Goal: Task Accomplishment & Management: Manage account settings

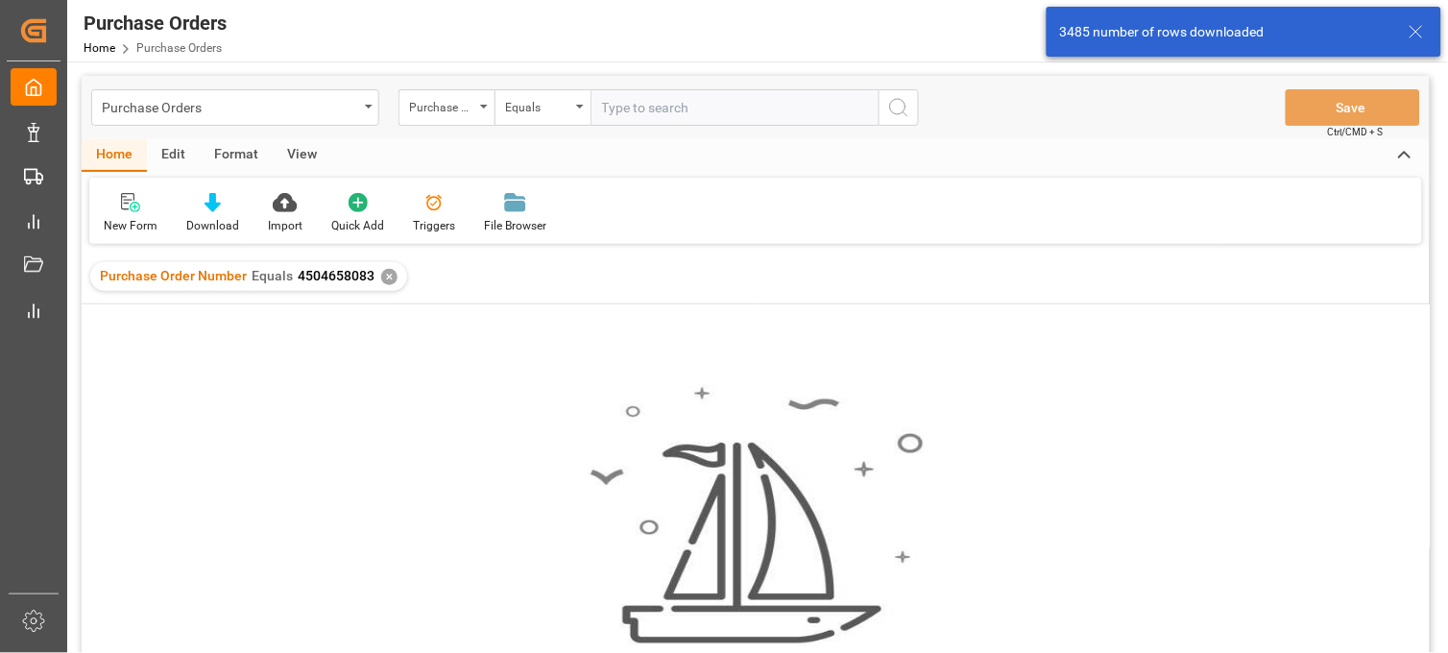
click at [384, 277] on div "✕" at bounding box center [389, 277] width 16 height 16
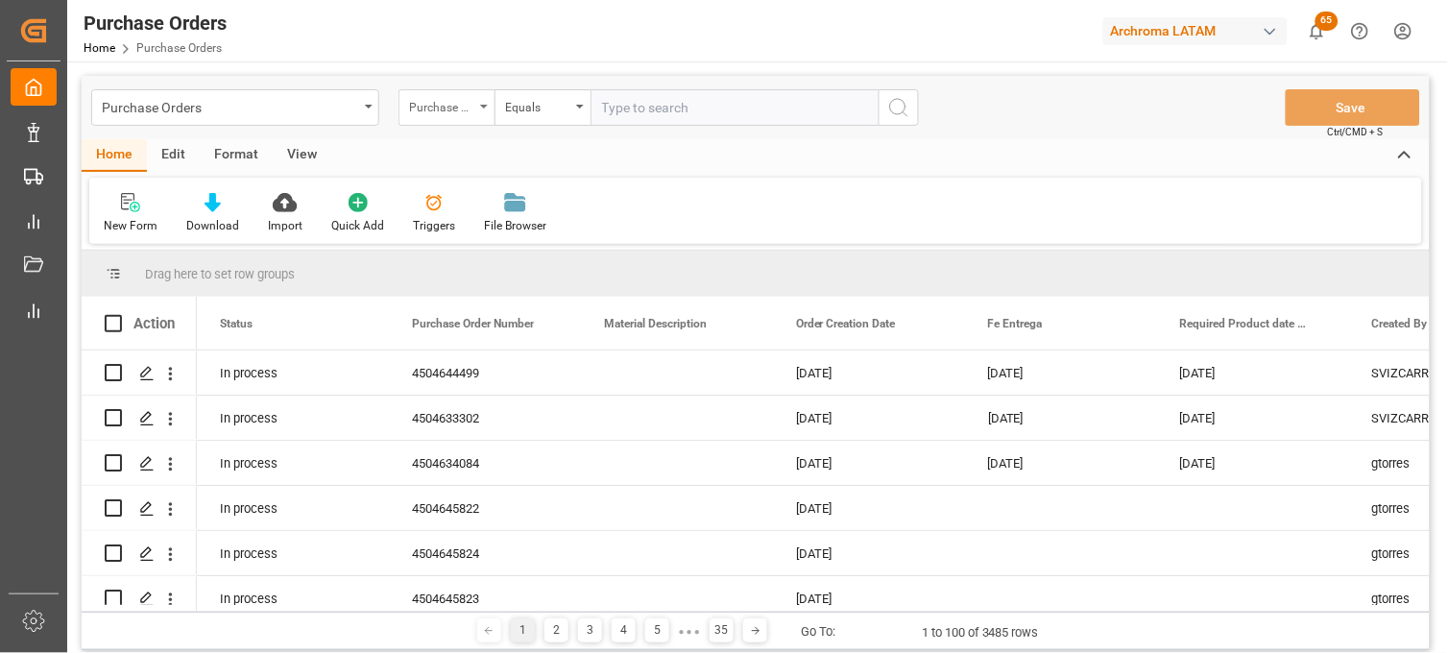
click at [471, 109] on div "Purchase Order Number" at bounding box center [441, 105] width 65 height 22
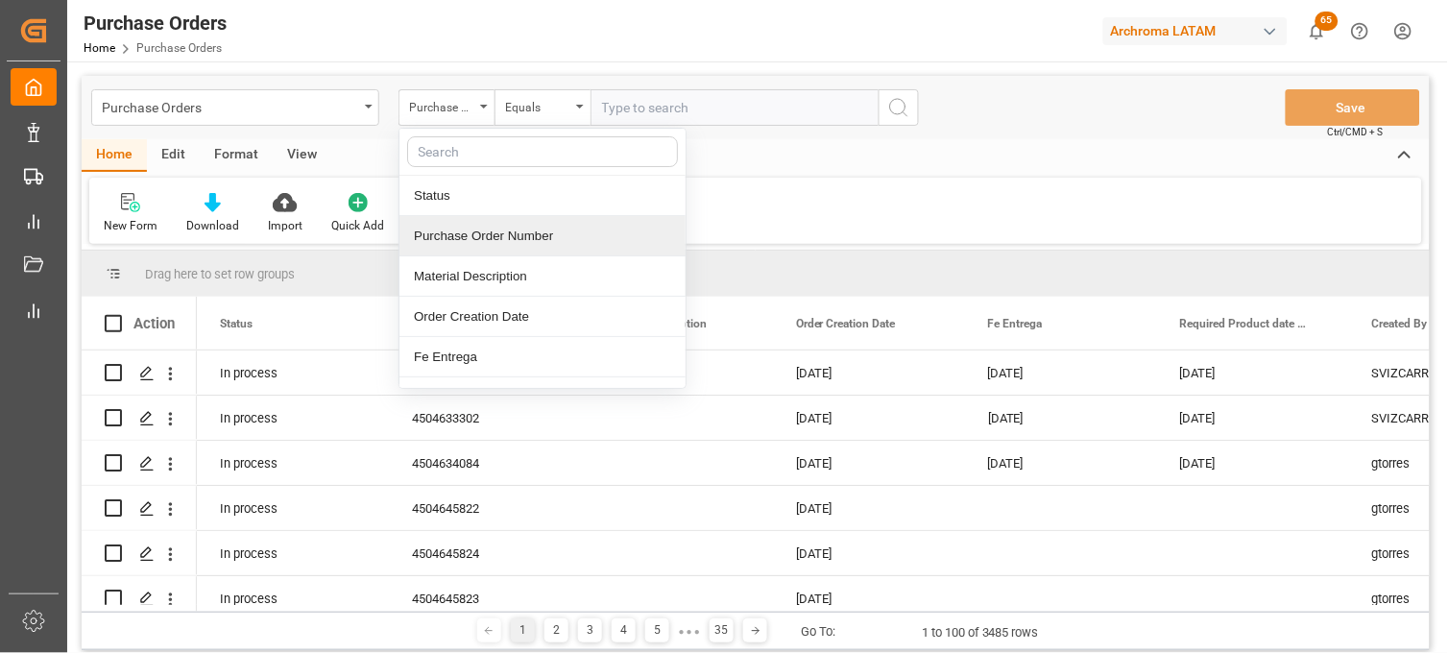
drag, startPoint x: 480, startPoint y: 240, endPoint x: 632, endPoint y: 99, distance: 207.2
click at [482, 236] on div "Purchase Order Number" at bounding box center [542, 236] width 286 height 40
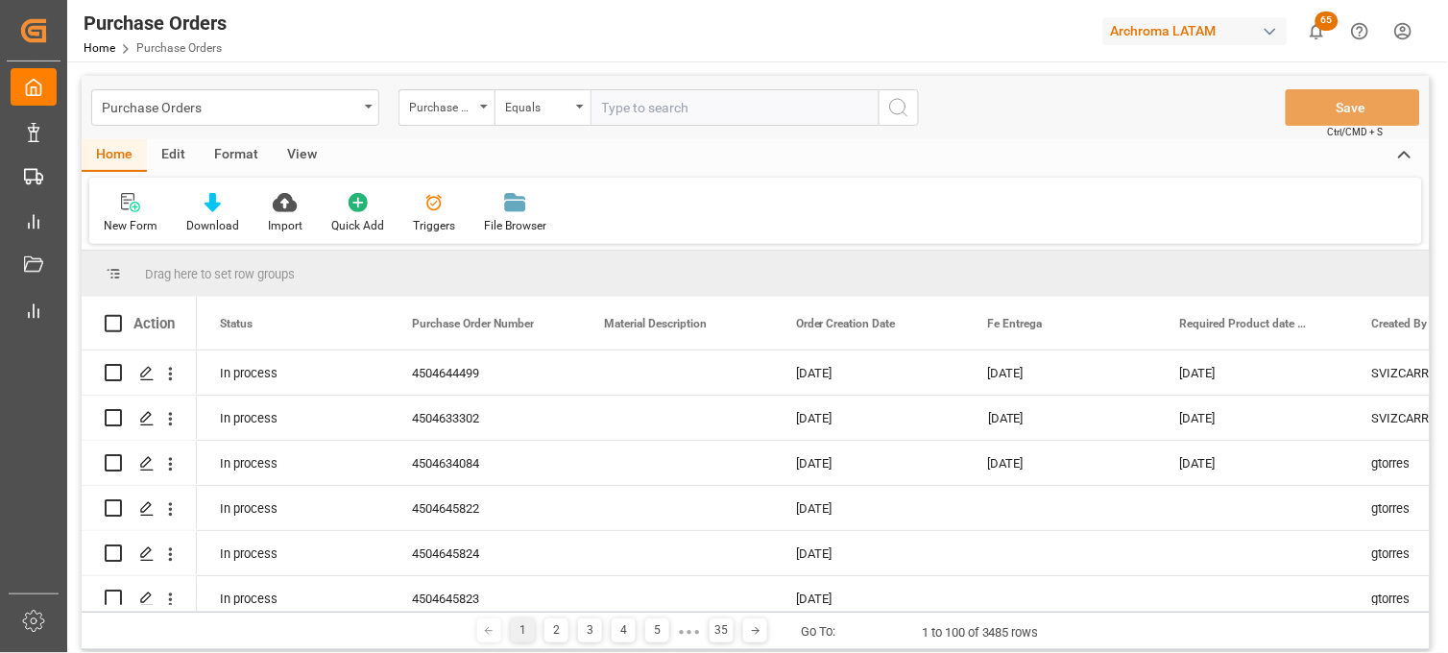
click at [627, 101] on input "text" at bounding box center [735, 107] width 288 height 36
paste input "4504656483"
type input "4504656483"
click at [896, 107] on icon "search button" at bounding box center [898, 107] width 23 height 23
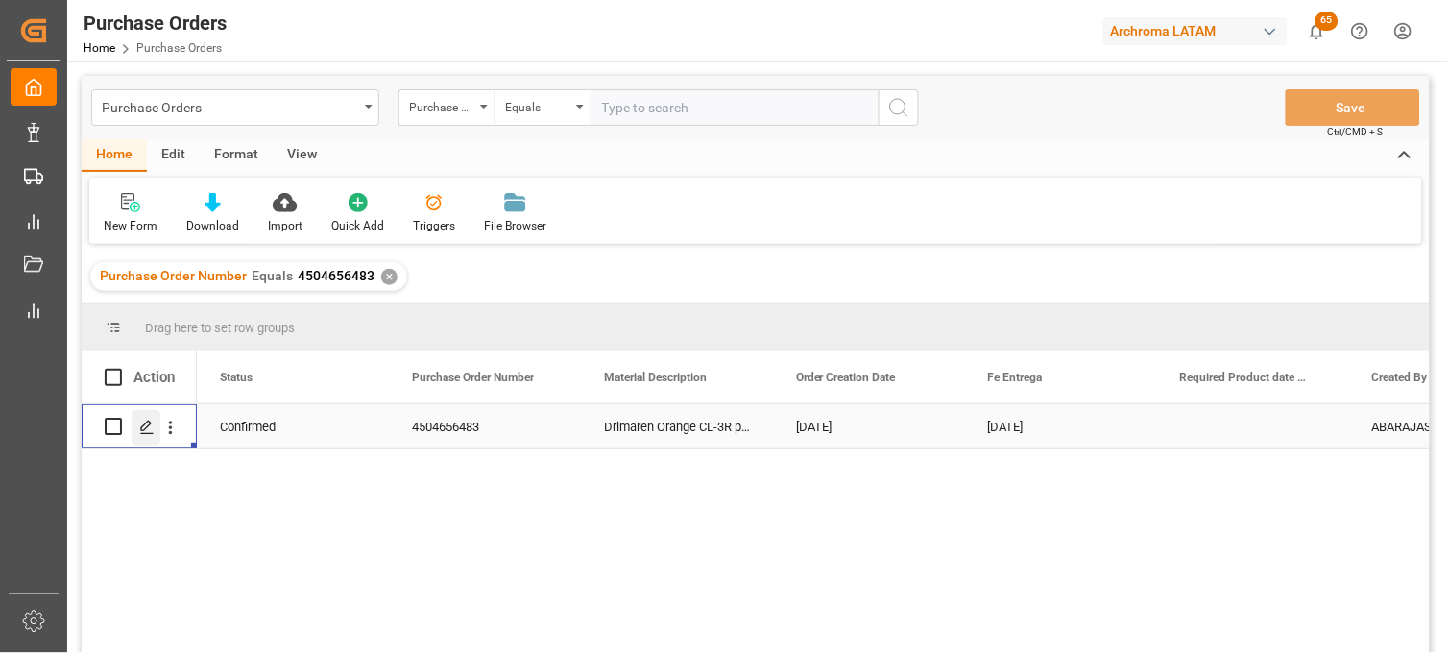
click at [150, 430] on icon "Press SPACE to select this row." at bounding box center [146, 427] width 15 height 15
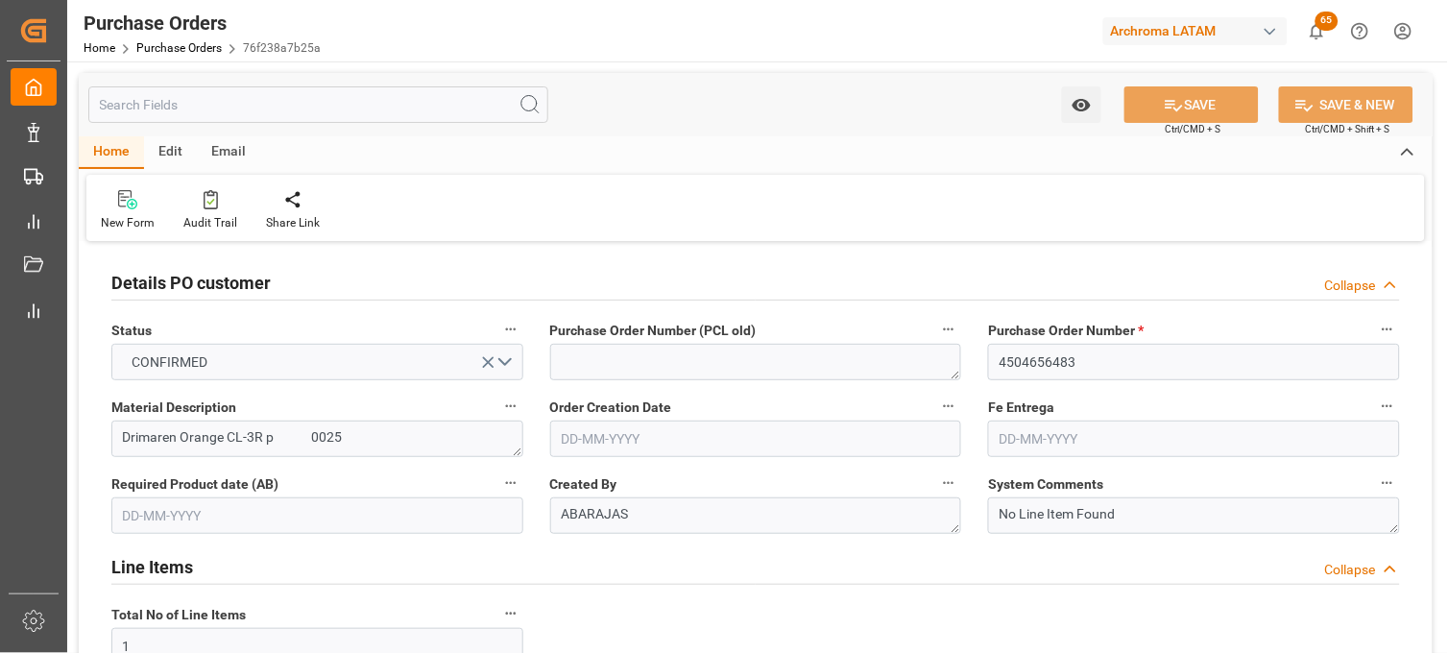
type input "18-08-2025"
type input "14-10-2025"
type input "05-09-2025"
type input "04-10-2025"
drag, startPoint x: 992, startPoint y: 329, endPoint x: 1134, endPoint y: 333, distance: 142.2
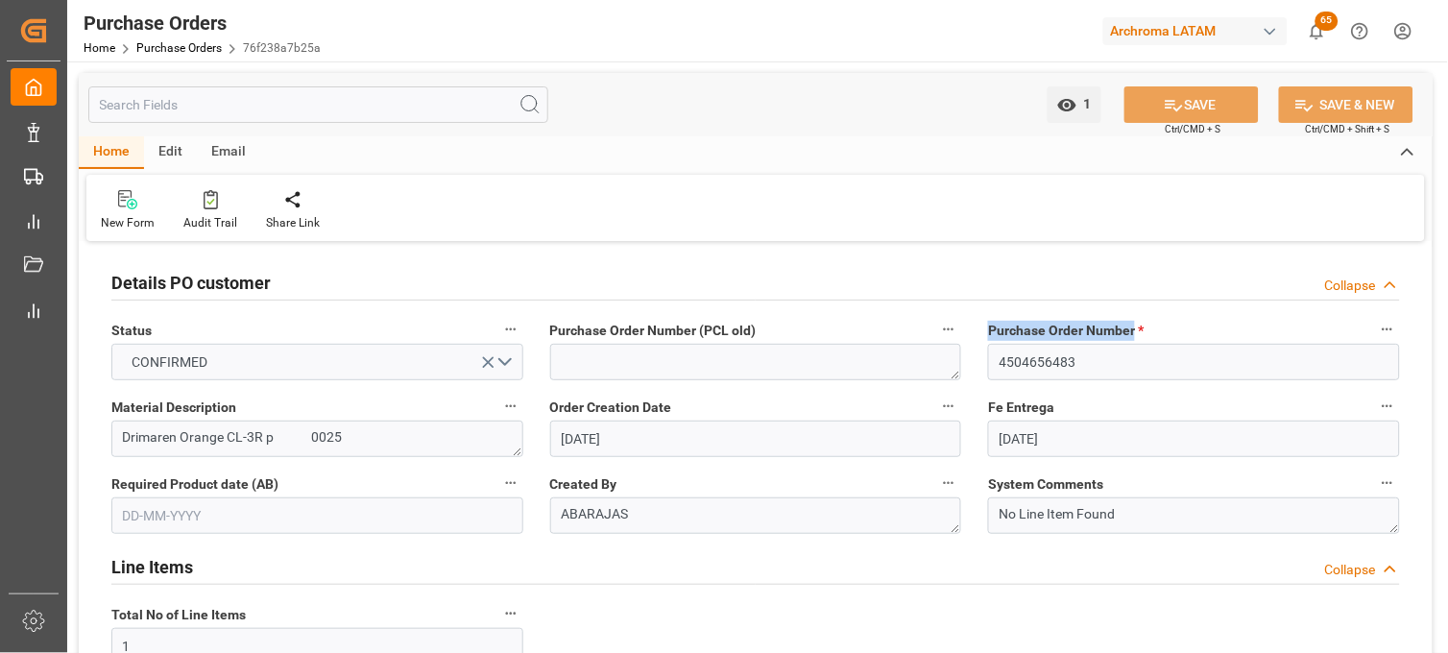
click at [1134, 333] on span "Purchase Order Number *" at bounding box center [1066, 331] width 156 height 20
copy span "Purchase Order Number"
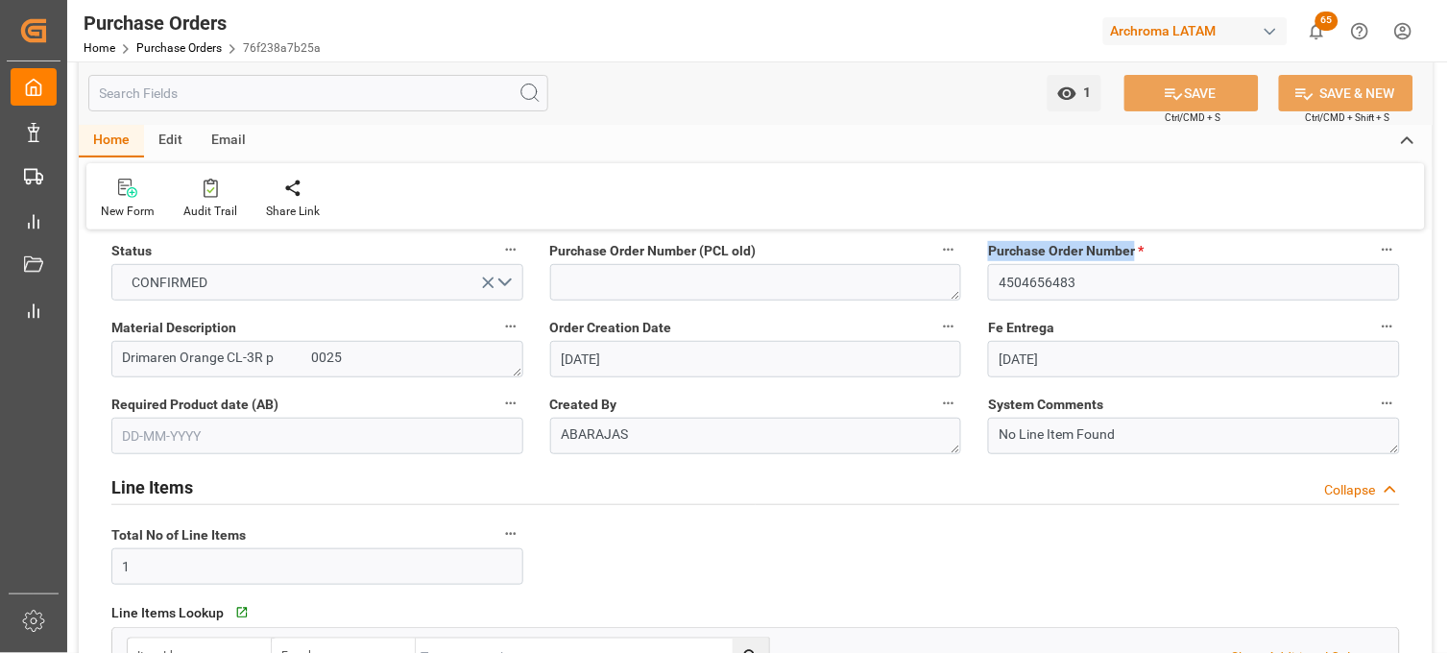
scroll to position [107, 0]
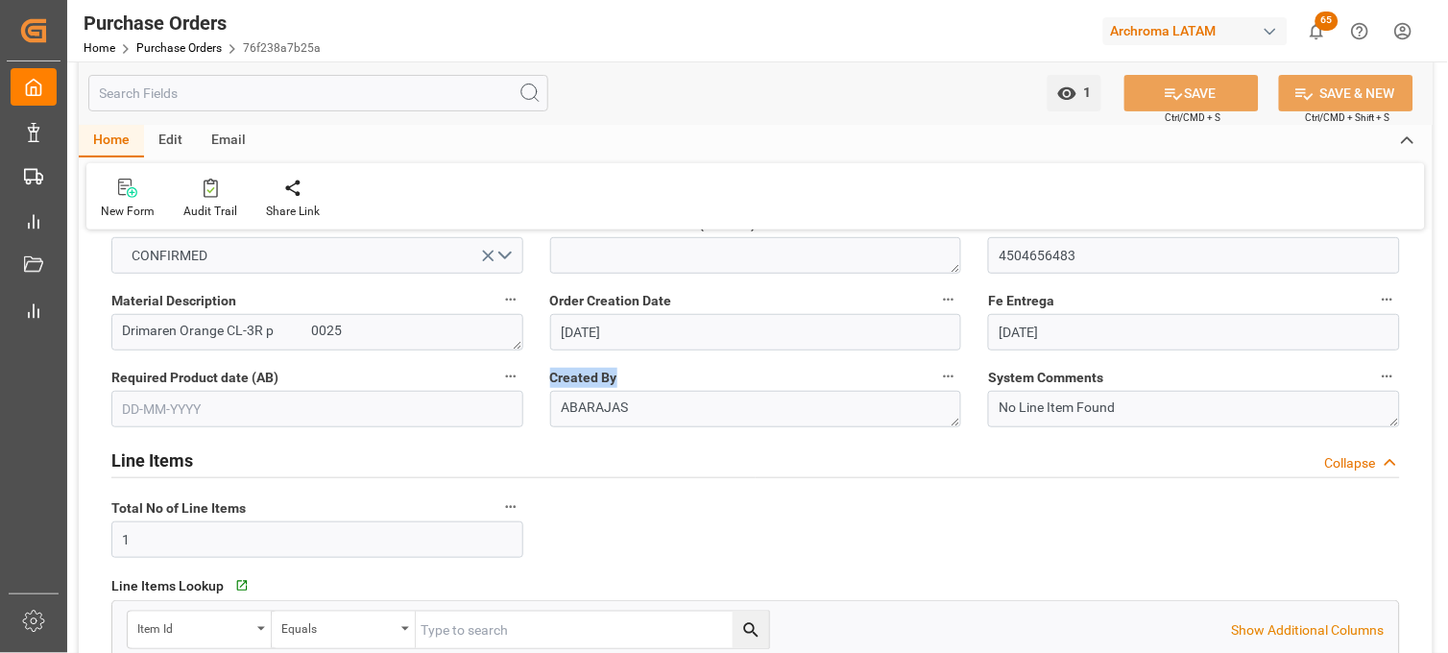
drag, startPoint x: 618, startPoint y: 375, endPoint x: 550, endPoint y: 378, distance: 68.2
click at [550, 378] on label "Created By" at bounding box center [756, 377] width 412 height 27
copy span "Created By"
drag, startPoint x: 672, startPoint y: 303, endPoint x: 552, endPoint y: 304, distance: 120.0
click at [552, 304] on label "Order Creation Date" at bounding box center [756, 300] width 412 height 27
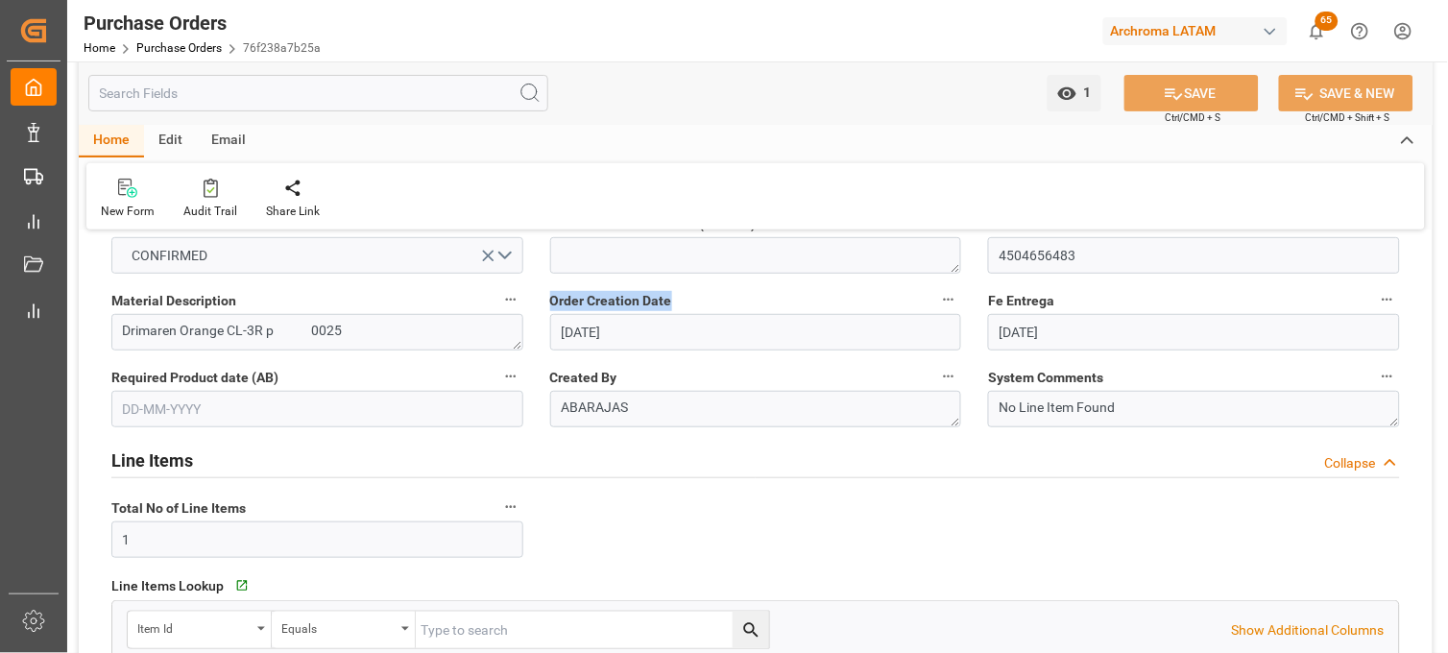
copy span "Order Creation Date"
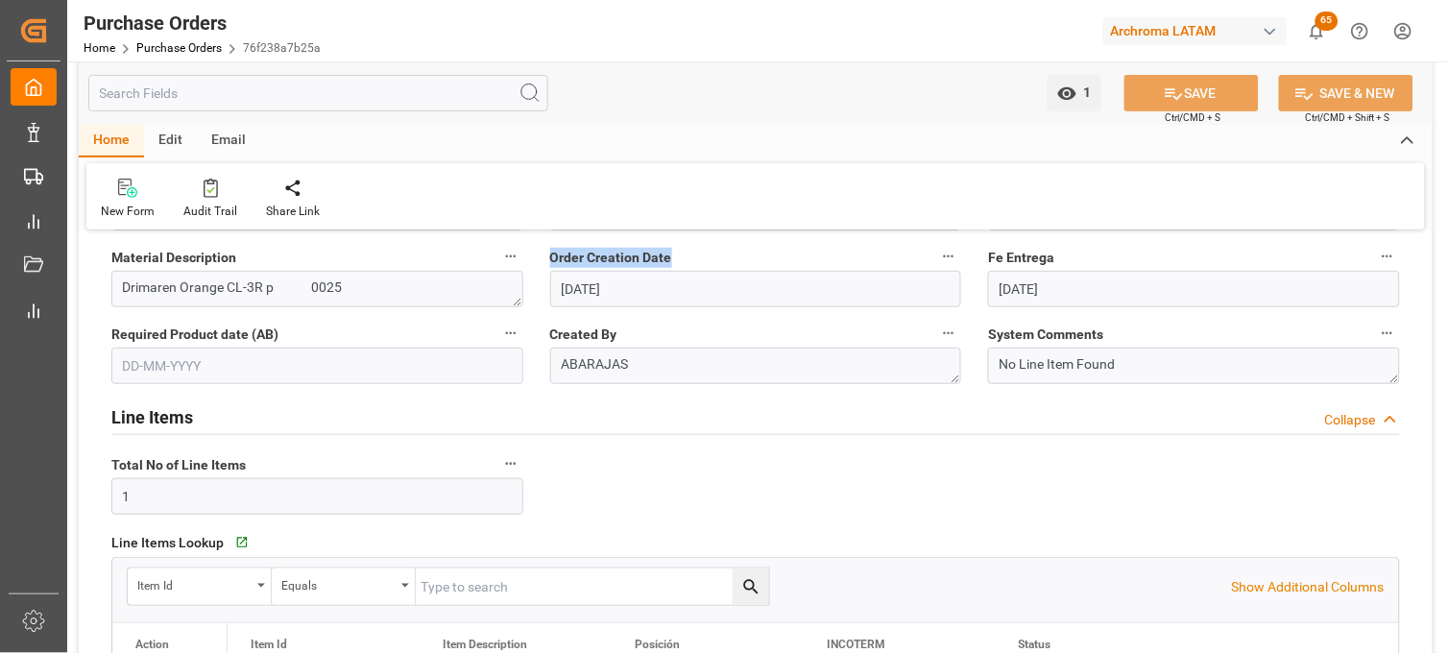
scroll to position [213, 0]
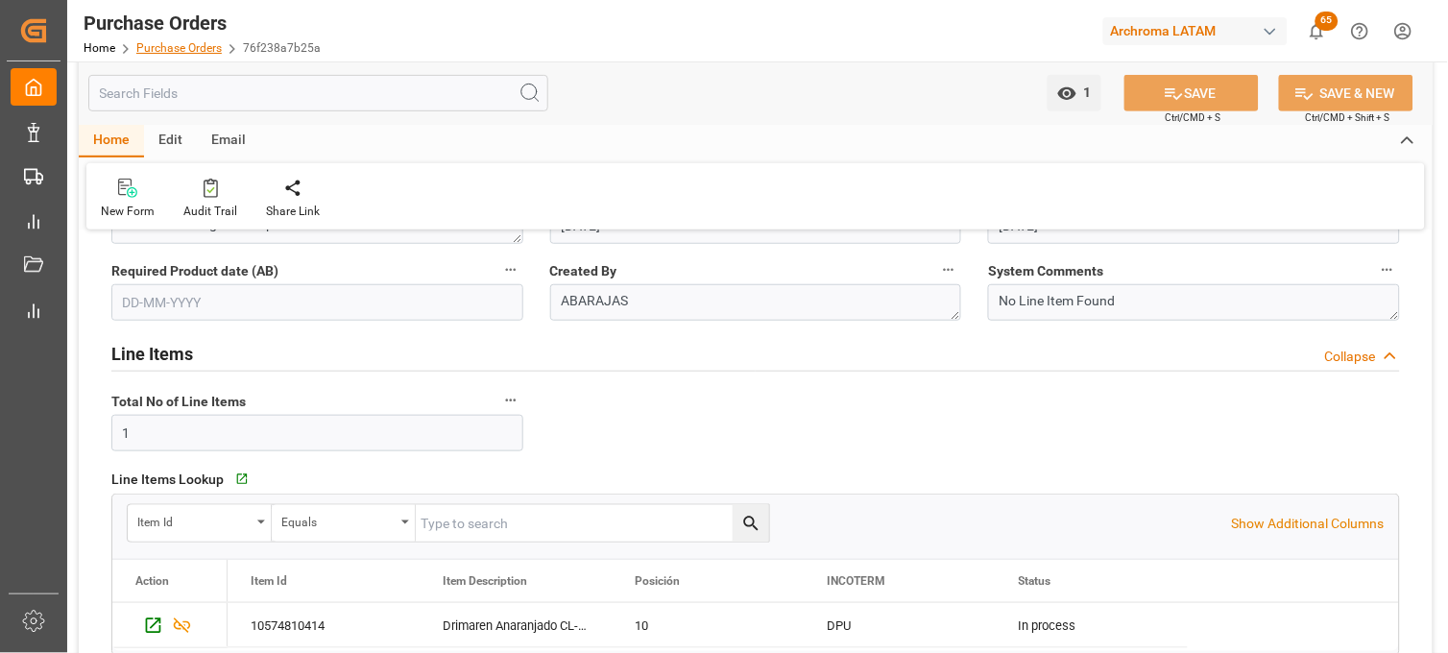
click at [170, 51] on link "Purchase Orders" at bounding box center [178, 47] width 85 height 13
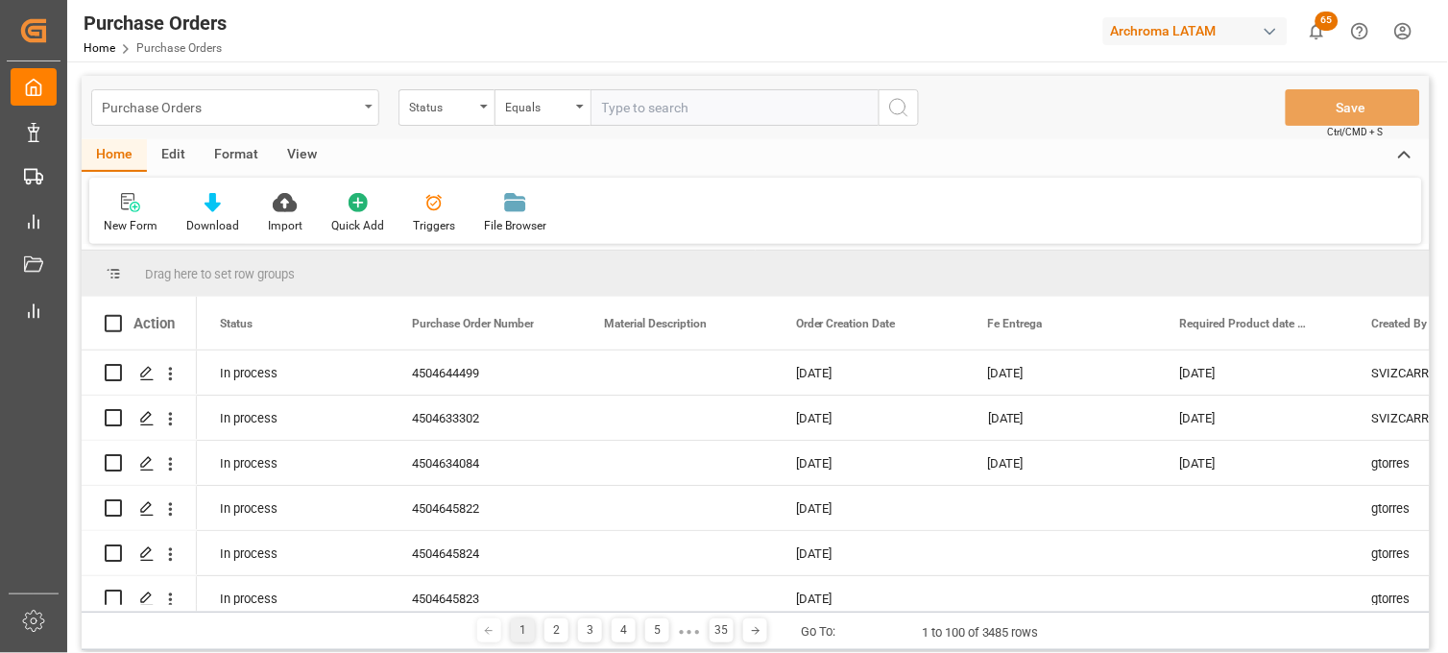
click at [368, 109] on div "Purchase Orders" at bounding box center [235, 107] width 288 height 36
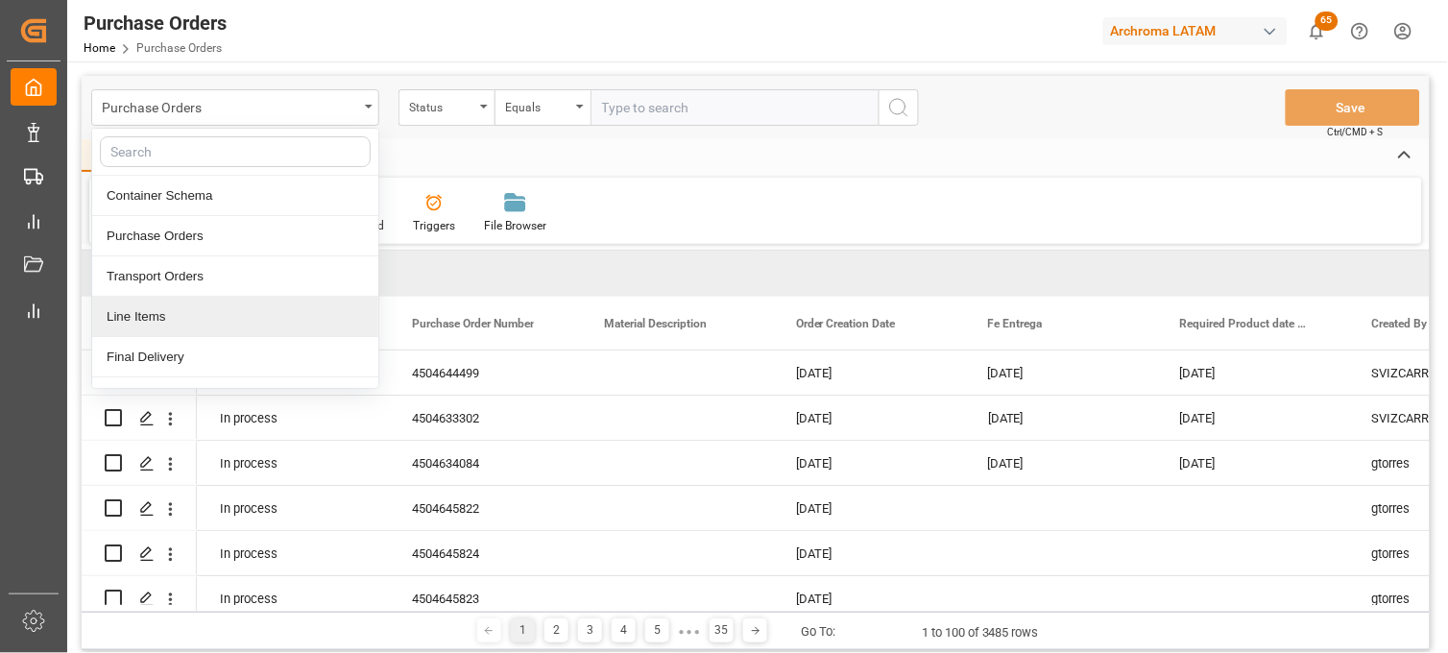
click at [207, 320] on div "Line Items" at bounding box center [235, 317] width 286 height 40
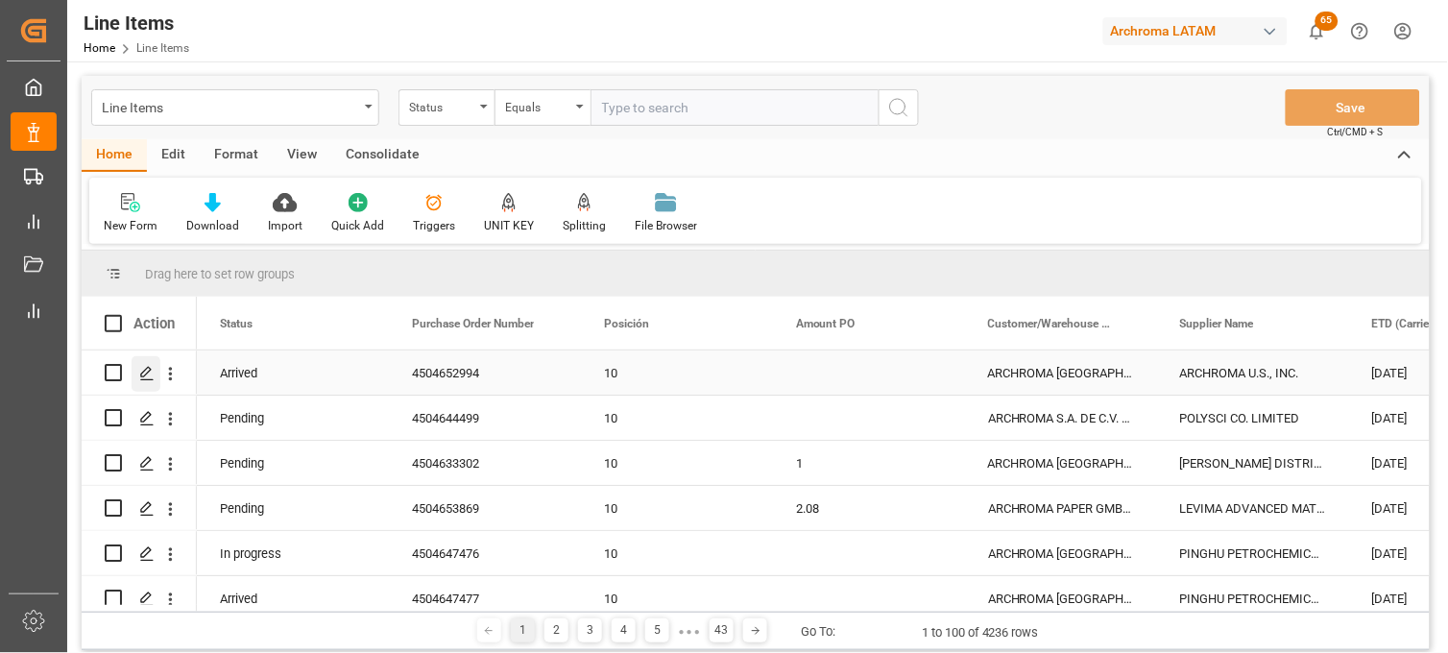
click at [145, 375] on polygon "Press SPACE to select this row." at bounding box center [146, 372] width 10 height 10
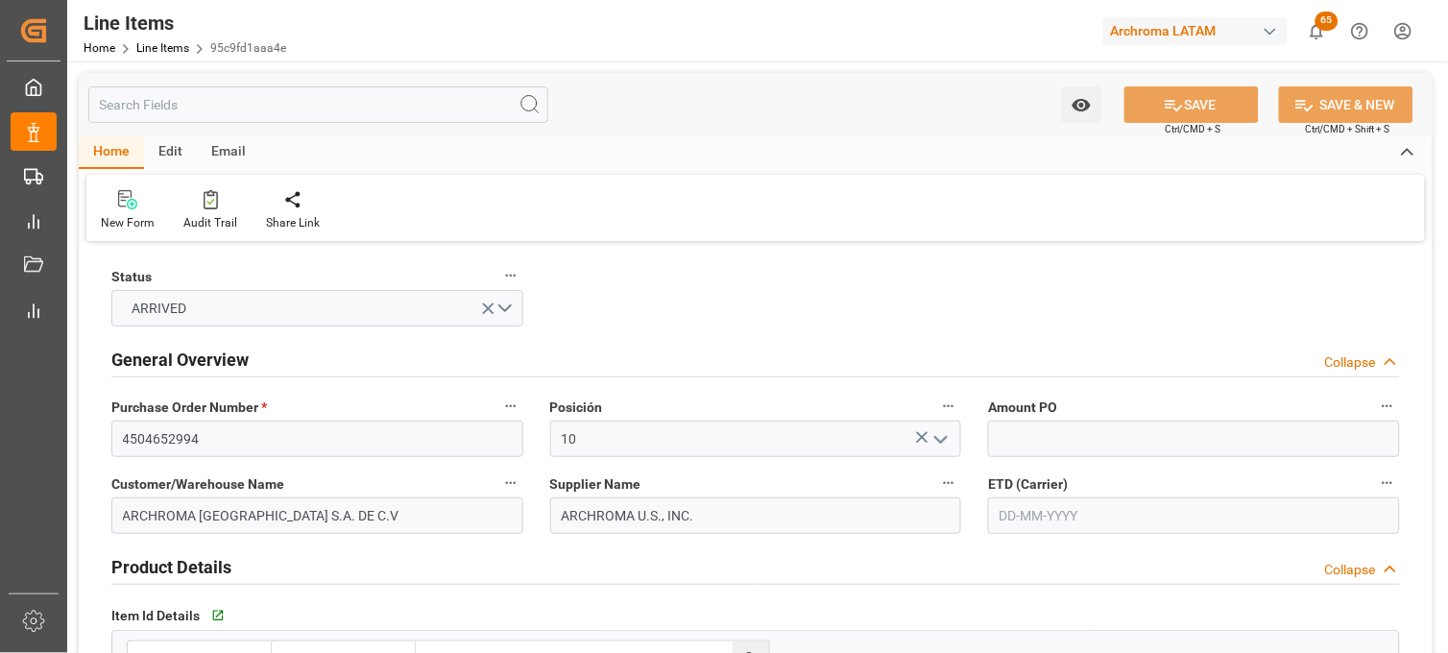
type input "21-08-2025"
type input "[DATE]"
type input "21-09-2025 22:03"
type input "14-08-2025 19:50"
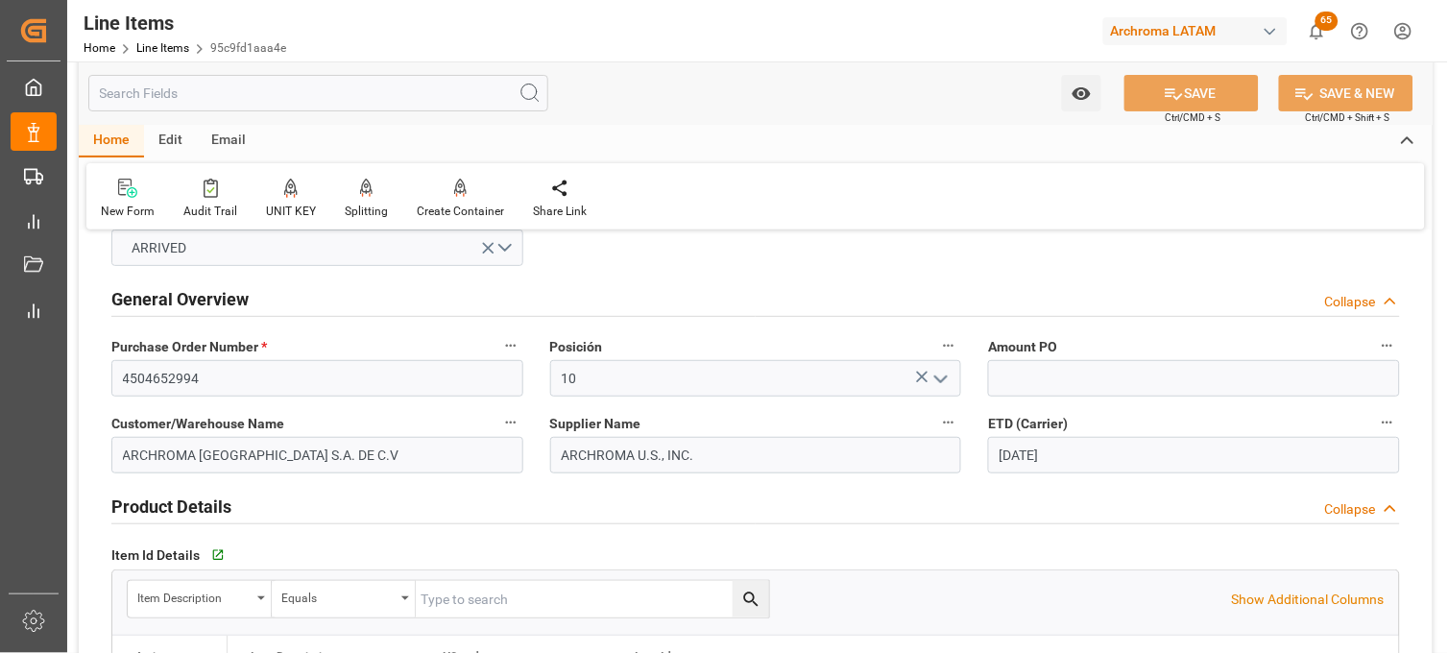
scroll to position [107, 0]
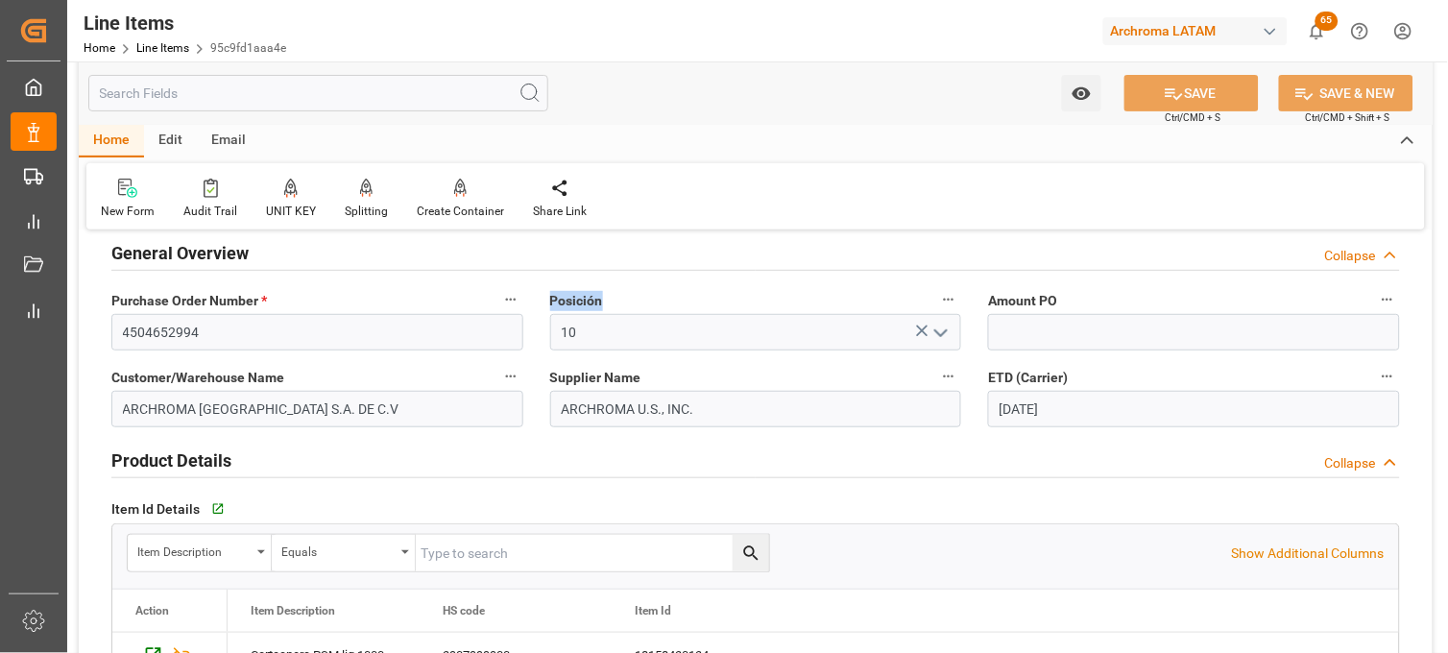
drag, startPoint x: 601, startPoint y: 303, endPoint x: 550, endPoint y: 307, distance: 51.0
click at [550, 307] on label "Posición" at bounding box center [756, 300] width 412 height 27
copy span "Posición"
drag, startPoint x: 639, startPoint y: 379, endPoint x: 548, endPoint y: 379, distance: 90.3
click at [548, 379] on div "Supplier Name ARCHROMA U.S., INC." at bounding box center [756, 395] width 439 height 77
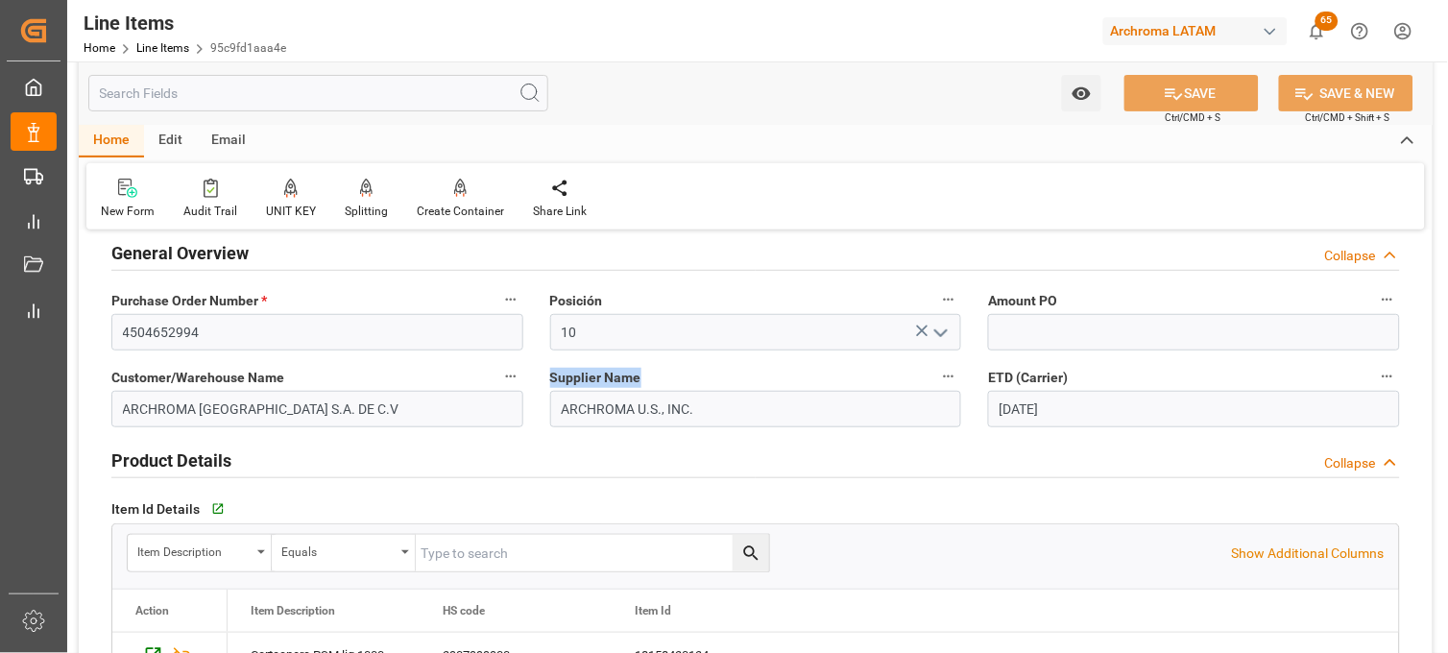
copy span "Supplier Name"
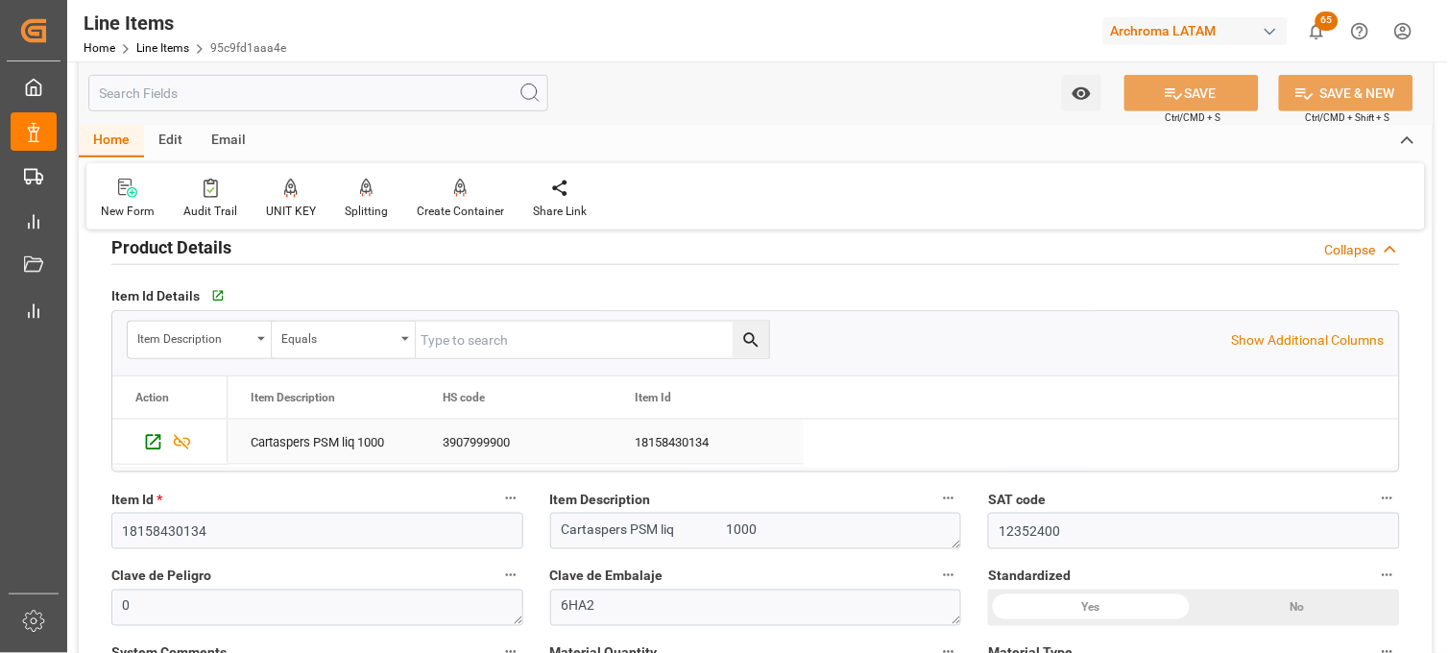
scroll to position [426, 0]
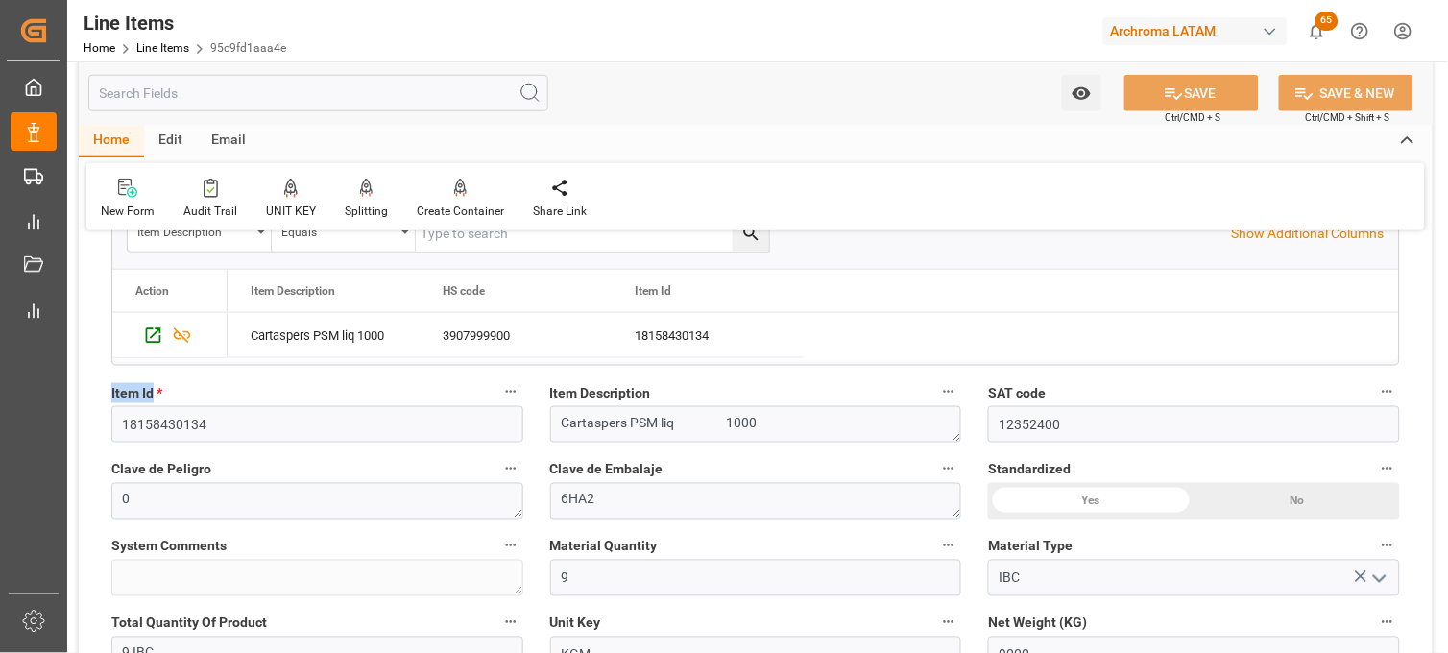
drag, startPoint x: 109, startPoint y: 394, endPoint x: 151, endPoint y: 395, distance: 41.3
click at [151, 395] on div "Item Id * 18158430134" at bounding box center [317, 411] width 439 height 77
copy span "Item Id"
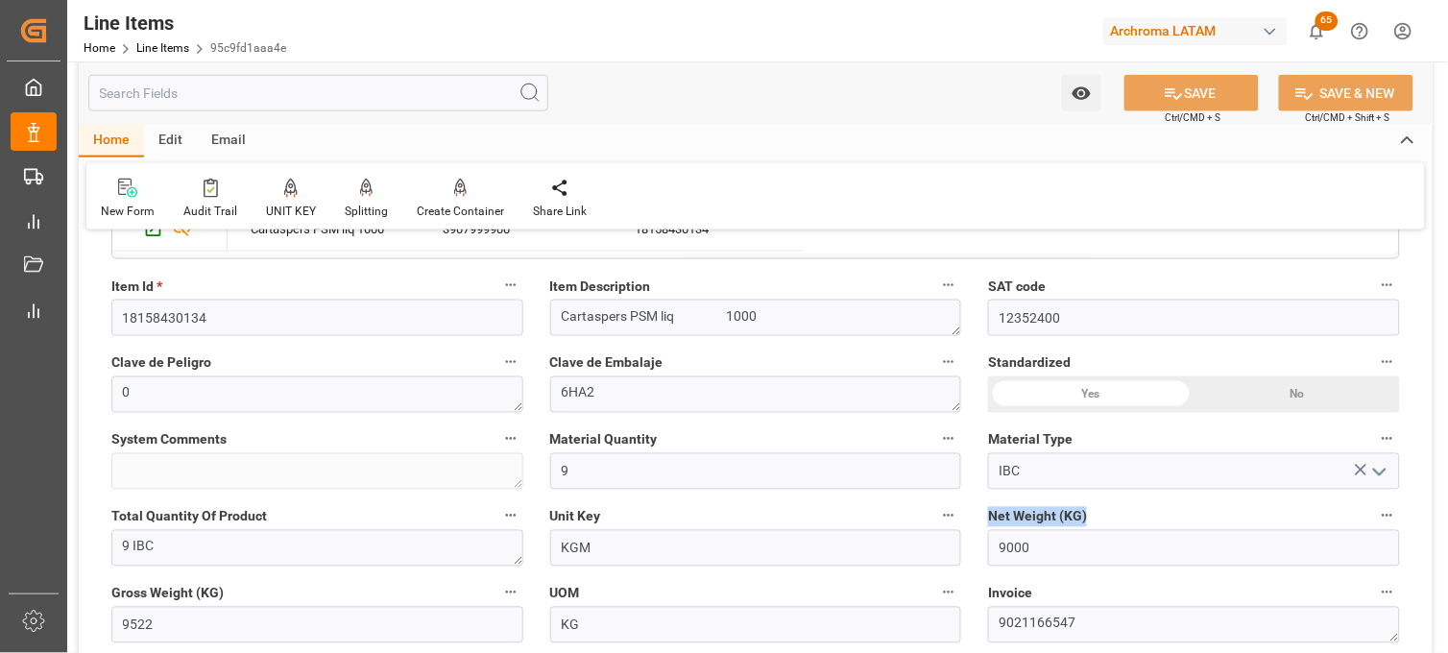
drag, startPoint x: 990, startPoint y: 519, endPoint x: 1086, endPoint y: 520, distance: 96.0
click at [1086, 520] on label "Net Weight (KG)" at bounding box center [1194, 516] width 412 height 27
copy span "Net Weight (KG)"
drag, startPoint x: 651, startPoint y: 290, endPoint x: 550, endPoint y: 290, distance: 100.8
click at [550, 290] on label "Item Description" at bounding box center [756, 286] width 412 height 27
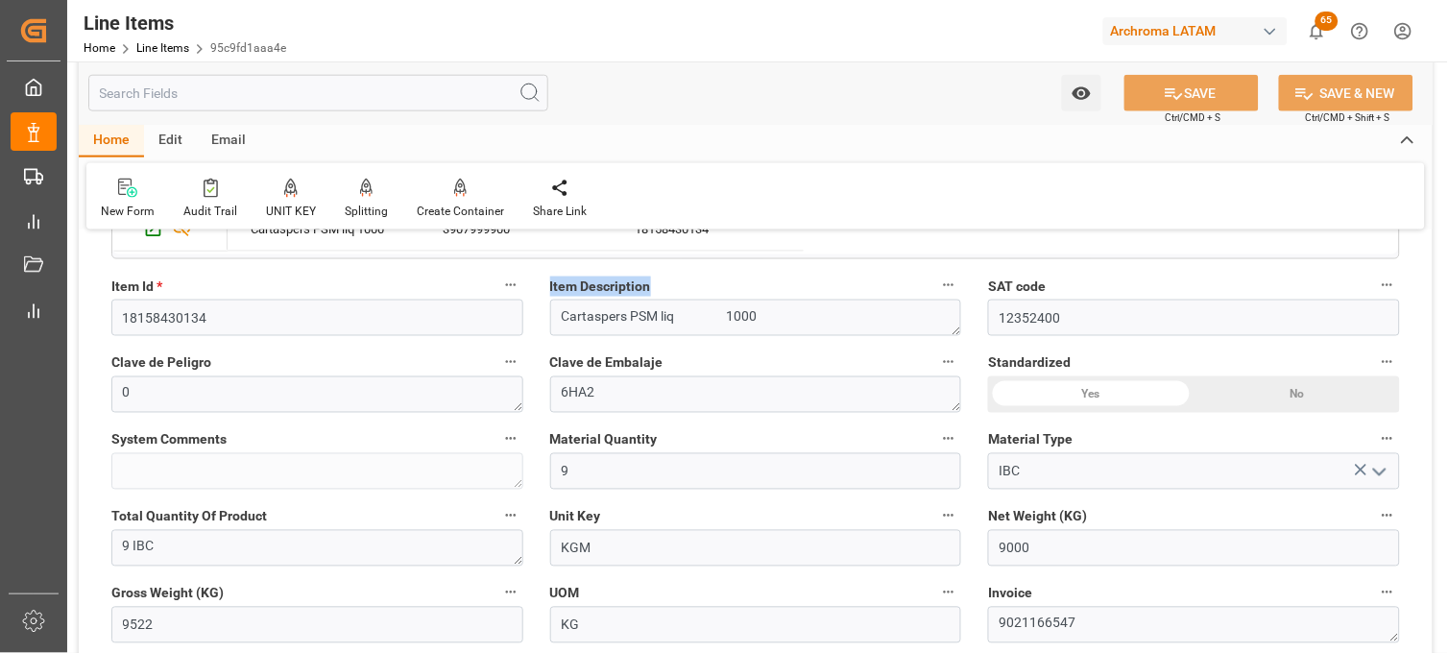
copy span "Item Description"
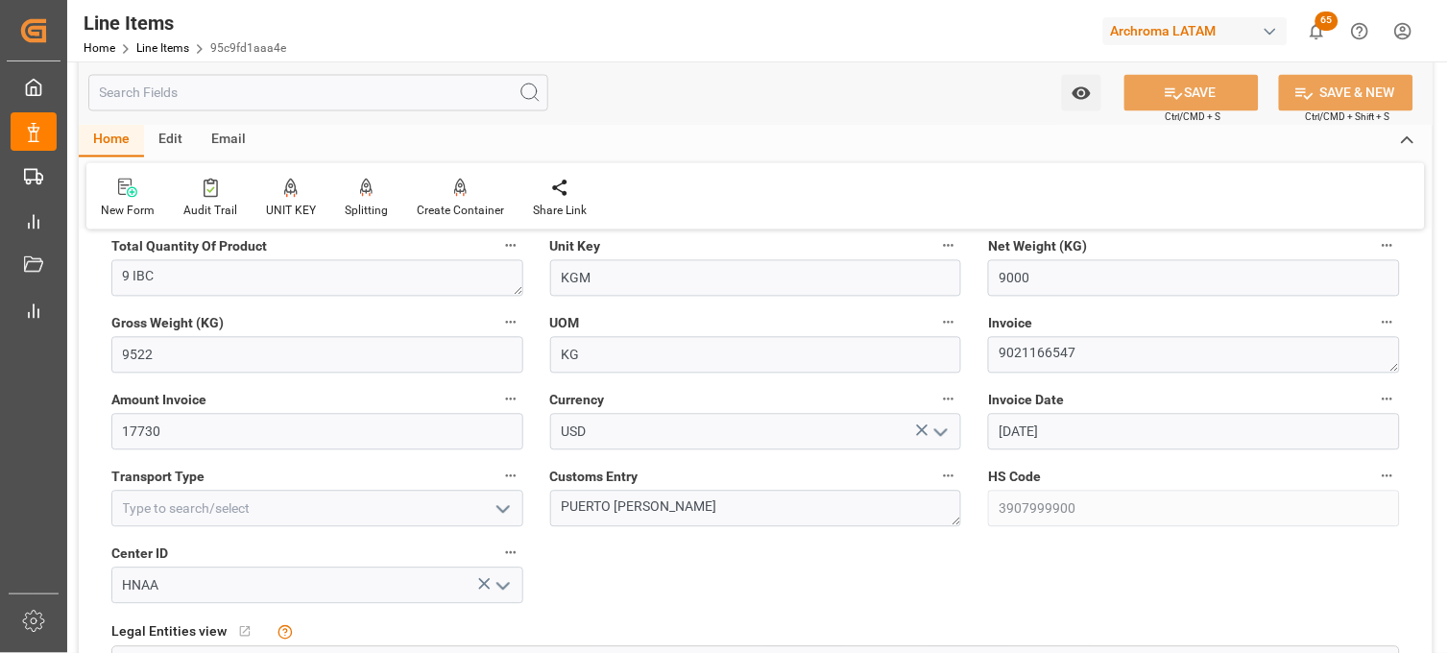
scroll to position [853, 0]
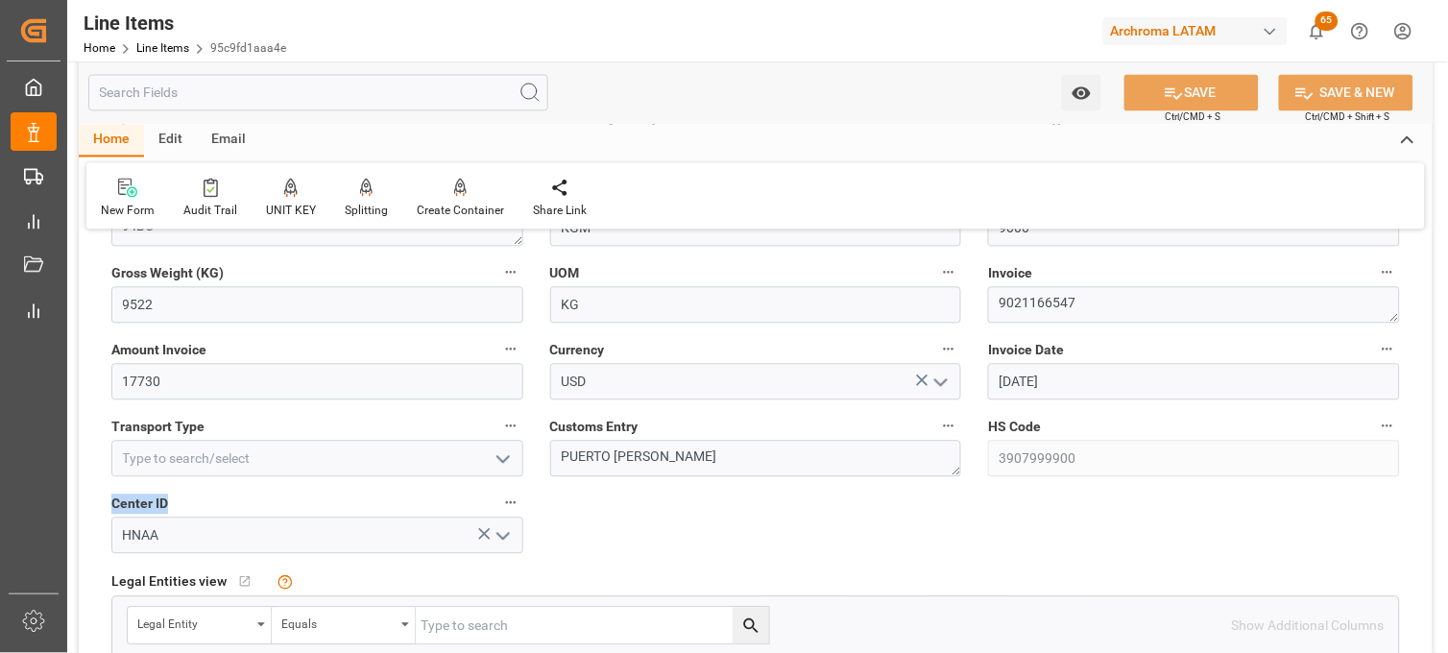
drag, startPoint x: 169, startPoint y: 504, endPoint x: 109, endPoint y: 505, distance: 60.5
click at [109, 505] on div "Center ID HNAA" at bounding box center [317, 522] width 439 height 77
copy span "Center ID"
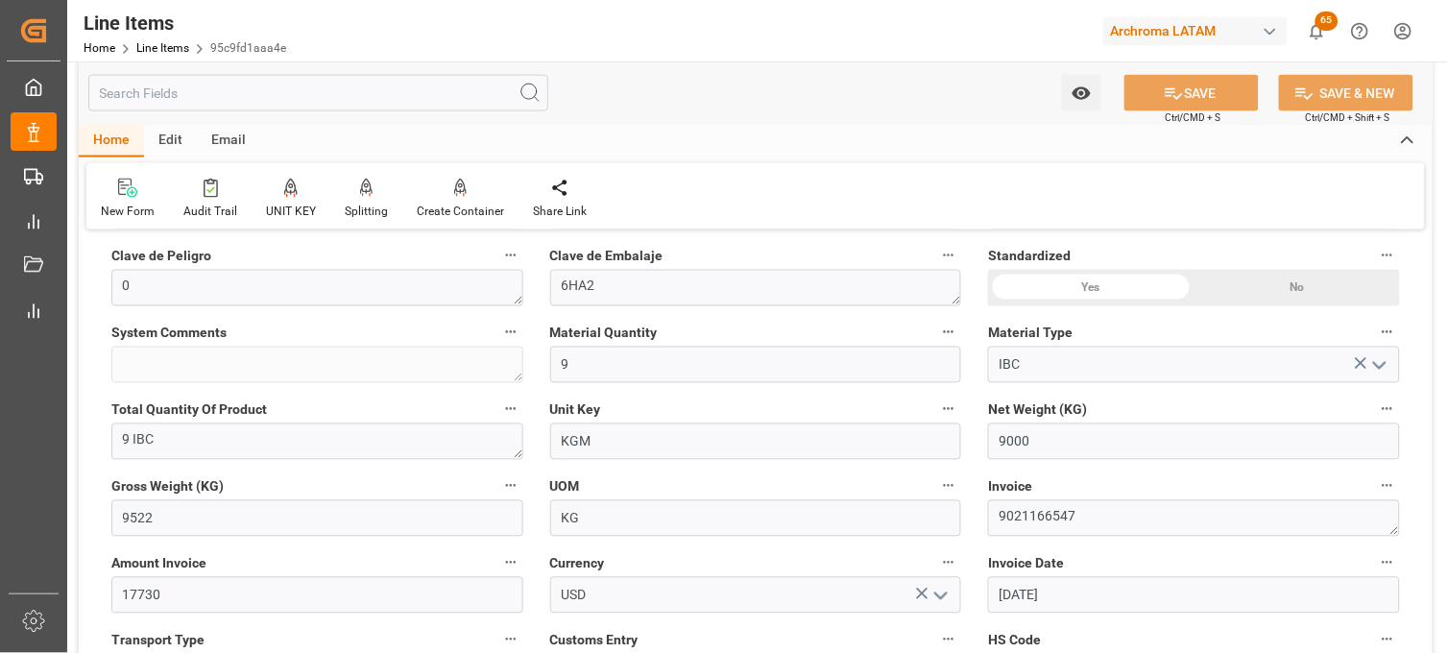
scroll to position [746, 0]
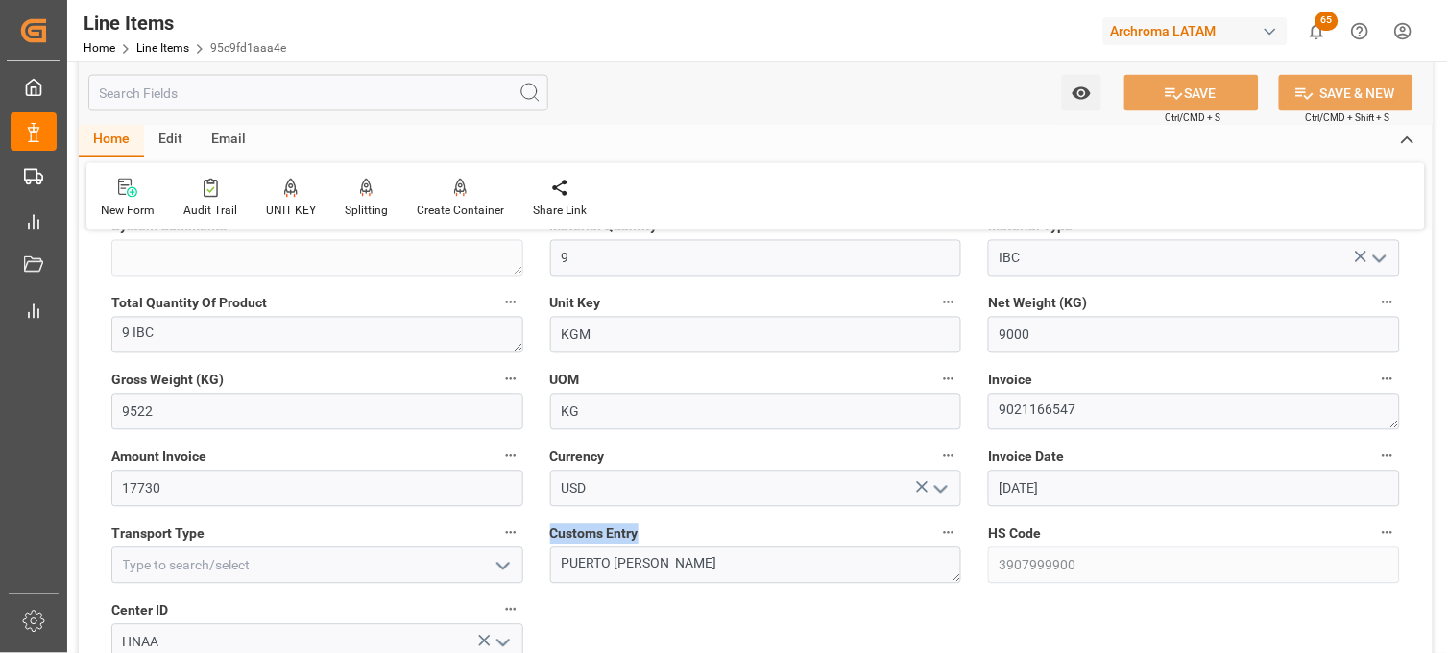
drag, startPoint x: 638, startPoint y: 534, endPoint x: 549, endPoint y: 534, distance: 88.3
click at [550, 534] on span "Customs Entry" at bounding box center [594, 534] width 88 height 20
copy span "Customs Entry"
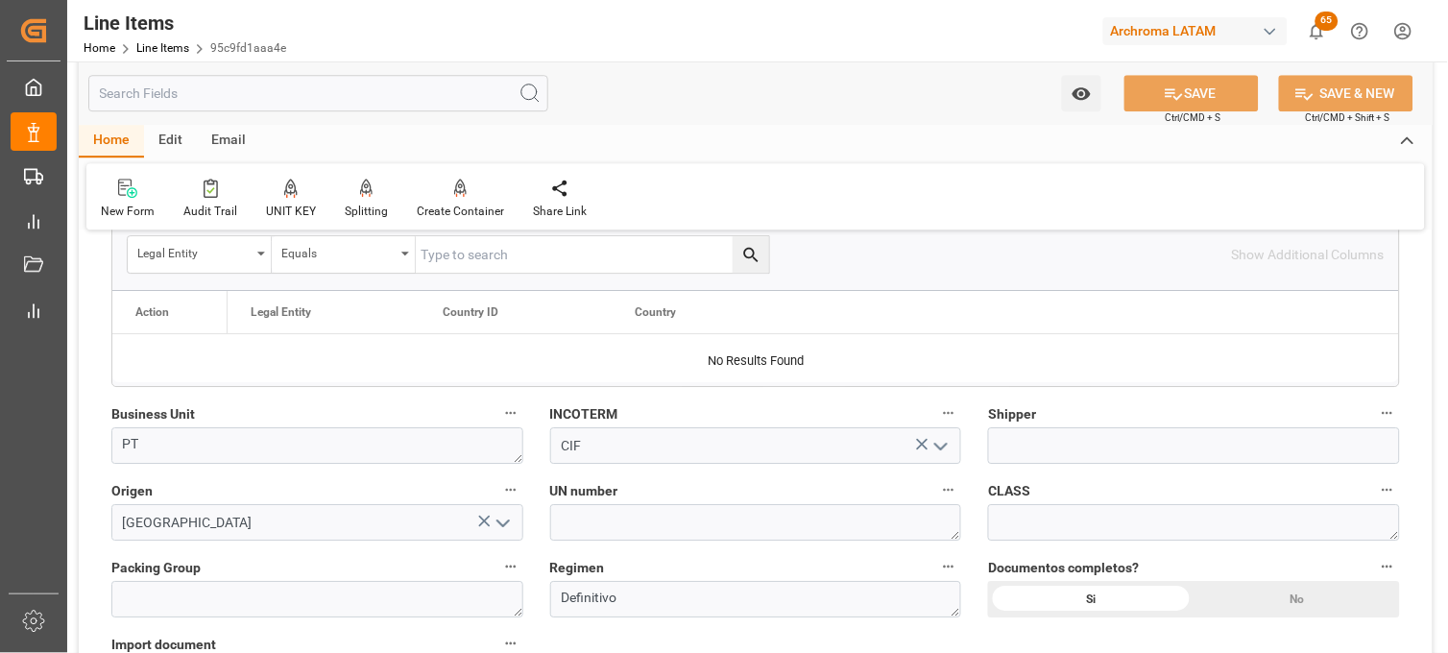
scroll to position [1280, 0]
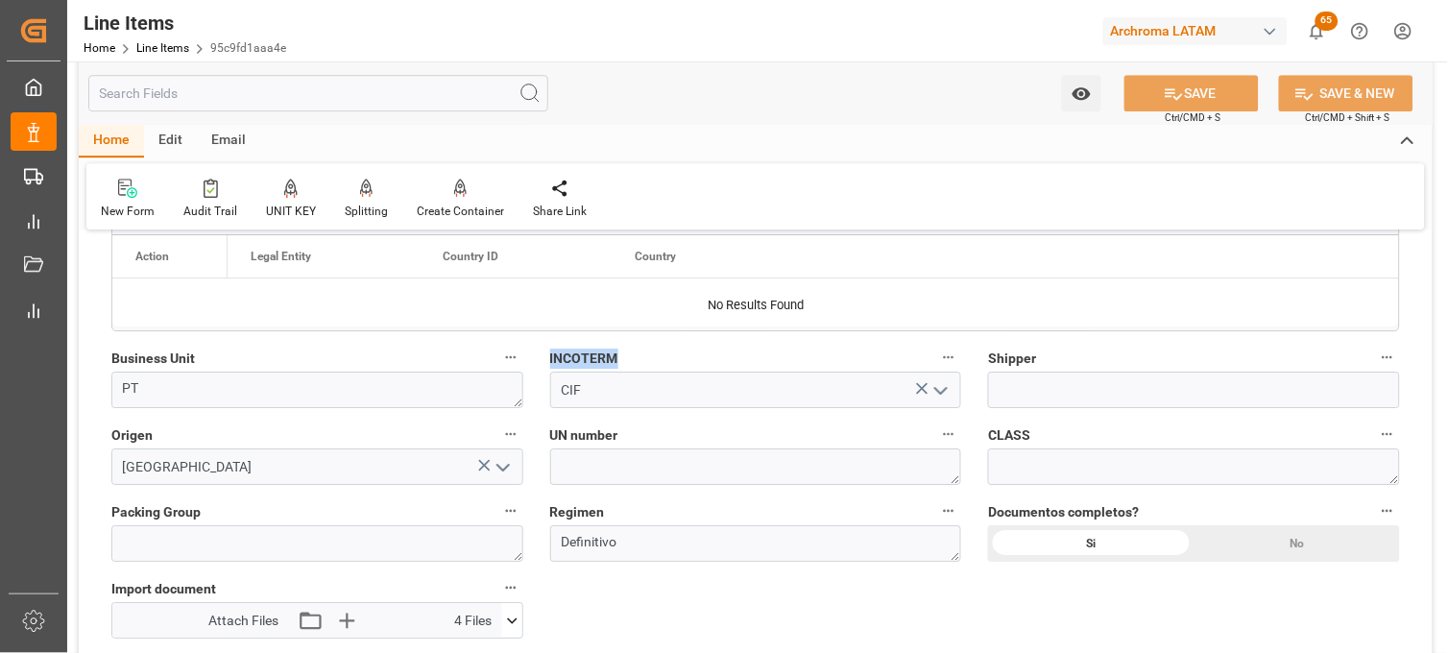
drag, startPoint x: 611, startPoint y: 358, endPoint x: 542, endPoint y: 358, distance: 69.1
click at [542, 358] on div "INCOTERM CIF" at bounding box center [756, 376] width 439 height 77
click at [160, 44] on link "Line Items" at bounding box center [162, 47] width 53 height 13
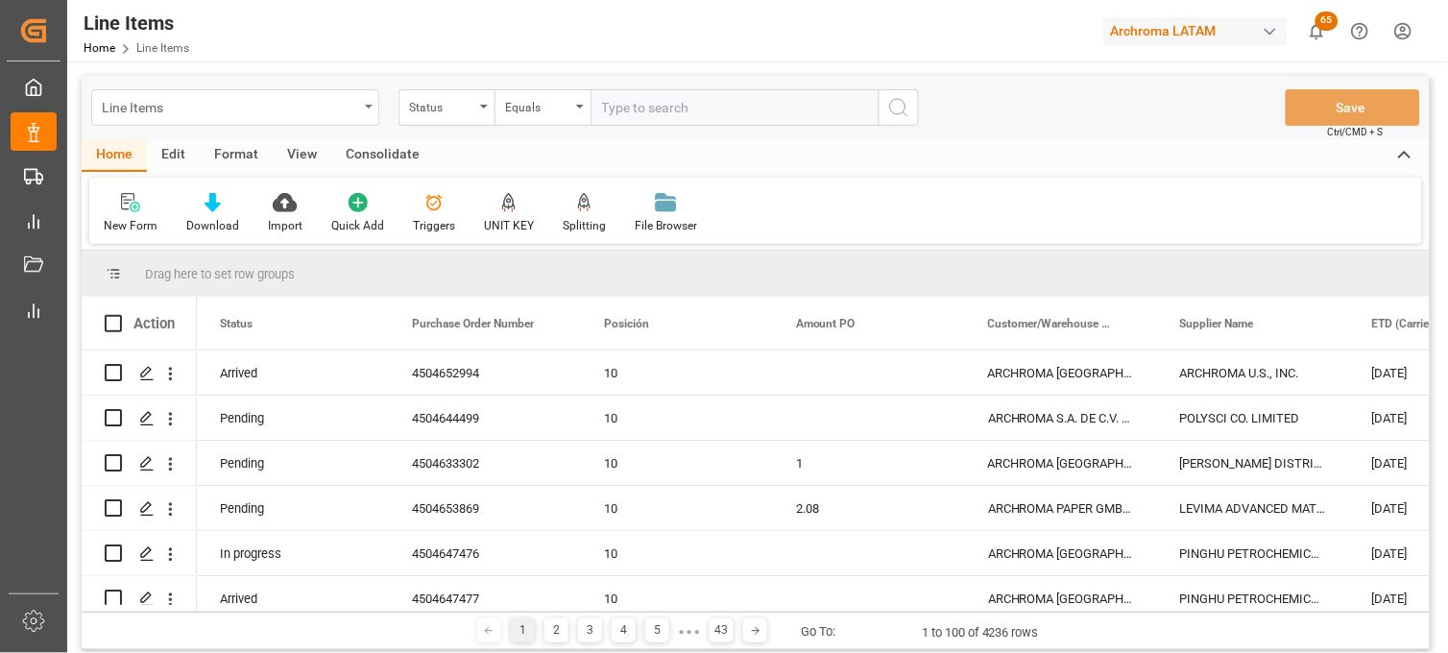
click at [368, 109] on div "Line Items" at bounding box center [235, 107] width 288 height 36
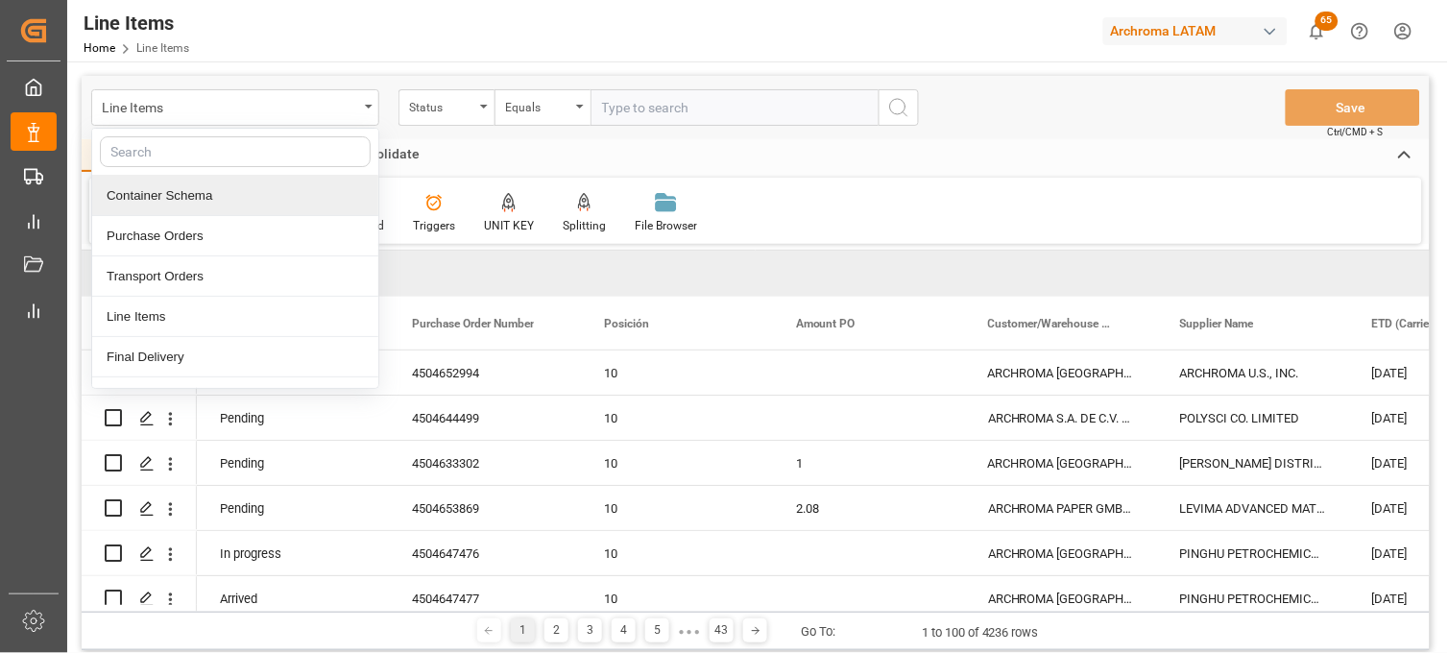
click at [275, 206] on div "Container Schema" at bounding box center [235, 196] width 286 height 40
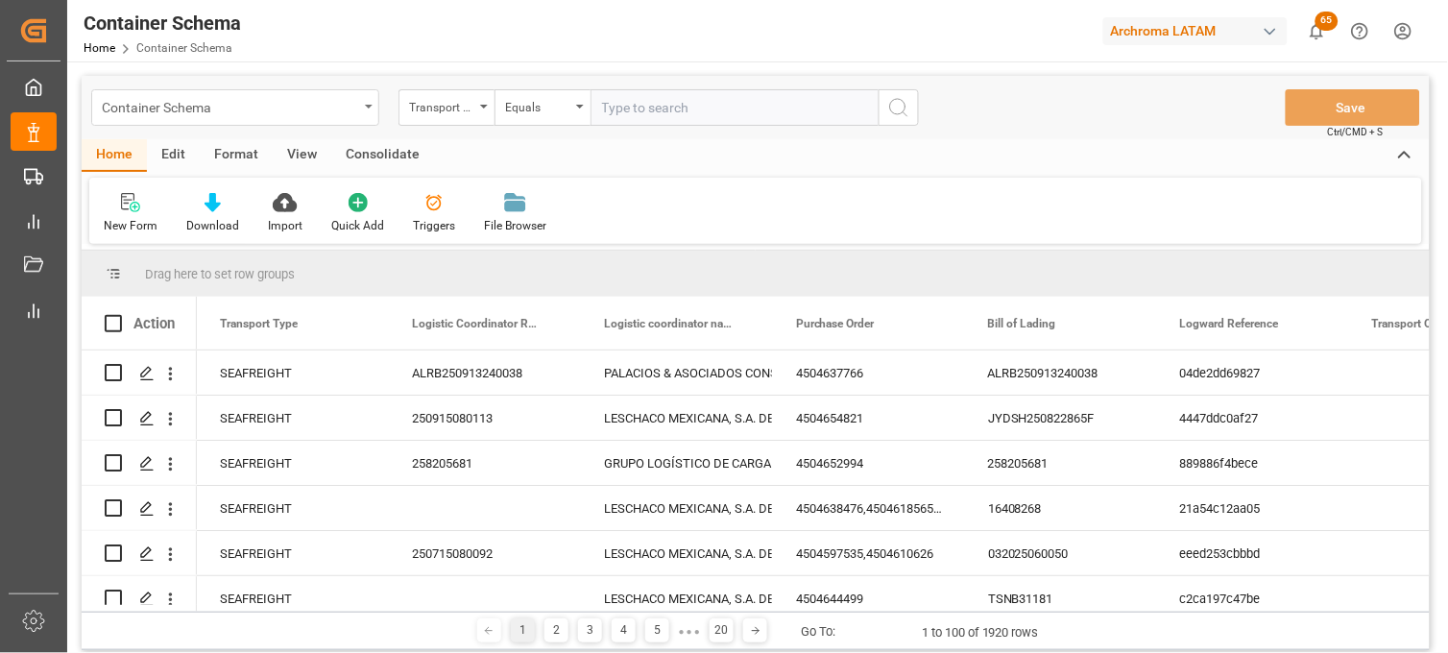
click at [369, 112] on div "Container Schema" at bounding box center [235, 107] width 288 height 36
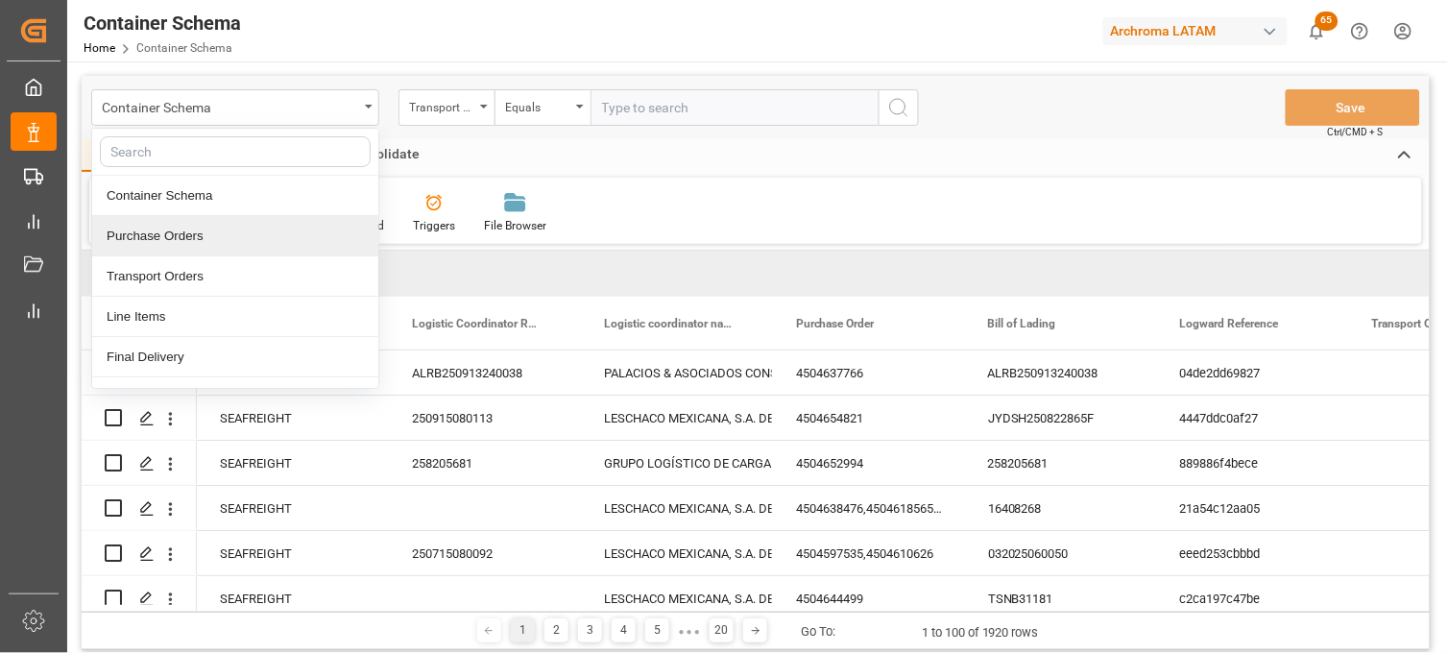
click at [256, 236] on div "Purchase Orders" at bounding box center [235, 236] width 286 height 40
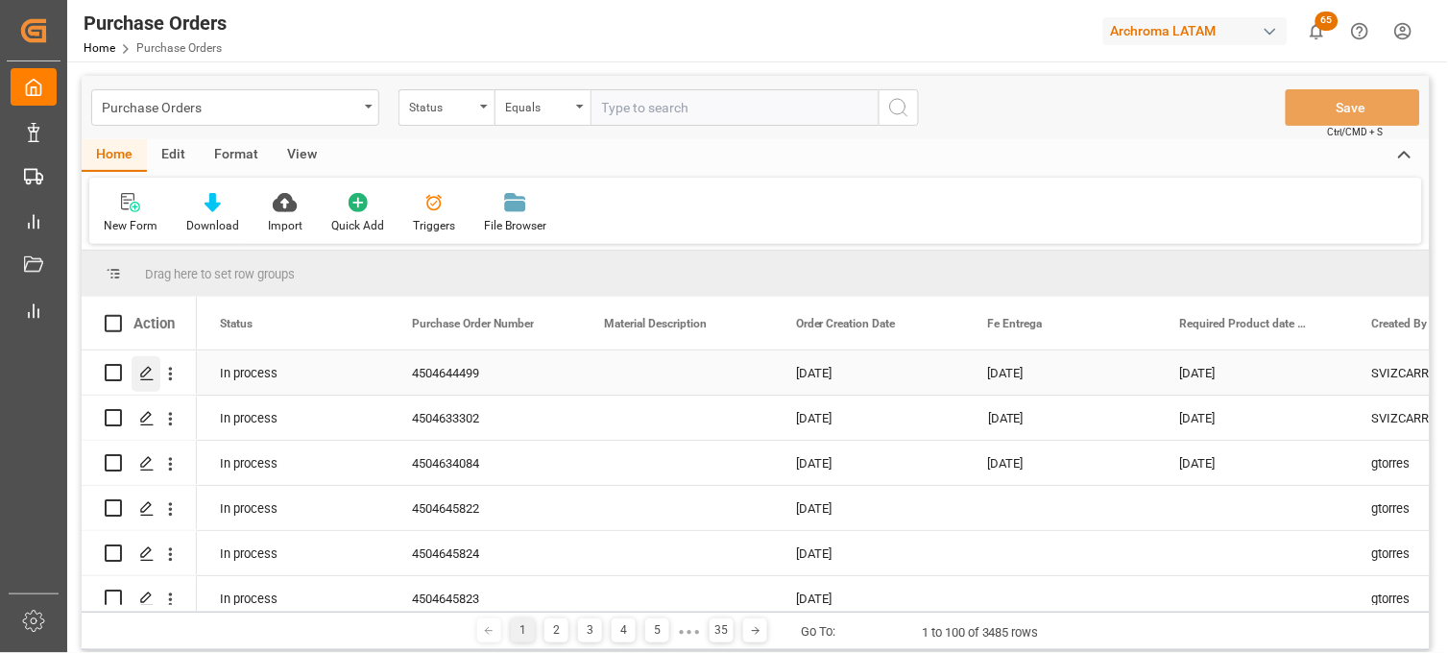
click at [147, 379] on line "Press SPACE to select this row." at bounding box center [147, 379] width 12 height 0
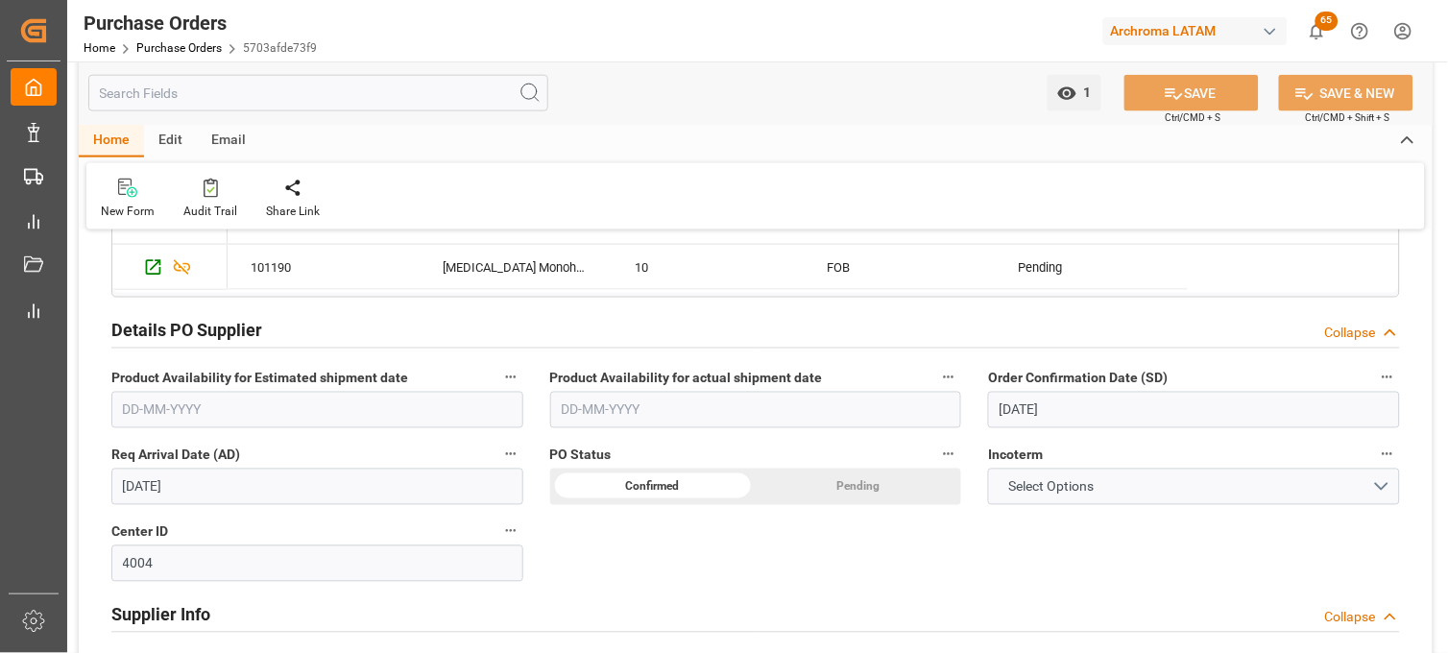
scroll to position [640, 0]
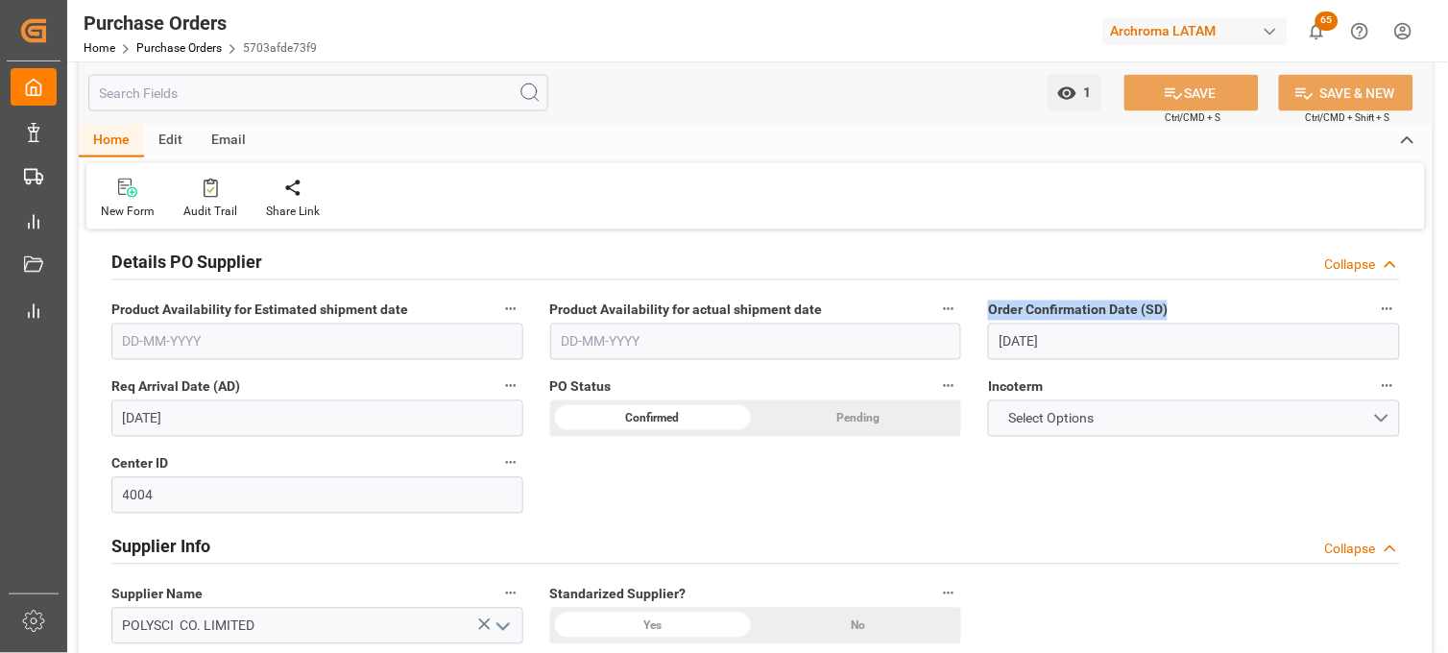
drag, startPoint x: 993, startPoint y: 311, endPoint x: 1169, endPoint y: 318, distance: 175.9
click at [1169, 318] on label "Order Confirmation Date (SD)" at bounding box center [1194, 310] width 412 height 27
drag, startPoint x: 238, startPoint y: 386, endPoint x: 107, endPoint y: 396, distance: 131.9
click at [108, 397] on div "Req Arrival Date (AD) 05-10-2025" at bounding box center [317, 405] width 439 height 77
drag, startPoint x: 1148, startPoint y: 310, endPoint x: 1162, endPoint y: 310, distance: 13.4
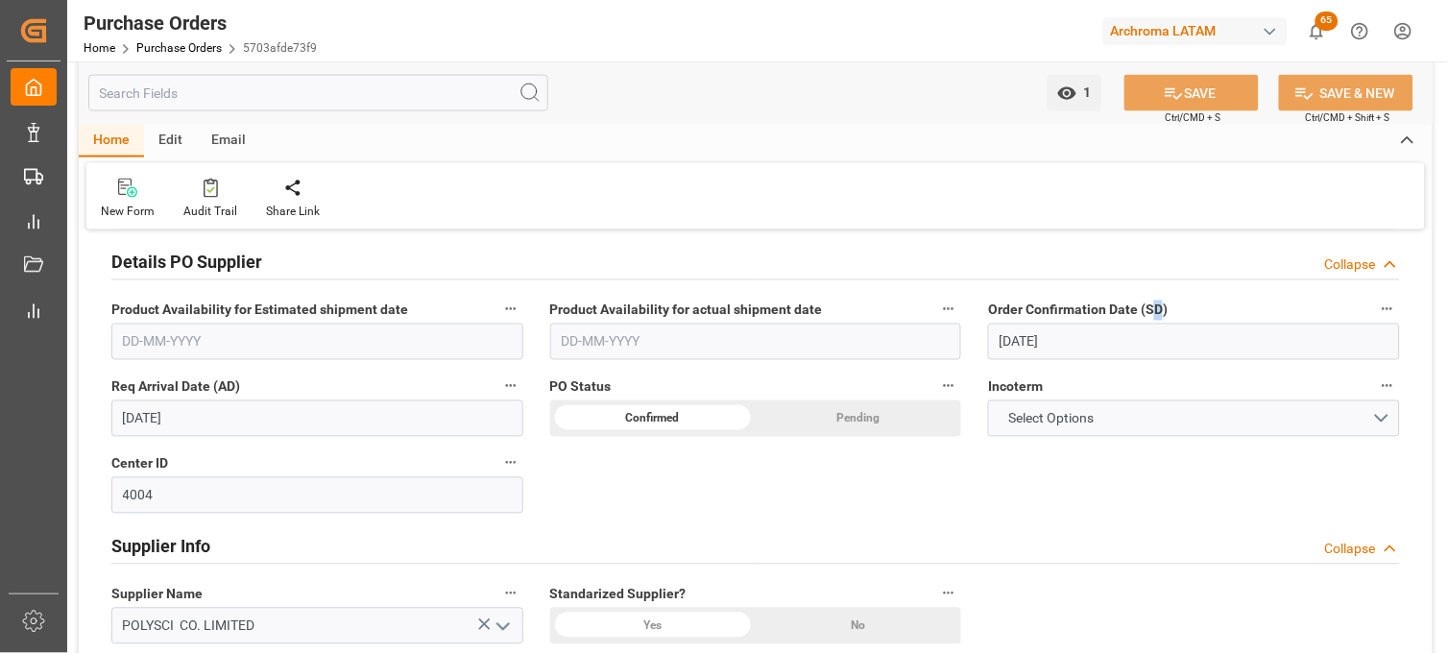
click at [1162, 310] on span "Order Confirmation Date (SD)" at bounding box center [1078, 311] width 180 height 20
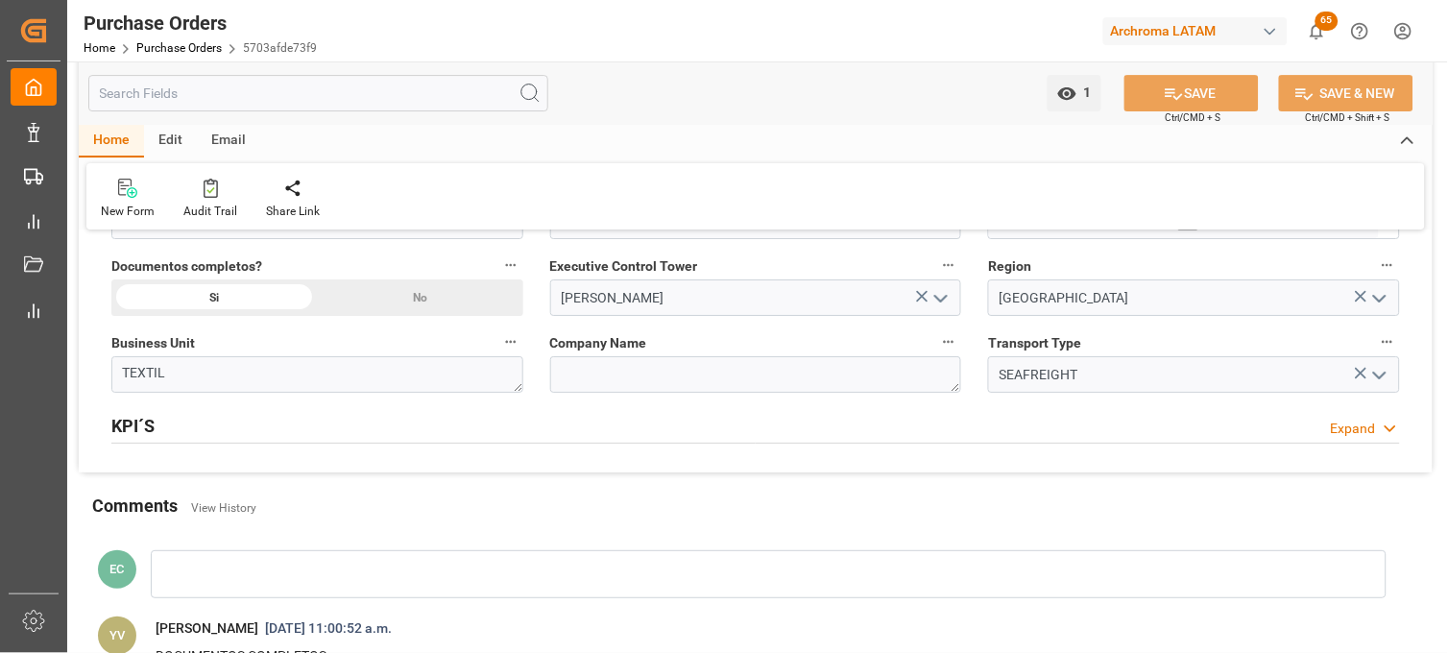
scroll to position [1218, 0]
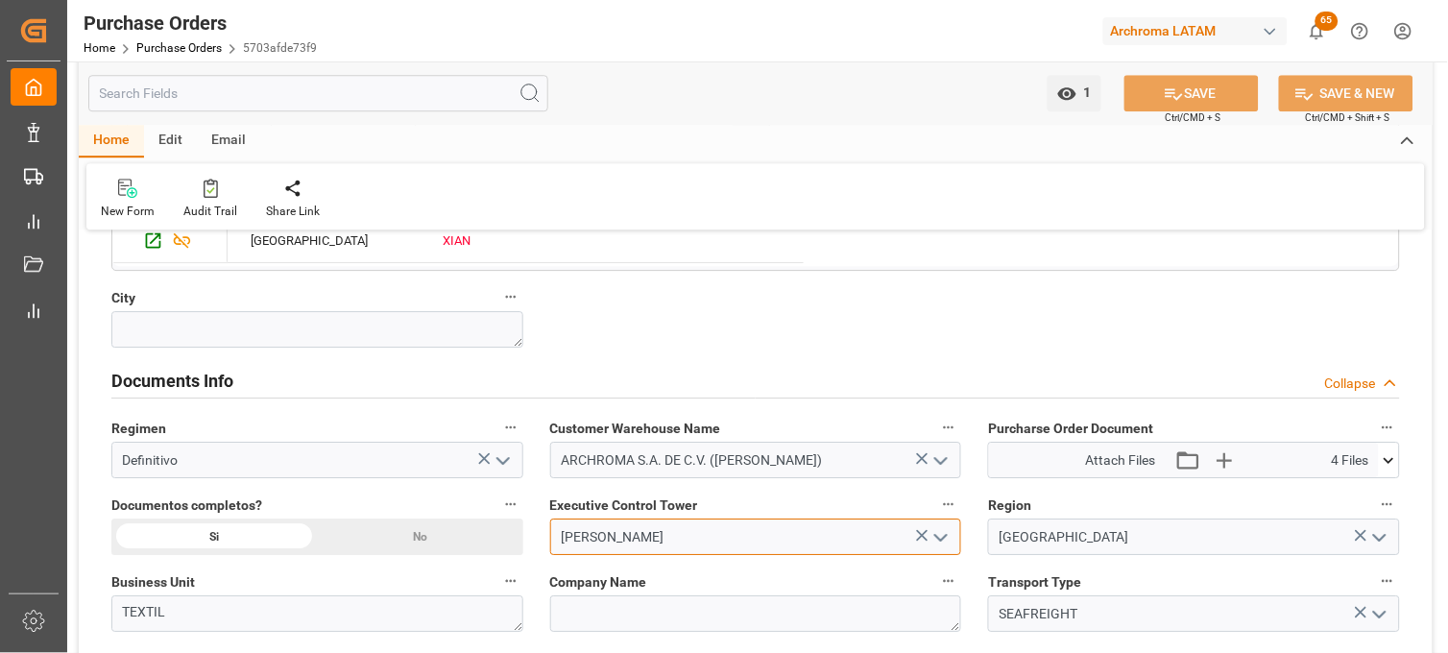
drag, startPoint x: 670, startPoint y: 538, endPoint x: 541, endPoint y: 539, distance: 129.6
click at [541, 539] on div "[PERSON_NAME]" at bounding box center [756, 537] width 441 height 36
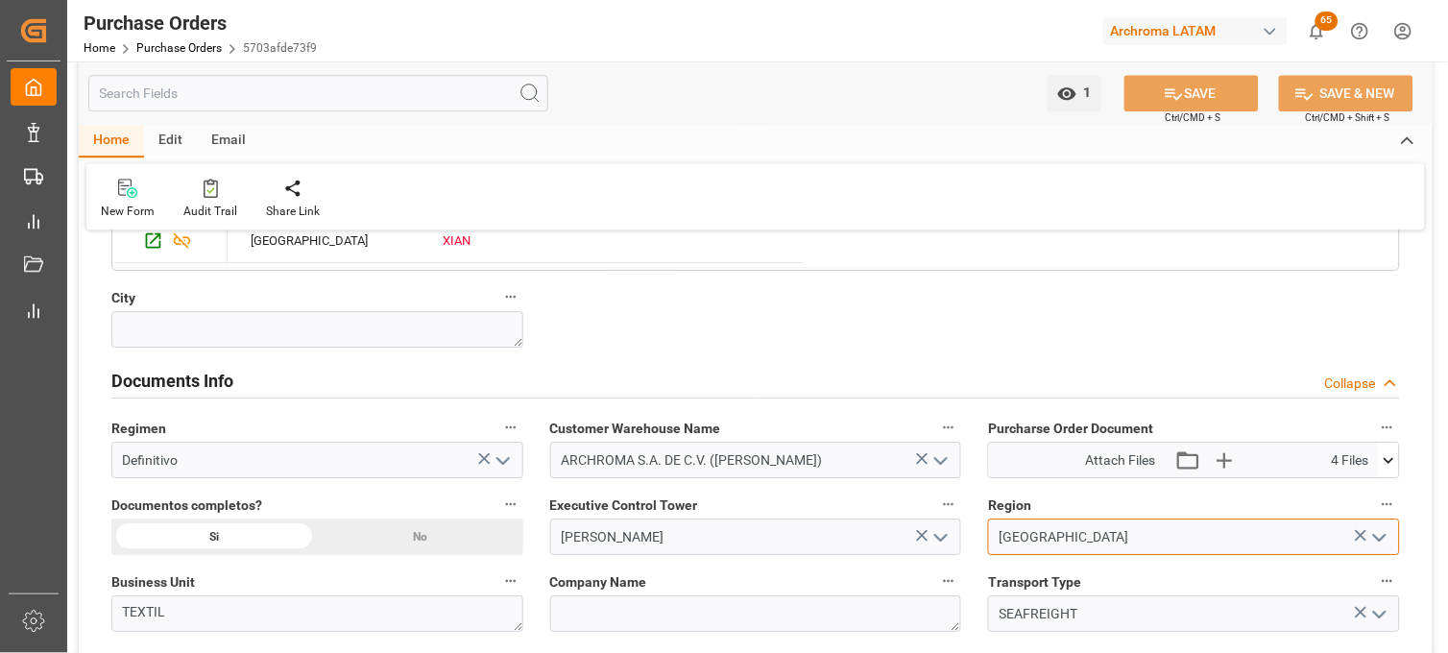
drag, startPoint x: 1040, startPoint y: 544, endPoint x: 980, endPoint y: 542, distance: 59.6
click at [980, 542] on div "MEXICO" at bounding box center [1194, 537] width 441 height 36
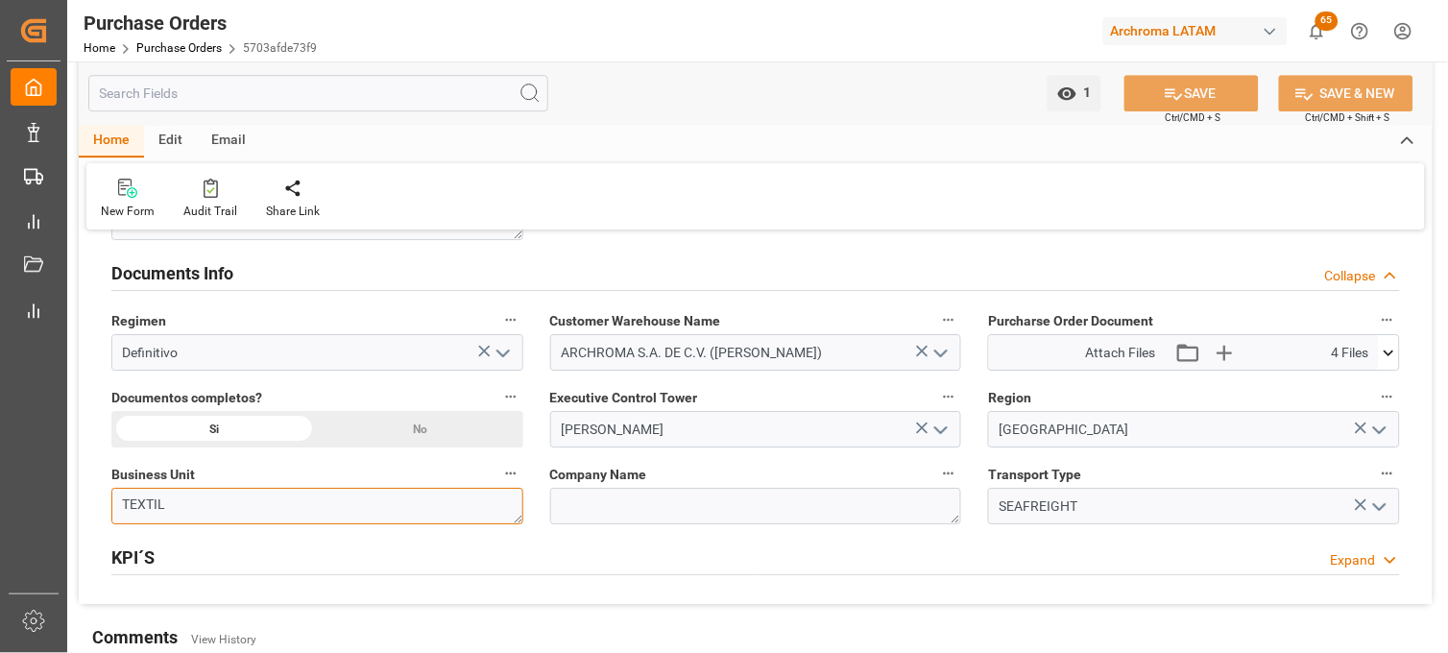
drag, startPoint x: 117, startPoint y: 510, endPoint x: 106, endPoint y: 509, distance: 11.6
click at [106, 512] on div "Business Unit TEXTIL" at bounding box center [317, 492] width 439 height 77
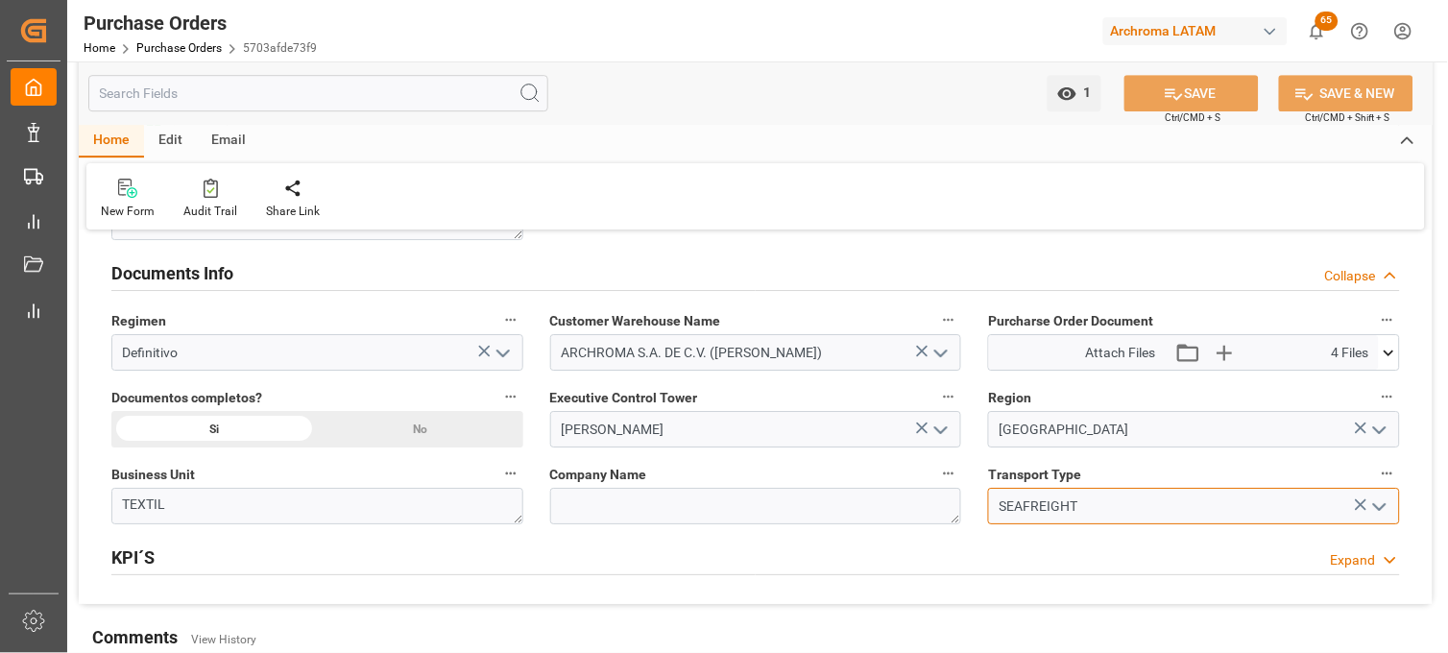
drag, startPoint x: 1079, startPoint y: 509, endPoint x: 973, endPoint y: 503, distance: 106.7
click at [975, 510] on div "SEAFREIGHT" at bounding box center [1194, 506] width 441 height 36
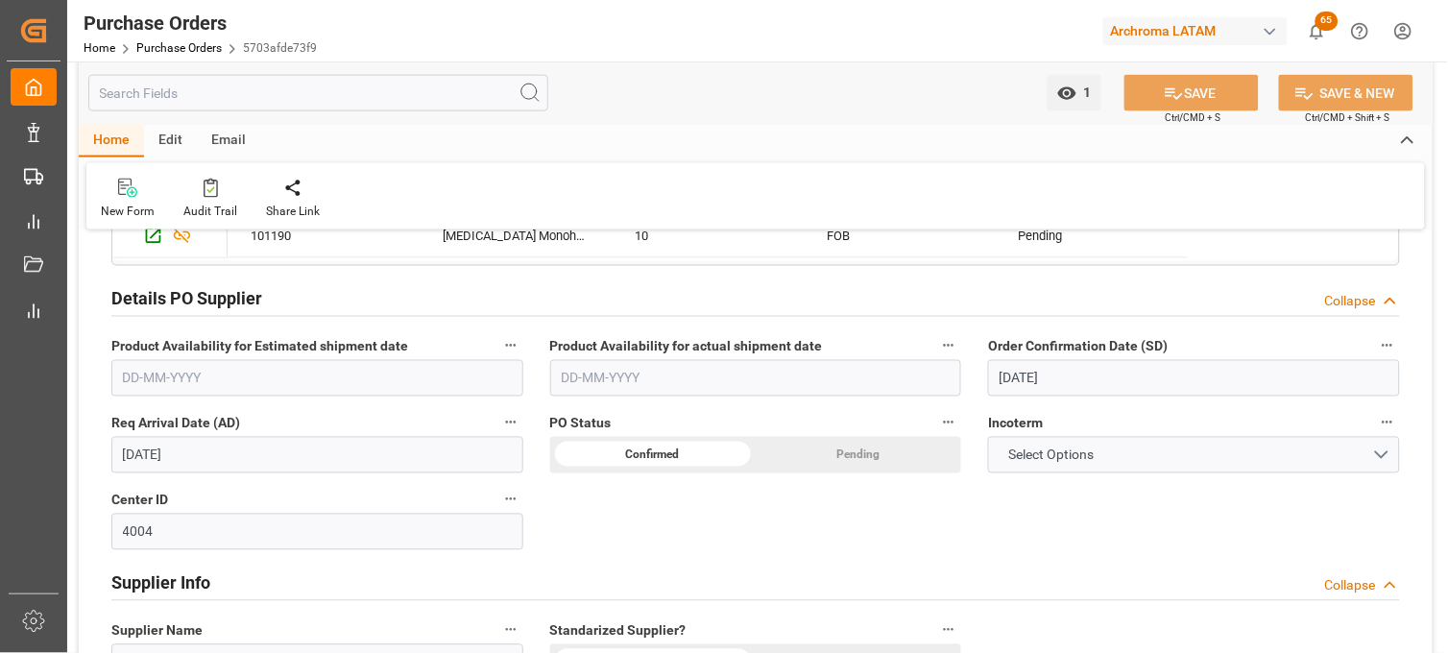
scroll to position [640, 0]
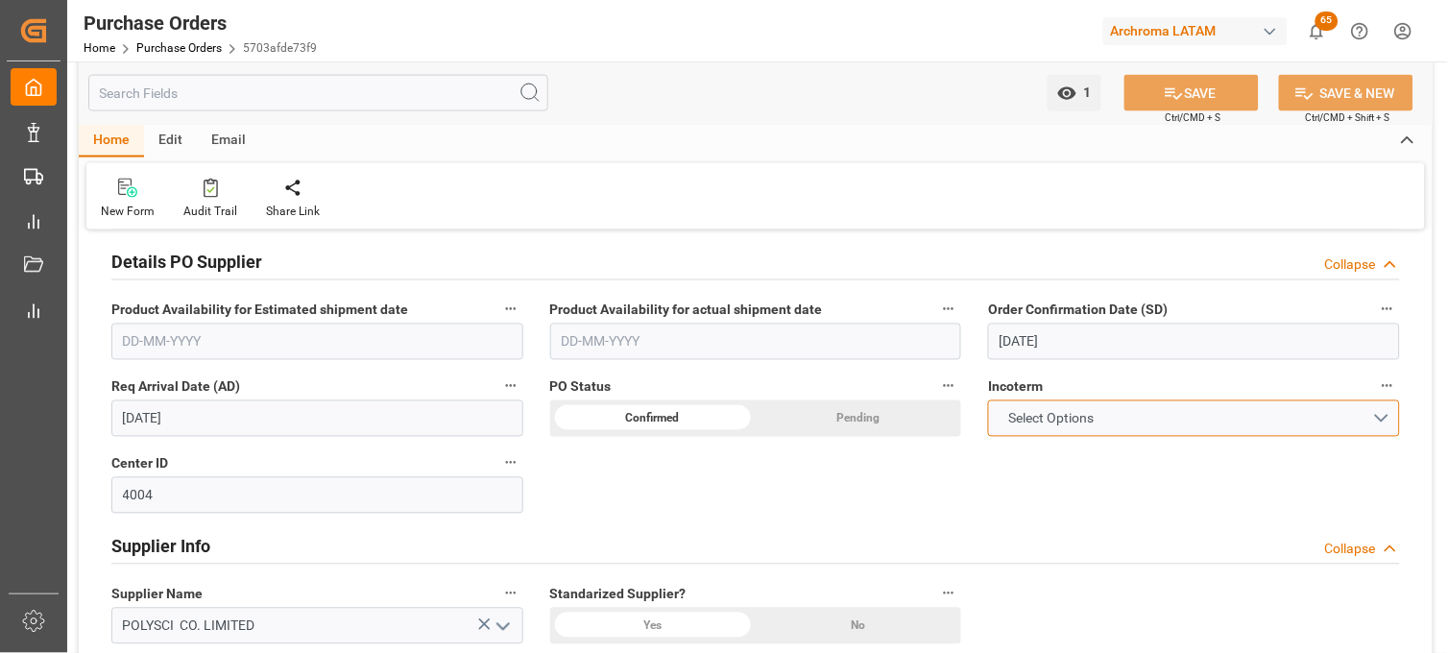
click at [1381, 420] on button "Select Options" at bounding box center [1194, 418] width 412 height 36
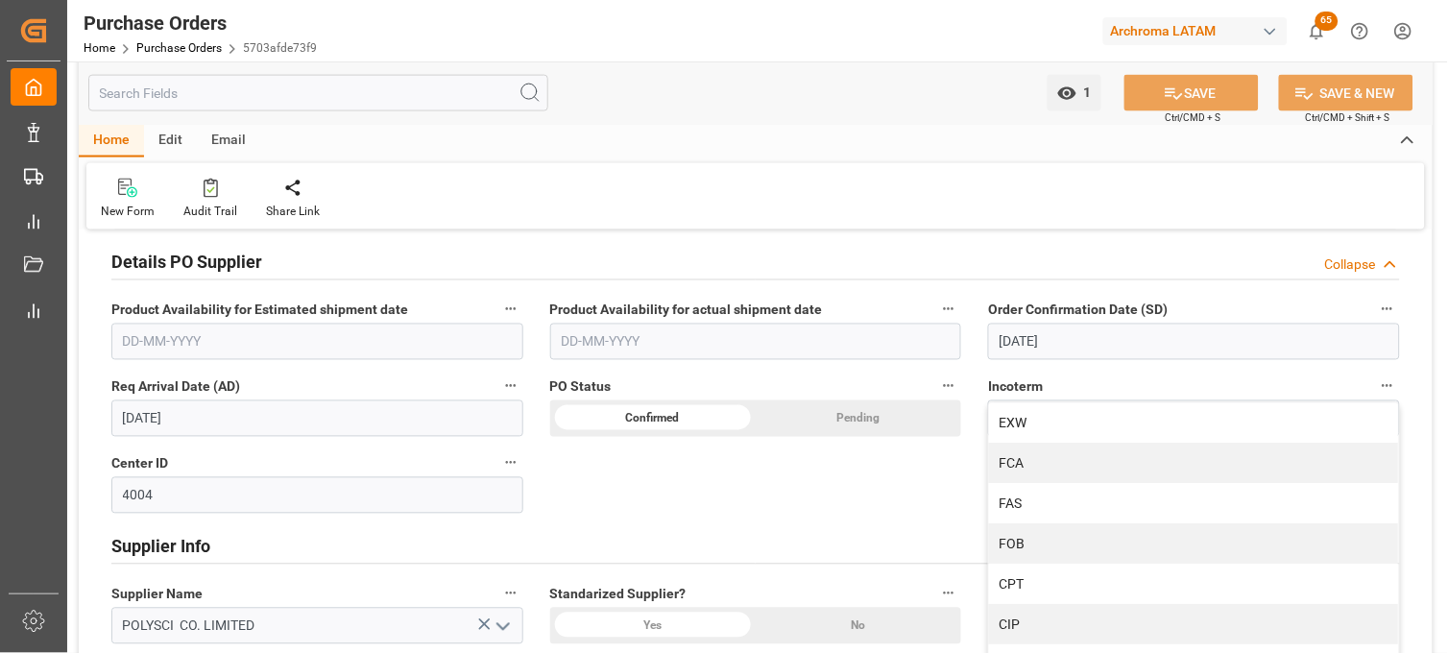
click at [1412, 385] on div "Incoterm Select Options EXW FCA FAS FOB CPT CIP CFR CIF DAP DPU DDP" at bounding box center [1194, 405] width 439 height 77
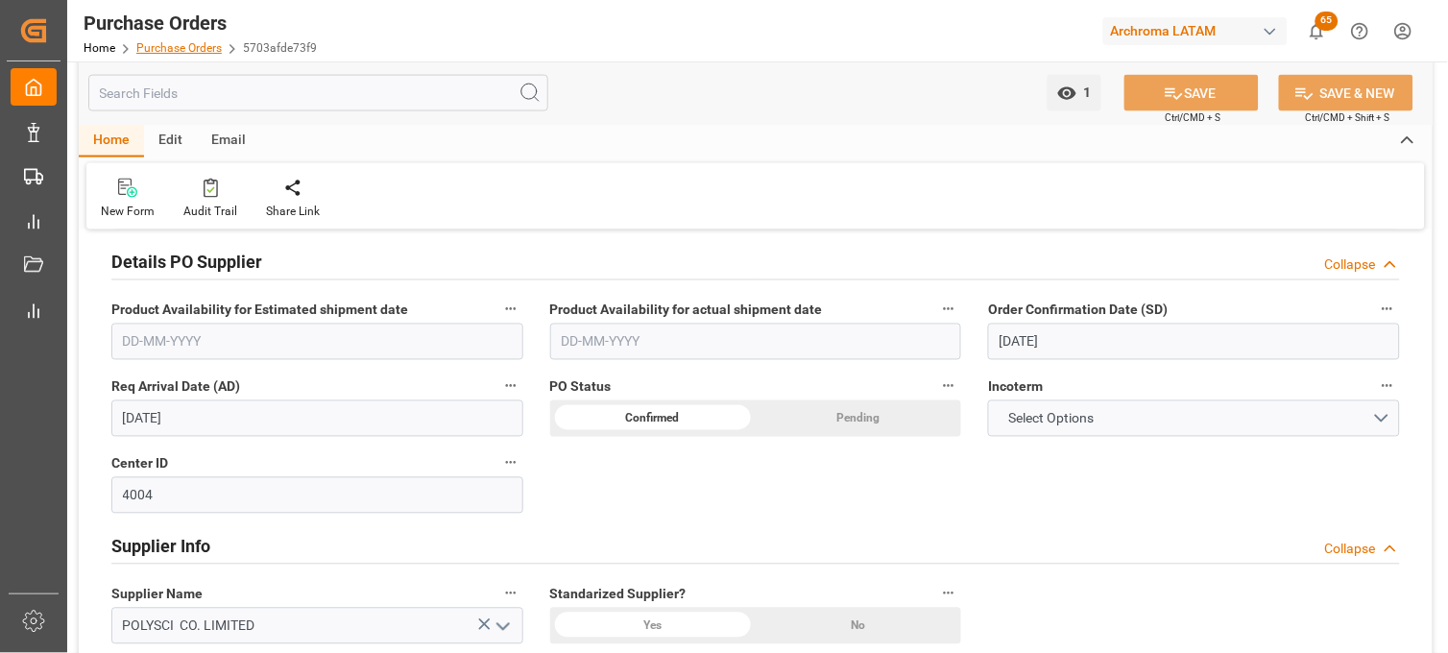
click at [181, 43] on link "Purchase Orders" at bounding box center [178, 47] width 85 height 13
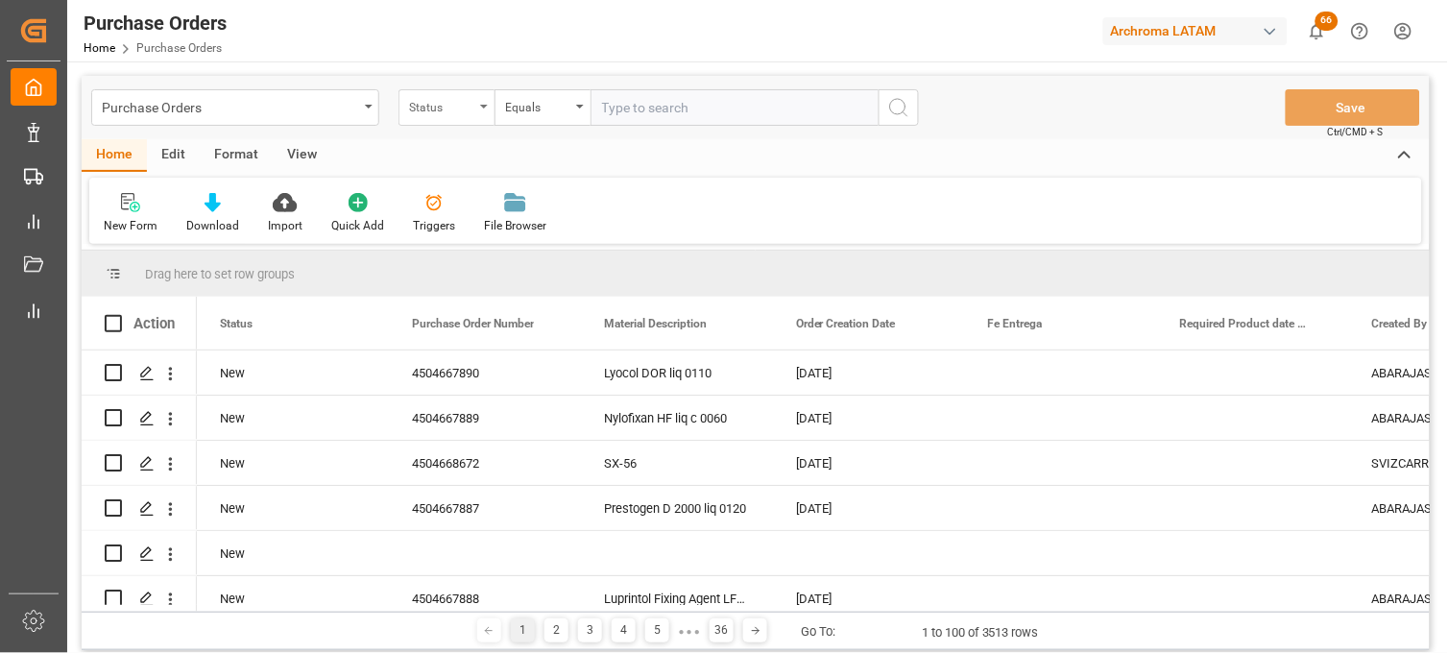
click at [424, 113] on div "Status" at bounding box center [441, 105] width 65 height 22
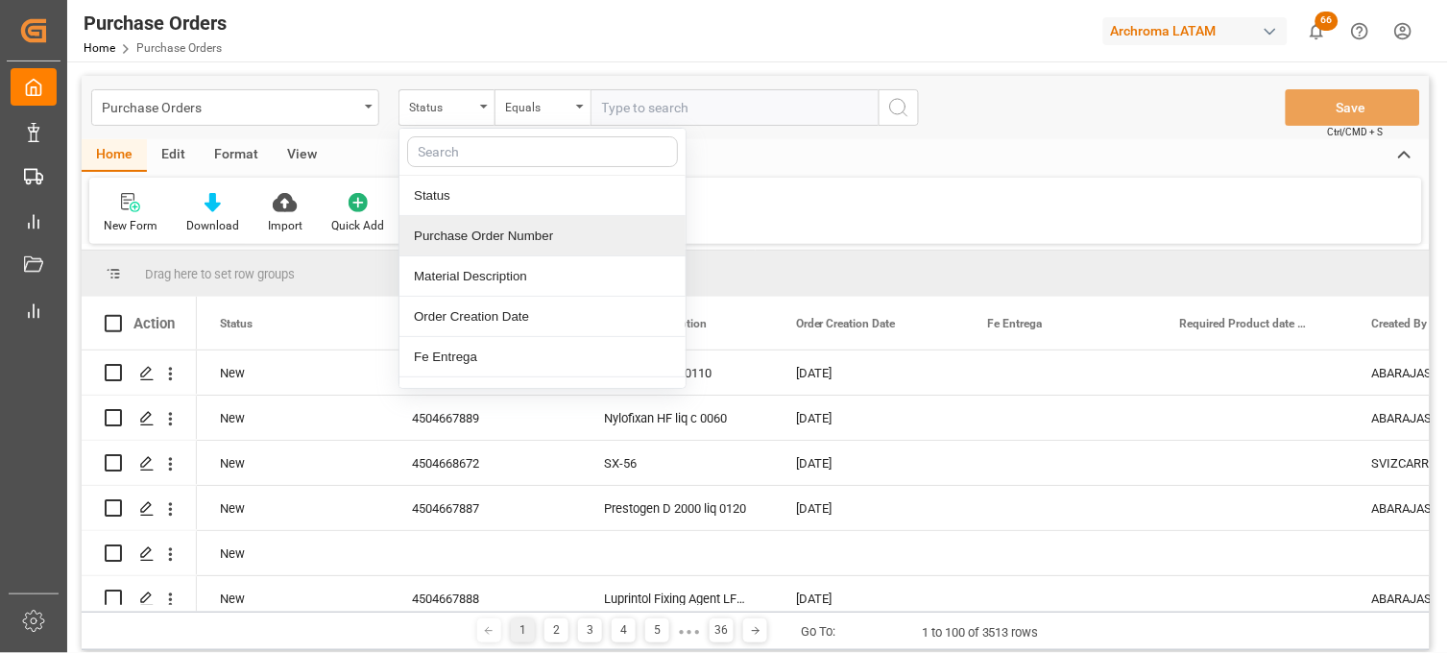
click at [423, 225] on div "Purchase Order Number" at bounding box center [542, 236] width 286 height 40
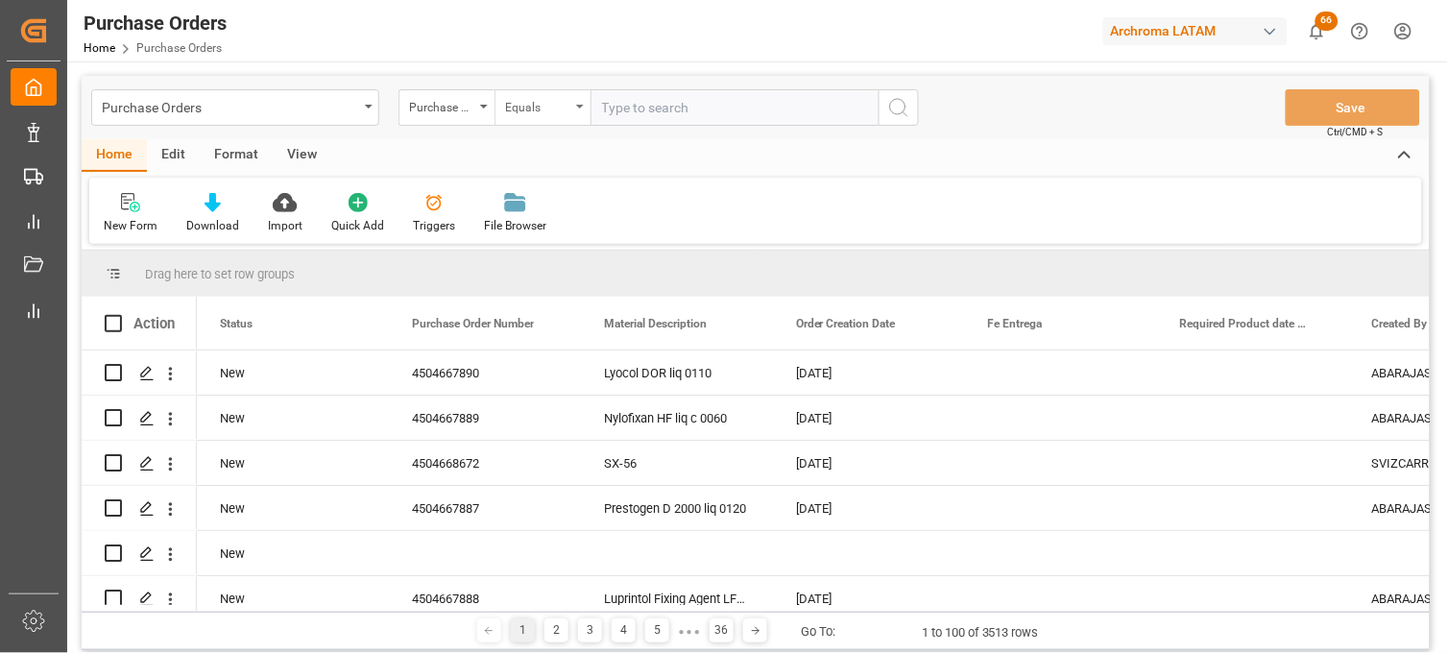
click at [535, 119] on div "Equals" at bounding box center [543, 107] width 96 height 36
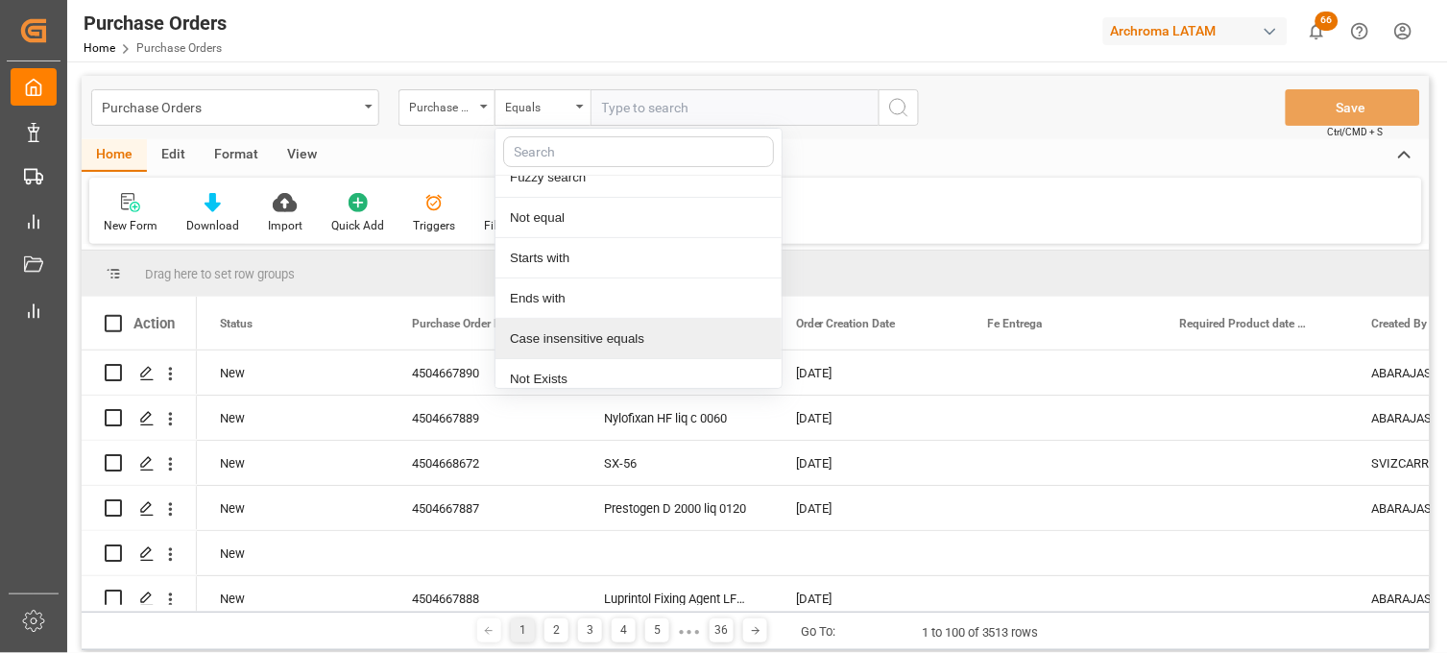
scroll to position [110, 0]
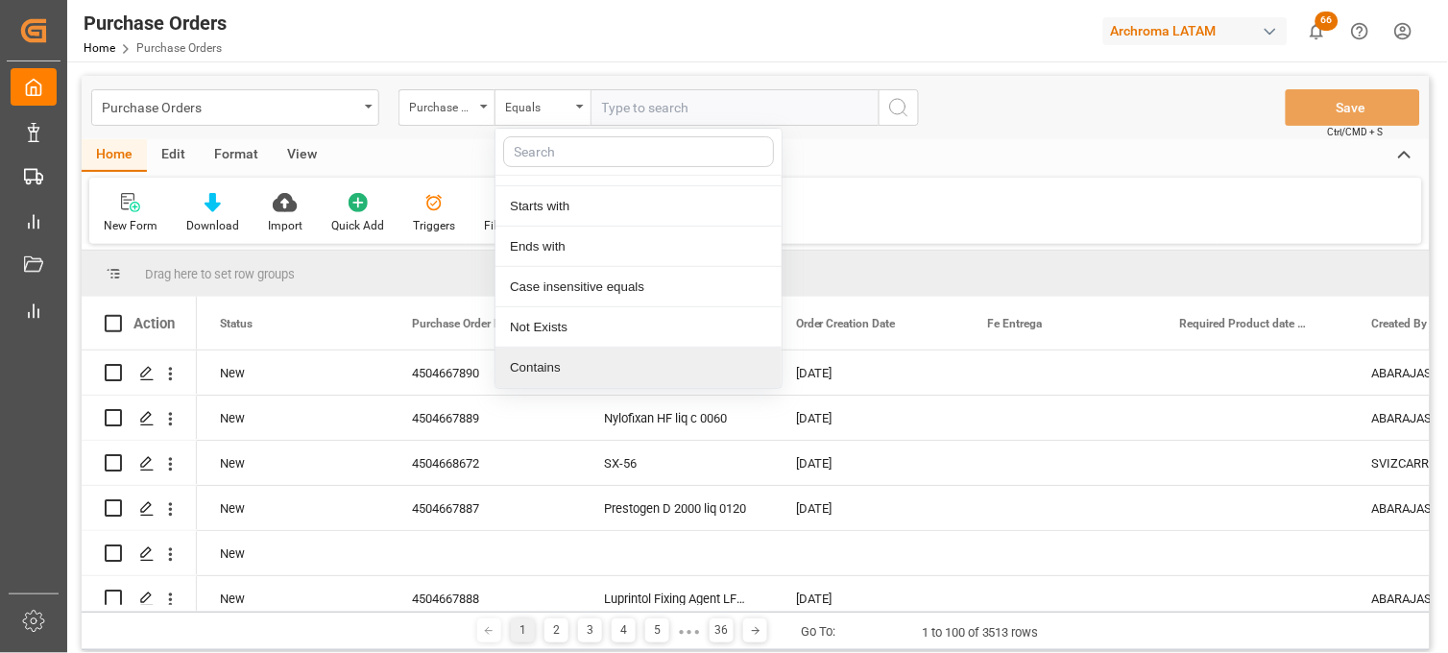
click at [553, 369] on div "Contains" at bounding box center [639, 368] width 286 height 40
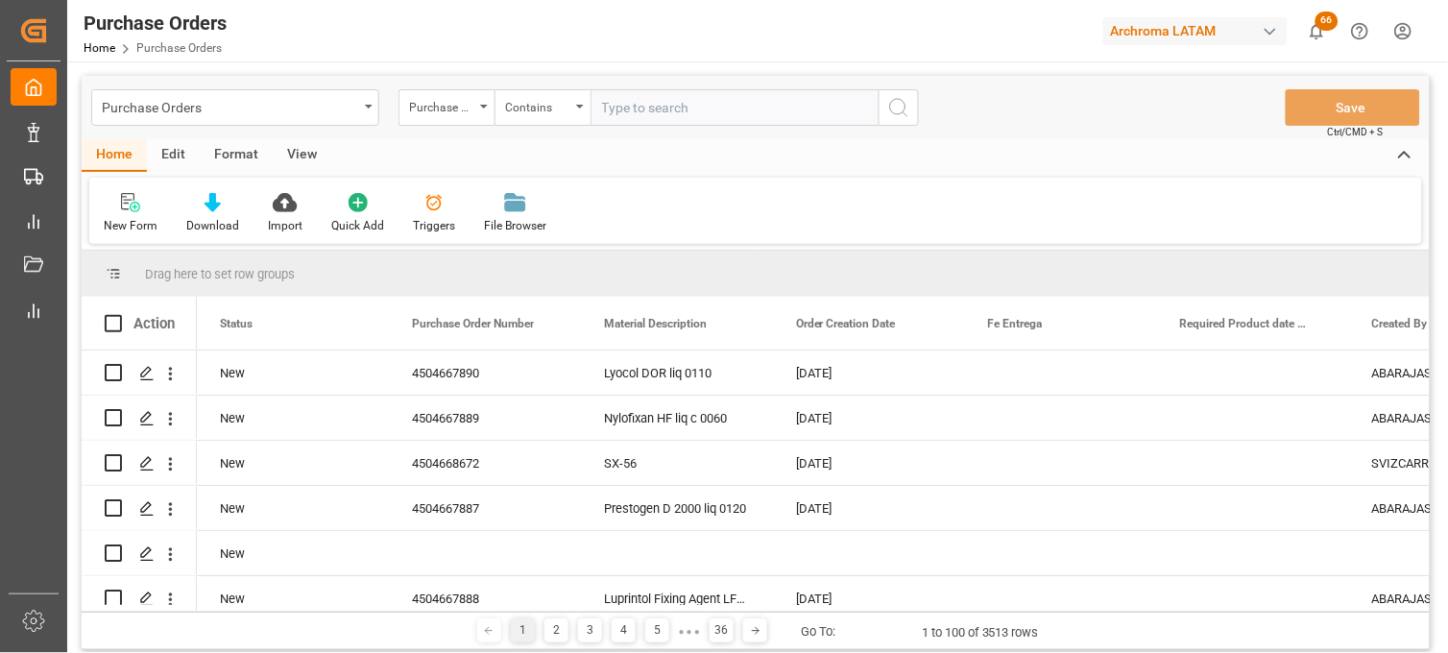
paste input "4504658083"
paste input "4504656483"
type input "4504658083,4504656483"
click at [891, 107] on icon "search button" at bounding box center [898, 107] width 23 height 23
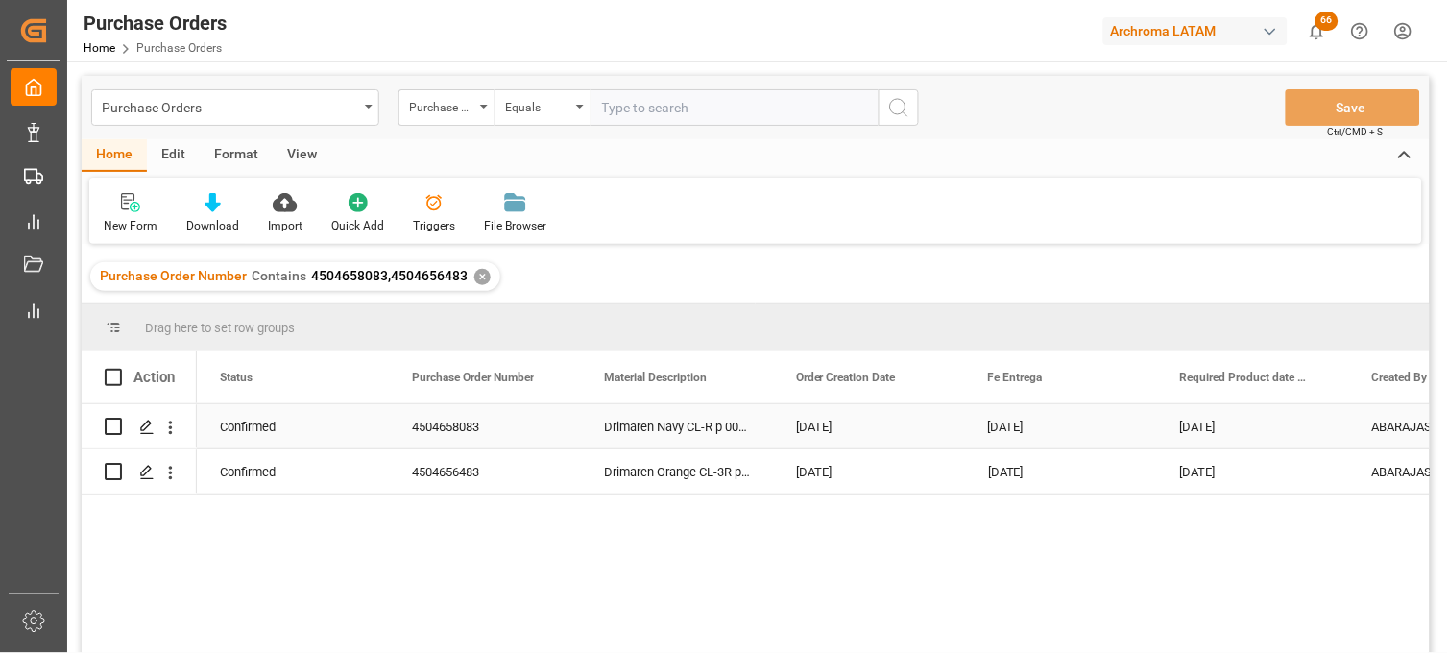
click at [673, 430] on div "Drimaren Navy CL-R p 0025" at bounding box center [677, 426] width 192 height 44
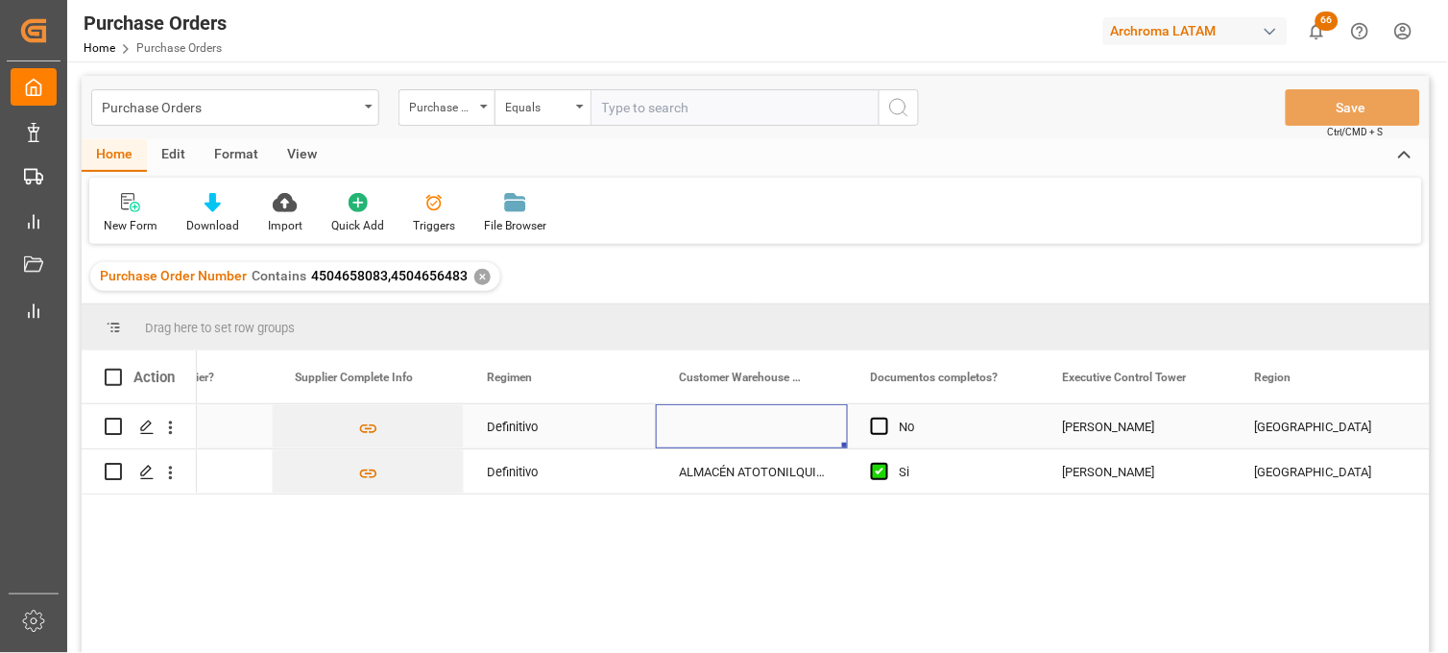
click at [724, 429] on div "Press SPACE to select this row." at bounding box center [752, 426] width 192 height 44
click at [724, 429] on input "Press SPACE to select this row." at bounding box center [751, 438] width 161 height 36
click at [725, 425] on input "Press SPACE to select this row." at bounding box center [751, 438] width 161 height 36
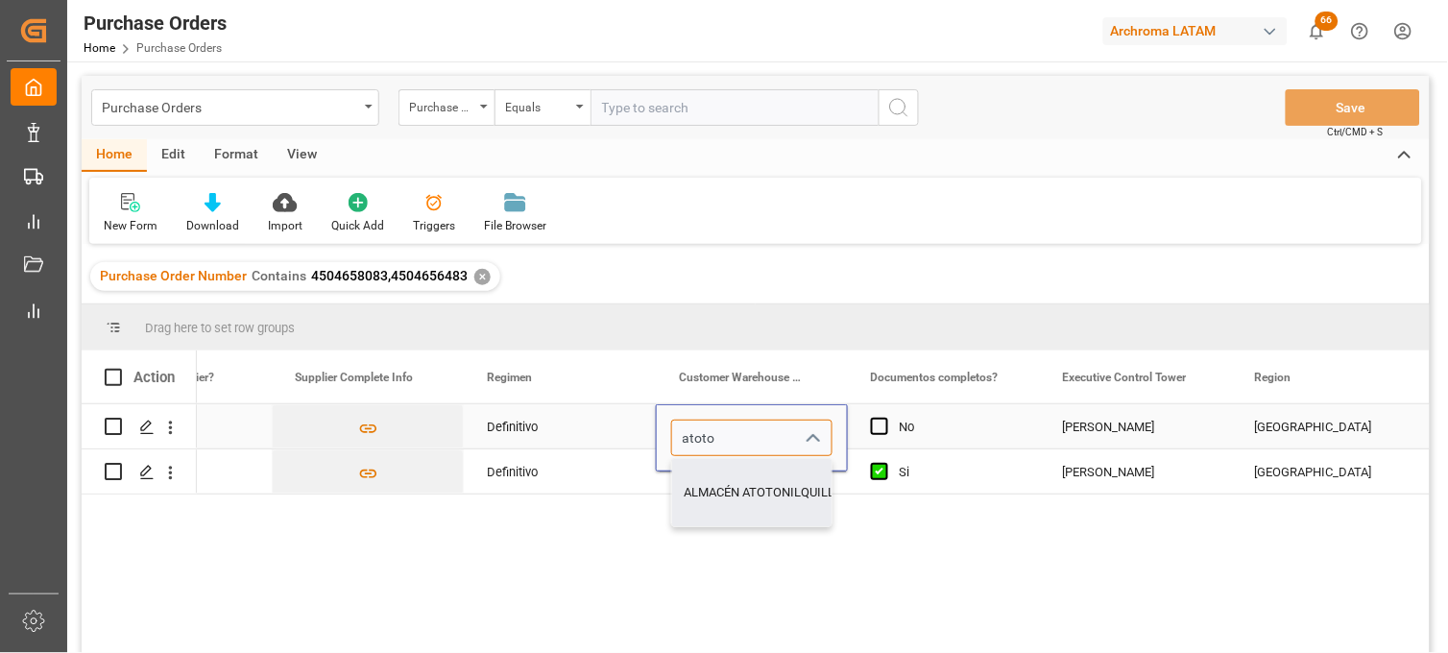
click at [712, 484] on div "ALMACÉN ATOTONILQUILLO" at bounding box center [763, 492] width 182 height 67
type input "ALMACÉN ATOTONILQUILLO"
click at [875, 425] on span "Press SPACE to select this row." at bounding box center [879, 426] width 17 height 17
click at [885, 418] on input "Press SPACE to select this row." at bounding box center [885, 418] width 0 height 0
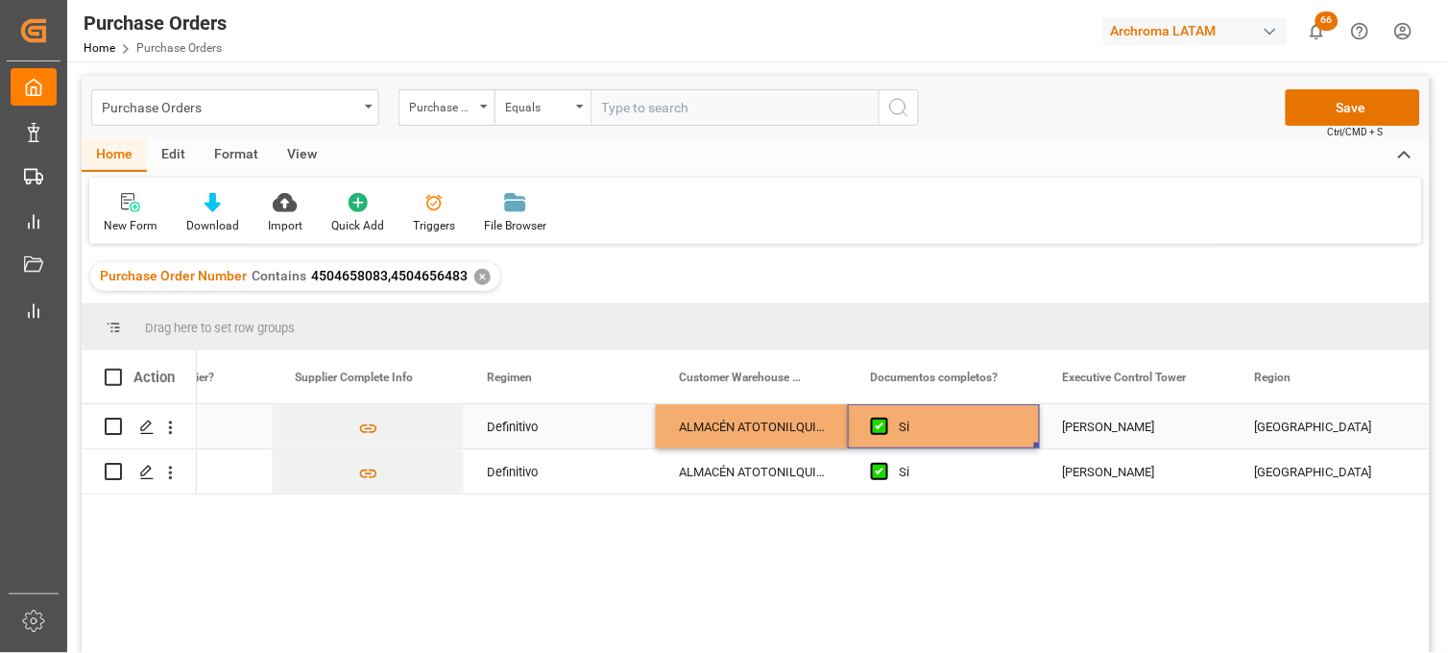
click at [1076, 425] on div "[PERSON_NAME]" at bounding box center [1136, 427] width 146 height 44
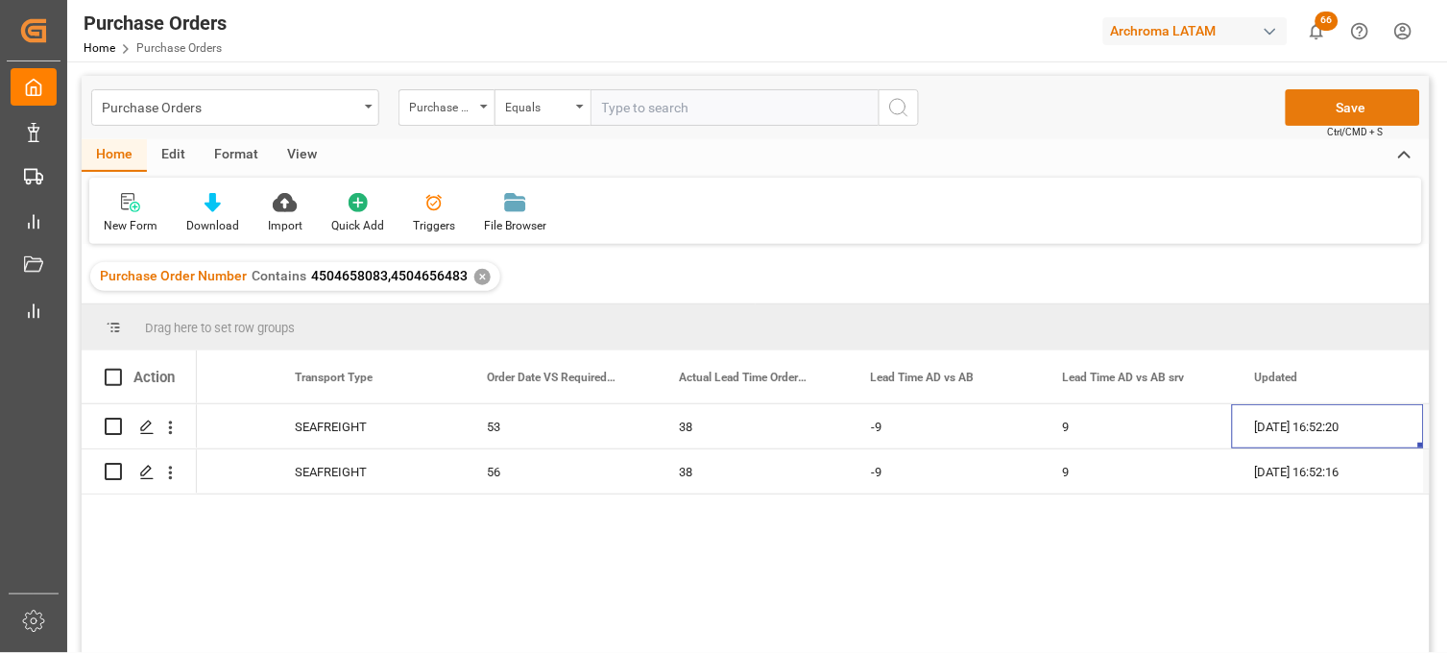
click at [1311, 119] on button "Save" at bounding box center [1353, 107] width 134 height 36
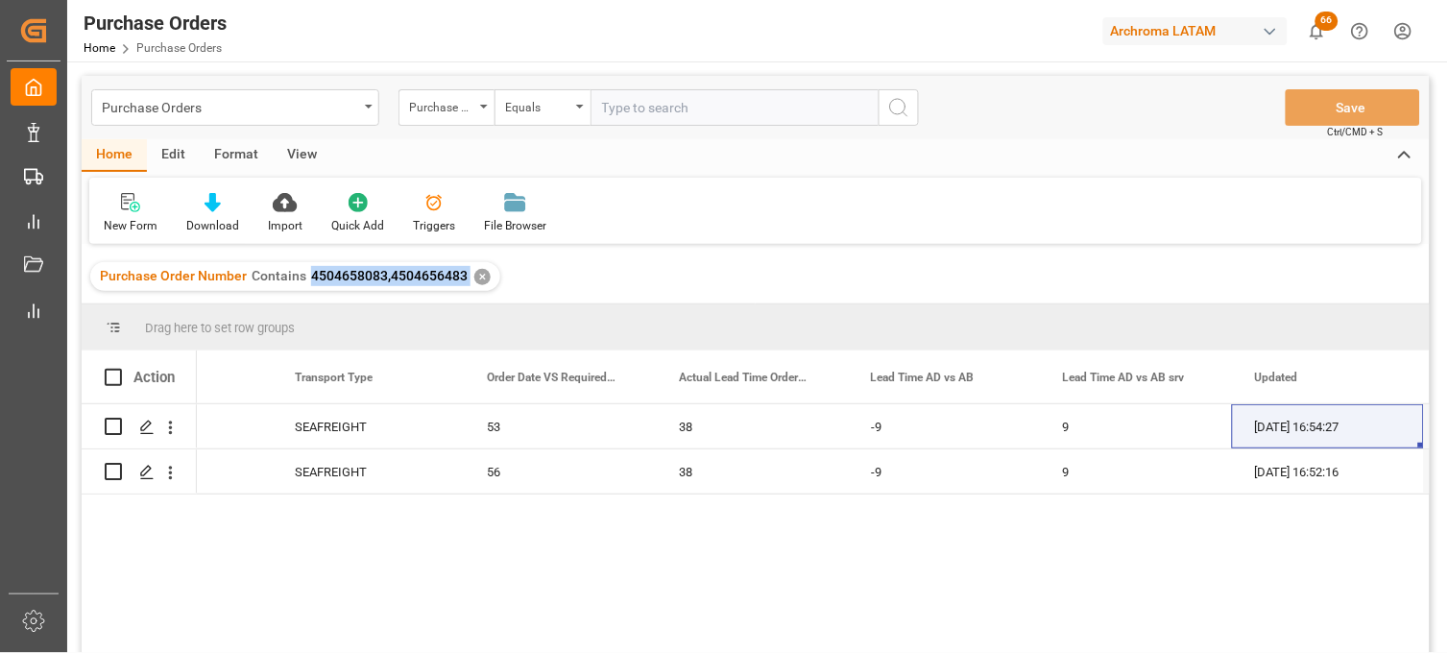
drag, startPoint x: 467, startPoint y: 274, endPoint x: 311, endPoint y: 288, distance: 156.2
click at [311, 288] on div "Purchase Order Number Contains 4504658083,4504656483 ✕" at bounding box center [295, 276] width 410 height 29
click at [298, 109] on div "Purchase Orders" at bounding box center [230, 106] width 256 height 24
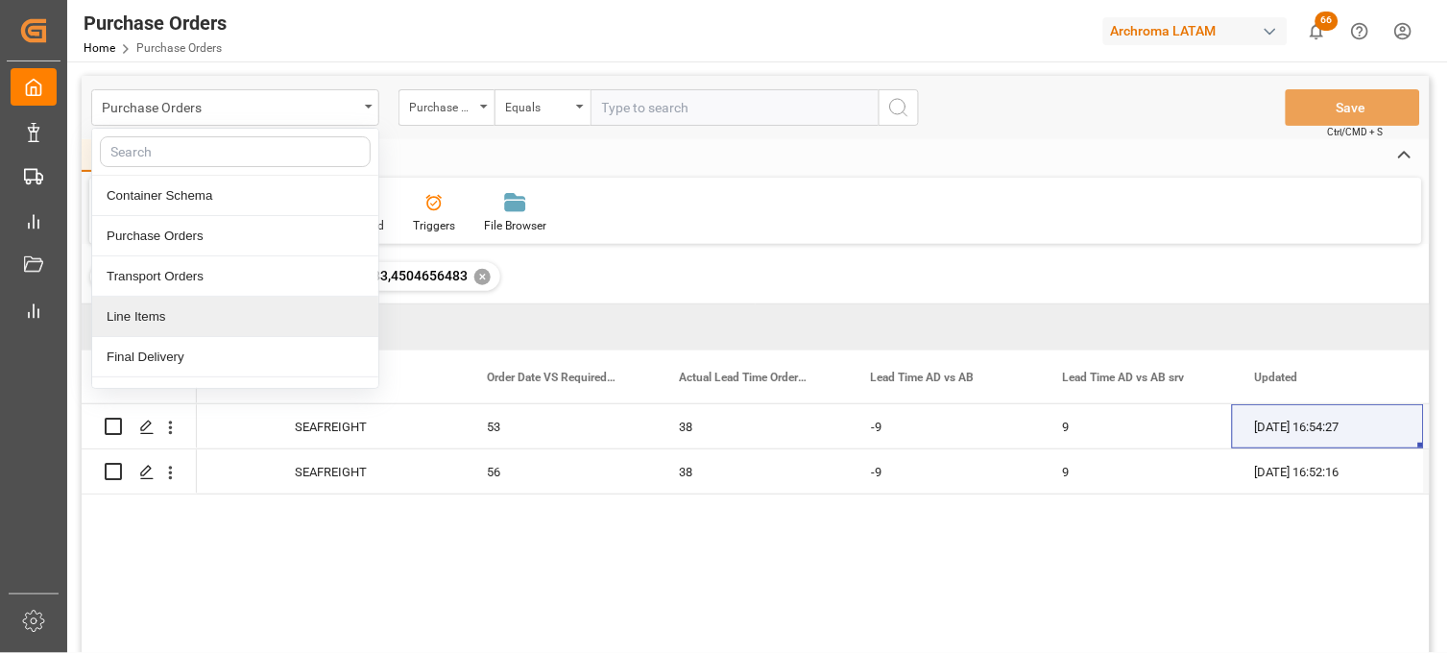
click at [170, 320] on div "Line Items" at bounding box center [235, 317] width 286 height 40
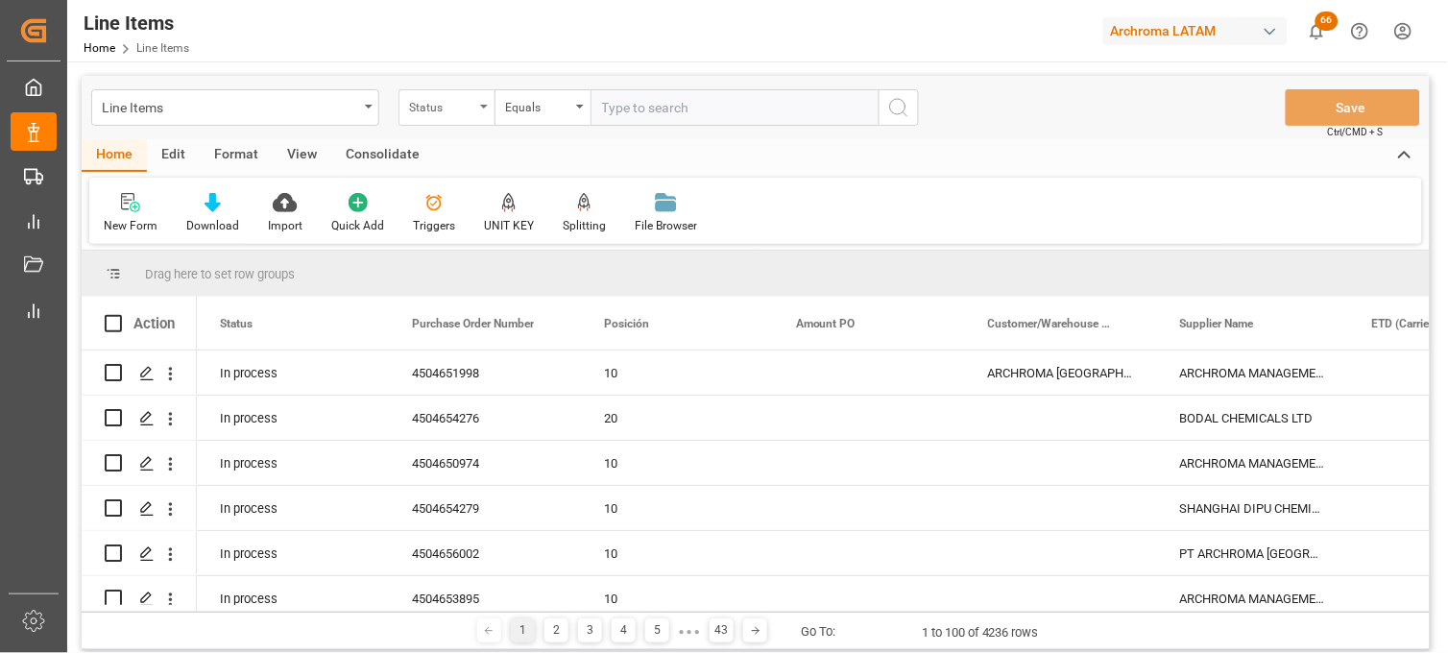
click at [437, 111] on div "Status" at bounding box center [441, 105] width 65 height 22
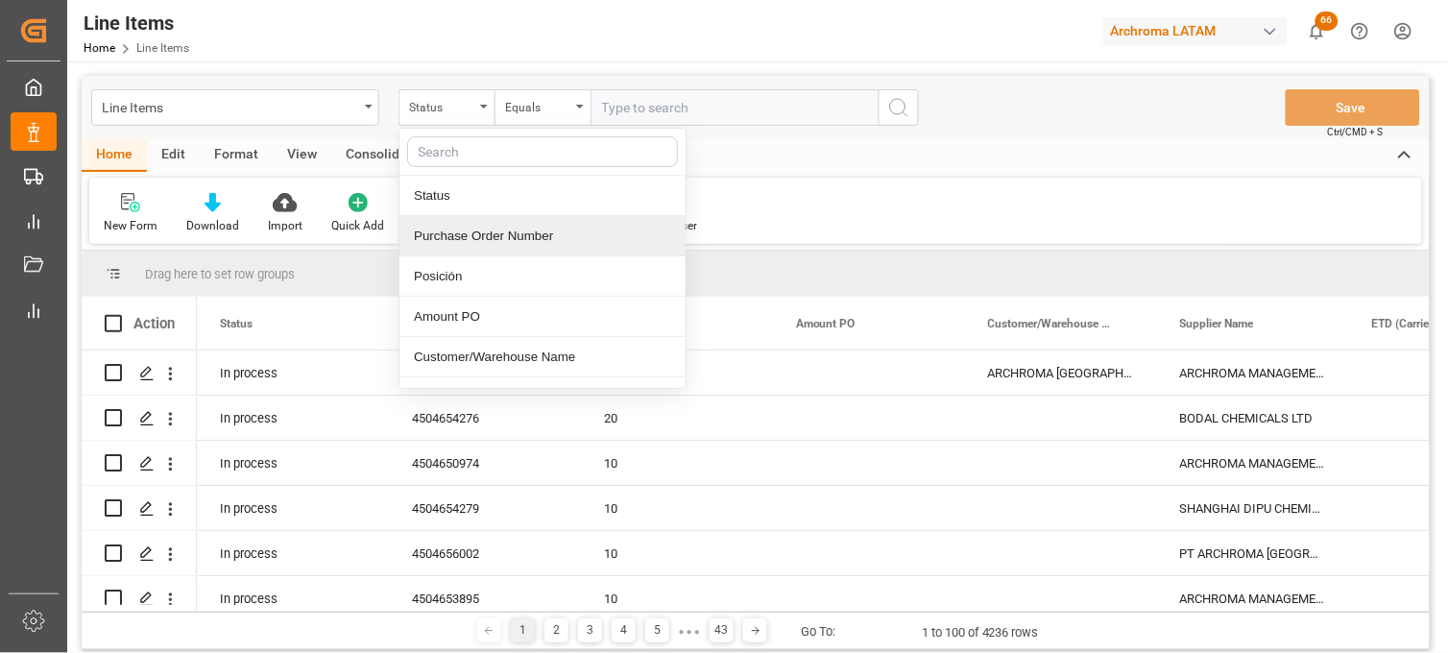
drag, startPoint x: 462, startPoint y: 244, endPoint x: 490, endPoint y: 216, distance: 39.4
click at [464, 244] on div "Purchase Order Number" at bounding box center [542, 236] width 286 height 40
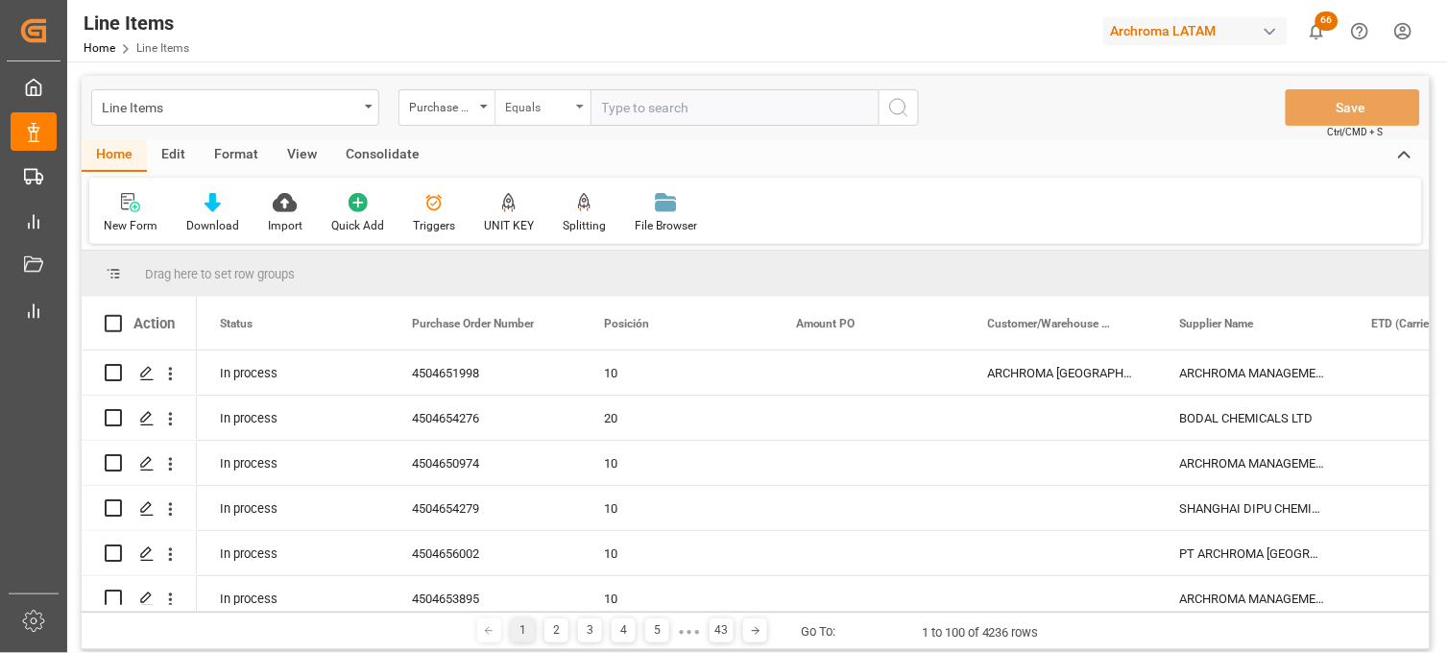
click at [565, 111] on div "Equals" at bounding box center [537, 105] width 65 height 22
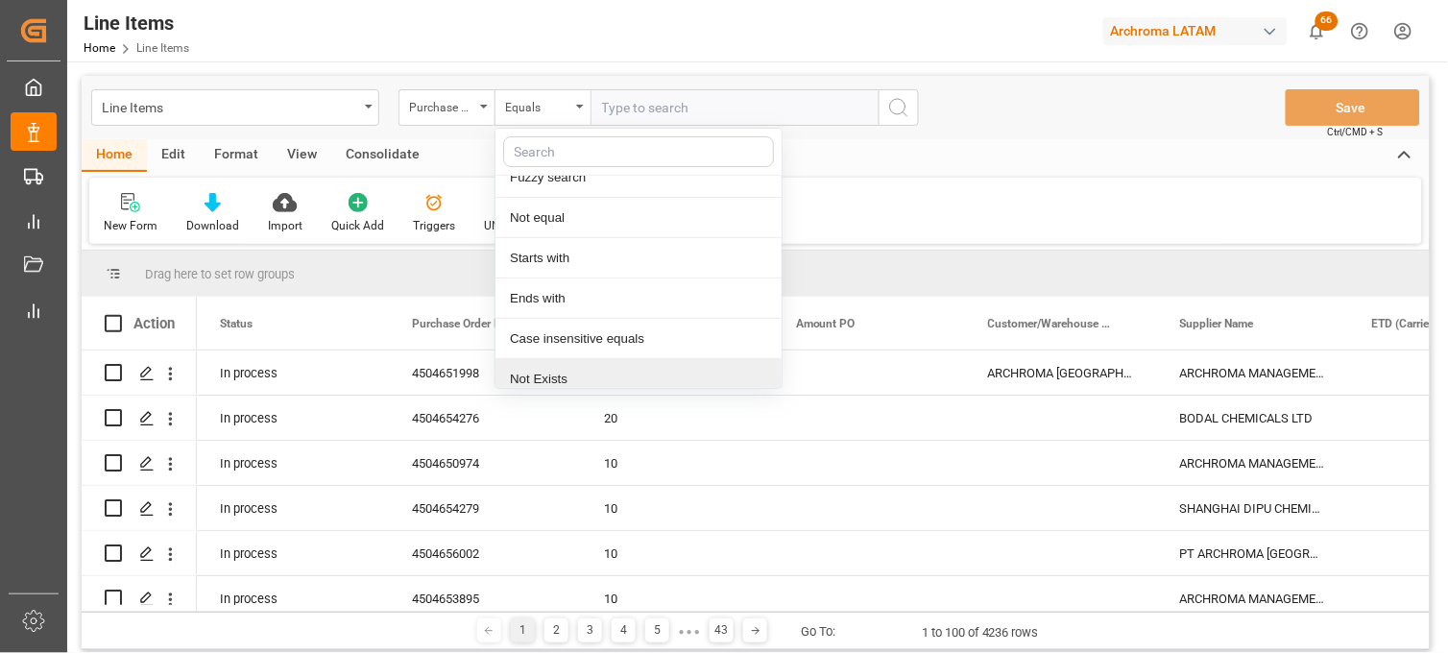
scroll to position [110, 0]
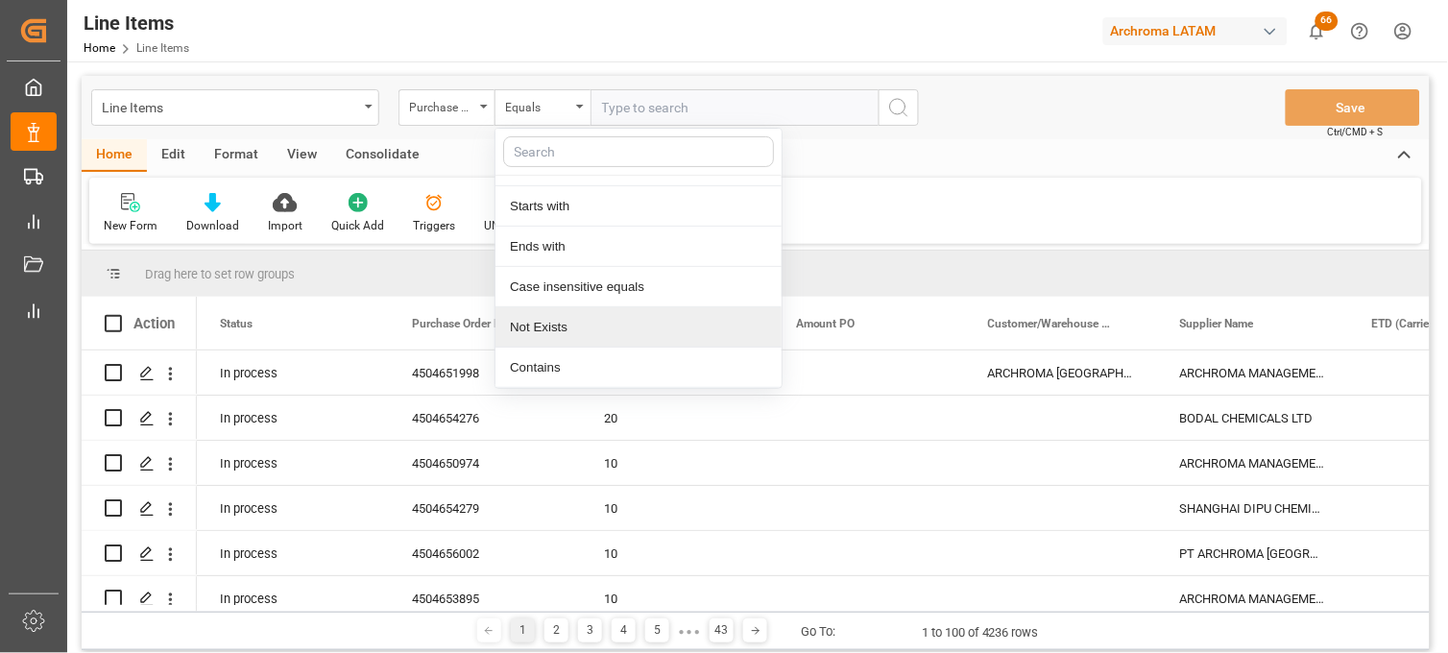
click at [554, 360] on div "Contains" at bounding box center [639, 368] width 286 height 40
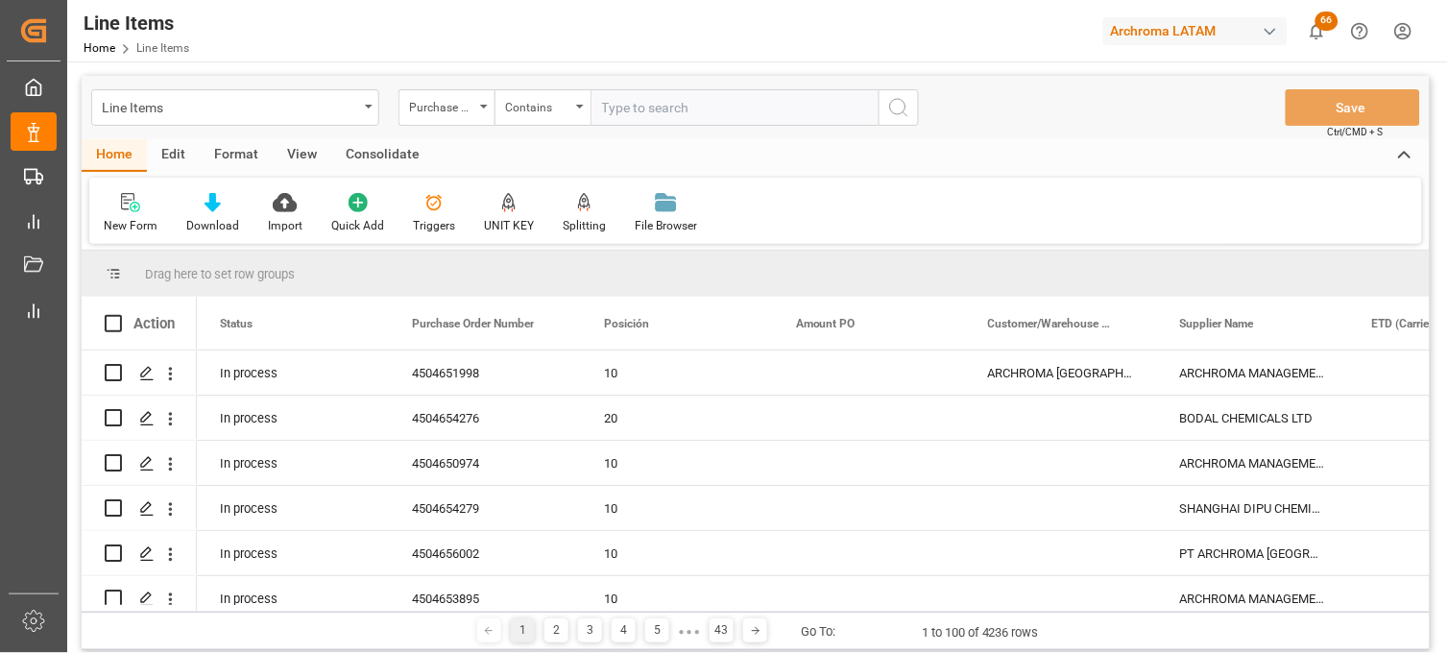
click at [636, 106] on input "text" at bounding box center [735, 107] width 288 height 36
paste input "4504658083,4504656483"
type input "4504658083,4504656483"
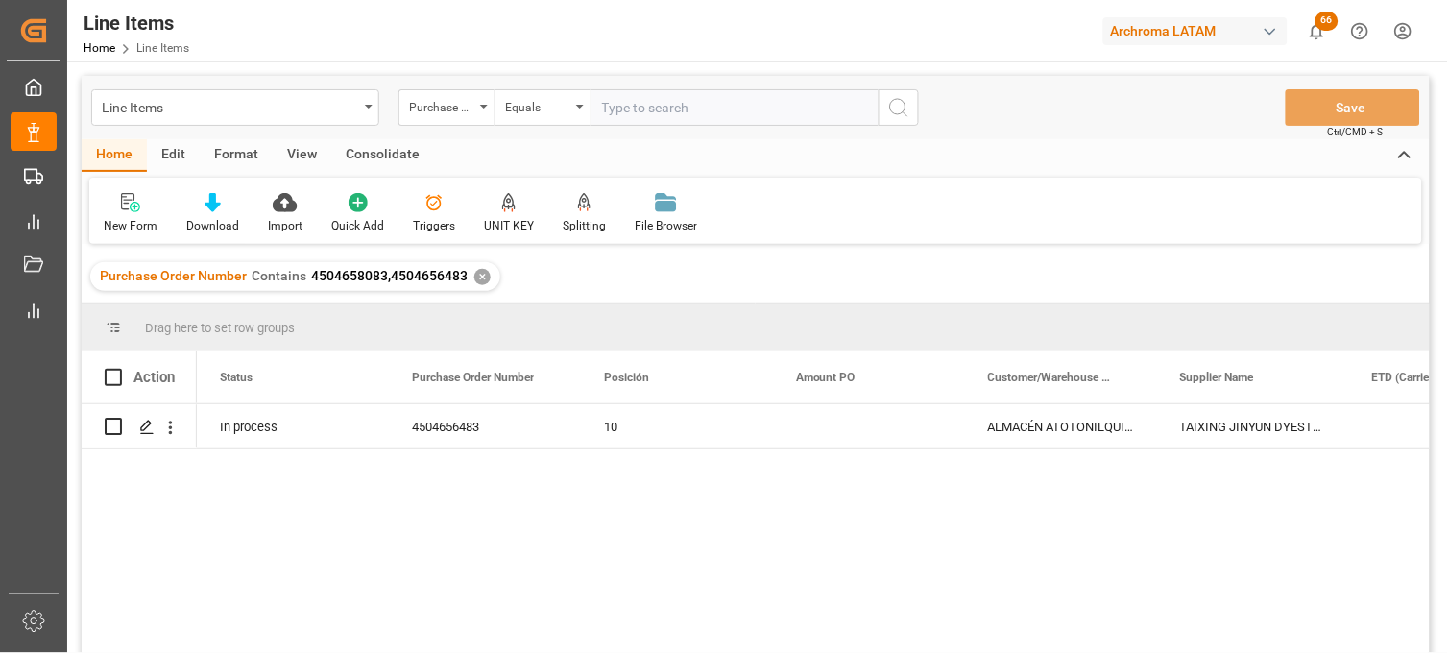
click at [356, 273] on span "4504658083,4504656483" at bounding box center [389, 275] width 157 height 15
click at [427, 277] on span "4504658083,4504656483" at bounding box center [389, 275] width 157 height 15
click at [476, 274] on div "✕" at bounding box center [482, 277] width 16 height 16
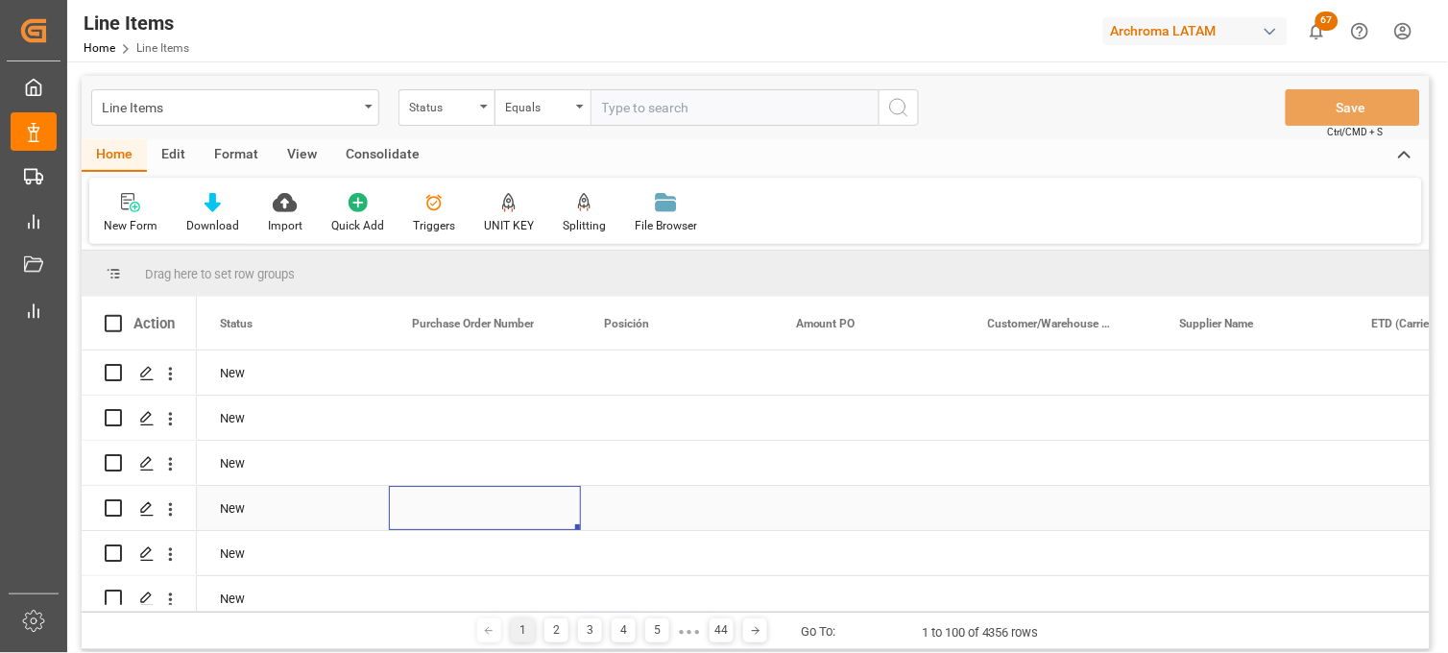
click at [457, 487] on div "Press SPACE to select this row." at bounding box center [485, 508] width 192 height 44
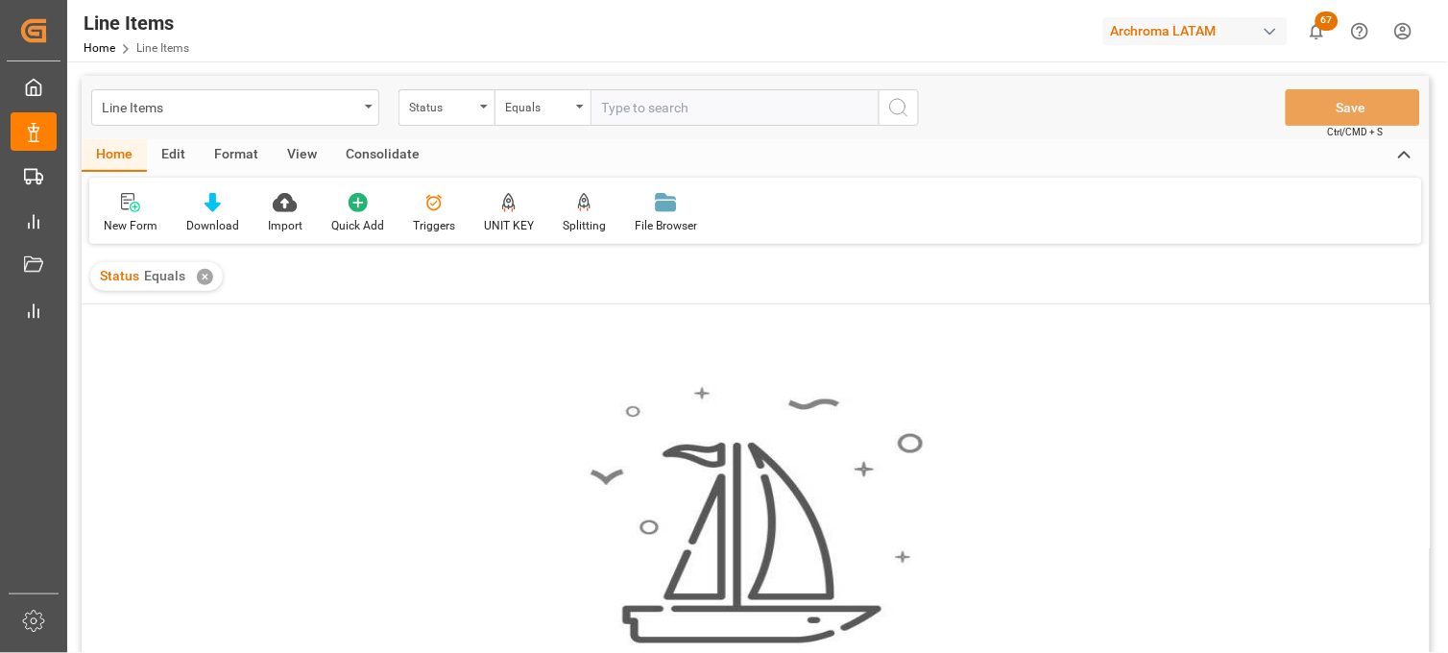
click at [203, 272] on div "✕" at bounding box center [205, 277] width 16 height 16
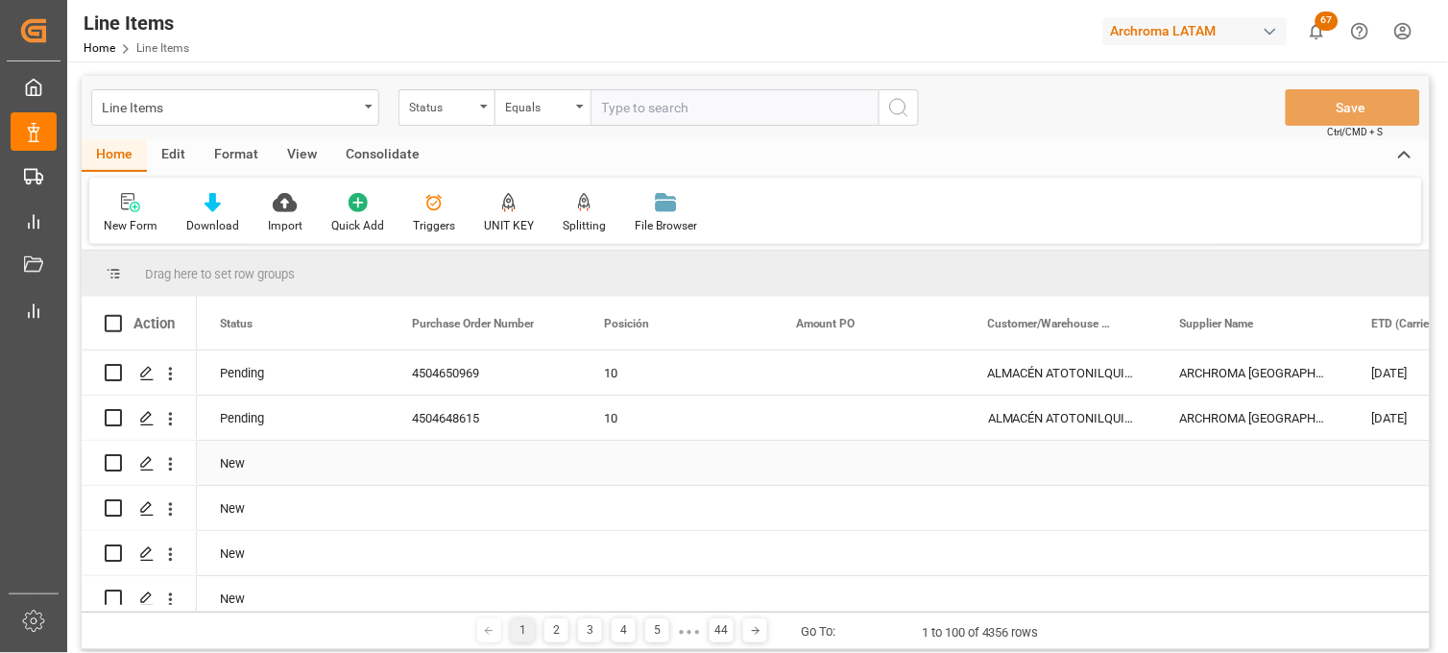
click at [112, 468] on input "Press Space to toggle row selection (unchecked)" at bounding box center [113, 462] width 17 height 17
checkbox input "true"
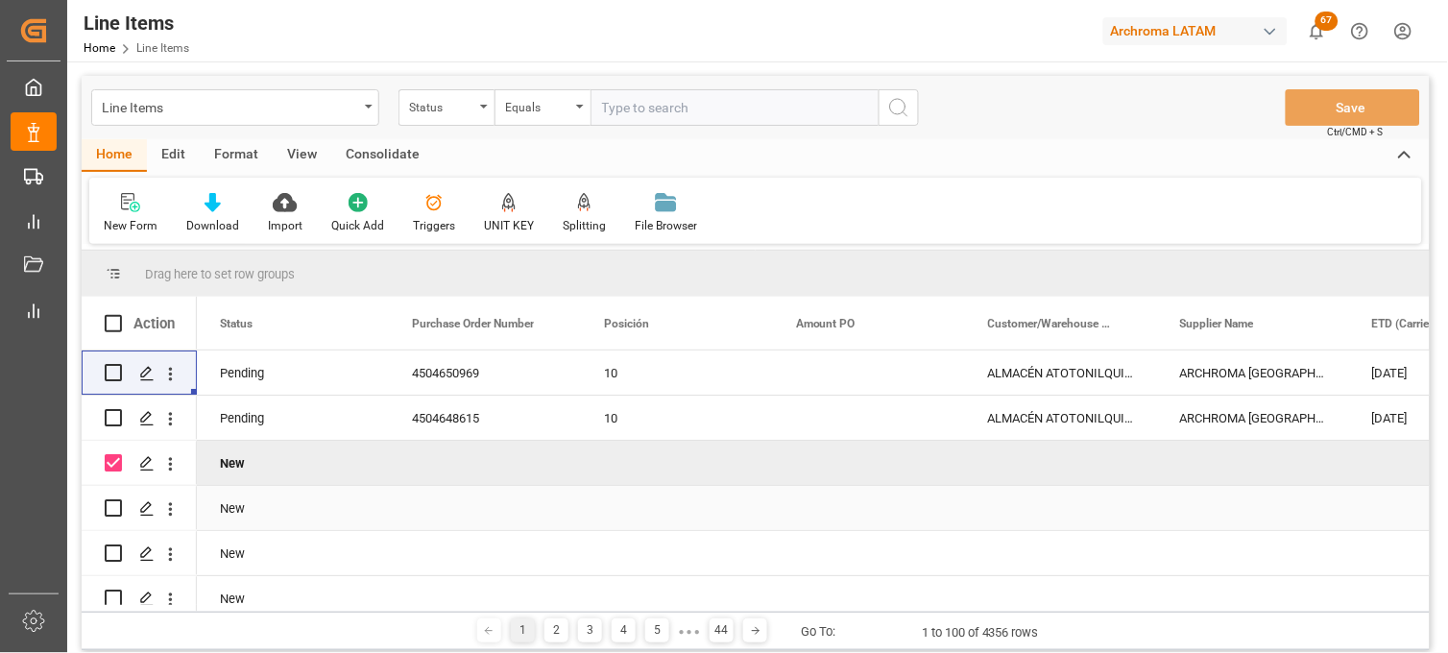
click at [109, 503] on input "Press Space to toggle row selection (unchecked)" at bounding box center [113, 507] width 17 height 17
checkbox input "true"
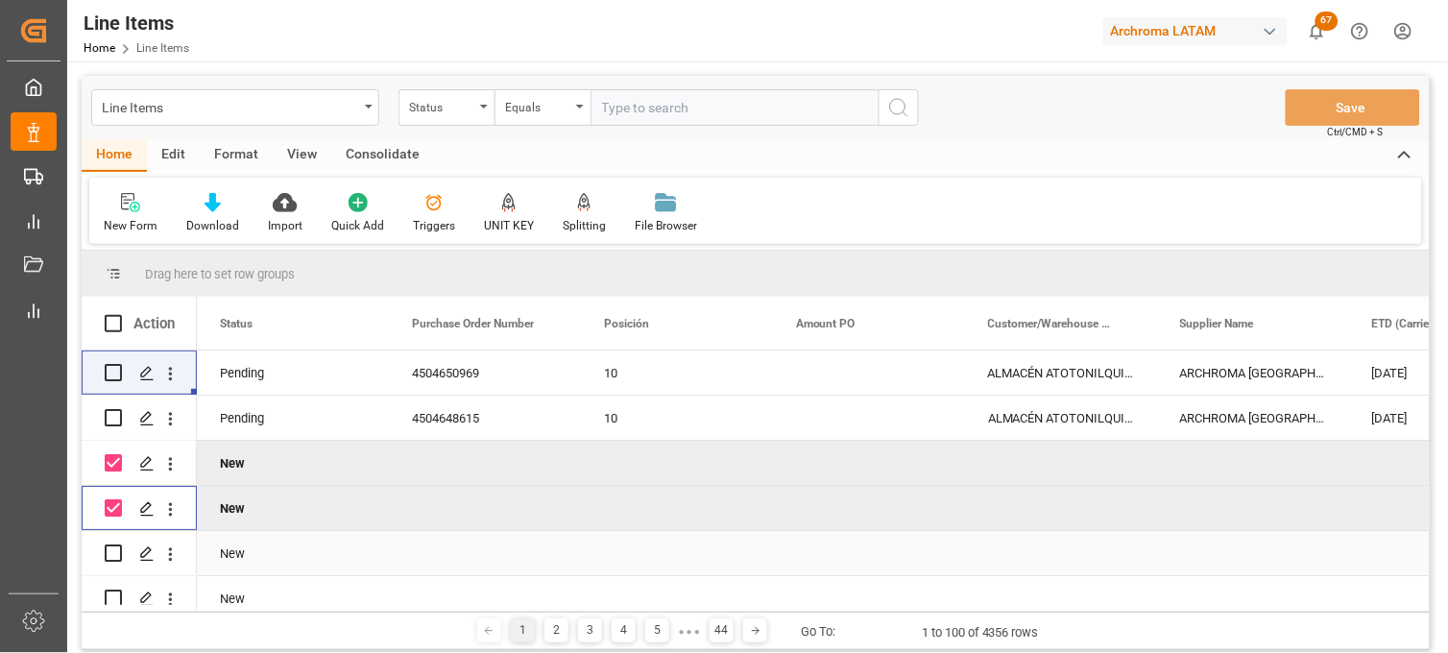
click at [113, 554] on input "Press Space to toggle row selection (unchecked)" at bounding box center [113, 552] width 17 height 17
checkbox input "true"
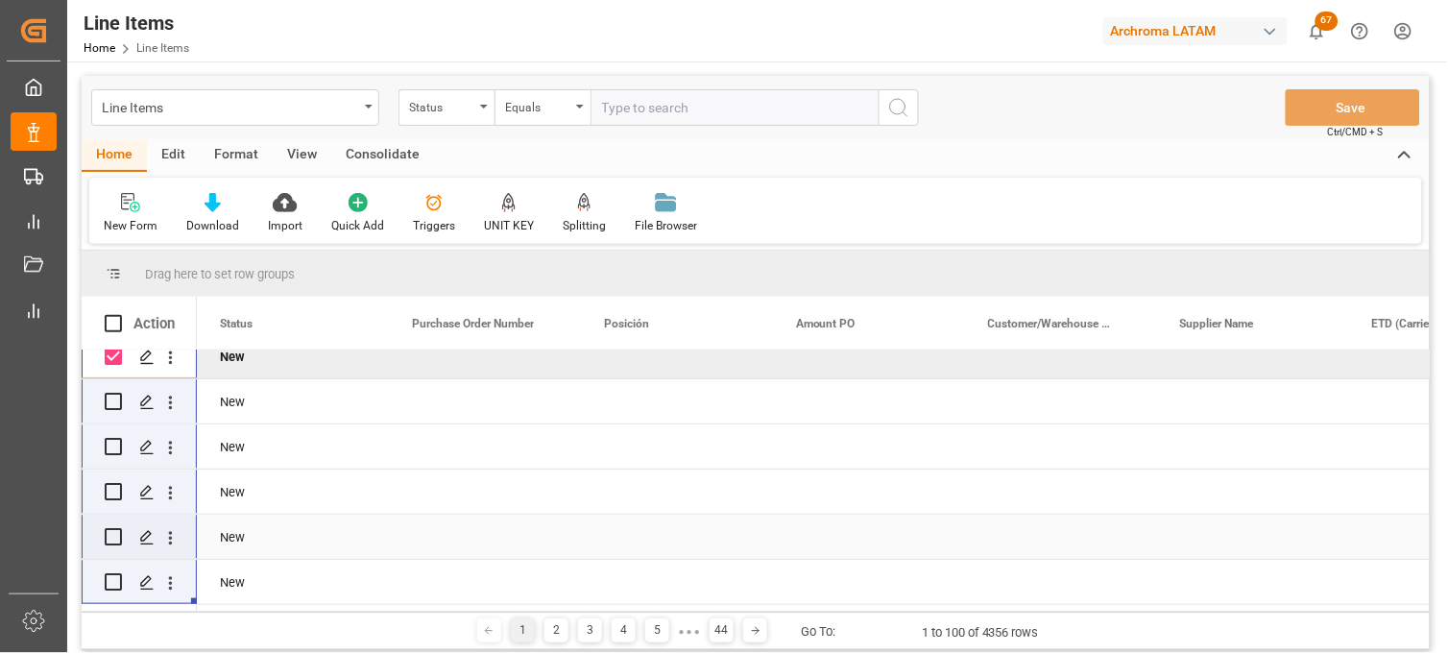
scroll to position [242, 0]
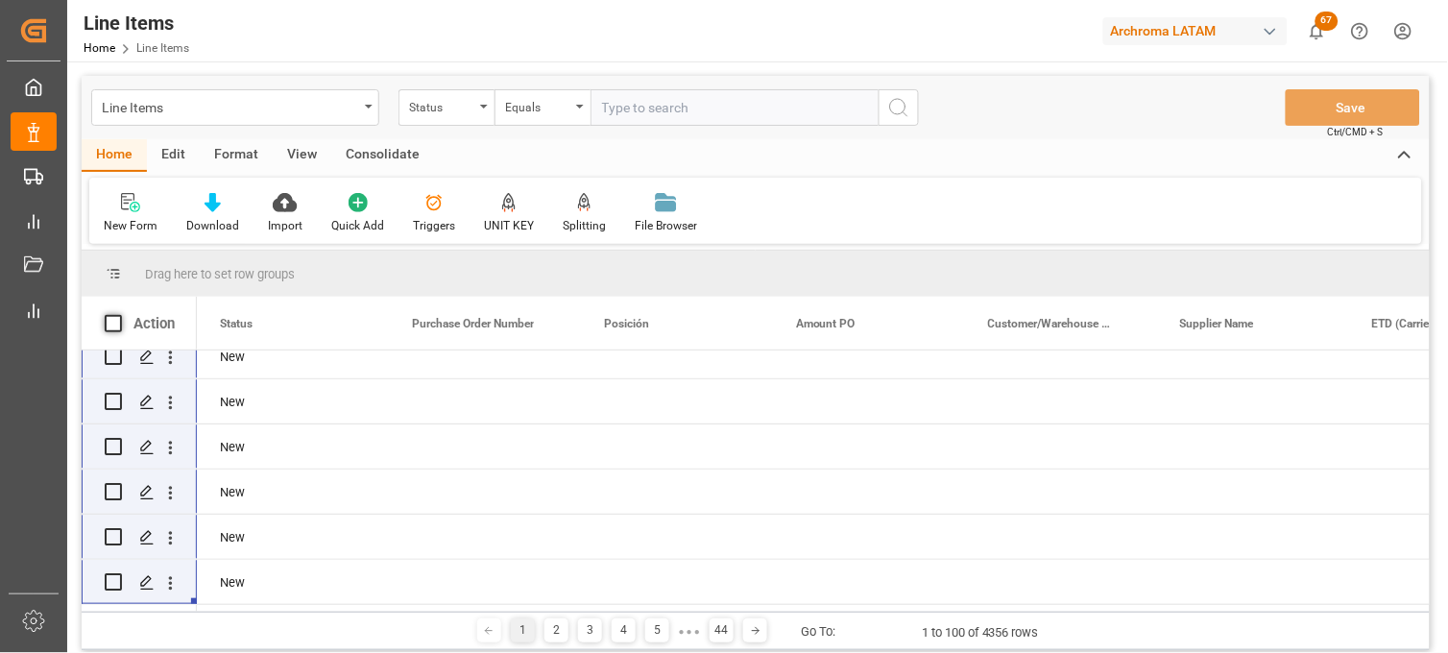
click at [109, 322] on span at bounding box center [113, 323] width 17 height 17
click at [119, 315] on input "checkbox" at bounding box center [119, 315] width 0 height 0
checkbox input "true"
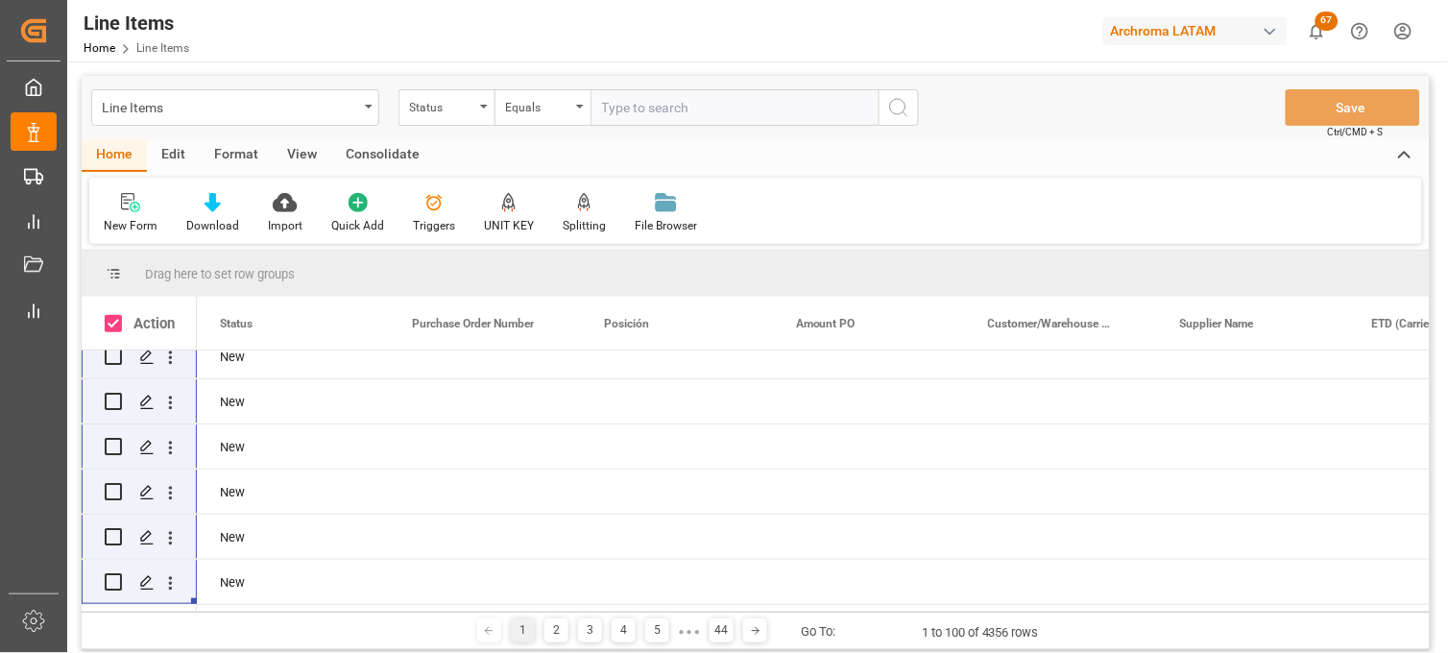
checkbox input "true"
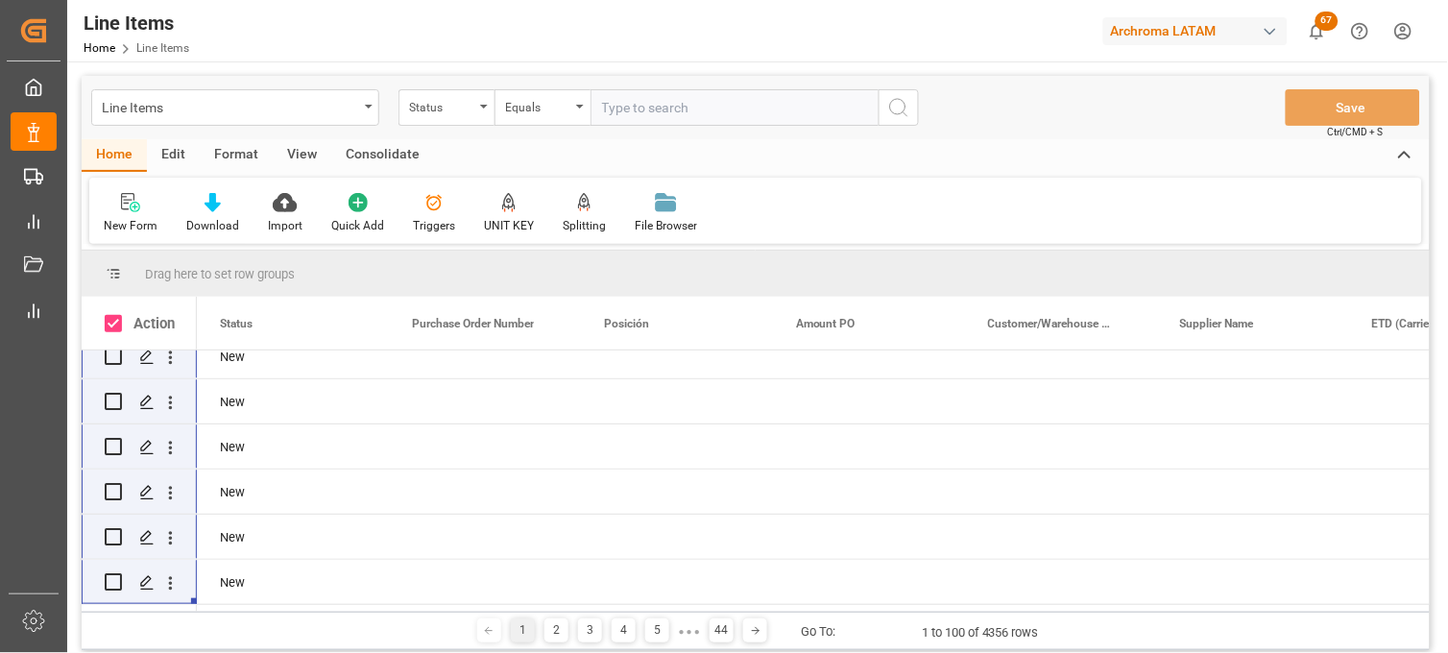
checkbox input "true"
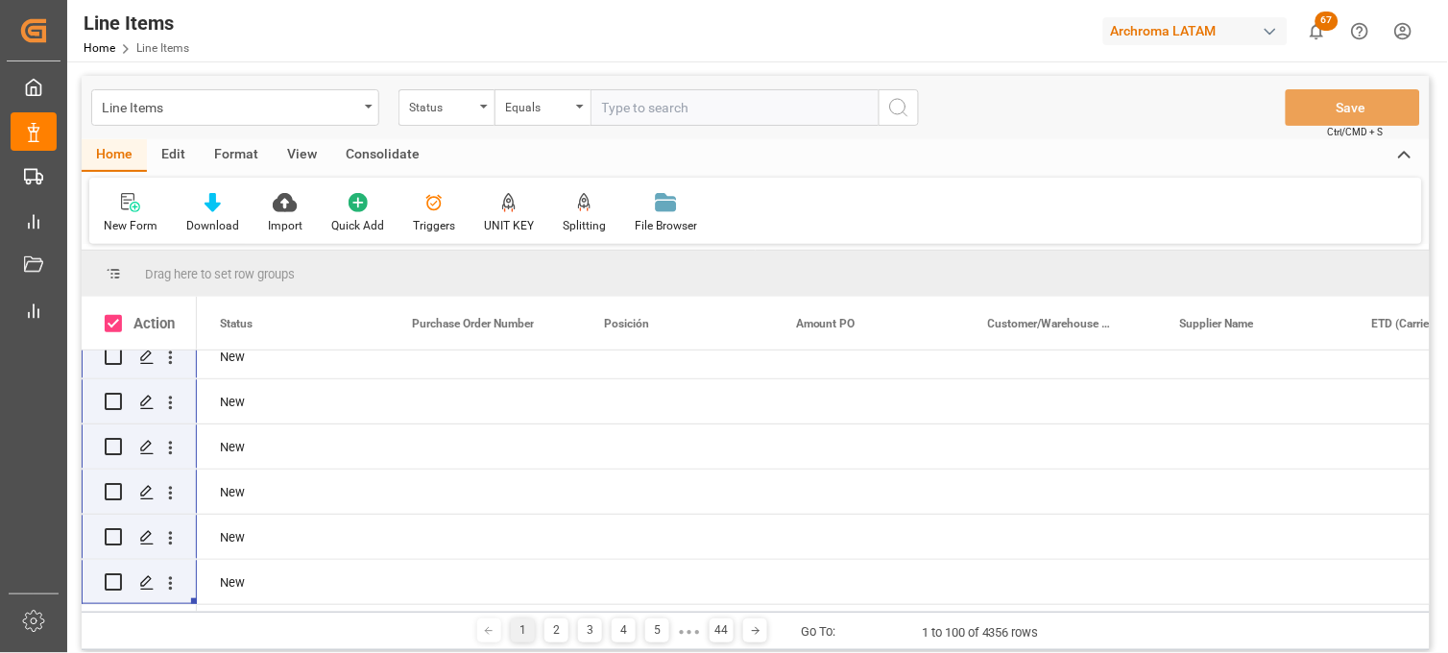
checkbox input "true"
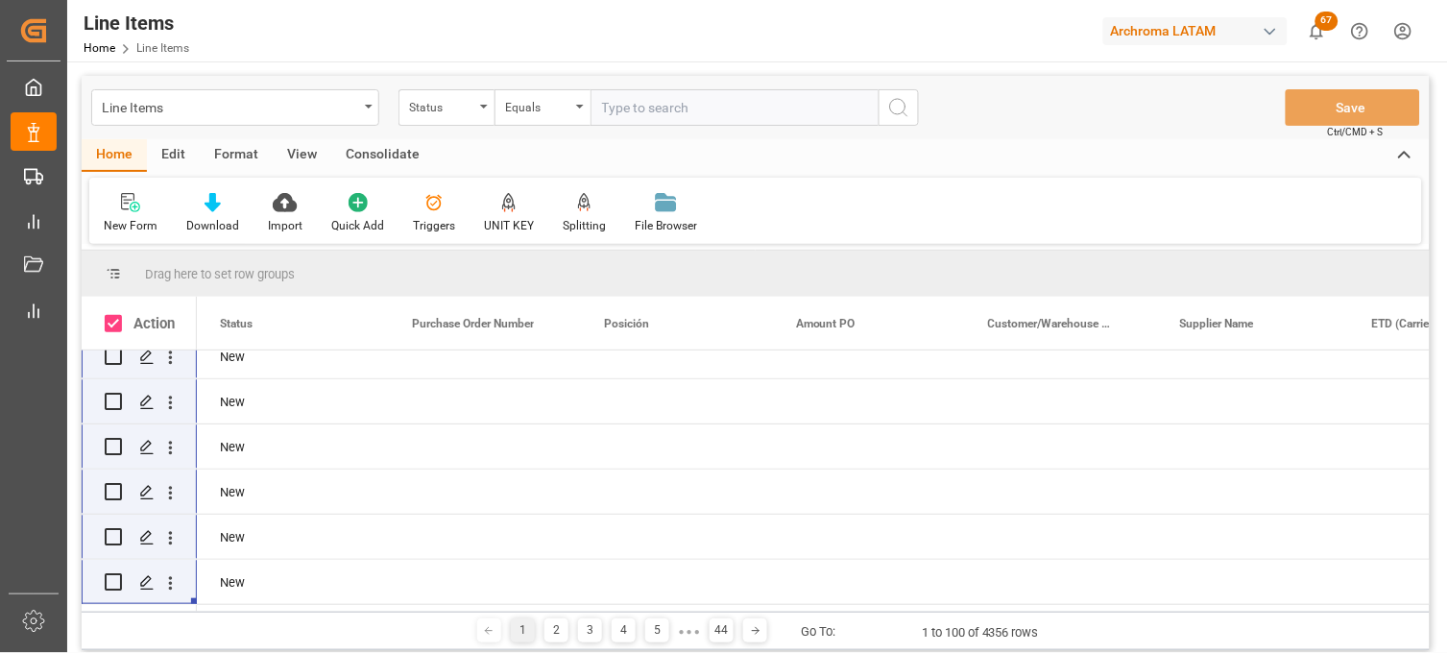
checkbox input "true"
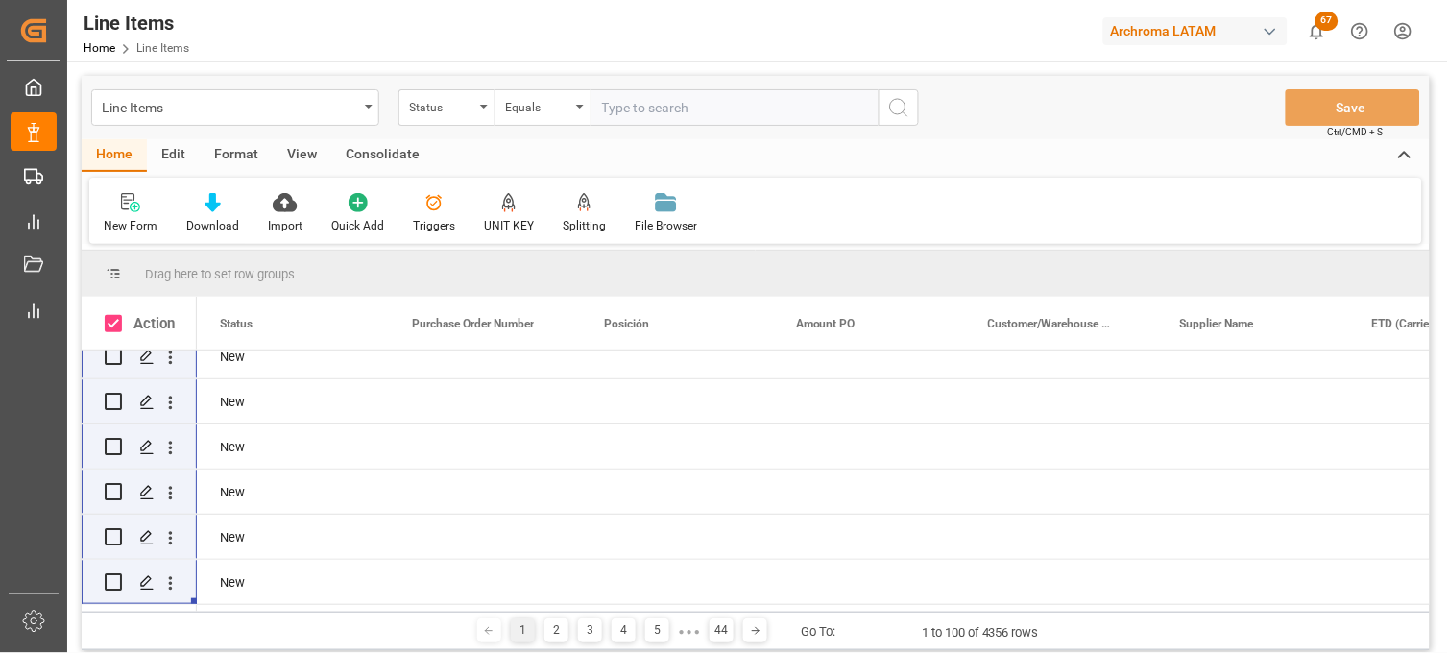
checkbox input "true"
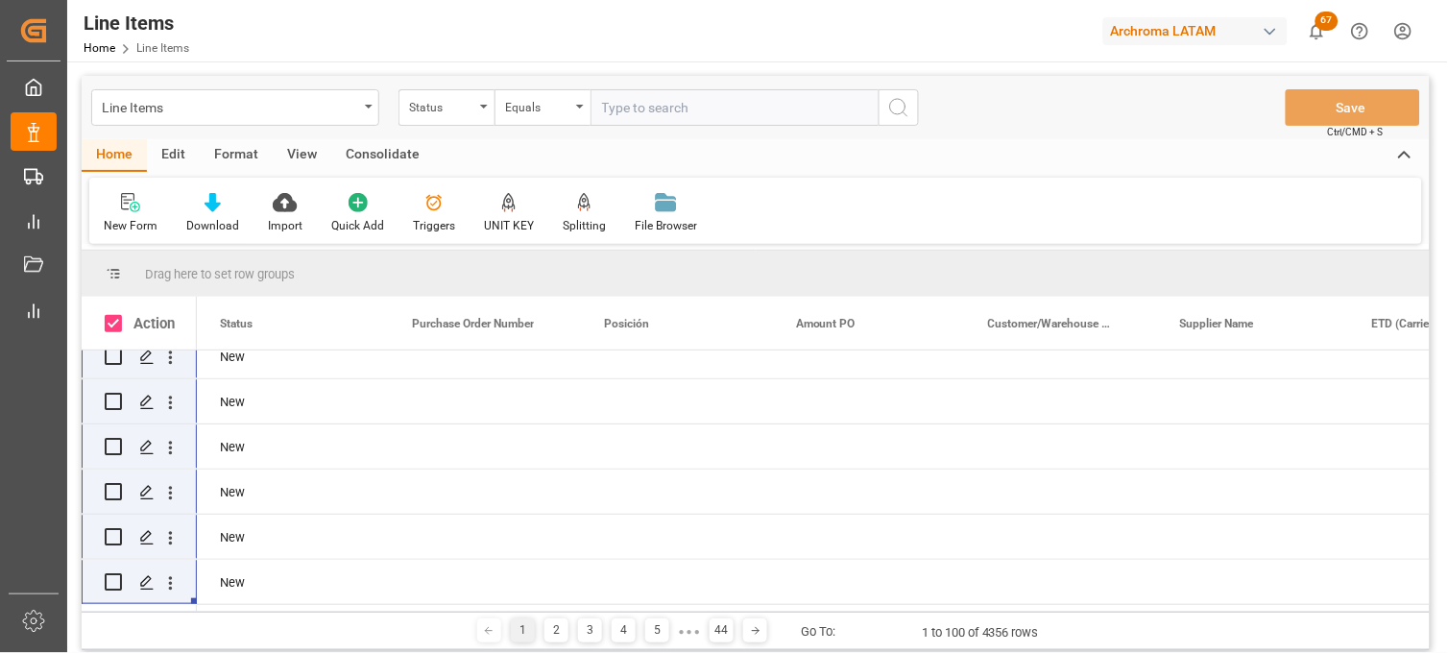
checkbox input "true"
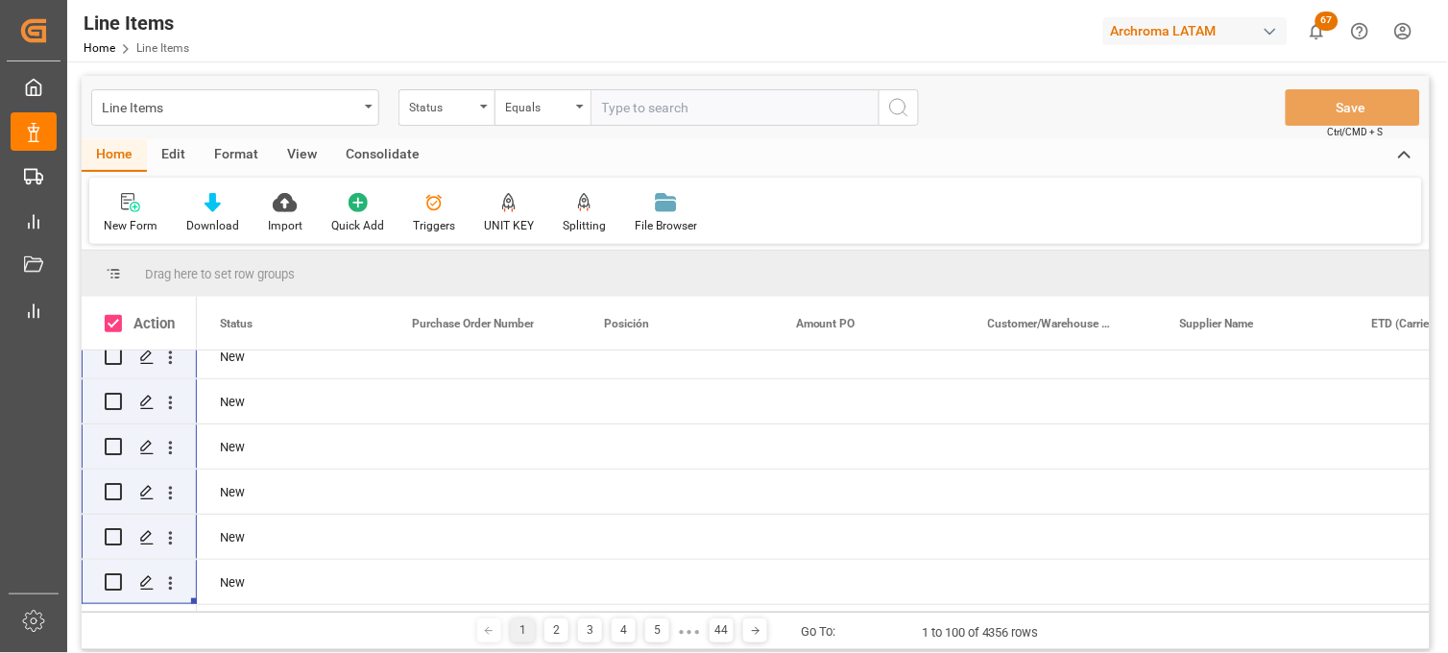
checkbox input "true"
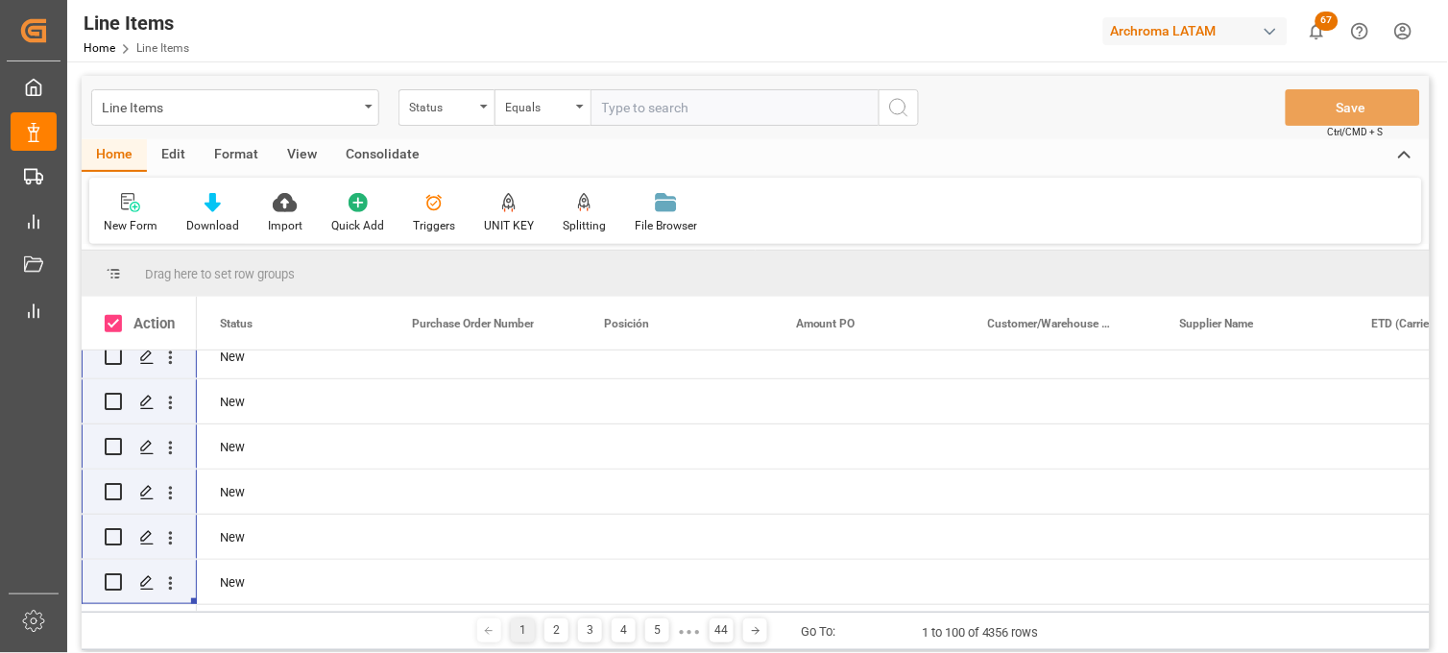
checkbox input "true"
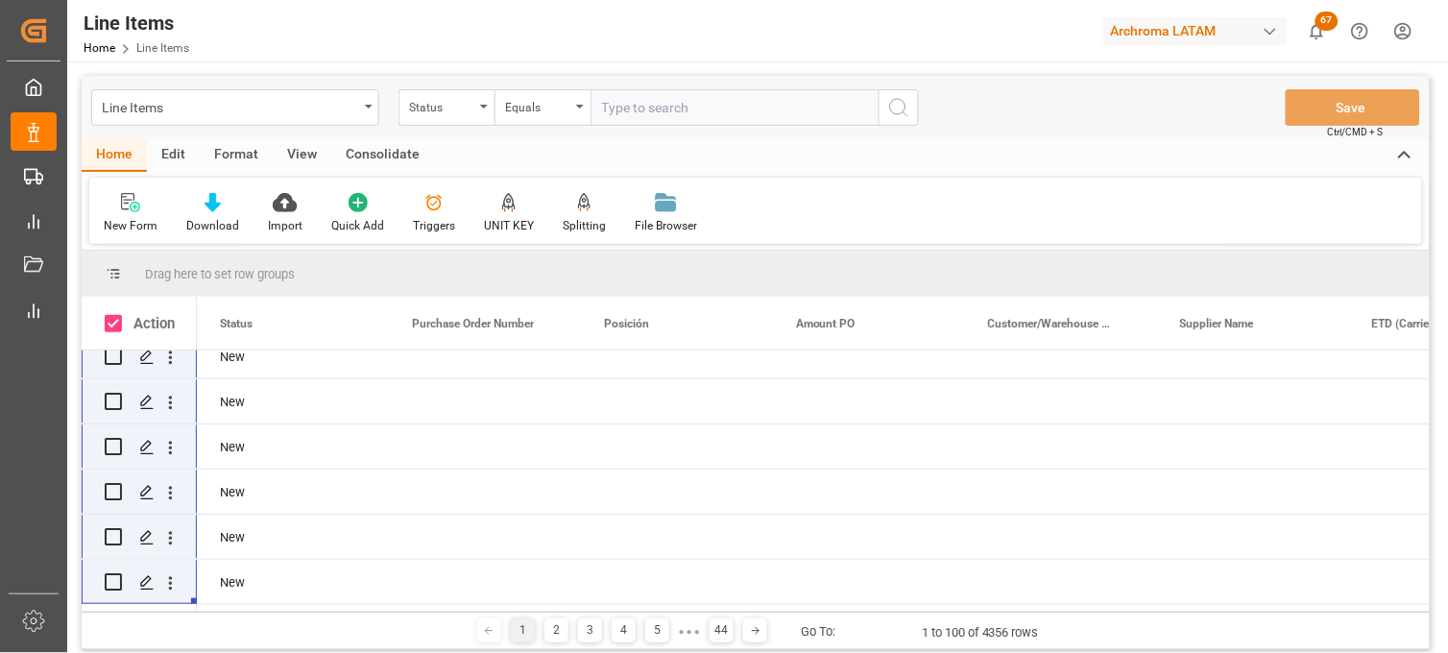
checkbox input "true"
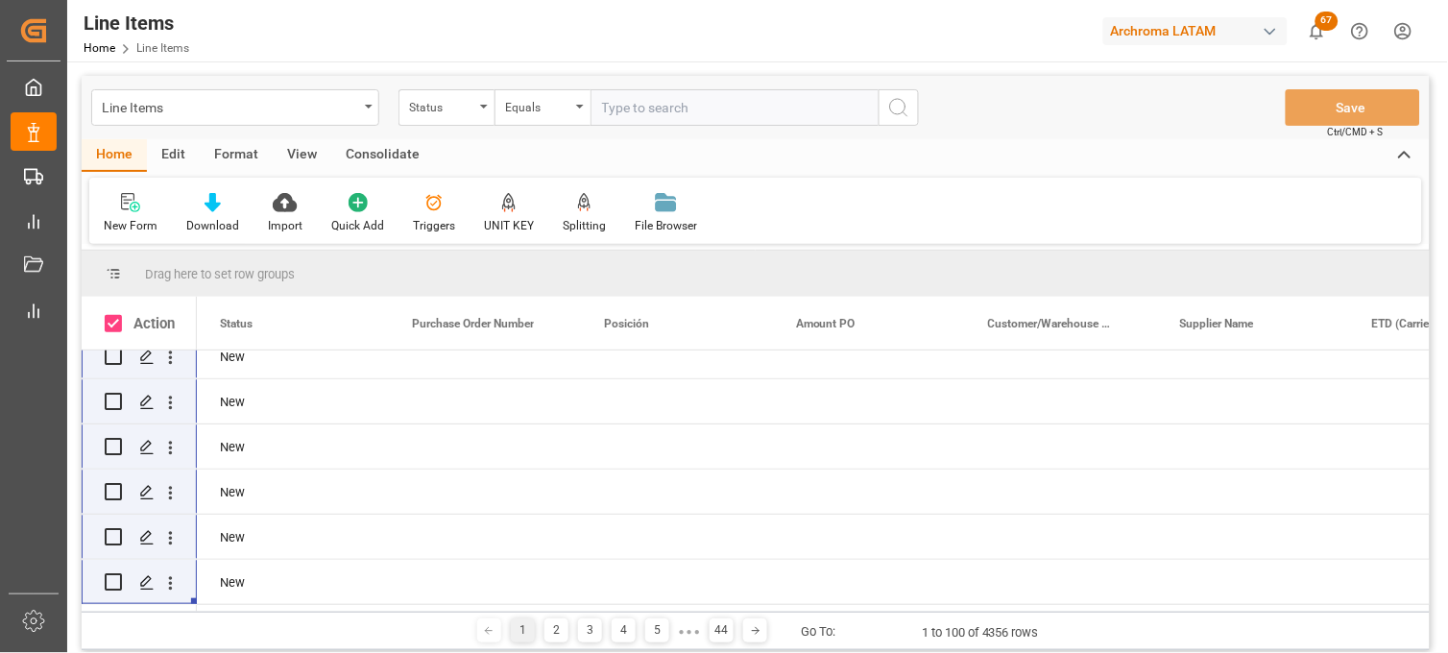
checkbox input "true"
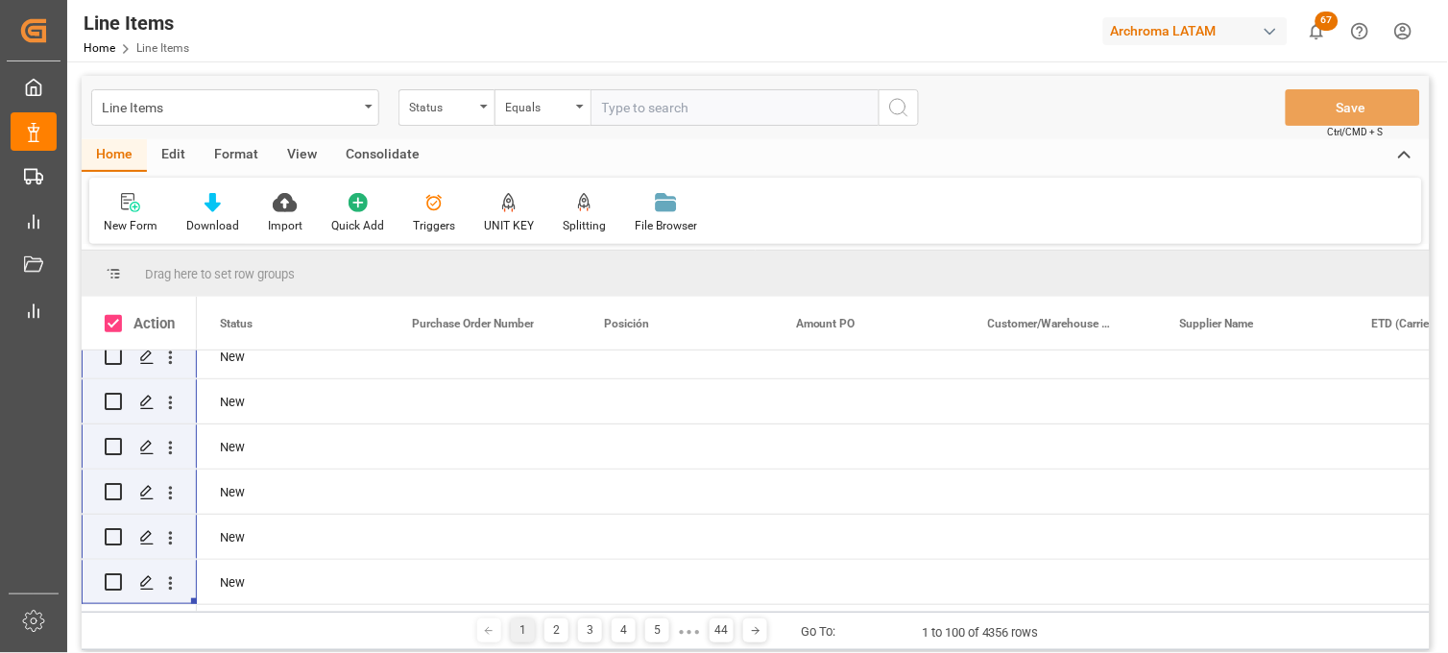
checkbox input "true"
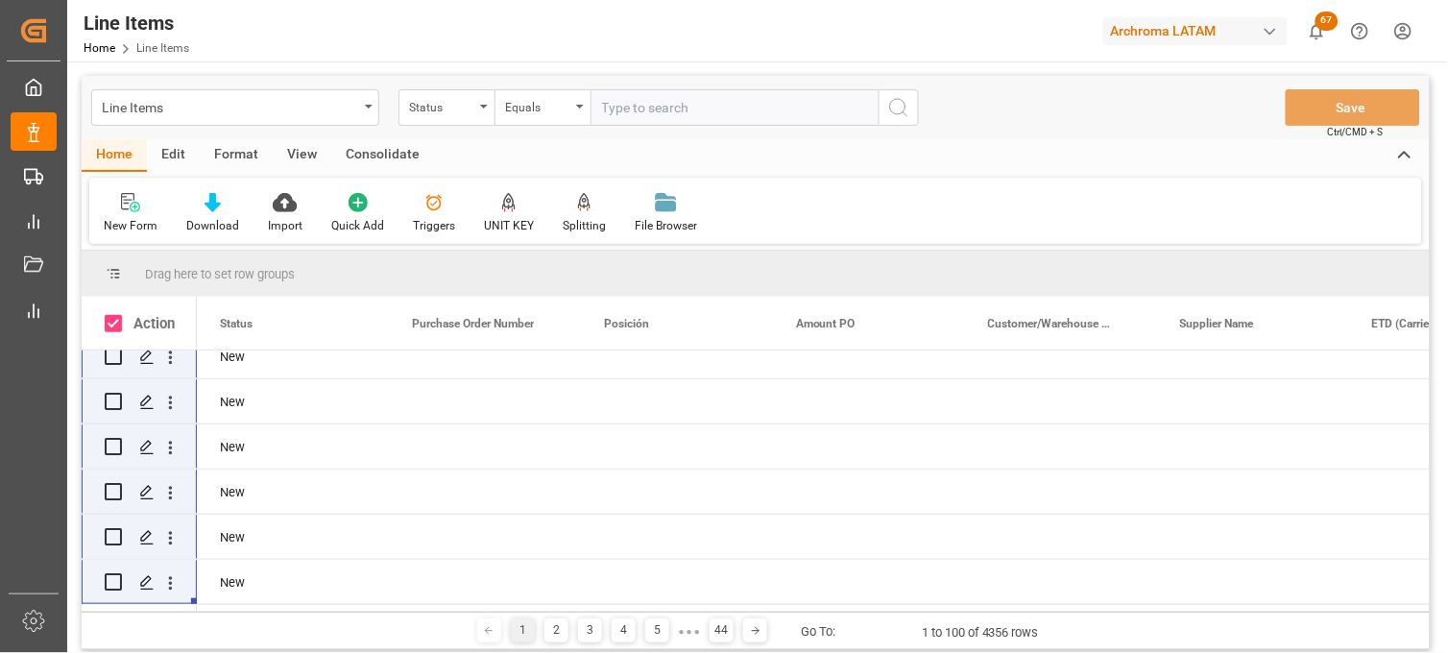
checkbox input "true"
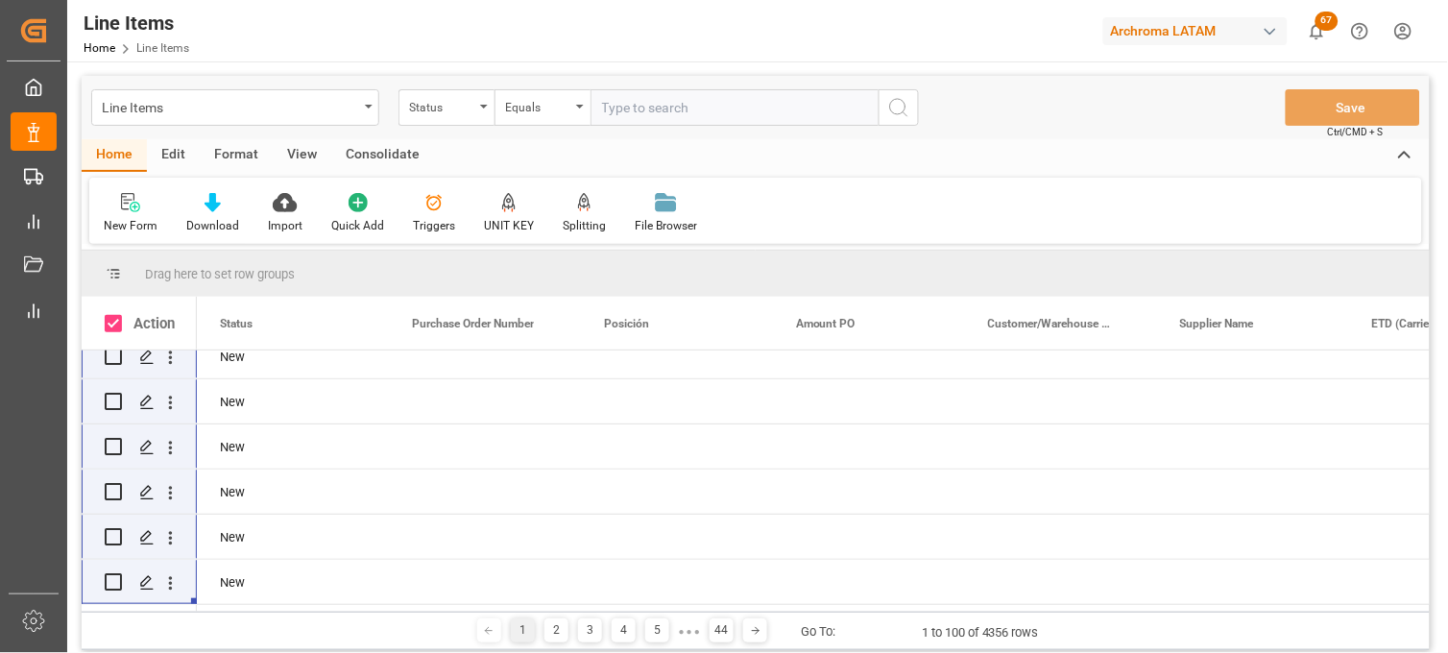
checkbox input "true"
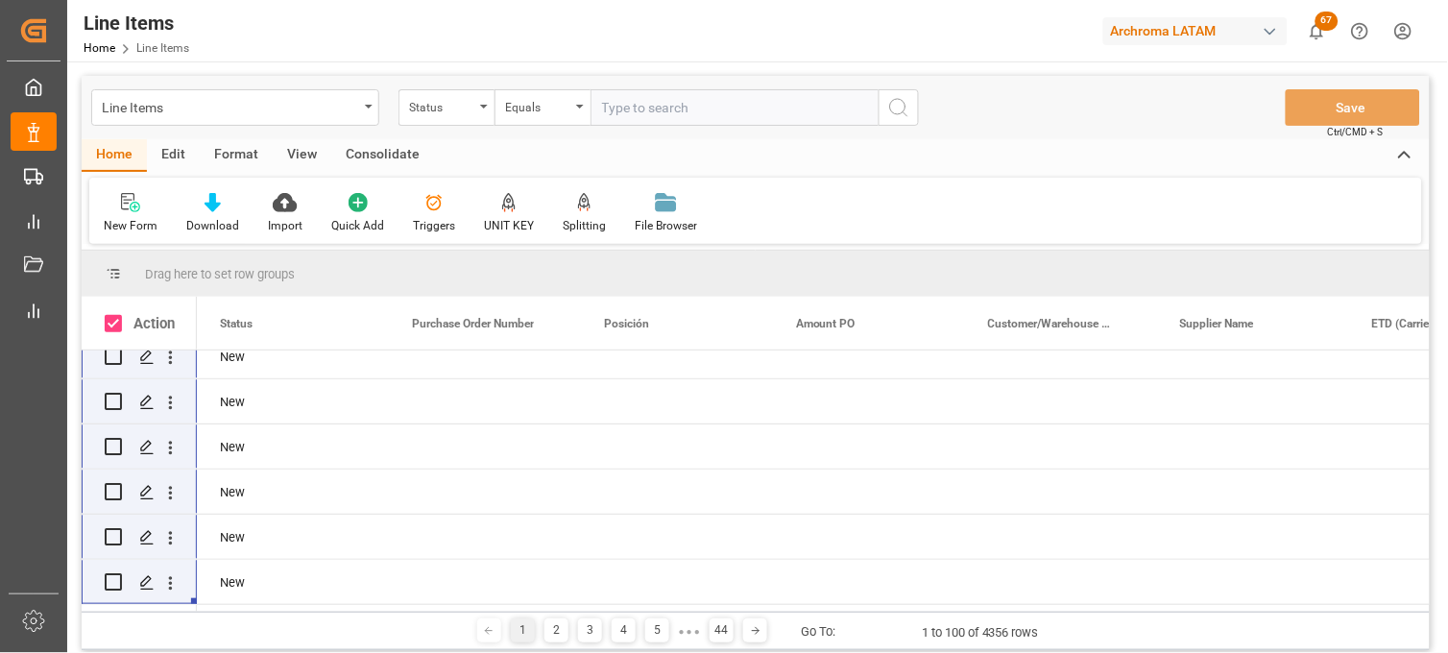
checkbox input "true"
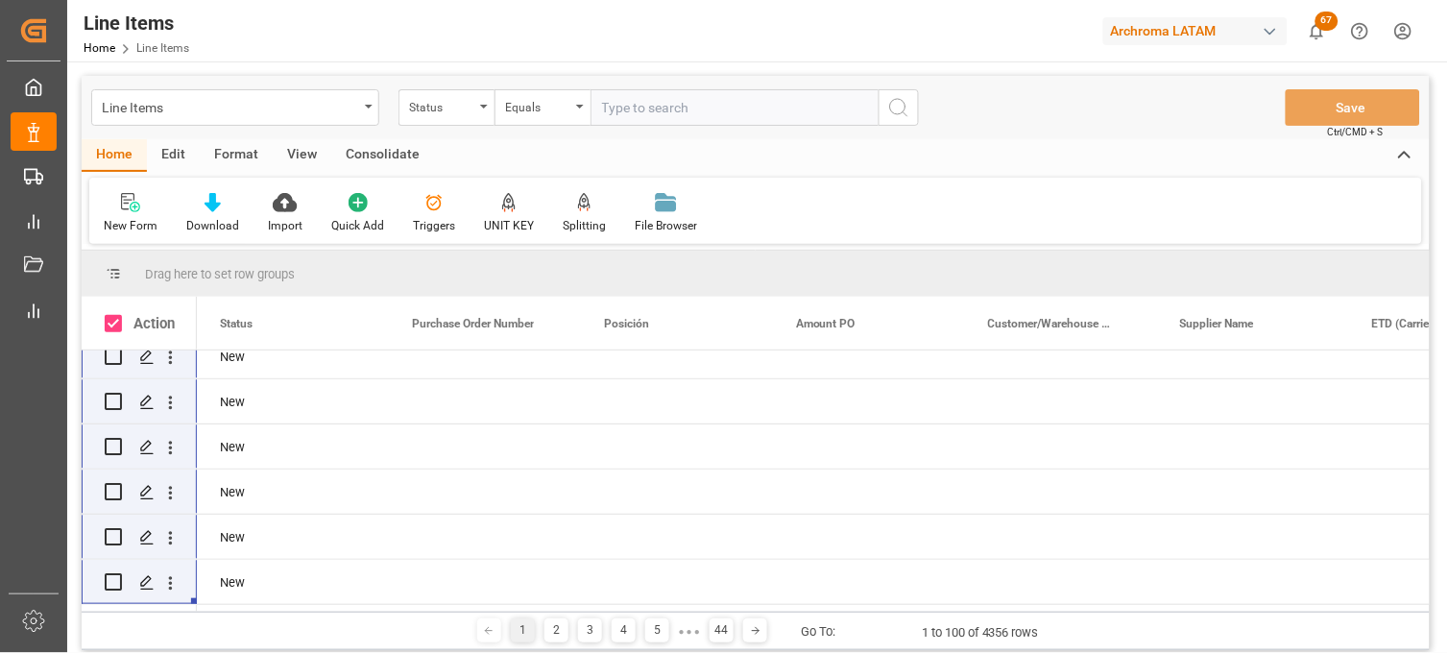
checkbox input "true"
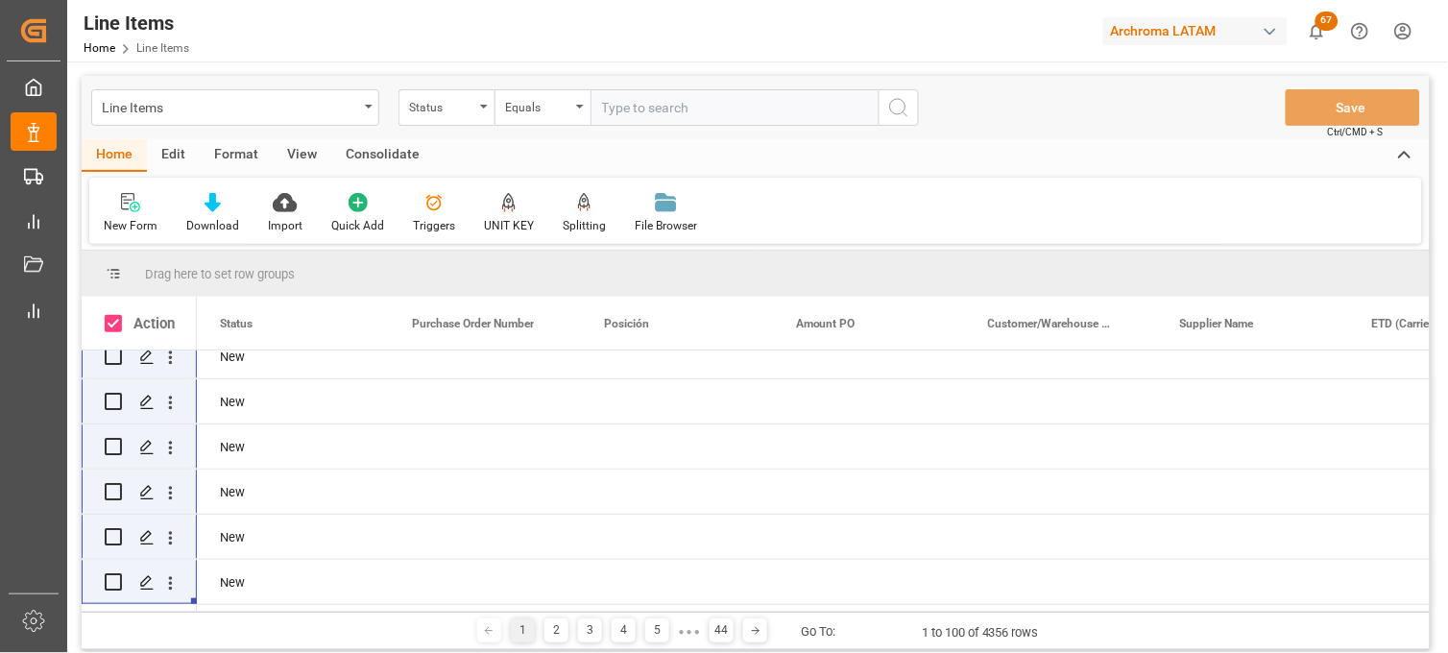
checkbox input "true"
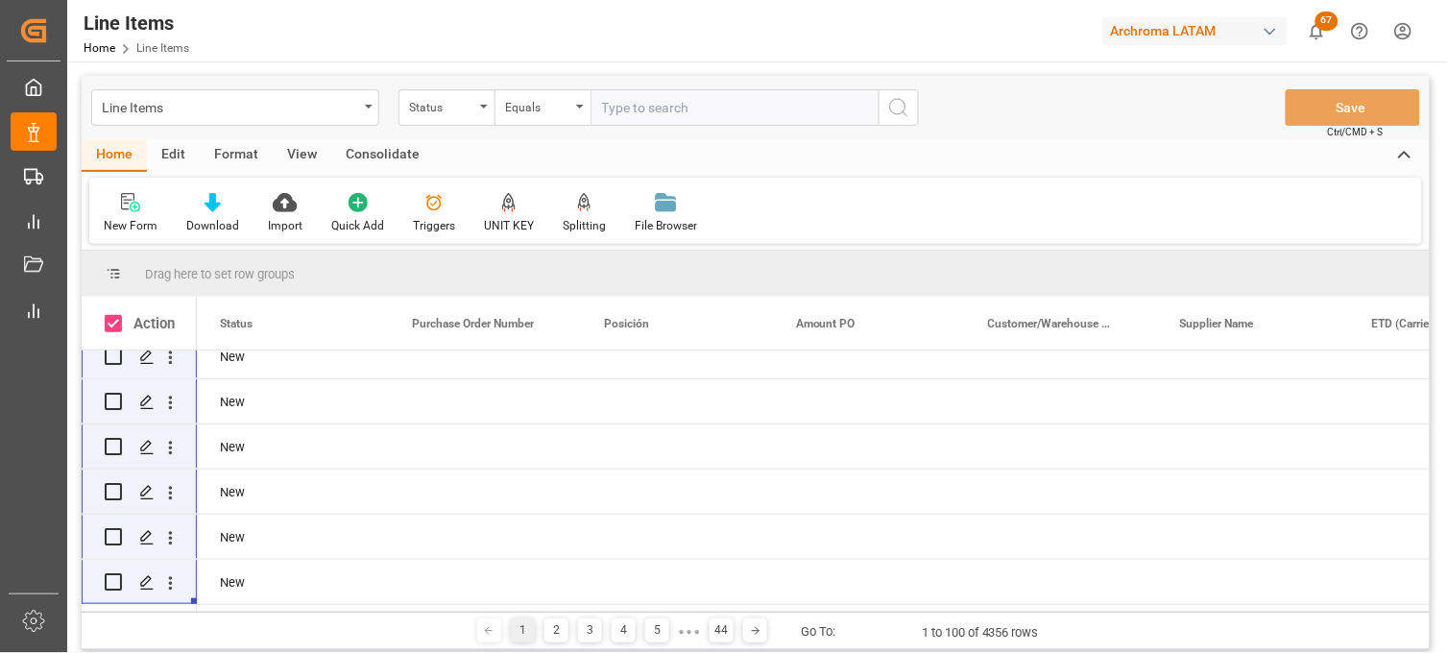
checkbox input "true"
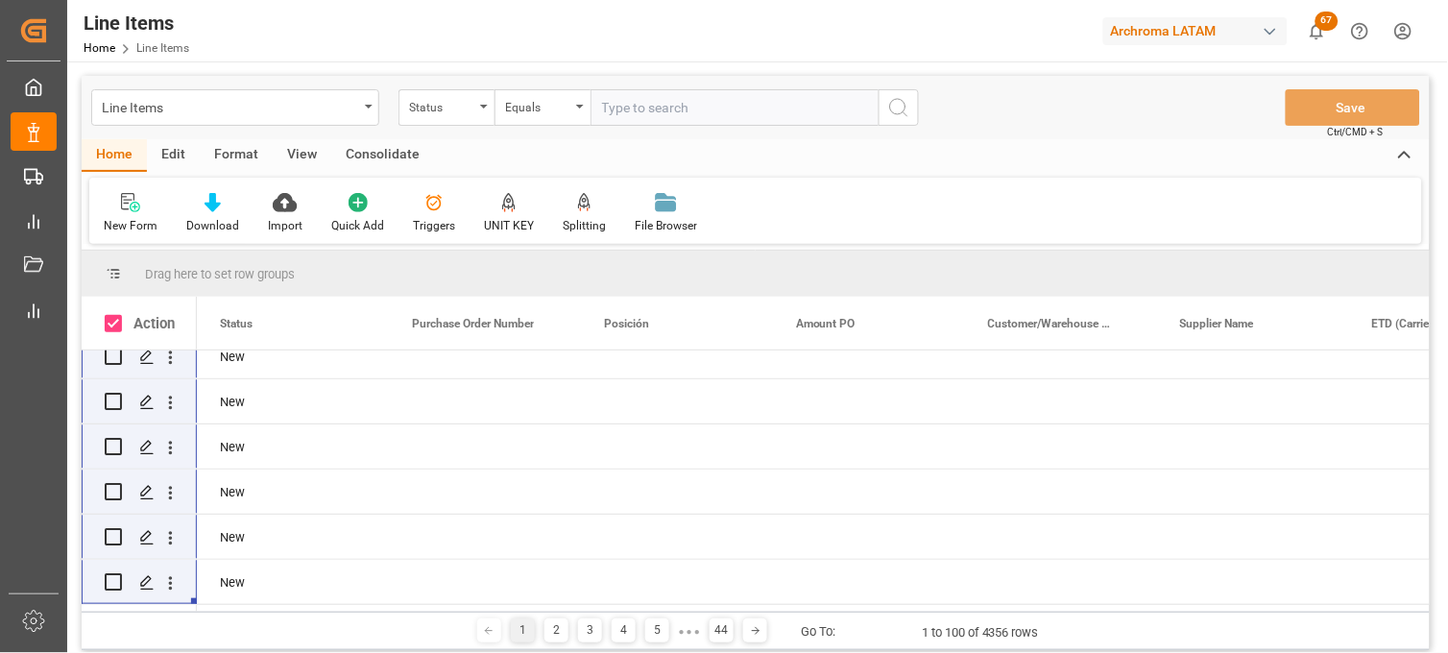
checkbox input "true"
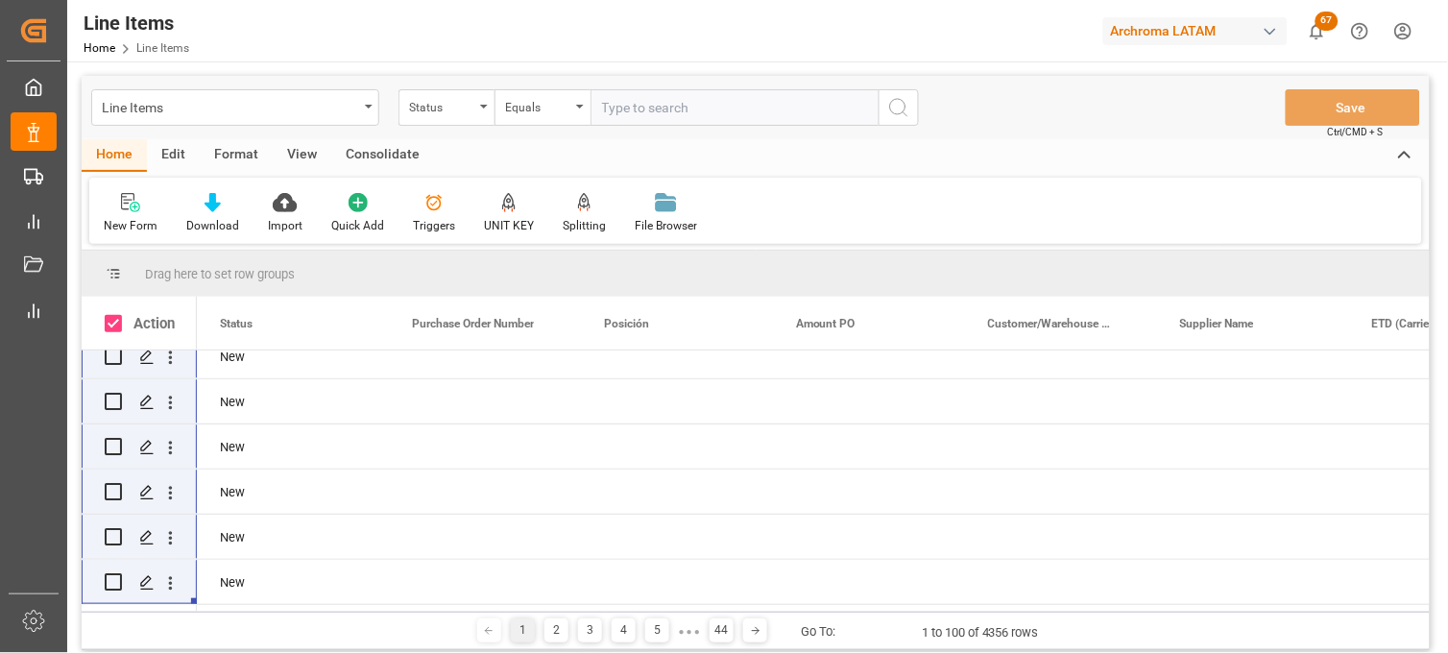
checkbox input "true"
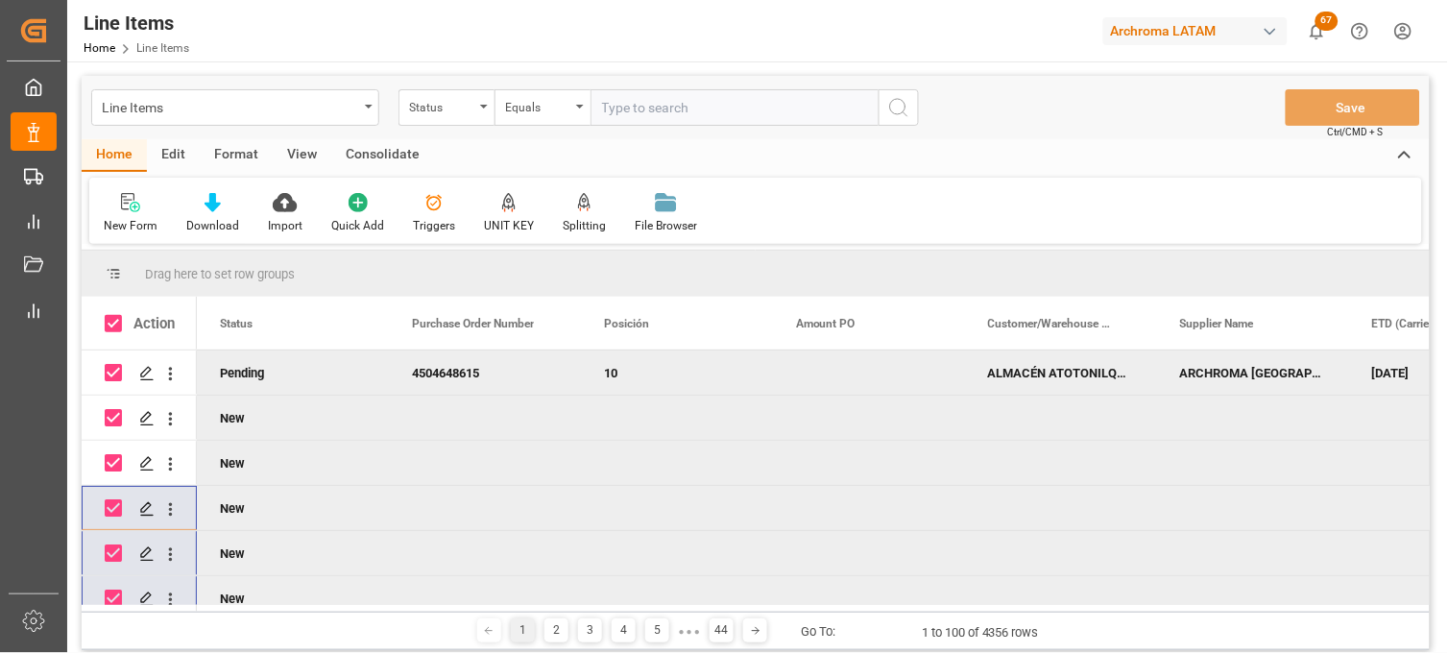
scroll to position [0, 0]
click at [112, 372] on input "Press Space to toggle row selection (checked)" at bounding box center [113, 372] width 17 height 17
checkbox input "false"
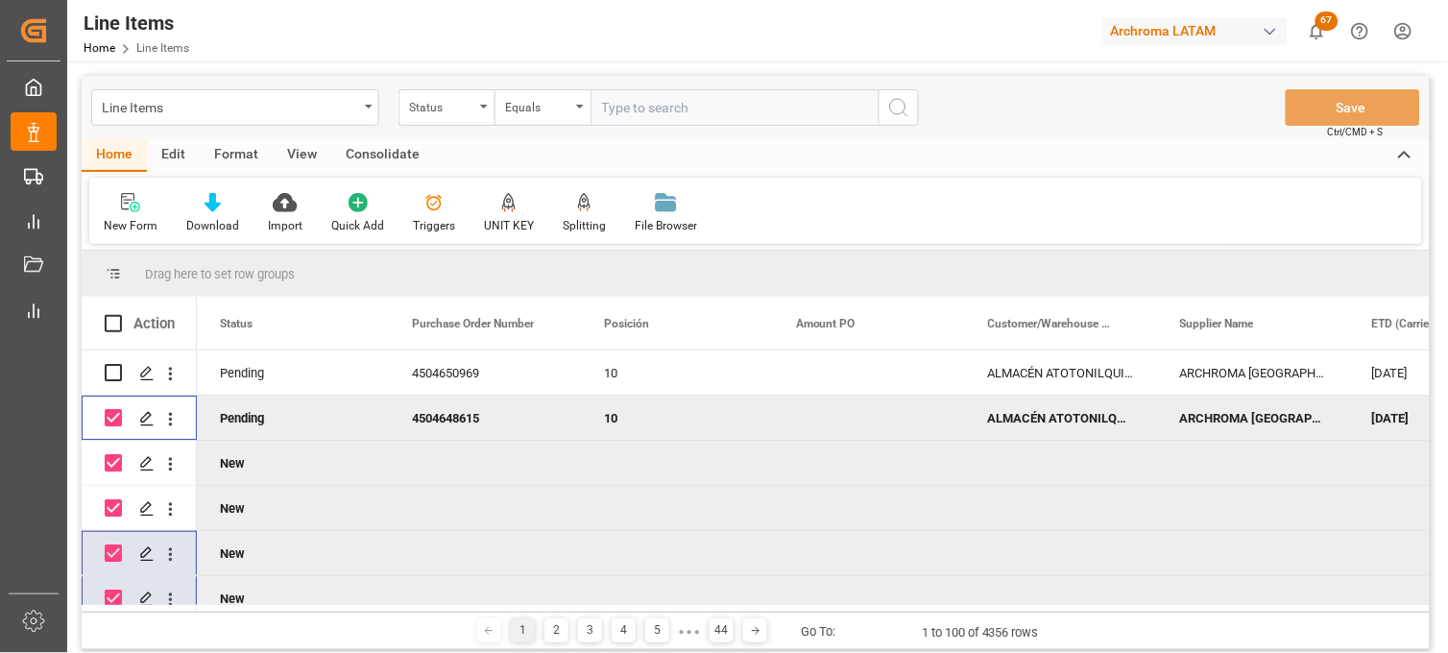
click at [113, 417] on input "Press Space to toggle row selection (checked)" at bounding box center [113, 417] width 17 height 17
checkbox input "false"
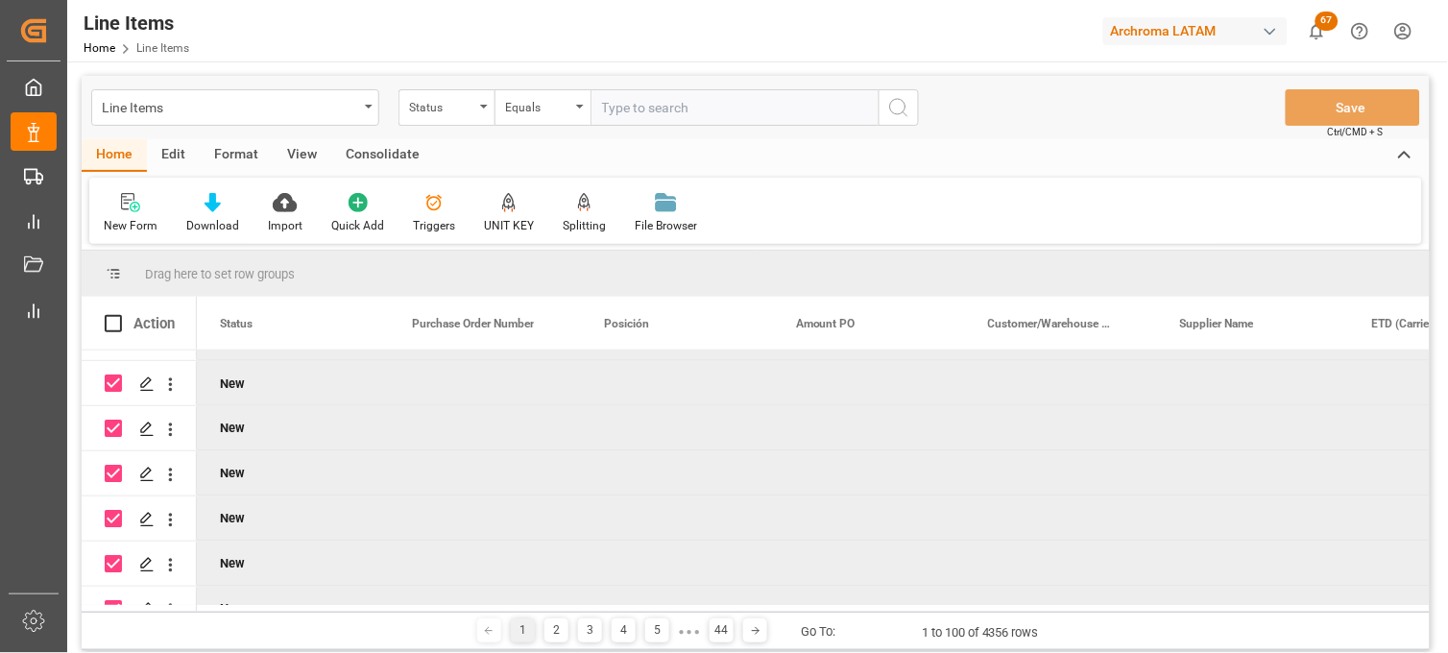
scroll to position [4265, 0]
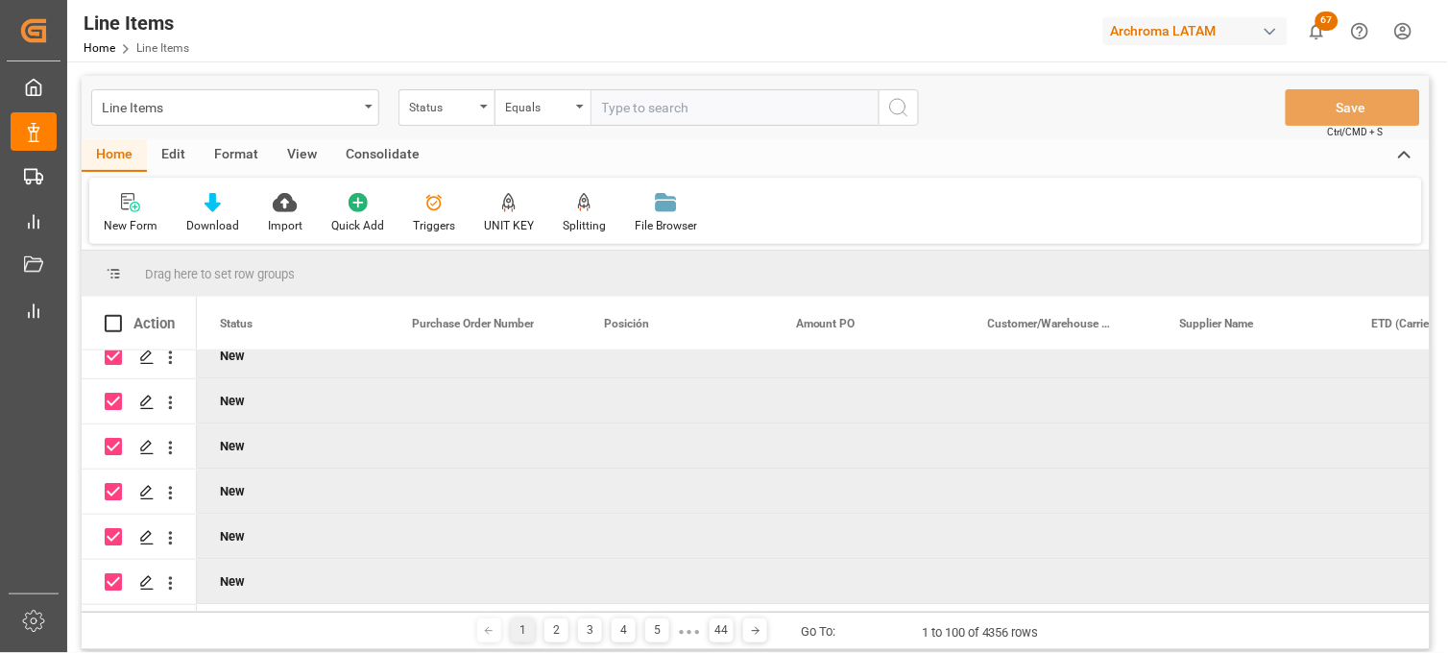
click at [369, 154] on div "Consolidate" at bounding box center [382, 155] width 103 height 33
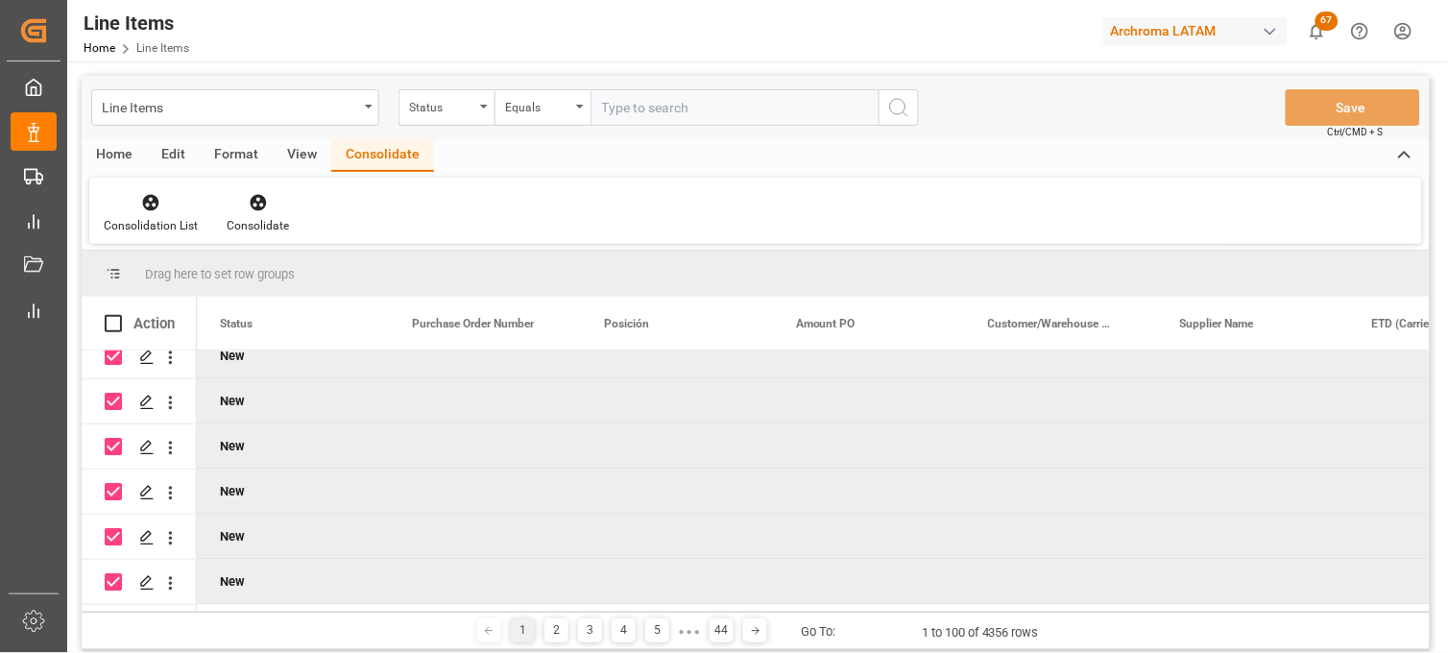
click at [291, 155] on div "View" at bounding box center [302, 155] width 59 height 33
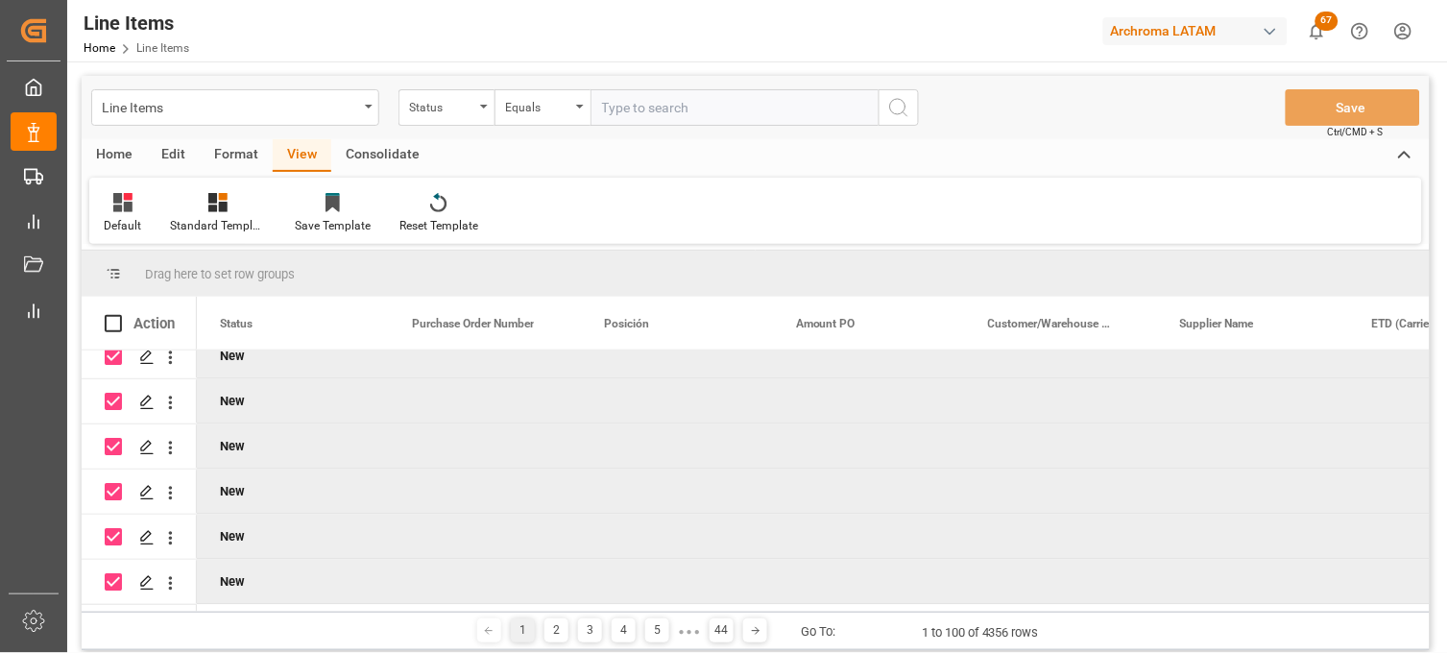
click at [248, 157] on div "Format" at bounding box center [236, 155] width 73 height 33
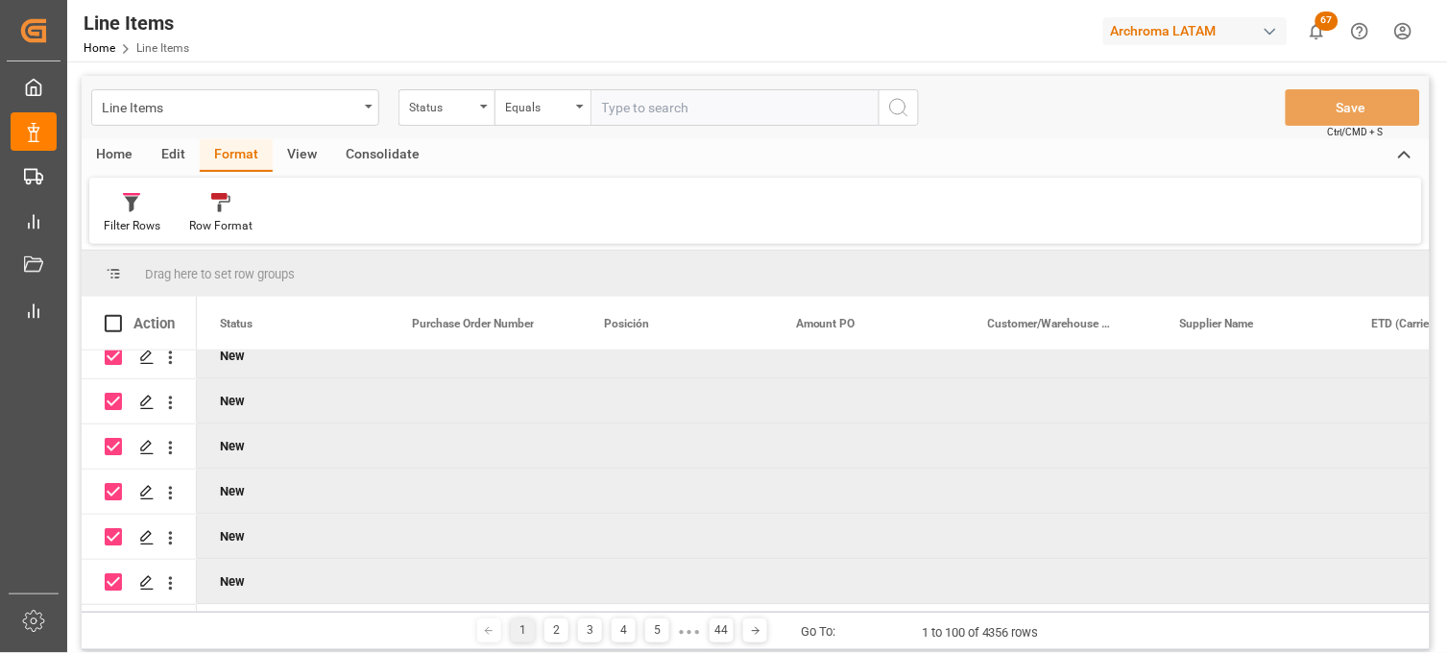
click at [188, 157] on div "Edit" at bounding box center [173, 155] width 53 height 33
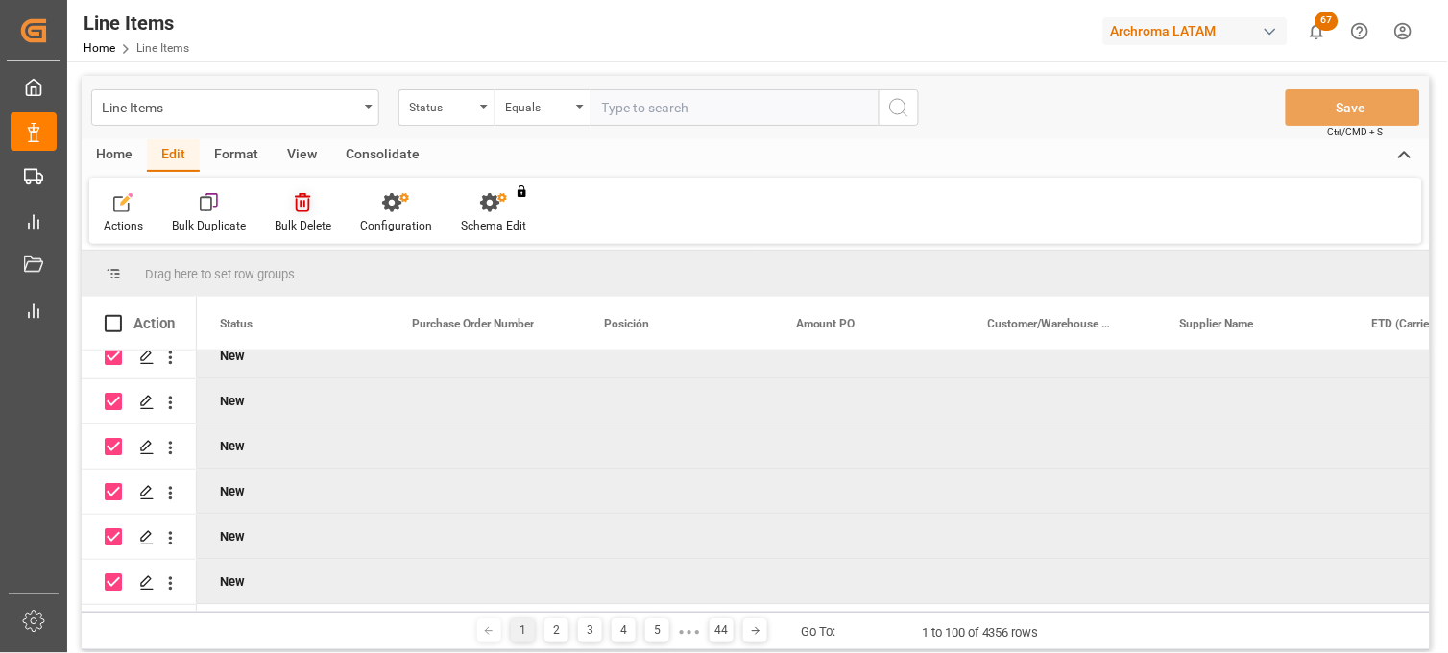
click at [301, 206] on icon at bounding box center [302, 202] width 15 height 19
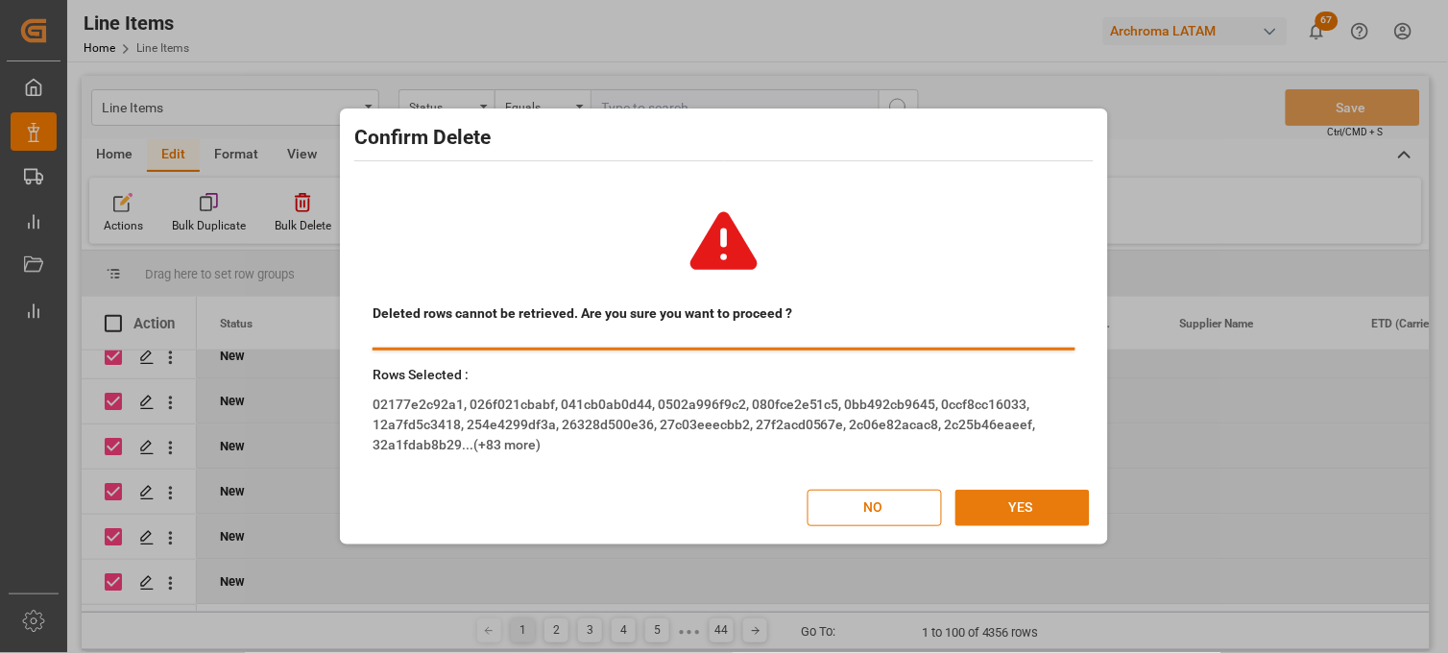
click at [999, 503] on button "YES" at bounding box center [1022, 508] width 134 height 36
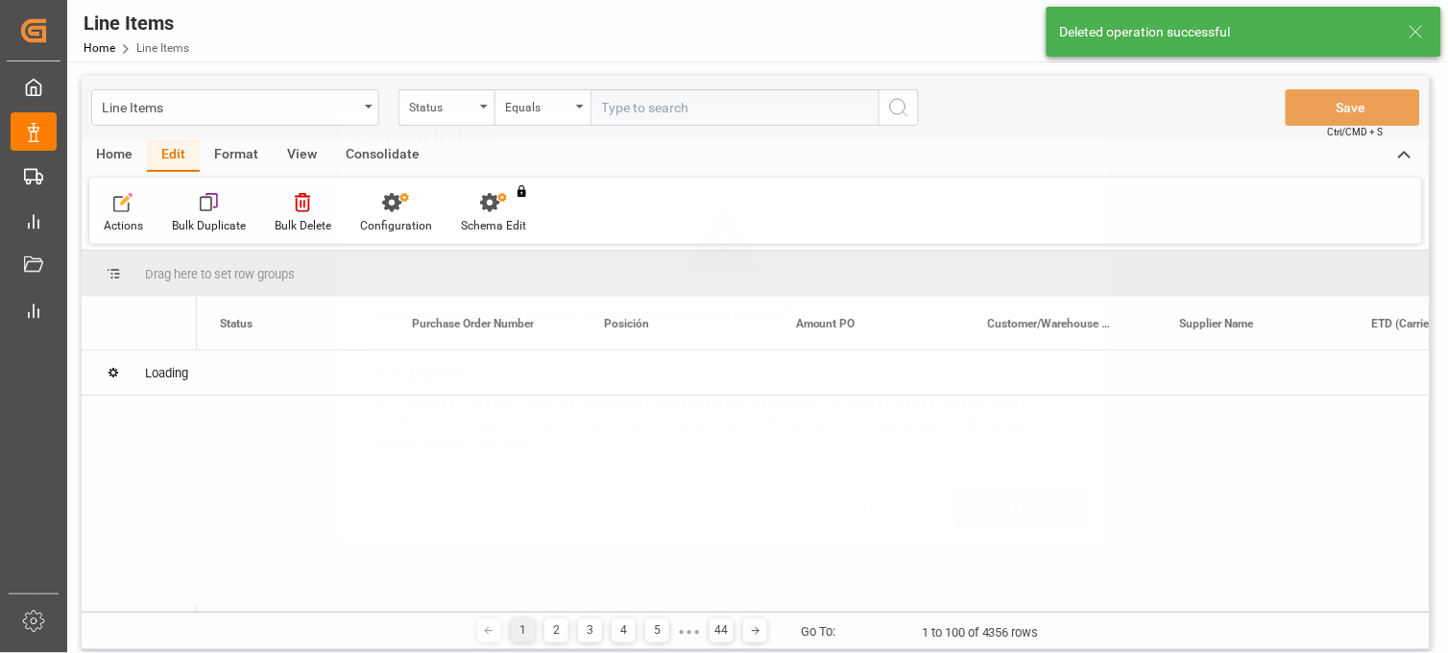
scroll to position [0, 0]
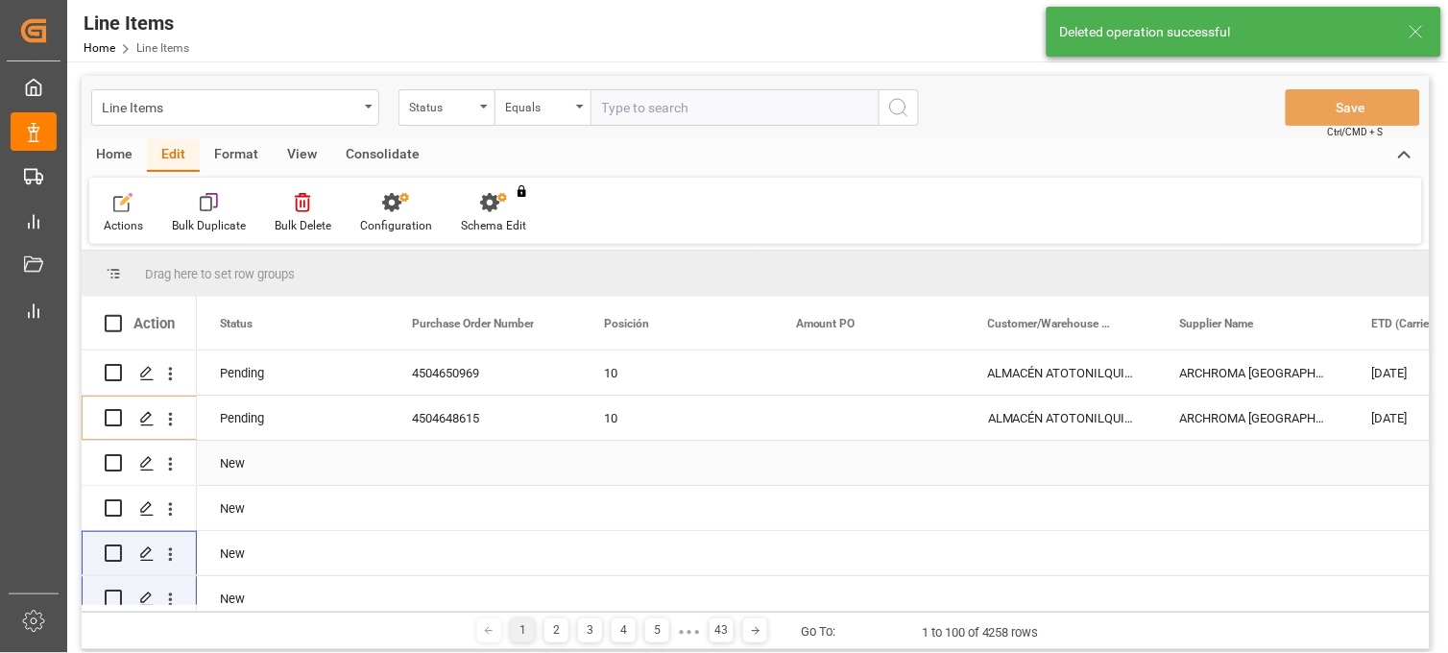
click at [112, 464] on input "Press Space to toggle row selection (unchecked)" at bounding box center [113, 462] width 17 height 17
checkbox input "true"
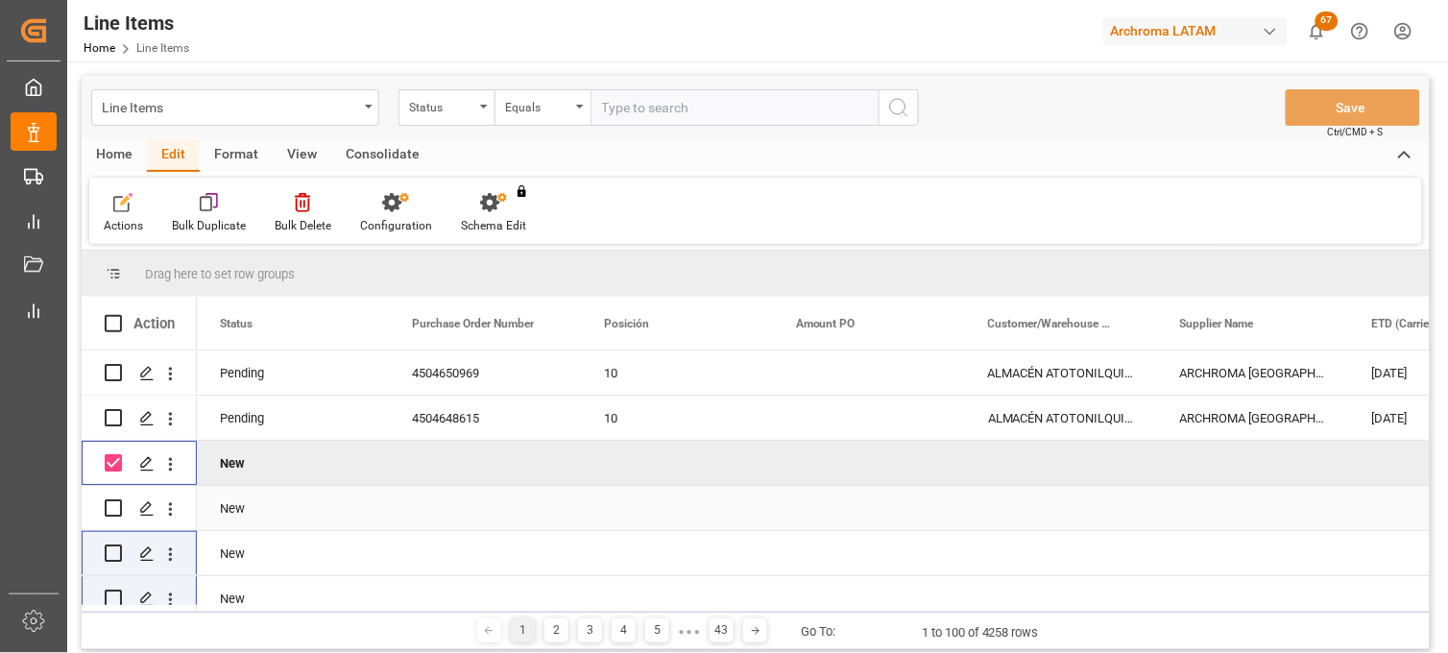
click at [109, 506] on input "Press Space to toggle row selection (unchecked)" at bounding box center [113, 507] width 17 height 17
checkbox input "true"
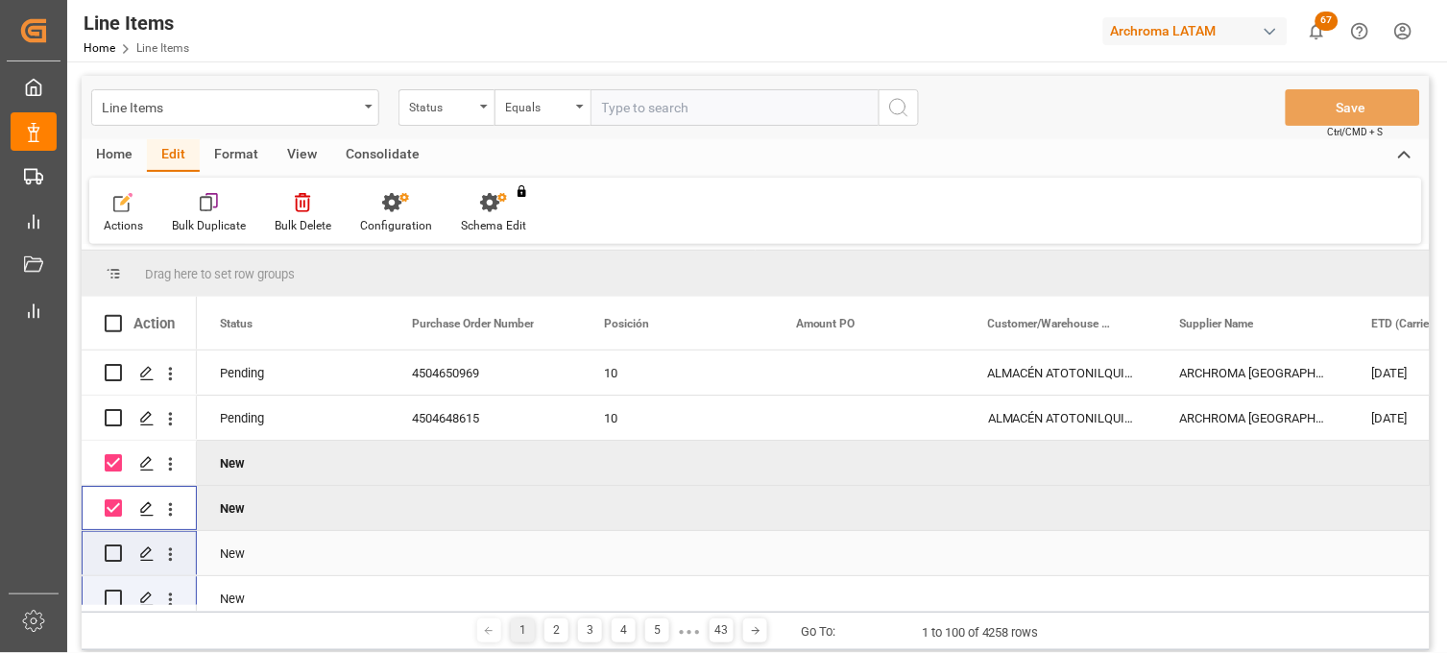
click at [112, 552] on input "Press Space to toggle row selection (unchecked)" at bounding box center [113, 552] width 17 height 17
checkbox input "true"
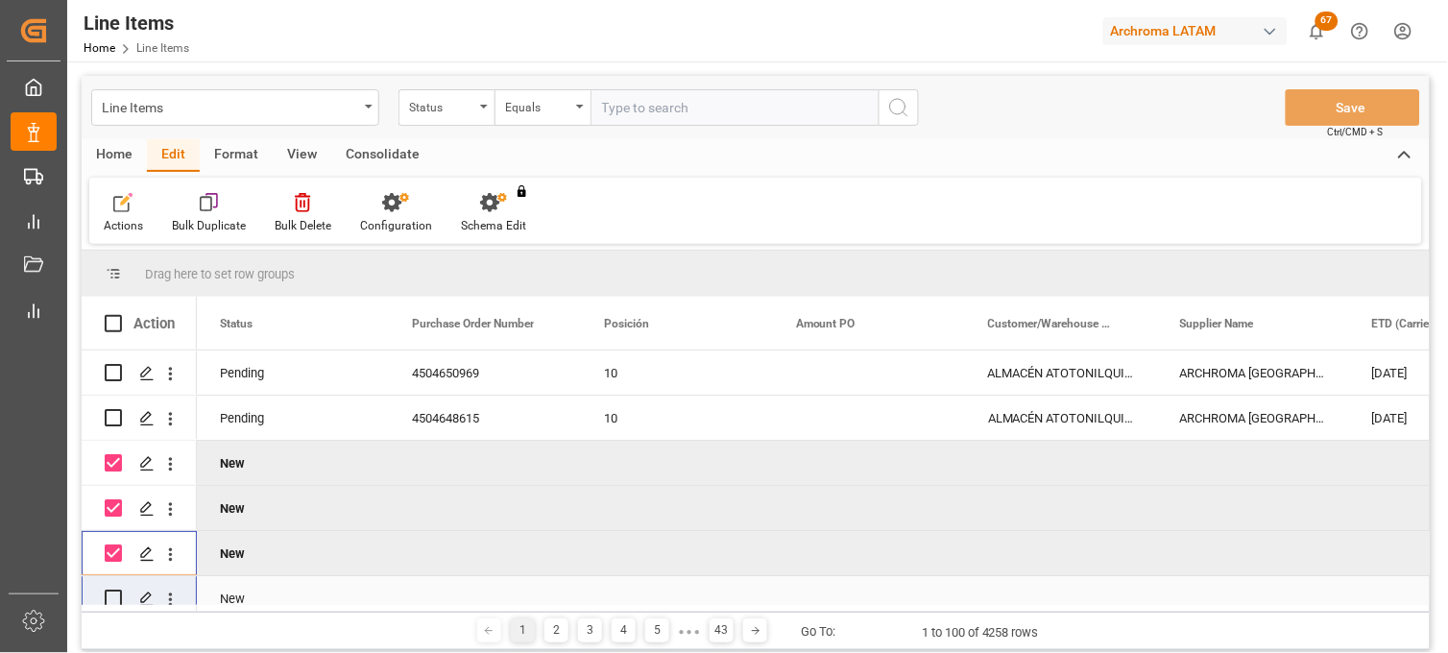
click at [112, 590] on input "Press Space to toggle row selection (unchecked)" at bounding box center [113, 598] width 17 height 17
checkbox input "true"
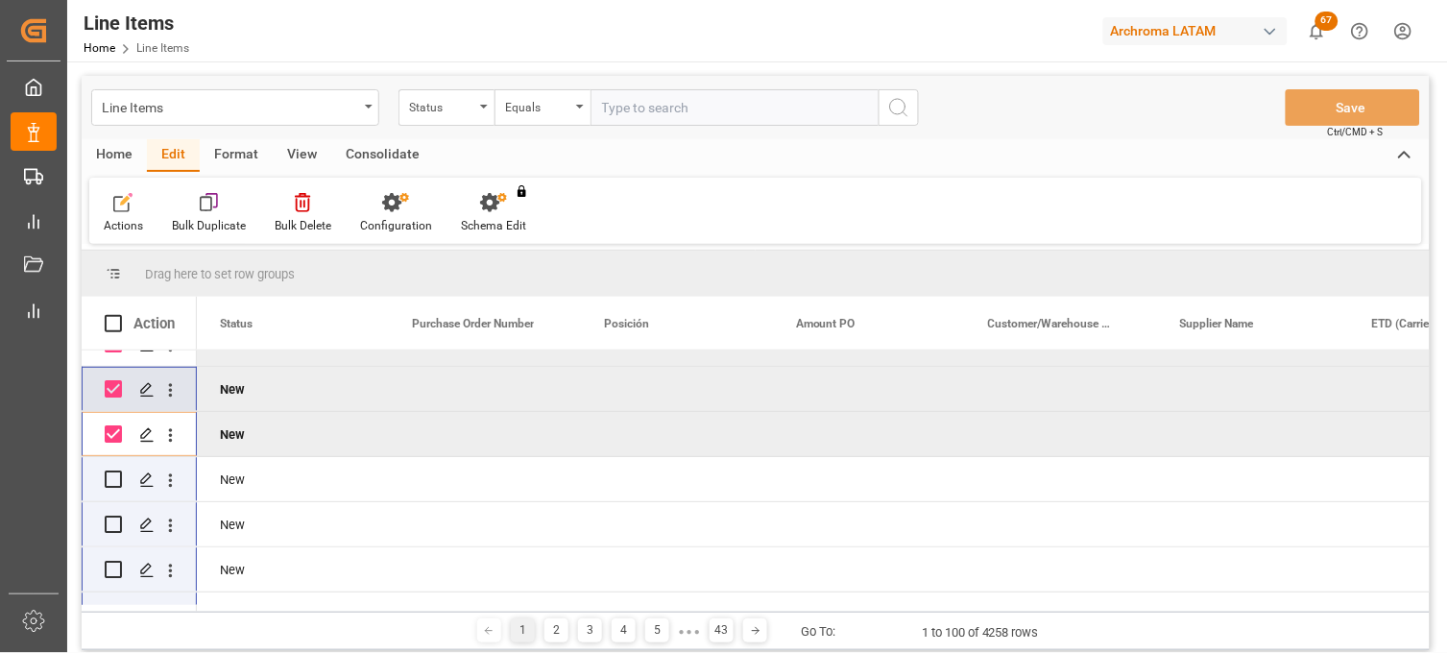
scroll to position [213, 0]
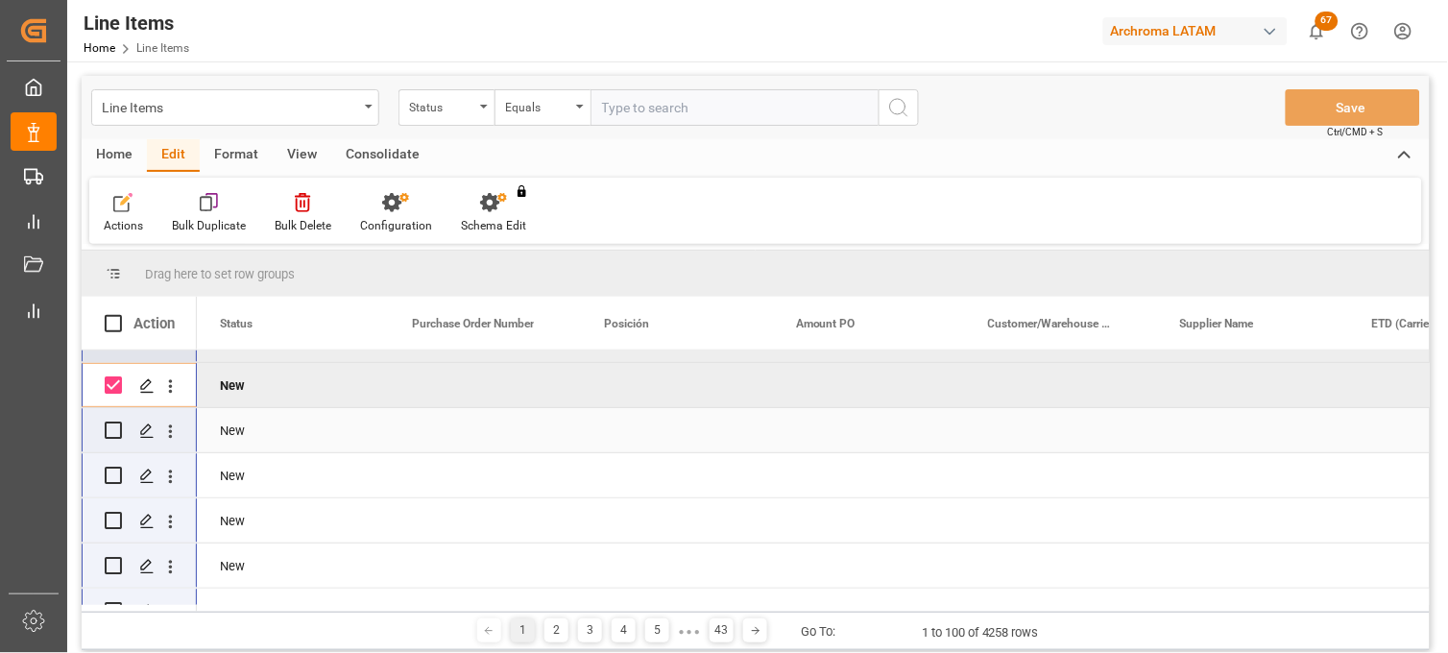
click at [113, 433] on input "Press Space to toggle row selection (unchecked)" at bounding box center [113, 430] width 17 height 17
checkbox input "true"
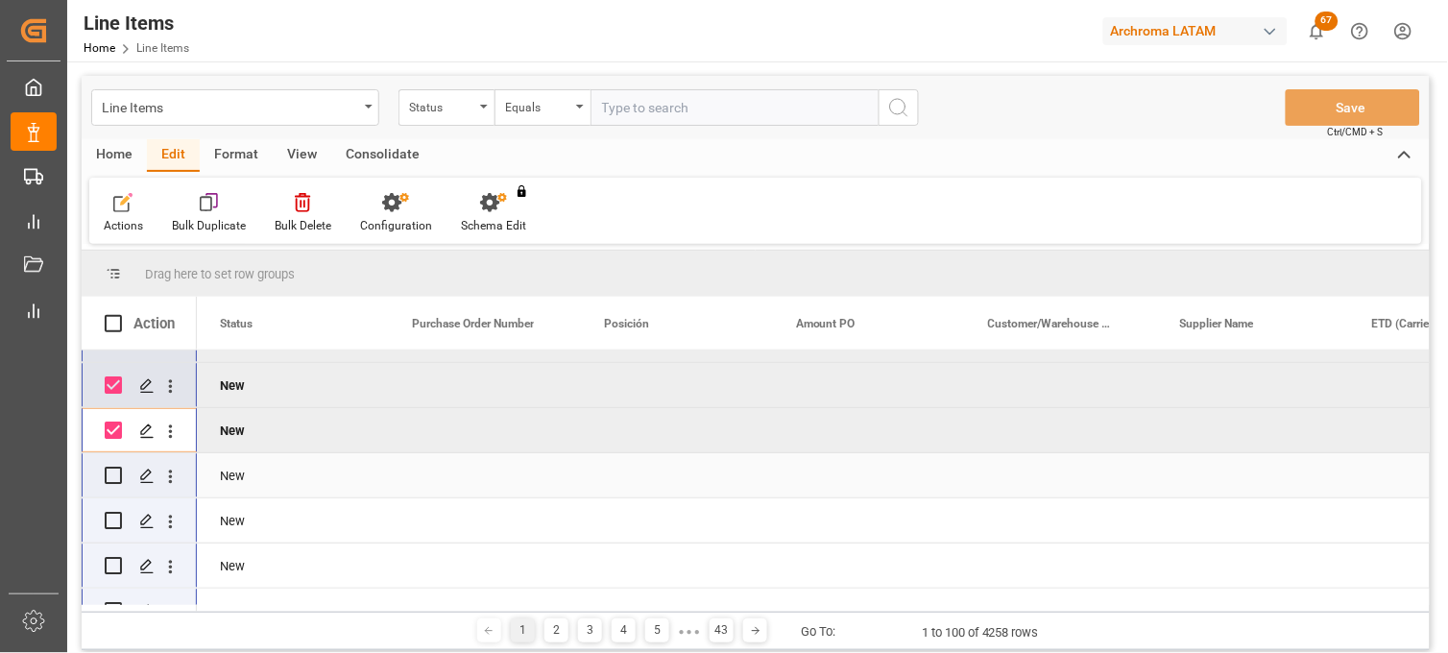
click at [115, 473] on input "Press Space to toggle row selection (unchecked)" at bounding box center [113, 475] width 17 height 17
checkbox input "true"
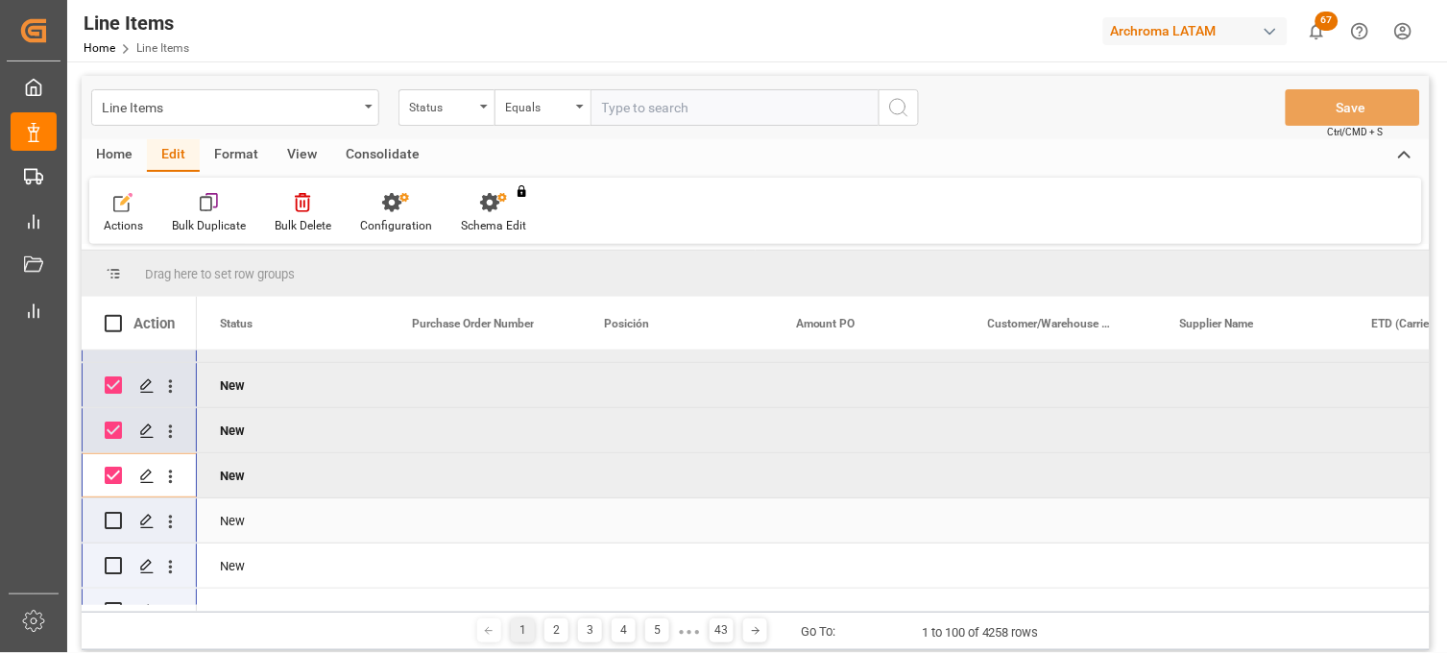
click at [117, 522] on input "Press Space to toggle row selection (unchecked)" at bounding box center [113, 520] width 17 height 17
checkbox input "true"
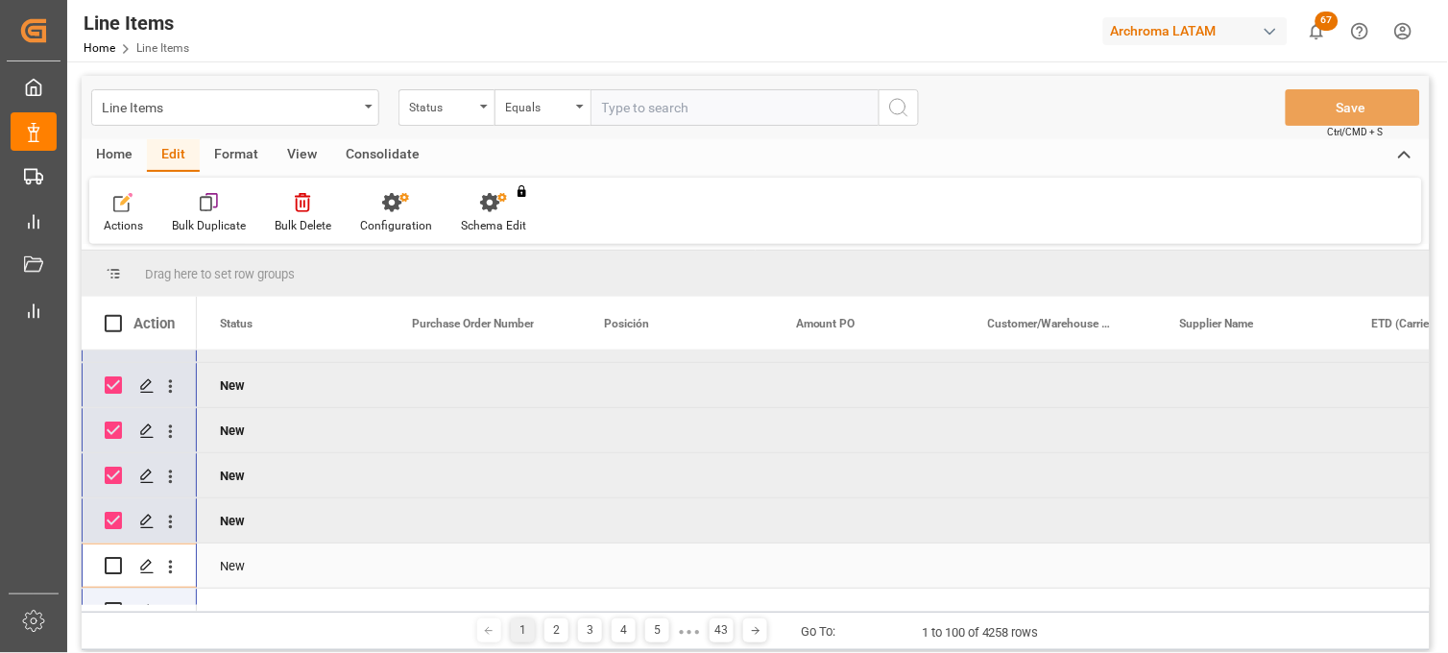
click at [113, 565] on input "Press Space to toggle row selection (unchecked)" at bounding box center [113, 565] width 17 height 17
checkbox input "true"
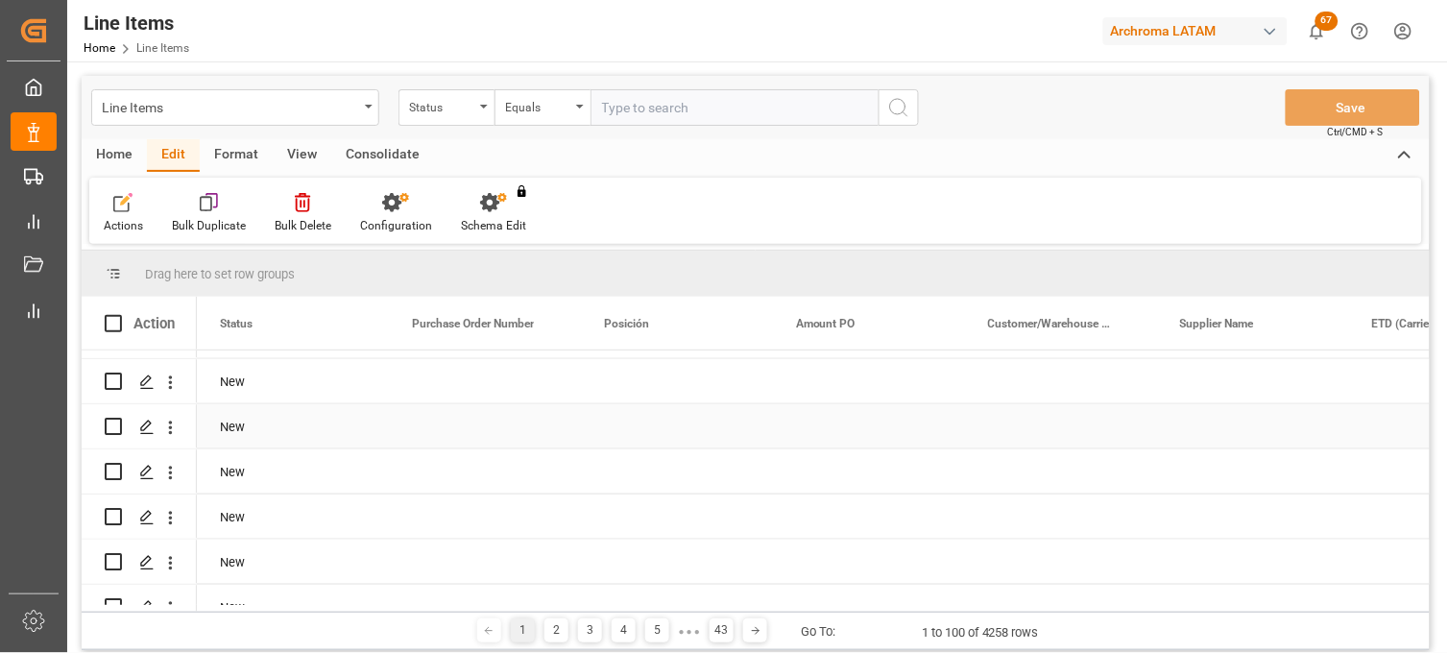
scroll to position [426, 0]
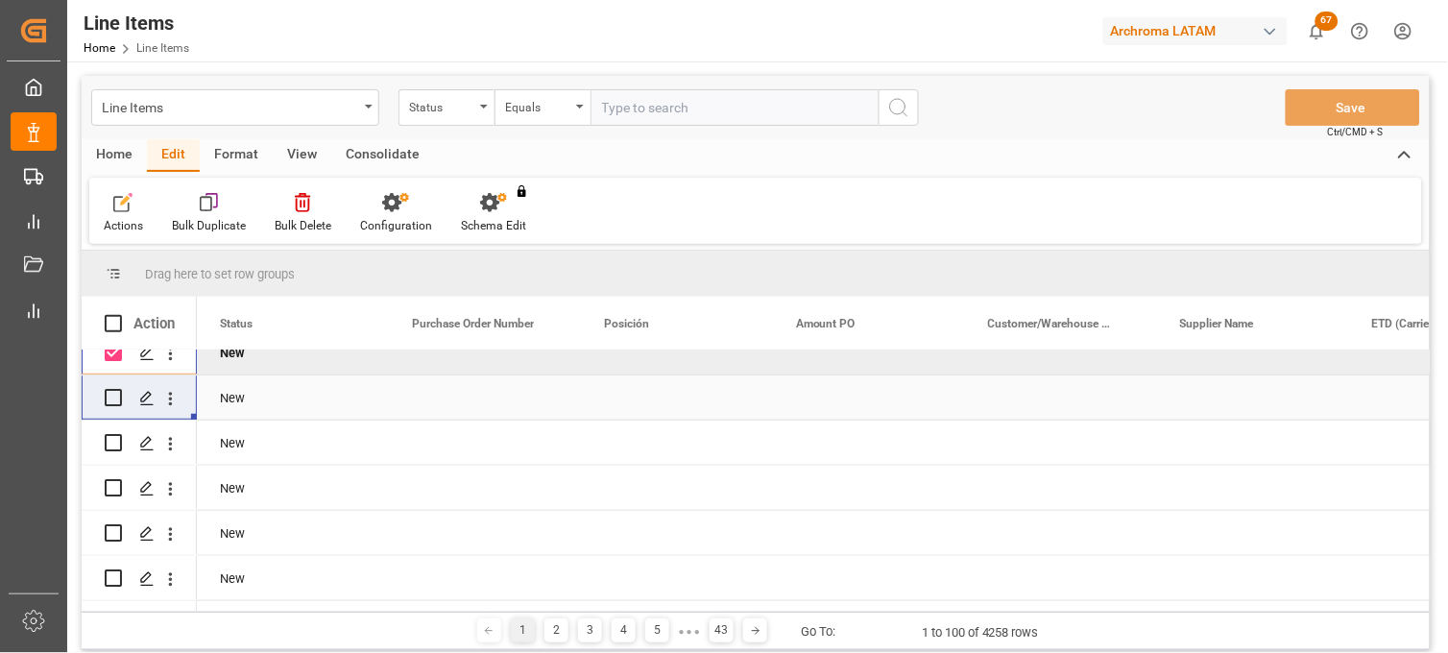
click at [112, 399] on input "Press Space to toggle row selection (unchecked)" at bounding box center [113, 397] width 17 height 17
checkbox input "true"
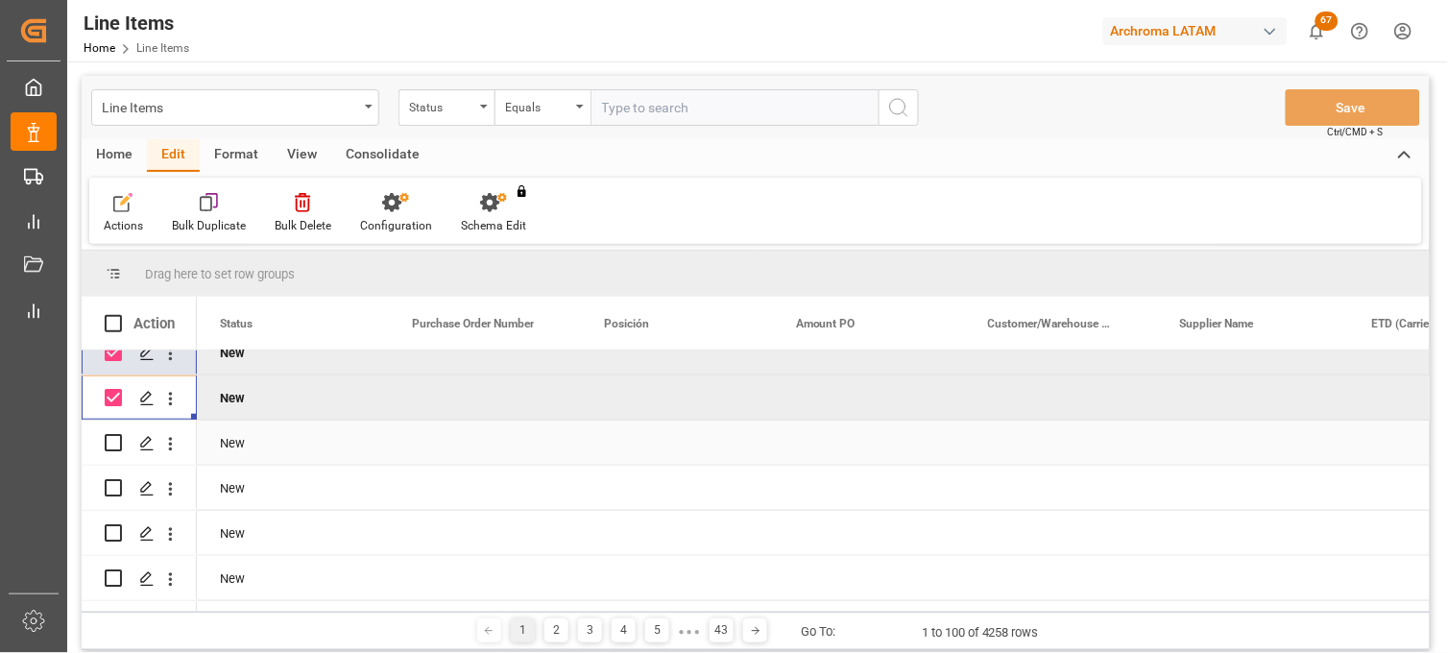
drag, startPoint x: 112, startPoint y: 444, endPoint x: 109, endPoint y: 471, distance: 27.0
click at [112, 445] on input "Press Space to toggle row selection (unchecked)" at bounding box center [113, 442] width 17 height 17
checkbox input "true"
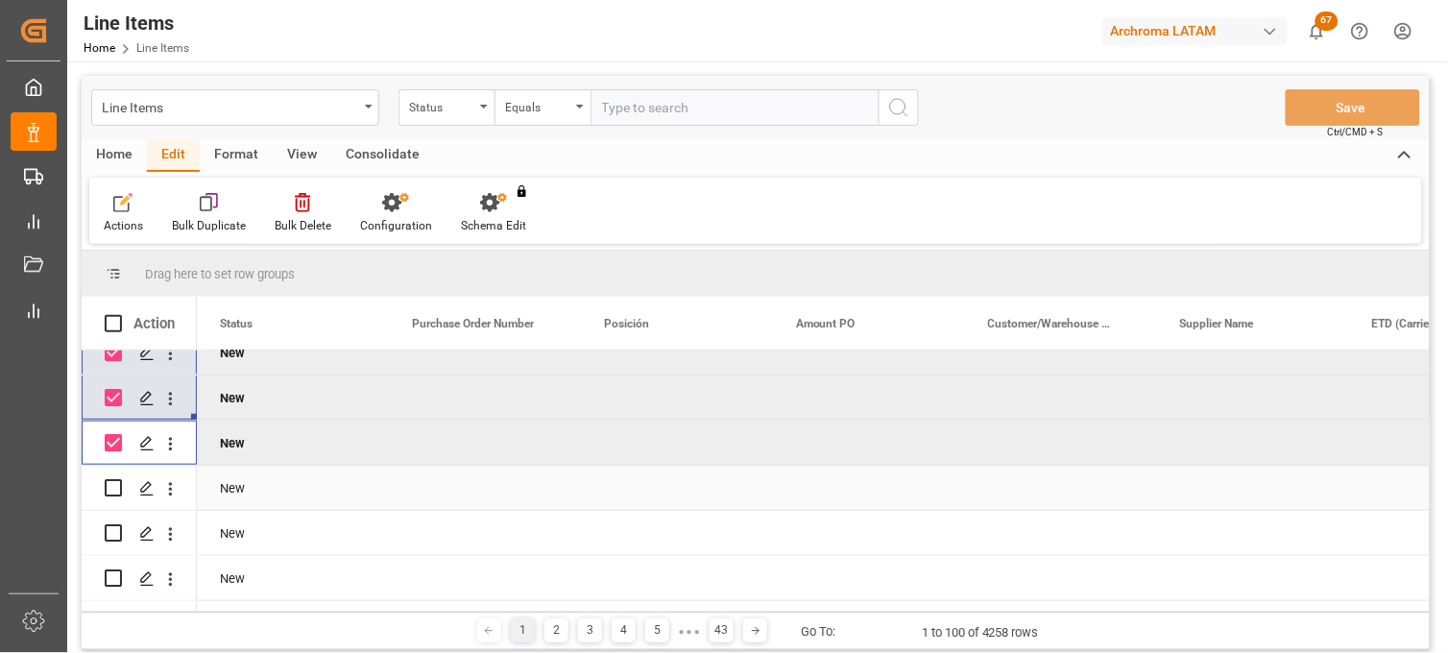
click at [112, 492] on input "Press Space to toggle row selection (unchecked)" at bounding box center [113, 487] width 17 height 17
checkbox input "true"
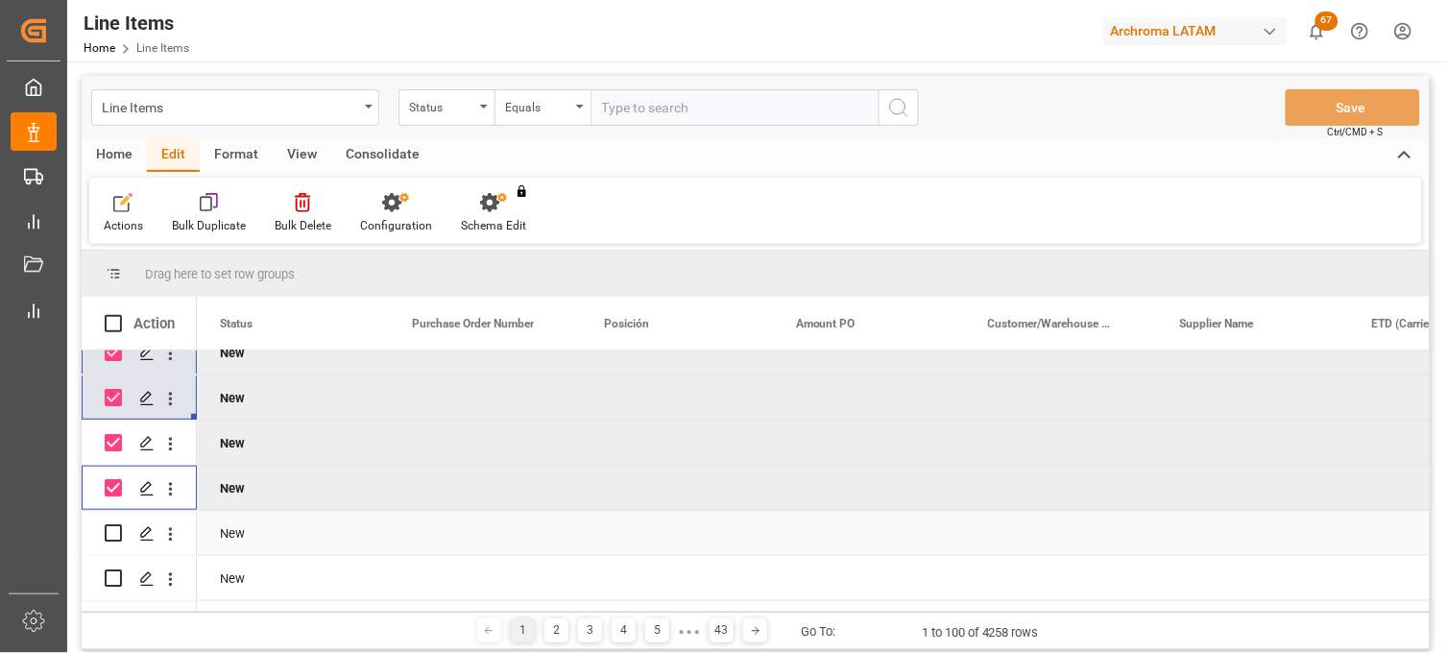
click at [115, 532] on input "Press Space to toggle row selection (unchecked)" at bounding box center [113, 532] width 17 height 17
checkbox input "true"
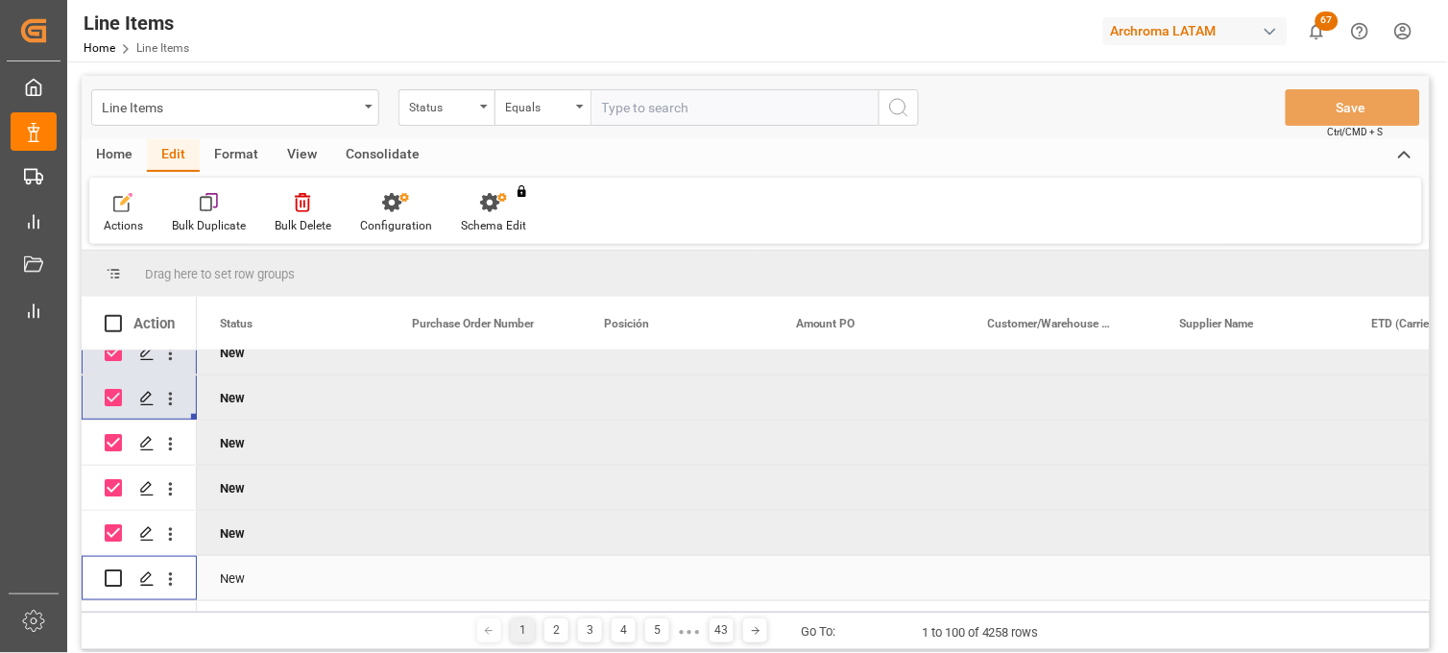
drag, startPoint x: 115, startPoint y: 576, endPoint x: 155, endPoint y: 471, distance: 111.8
click at [115, 574] on input "Press Space to toggle row selection (unchecked)" at bounding box center [113, 577] width 17 height 17
checkbox input "true"
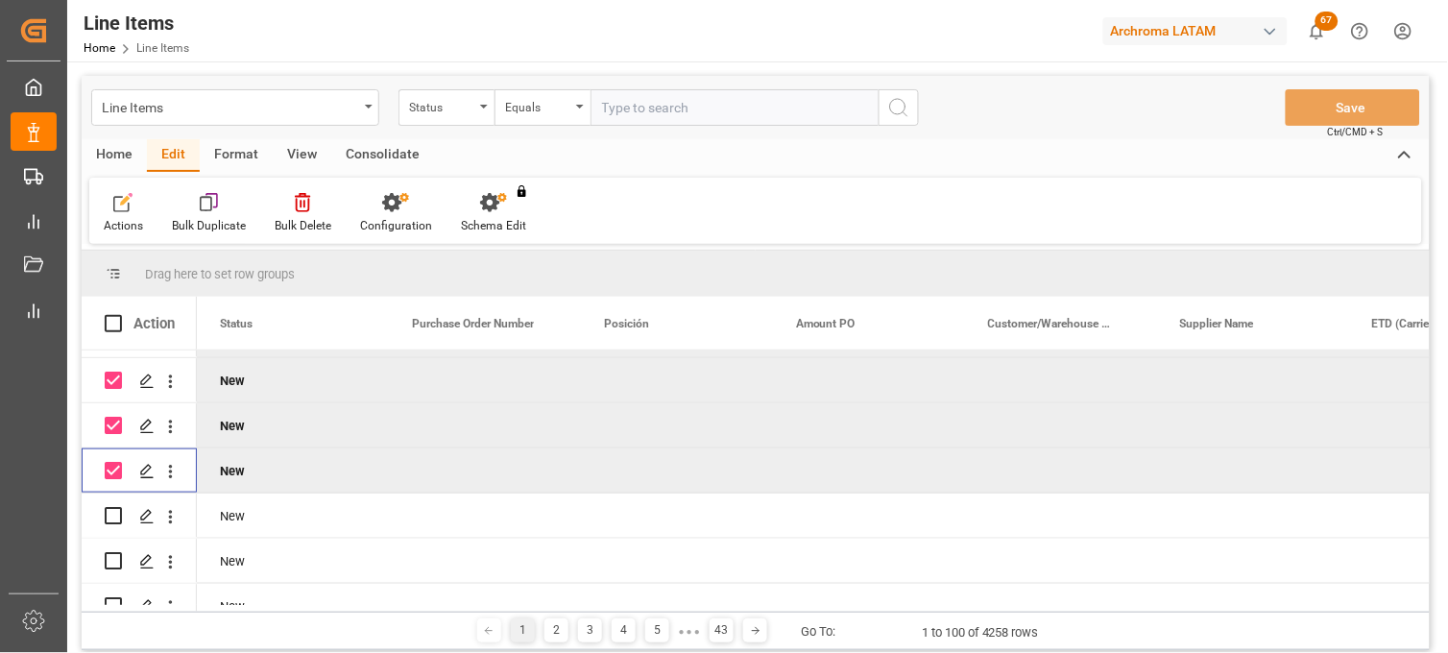
scroll to position [640, 0]
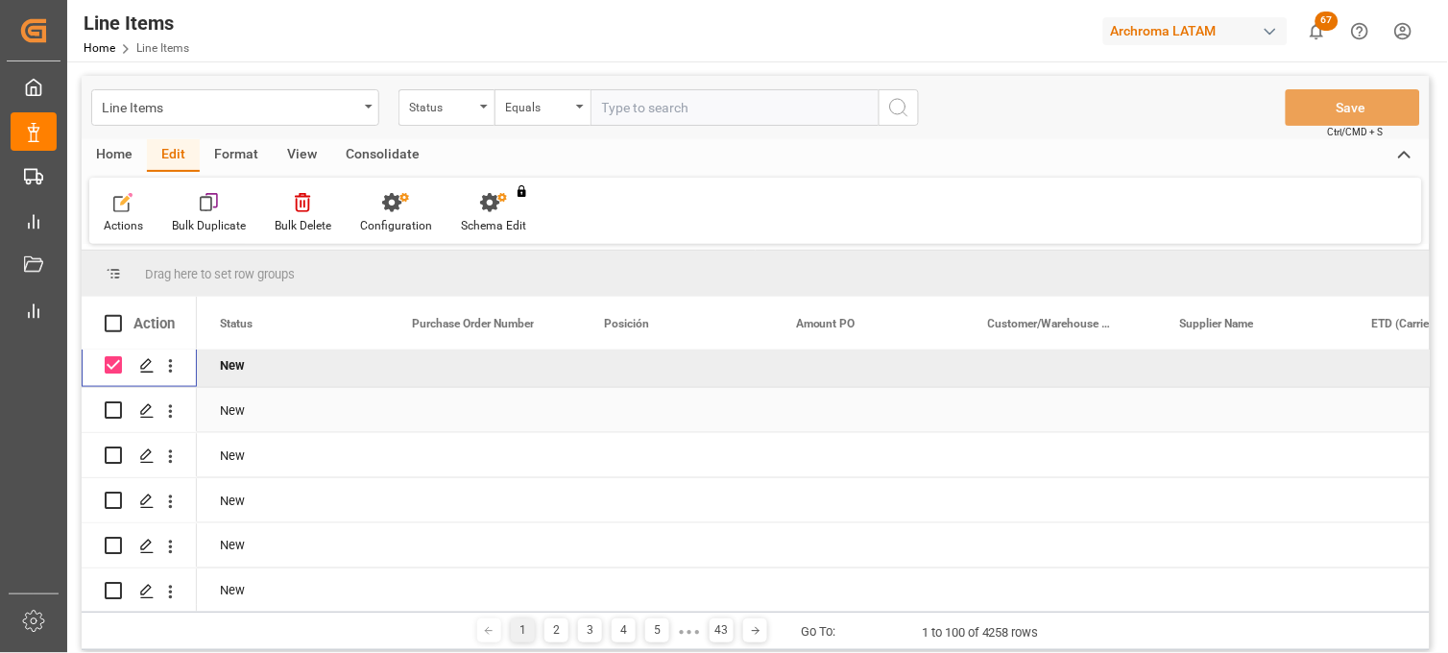
click at [112, 413] on input "Press Space to toggle row selection (unchecked)" at bounding box center [113, 409] width 17 height 17
checkbox input "true"
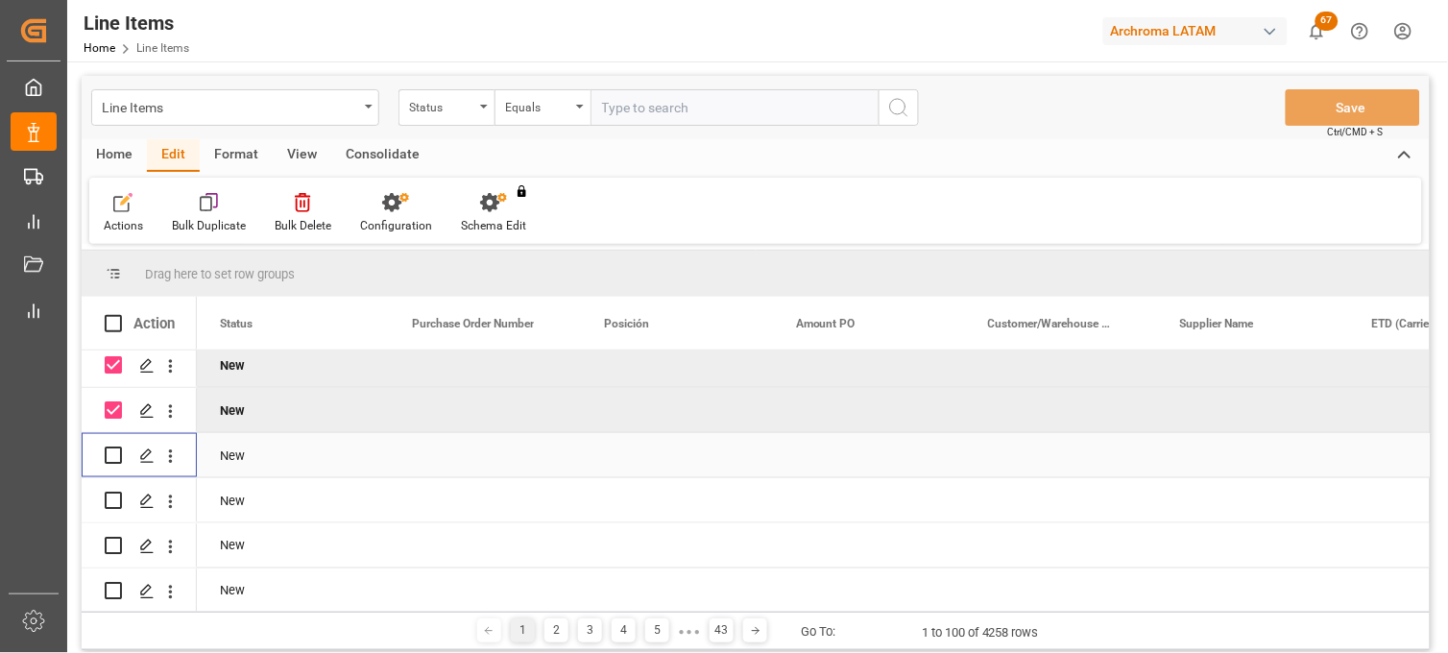
click at [109, 457] on input "Press Space to toggle row selection (unchecked)" at bounding box center [113, 455] width 17 height 17
checkbox input "true"
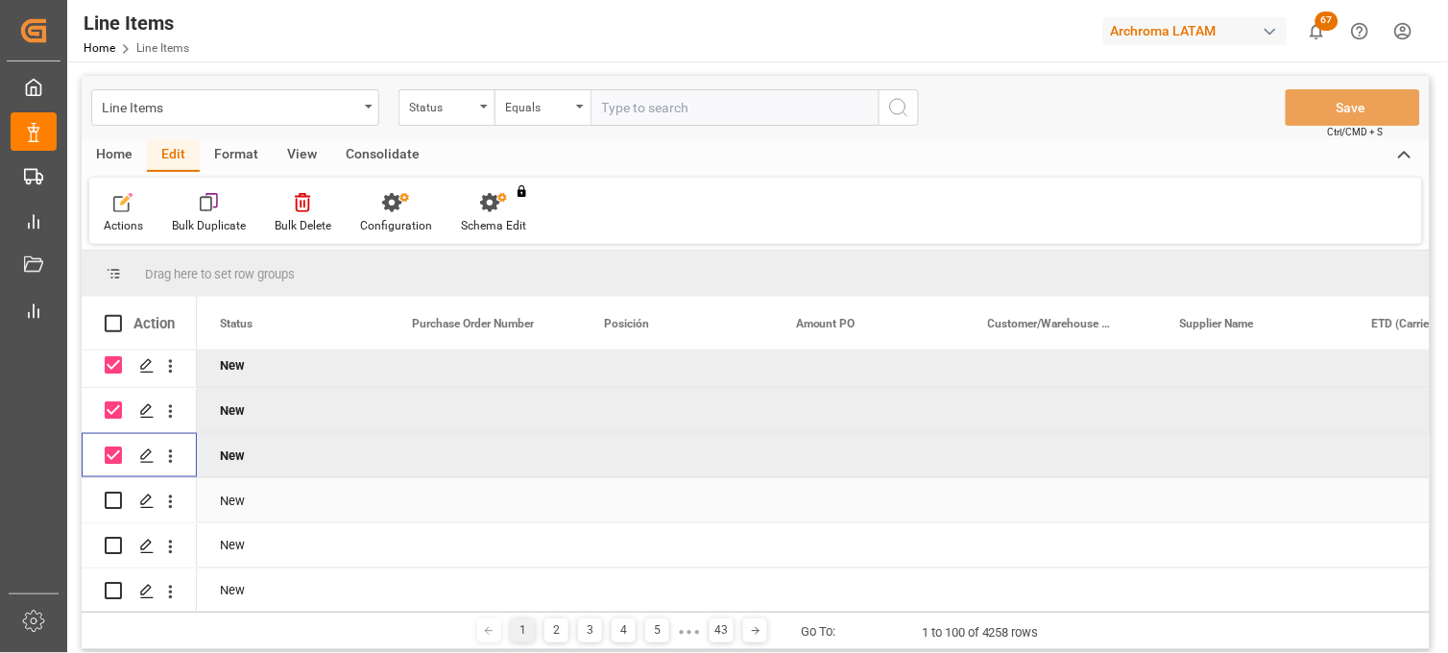
click at [112, 500] on input "Press Space to toggle row selection (unchecked)" at bounding box center [113, 500] width 17 height 17
checkbox input "true"
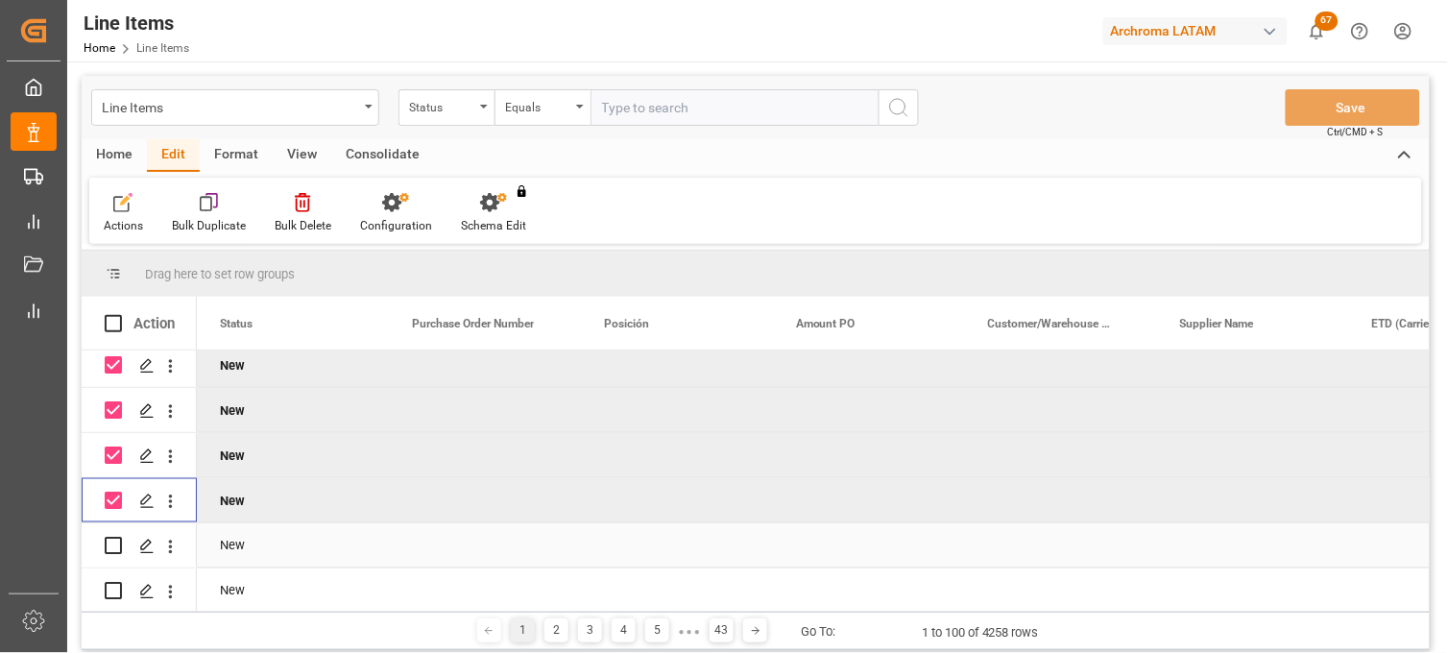
click at [109, 544] on input "Press Space to toggle row selection (unchecked)" at bounding box center [113, 545] width 17 height 17
checkbox input "true"
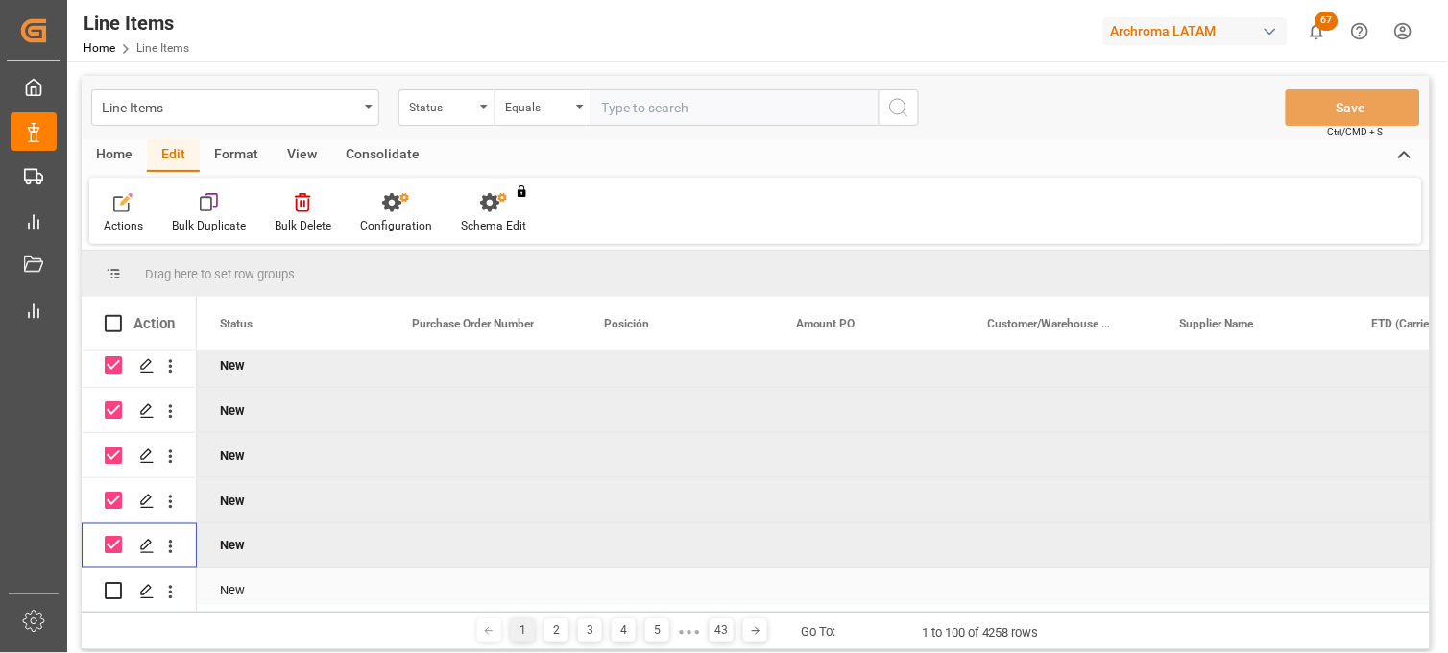
click at [116, 589] on input "Press Space to toggle row selection (unchecked)" at bounding box center [113, 590] width 17 height 17
checkbox input "true"
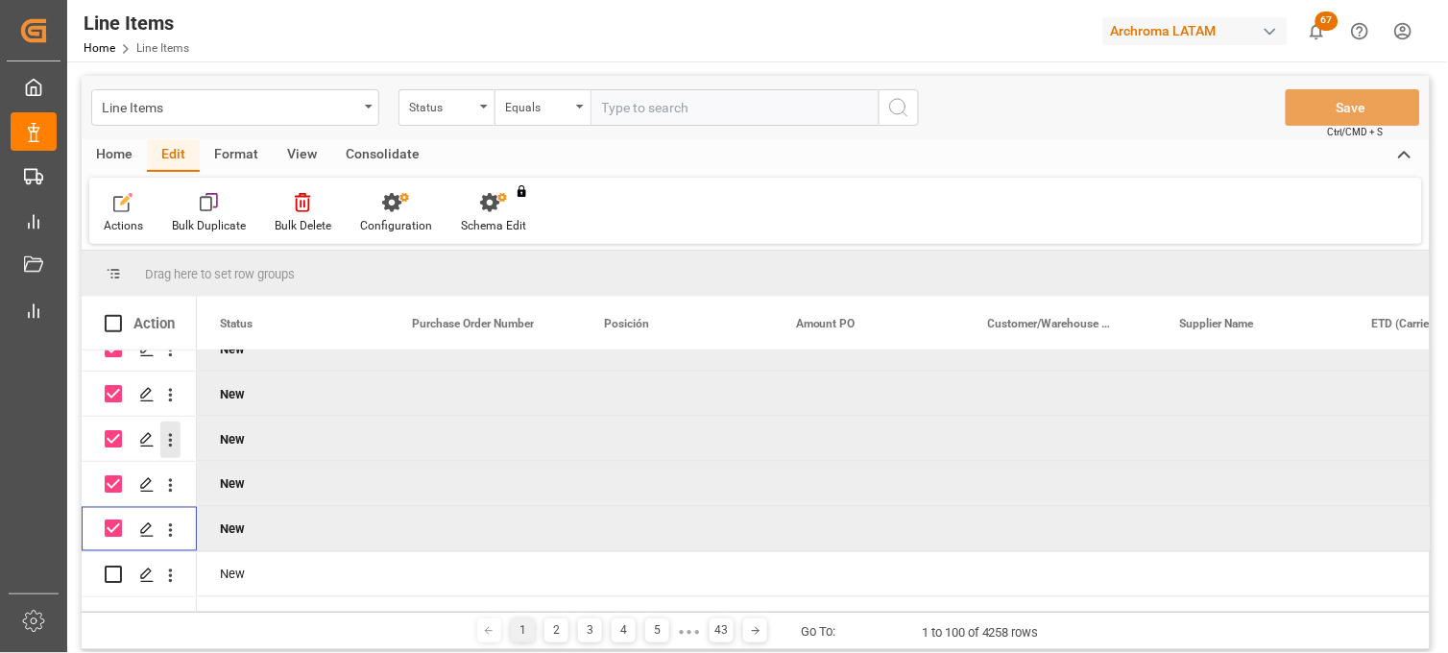
scroll to position [853, 0]
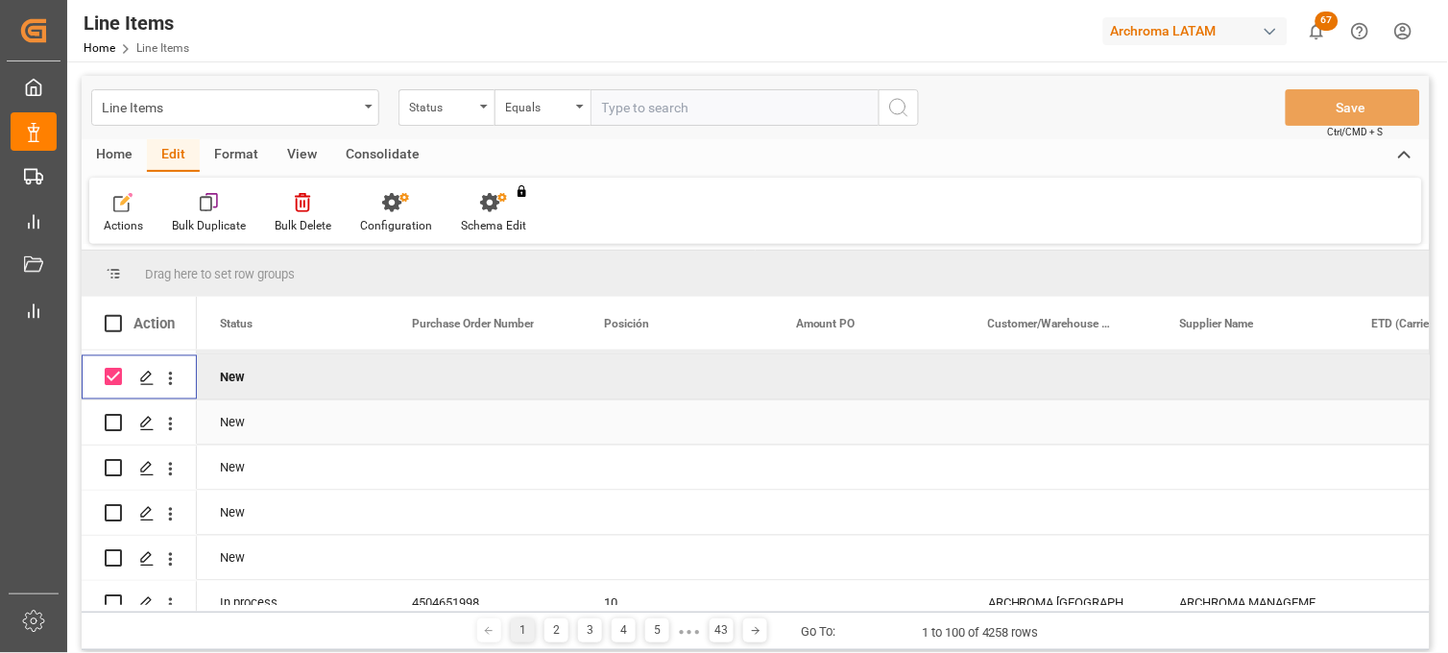
click at [111, 424] on input "Press Space to toggle row selection (unchecked)" at bounding box center [113, 422] width 17 height 17
checkbox input "true"
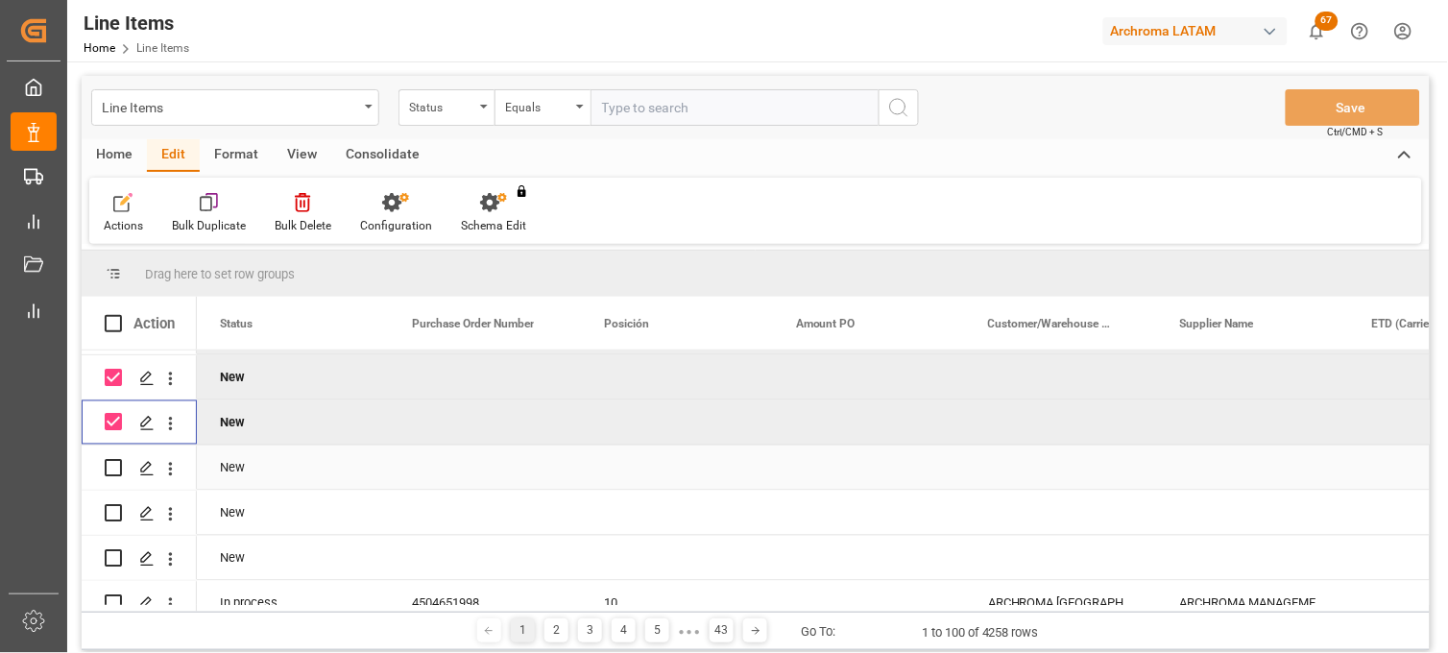
click at [115, 471] on input "Press Space to toggle row selection (unchecked)" at bounding box center [113, 467] width 17 height 17
checkbox input "true"
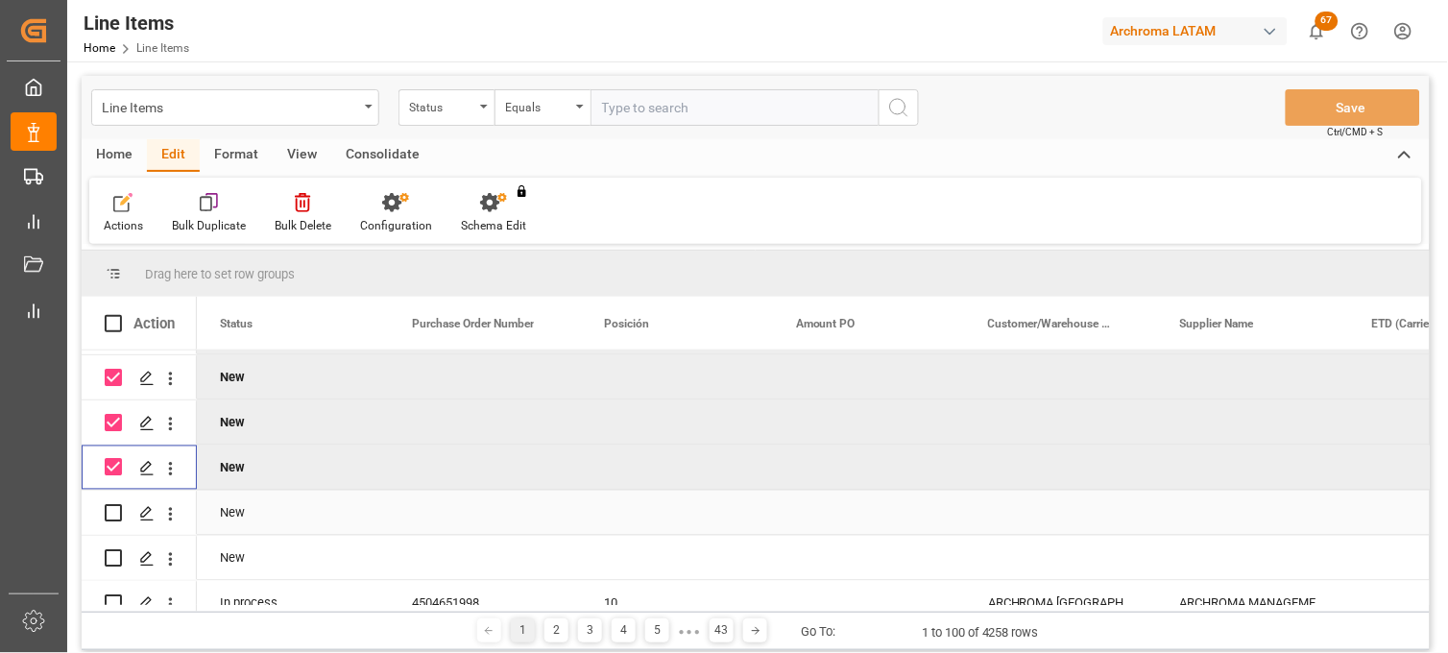
click at [115, 511] on input "Press Space to toggle row selection (unchecked)" at bounding box center [113, 512] width 17 height 17
checkbox input "true"
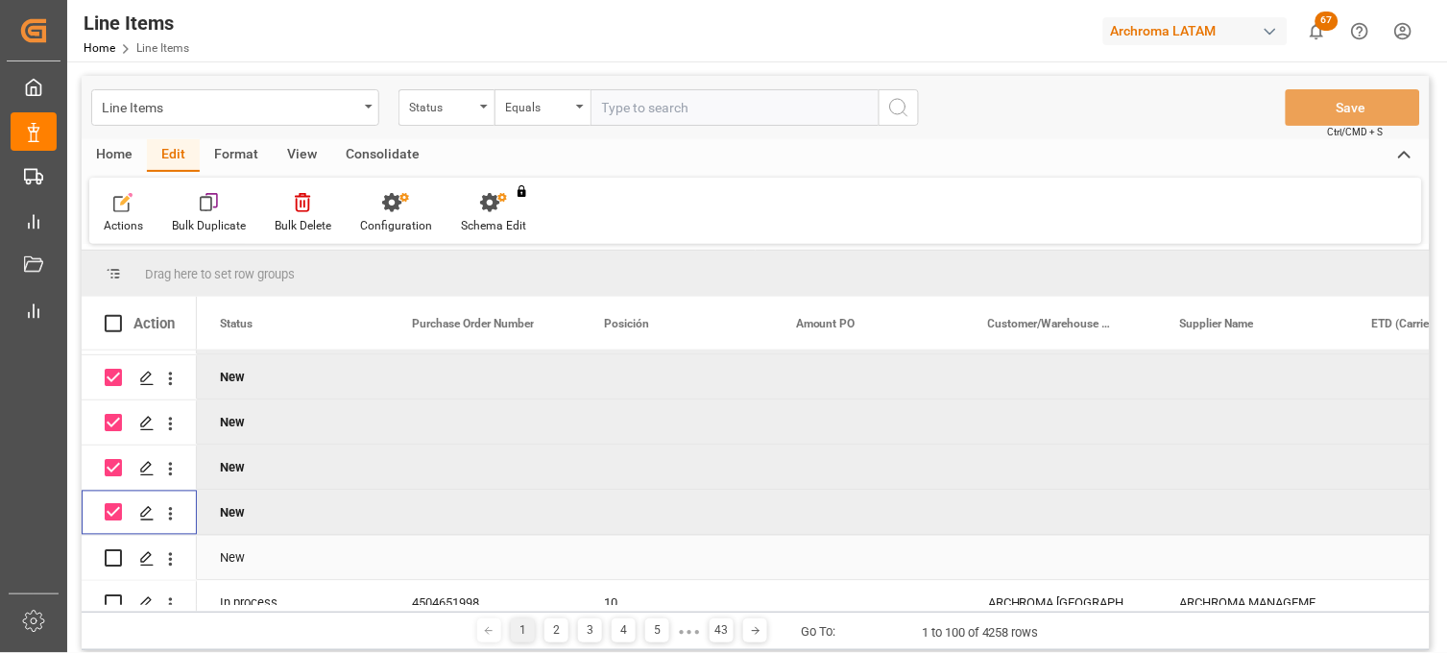
click at [116, 560] on input "Press Space to toggle row selection (unchecked)" at bounding box center [113, 557] width 17 height 17
checkbox input "true"
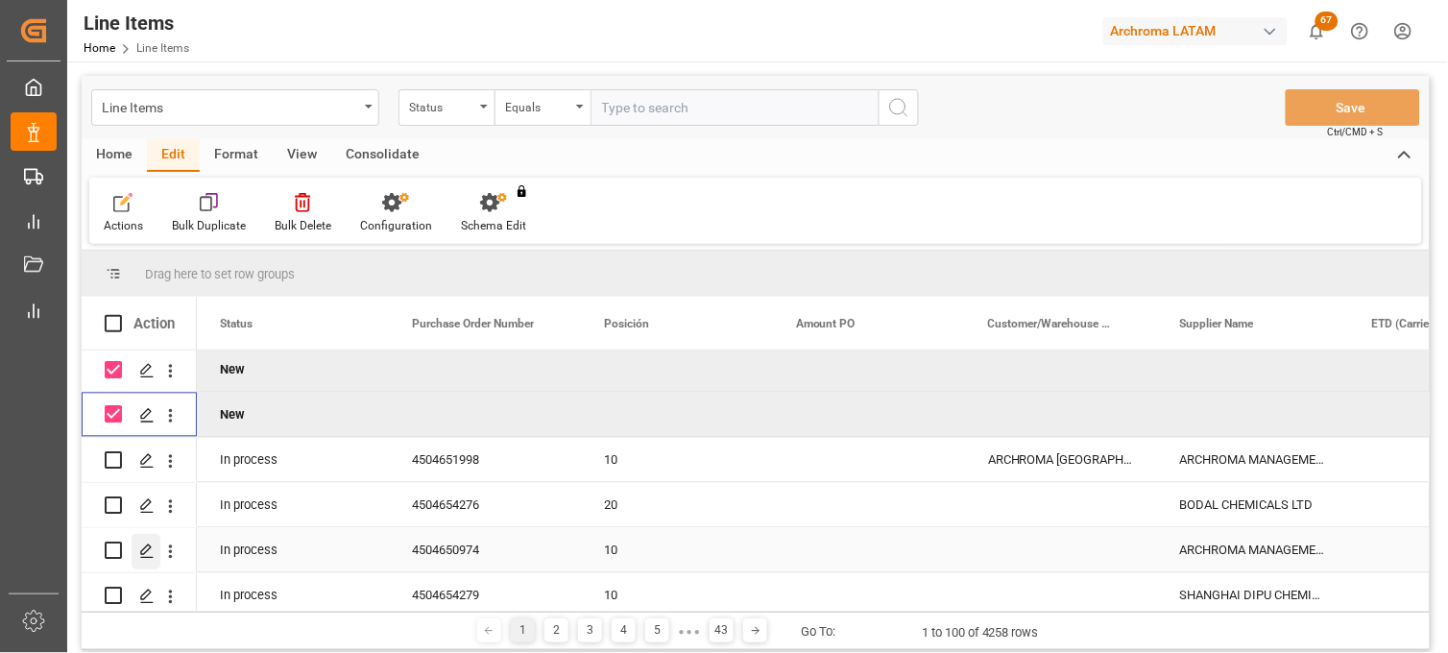
scroll to position [960, 0]
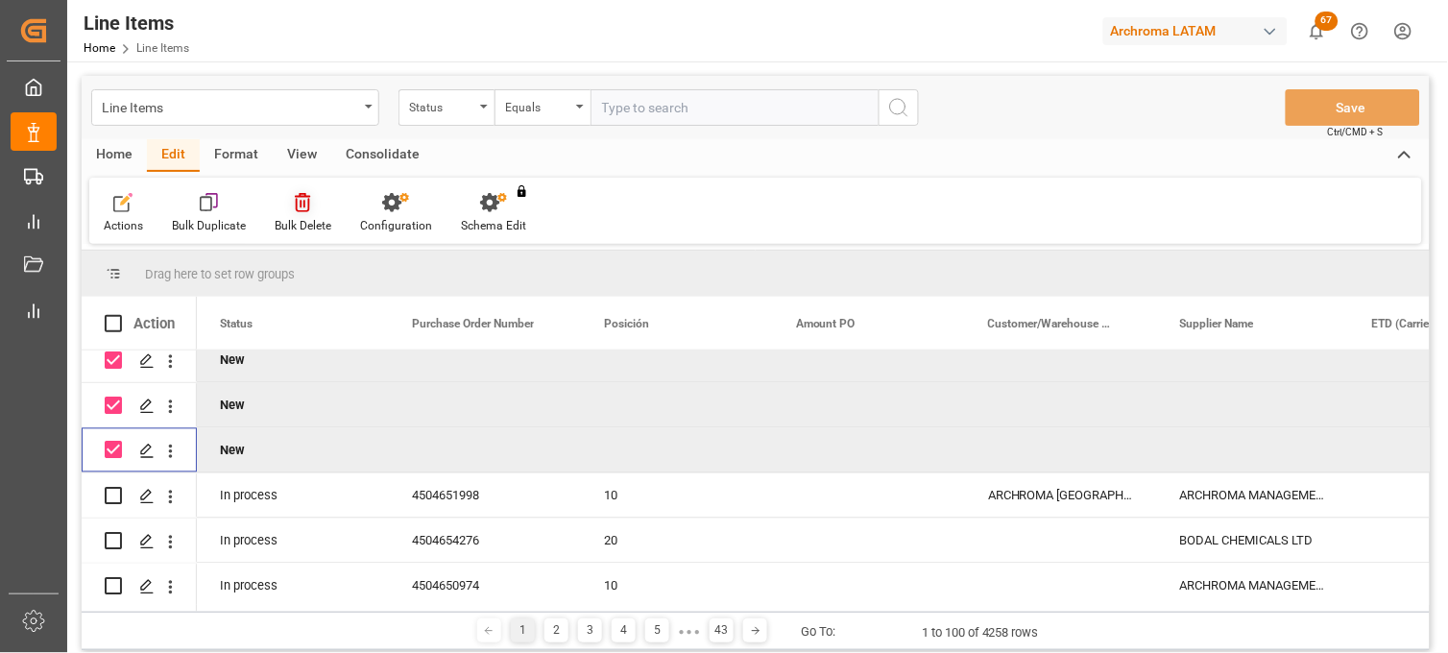
click at [295, 207] on icon at bounding box center [302, 202] width 15 height 19
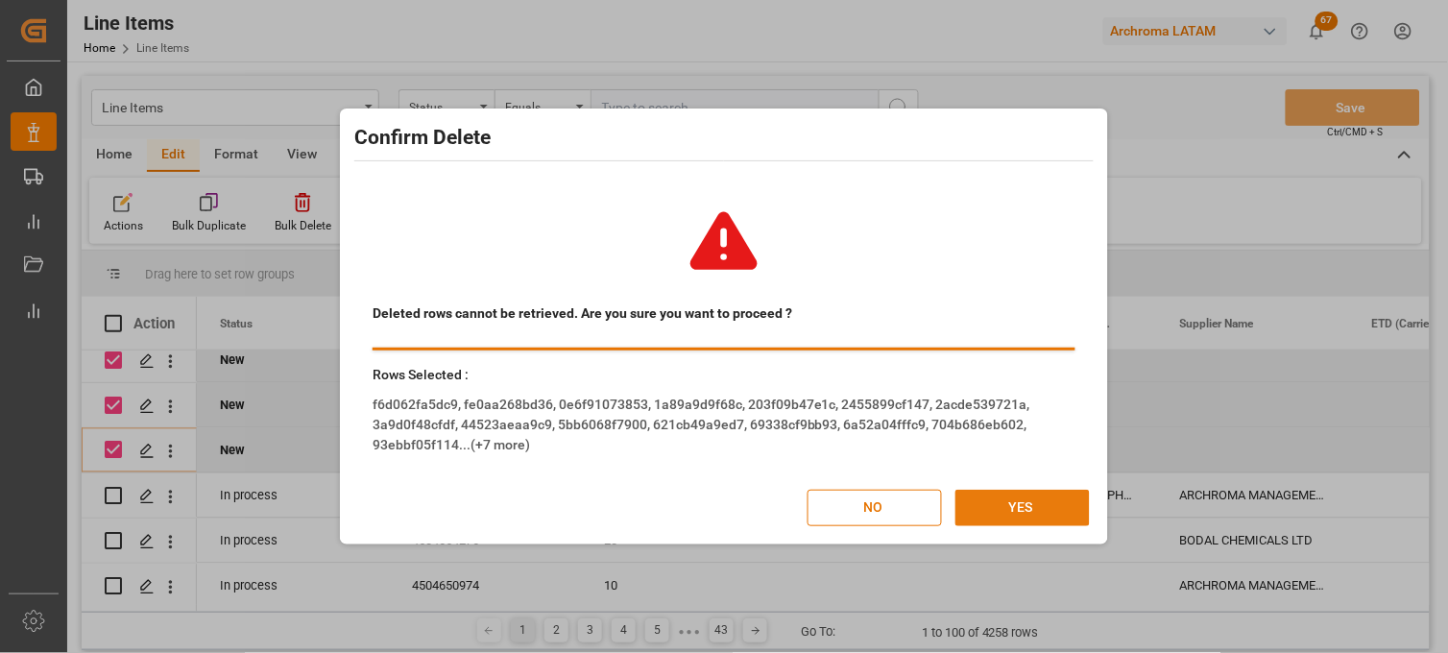
click at [986, 509] on button "YES" at bounding box center [1022, 508] width 134 height 36
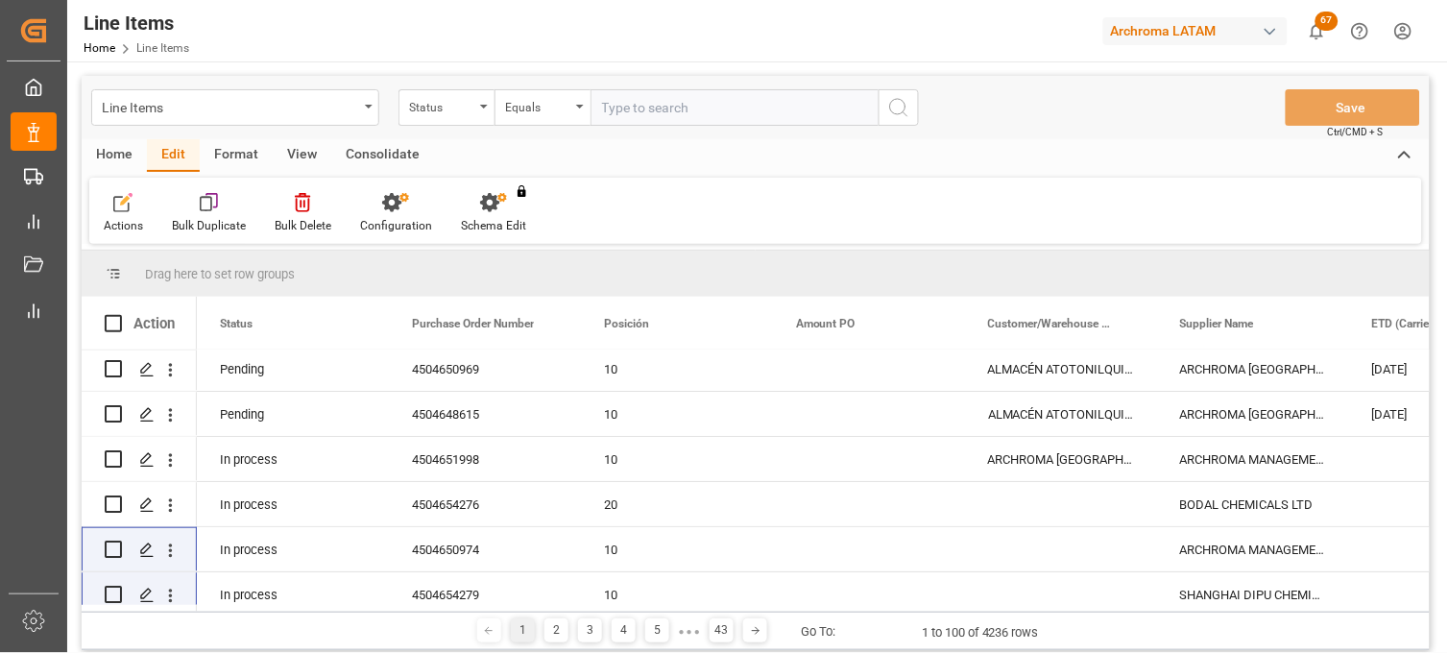
scroll to position [0, 0]
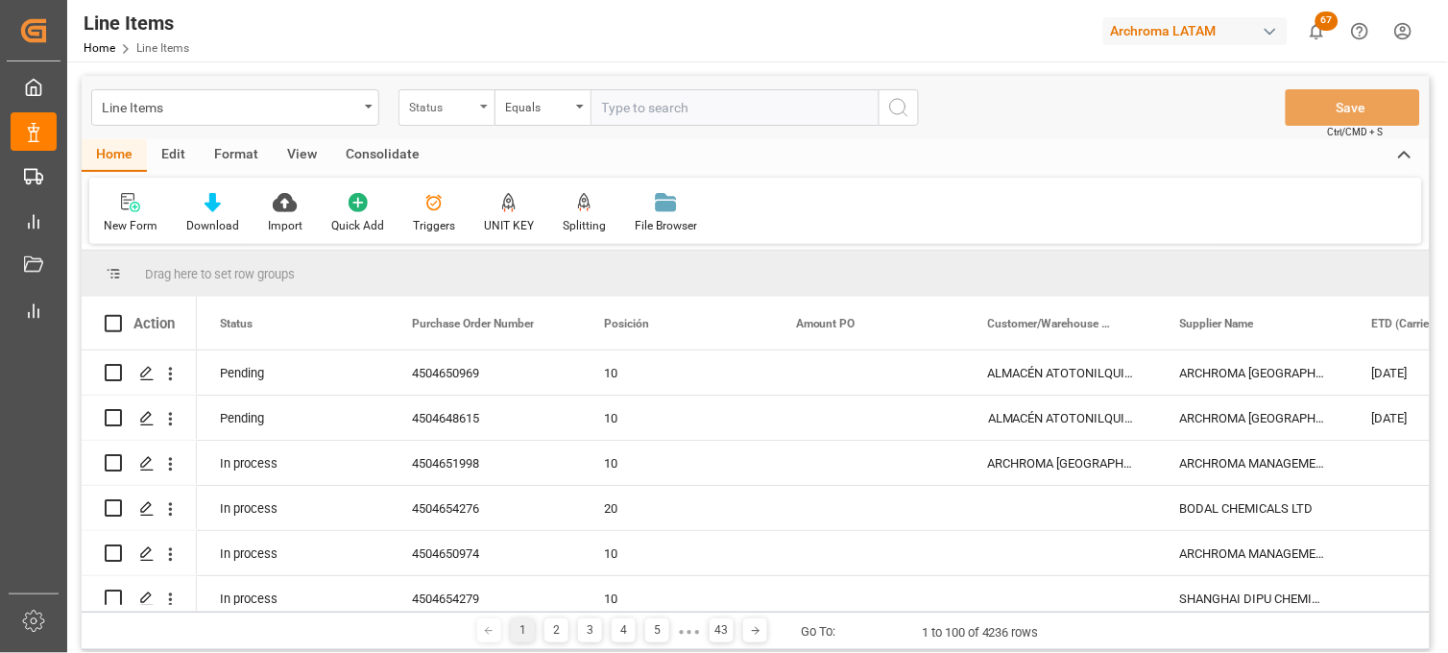
click at [446, 104] on div "Status" at bounding box center [441, 105] width 65 height 22
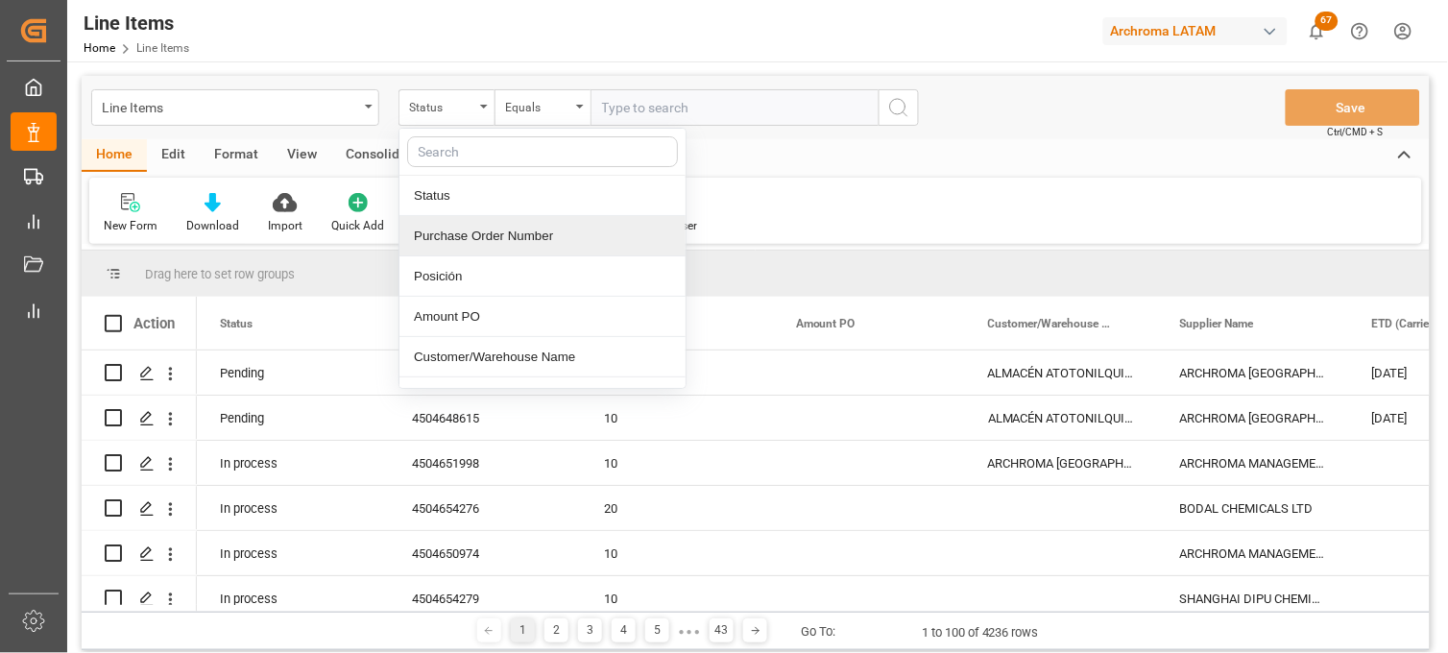
click at [457, 241] on div "Purchase Order Number" at bounding box center [542, 236] width 286 height 40
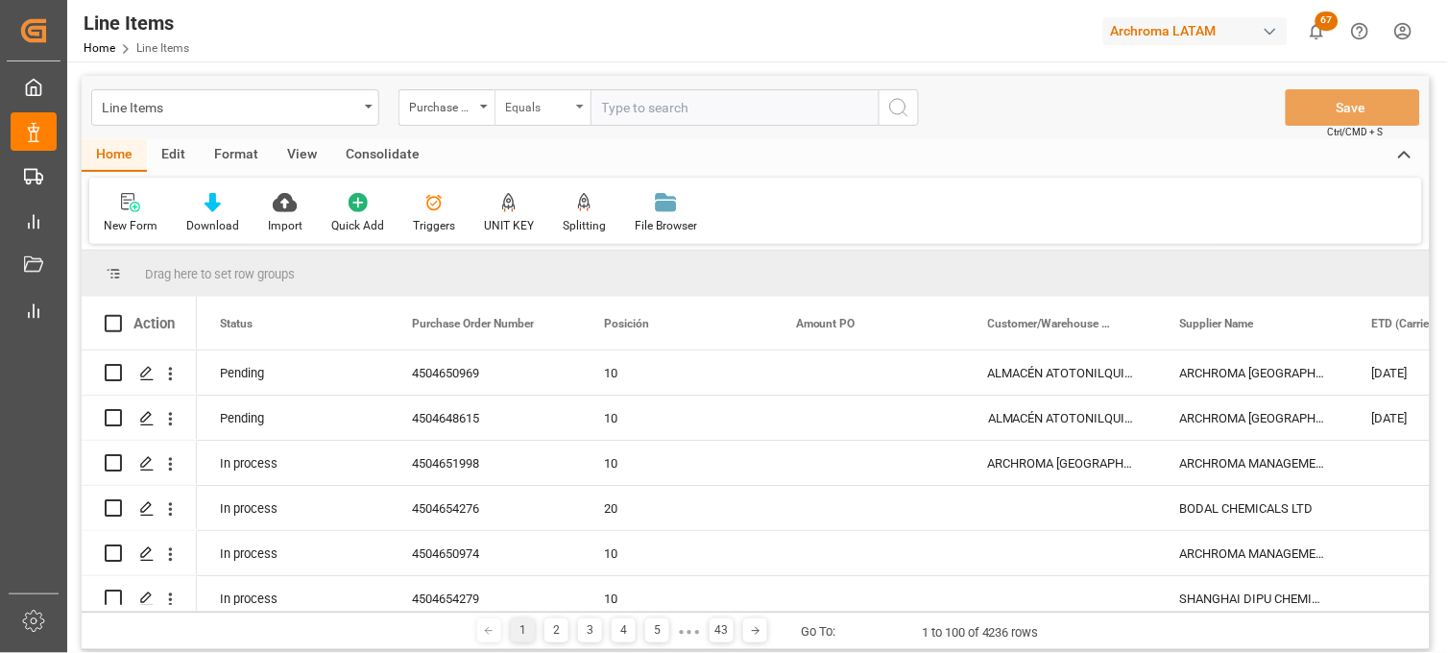
click at [568, 121] on div "Equals" at bounding box center [543, 107] width 96 height 36
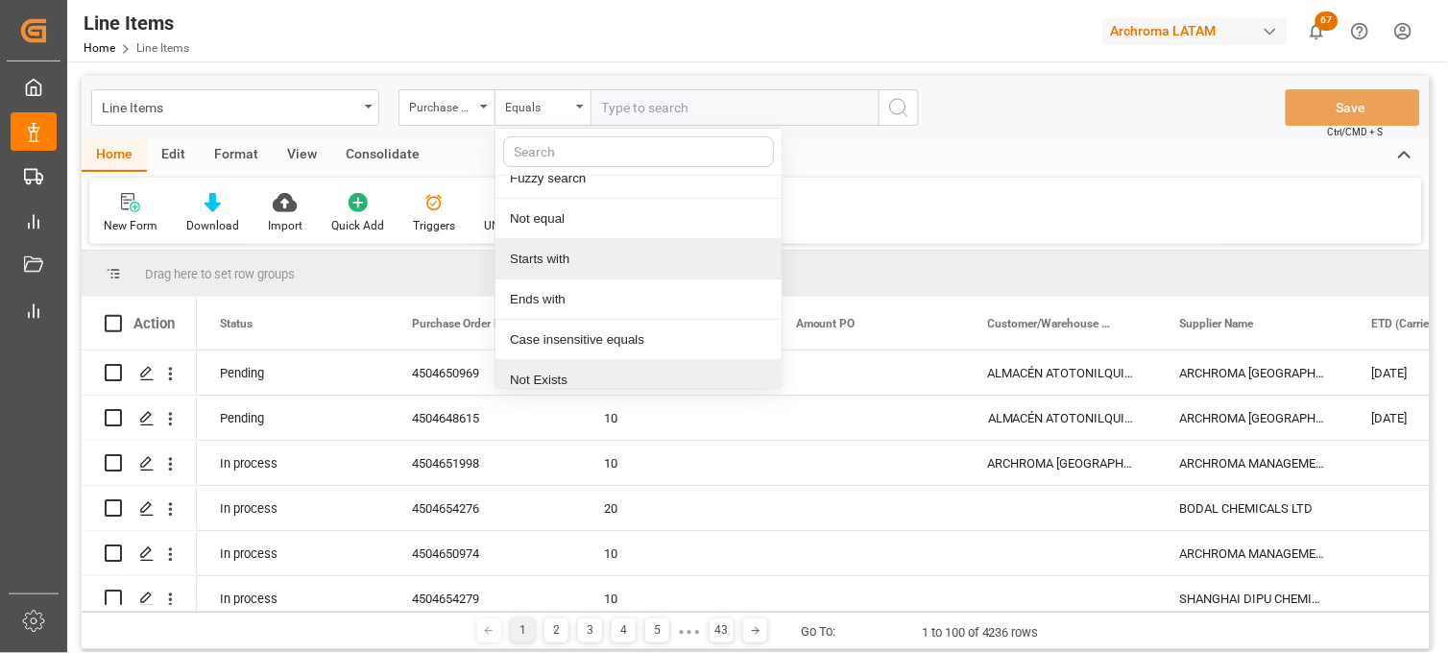
scroll to position [110, 0]
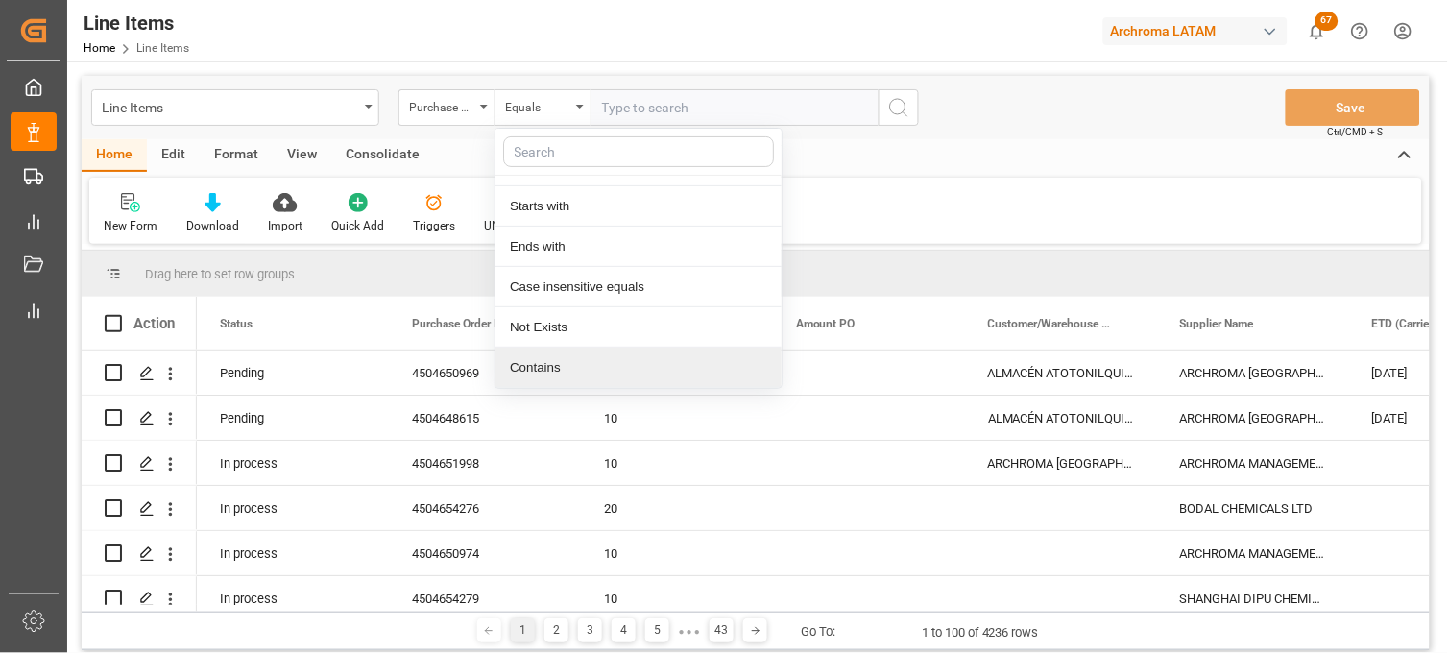
click at [544, 362] on div "Contains" at bounding box center [639, 368] width 286 height 40
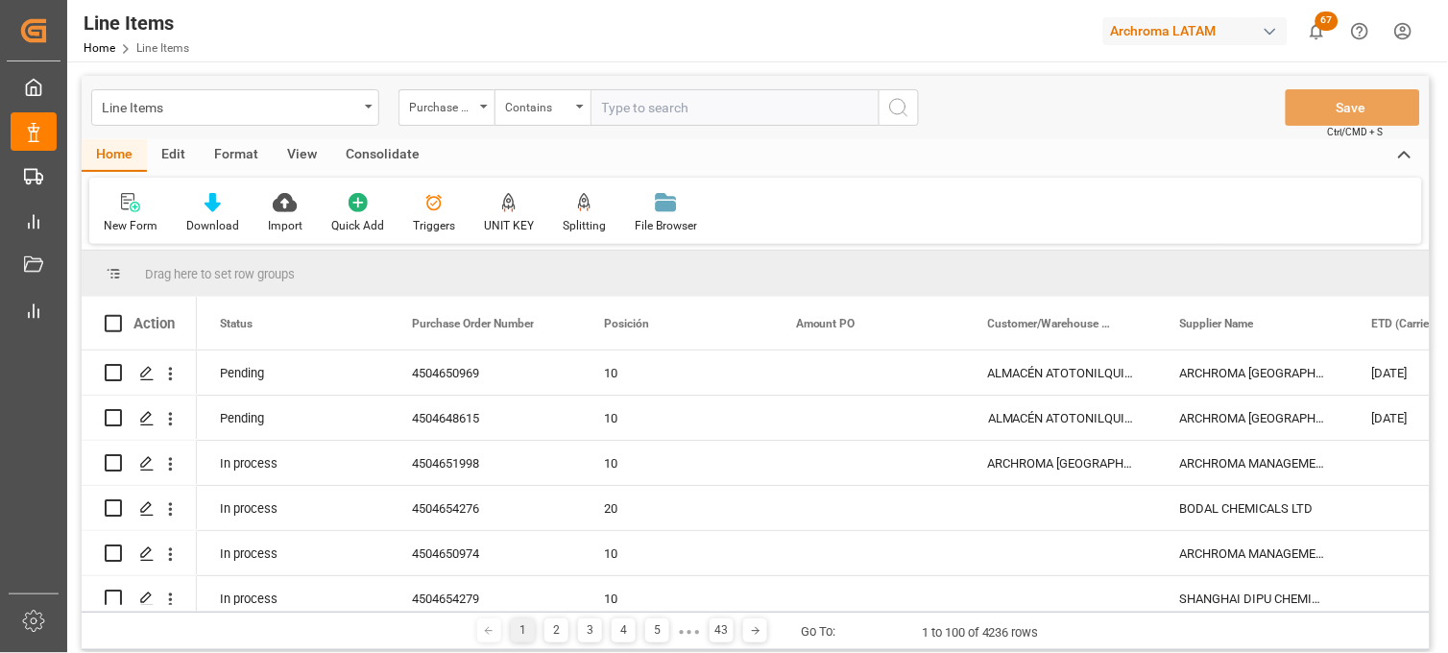
click at [616, 99] on input "text" at bounding box center [735, 107] width 288 height 36
paste input "4504658083,4504656483"
click at [617, 109] on input "4504658083,4504656483" at bounding box center [735, 107] width 288 height 36
drag, startPoint x: 600, startPoint y: 109, endPoint x: 589, endPoint y: 109, distance: 11.6
click at [589, 109] on div "Purchase Order Number Contains 4504658083,4504656483" at bounding box center [659, 107] width 520 height 36
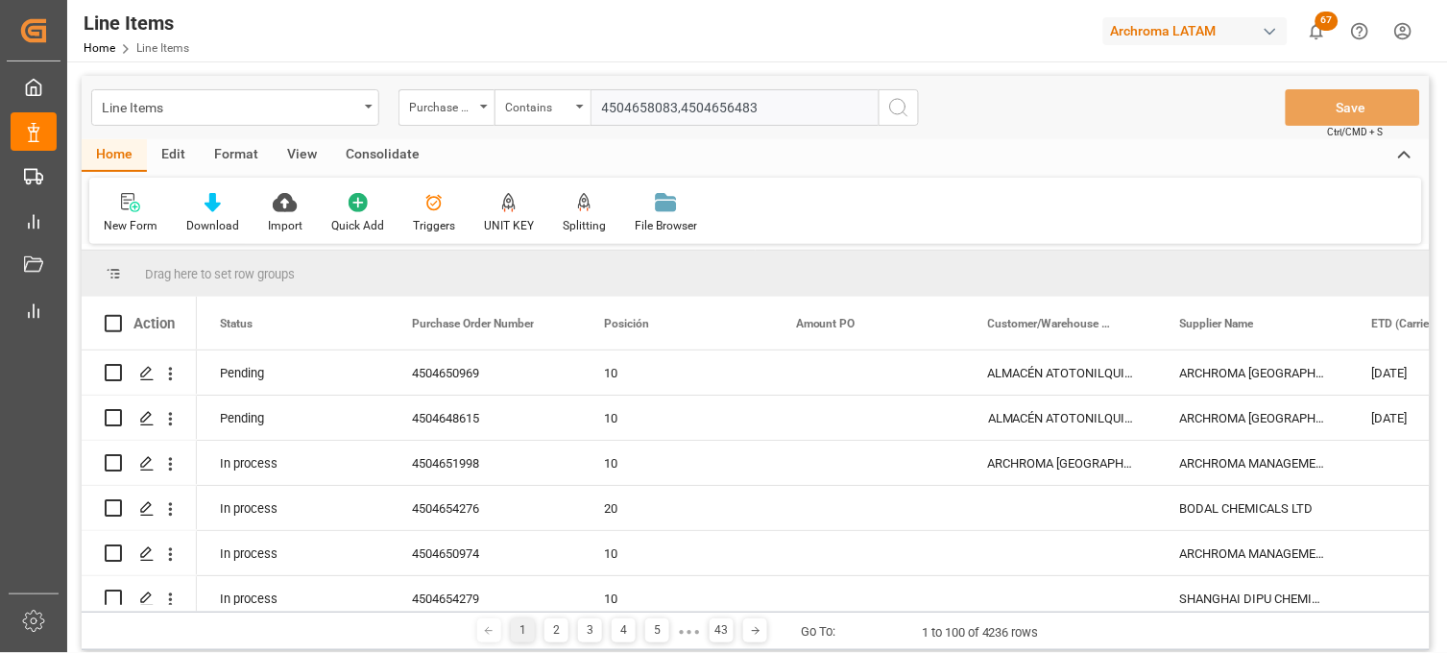
drag, startPoint x: 649, startPoint y: 106, endPoint x: 770, endPoint y: 107, distance: 121.0
click at [769, 107] on input "4504658083,4504656483" at bounding box center [735, 107] width 288 height 36
click at [770, 107] on input "4504658083,4504656483" at bounding box center [735, 107] width 288 height 36
type input "4504658083,4504656483"
click at [896, 109] on icon "search button" at bounding box center [898, 107] width 23 height 23
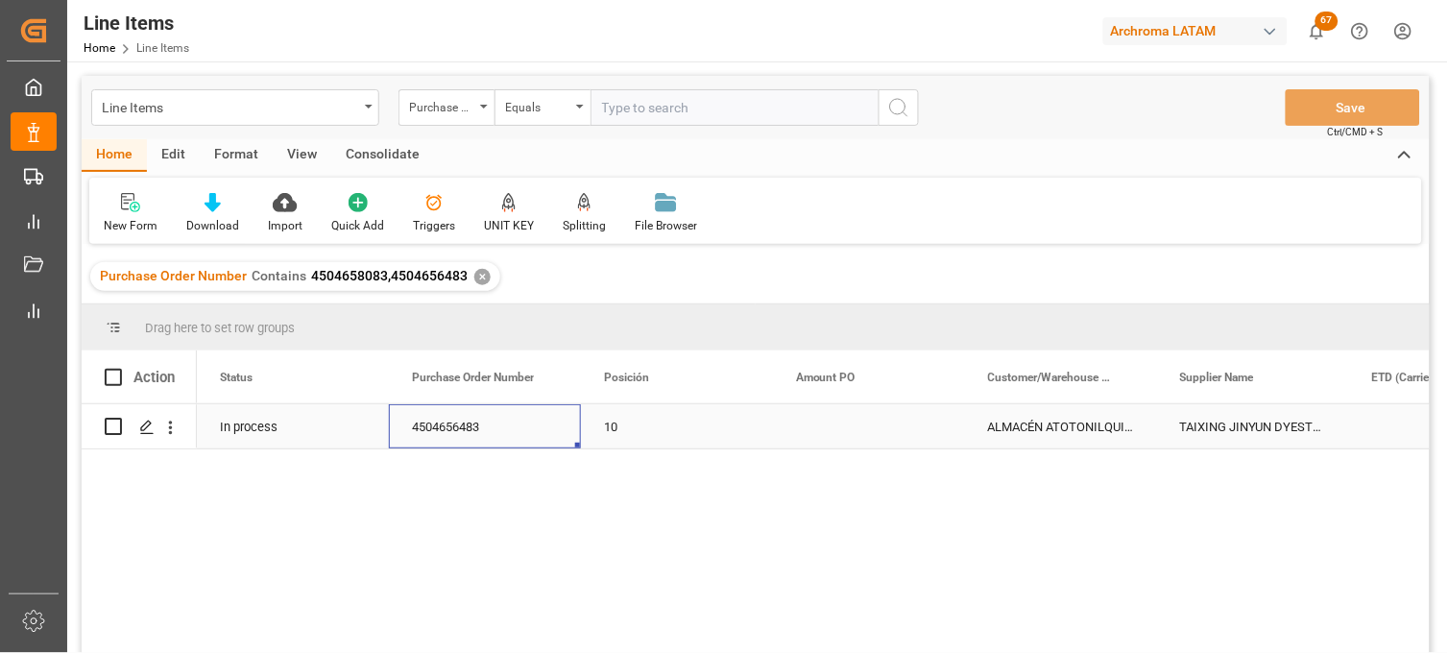
click at [475, 432] on div "4504656483" at bounding box center [485, 426] width 192 height 44
click at [410, 270] on span "4504658083,4504656483" at bounding box center [389, 275] width 157 height 15
drag, startPoint x: 384, startPoint y: 275, endPoint x: 309, endPoint y: 283, distance: 75.4
click at [309, 283] on div "Purchase Order Number Contains 4504658083,4504656483" at bounding box center [284, 276] width 368 height 20
copy span "4504658083"
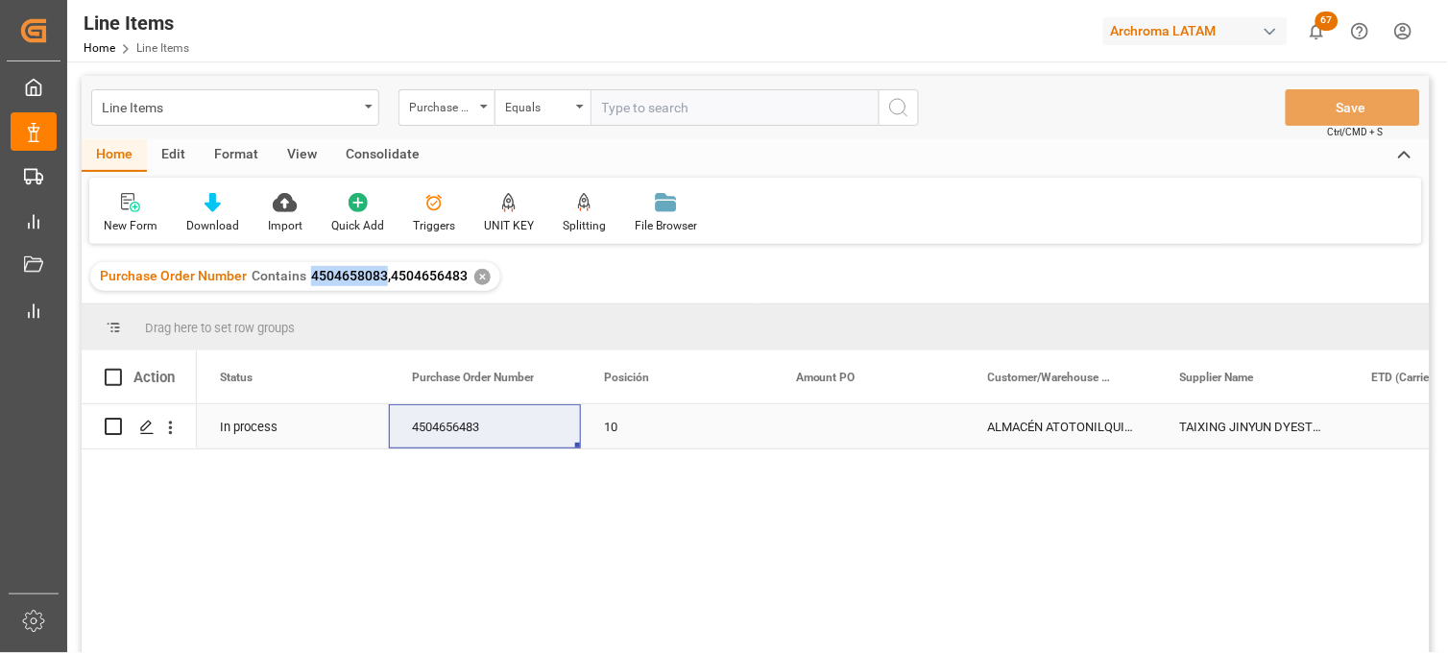
click at [435, 434] on div "4504656483" at bounding box center [485, 426] width 192 height 44
click at [311, 277] on span "4504658083,4504656483" at bounding box center [389, 275] width 157 height 15
drag, startPoint x: 307, startPoint y: 277, endPoint x: 462, endPoint y: 276, distance: 154.6
click at [462, 276] on span "4504658083,4504656483" at bounding box center [389, 275] width 157 height 15
copy span "4504658083,4504656483"
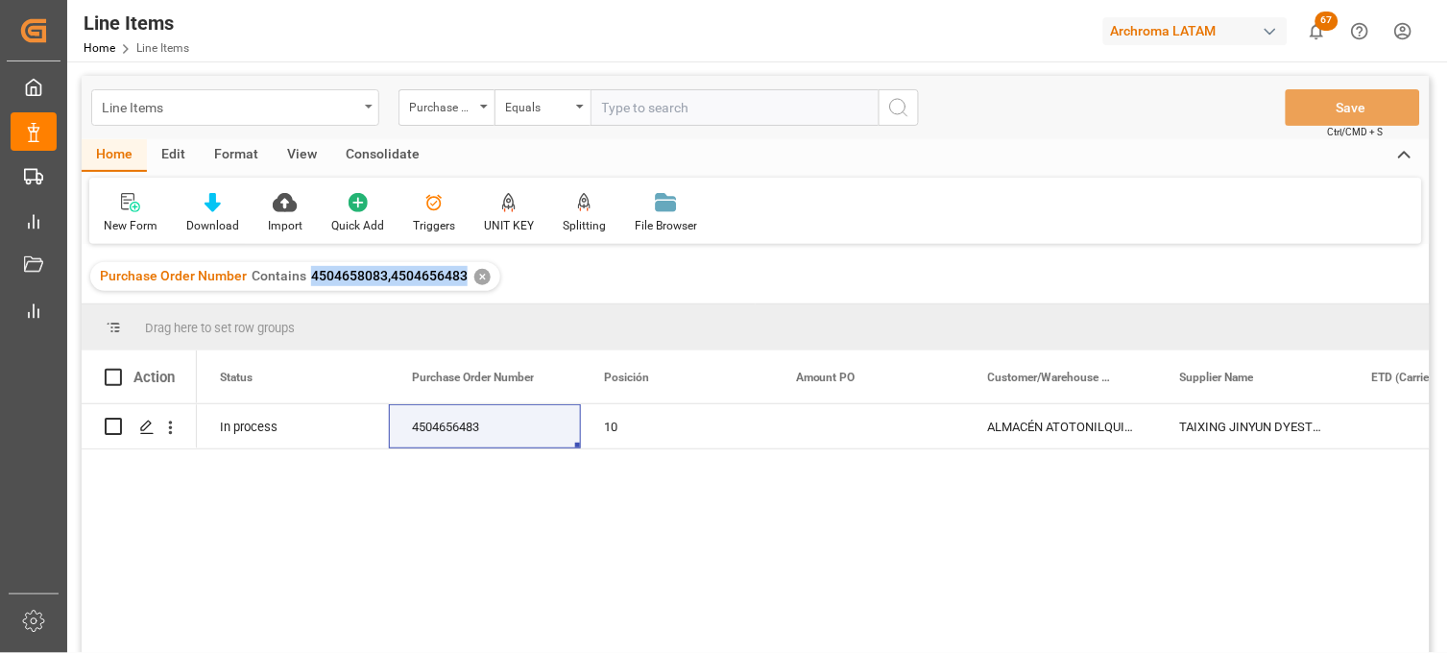
click at [332, 106] on div "Line Items" at bounding box center [230, 106] width 256 height 24
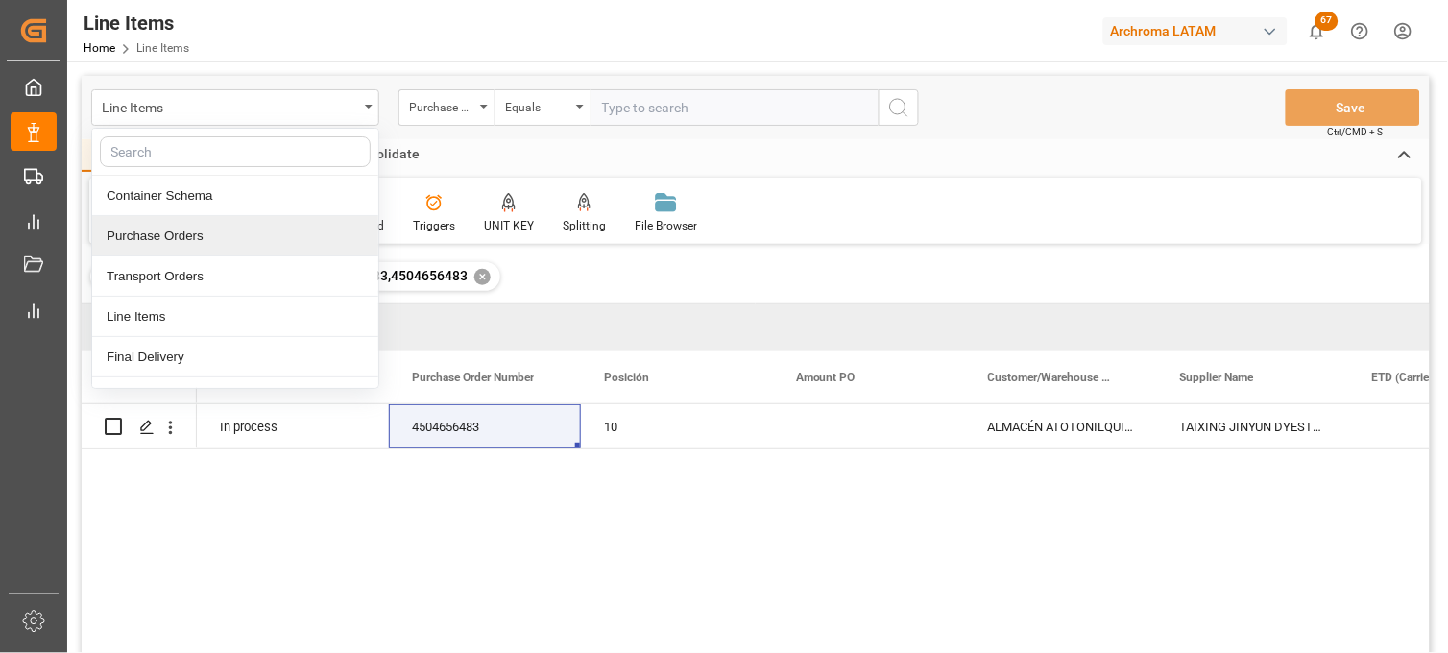
click at [218, 233] on div "Purchase Orders" at bounding box center [235, 236] width 286 height 40
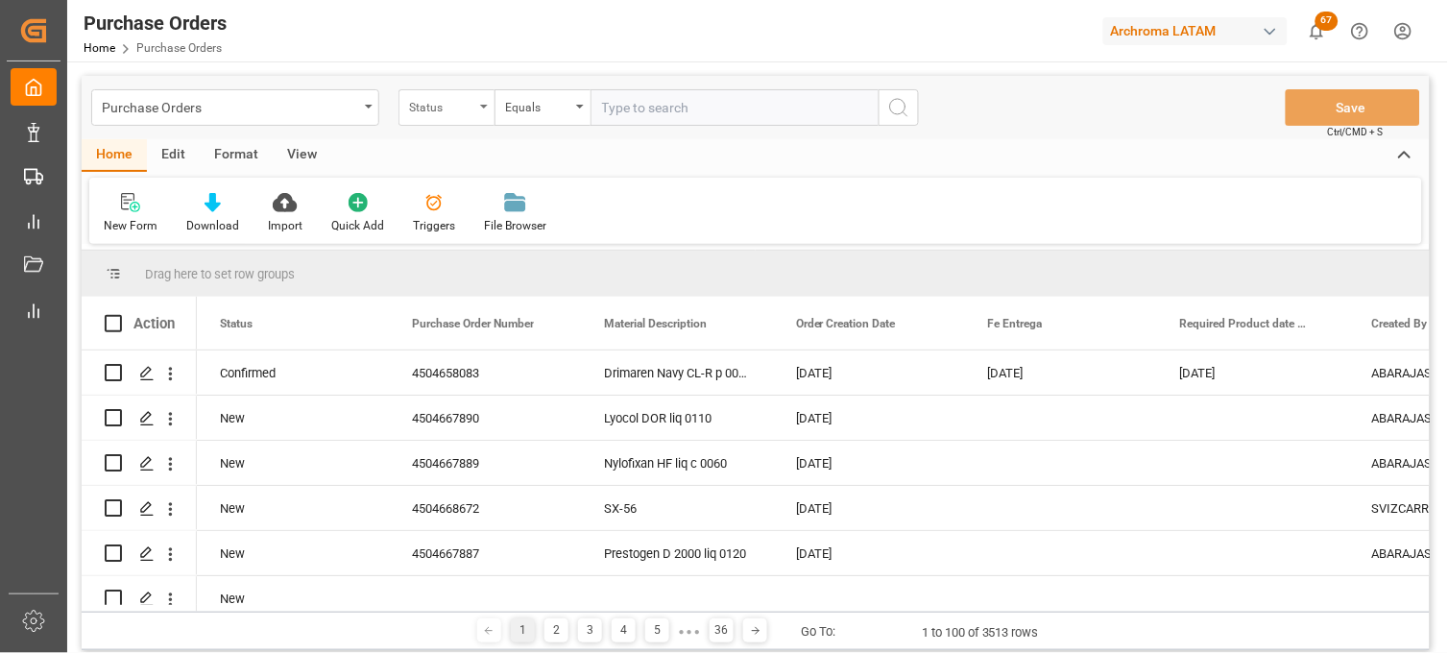
click at [478, 104] on div "Status" at bounding box center [447, 107] width 96 height 36
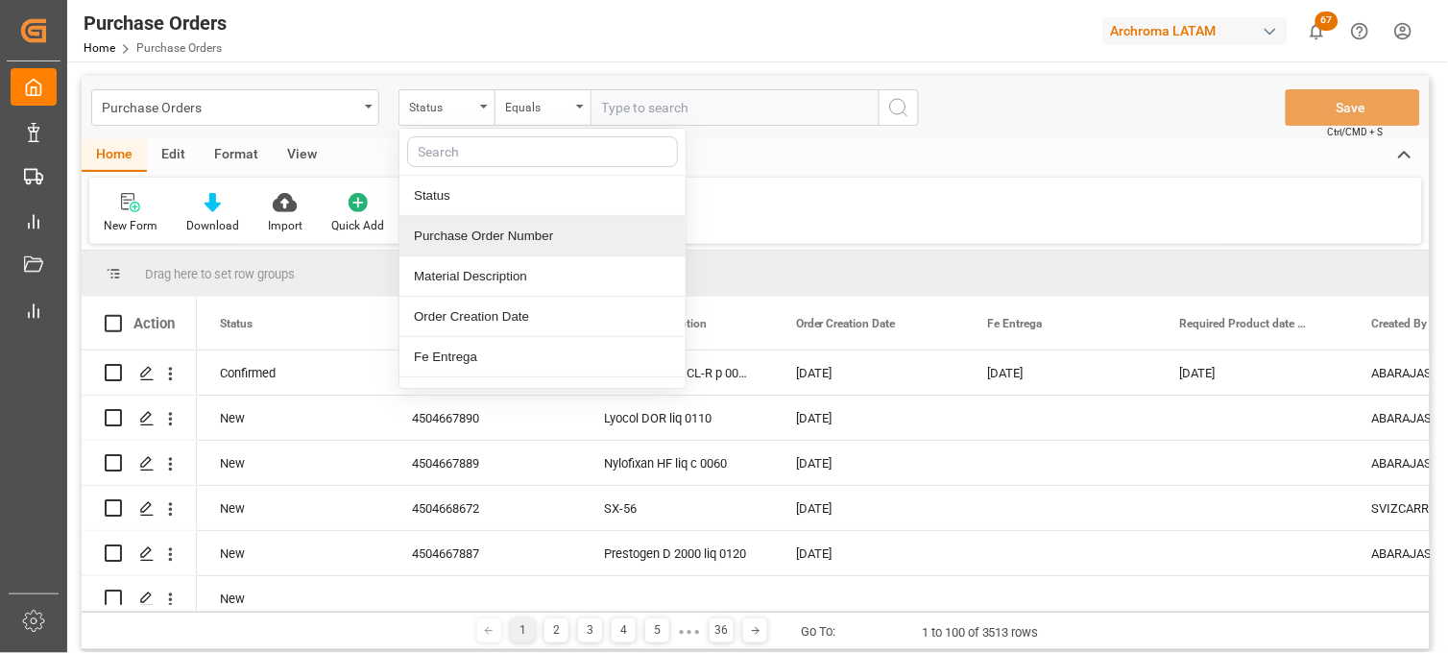
click at [469, 237] on div "Purchase Order Number" at bounding box center [542, 236] width 286 height 40
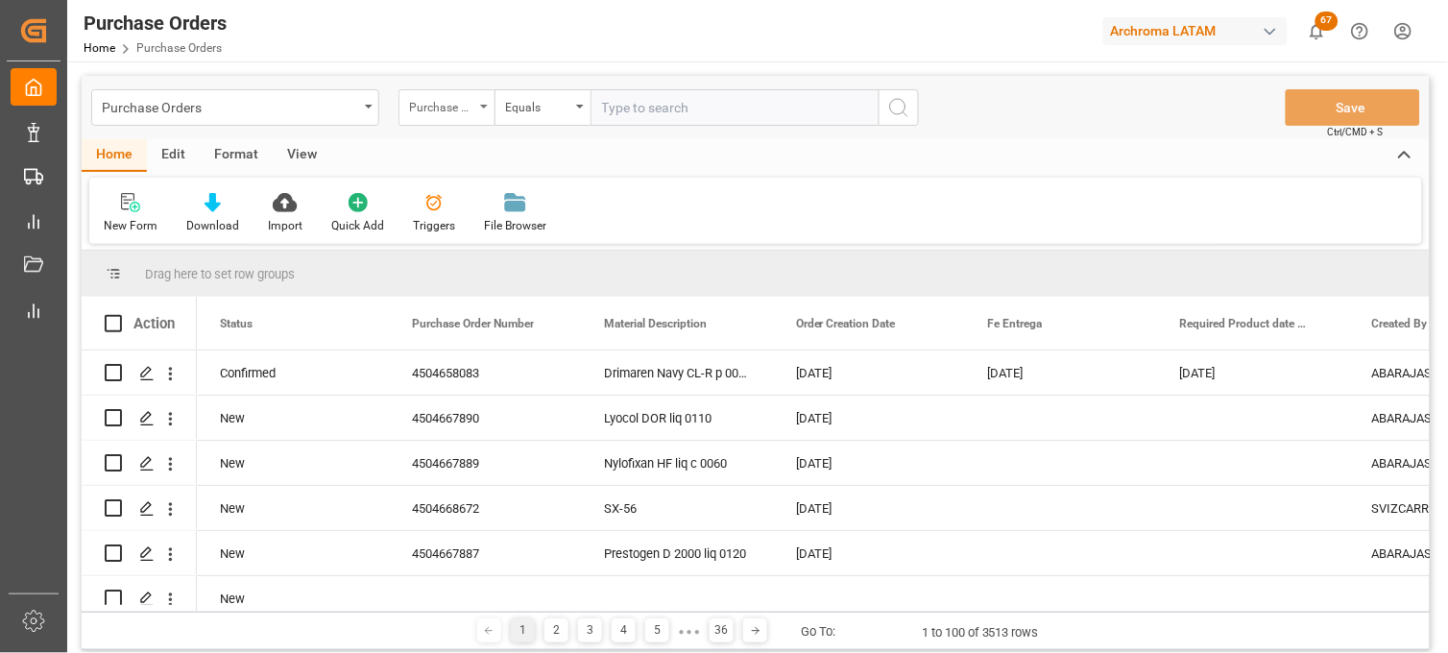
click at [455, 103] on div "Purchase Order Number" at bounding box center [441, 105] width 65 height 22
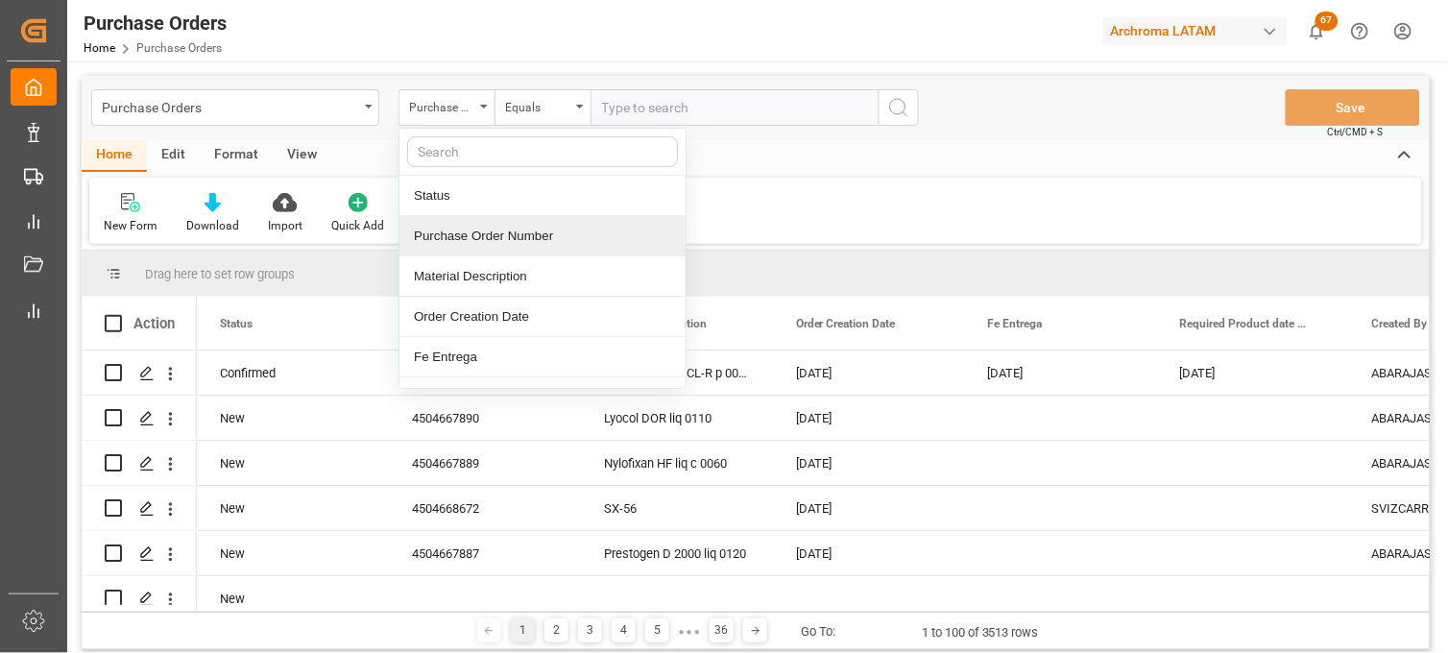
click at [494, 222] on div "Purchase Order Number" at bounding box center [542, 236] width 286 height 40
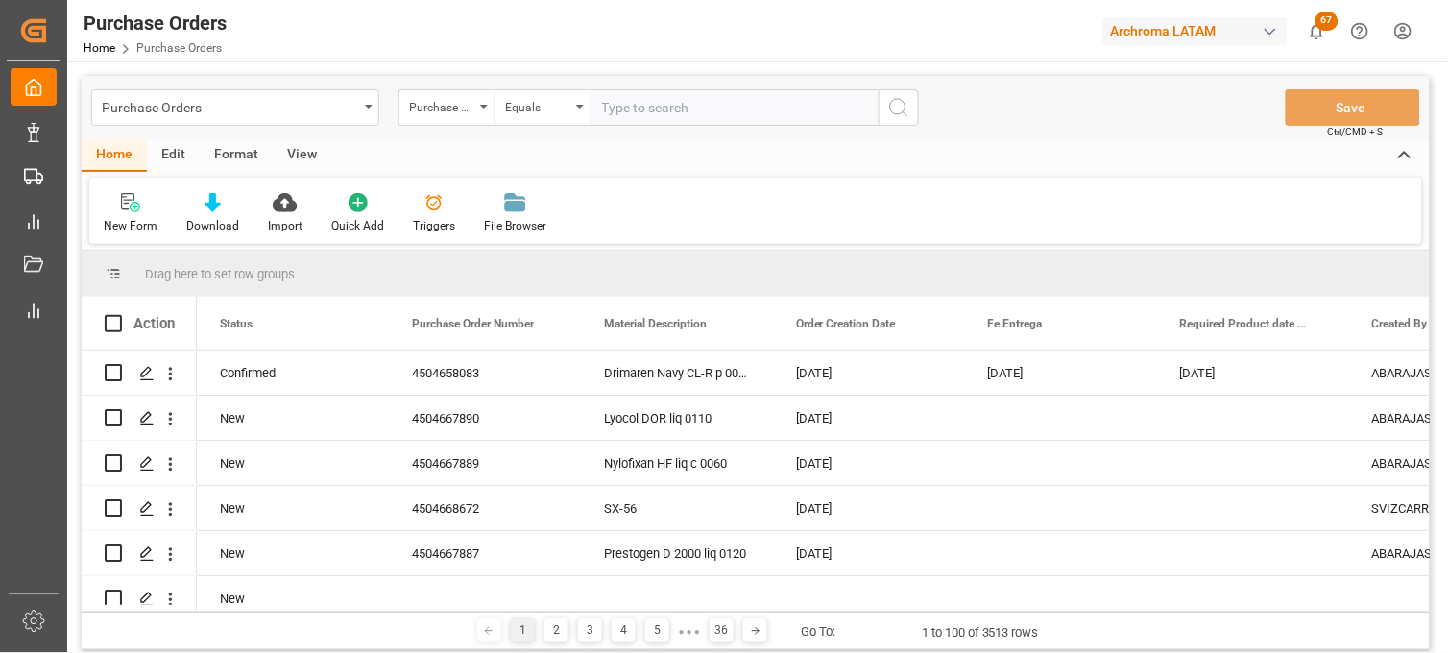
click at [620, 106] on input "text" at bounding box center [735, 107] width 288 height 36
click at [562, 109] on div "Equals" at bounding box center [537, 105] width 65 height 22
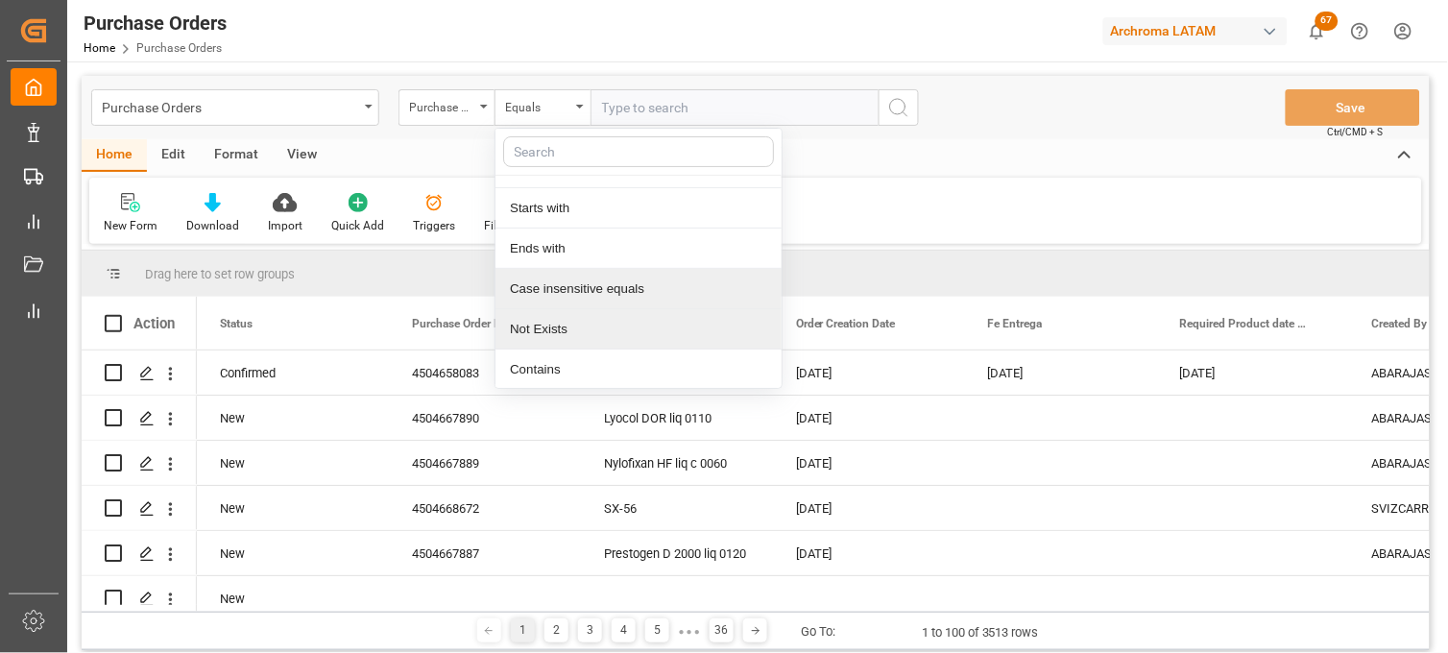
scroll to position [110, 0]
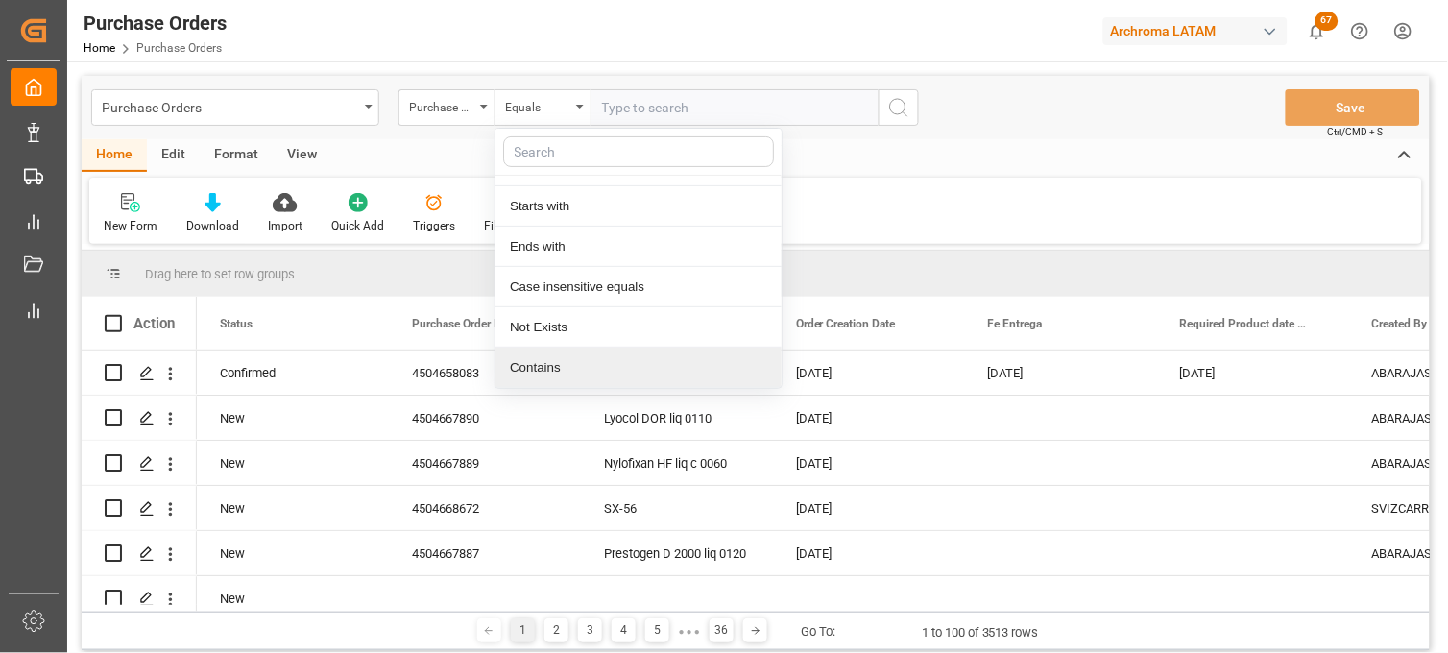
drag, startPoint x: 554, startPoint y: 367, endPoint x: 579, endPoint y: 271, distance: 99.2
click at [554, 366] on div "Contains" at bounding box center [639, 368] width 286 height 40
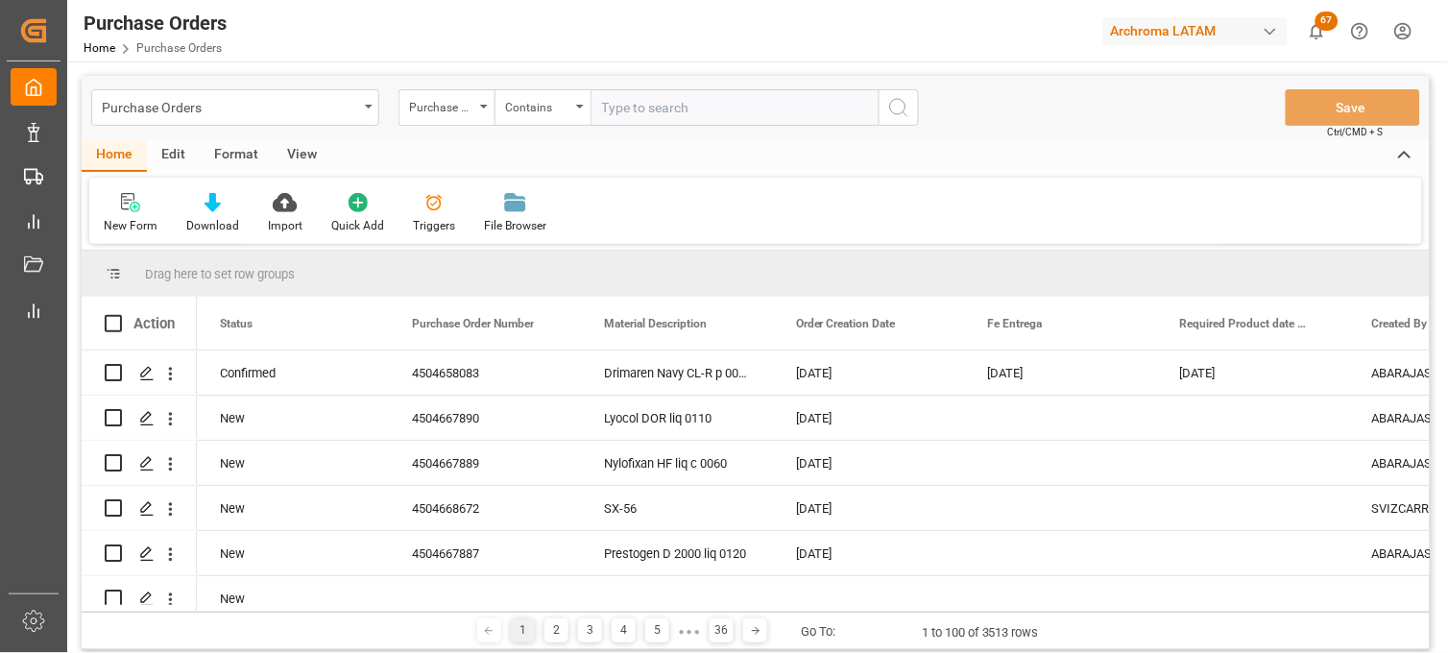
paste input "4504658083,4504656483"
type input "4504658083,4504656483"
click at [897, 111] on icon "search button" at bounding box center [898, 107] width 23 height 23
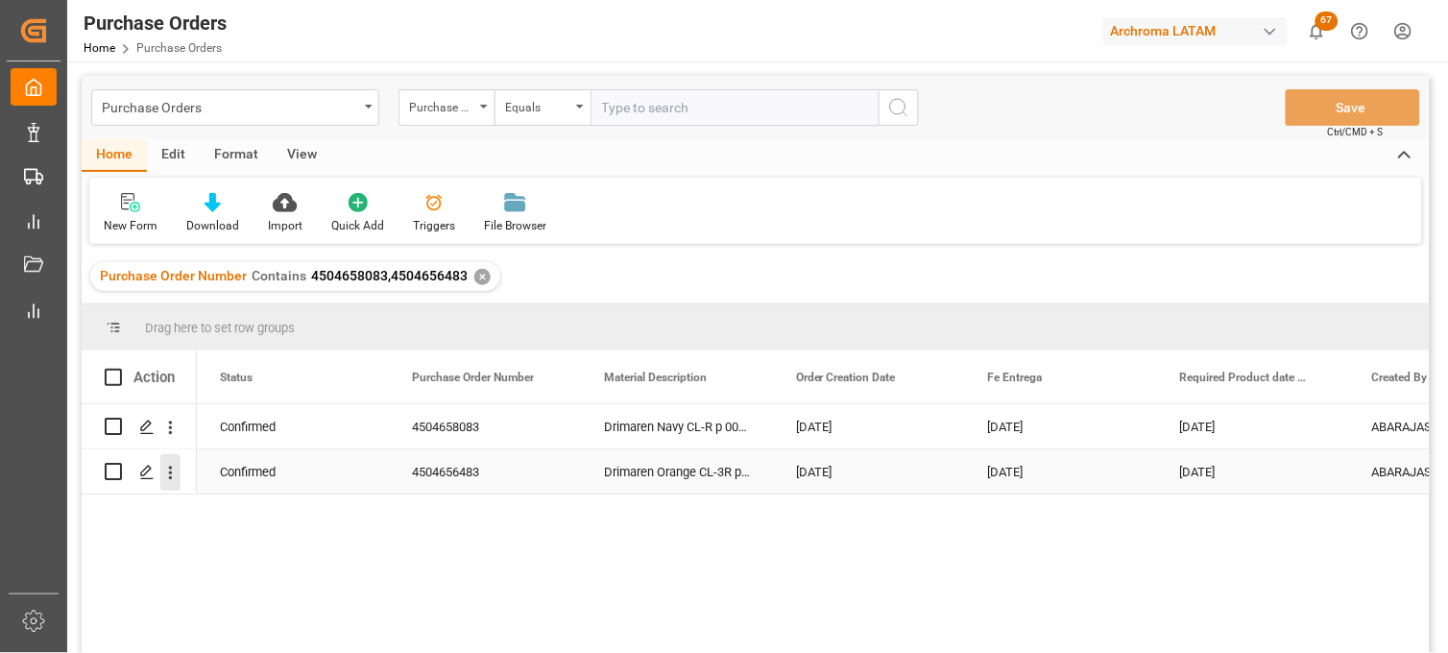
click at [177, 475] on icon "open menu" at bounding box center [170, 473] width 20 height 20
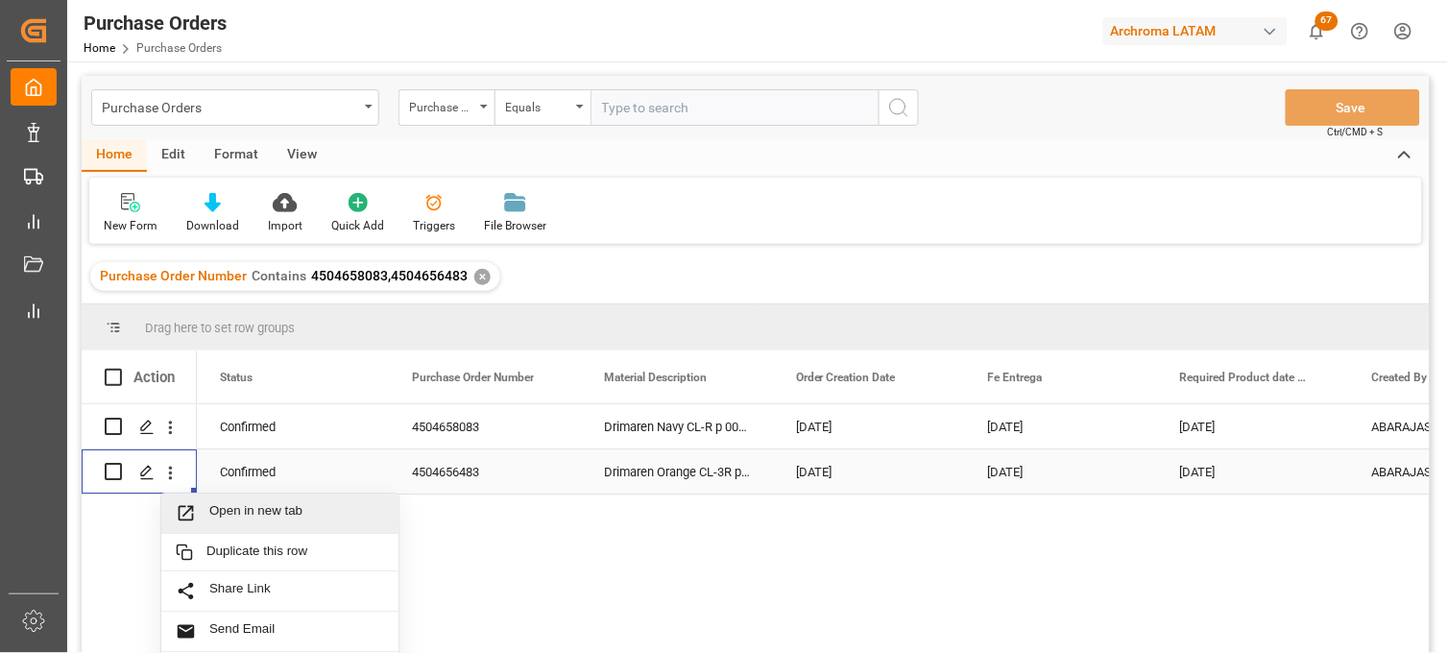
click at [205, 519] on span "Press SPACE to select this row." at bounding box center [193, 513] width 34 height 20
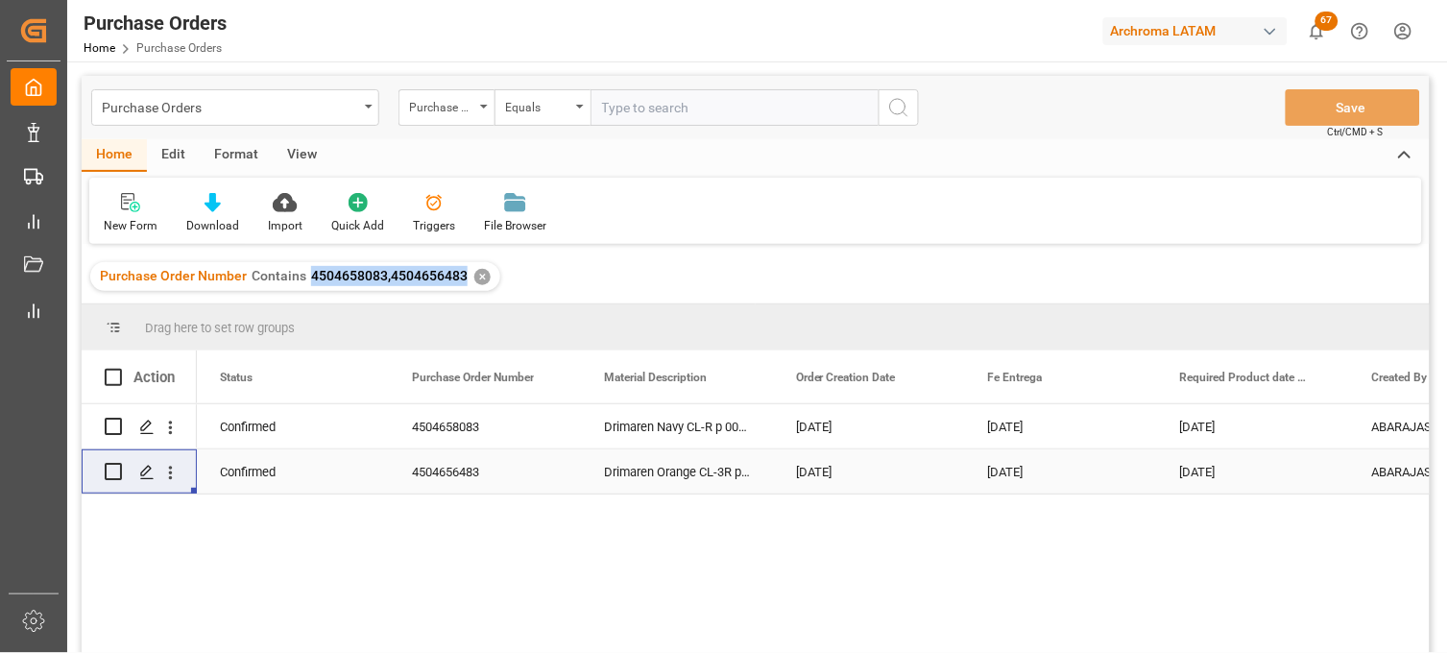
drag, startPoint x: 454, startPoint y: 277, endPoint x: 303, endPoint y: 282, distance: 150.9
click at [303, 282] on div "Purchase Order Number Contains 4504658083,4504656483" at bounding box center [284, 276] width 368 height 20
copy span "4504658083,4504656483"
click at [337, 109] on div "Purchase Orders" at bounding box center [230, 106] width 256 height 24
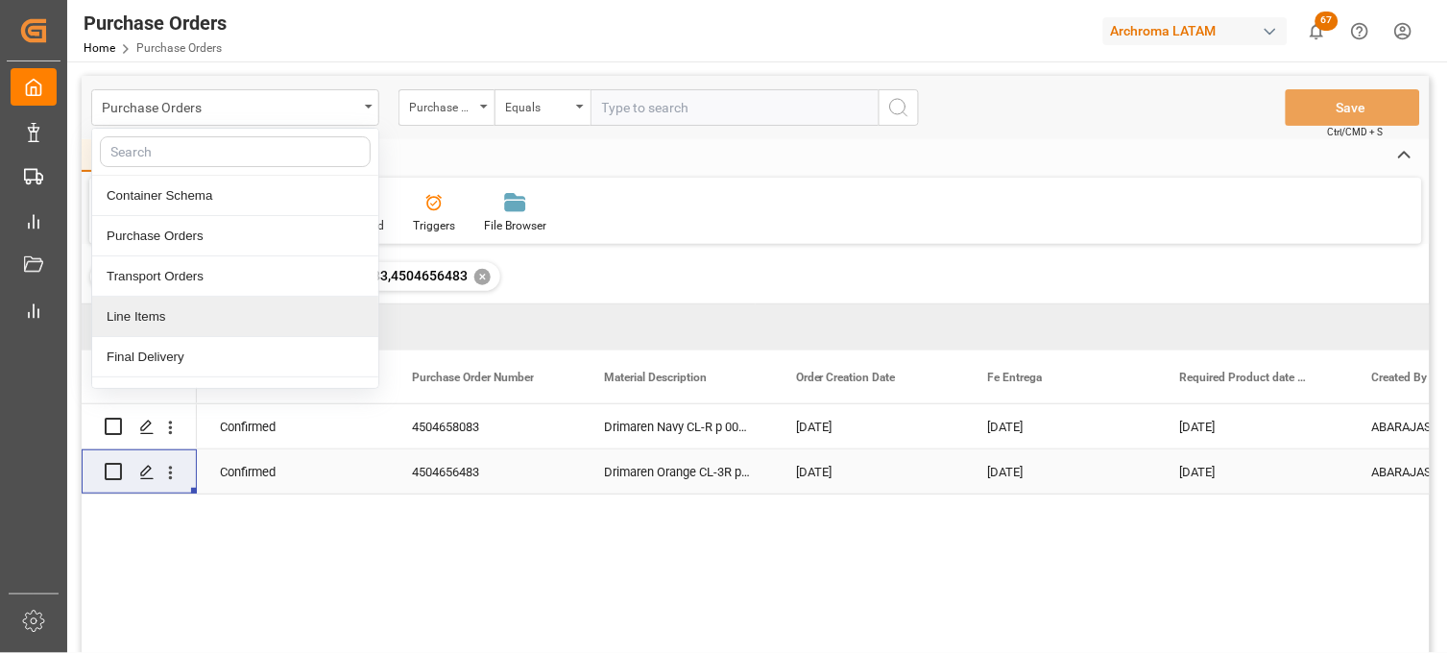
click at [199, 314] on div "Line Items" at bounding box center [235, 317] width 286 height 40
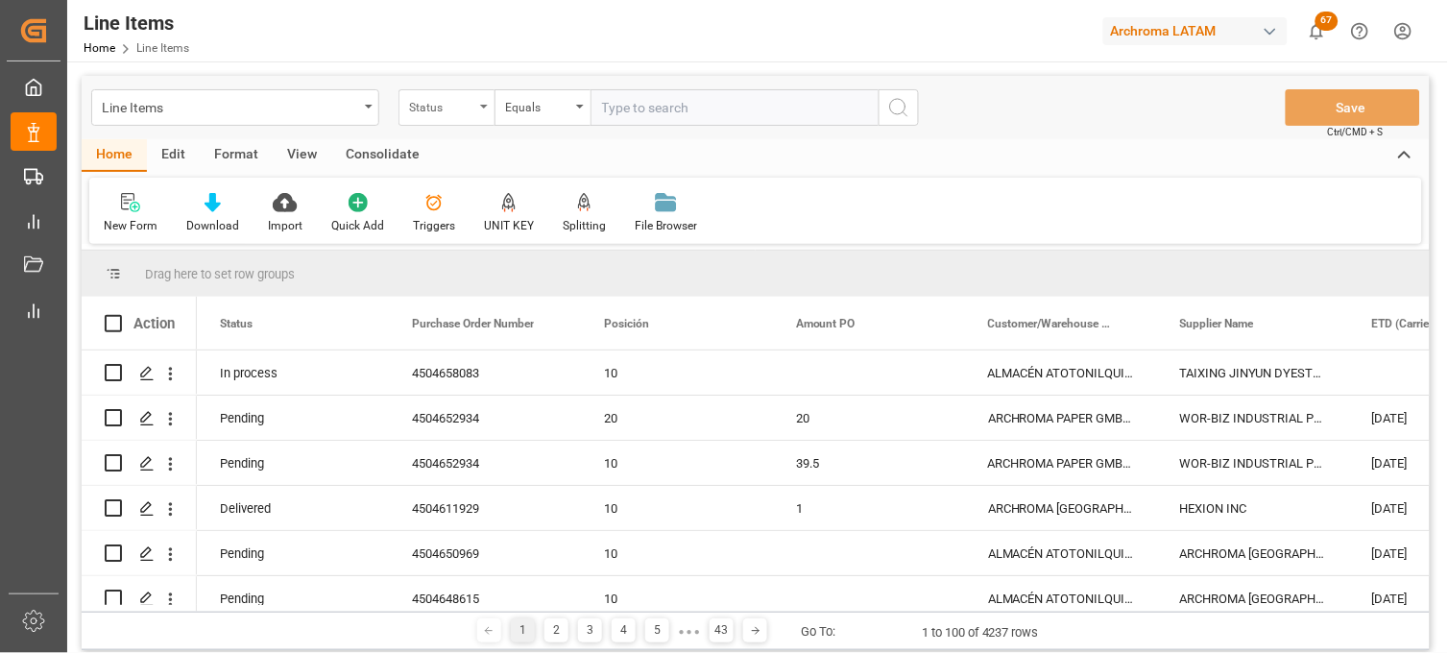
click at [478, 119] on div "Status" at bounding box center [447, 107] width 96 height 36
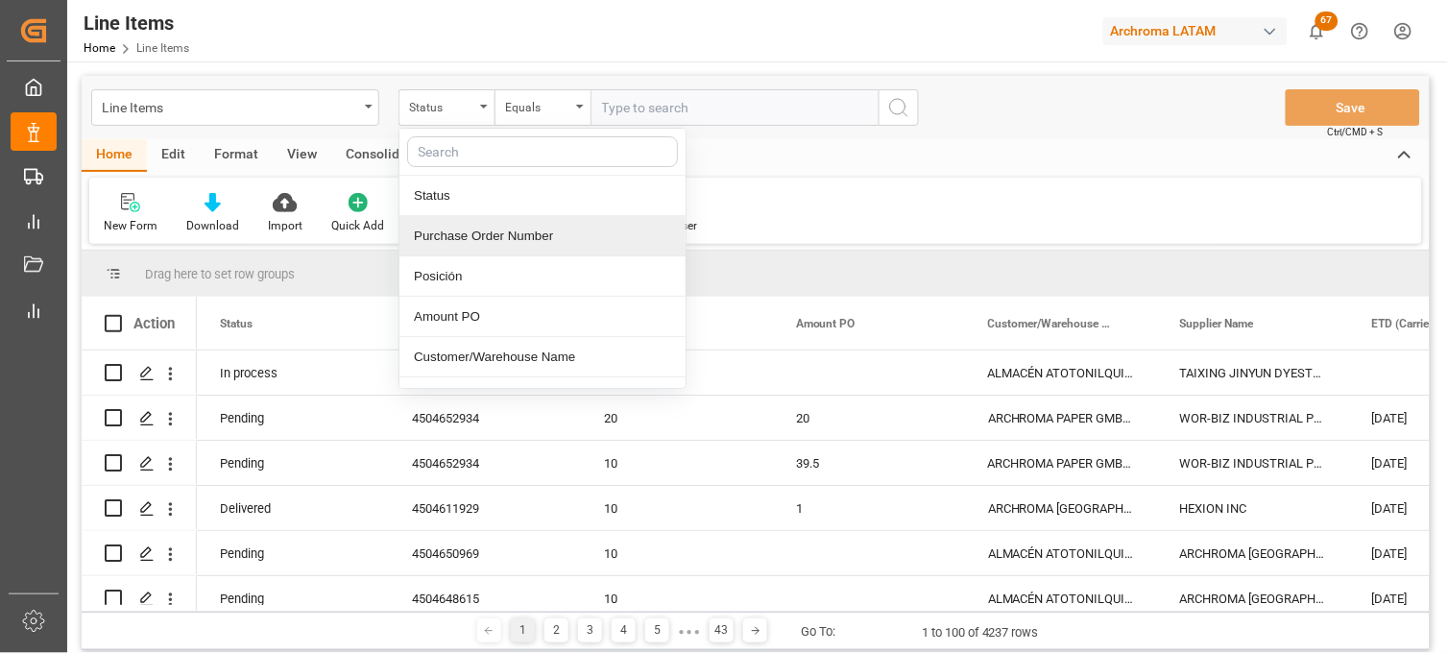
click at [505, 234] on div "Purchase Order Number" at bounding box center [542, 236] width 286 height 40
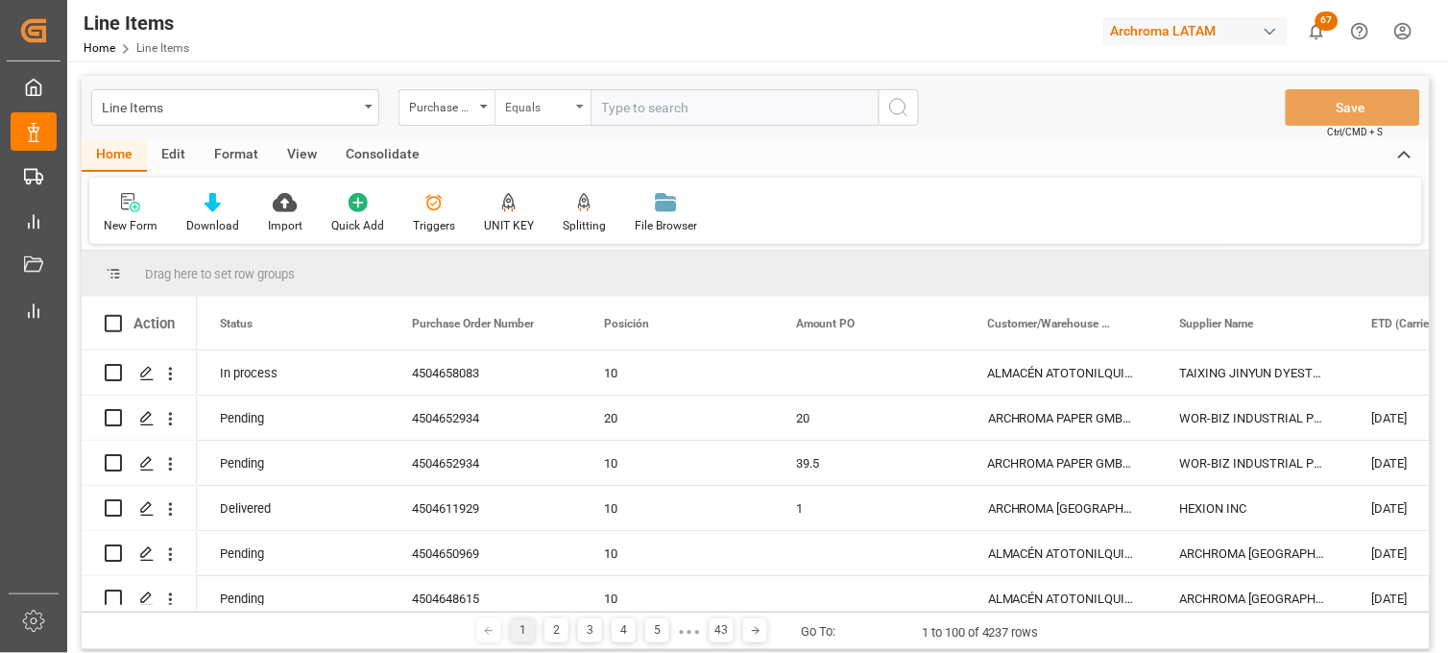
click at [538, 117] on div "Equals" at bounding box center [543, 107] width 96 height 36
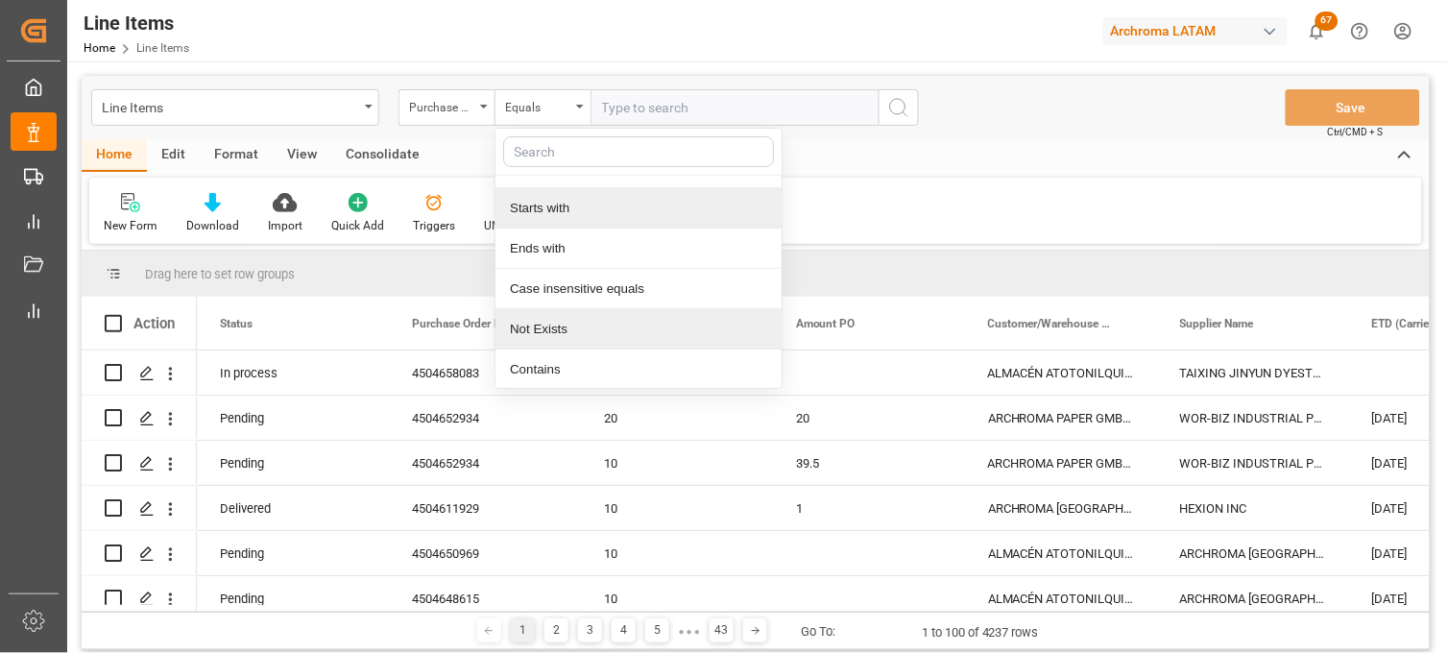
scroll to position [110, 0]
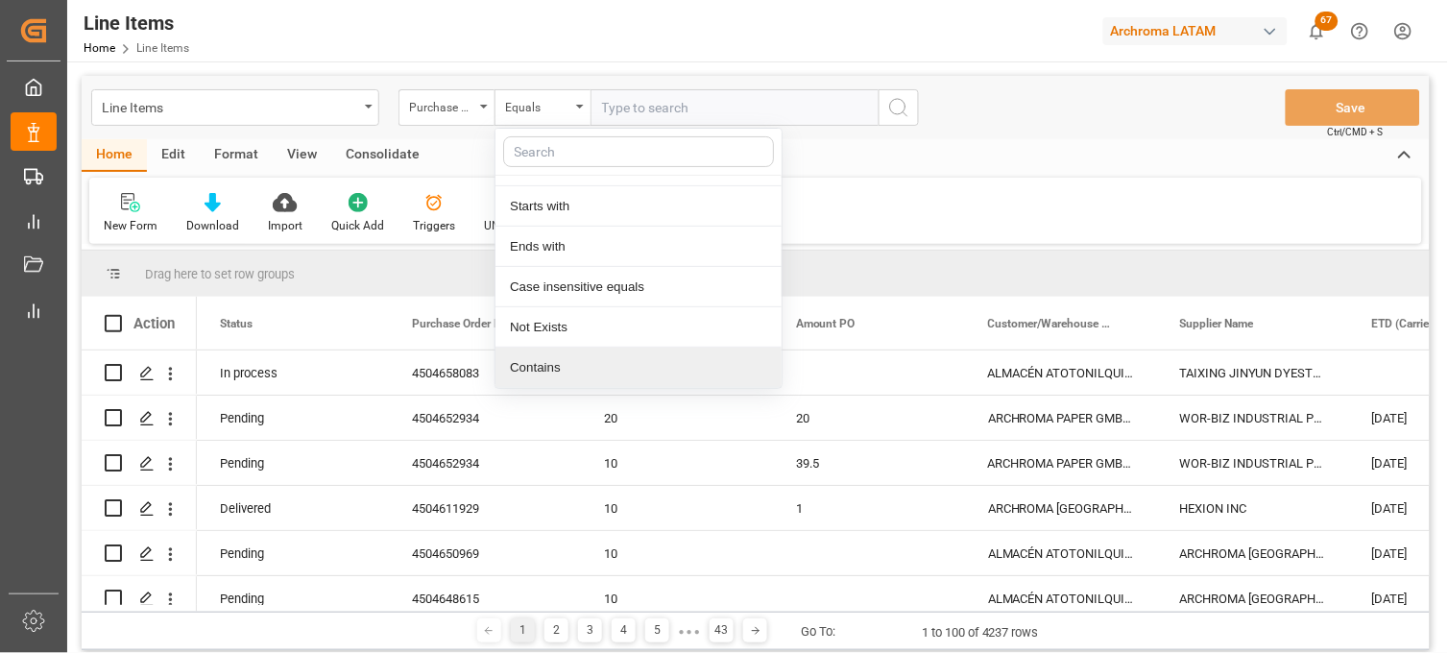
click at [568, 361] on div "Contains" at bounding box center [639, 368] width 286 height 40
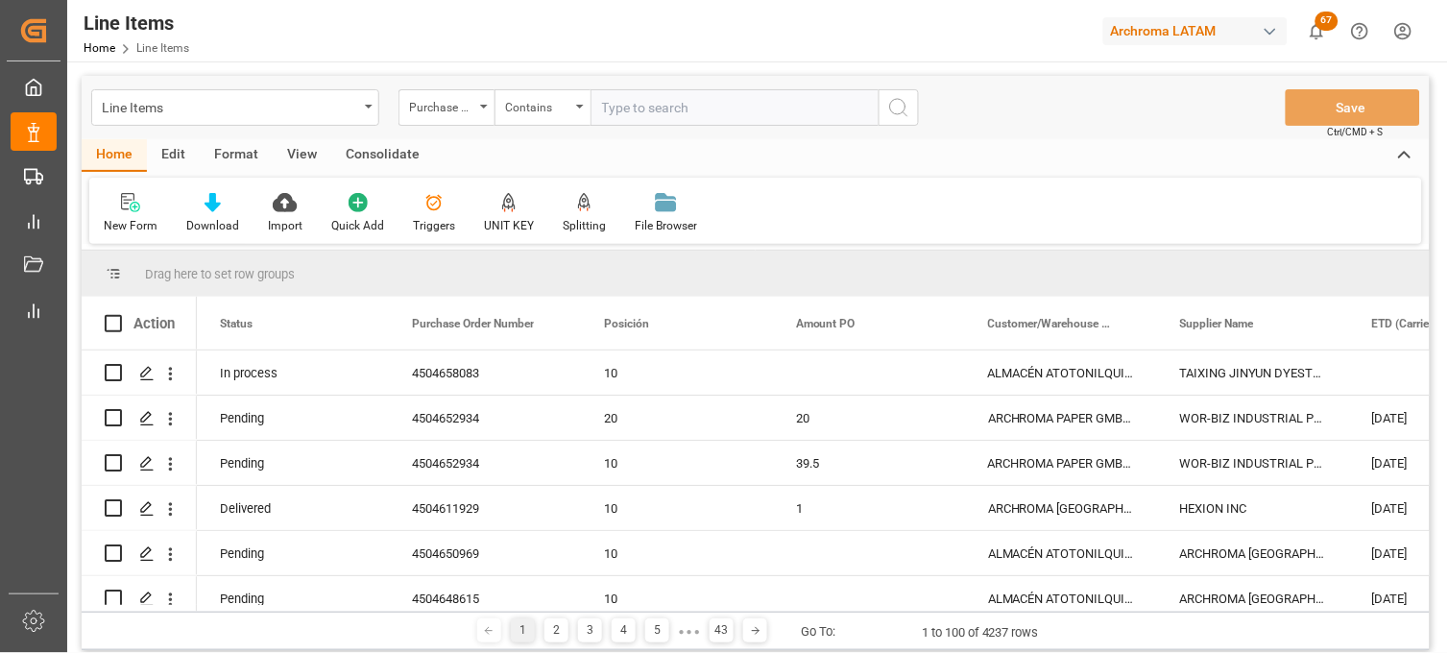
click at [617, 107] on input "text" at bounding box center [735, 107] width 288 height 36
paste input "4504658083,4504656483"
type input "4504658083,4504656483"
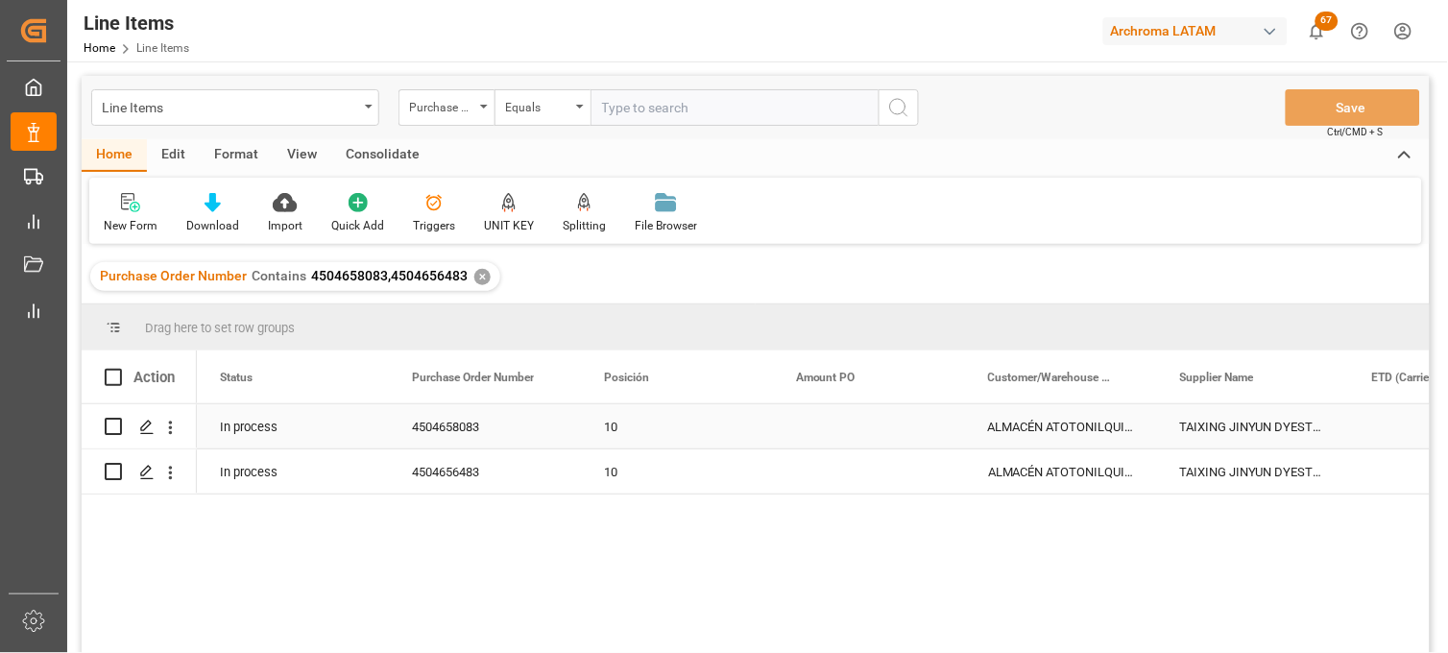
click at [833, 425] on div "Press SPACE to select this row." at bounding box center [869, 426] width 192 height 44
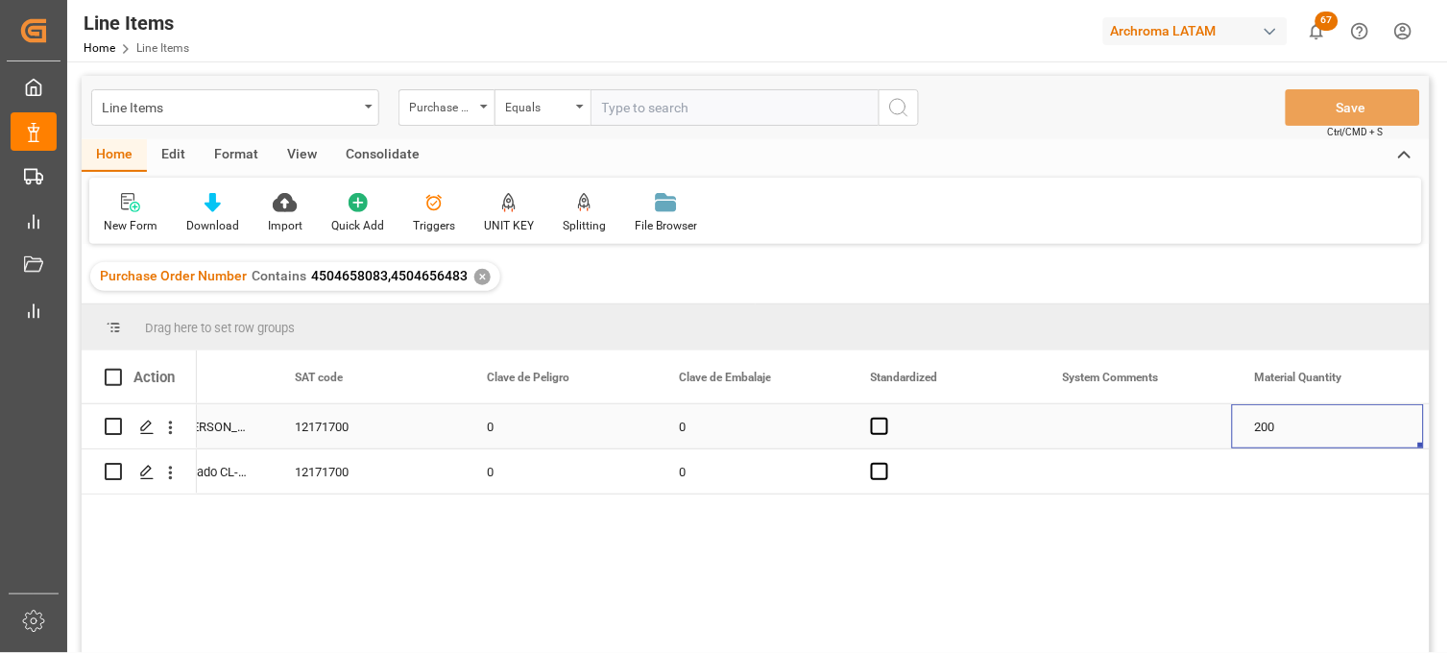
scroll to position [0, 2038]
click at [1072, 464] on div "Press SPACE to select this row." at bounding box center [1136, 471] width 192 height 44
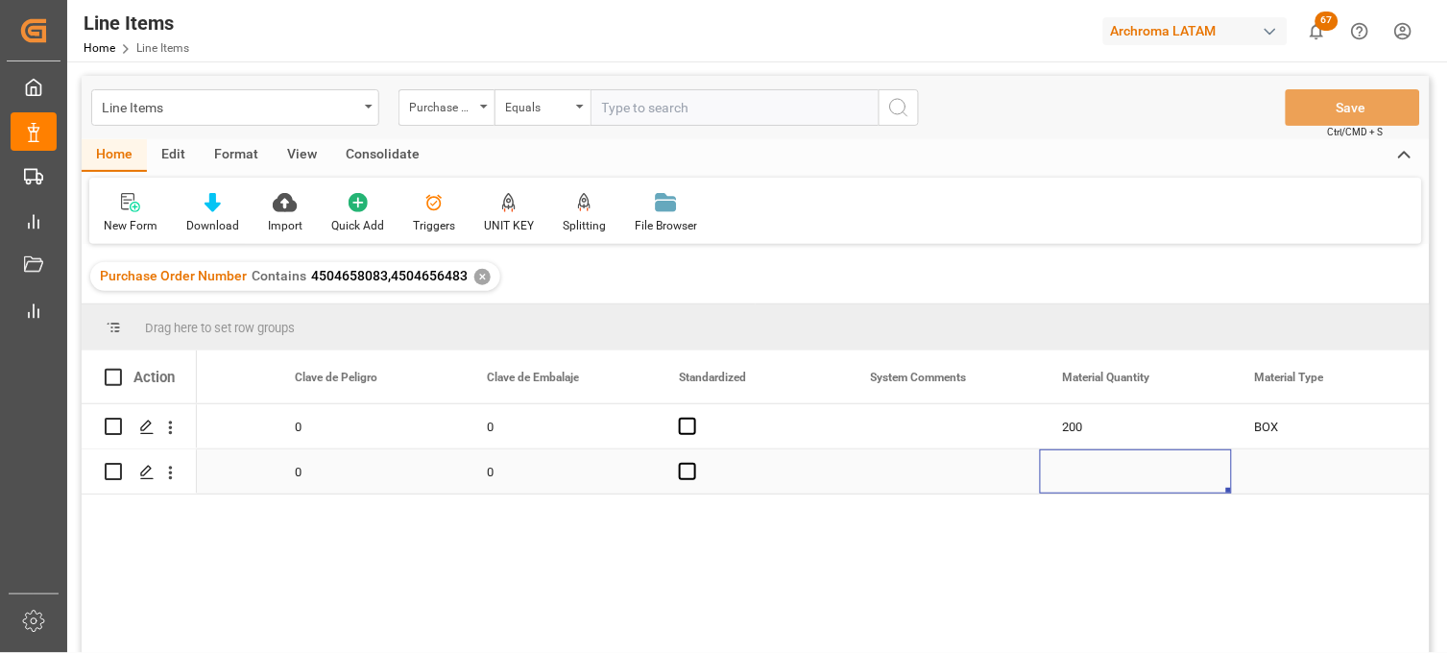
click at [1072, 464] on div "Press SPACE to select this row." at bounding box center [1136, 471] width 192 height 44
click at [1074, 464] on input "Press SPACE to select this row." at bounding box center [1135, 460] width 161 height 36
type input "18"
click at [1269, 461] on div "Press SPACE to select this row." at bounding box center [1328, 471] width 192 height 44
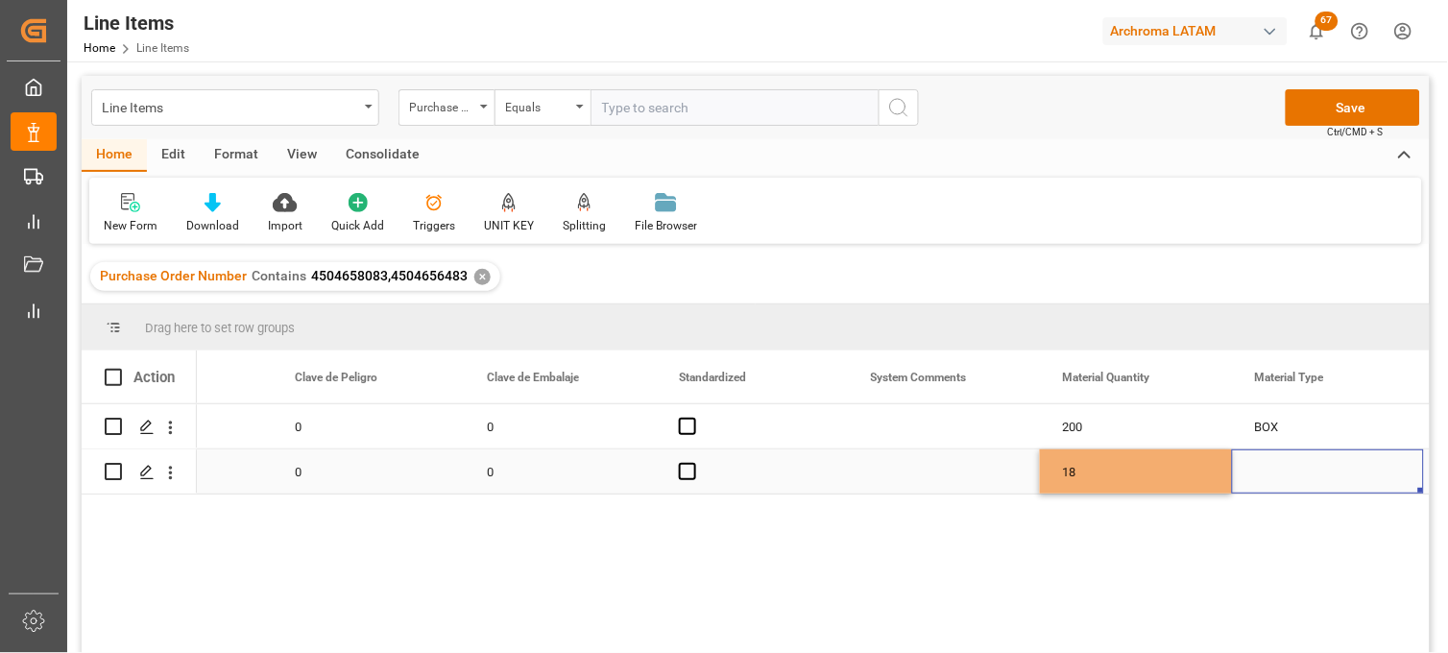
click at [1271, 463] on div "Press SPACE to select this row." at bounding box center [1328, 471] width 192 height 44
click at [1272, 465] on input "Press SPACE to select this row." at bounding box center [1327, 460] width 161 height 36
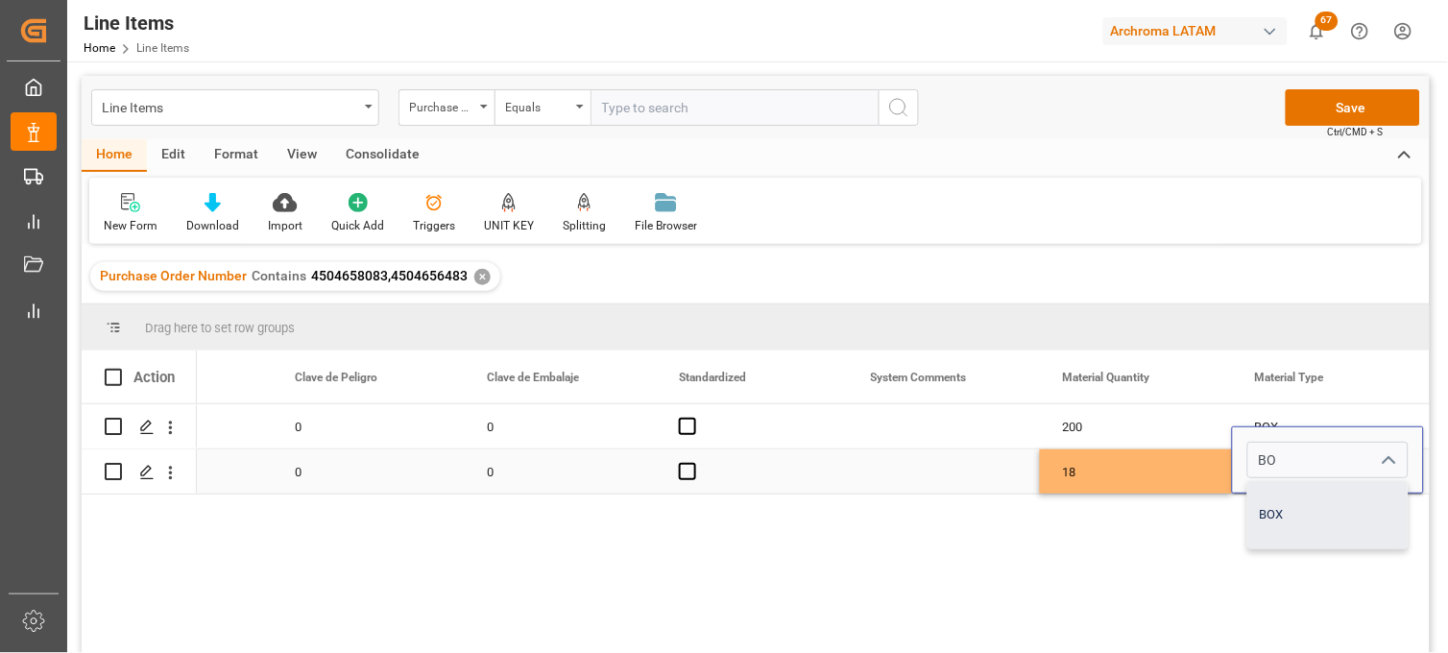
click at [1281, 494] on div "BOX" at bounding box center [1327, 514] width 159 height 67
type input "BOX"
click at [1137, 473] on div "18" at bounding box center [1136, 471] width 192 height 44
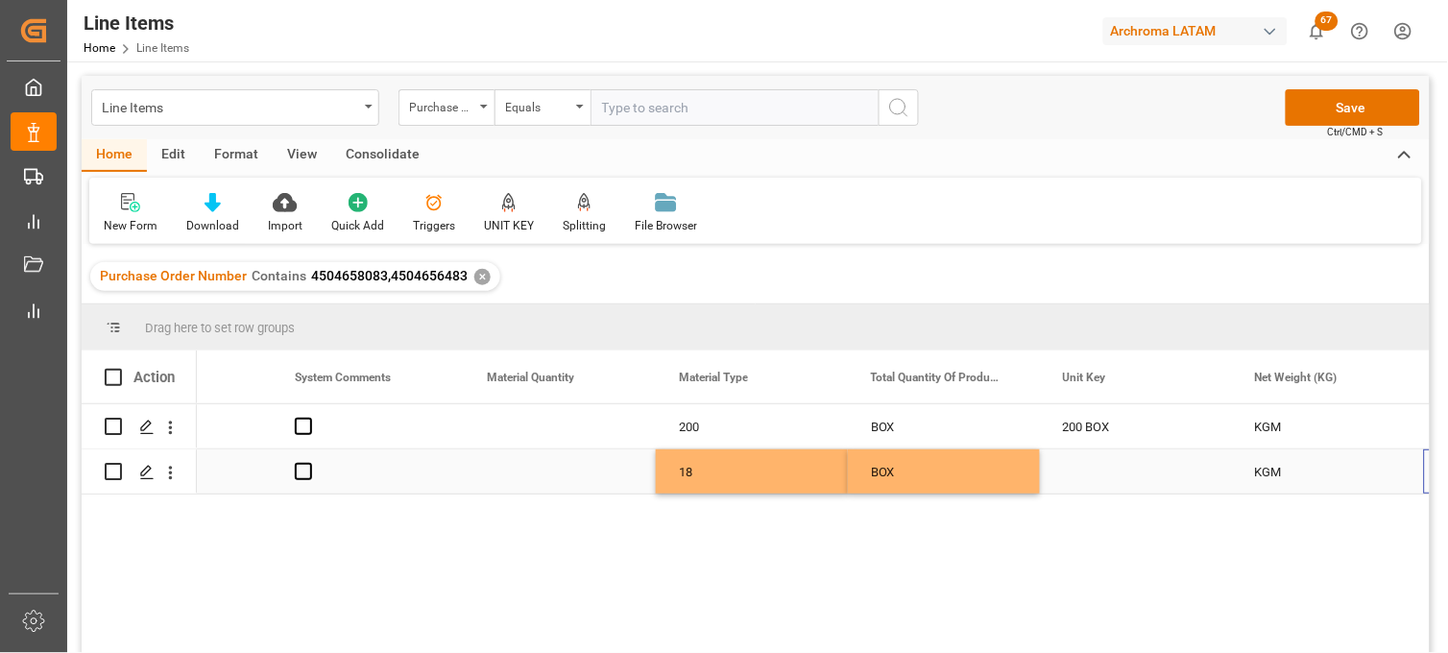
scroll to position [0, 2614]
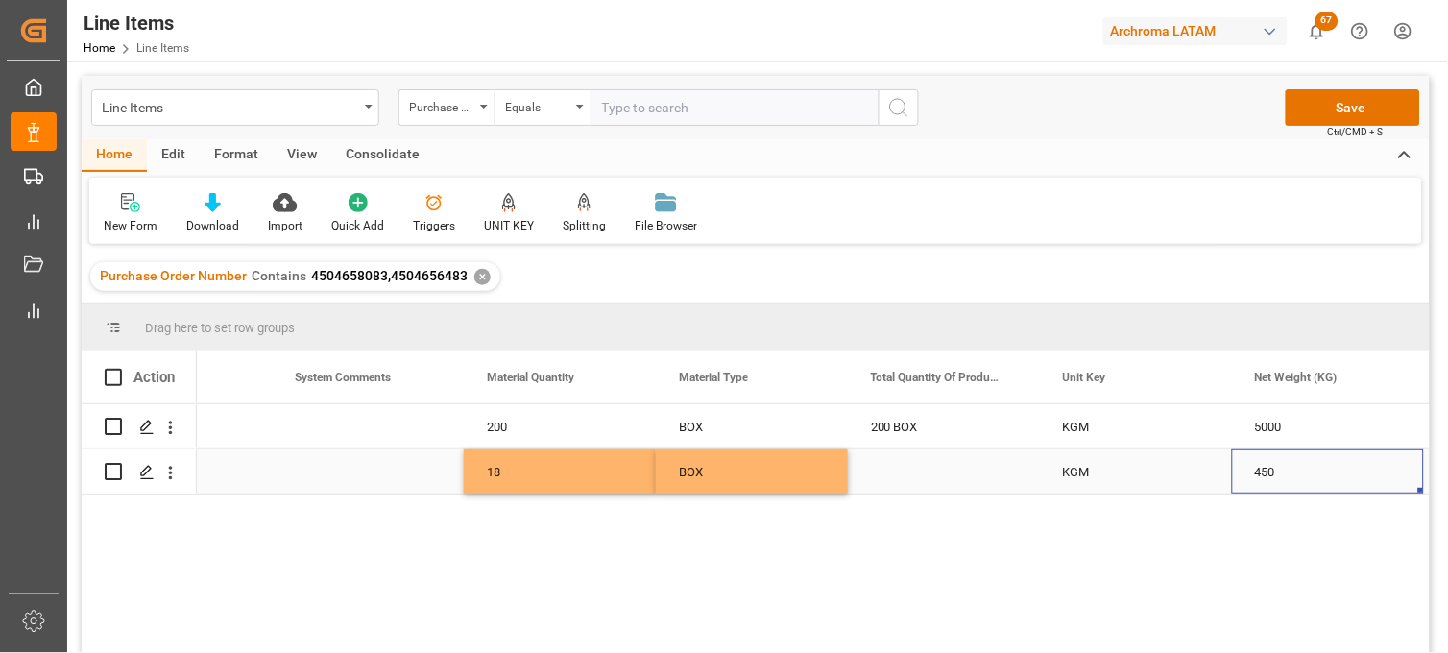
click at [1088, 480] on div "KGM" at bounding box center [1136, 471] width 192 height 44
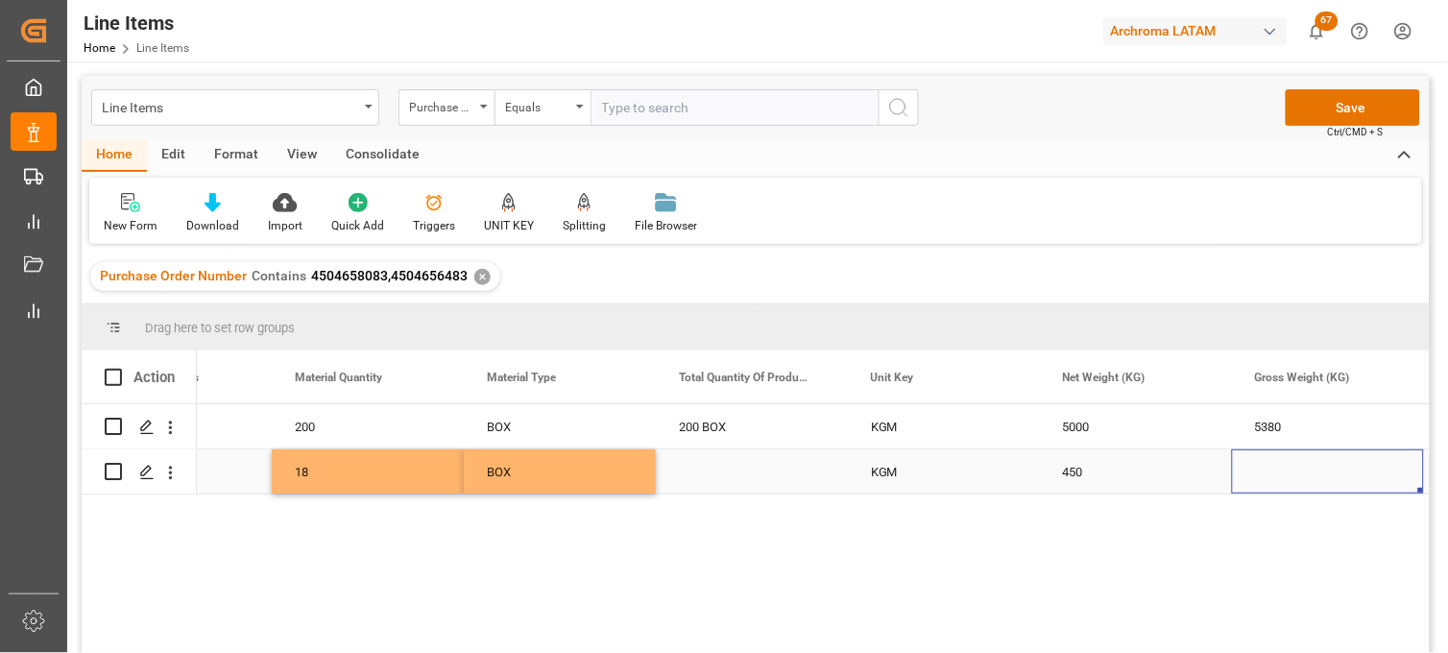
scroll to position [0, 0]
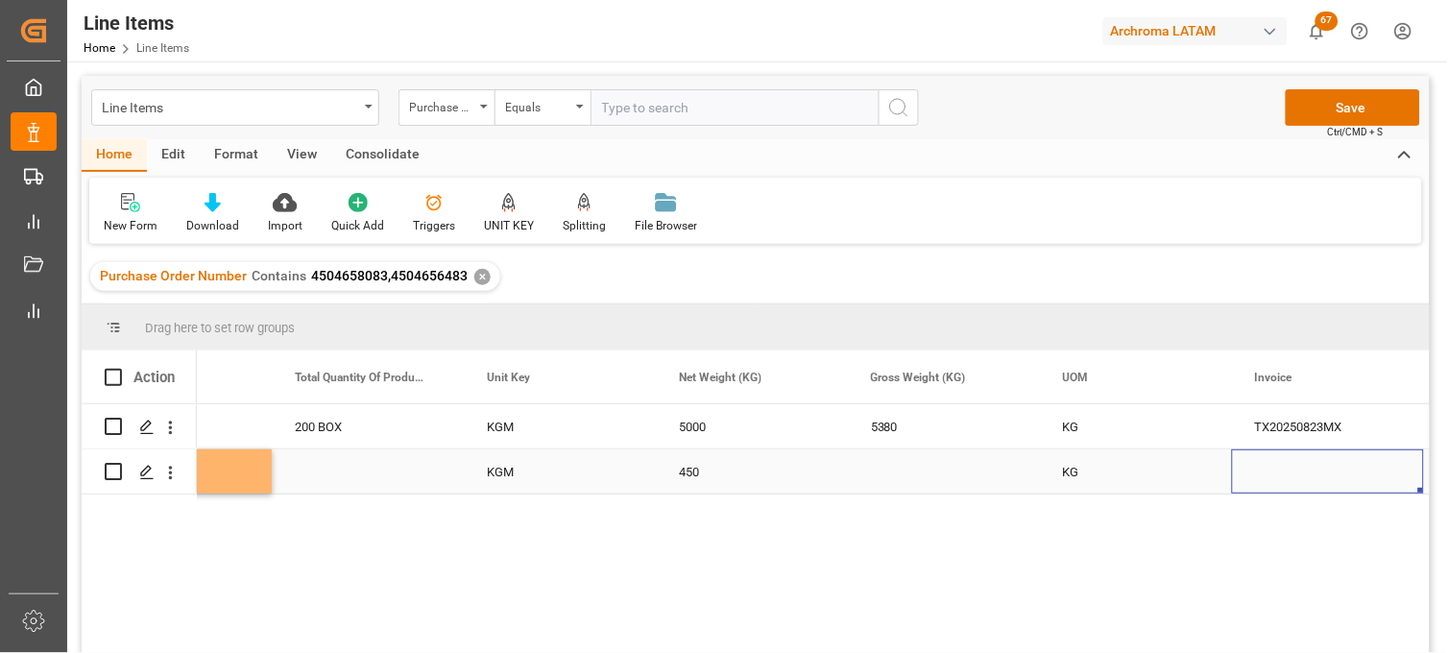
click at [897, 471] on div "Press SPACE to select this row." at bounding box center [944, 471] width 192 height 44
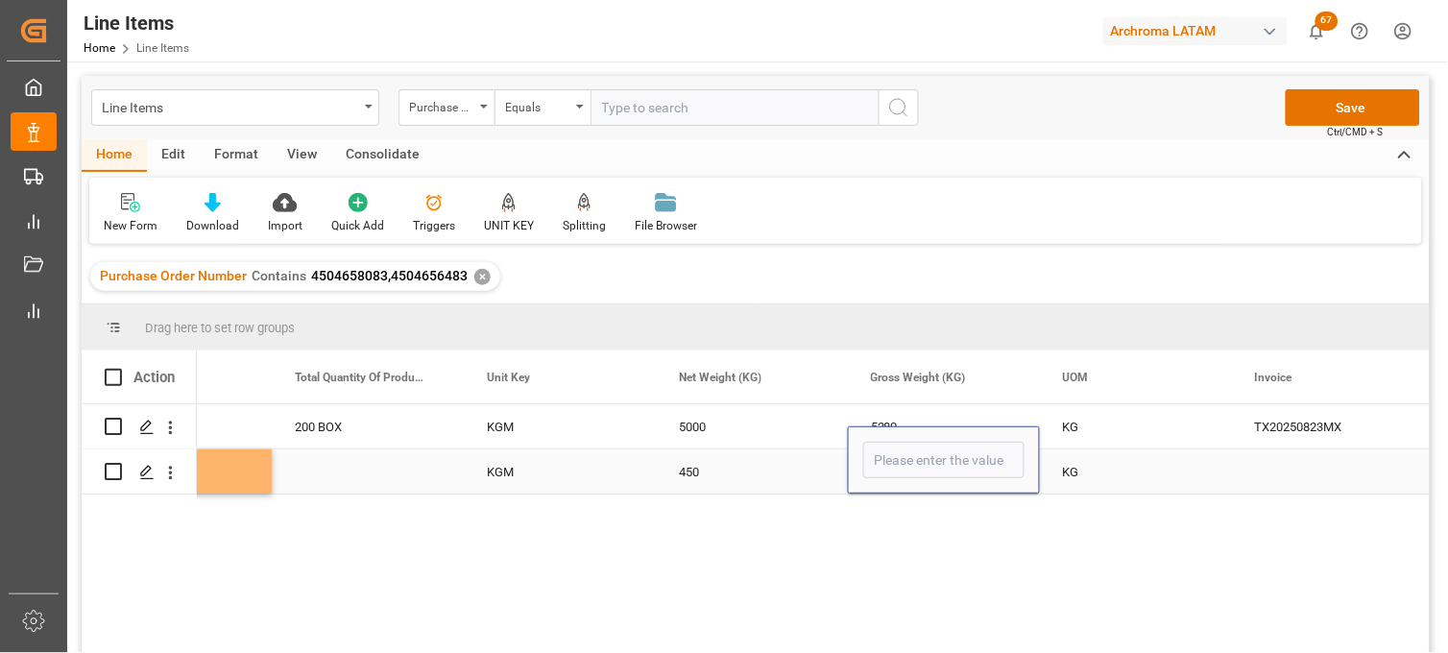
click at [897, 471] on input "Press SPACE to select this row." at bounding box center [943, 460] width 161 height 36
type input "484.20"
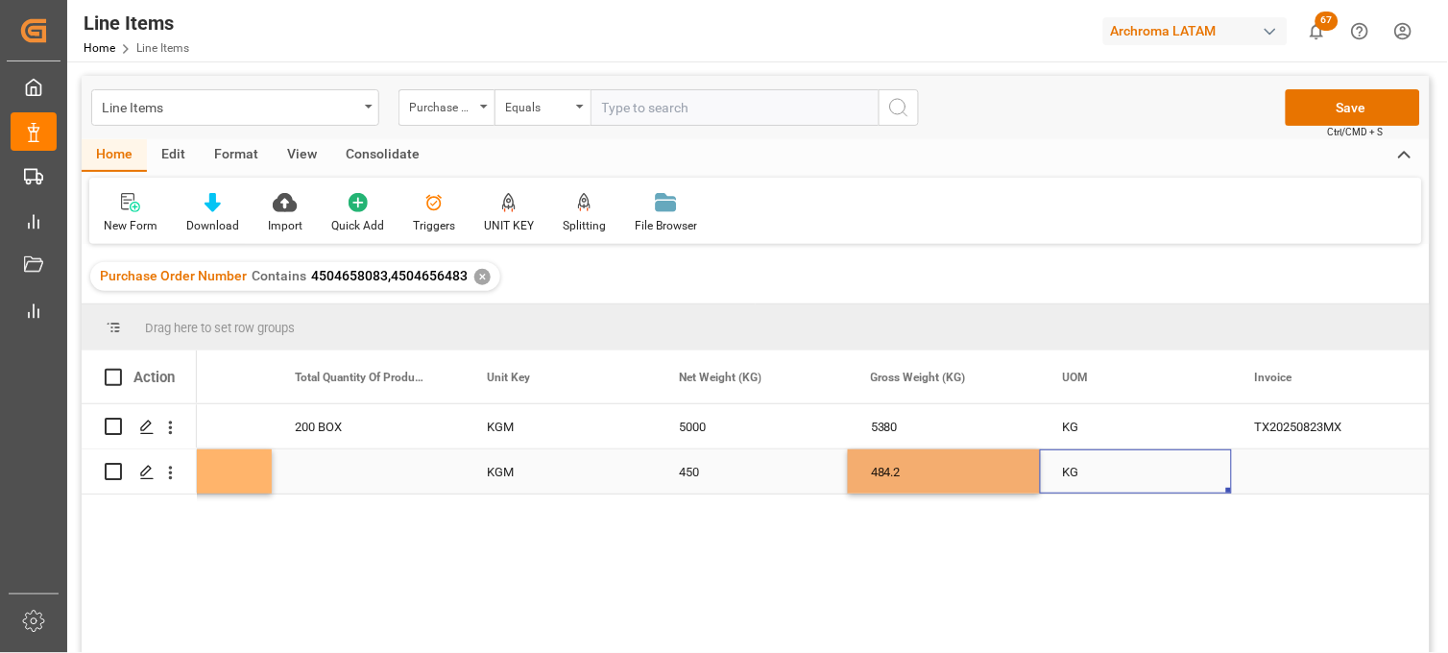
click at [1082, 473] on div "KG" at bounding box center [1136, 471] width 192 height 44
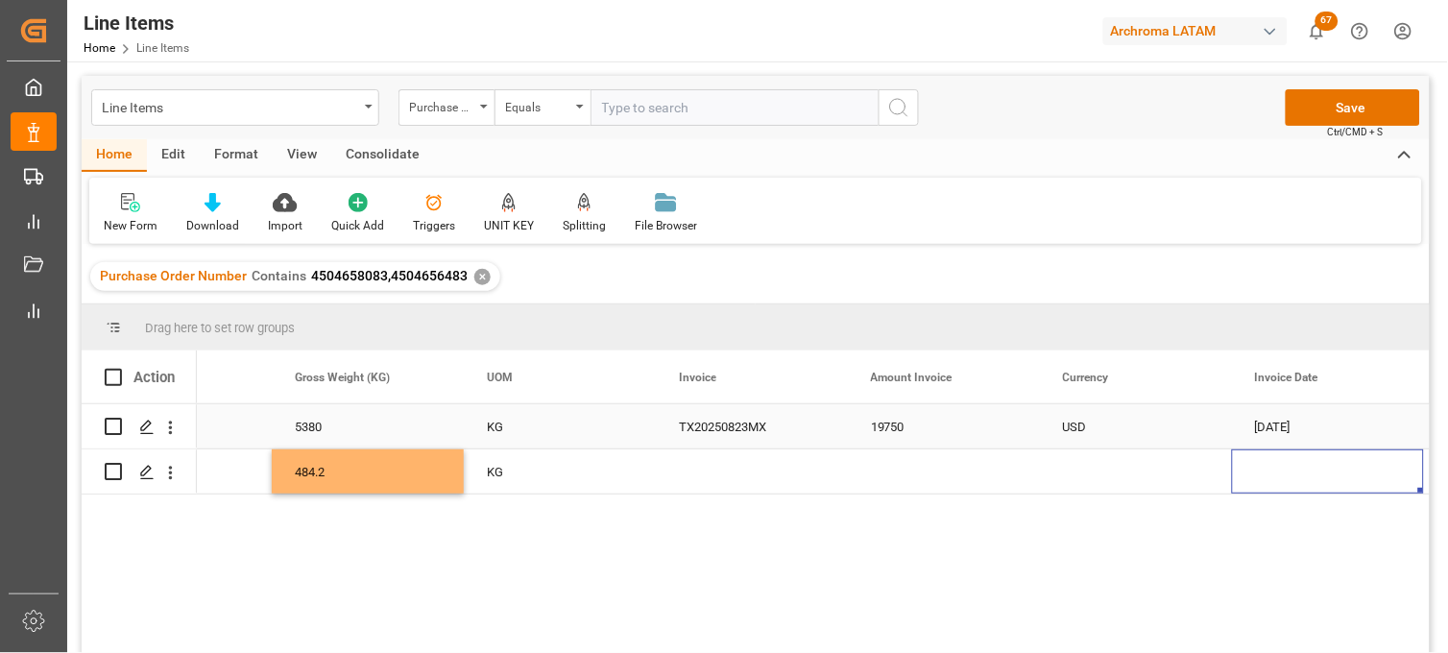
click at [754, 428] on div "TX20250823MX" at bounding box center [752, 426] width 192 height 44
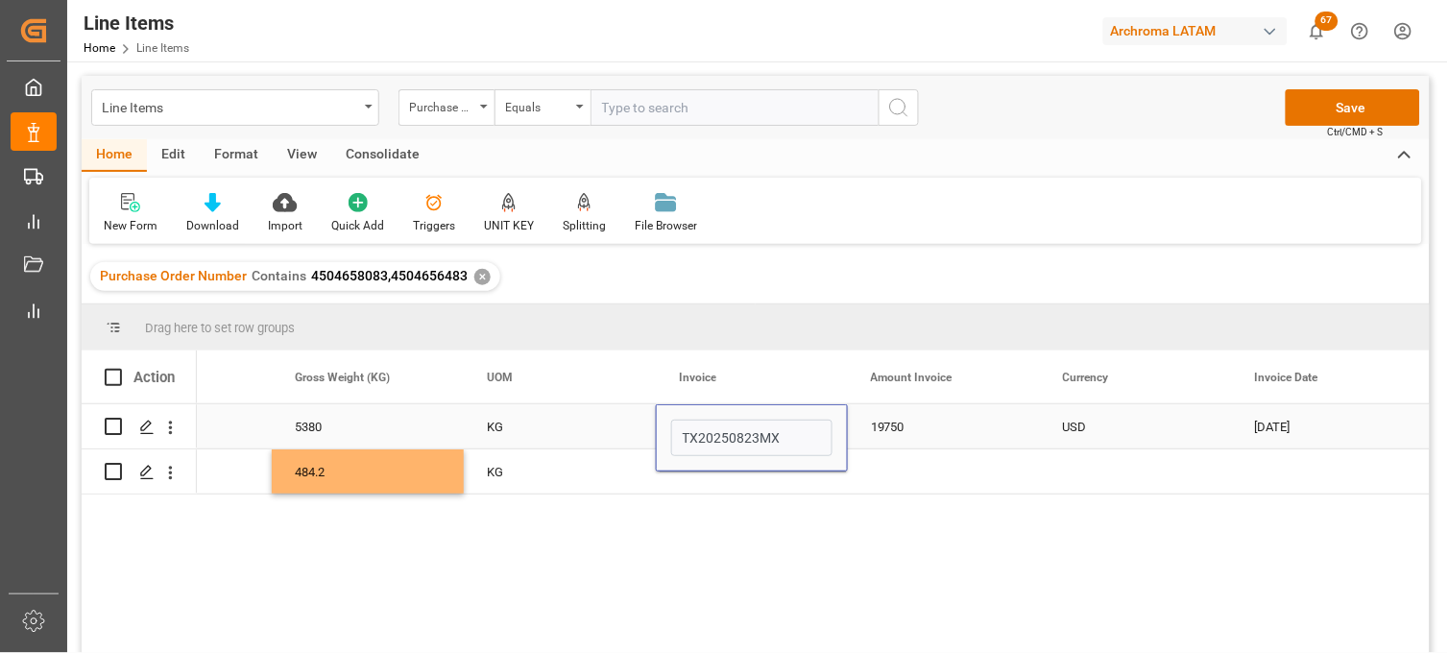
click at [751, 427] on input "TX20250823MX" at bounding box center [751, 438] width 161 height 36
click at [715, 476] on div "Press SPACE to select this row." at bounding box center [752, 471] width 192 height 44
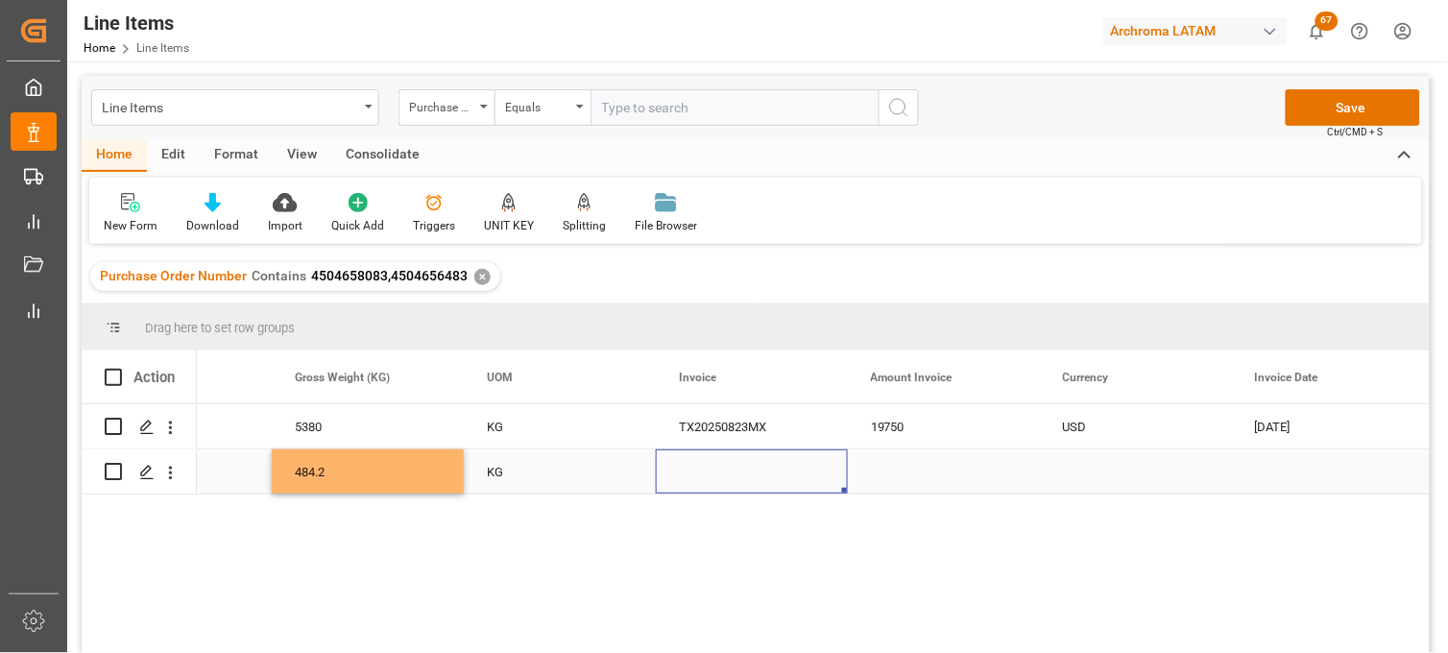
click at [703, 472] on div "Press SPACE to select this row." at bounding box center [752, 471] width 192 height 44
click at [701, 468] on input "Press SPACE to select this row." at bounding box center [751, 460] width 161 height 36
type input "TX20250823MX"
click at [910, 464] on div "Press SPACE to select this row." at bounding box center [944, 471] width 192 height 44
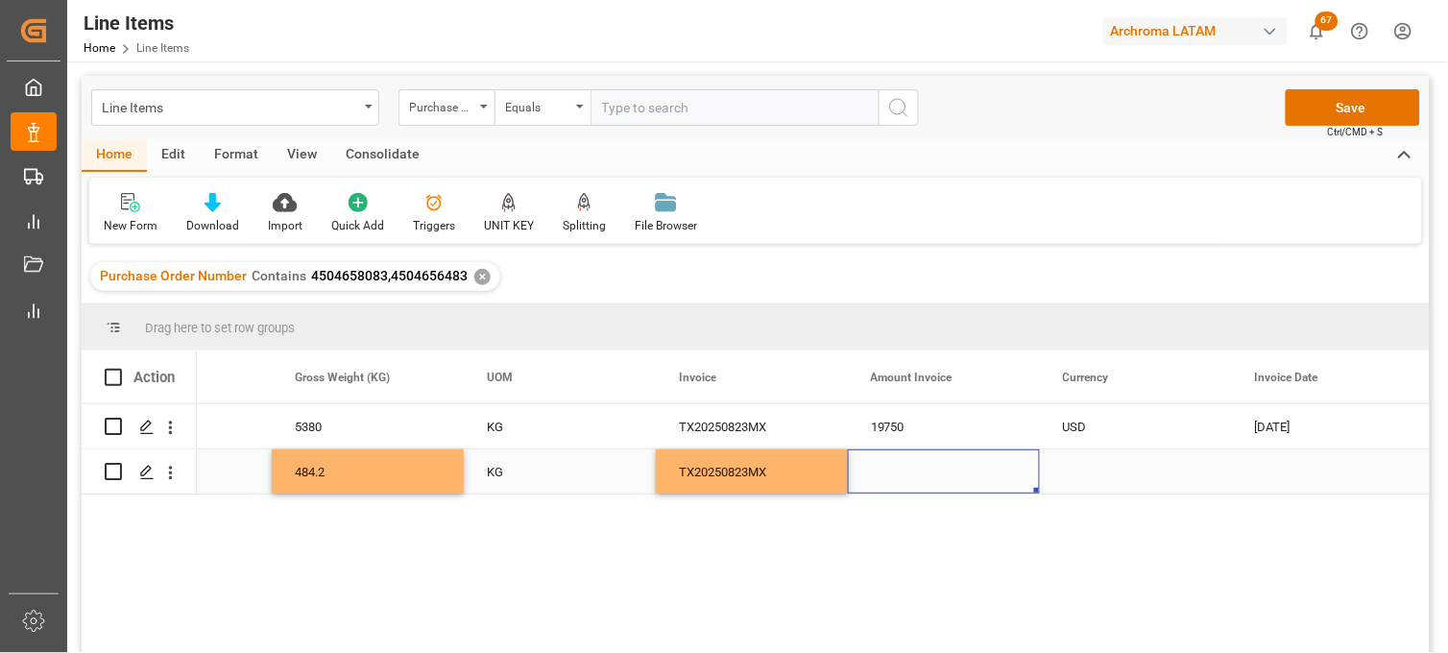
click at [899, 475] on div "Press SPACE to select this row." at bounding box center [944, 471] width 192 height 44
click at [899, 475] on input "Press SPACE to select this row." at bounding box center [943, 460] width 161 height 36
type input "2745"
click at [1097, 472] on div "Press SPACE to select this row." at bounding box center [1136, 471] width 192 height 44
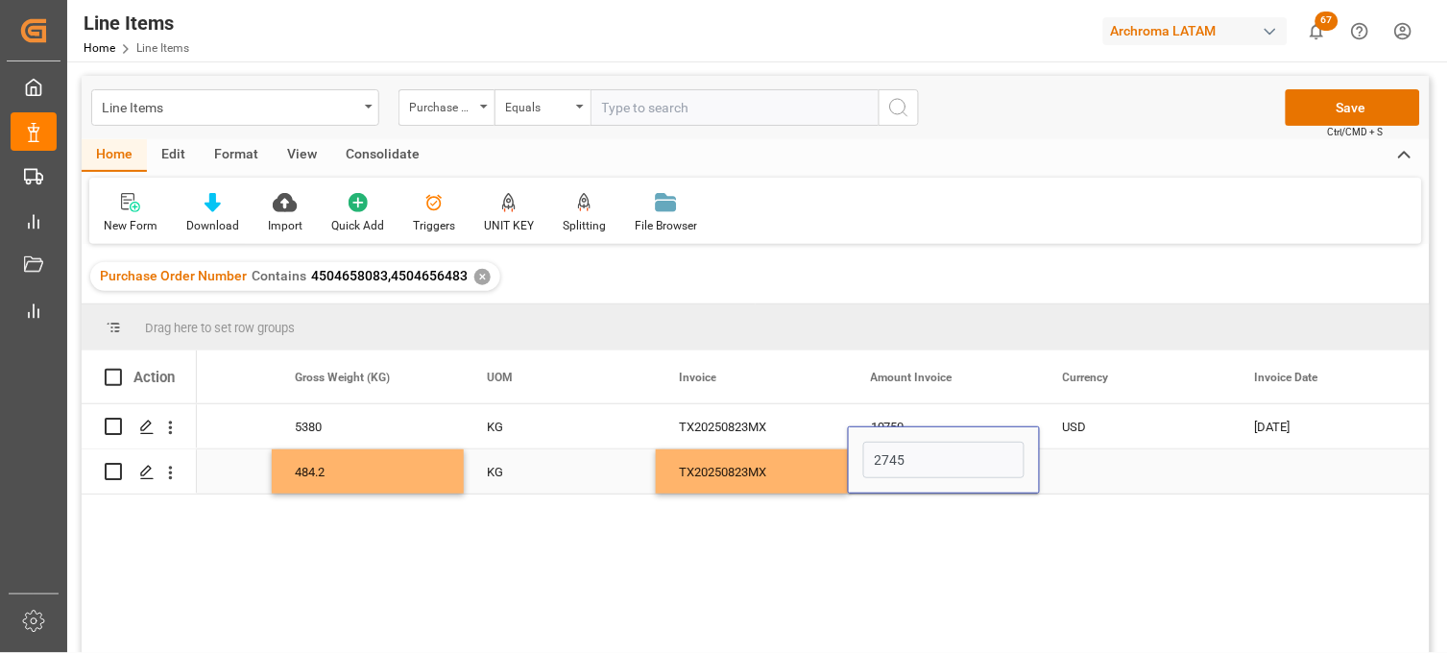
click at [1097, 472] on div "Press SPACE to select this row." at bounding box center [1136, 471] width 192 height 44
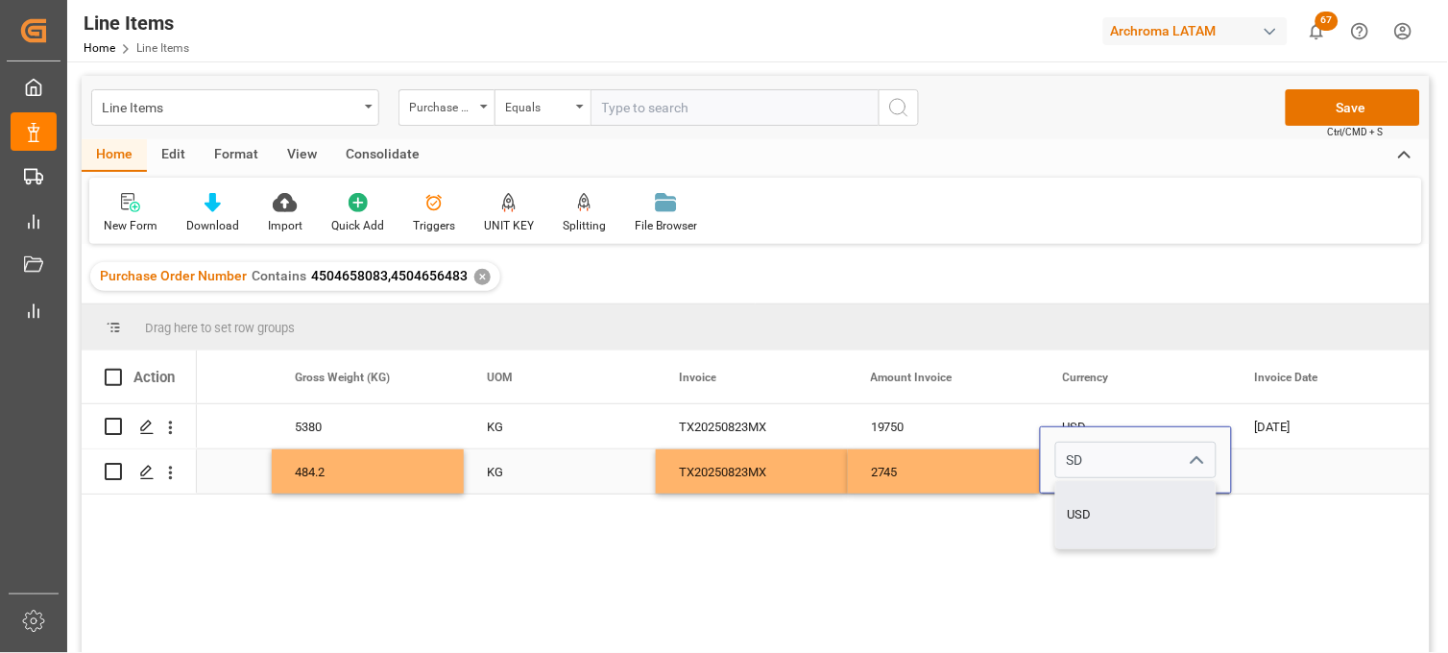
click at [1093, 503] on div "USD" at bounding box center [1135, 514] width 159 height 67
type input "USD"
click at [1281, 465] on div "Press SPACE to select this row." at bounding box center [1328, 471] width 192 height 44
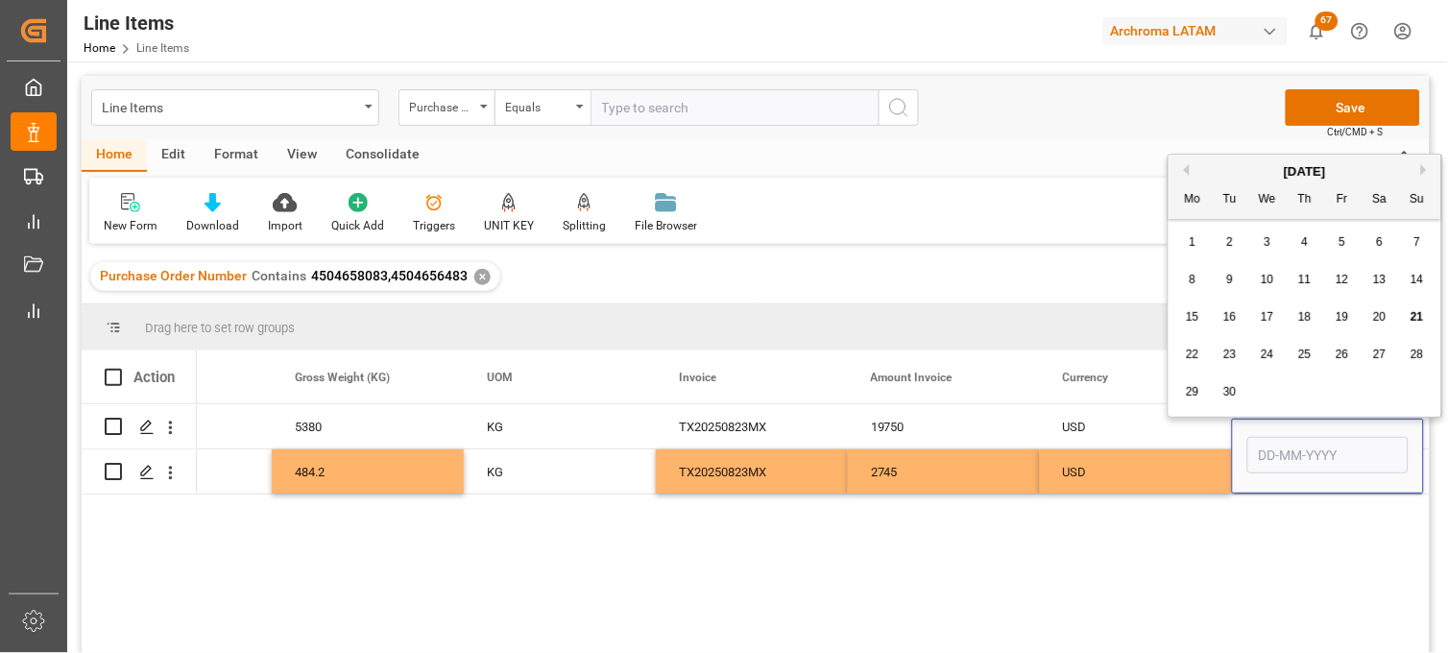
click at [1184, 170] on button "Previous Month" at bounding box center [1184, 170] width 12 height 12
click at [1374, 359] on div "23" at bounding box center [1380, 355] width 24 height 23
type input "23-08-2025"
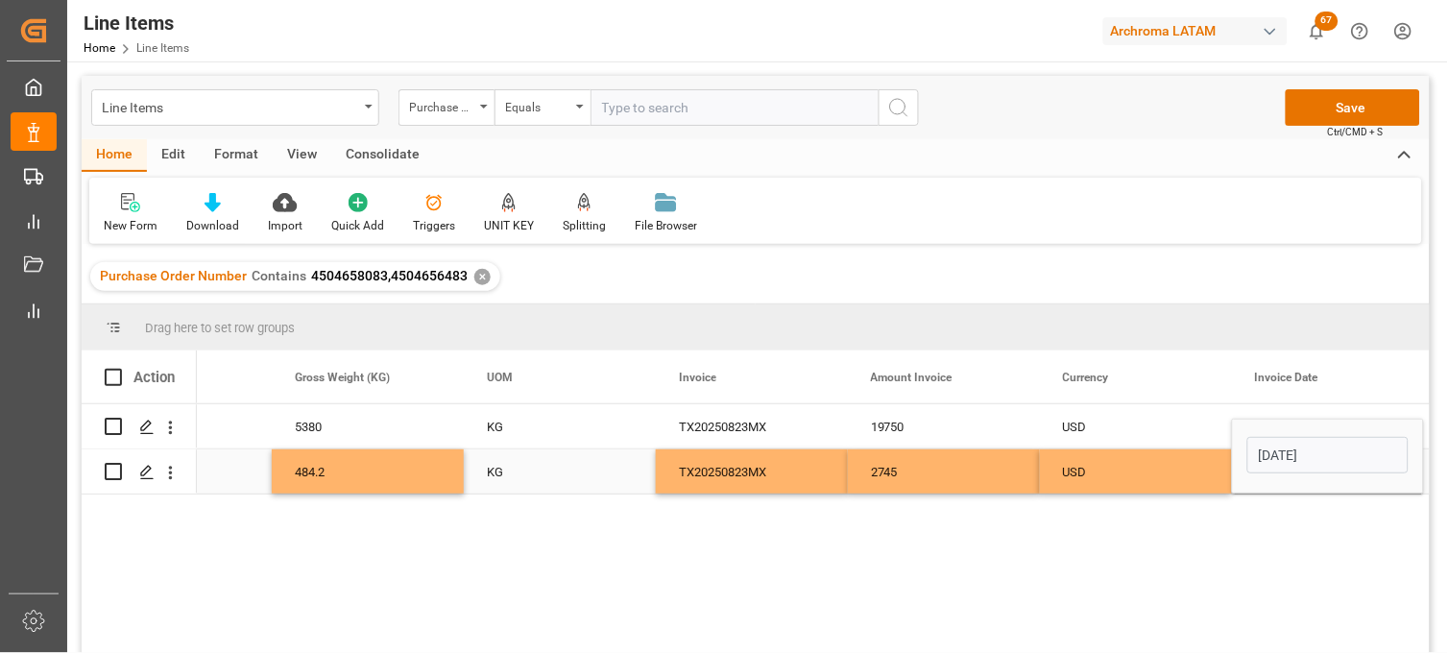
click at [1124, 467] on div "USD" at bounding box center [1136, 472] width 146 height 44
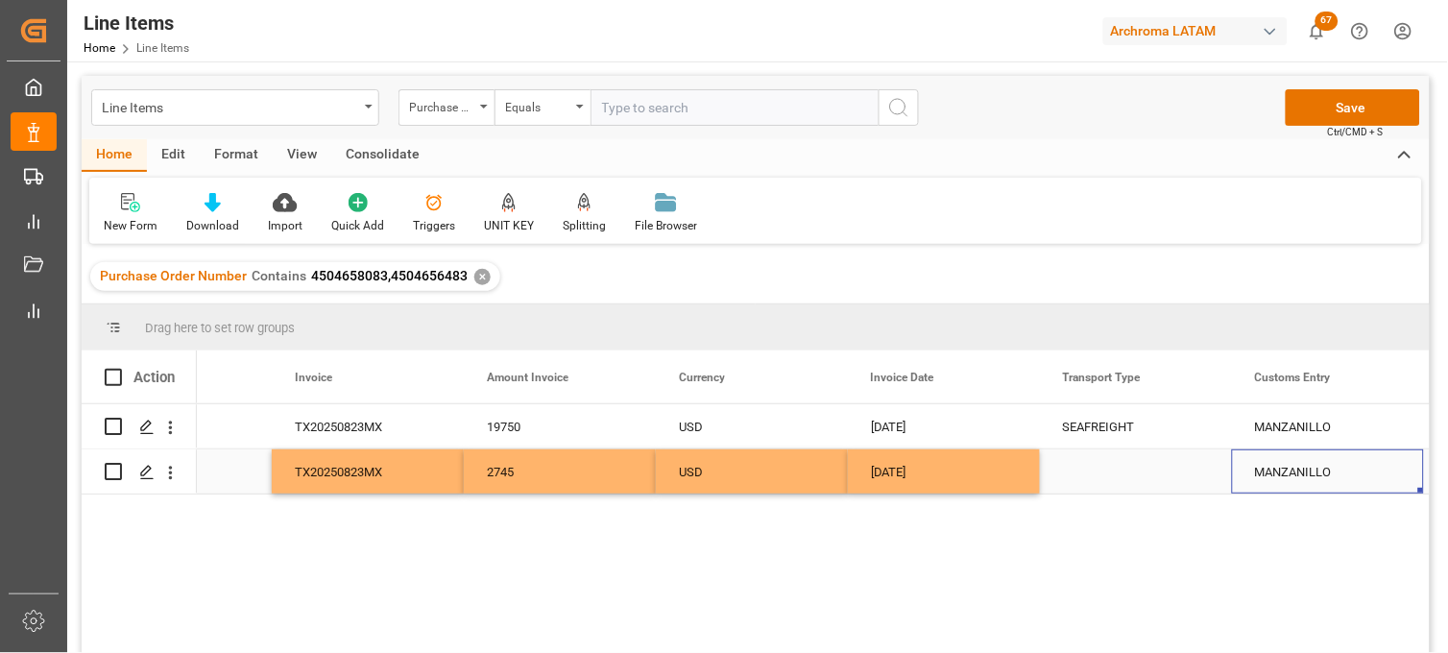
scroll to position [0, 4342]
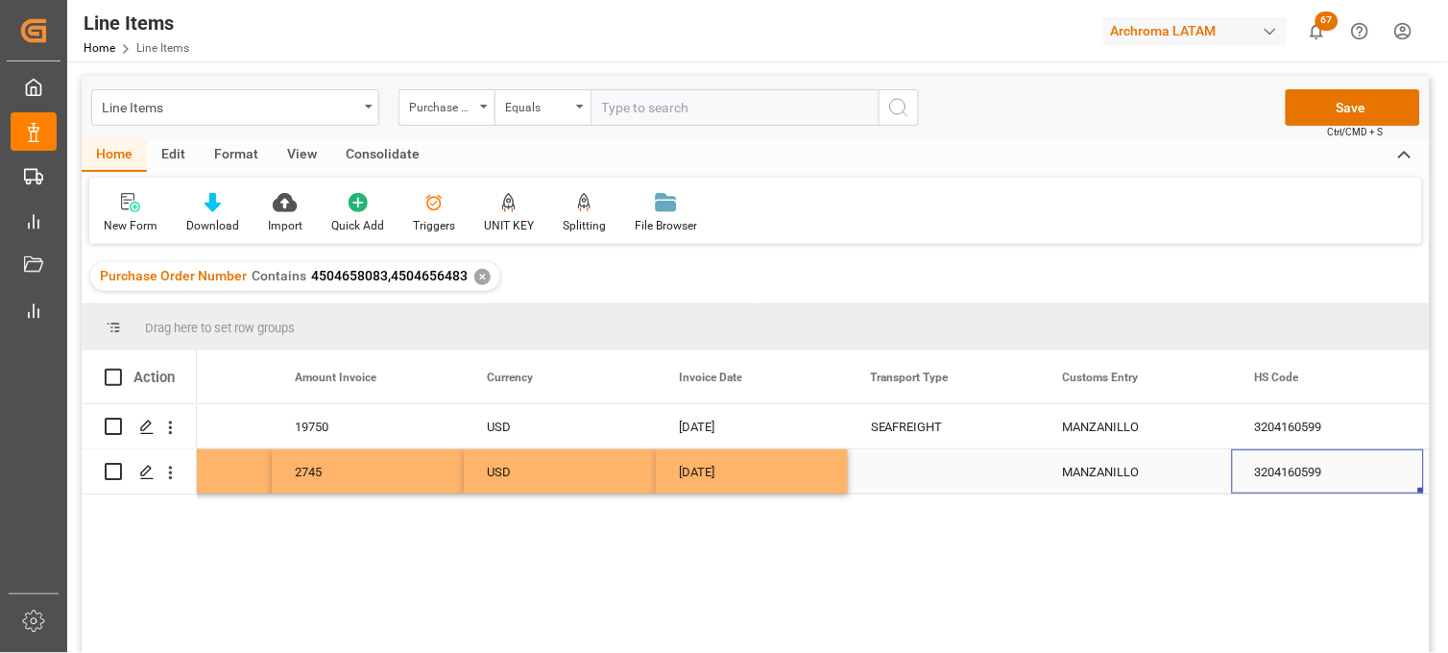
click at [906, 467] on div "Press SPACE to select this row." at bounding box center [944, 471] width 192 height 44
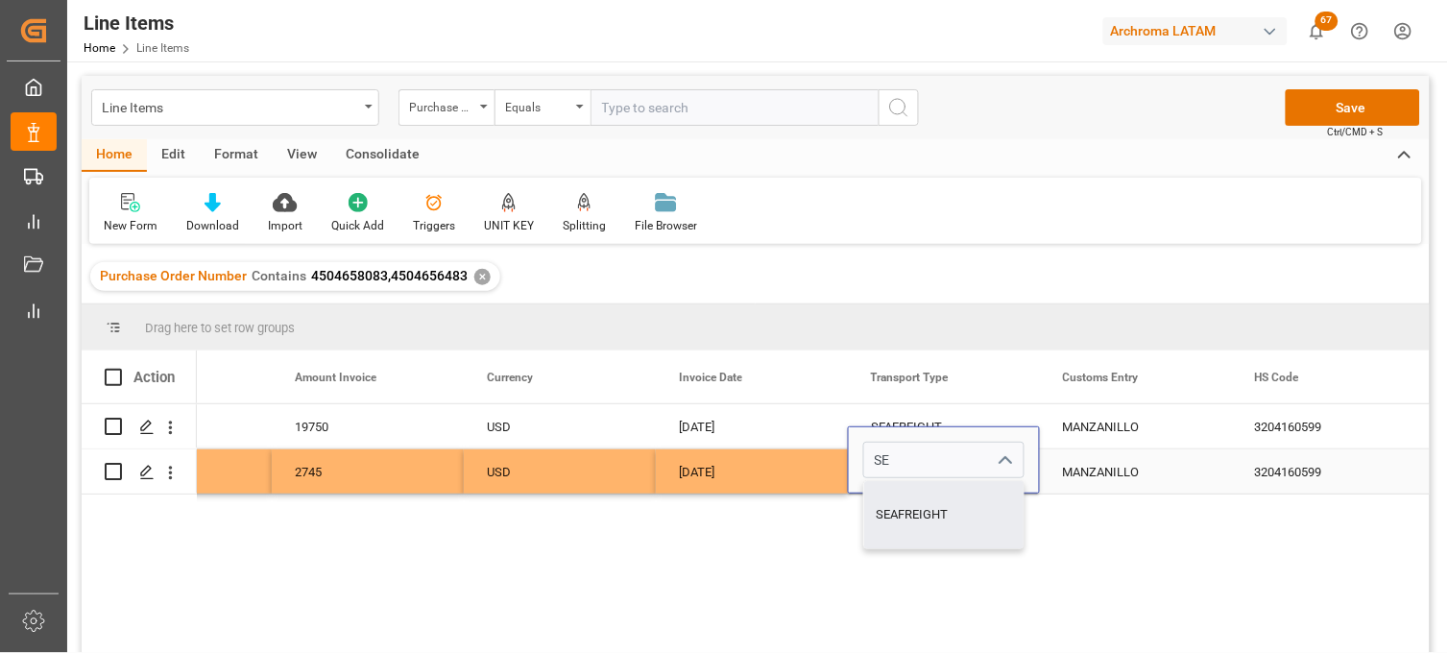
drag, startPoint x: 923, startPoint y: 506, endPoint x: 1117, endPoint y: 473, distance: 196.7
click at [926, 503] on div "SEAFREIGHT" at bounding box center [943, 514] width 159 height 67
type input "SEAFREIGHT"
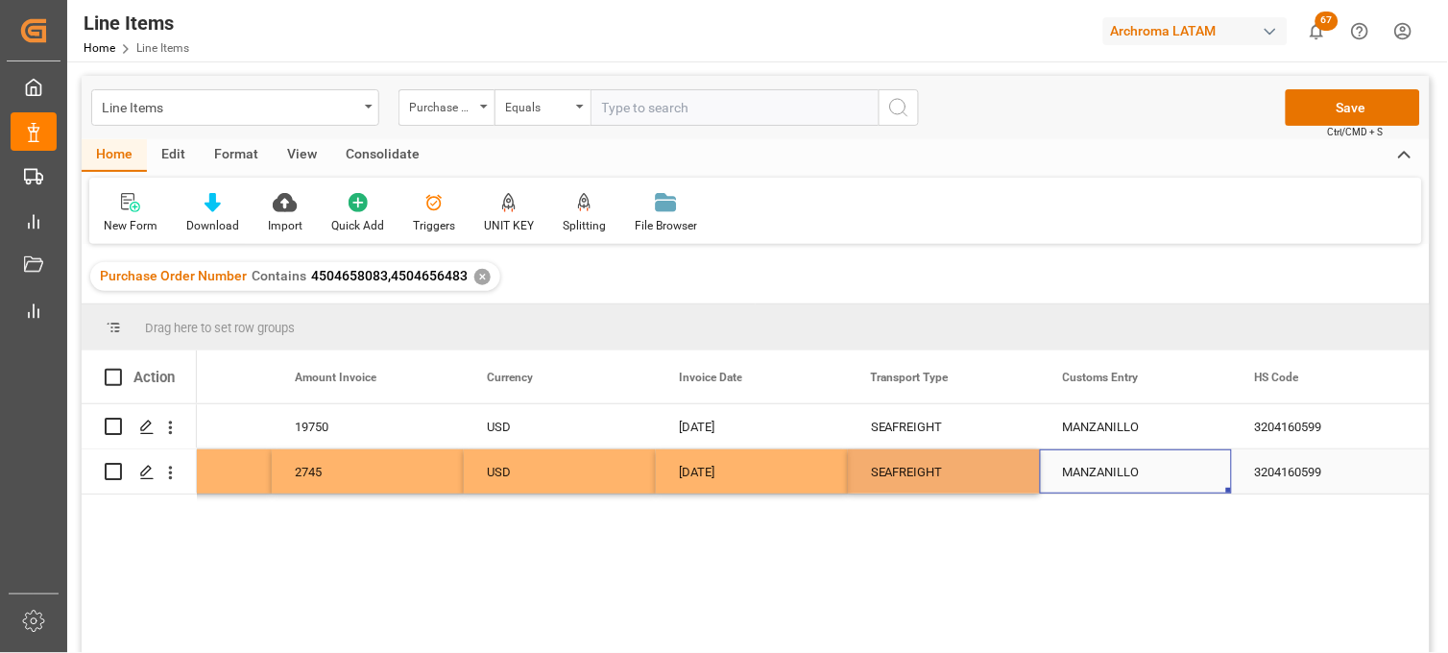
click at [1156, 471] on div "MANZANILLO" at bounding box center [1136, 471] width 192 height 44
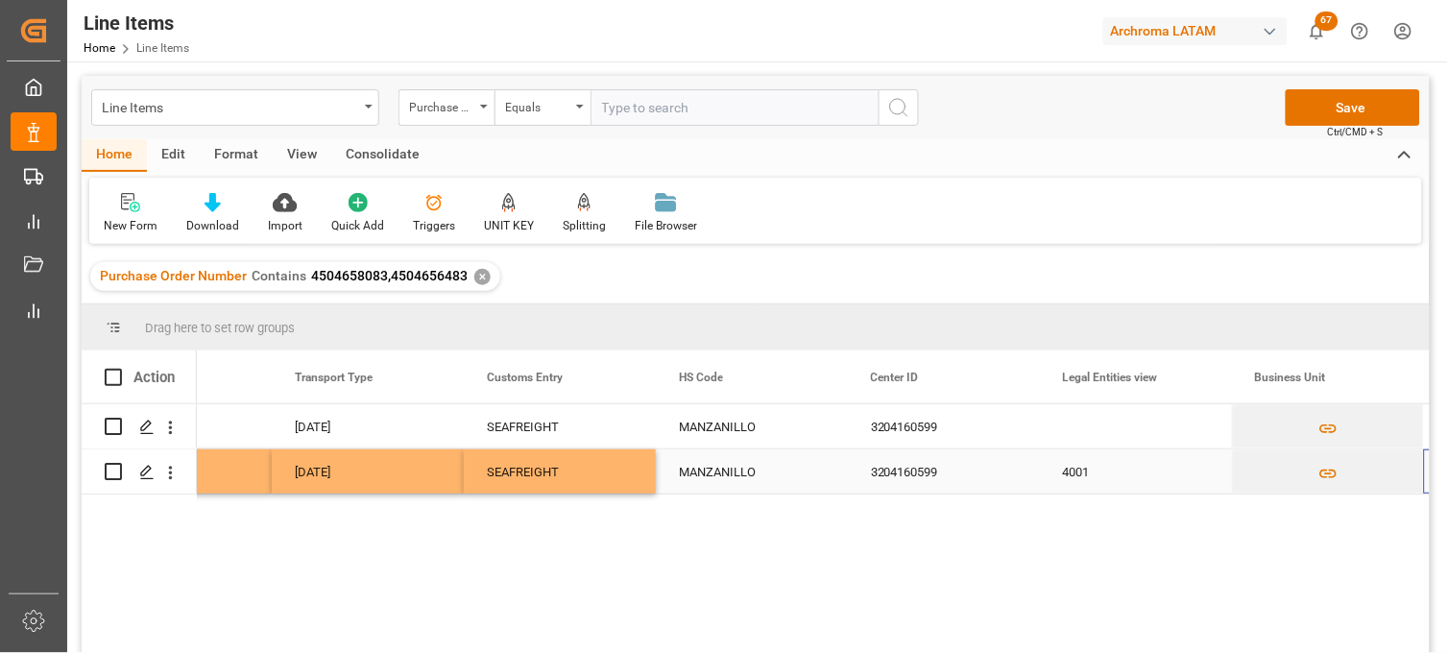
scroll to position [0, 4919]
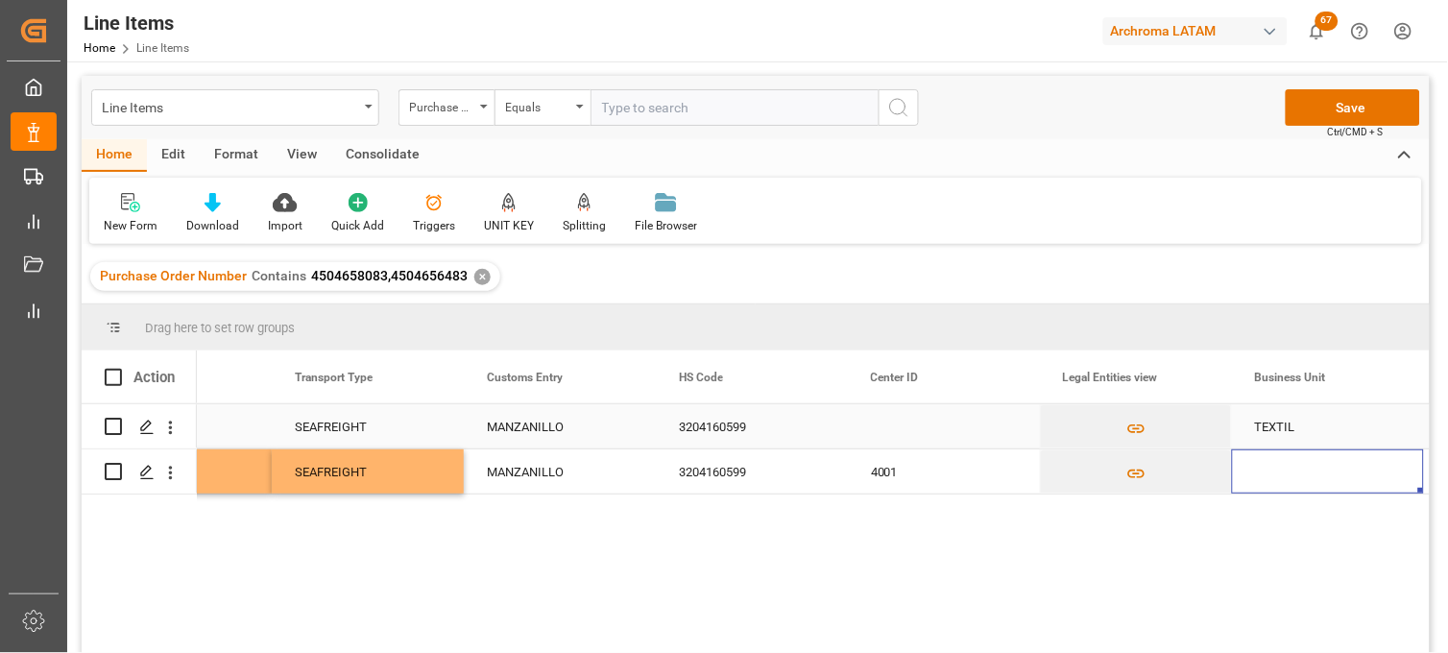
click at [889, 428] on div "Press SPACE to select this row." at bounding box center [944, 426] width 192 height 44
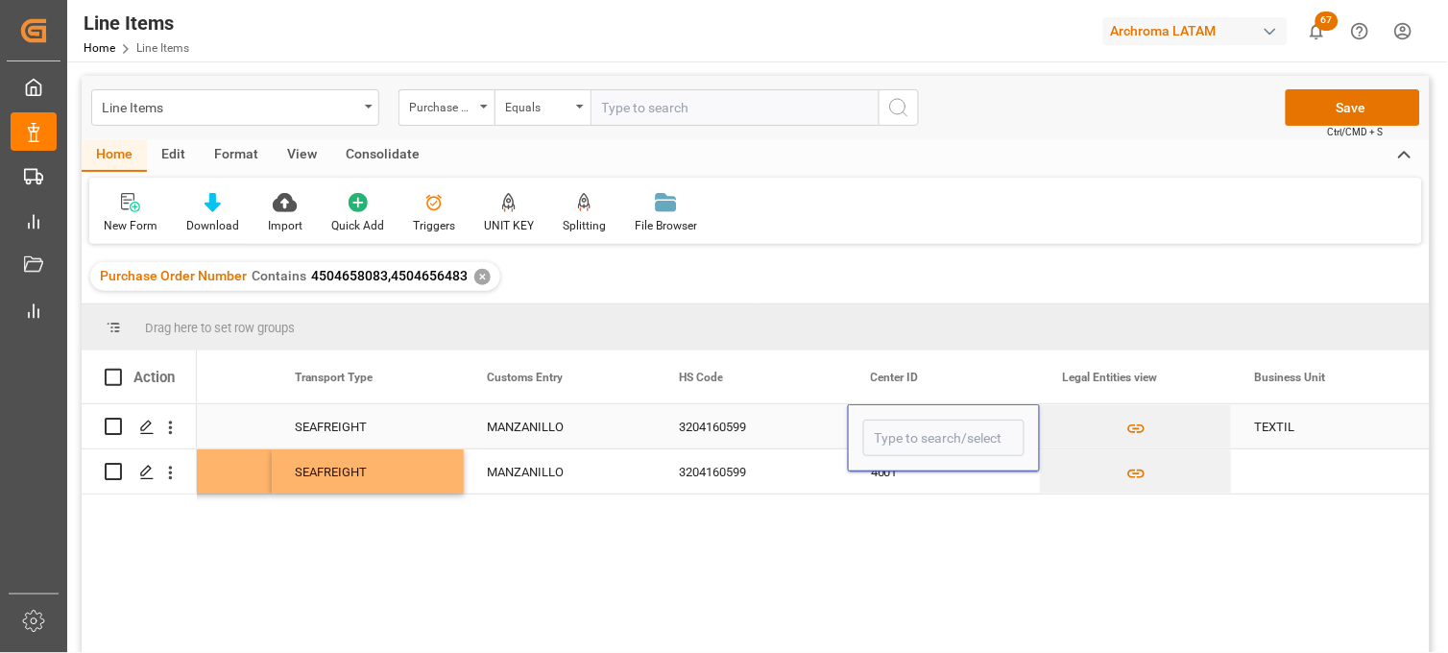
click at [889, 428] on input "Press SPACE to select this row." at bounding box center [943, 438] width 161 height 36
type input "4001"
click at [901, 468] on div "4001" at bounding box center [943, 492] width 159 height 67
click at [1268, 466] on div "Press SPACE to select this row." at bounding box center [1328, 471] width 192 height 44
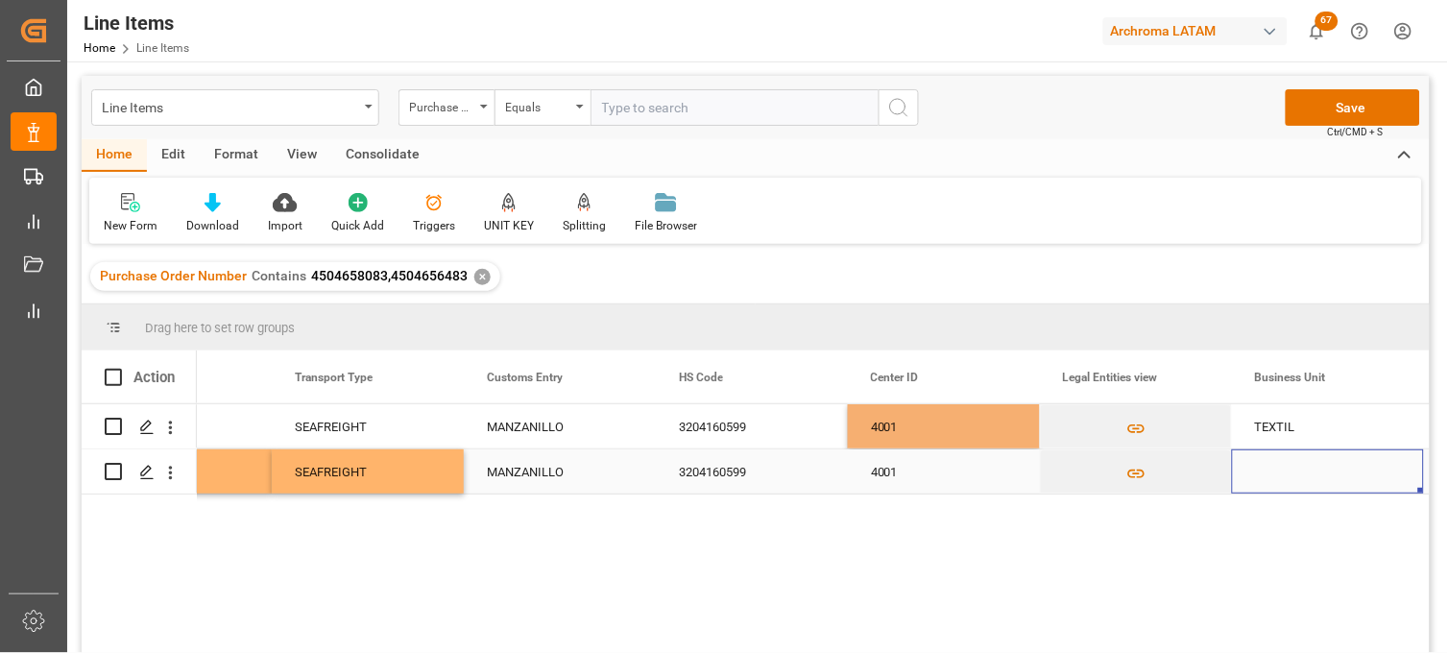
click at [1269, 466] on div "Press SPACE to select this row." at bounding box center [1328, 471] width 192 height 44
click at [1269, 467] on input "Press SPACE to select this row." at bounding box center [1327, 460] width 161 height 36
type input "TEXTIL"
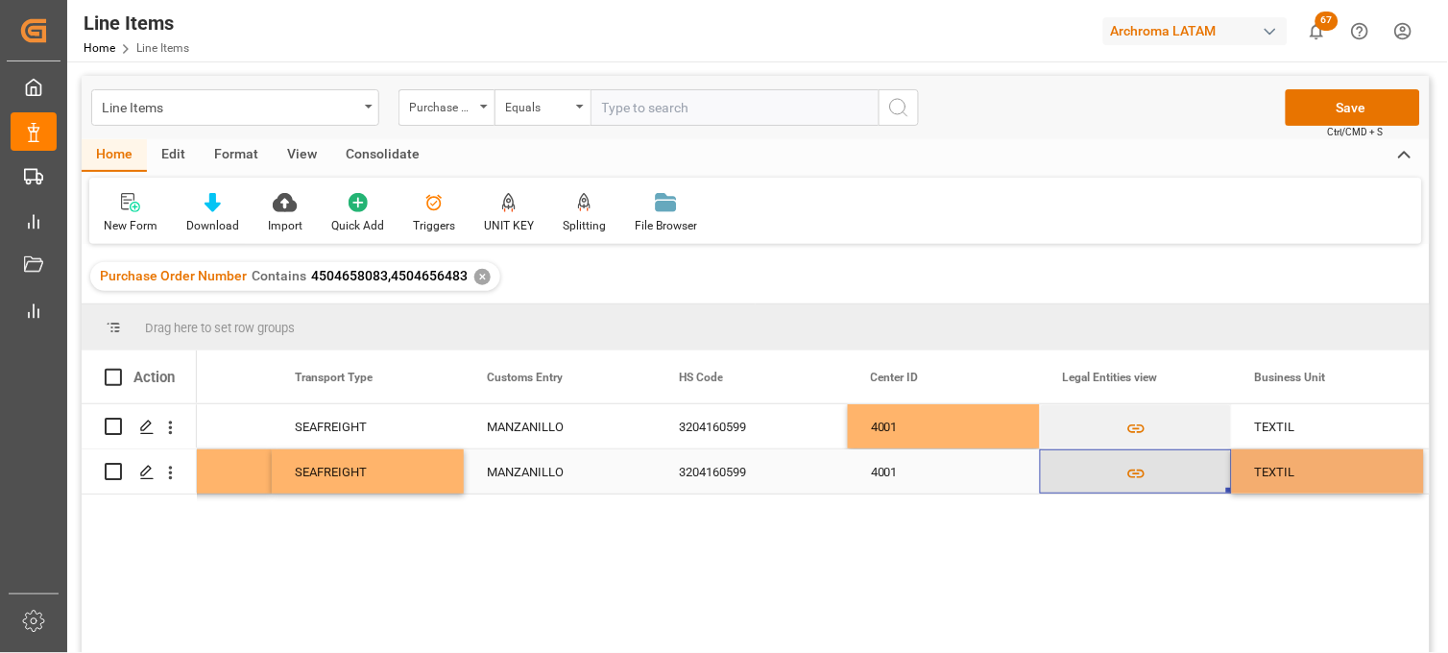
click at [1160, 478] on button "Press SPACE to select this row." at bounding box center [1136, 472] width 190 height 44
click at [1282, 478] on div "TEXTIL" at bounding box center [1328, 471] width 192 height 44
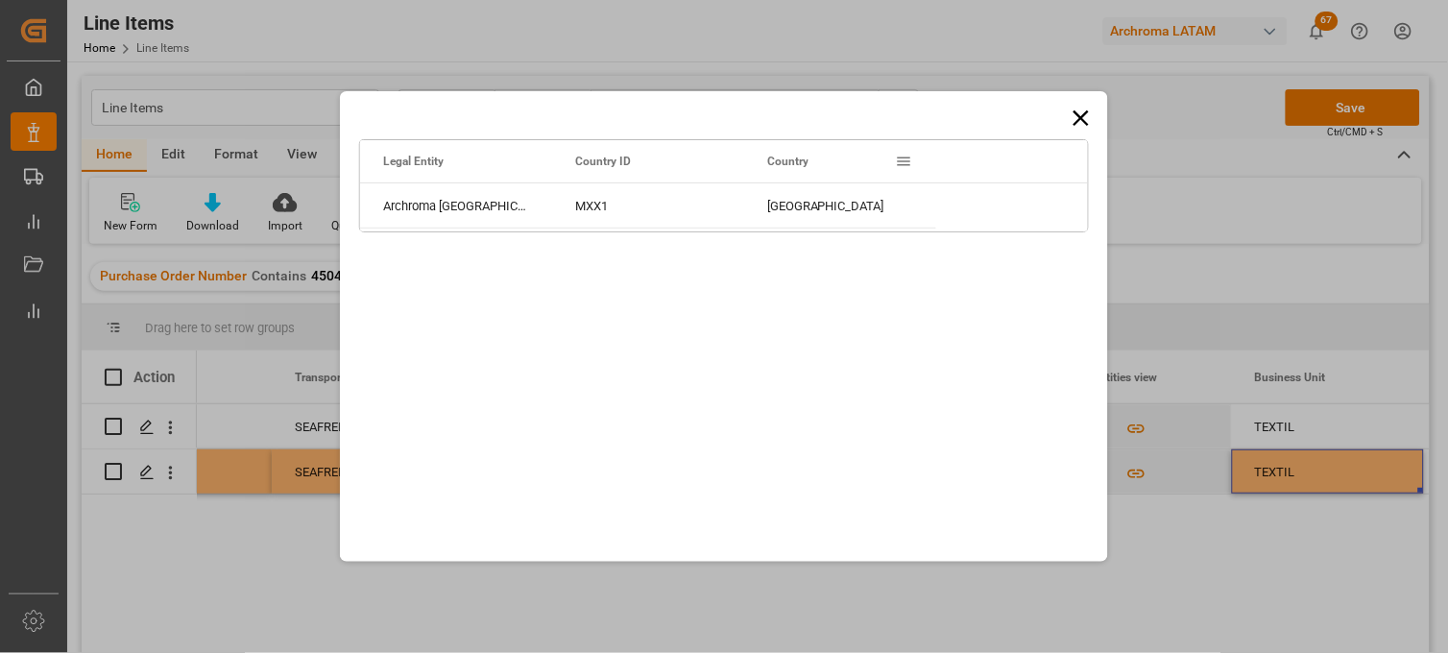
click at [1076, 117] on icon at bounding box center [1081, 118] width 27 height 27
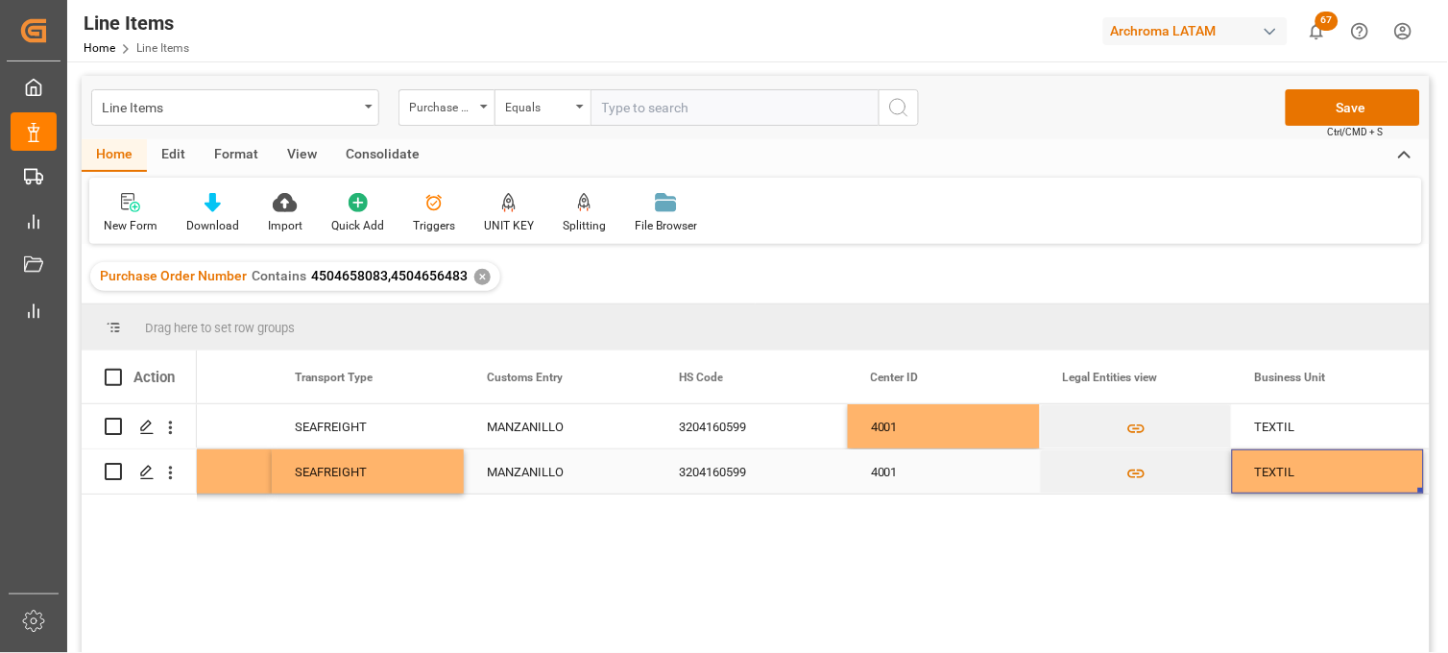
click at [1284, 468] on div "TEXTIL" at bounding box center [1328, 471] width 192 height 44
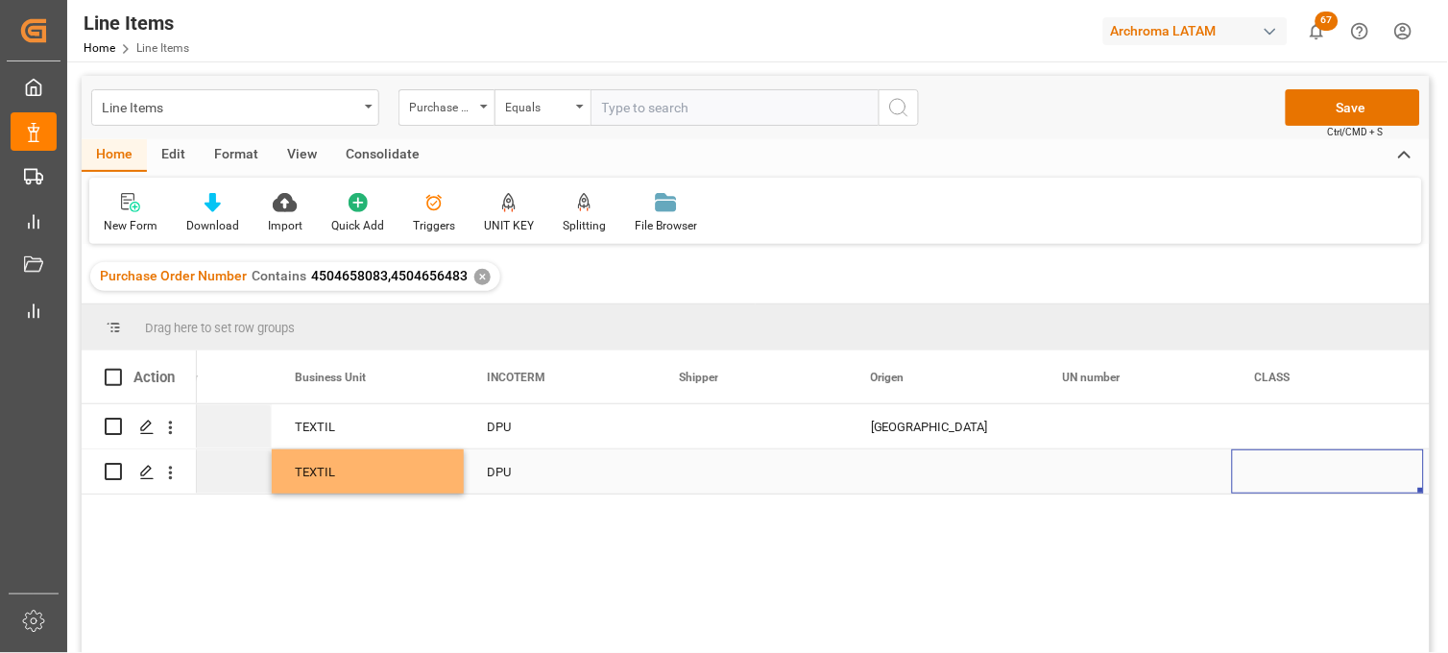
click at [891, 469] on div "Press SPACE to select this row." at bounding box center [944, 471] width 192 height 44
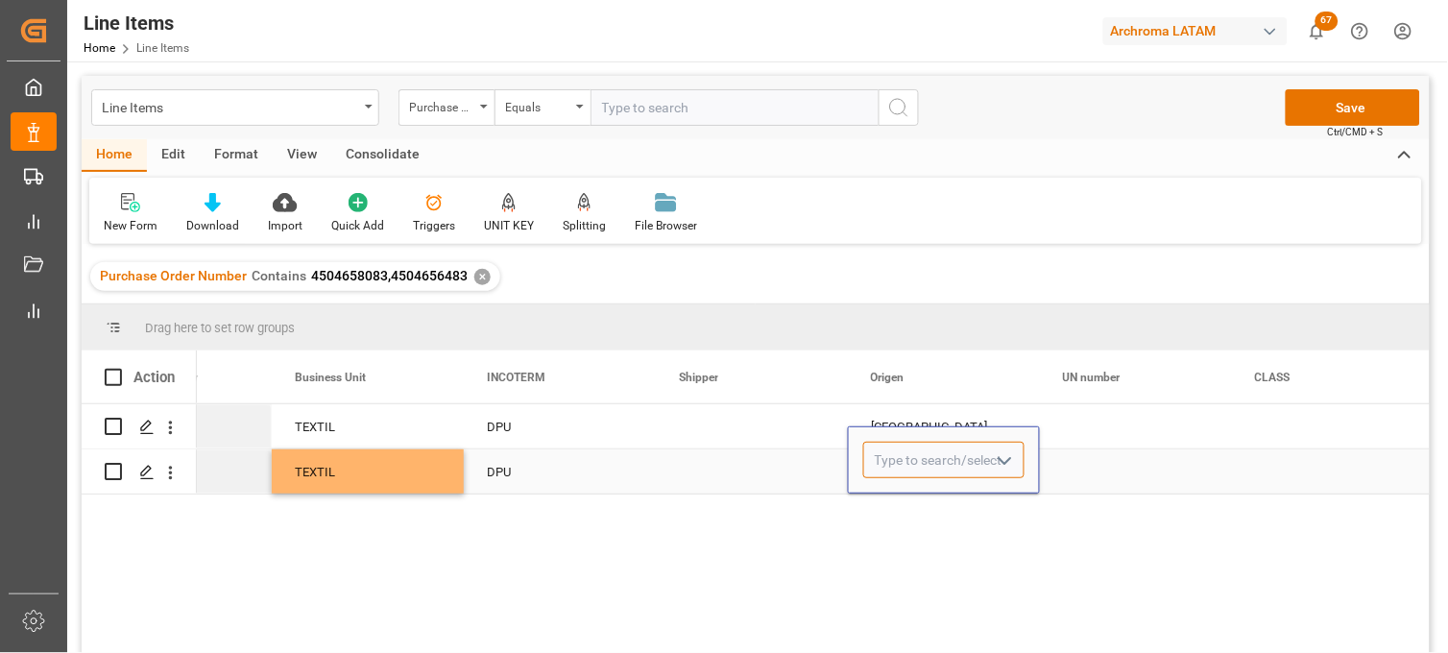
click at [891, 469] on input "Press SPACE to select this row." at bounding box center [943, 460] width 161 height 36
click at [893, 469] on input "Press SPACE to select this row." at bounding box center [943, 460] width 161 height 36
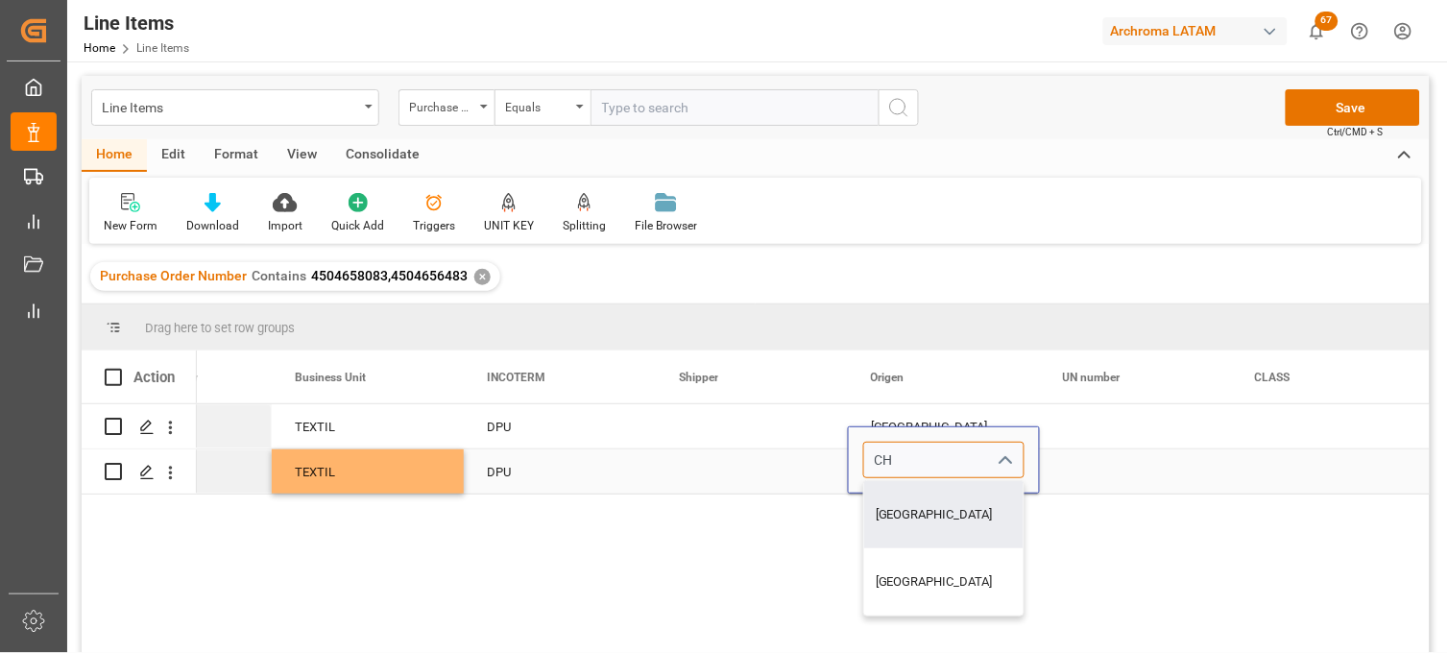
click at [908, 499] on div "CHINA" at bounding box center [943, 514] width 159 height 67
type input "CHINA"
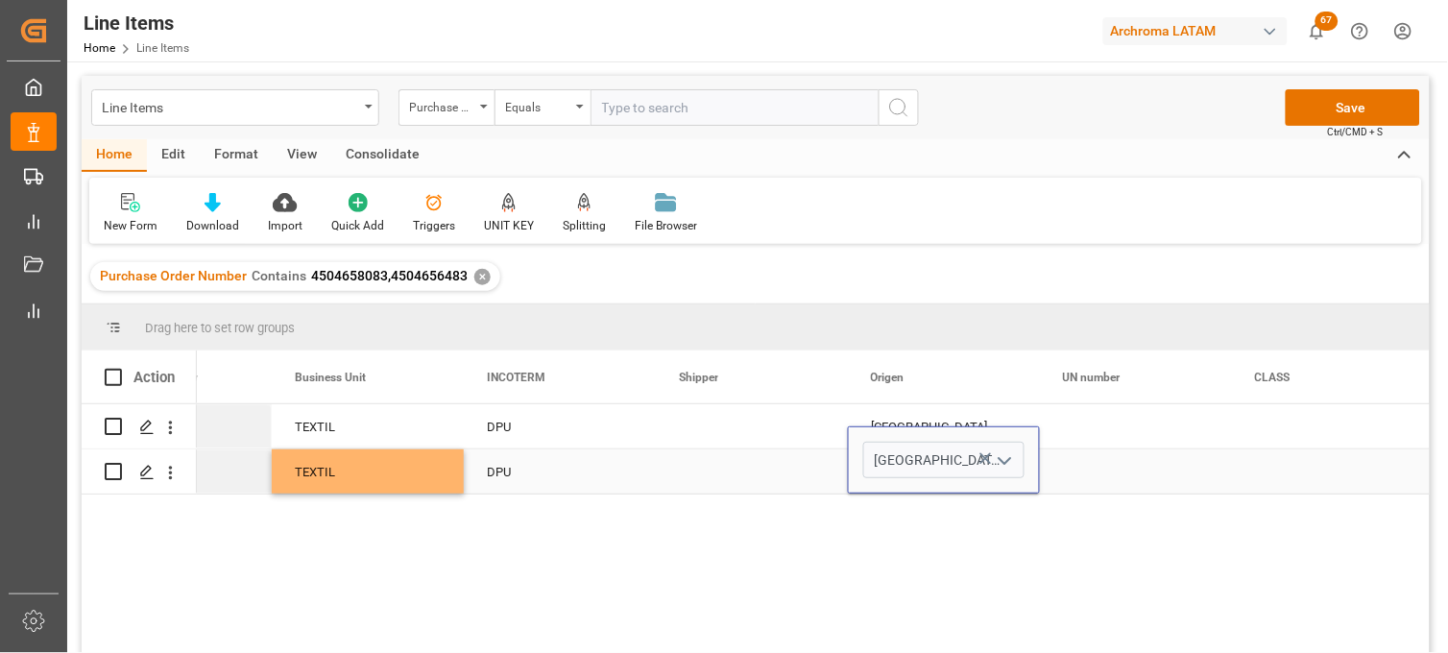
click at [1091, 474] on div "Press SPACE to select this row." at bounding box center [1136, 471] width 192 height 44
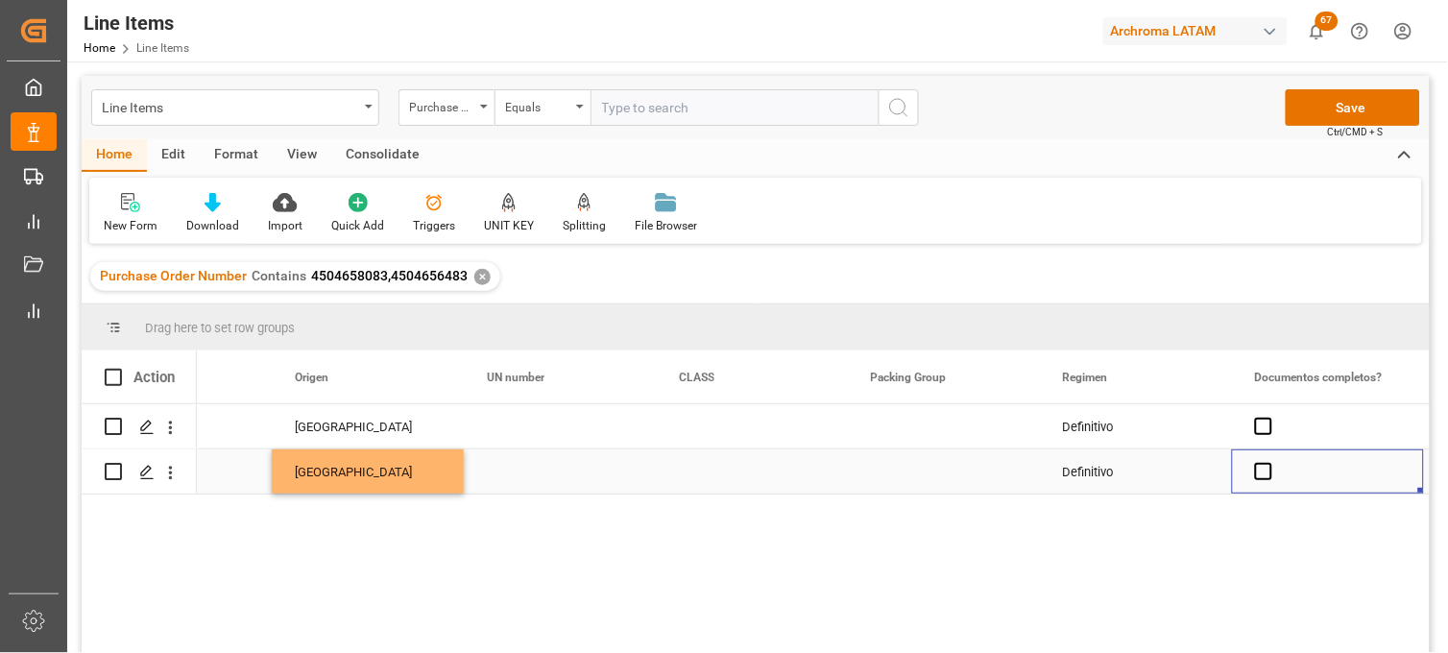
click at [1261, 471] on span "Press SPACE to select this row." at bounding box center [1263, 471] width 17 height 17
click at [1269, 463] on input "Press SPACE to select this row." at bounding box center [1269, 463] width 0 height 0
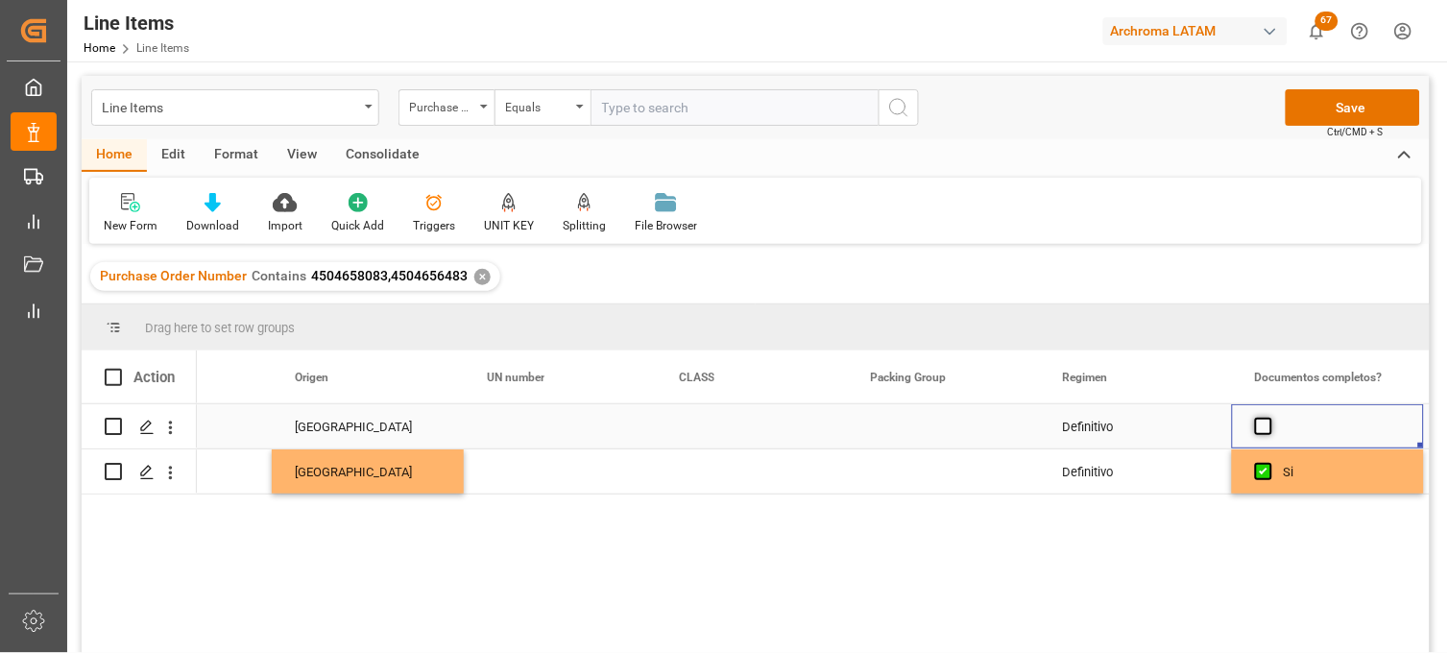
click at [1264, 428] on span "Press SPACE to select this row." at bounding box center [1263, 426] width 17 height 17
click at [1269, 418] on input "Press SPACE to select this row." at bounding box center [1269, 418] width 0 height 0
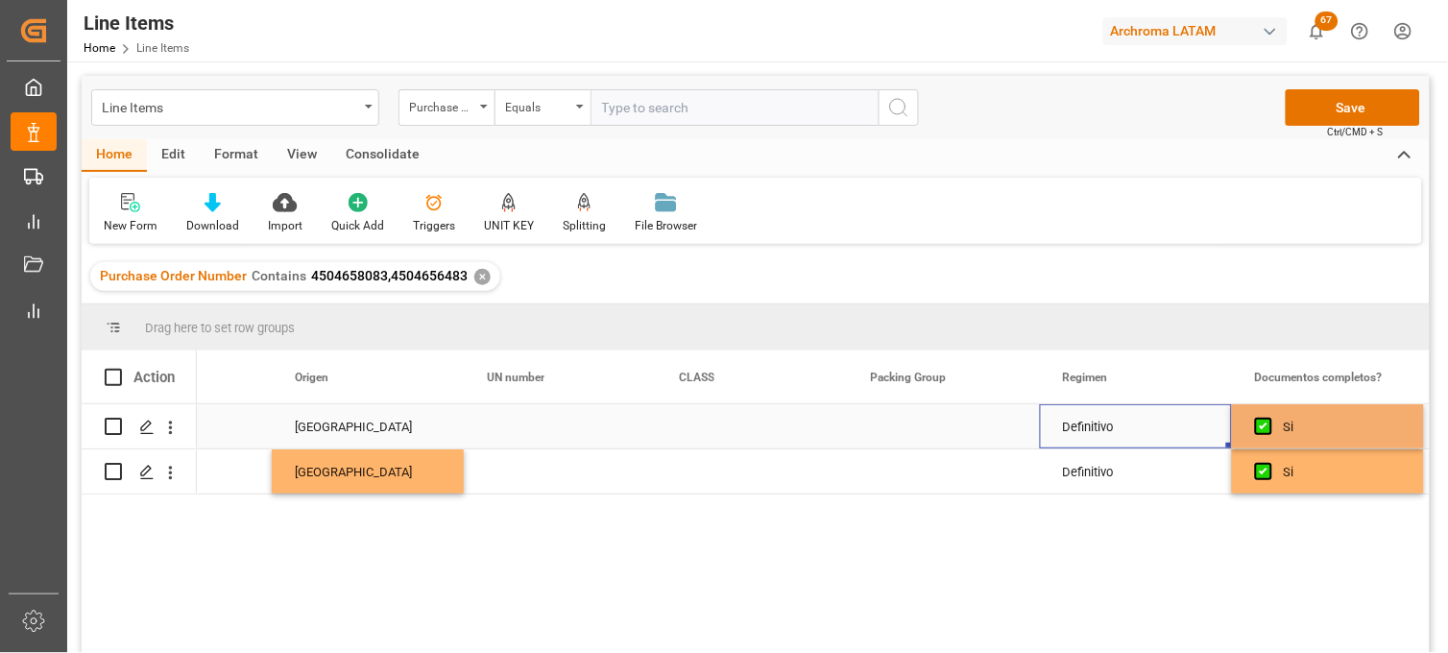
click at [1099, 434] on div "Definitivo" at bounding box center [1136, 426] width 192 height 44
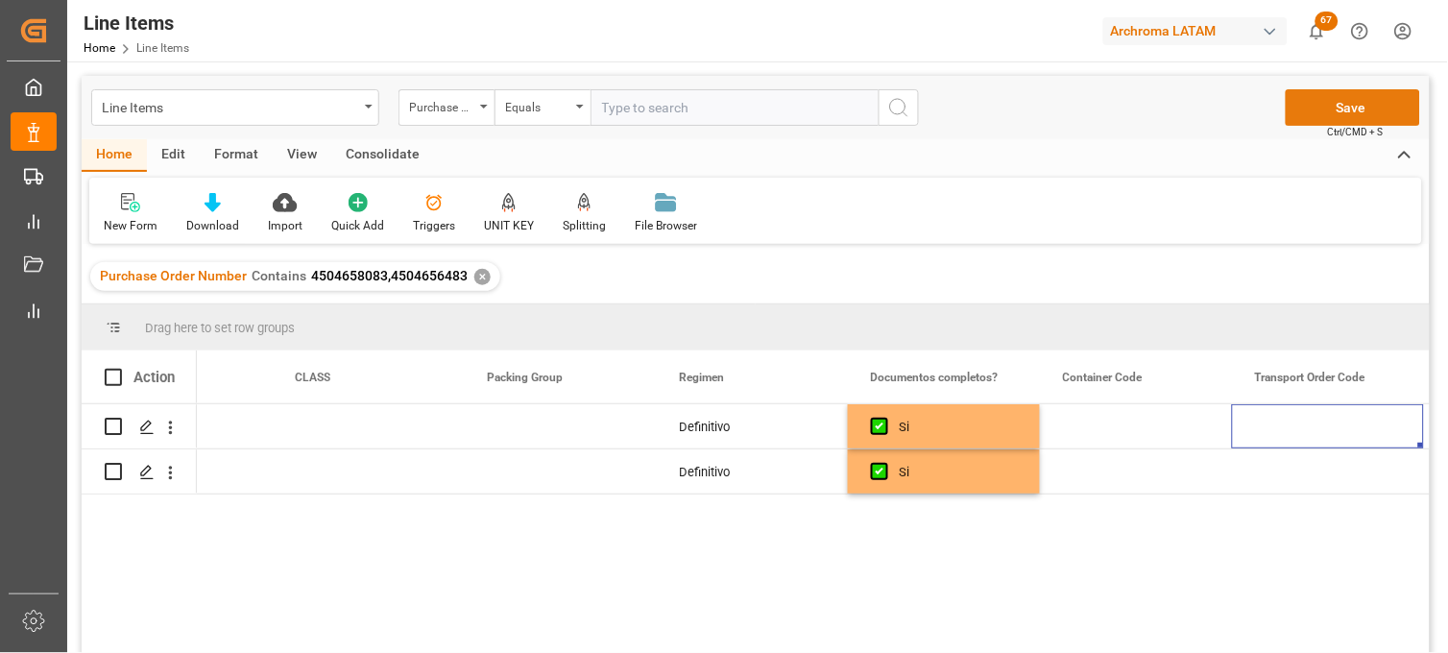
click at [1308, 106] on button "Save" at bounding box center [1353, 107] width 134 height 36
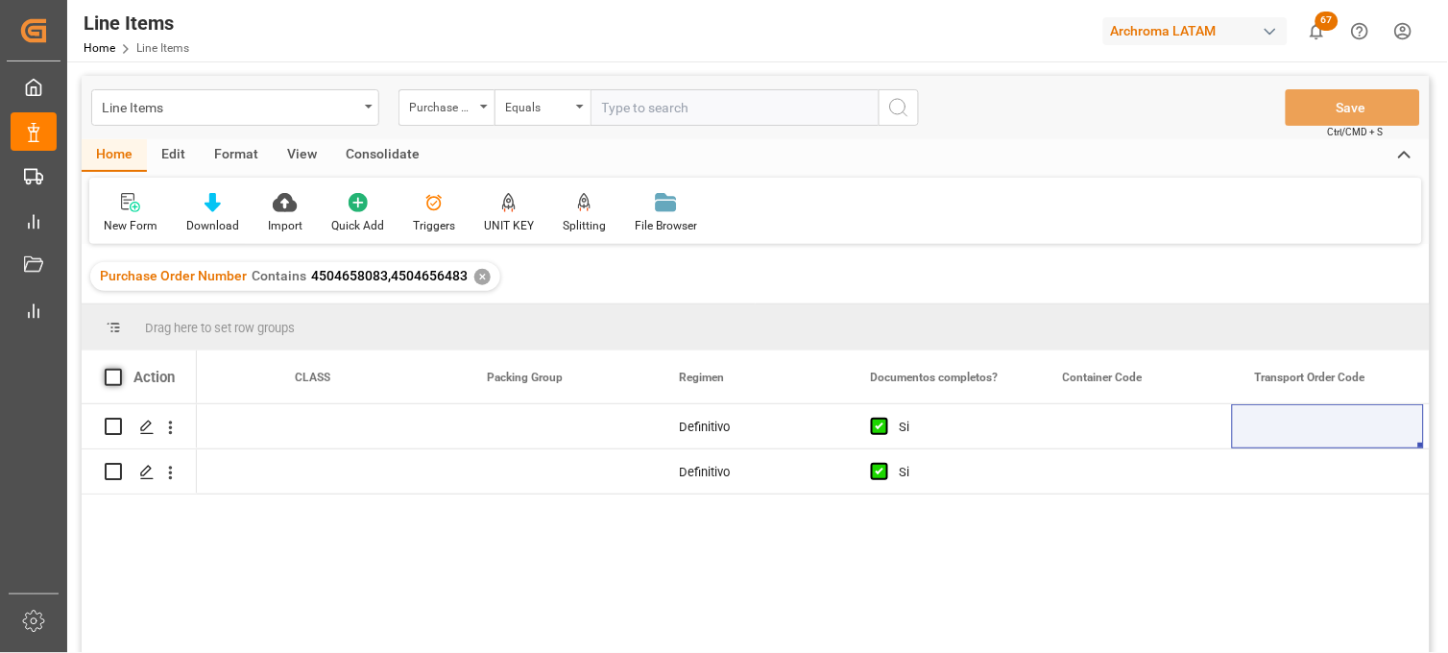
click at [118, 372] on span at bounding box center [113, 377] width 17 height 17
click at [119, 369] on input "checkbox" at bounding box center [119, 369] width 0 height 0
checkbox input "true"
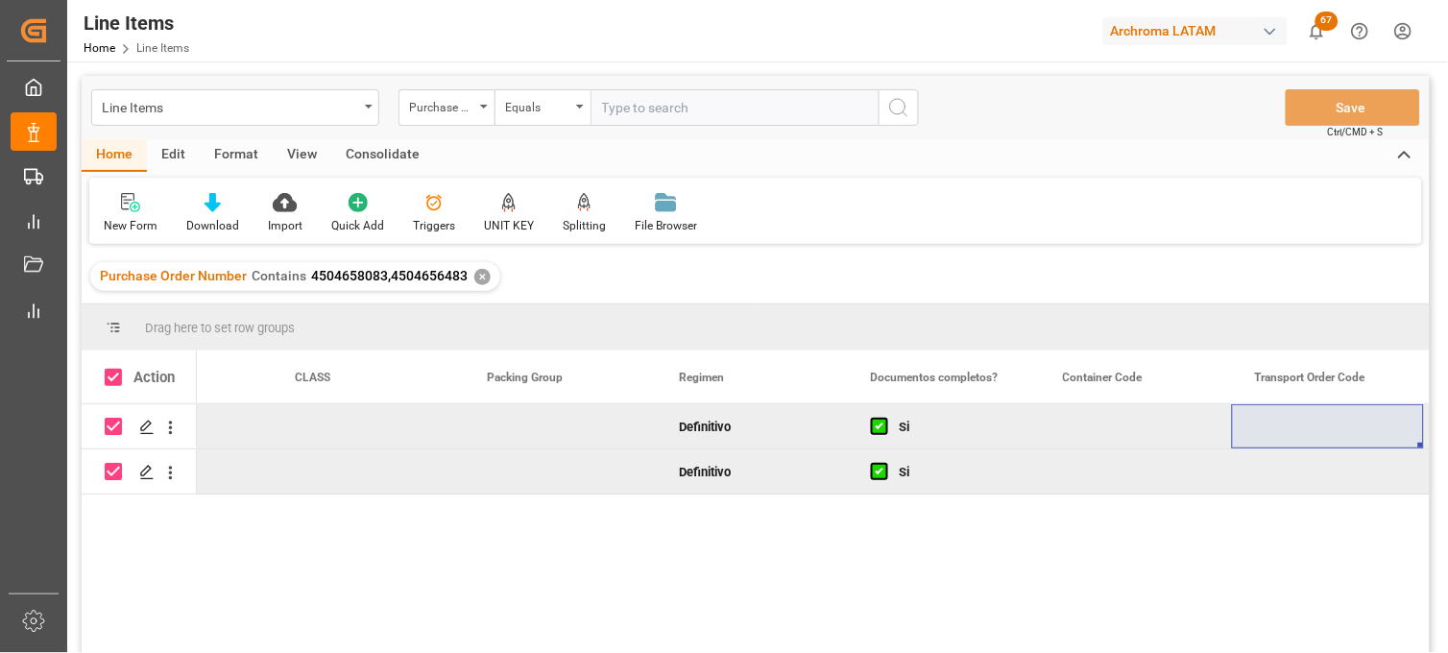
click at [380, 149] on div "Consolidate" at bounding box center [382, 155] width 103 height 33
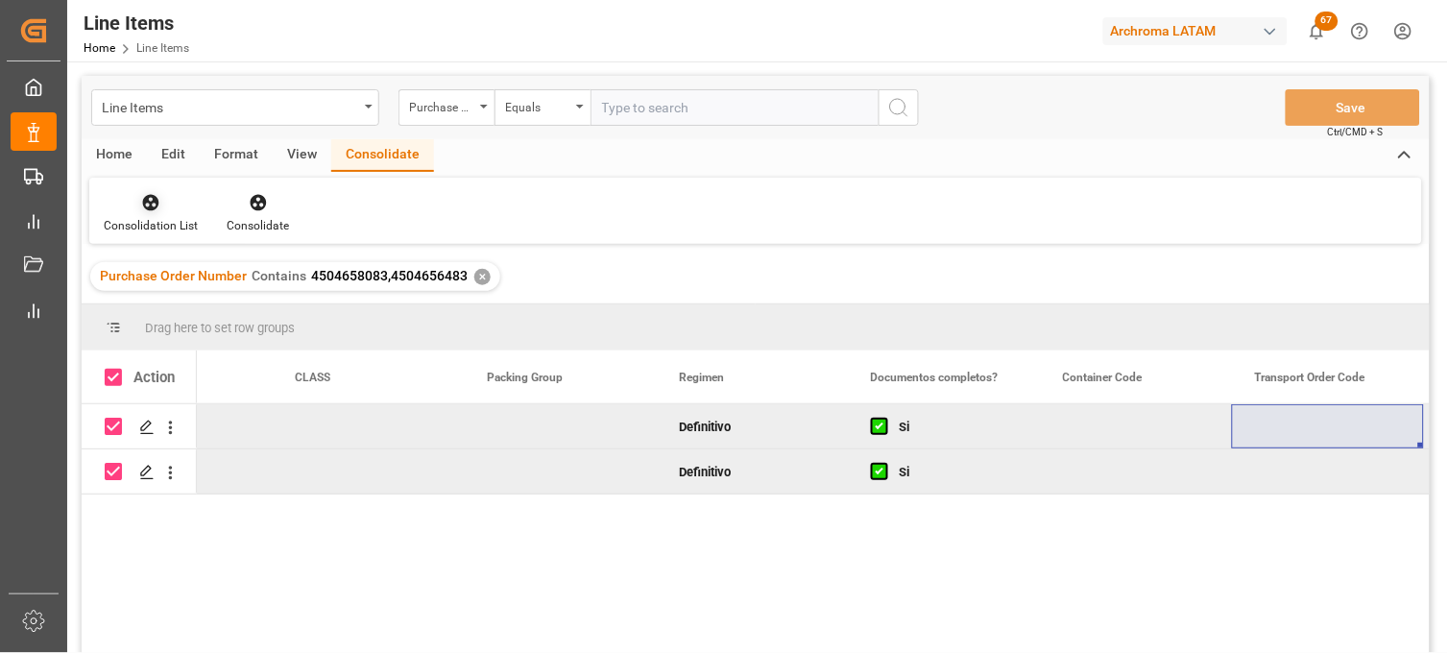
click at [159, 213] on div "Consolidation List" at bounding box center [150, 213] width 123 height 42
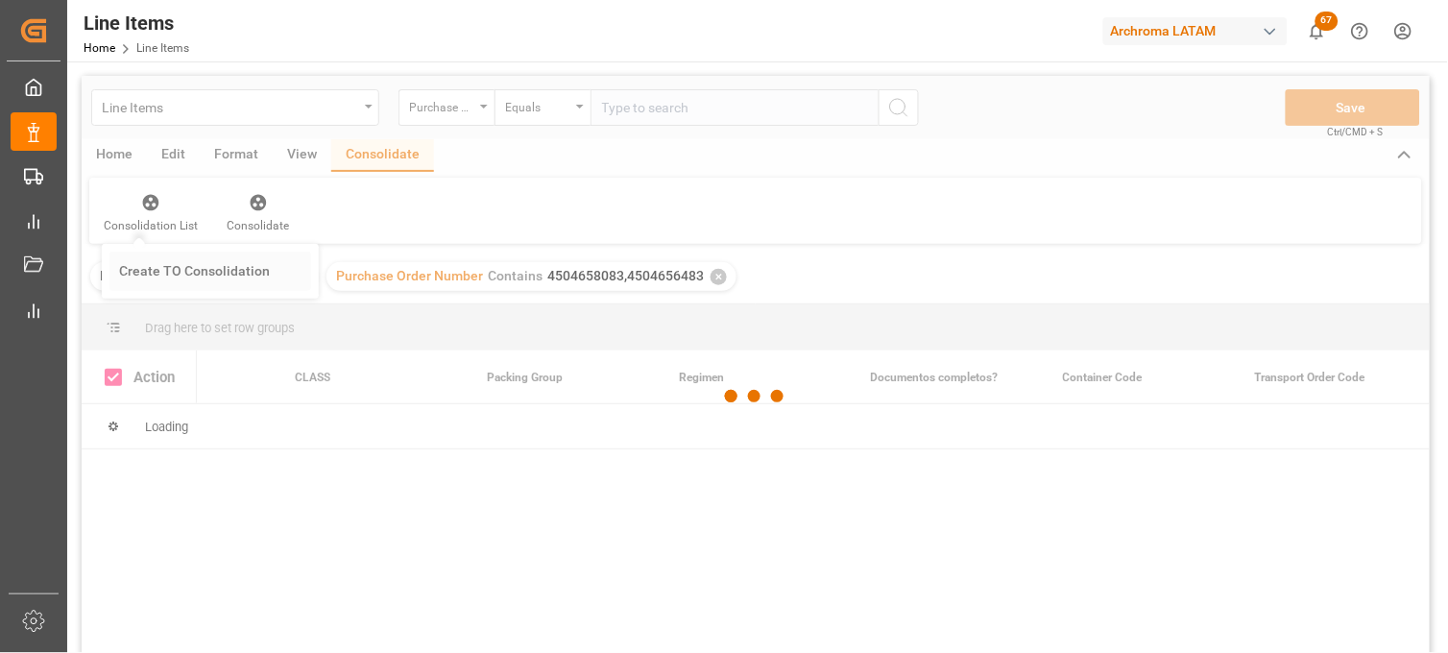
click at [169, 277] on div "Line Items Purchase Order Number Equals Save Ctrl/CMD + S Home Edit Format View…" at bounding box center [756, 390] width 1348 height 628
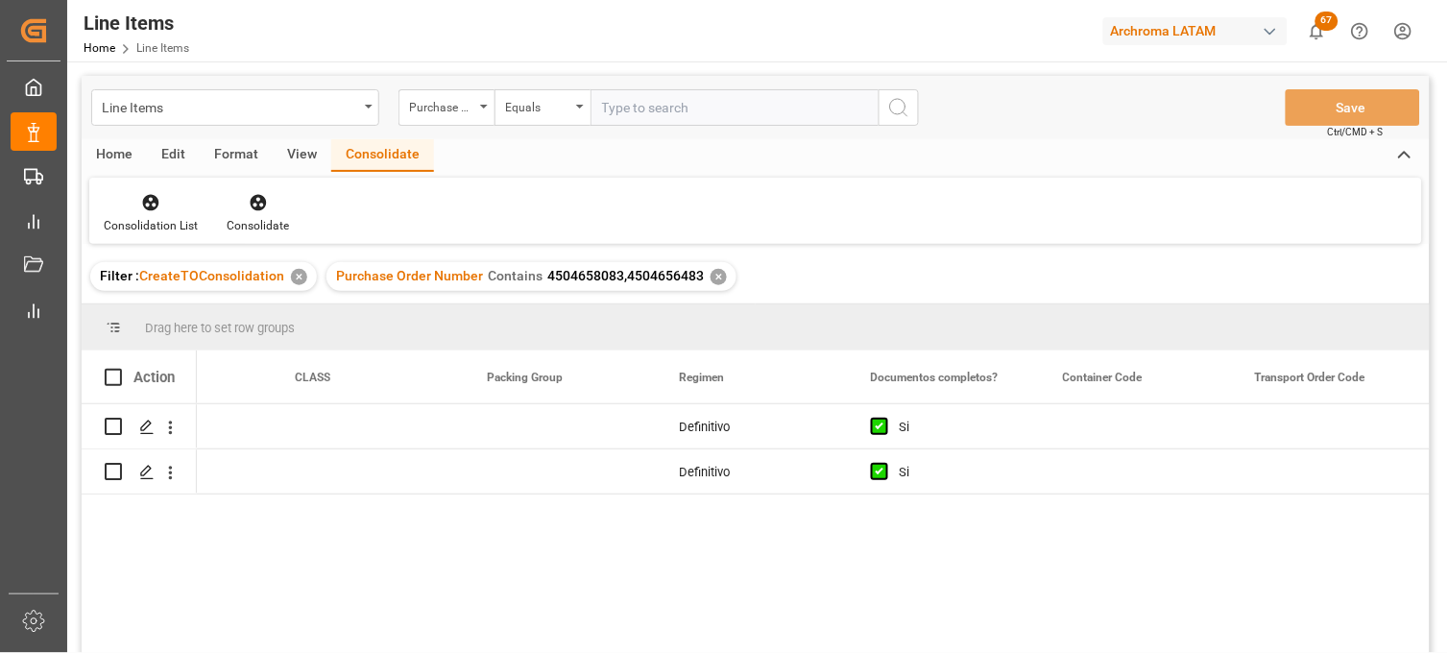
click at [109, 376] on span at bounding box center [113, 377] width 17 height 17
click at [119, 369] on input "checkbox" at bounding box center [119, 369] width 0 height 0
checkbox input "true"
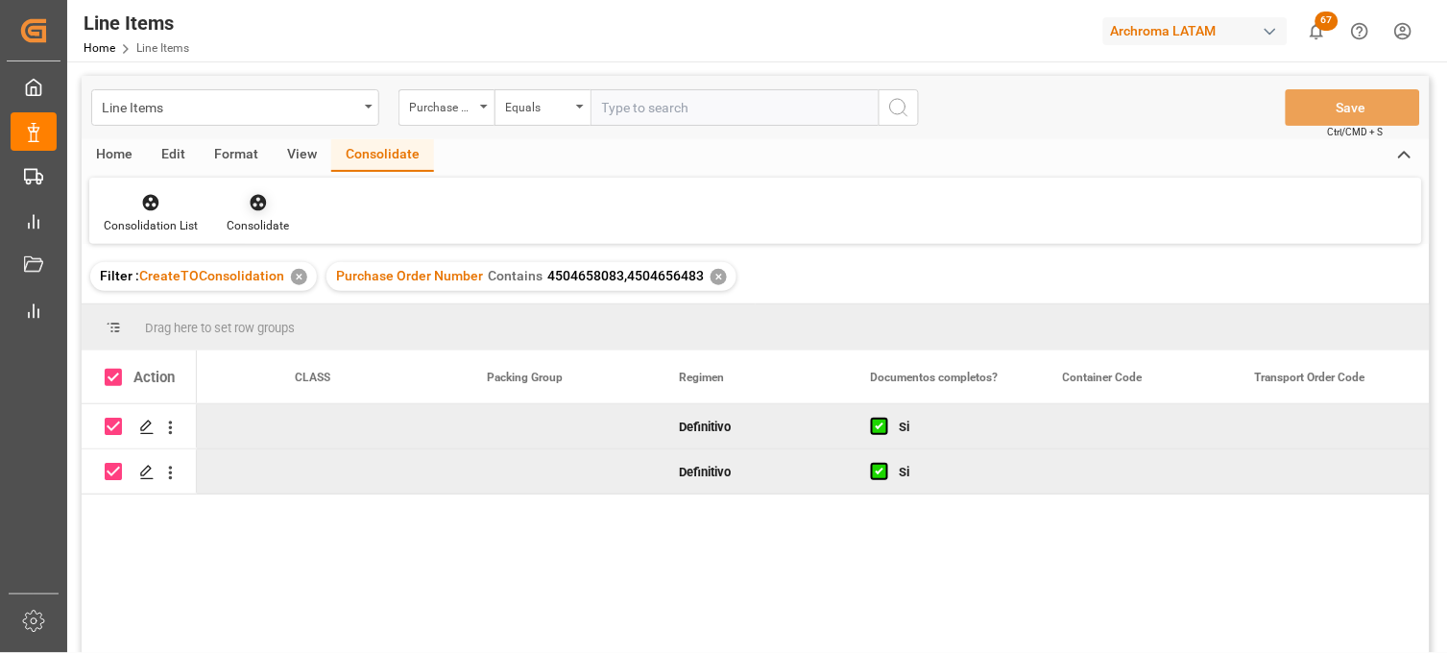
click at [244, 217] on div "Consolidate" at bounding box center [258, 225] width 62 height 17
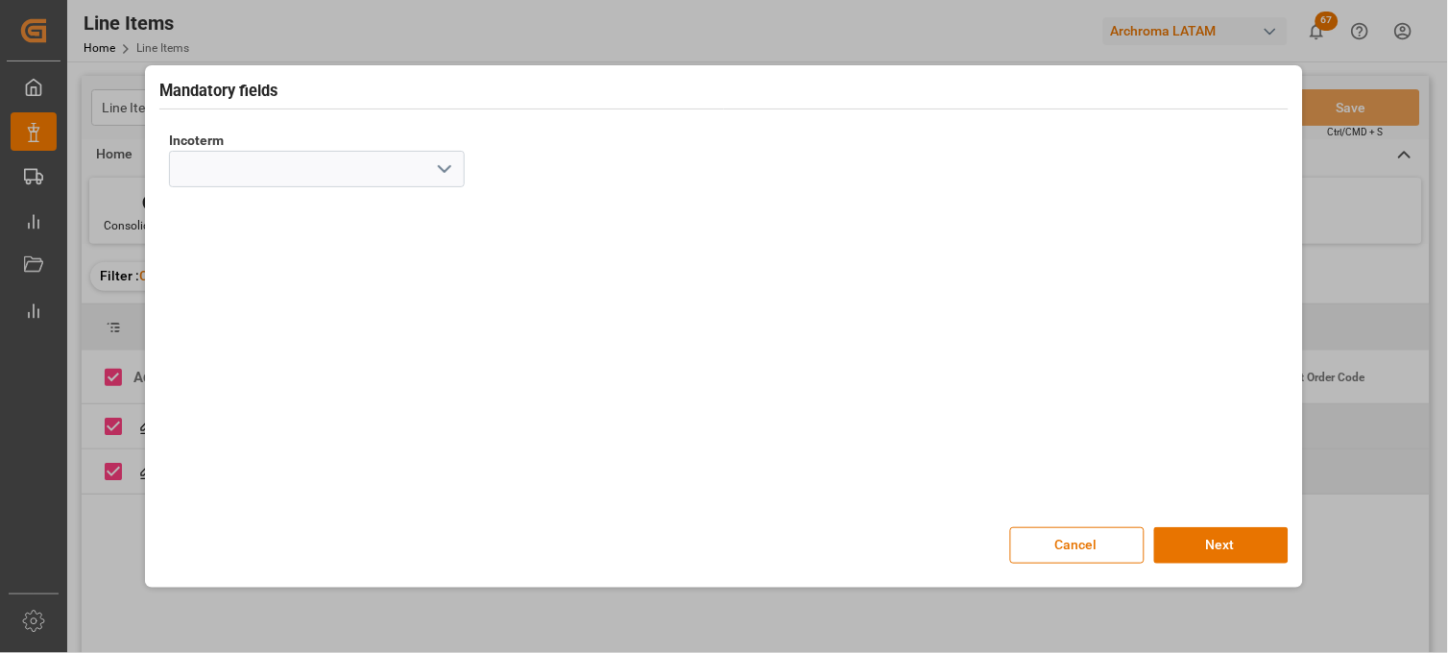
click at [446, 169] on polyline "open menu" at bounding box center [445, 169] width 12 height 6
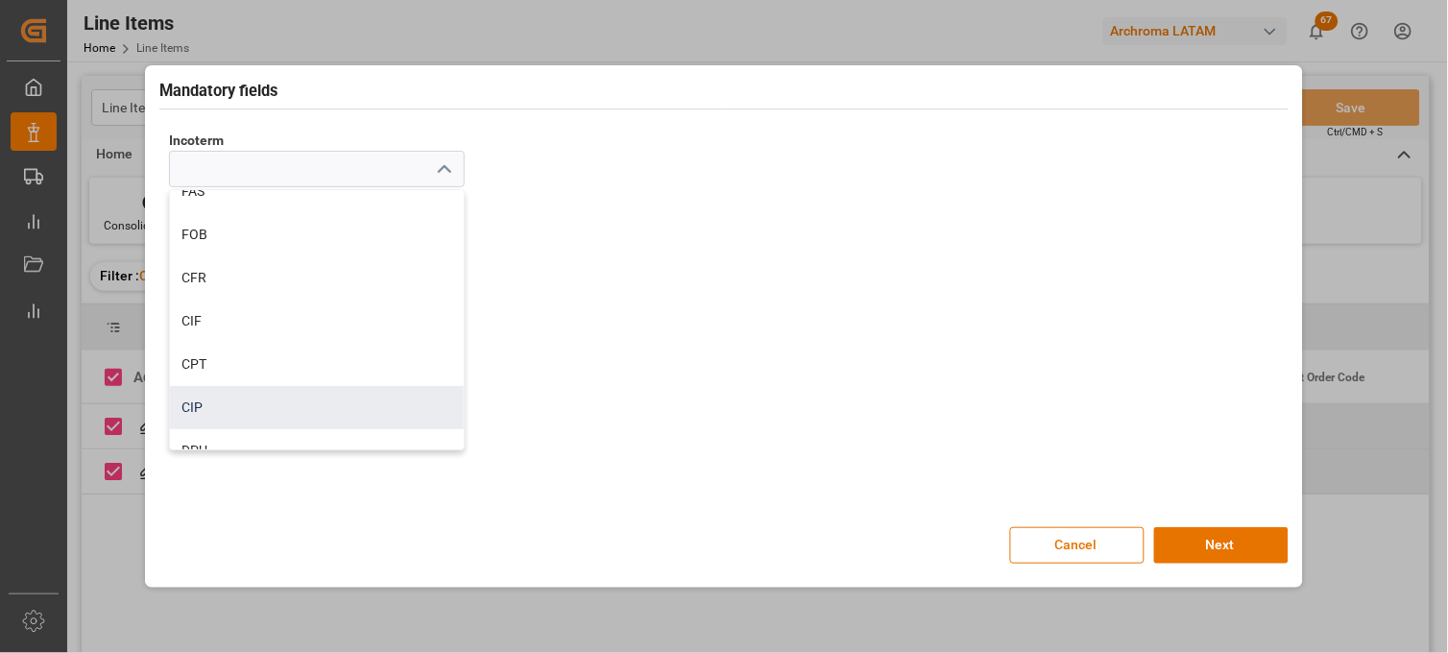
scroll to position [213, 0]
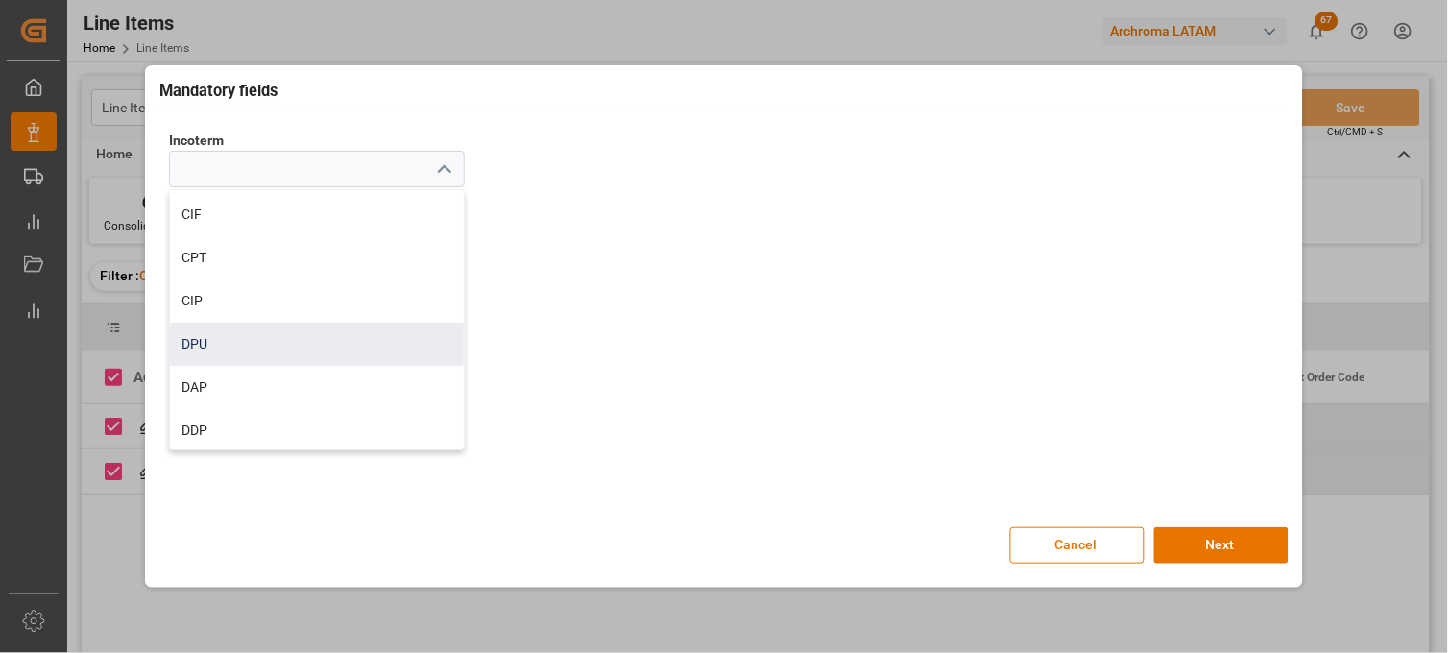
click at [205, 349] on div "DPU" at bounding box center [317, 344] width 294 height 43
type input "DPU"
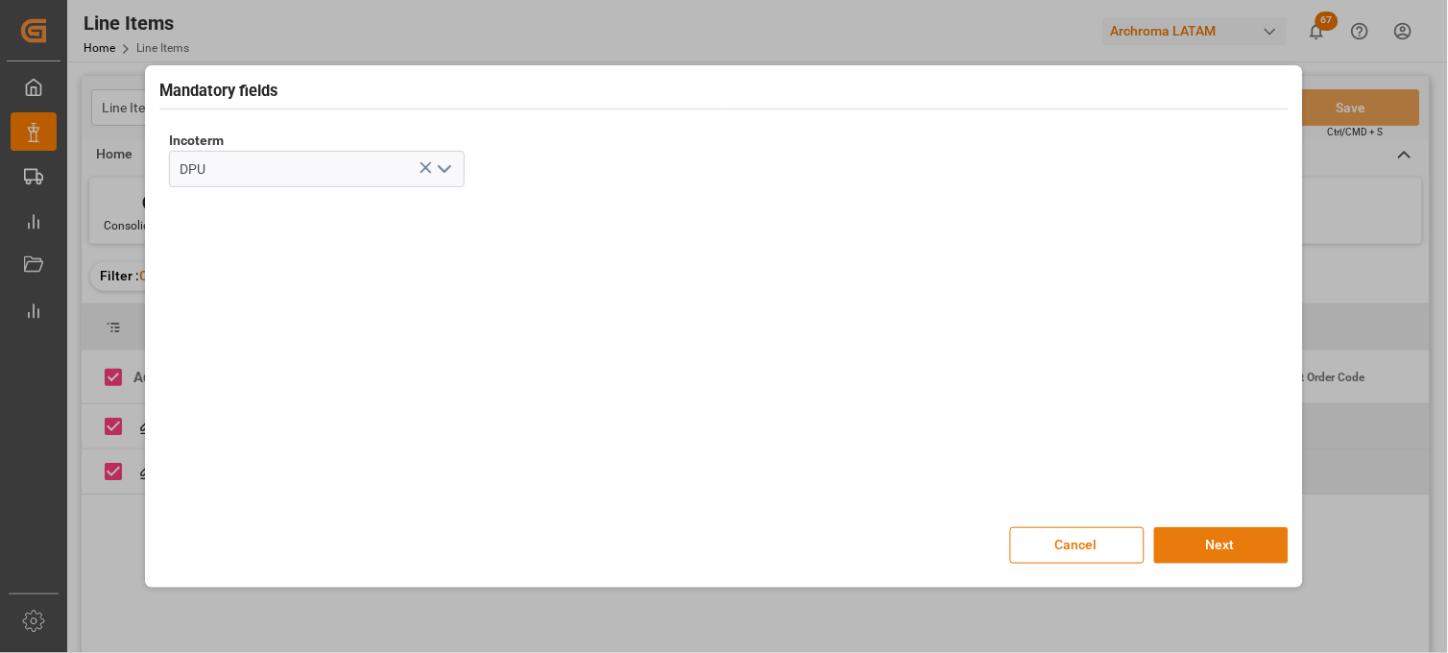
click at [1240, 551] on button "Next" at bounding box center [1221, 545] width 134 height 36
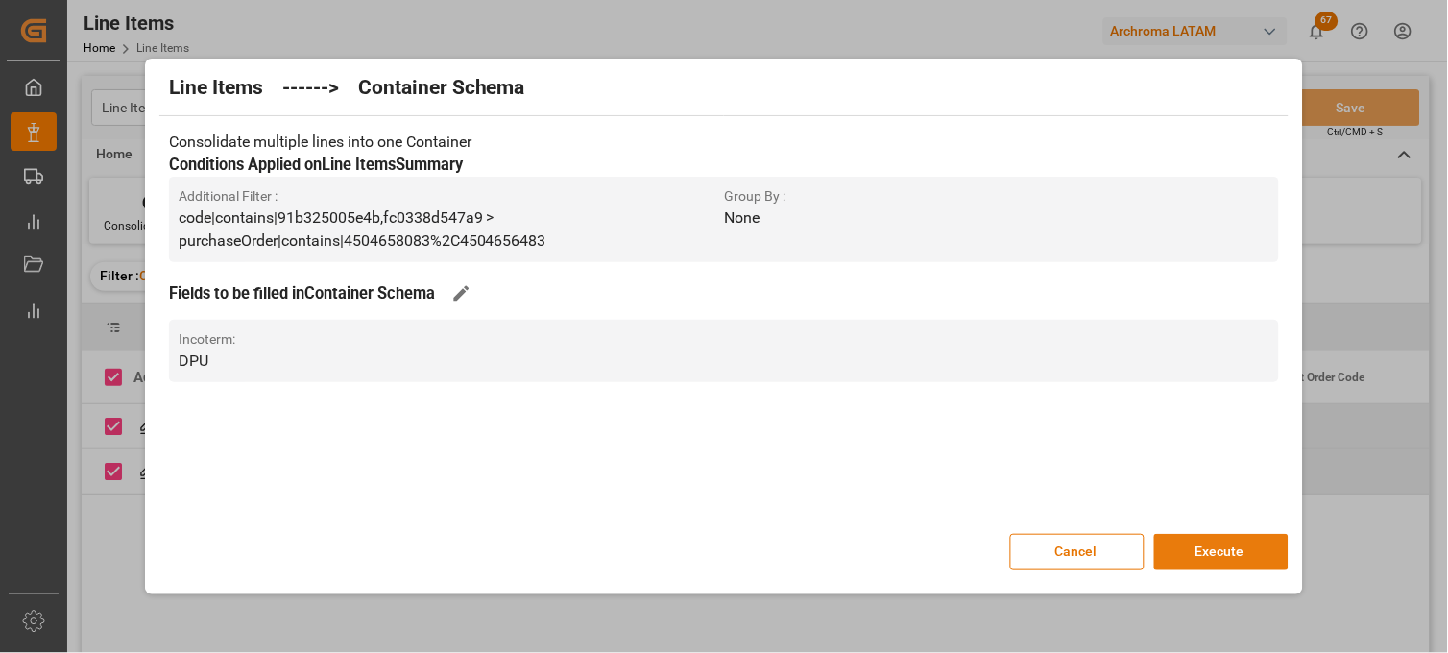
click at [1200, 548] on button "Execute" at bounding box center [1221, 552] width 134 height 36
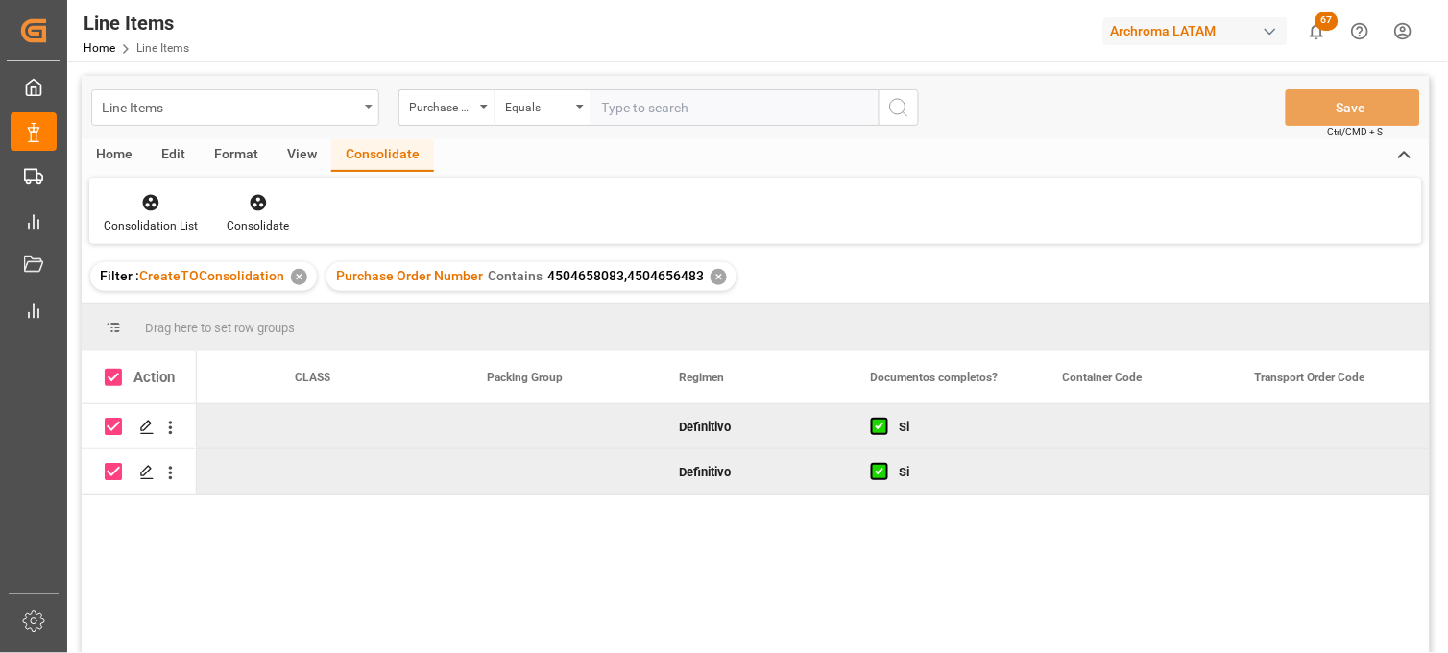
click at [164, 118] on div "Line Items" at bounding box center [235, 107] width 288 height 36
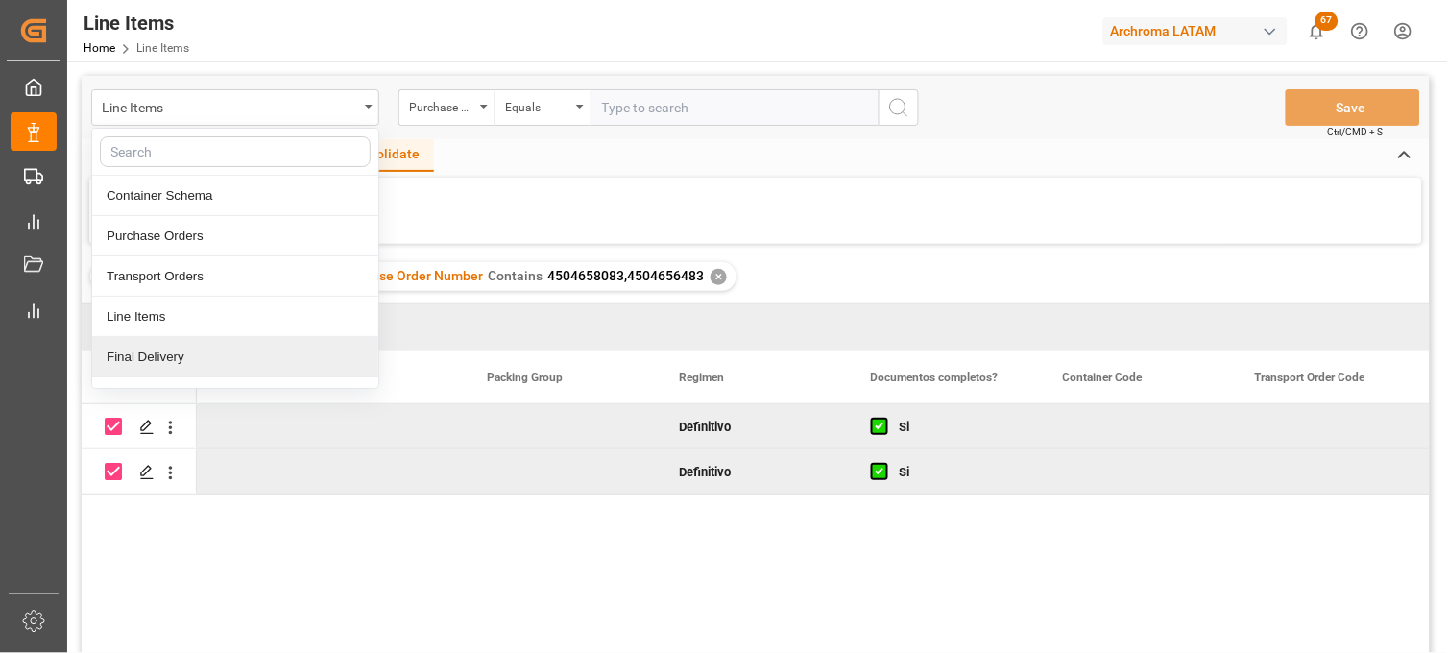
click at [161, 343] on div "Final Delivery" at bounding box center [235, 357] width 286 height 40
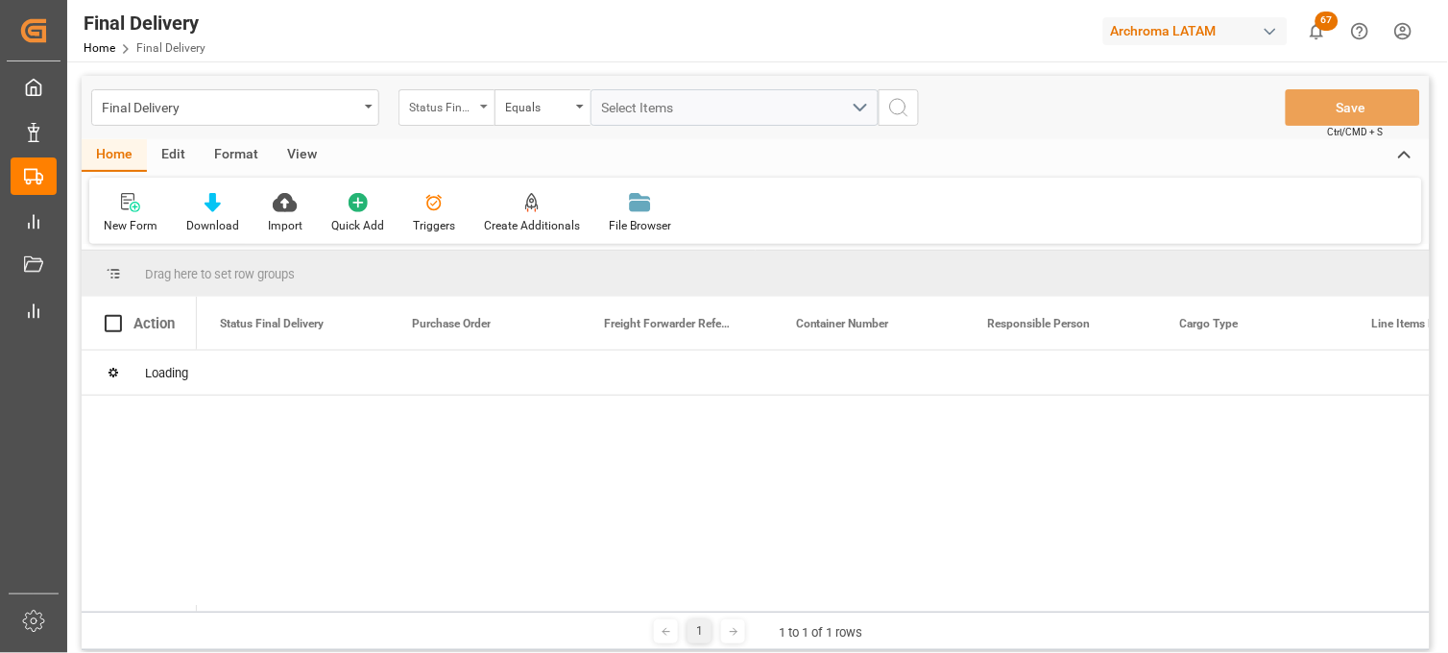
click at [475, 103] on div "Status Final Delivery" at bounding box center [447, 107] width 96 height 36
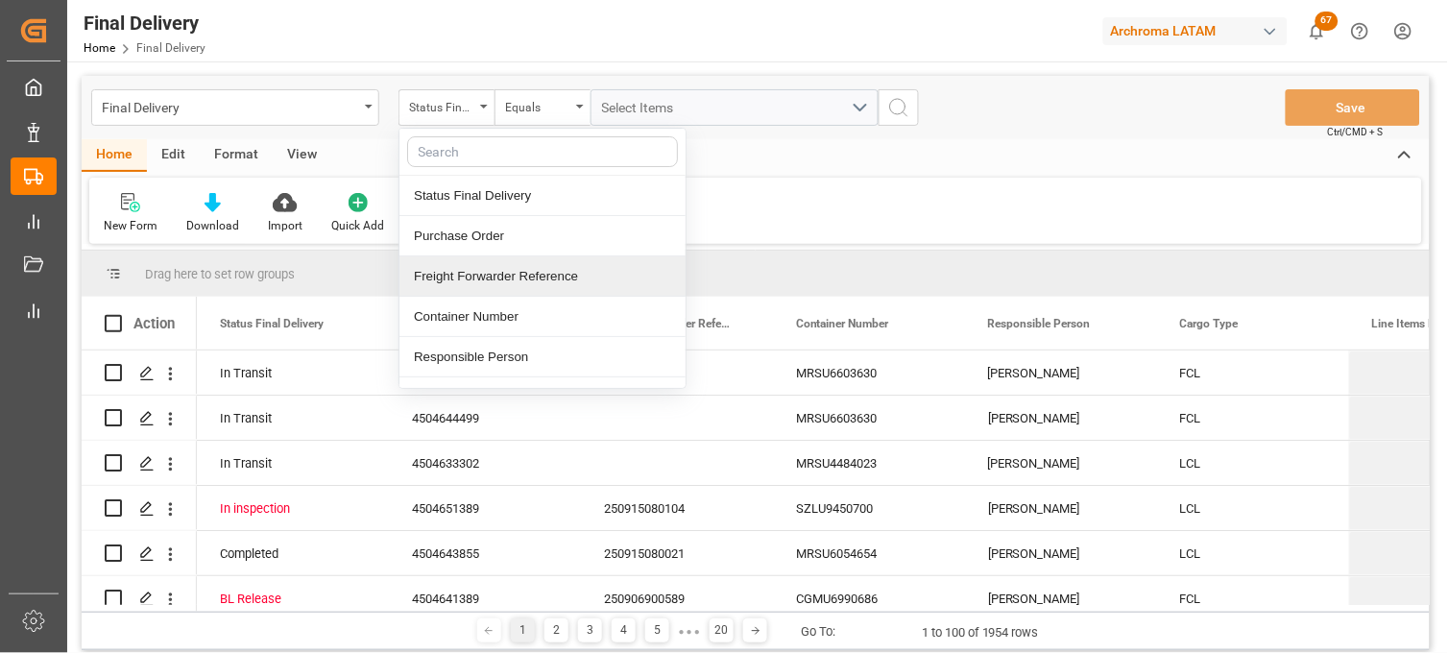
click at [506, 267] on div "Freight Forwarder Reference" at bounding box center [542, 276] width 286 height 40
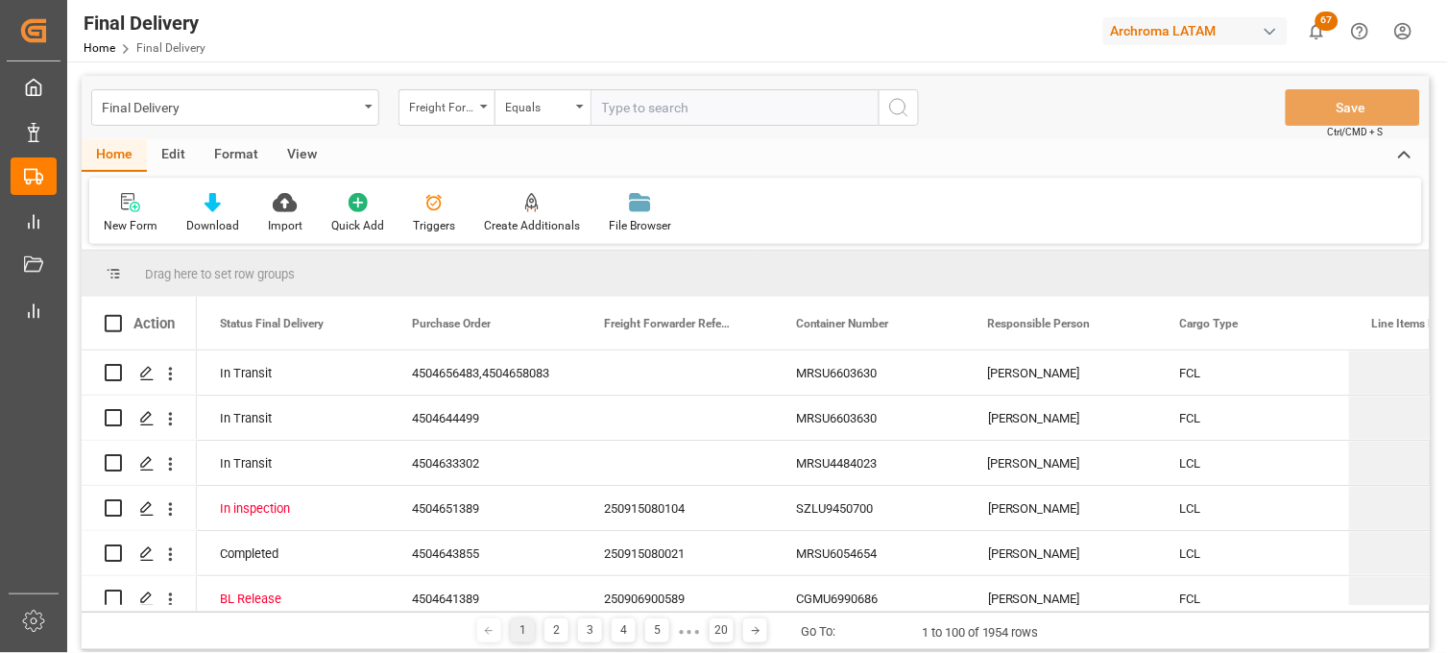
click at [602, 117] on input "text" at bounding box center [735, 107] width 288 height 36
type input "250915080089"
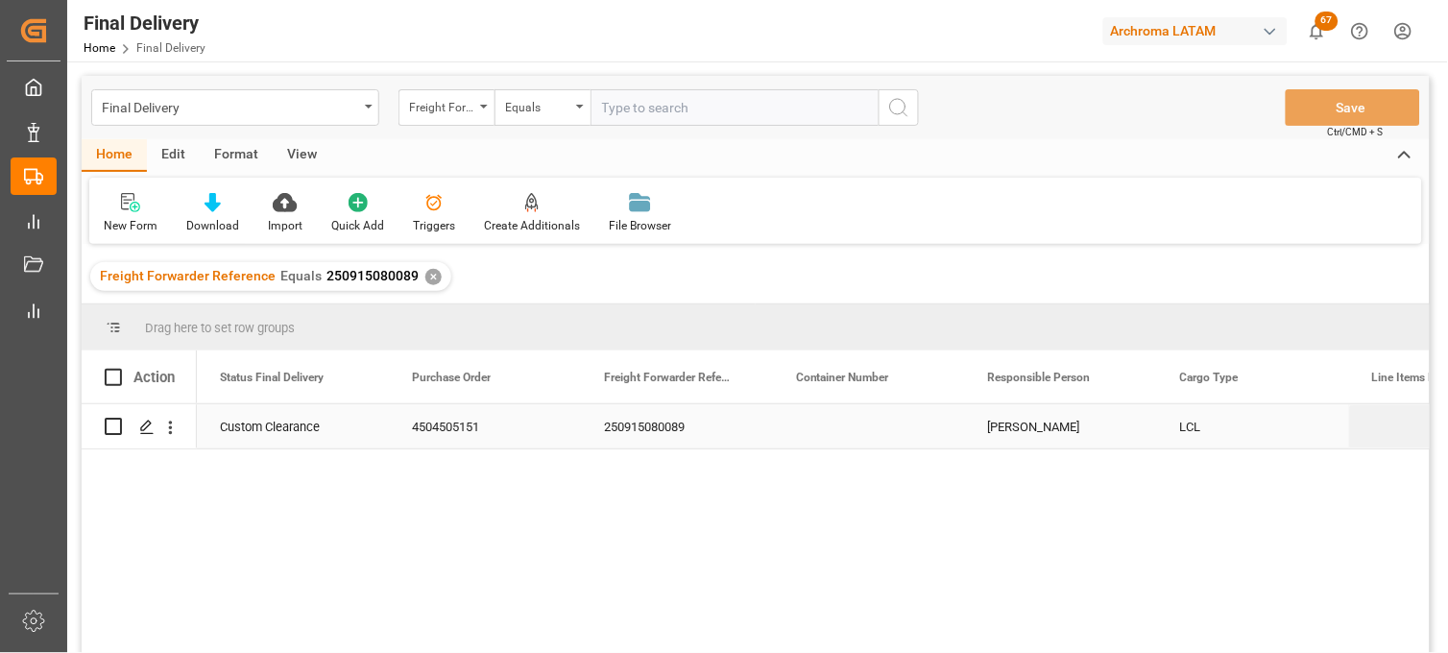
click at [861, 419] on div "Press SPACE to select this row." at bounding box center [869, 426] width 192 height 44
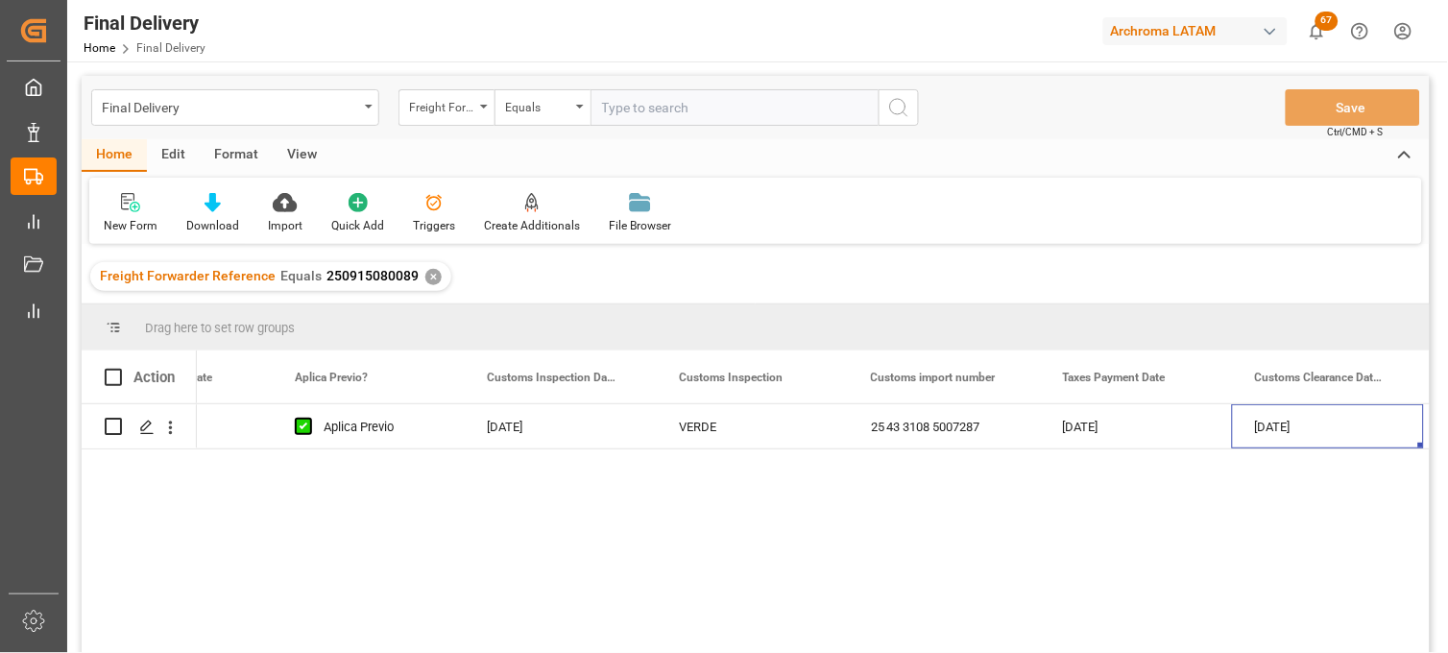
scroll to position [0, 1846]
click at [425, 278] on div "✕" at bounding box center [433, 277] width 16 height 16
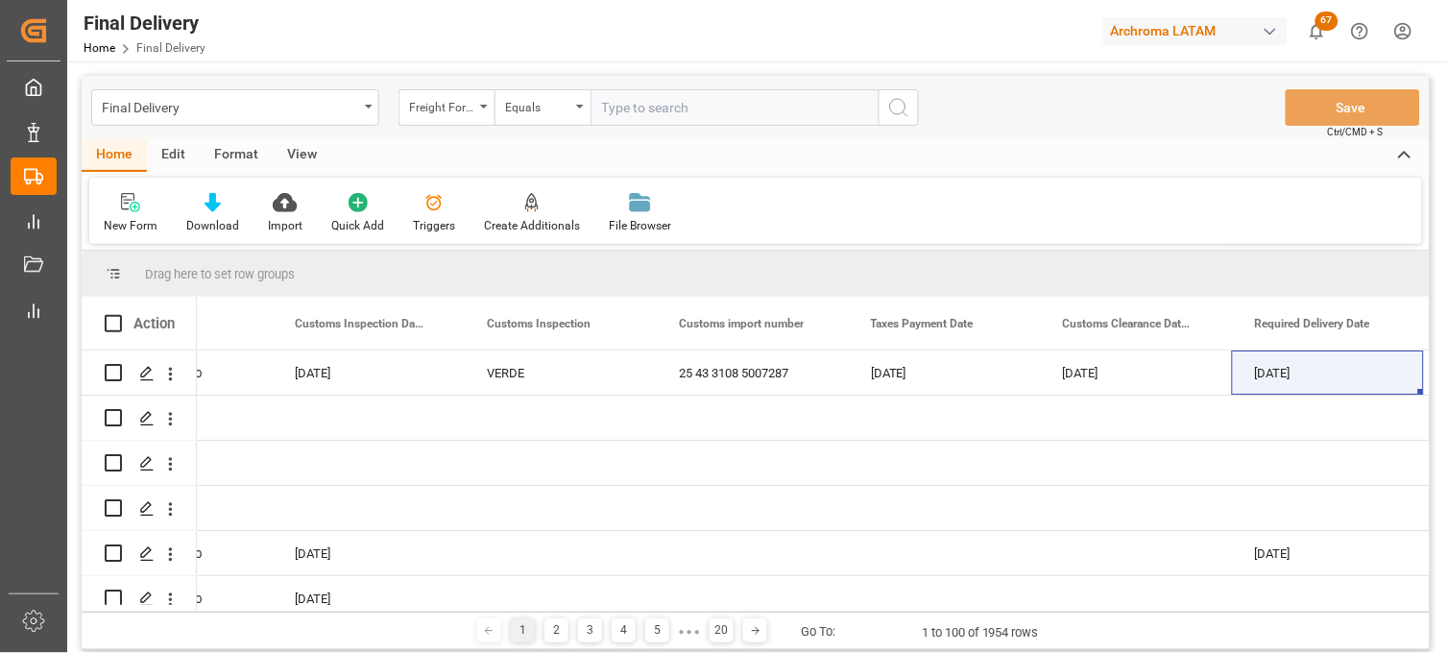
click at [651, 110] on input "text" at bounding box center [735, 107] width 288 height 36
paste input "250906900699"
type input "250906900699"
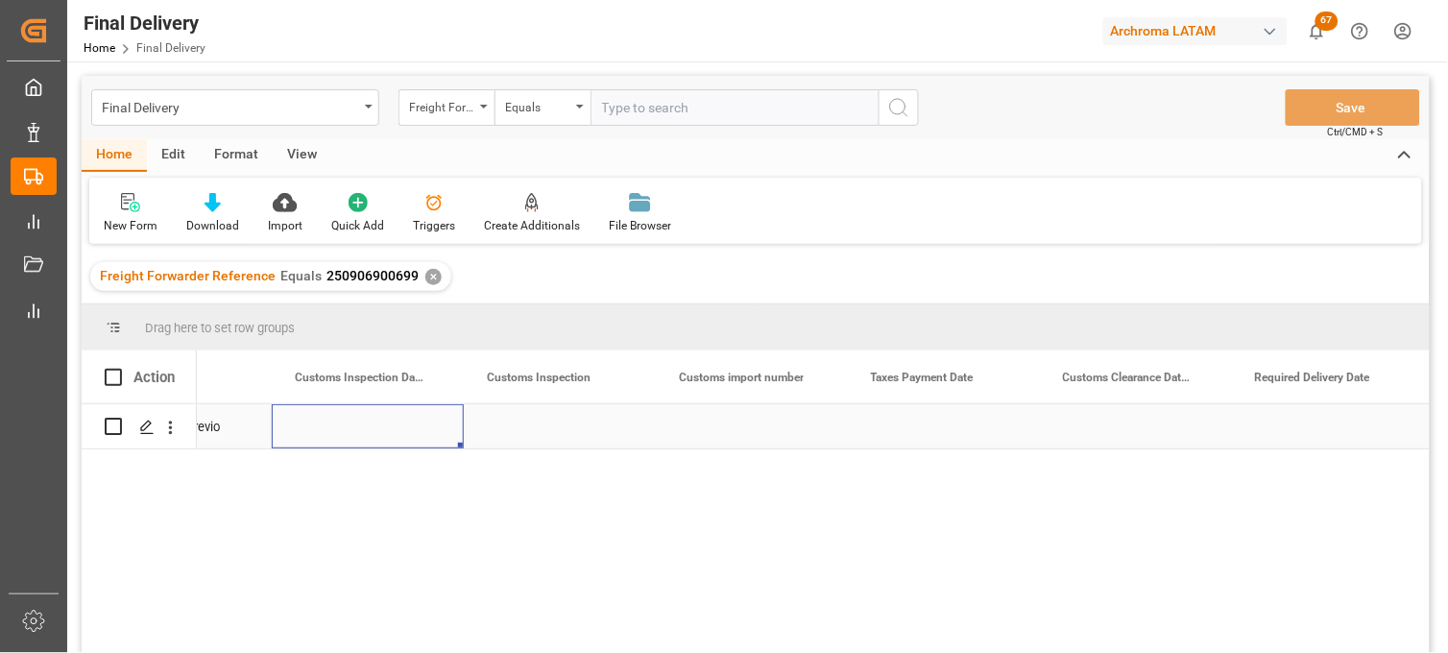
click at [358, 432] on div "Press SPACE to select this row." at bounding box center [368, 426] width 192 height 44
click at [942, 429] on div "Press SPACE to select this row." at bounding box center [944, 426] width 192 height 44
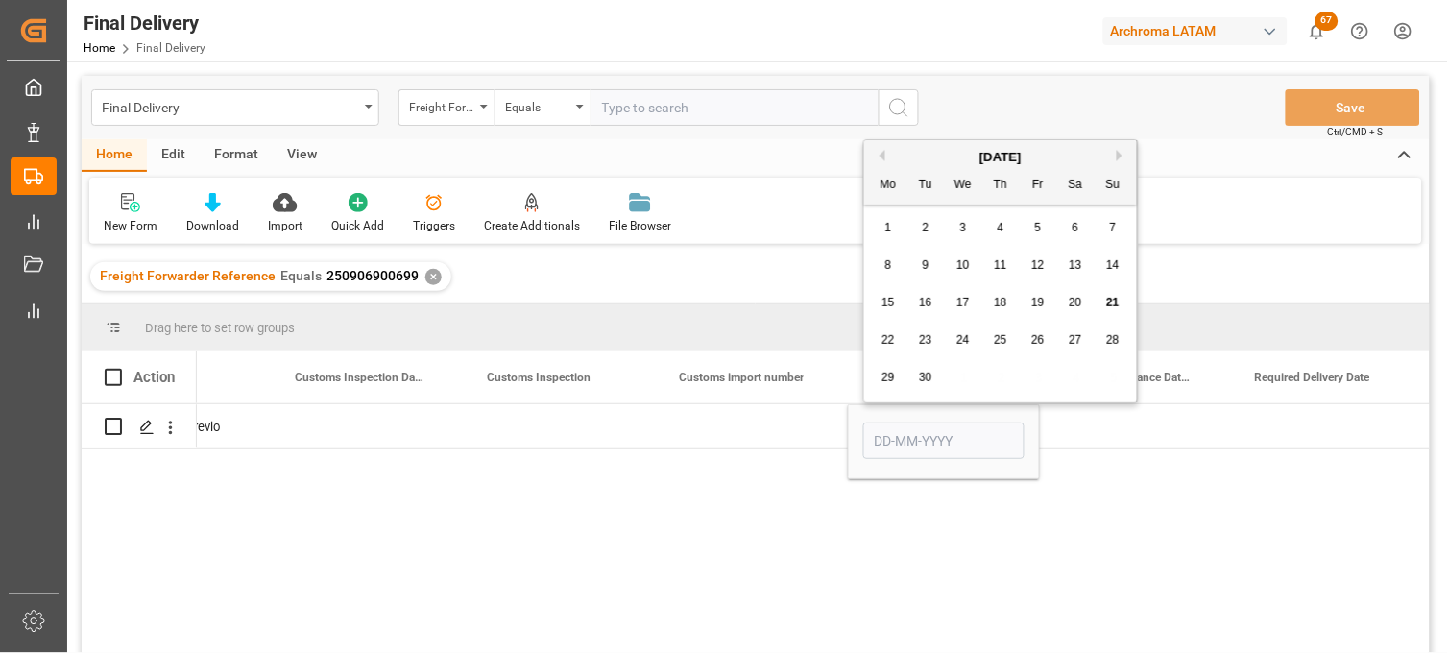
click at [999, 303] on span "18" at bounding box center [1000, 302] width 12 height 13
type input "[DATE]"
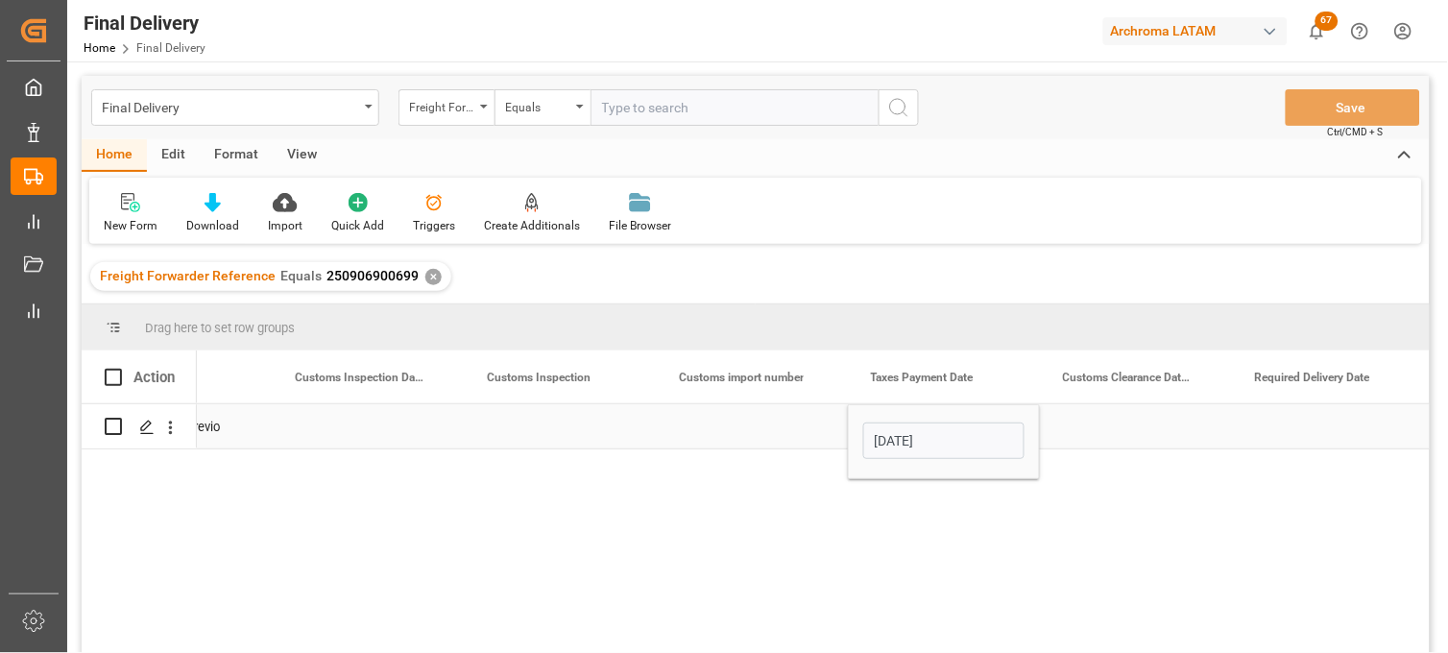
click at [750, 428] on div "Press SPACE to select this row." at bounding box center [752, 426] width 192 height 44
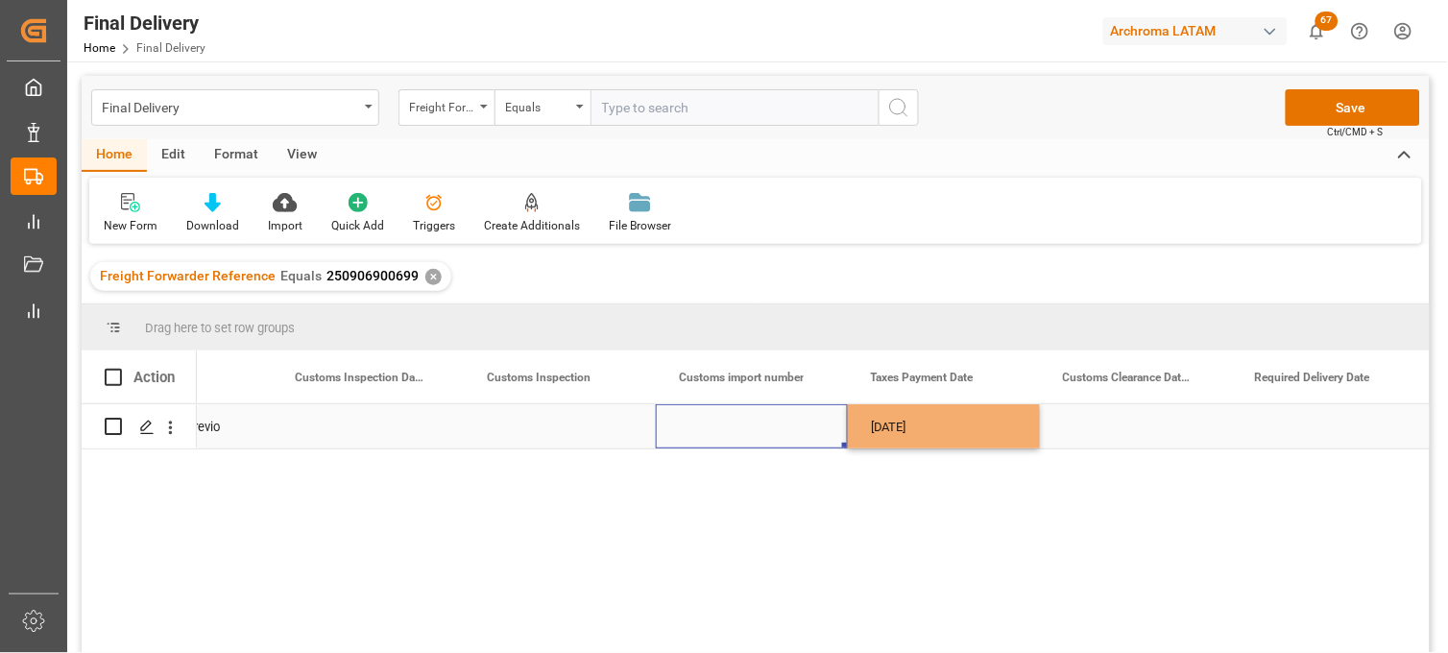
click at [731, 423] on div "Press SPACE to select this row." at bounding box center [752, 426] width 192 height 44
click at [731, 423] on input "Press SPACE to select this row." at bounding box center [751, 438] width 161 height 36
type input "25 16 3108 5003989"
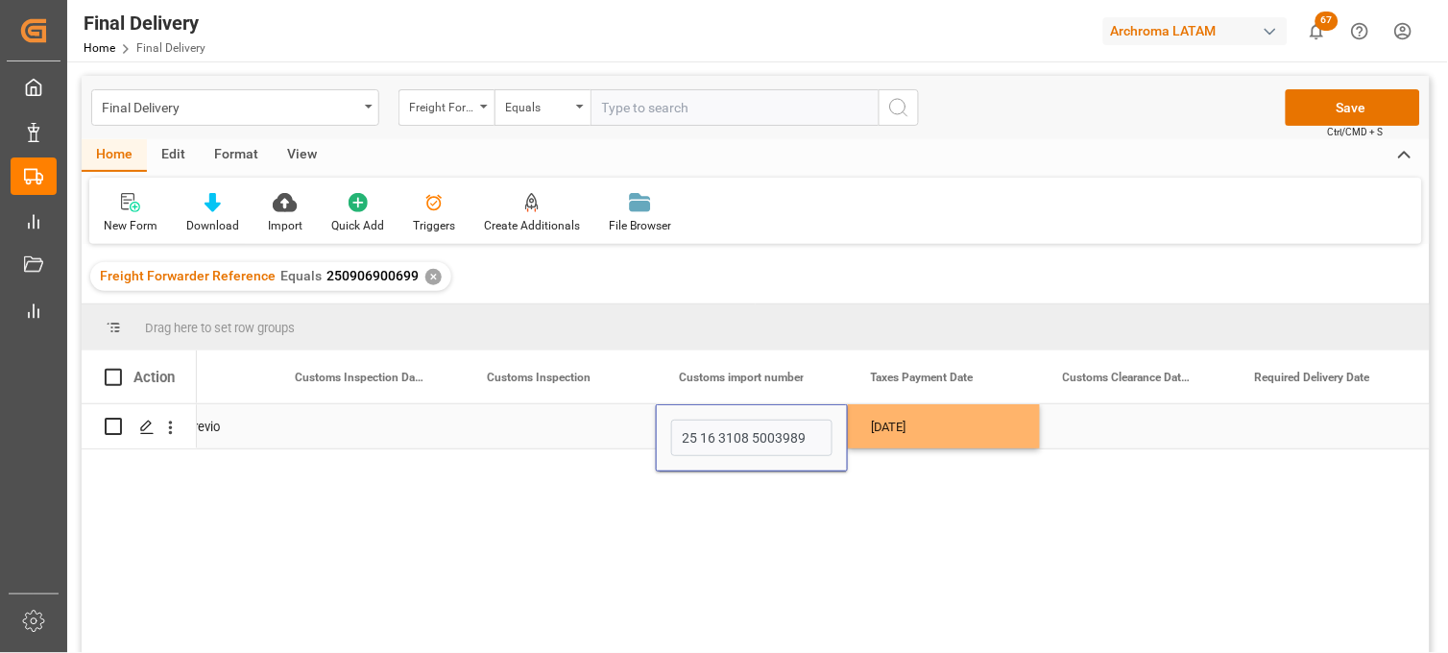
click at [539, 423] on div "Press SPACE to select this row." at bounding box center [560, 426] width 192 height 44
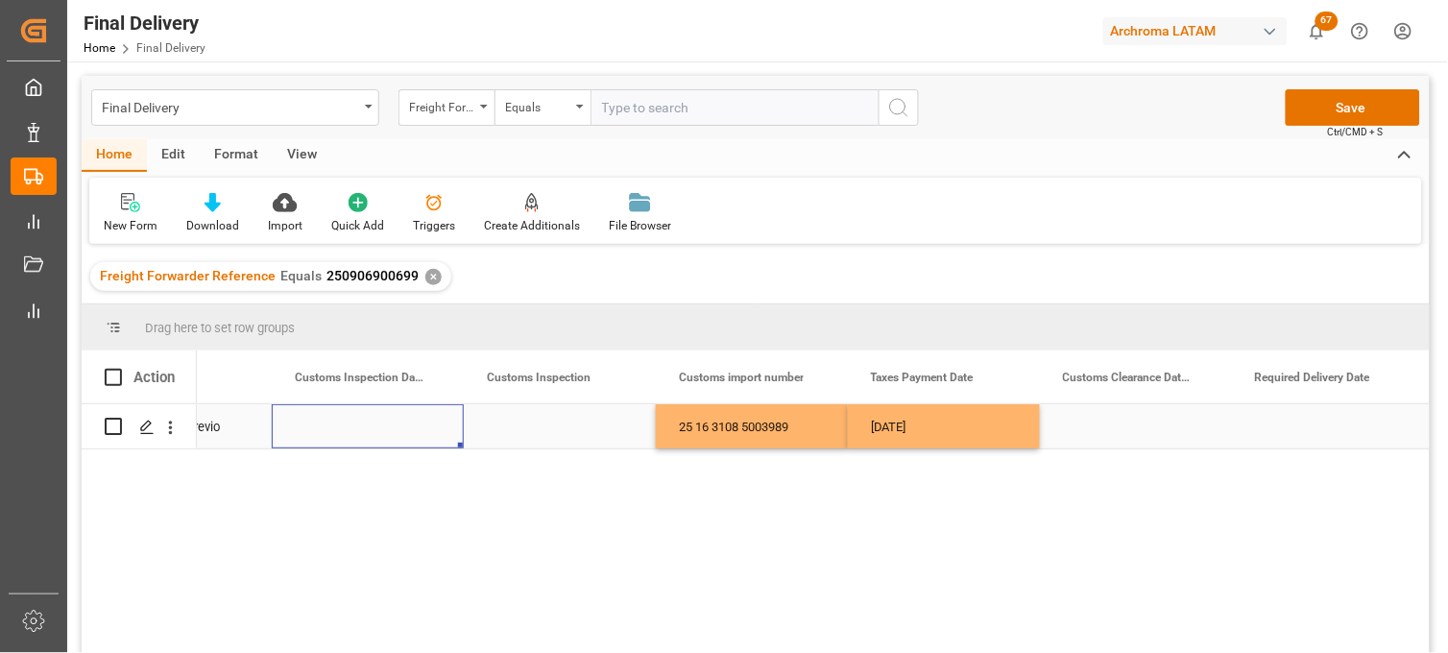
click at [337, 425] on div "Press SPACE to select this row." at bounding box center [368, 426] width 192 height 44
click at [1109, 425] on div "Press SPACE to select this row." at bounding box center [1136, 426] width 192 height 44
click at [1285, 427] on div "Press SPACE to select this row." at bounding box center [1328, 426] width 192 height 44
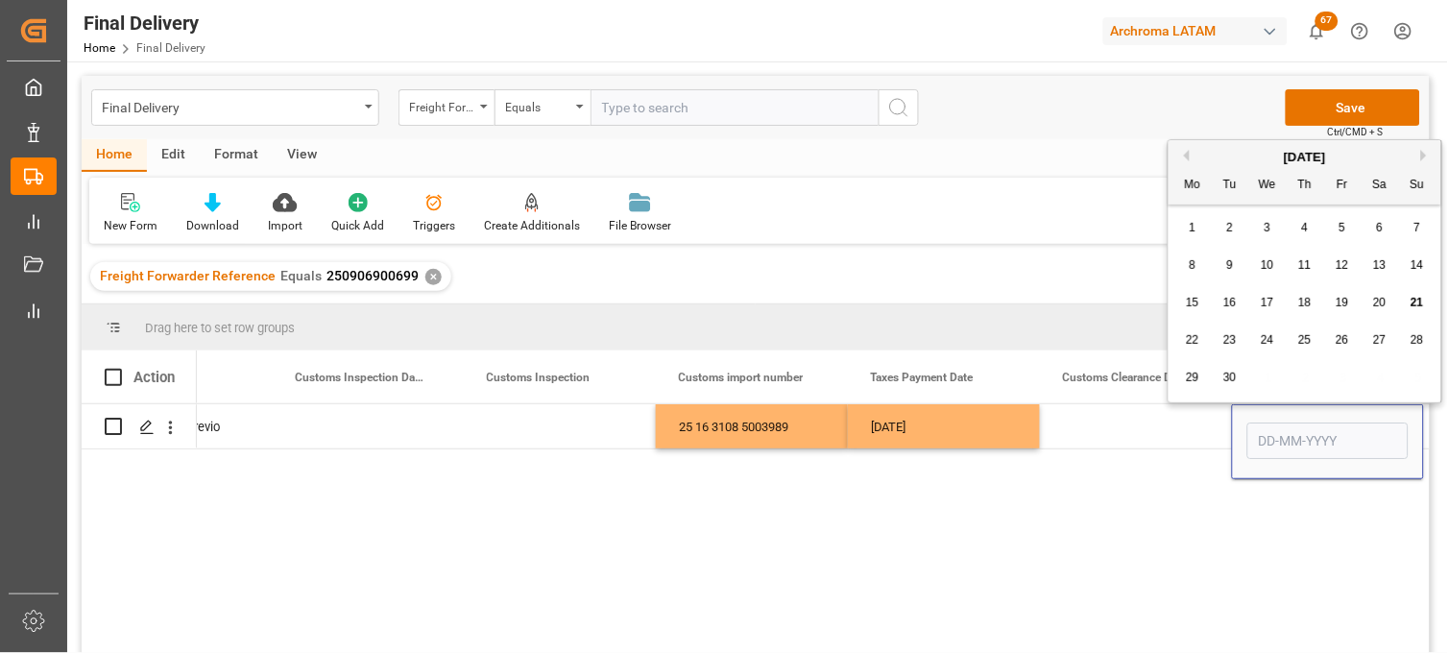
click at [1424, 157] on button "Next Month" at bounding box center [1427, 156] width 12 height 12
click at [1345, 231] on span "3" at bounding box center [1343, 227] width 7 height 13
type input "[DATE]"
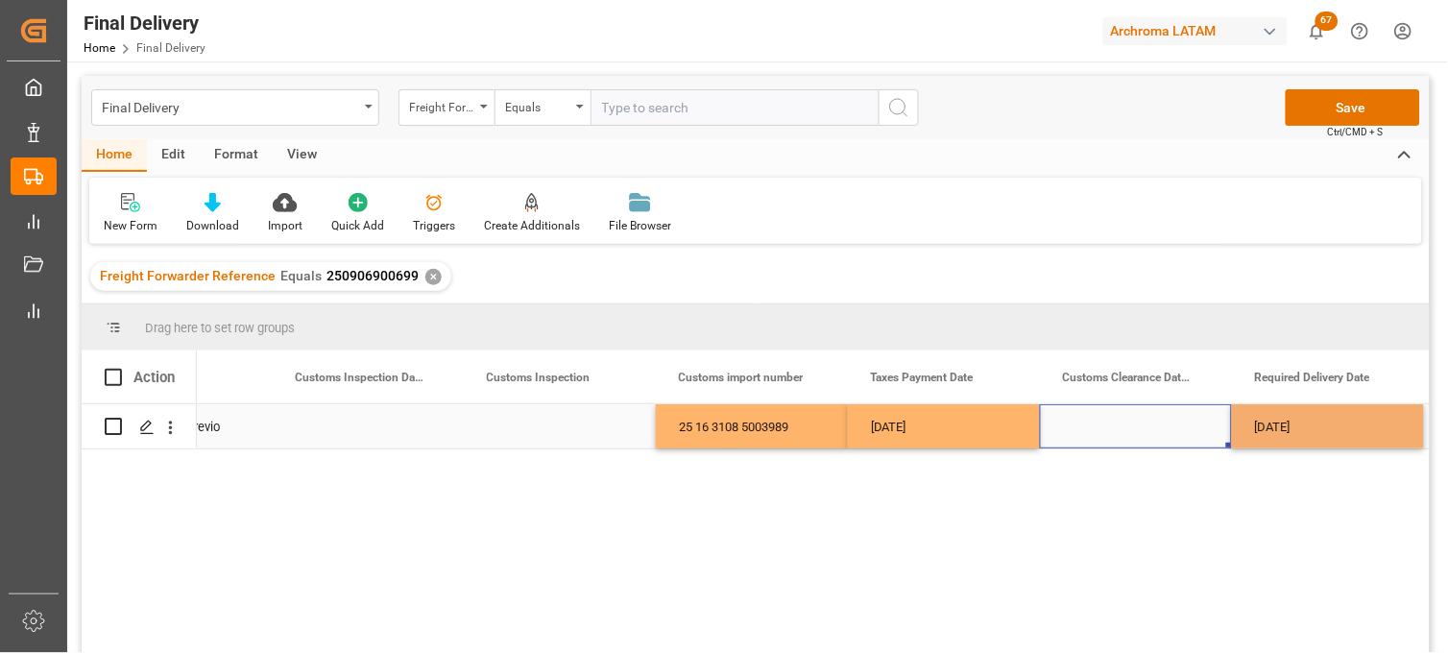
click at [1120, 423] on div "Press SPACE to select this row." at bounding box center [1136, 426] width 192 height 44
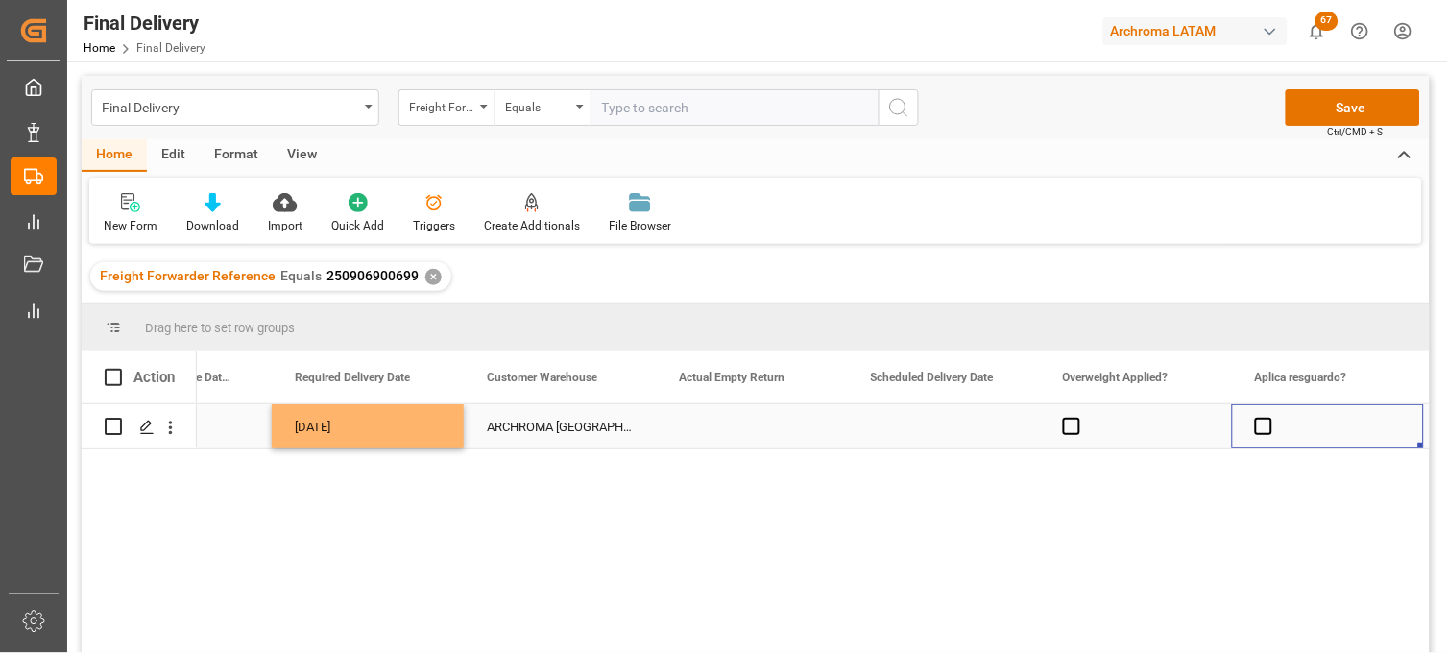
scroll to position [0, 2998]
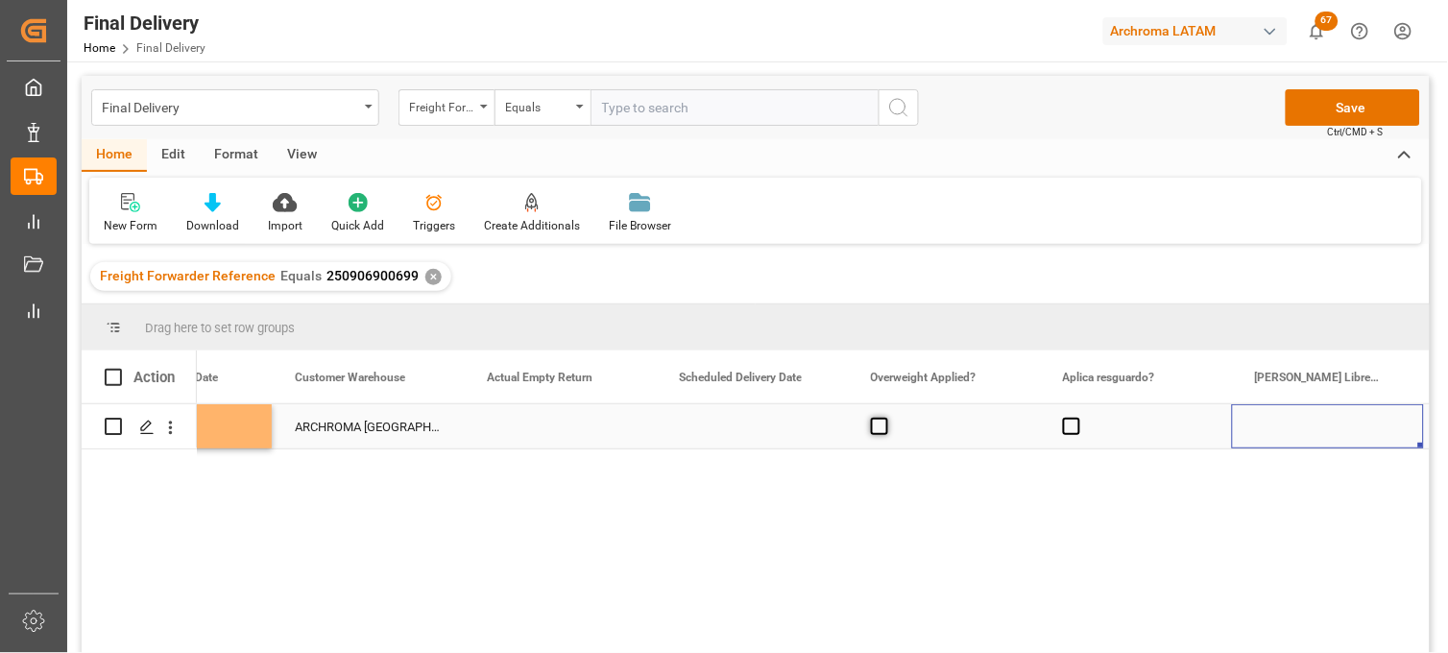
click at [881, 427] on span "Press SPACE to select this row." at bounding box center [879, 426] width 17 height 17
click at [885, 418] on input "Press SPACE to select this row." at bounding box center [885, 418] width 0 height 0
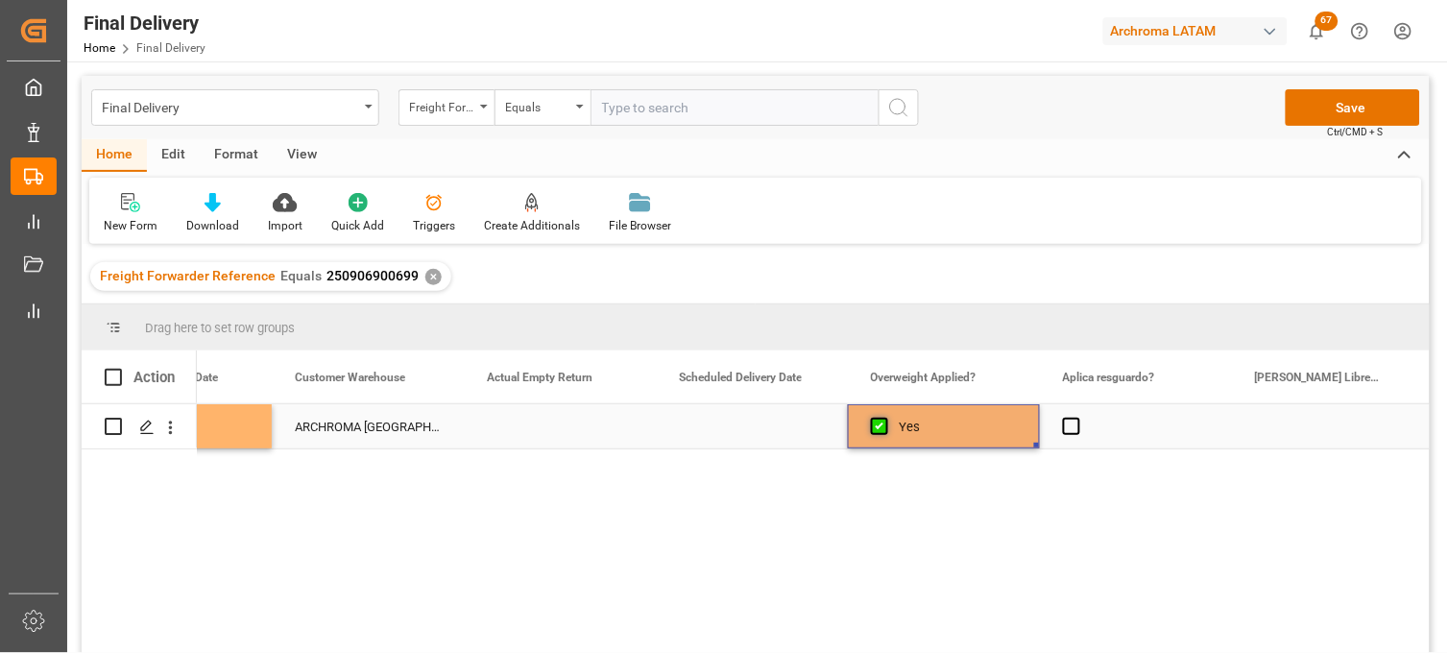
click at [881, 427] on span "Press SPACE to select this row." at bounding box center [879, 426] width 17 height 17
click at [885, 418] on input "Press SPACE to select this row." at bounding box center [885, 418] width 0 height 0
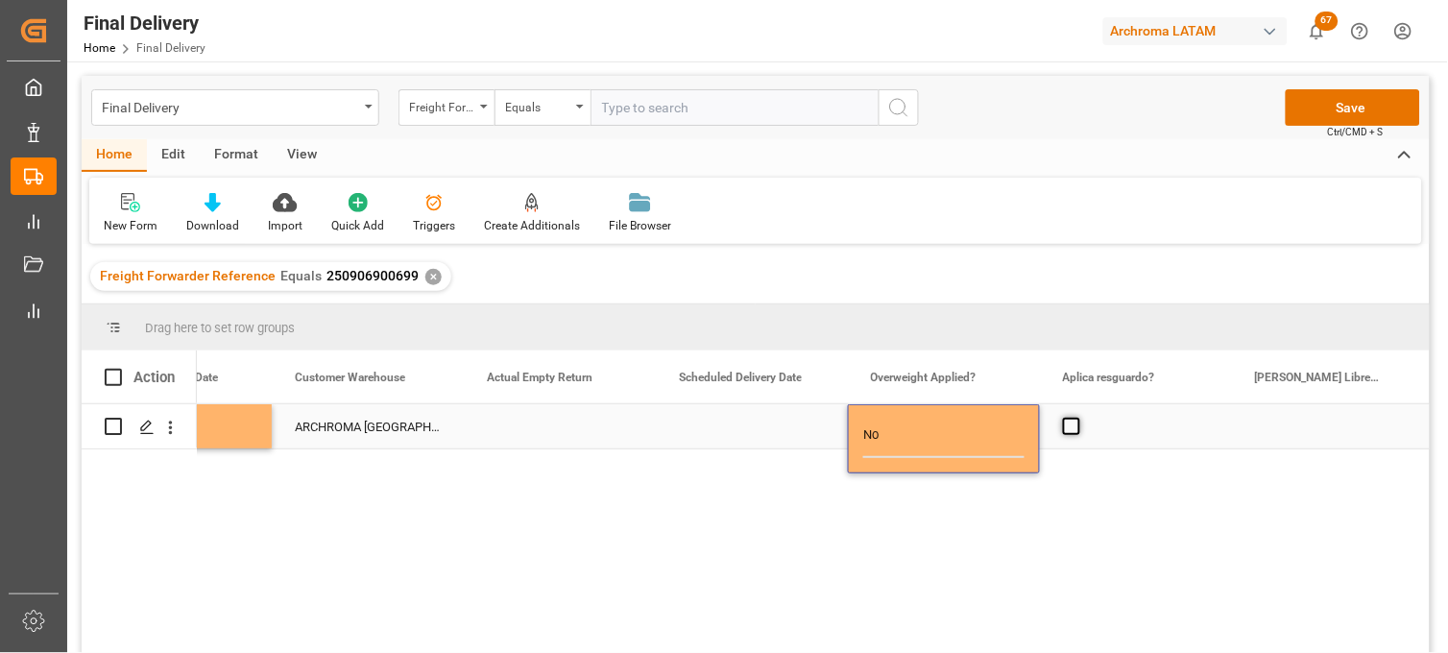
click at [1071, 428] on span "Press SPACE to select this row." at bounding box center [1071, 426] width 17 height 17
click at [1077, 418] on input "Press SPACE to select this row." at bounding box center [1077, 418] width 0 height 0
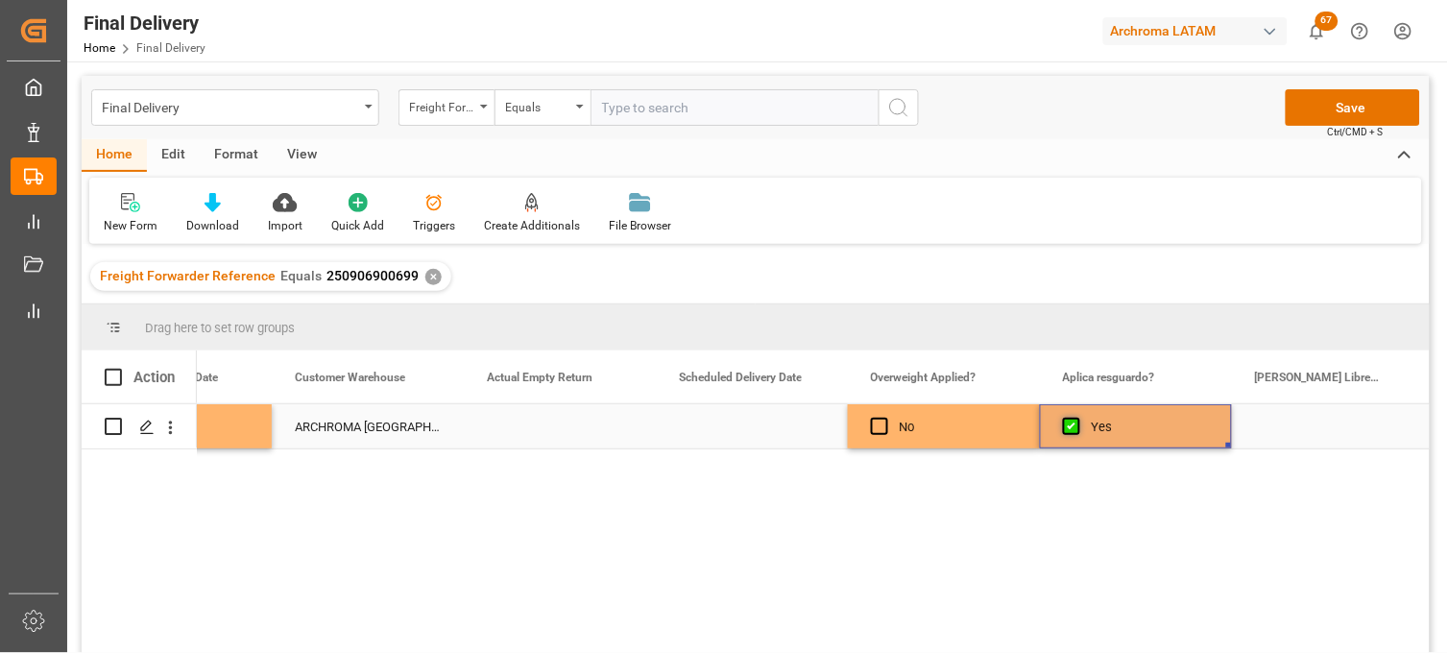
click at [1072, 428] on span "Press SPACE to select this row." at bounding box center [1071, 426] width 17 height 17
click at [1077, 418] on input "Press SPACE to select this row." at bounding box center [1077, 418] width 0 height 0
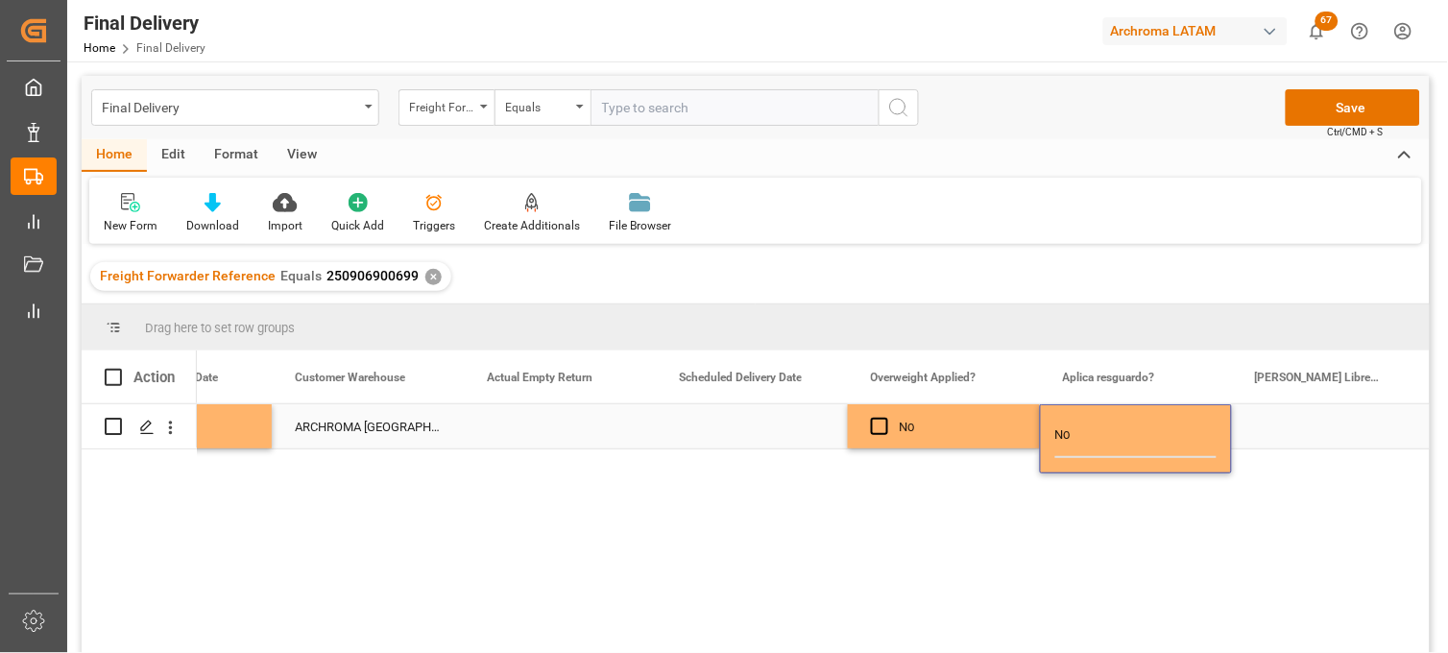
click at [1290, 426] on div "Press SPACE to select this row." at bounding box center [1328, 426] width 192 height 44
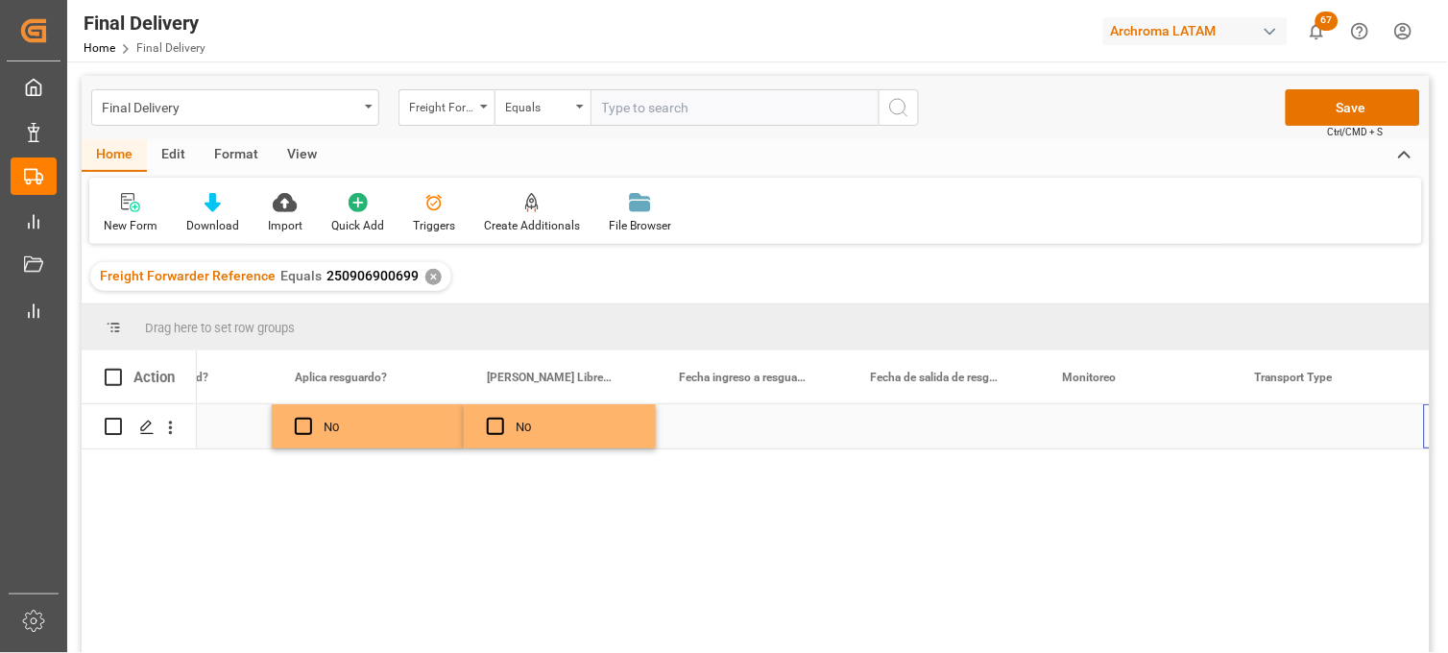
scroll to position [0, 3766]
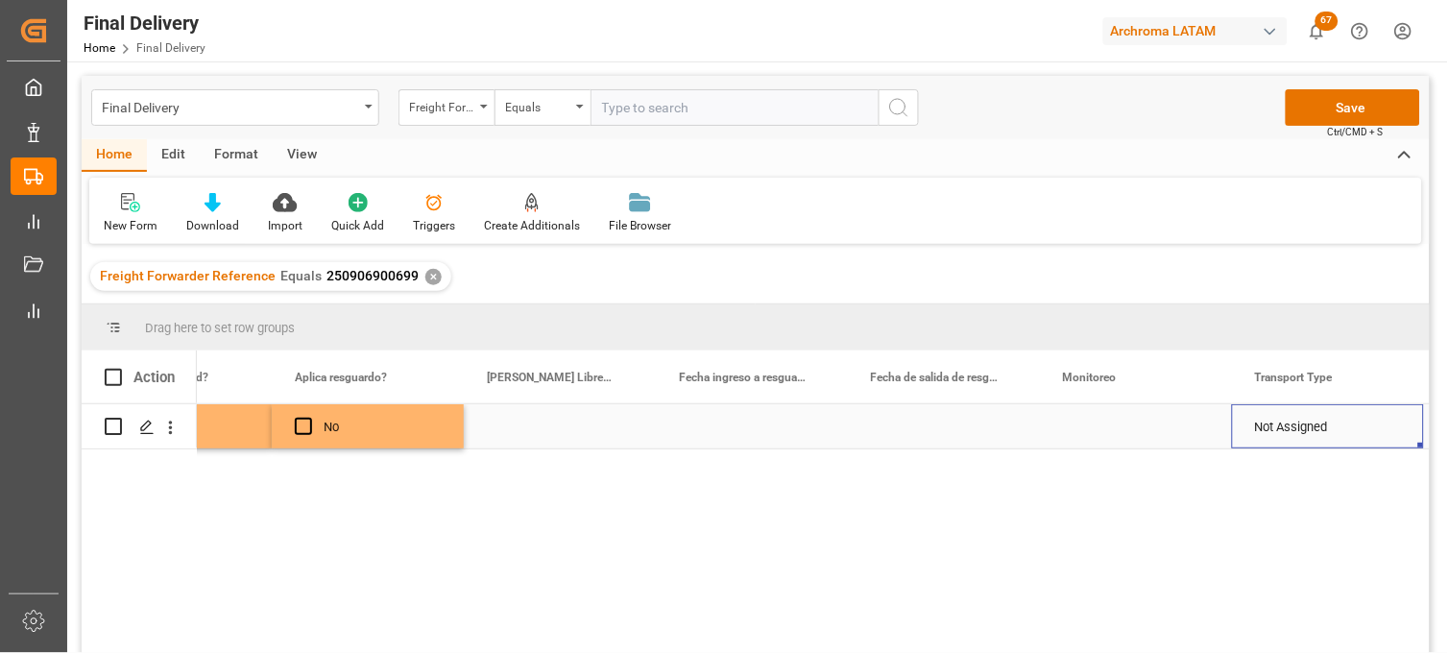
click at [1089, 426] on div "Press SPACE to select this row." at bounding box center [1136, 426] width 192 height 44
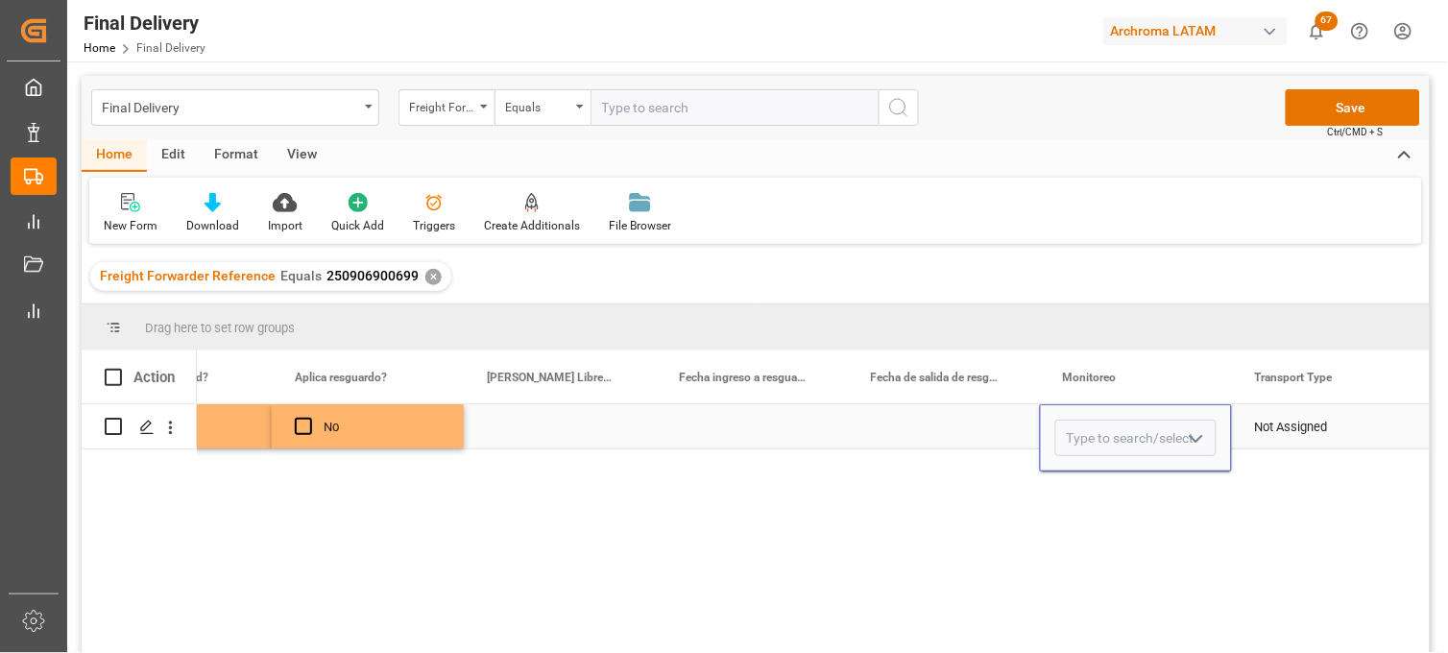
click at [1089, 426] on input "Press SPACE to select this row." at bounding box center [1135, 438] width 161 height 36
click at [1280, 427] on div "Not Assigned" at bounding box center [1328, 427] width 146 height 44
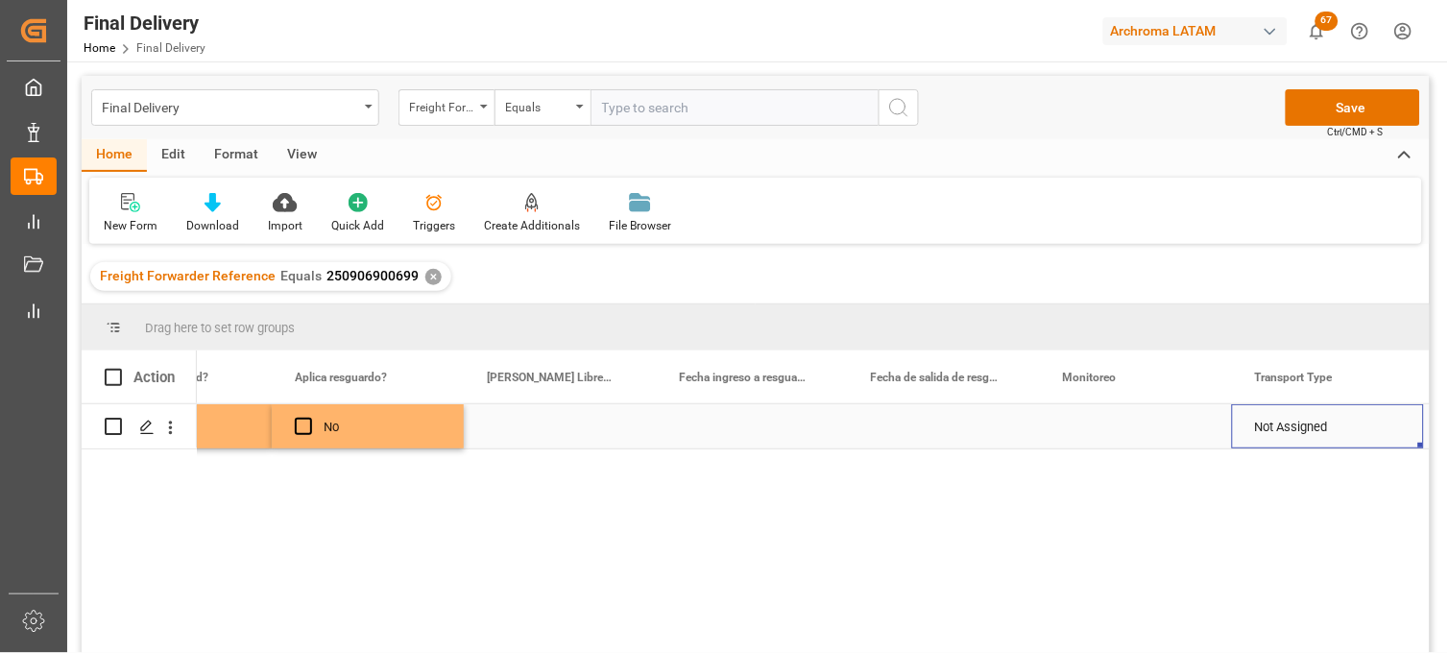
click at [1281, 427] on div "Not Assigned" at bounding box center [1328, 427] width 146 height 44
click at [1368, 434] on icon "Press SPACE to select this row." at bounding box center [1370, 436] width 20 height 20
click at [1390, 437] on icon "open menu" at bounding box center [1388, 438] width 23 height 23
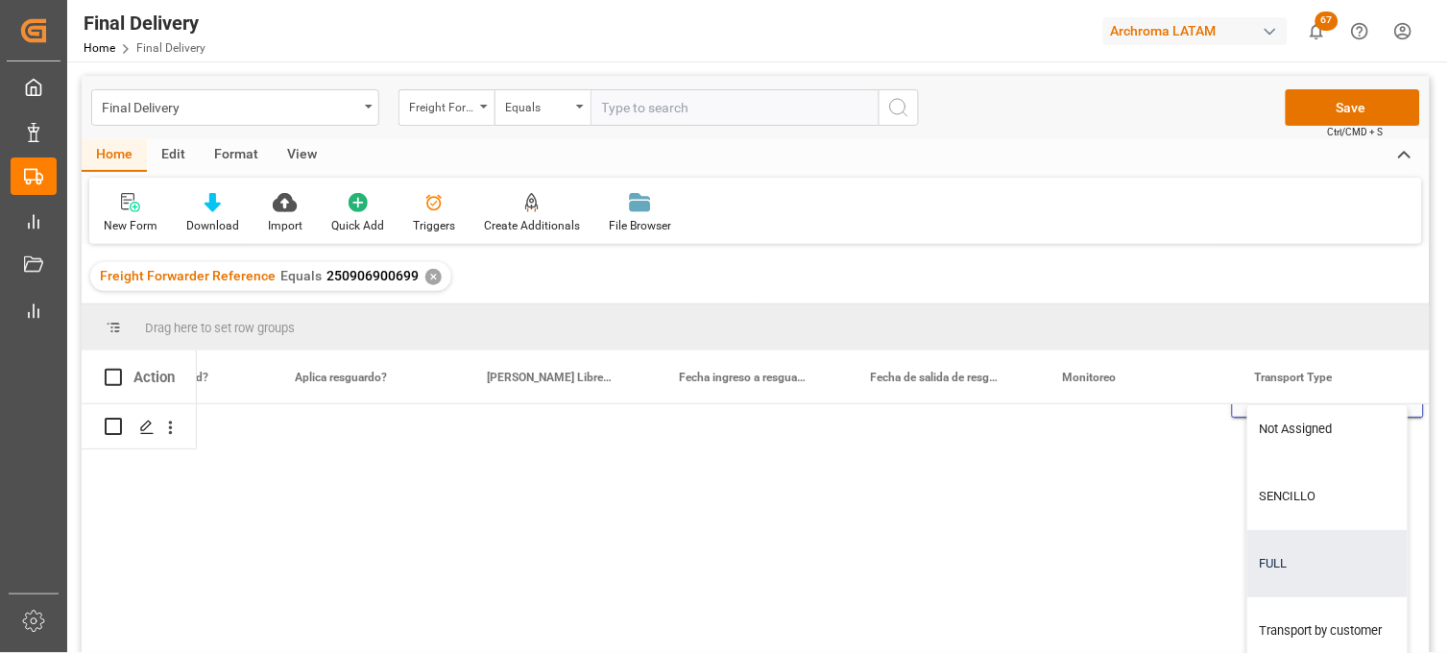
scroll to position [107, 0]
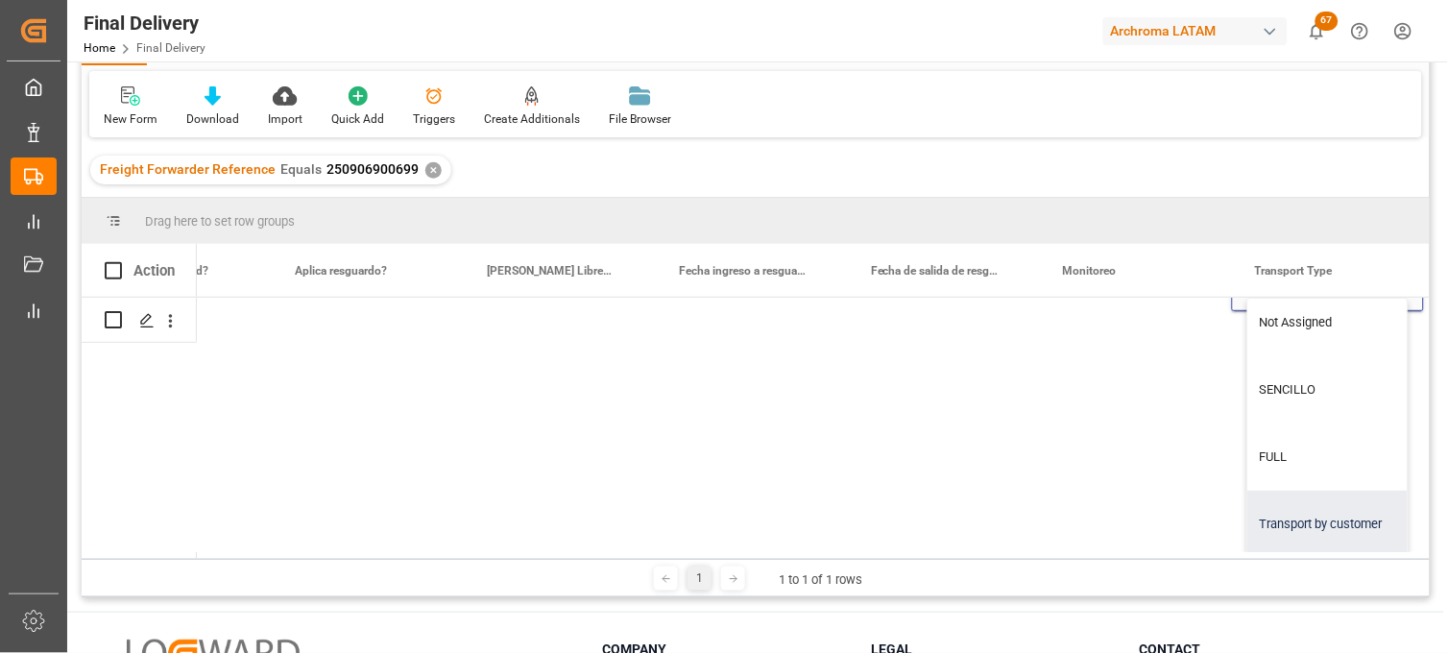
click at [1298, 529] on div "Transport by customer" at bounding box center [1327, 524] width 159 height 67
type input "Transport by customer"
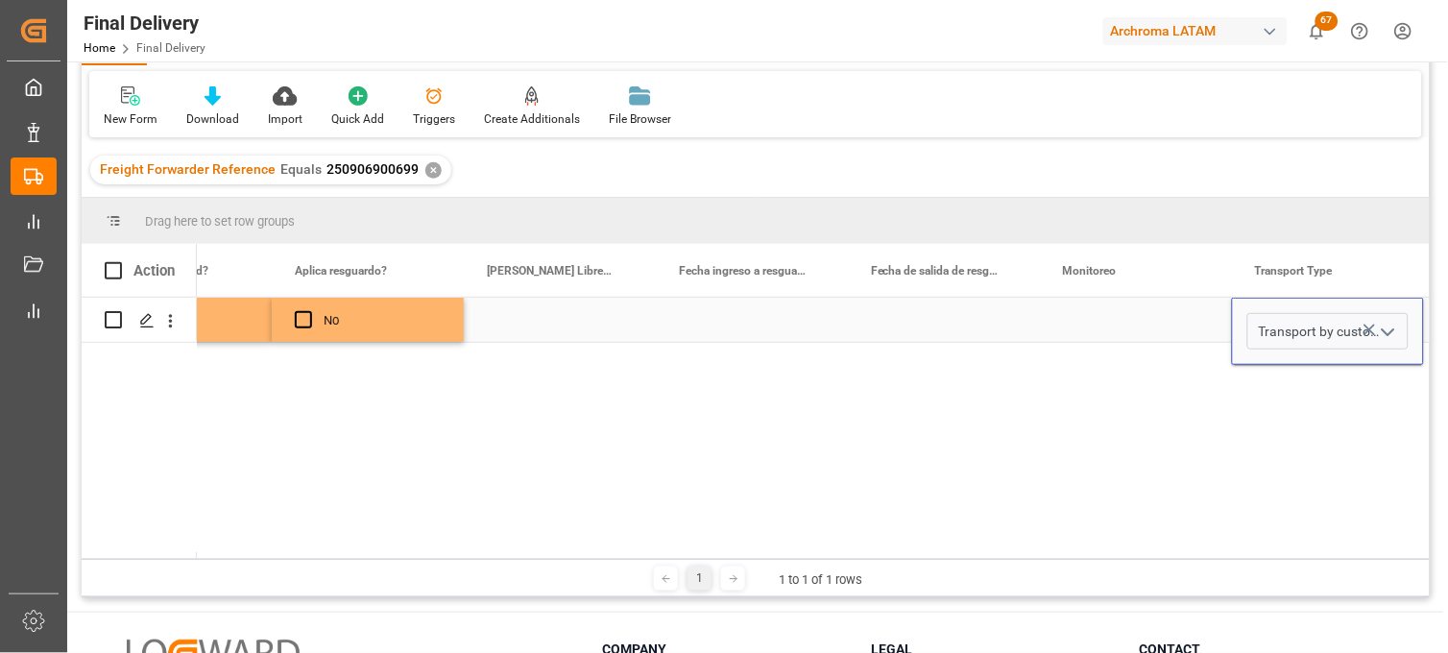
click at [1112, 323] on div "Press SPACE to select this row." at bounding box center [1136, 320] width 192 height 44
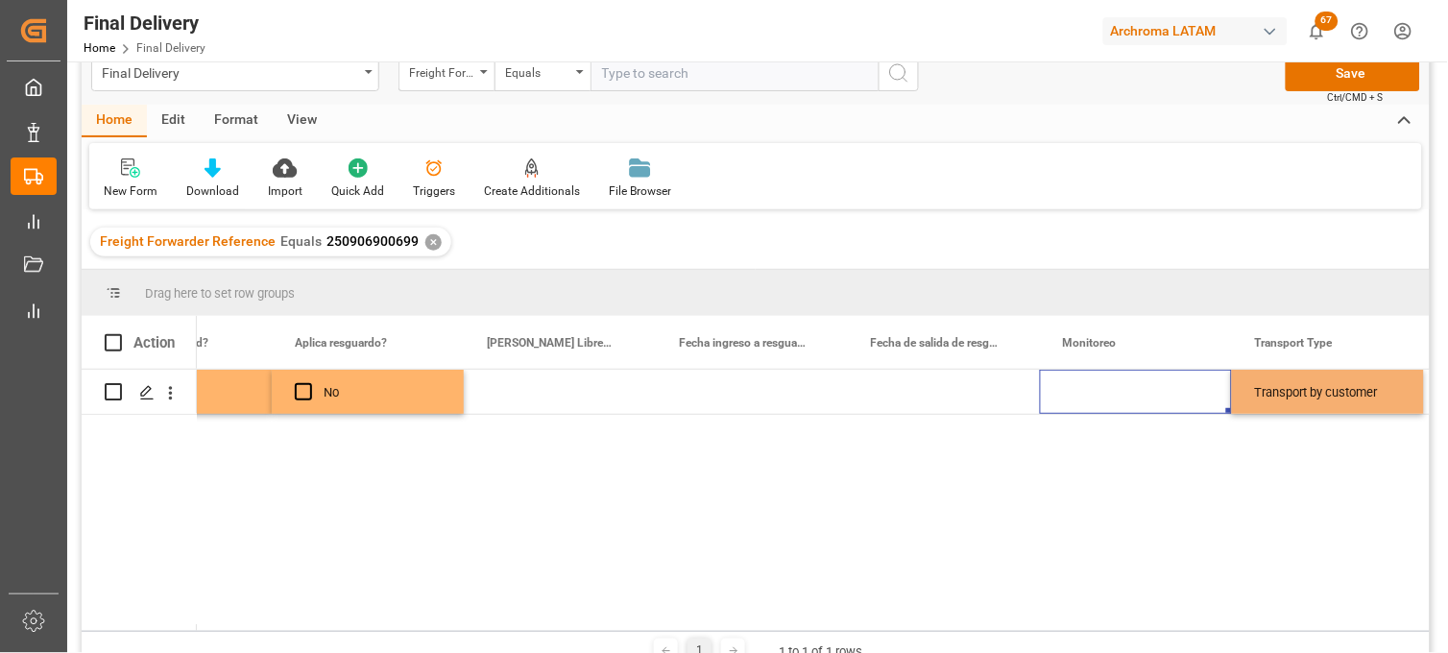
scroll to position [0, 0]
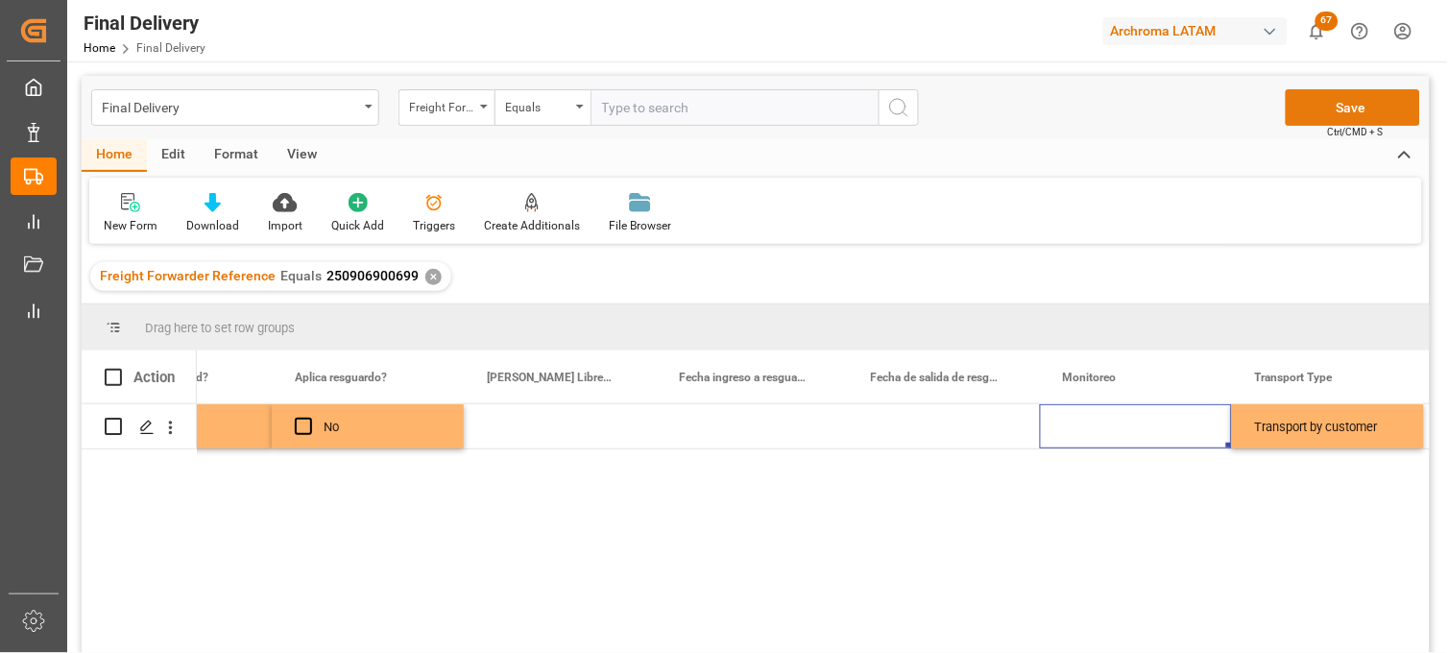
click at [1307, 111] on button "Save" at bounding box center [1353, 107] width 134 height 36
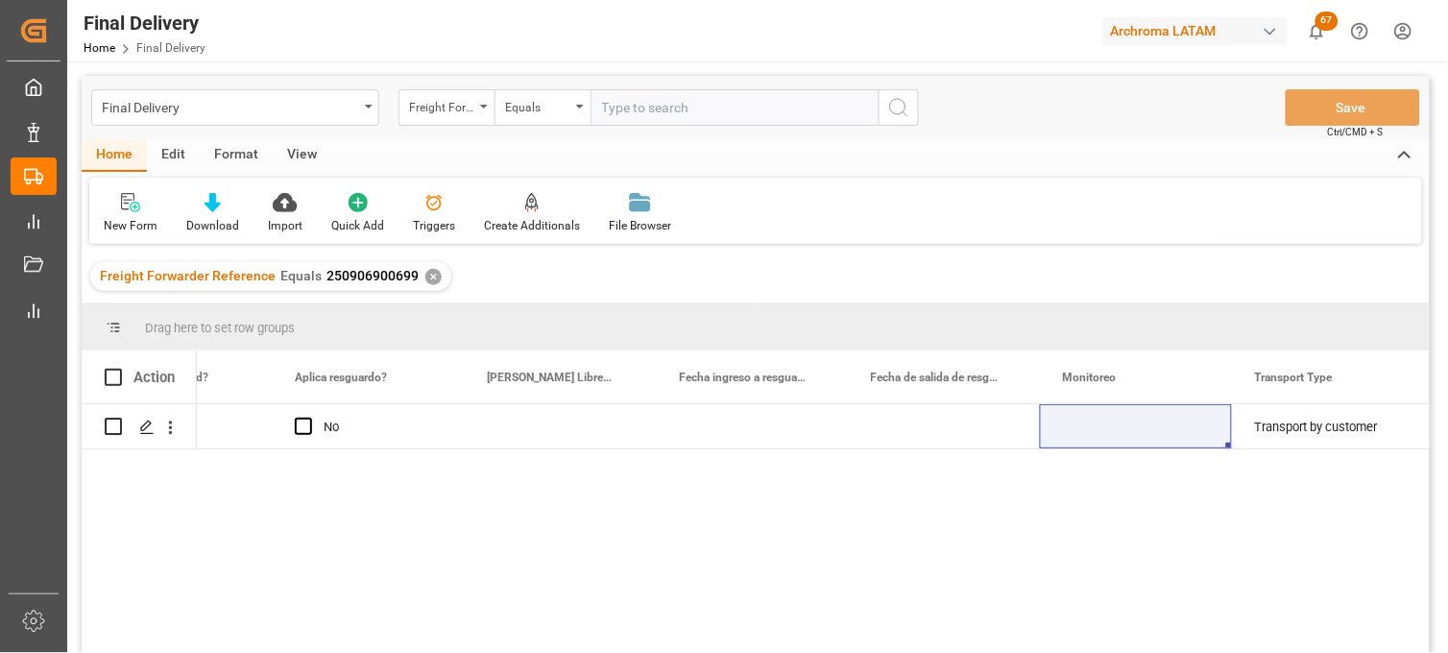
click at [425, 277] on div "✕" at bounding box center [433, 277] width 16 height 16
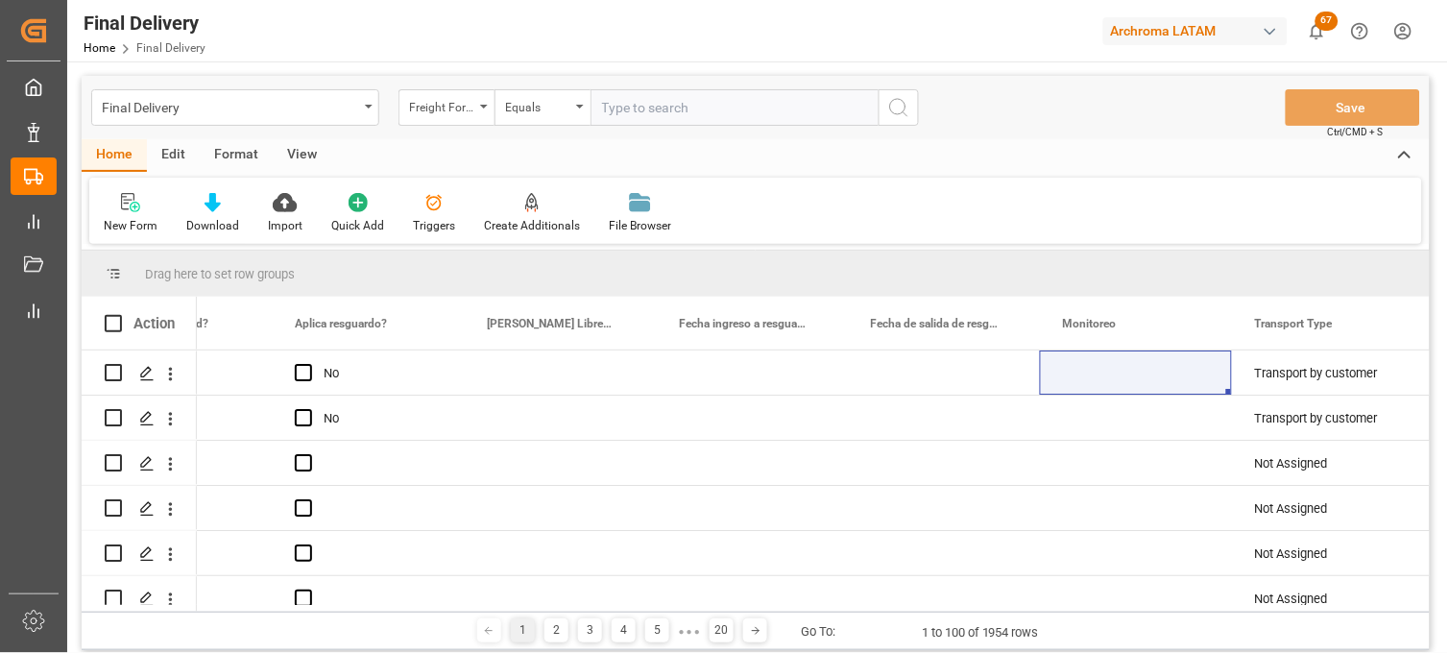
click at [628, 112] on input "text" at bounding box center [735, 107] width 288 height 36
paste input "250906900598"
type input "250906900598"
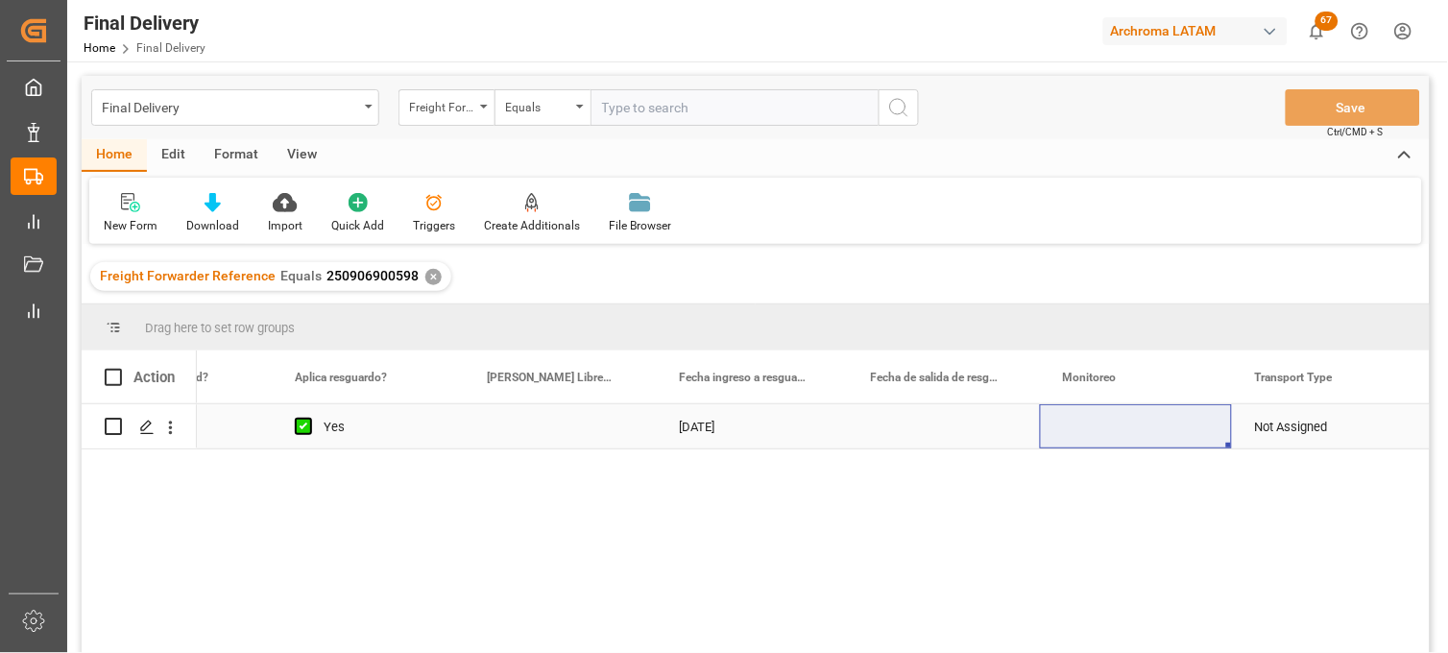
click at [544, 428] on div "Press SPACE to select this row." at bounding box center [560, 426] width 192 height 44
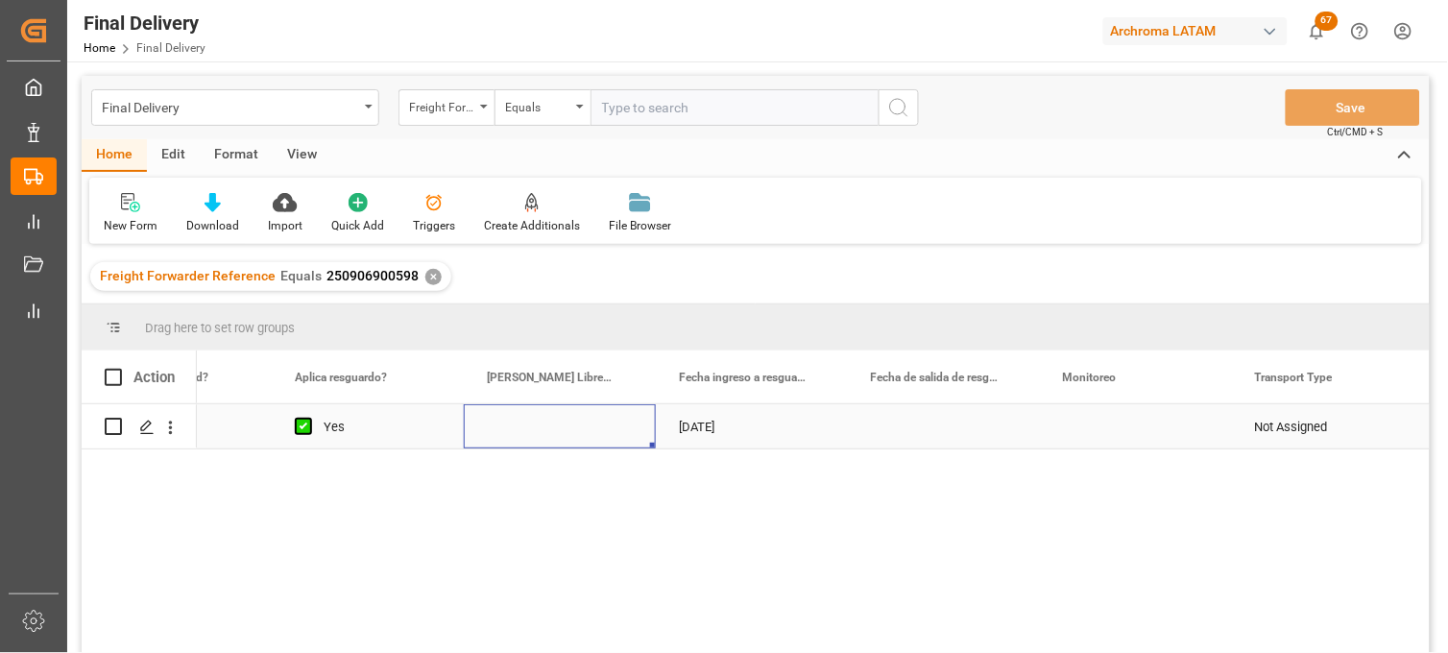
click at [544, 428] on div "Press SPACE to select this row." at bounding box center [560, 426] width 192 height 44
click at [543, 427] on input "Press SPACE to select this row." at bounding box center [559, 438] width 161 height 36
click at [525, 430] on input "Press SPACE to select this row." at bounding box center [559, 438] width 161 height 36
type input "10"
click at [722, 424] on div "[DATE]" at bounding box center [752, 426] width 192 height 44
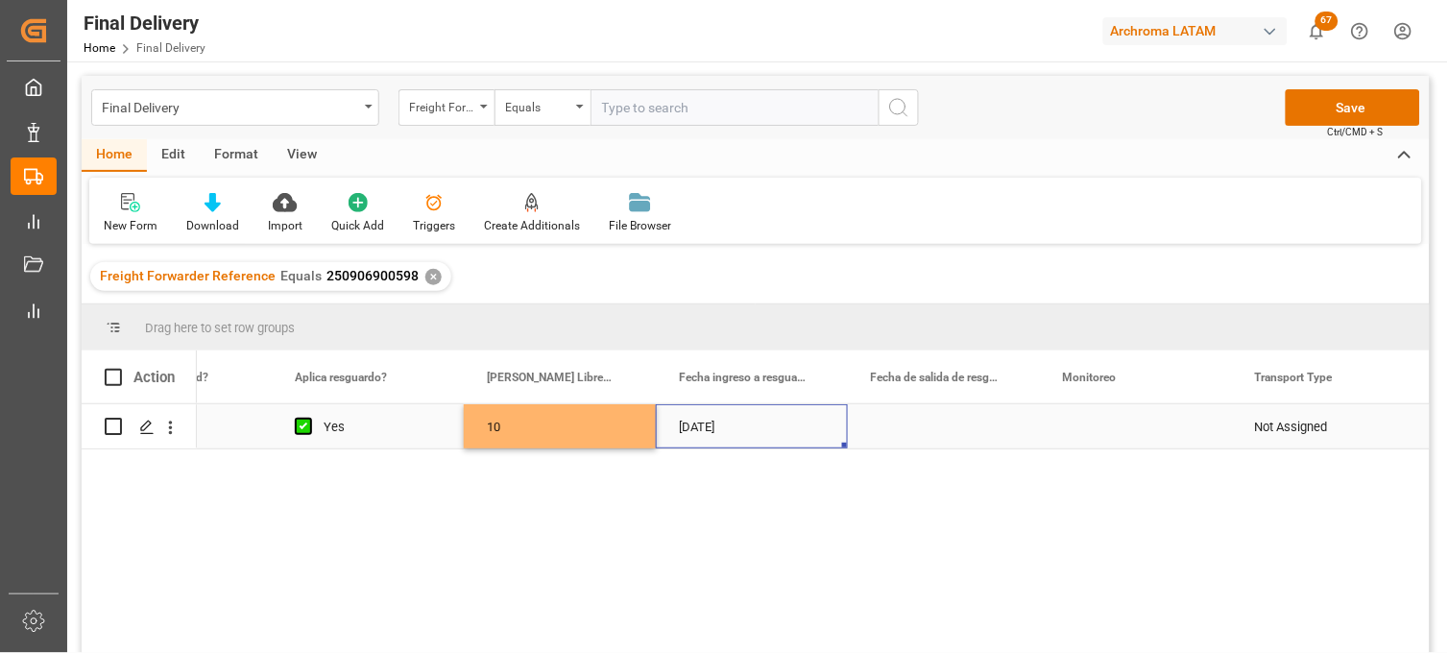
click at [923, 427] on div "Press SPACE to select this row." at bounding box center [944, 426] width 192 height 44
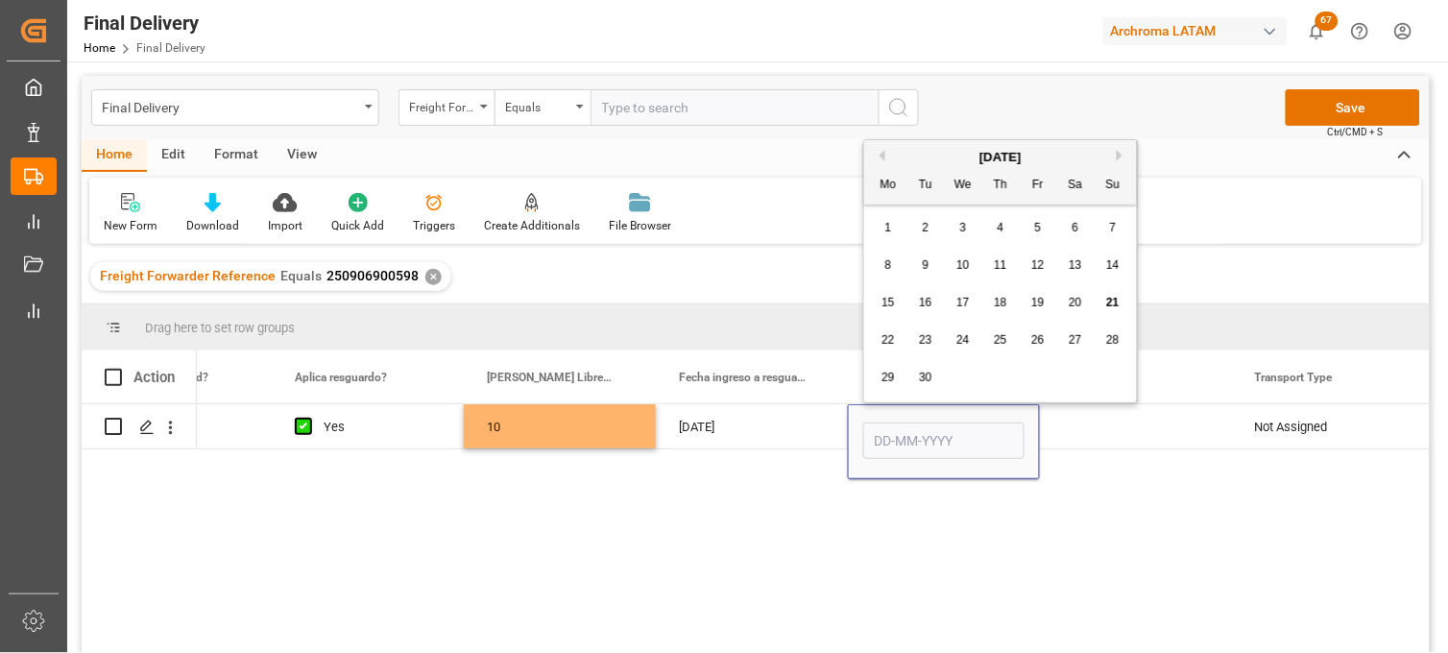
click at [1080, 309] on span "20" at bounding box center [1075, 302] width 12 height 13
type input "20-09-2025"
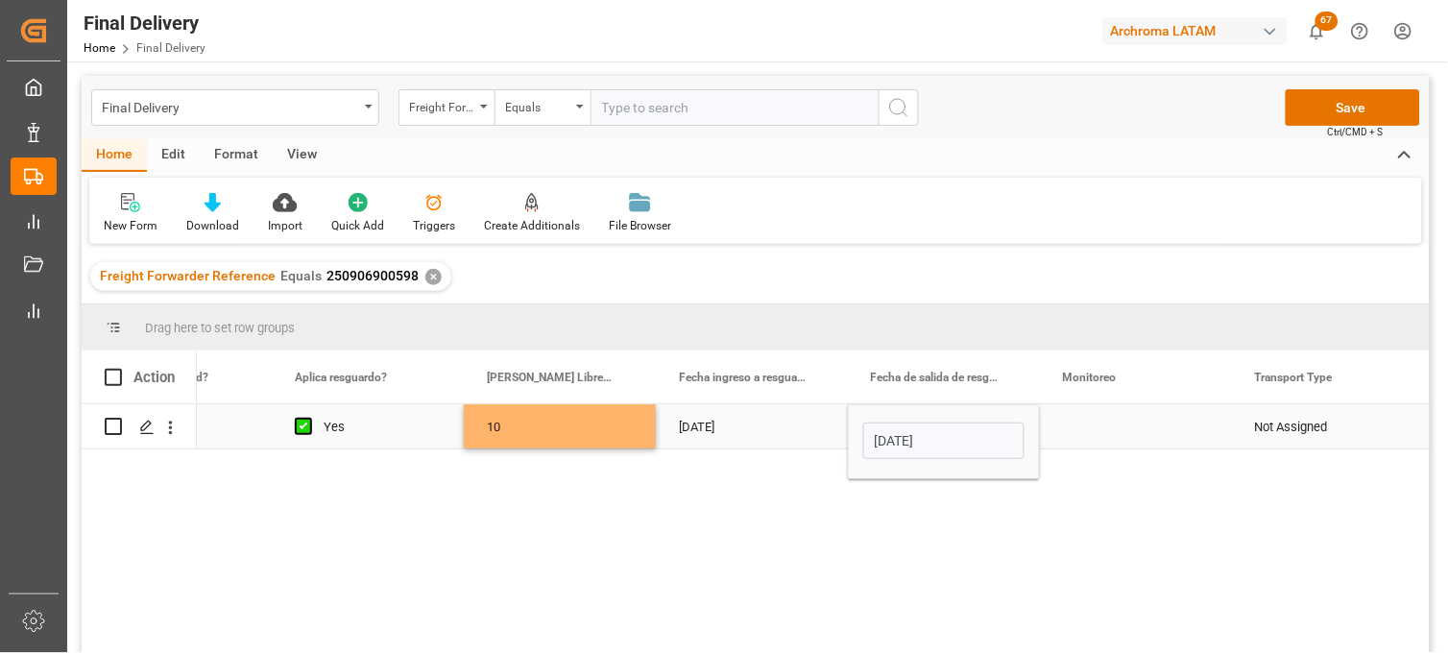
click at [1081, 426] on div "Press SPACE to select this row." at bounding box center [1136, 426] width 192 height 44
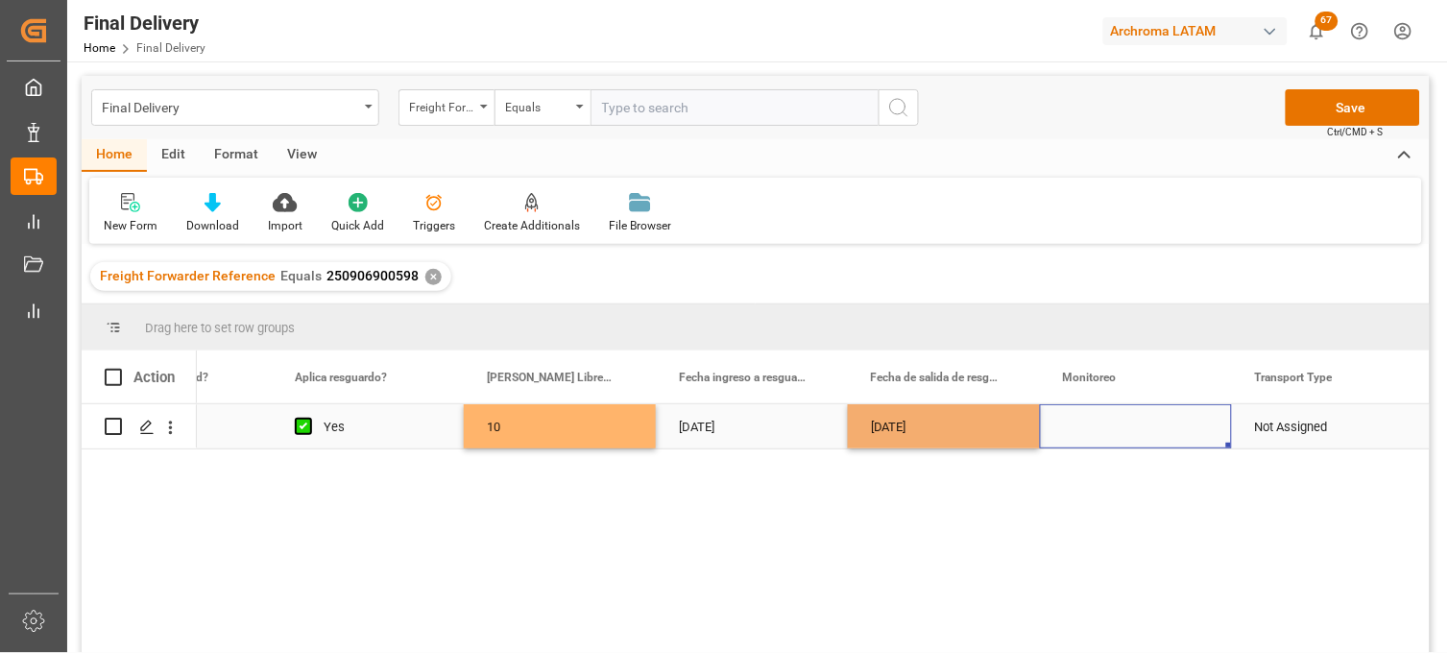
click at [1270, 425] on div "Not Assigned" at bounding box center [1328, 427] width 146 height 44
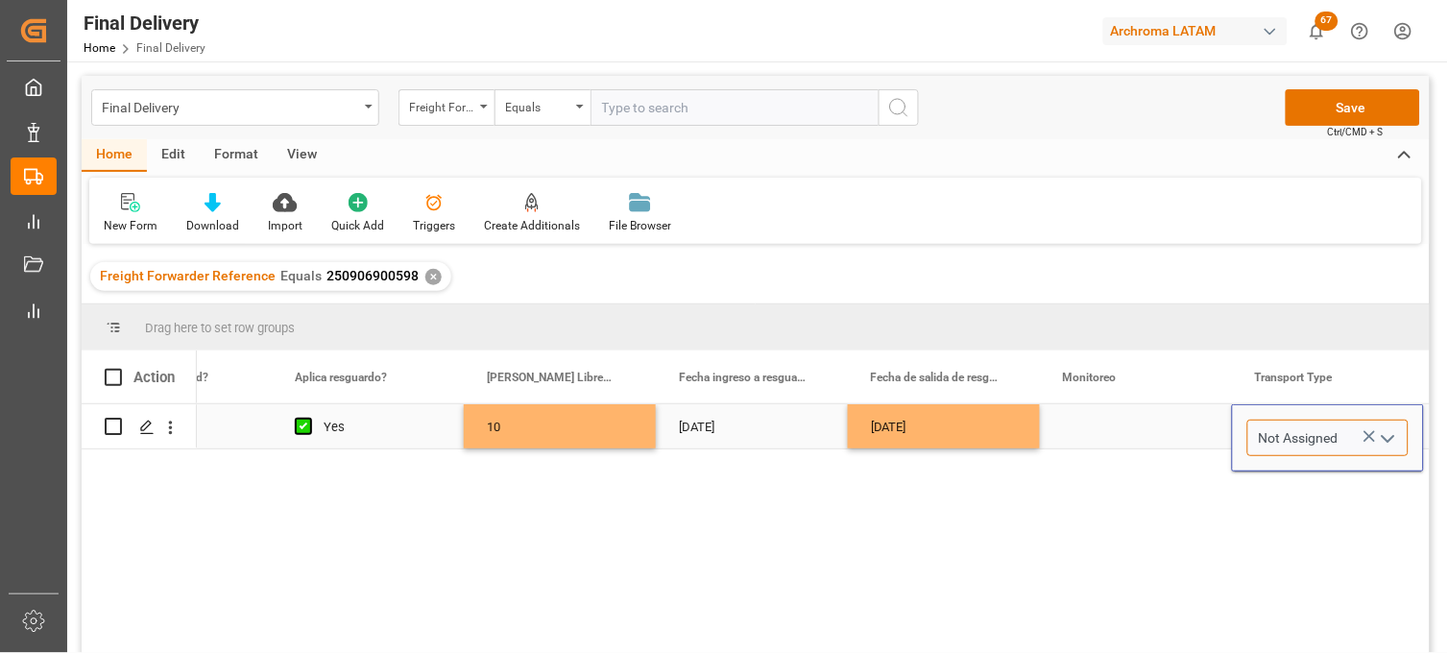
click at [1269, 438] on input "Not Assigned" at bounding box center [1327, 438] width 161 height 36
drag, startPoint x: 1367, startPoint y: 435, endPoint x: 1321, endPoint y: 435, distance: 46.1
click at [1366, 435] on icon "Press SPACE to select this row." at bounding box center [1370, 436] width 20 height 20
click at [1320, 435] on input "Press SPACE to select this row." at bounding box center [1327, 438] width 161 height 36
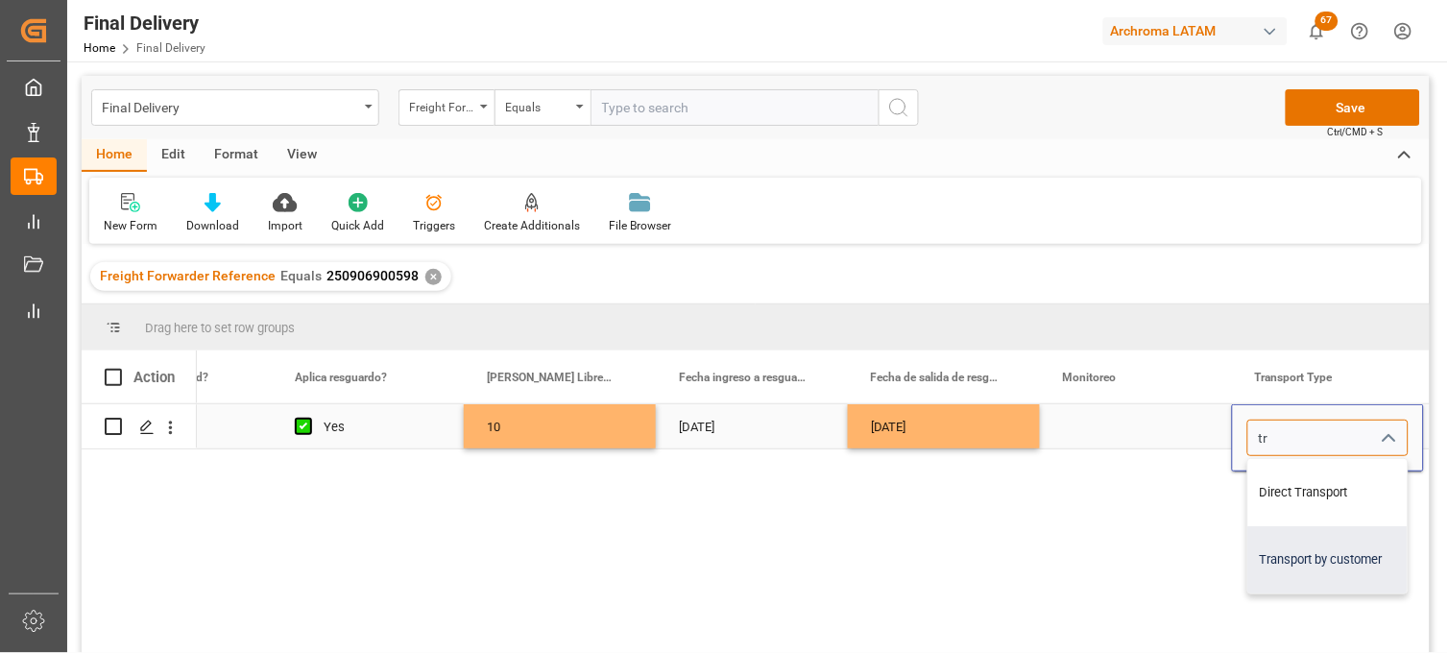
click at [1290, 549] on div "Transport by customer" at bounding box center [1327, 559] width 159 height 67
type input "Transport by customer"
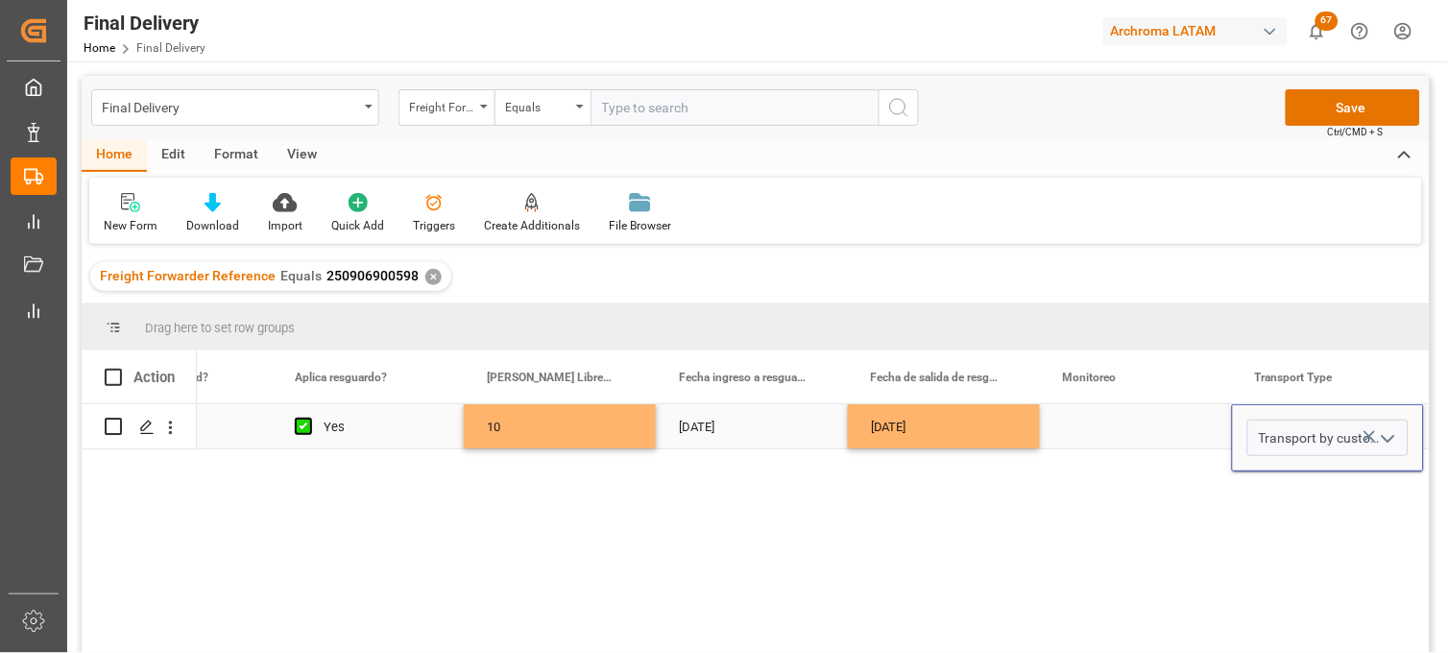
click at [1133, 426] on div "Press SPACE to select this row." at bounding box center [1136, 426] width 192 height 44
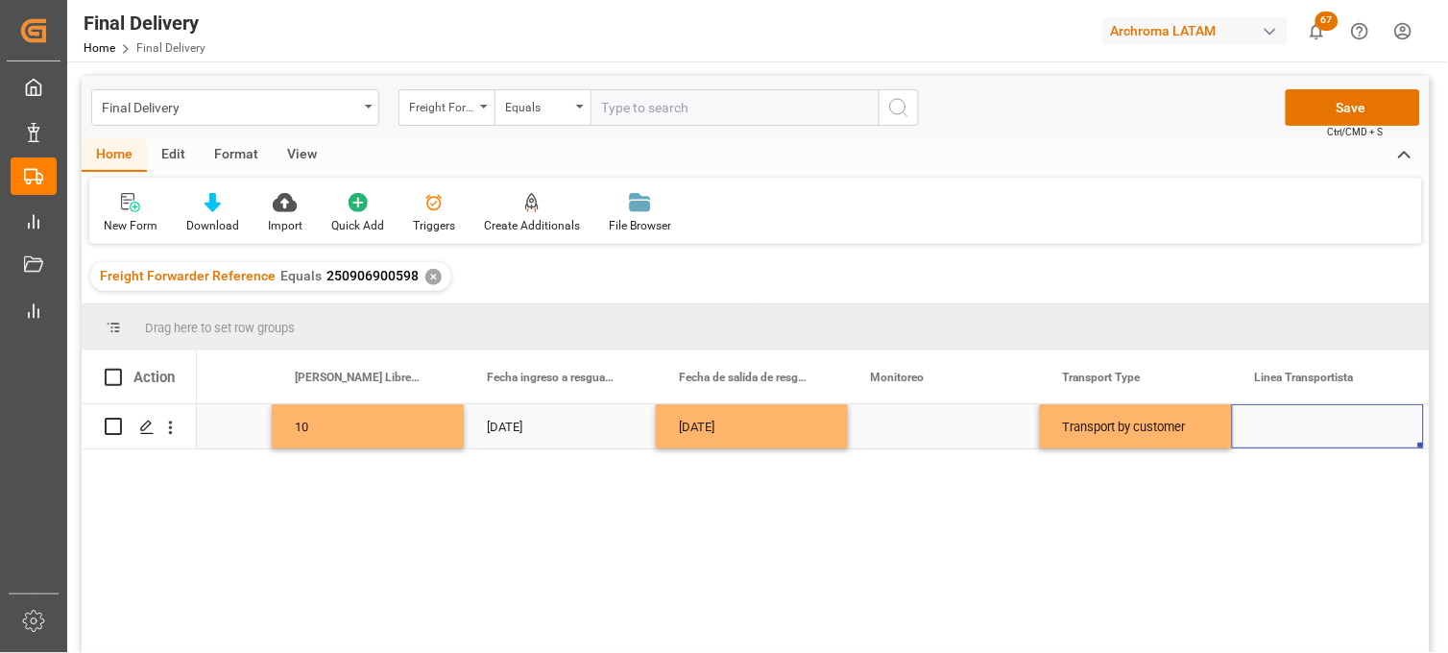
scroll to position [0, 4150]
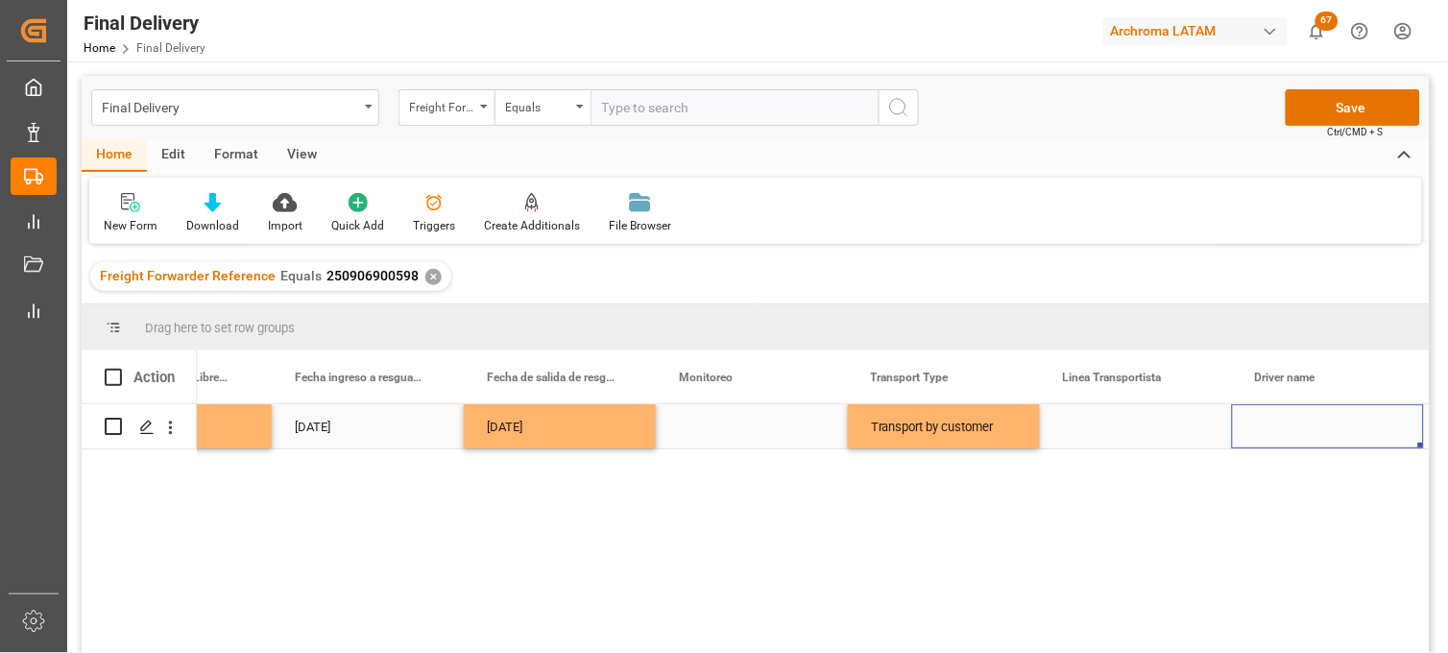
click at [1124, 430] on div "Press SPACE to select this row." at bounding box center [1136, 426] width 192 height 44
click at [1124, 430] on input "Press SPACE to select this row." at bounding box center [1135, 438] width 161 height 36
click at [1121, 430] on input "Press SPACE to select this row." at bounding box center [1135, 438] width 161 height 36
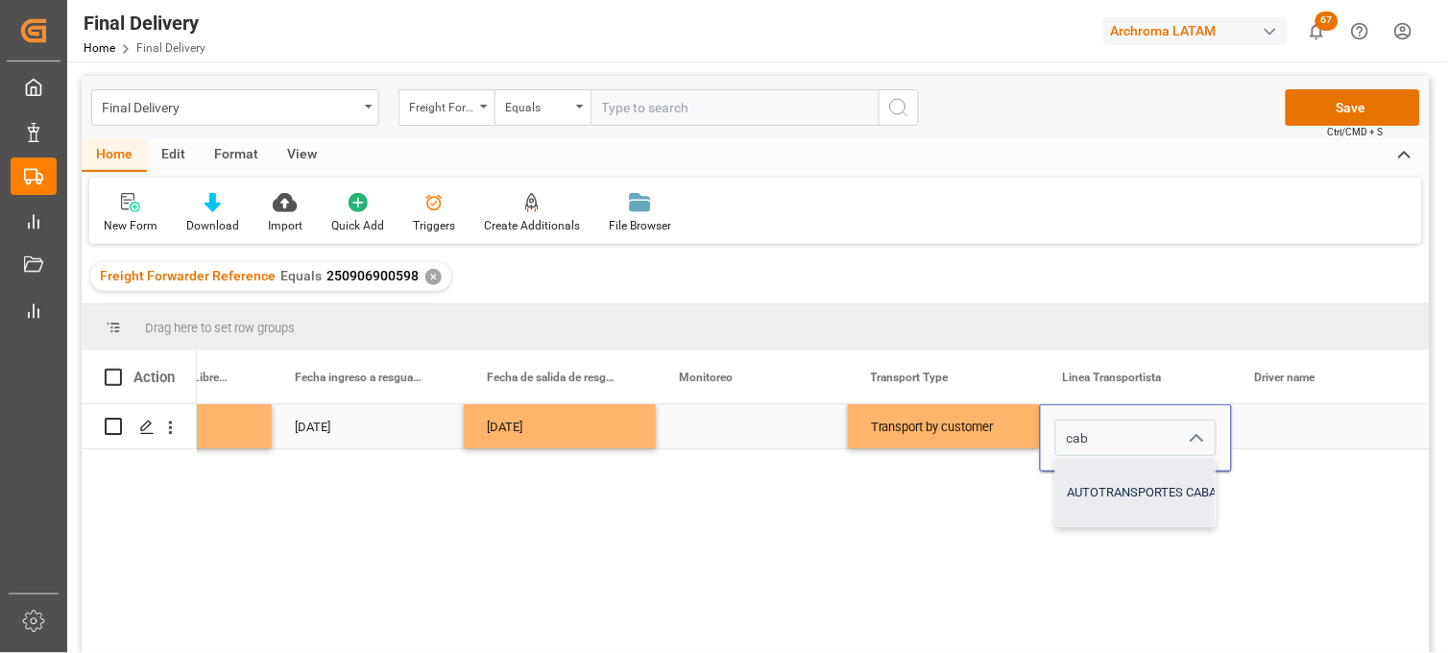
click at [1109, 499] on div "AUTOTRANSPORTES CABALLERO E HIJOS SA DE CV" at bounding box center [1212, 492] width 312 height 67
type input "AUTOTRANSPORTES CABALLERO E HIJOS SA DE CV"
click at [1278, 423] on div "Press SPACE to select this row." at bounding box center [1328, 426] width 192 height 44
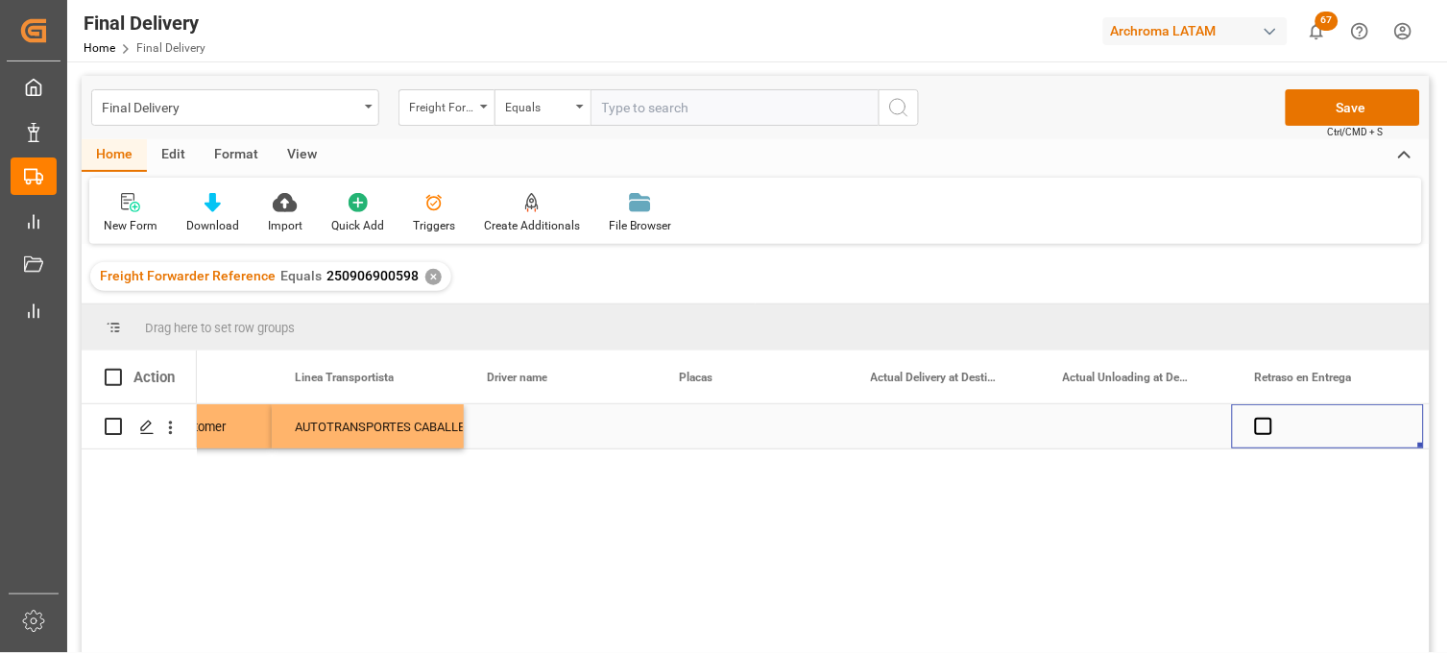
scroll to position [0, 5111]
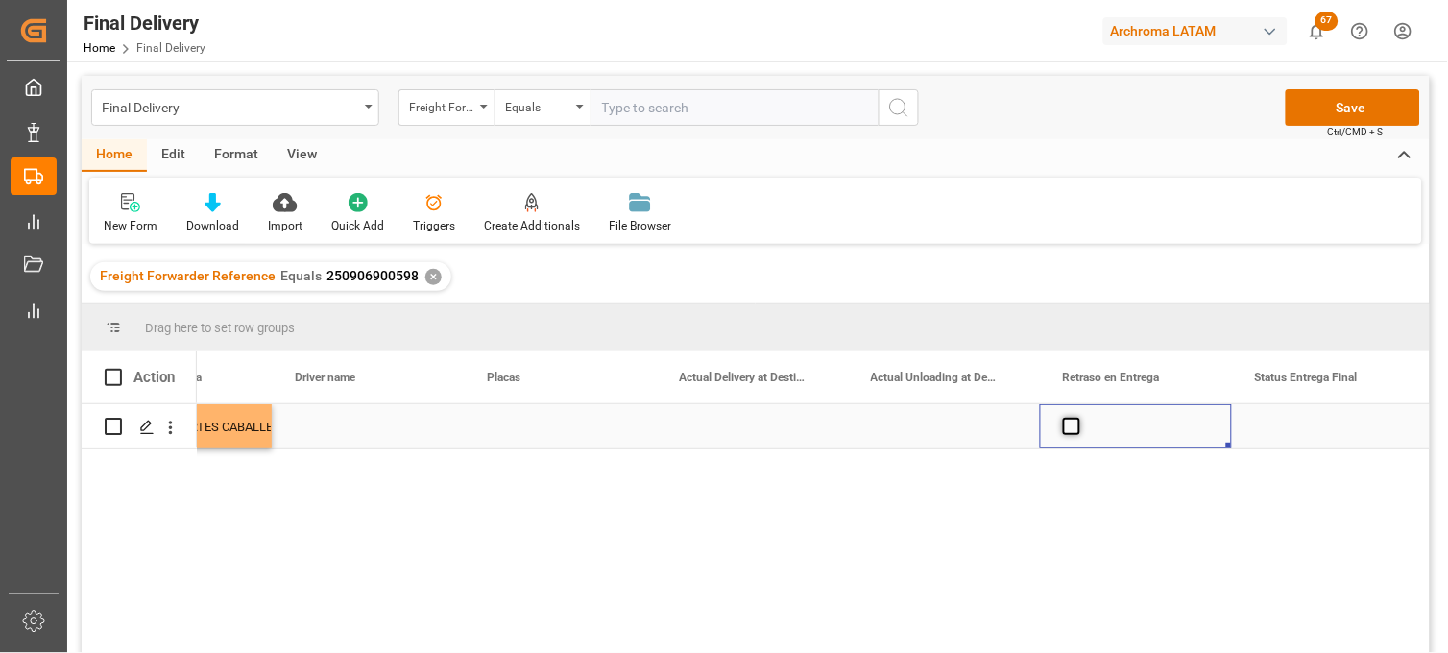
click at [1072, 426] on span "Press SPACE to select this row." at bounding box center [1071, 426] width 17 height 17
click at [1077, 418] on input "Press SPACE to select this row." at bounding box center [1077, 418] width 0 height 0
click at [1072, 426] on span "Press SPACE to select this row." at bounding box center [1071, 426] width 17 height 17
click at [1077, 418] on input "Press SPACE to select this row." at bounding box center [1077, 418] width 0 height 0
click at [1282, 427] on div "Press SPACE to select this row." at bounding box center [1328, 426] width 192 height 44
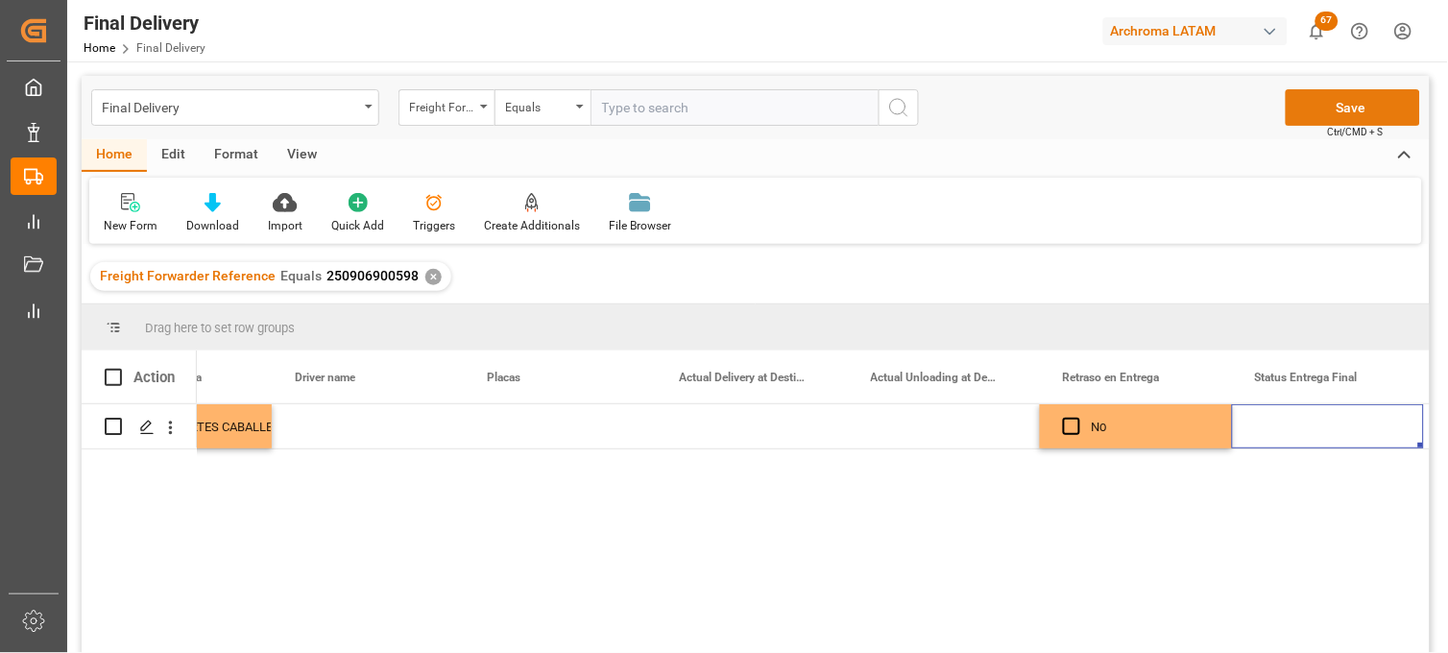
click at [1302, 110] on button "Save" at bounding box center [1353, 107] width 134 height 36
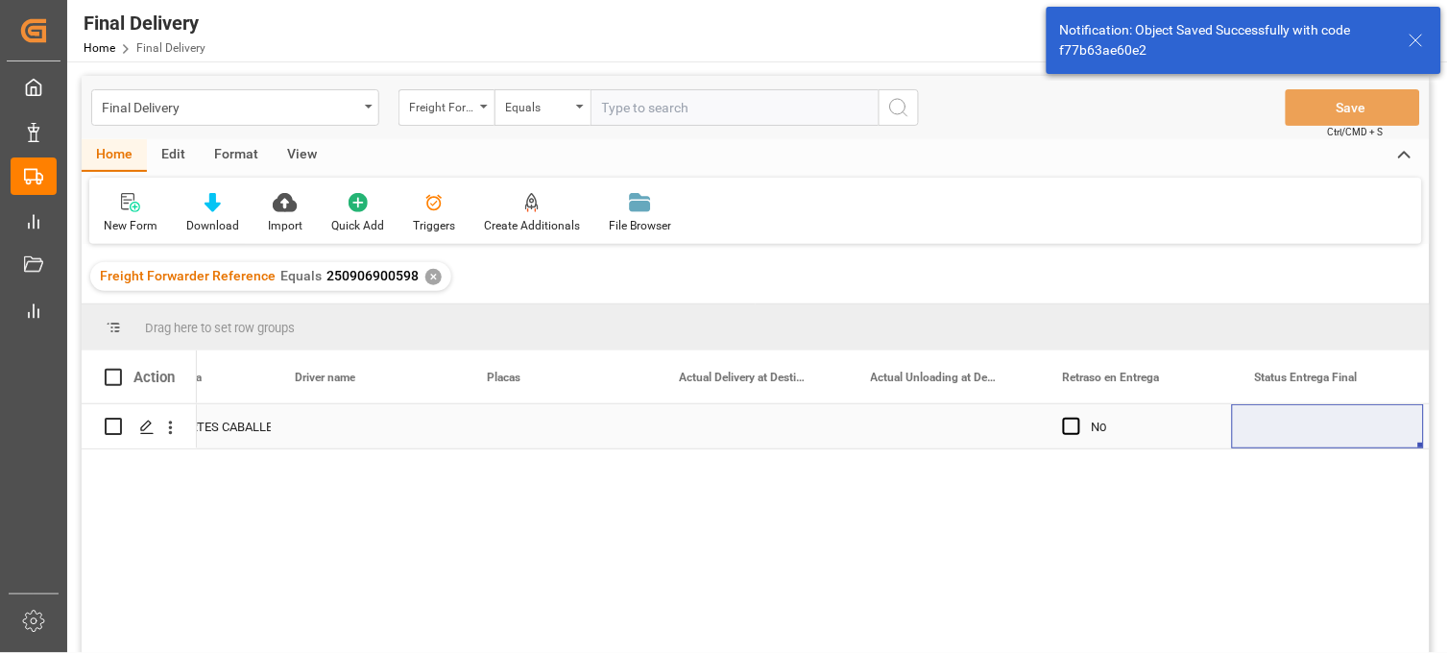
click at [757, 439] on div "Press SPACE to select this row." at bounding box center [752, 426] width 192 height 44
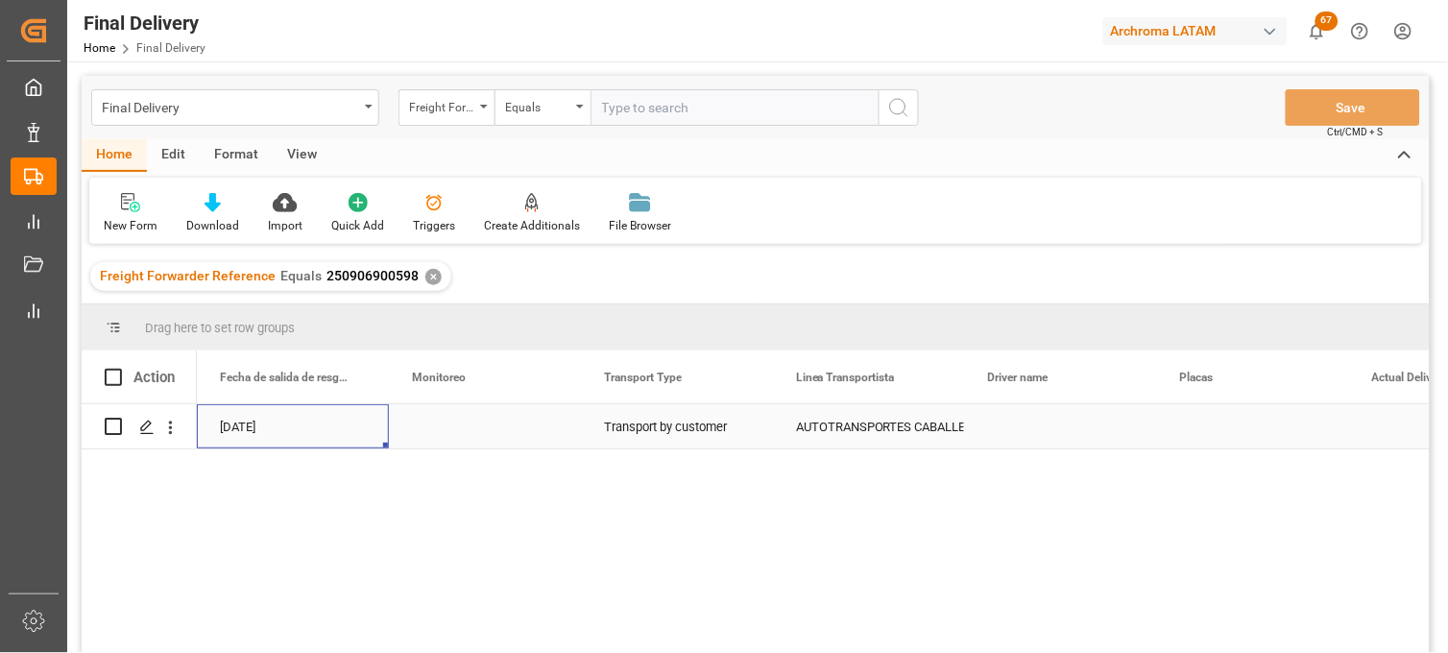
scroll to position [0, 4225]
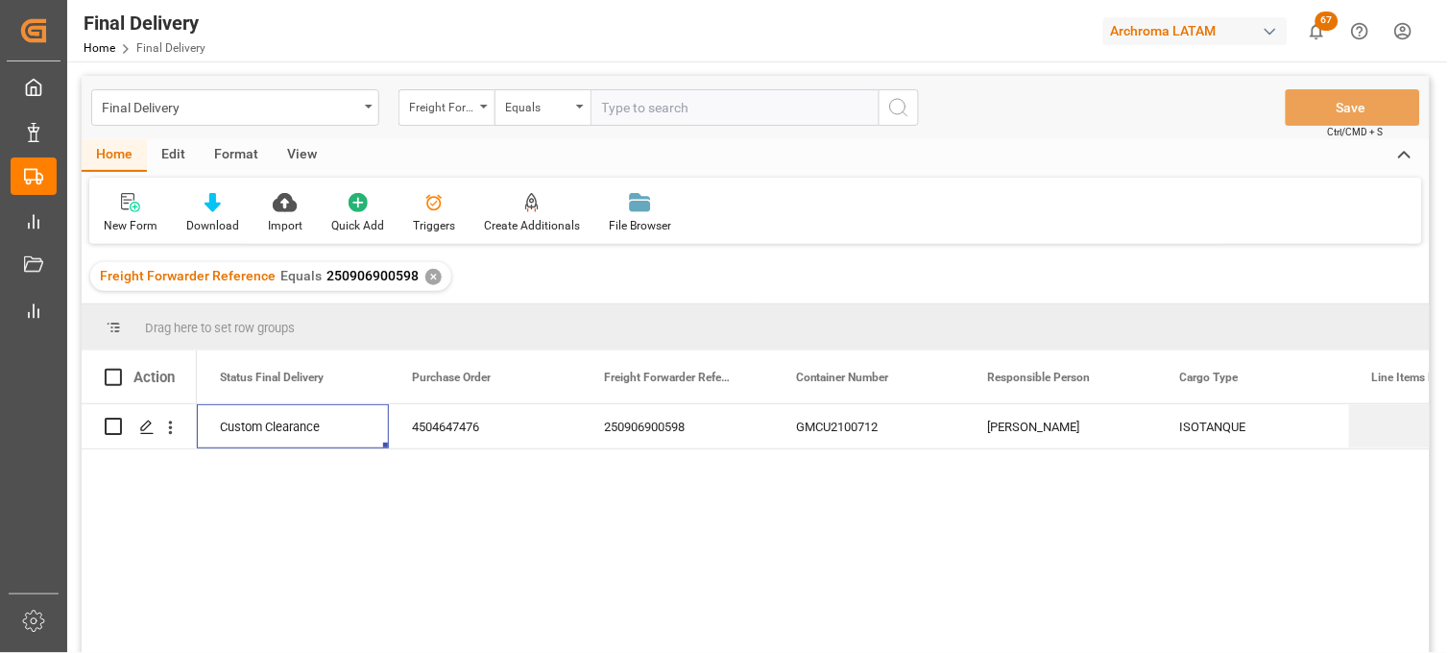
click at [426, 276] on div "✕" at bounding box center [433, 277] width 16 height 16
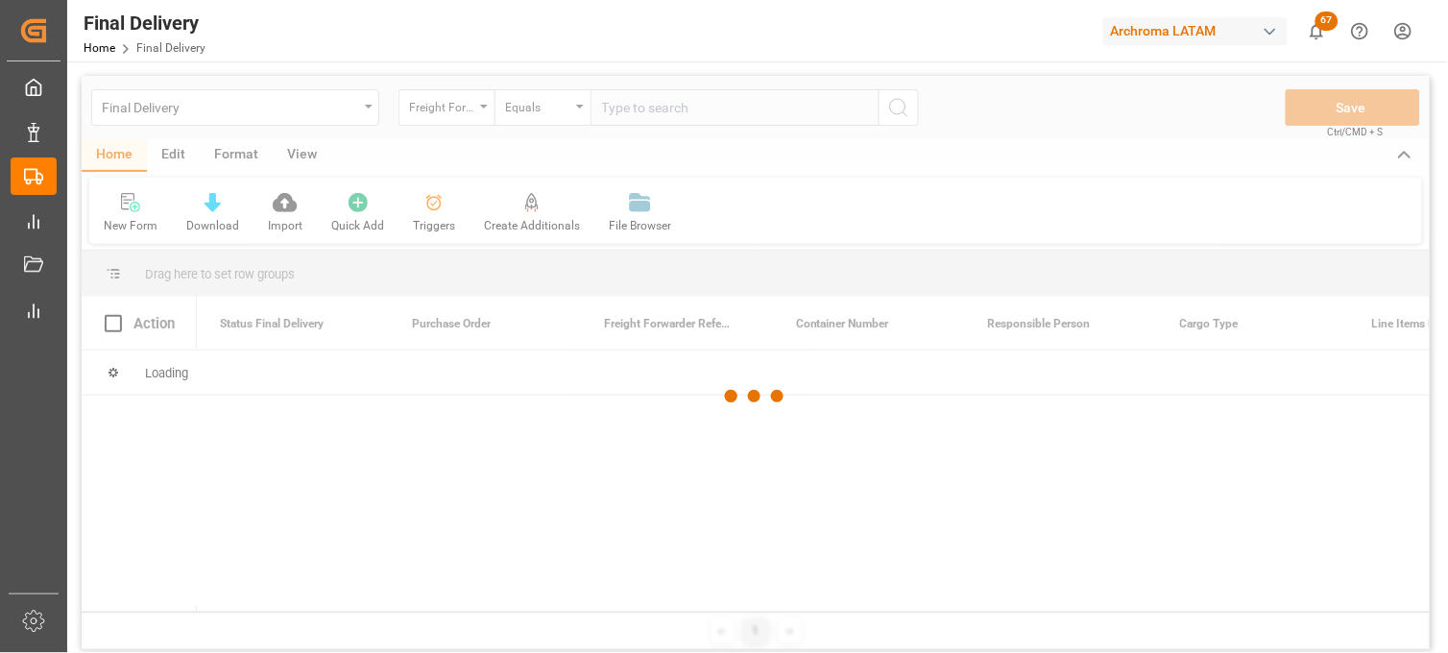
click at [611, 109] on div at bounding box center [756, 396] width 1348 height 641
click at [610, 109] on div at bounding box center [756, 396] width 1348 height 641
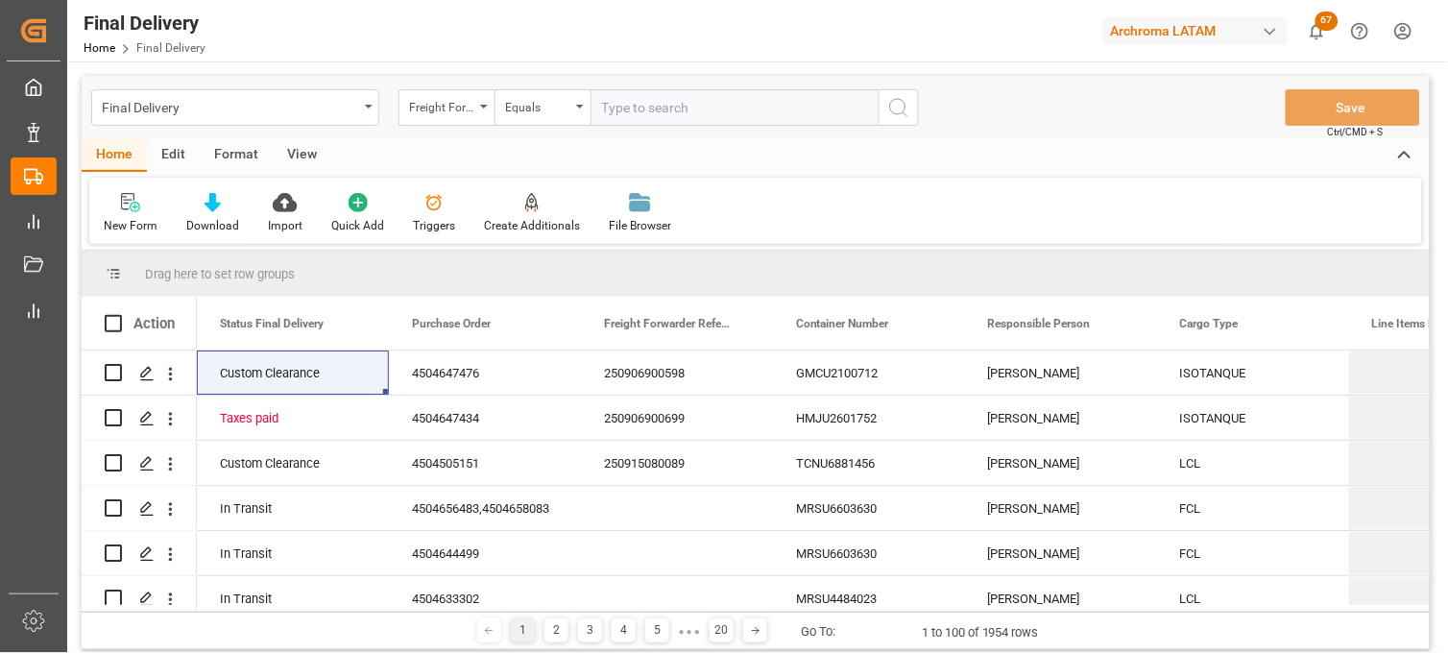
click at [615, 107] on input "text" at bounding box center [735, 107] width 288 height 36
paste input "250915080084"
type input "250915080084"
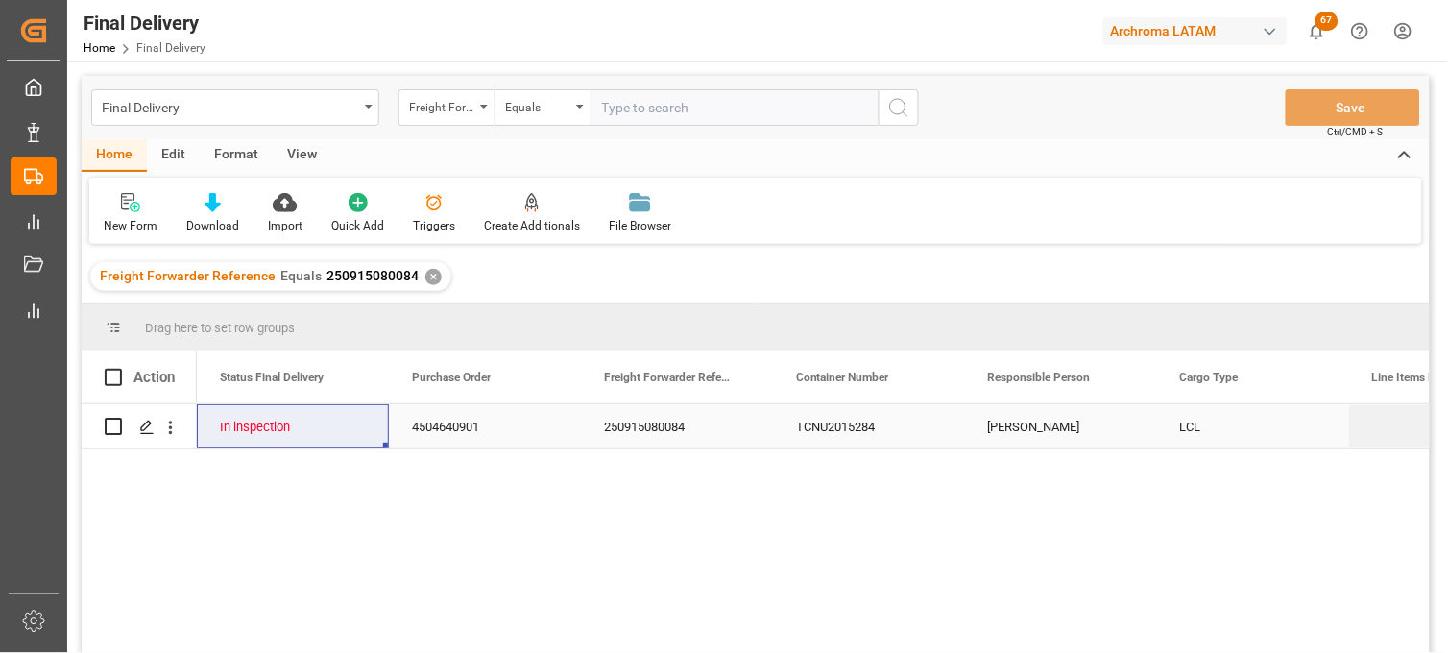
click at [659, 432] on div "250915080084" at bounding box center [677, 426] width 192 height 44
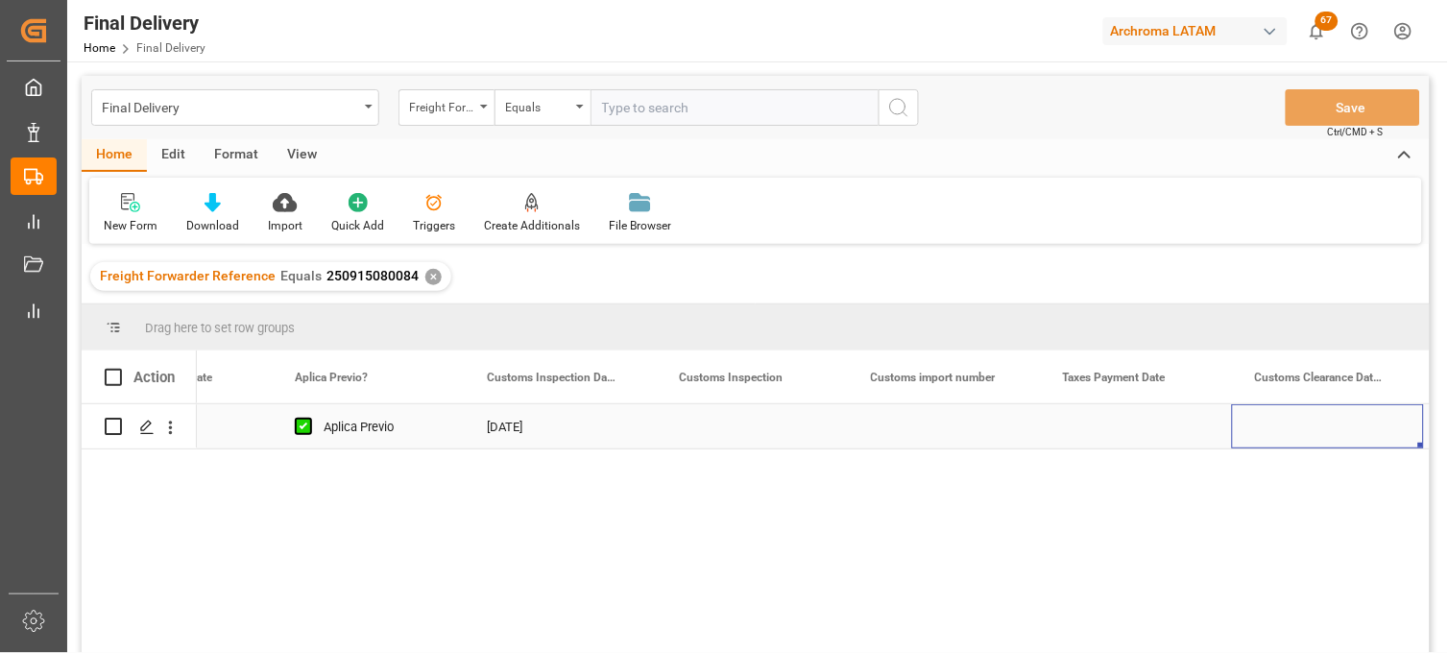
scroll to position [0, 1846]
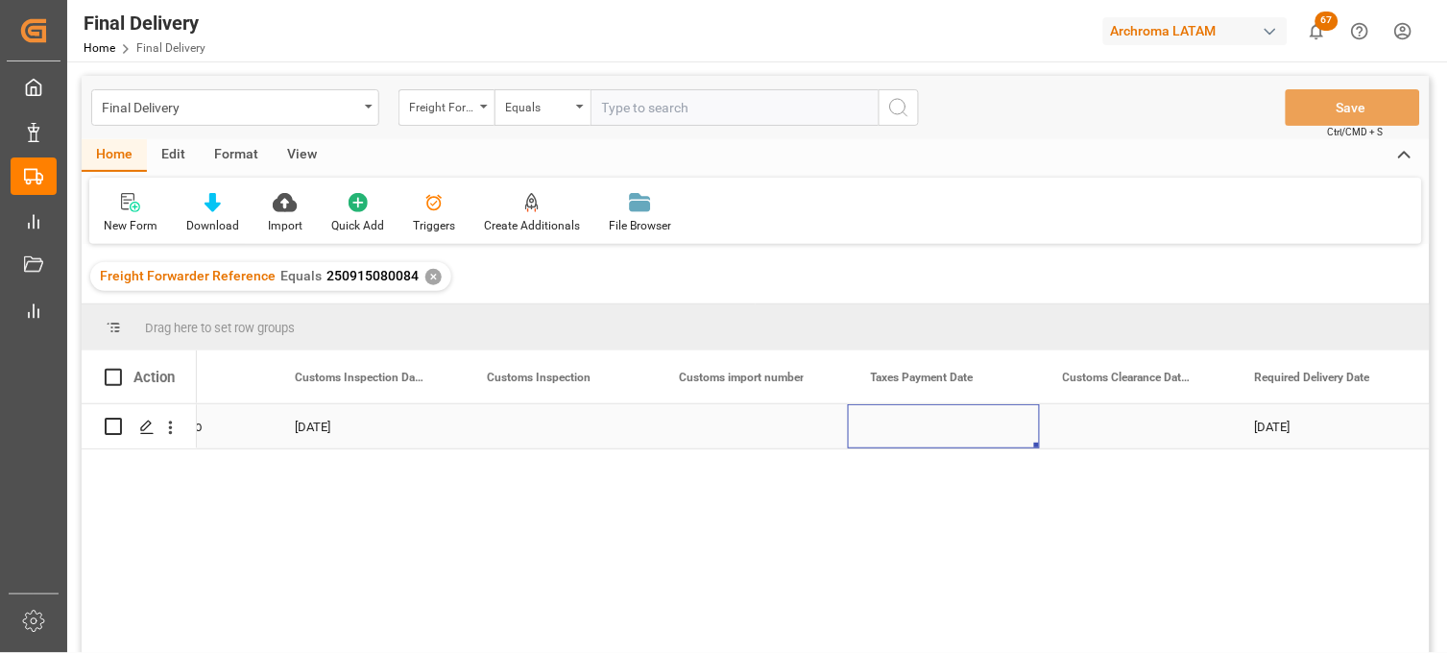
click at [944, 429] on div "Press SPACE to select this row." at bounding box center [944, 426] width 192 height 44
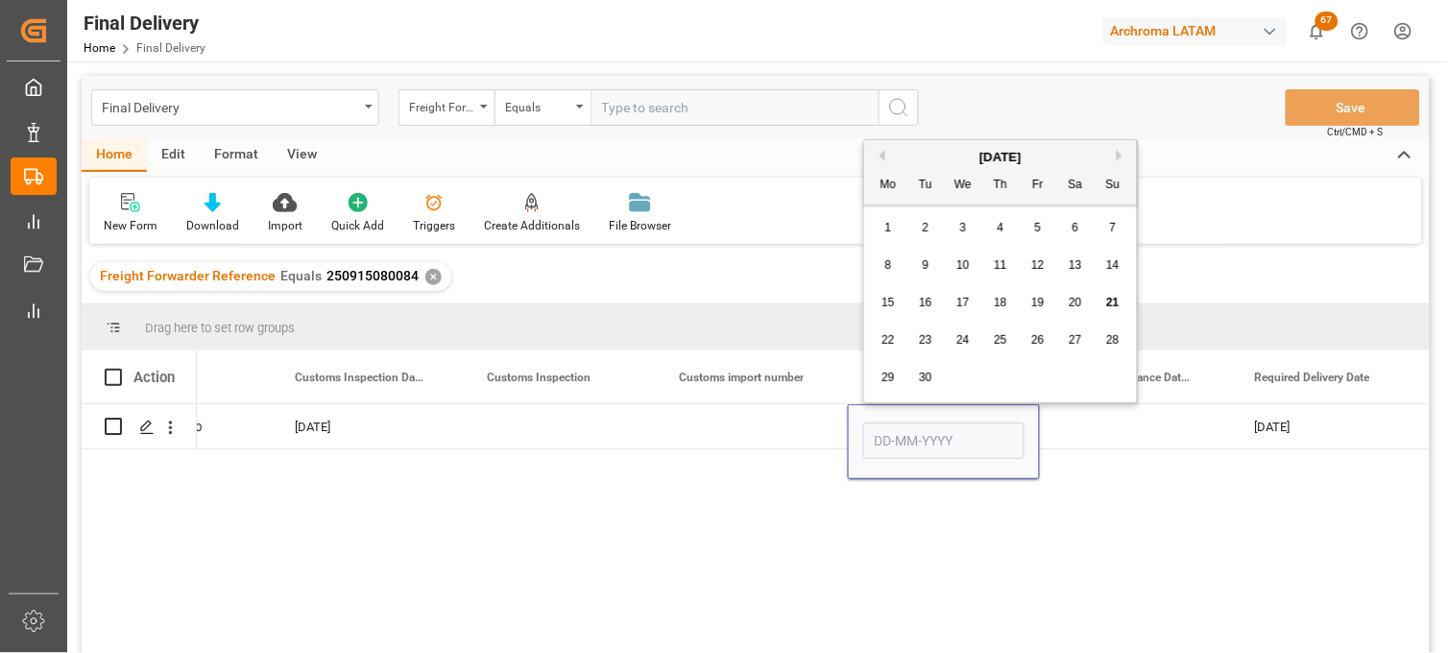
click at [1030, 309] on div "19" at bounding box center [1039, 303] width 24 height 23
type input "[DATE]"
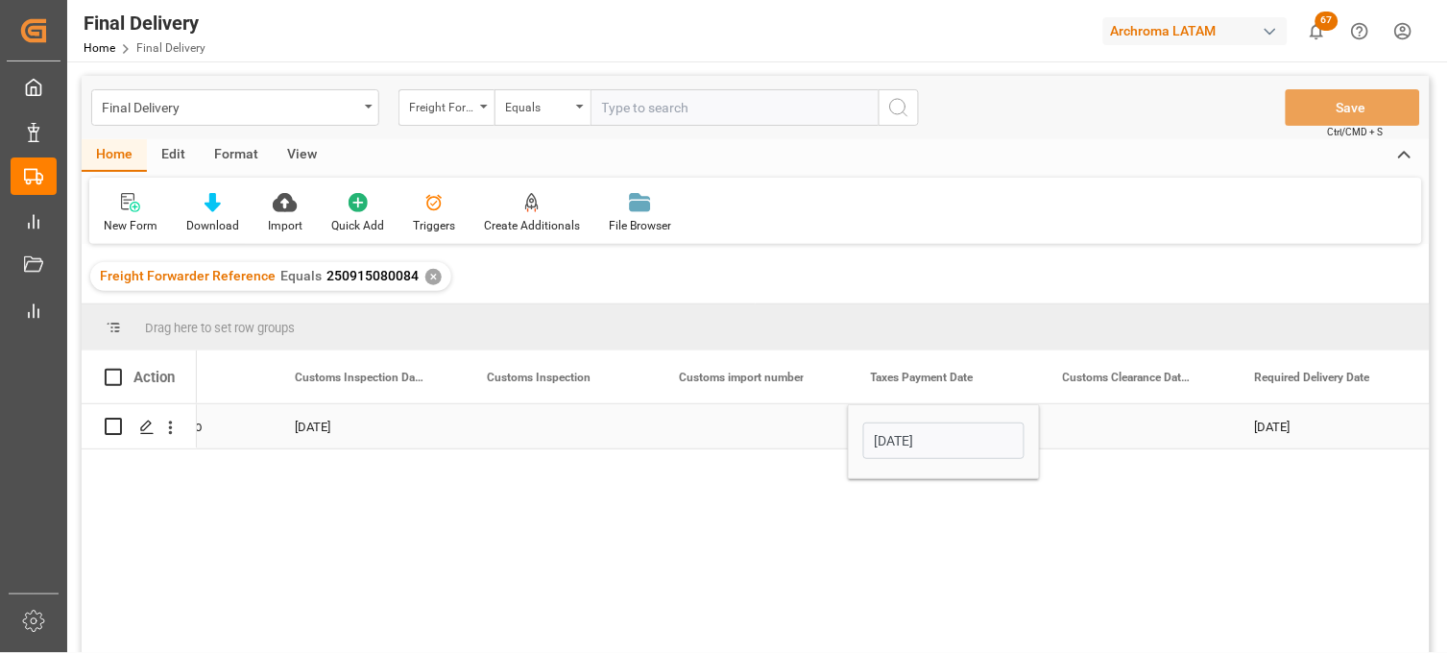
click at [750, 432] on div "Press SPACE to select this row." at bounding box center [752, 426] width 192 height 44
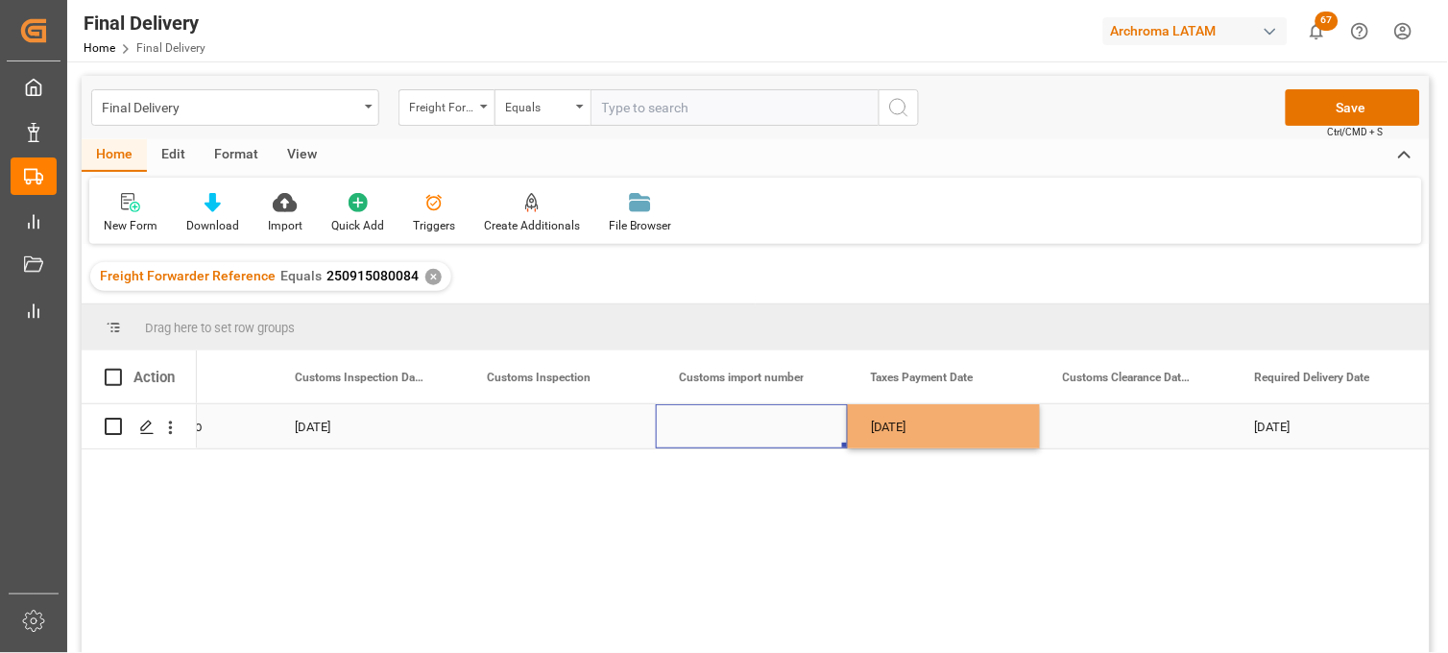
click at [750, 432] on div "Press SPACE to select this row." at bounding box center [752, 426] width 192 height 44
click at [750, 430] on input "Press SPACE to select this row." at bounding box center [751, 438] width 161 height 36
type input "25 43 3108 5006952"
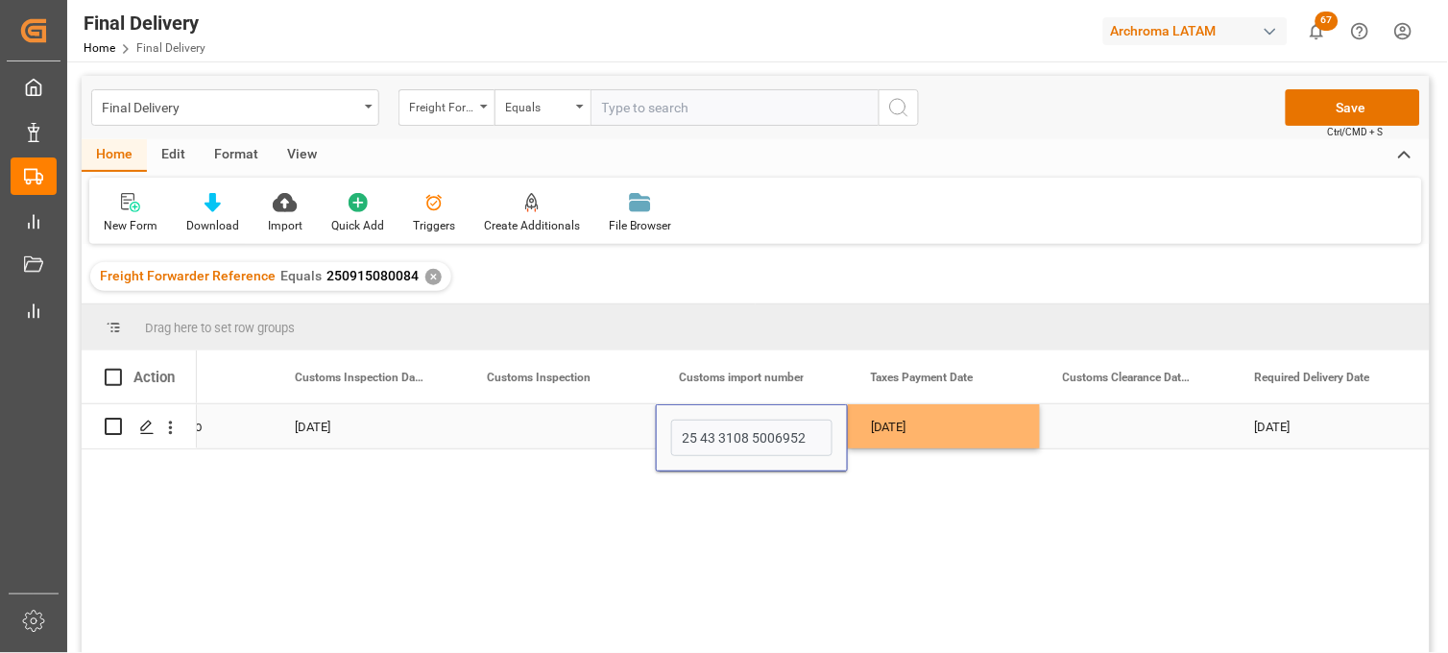
click at [1117, 423] on div "Press SPACE to select this row." at bounding box center [1136, 426] width 192 height 44
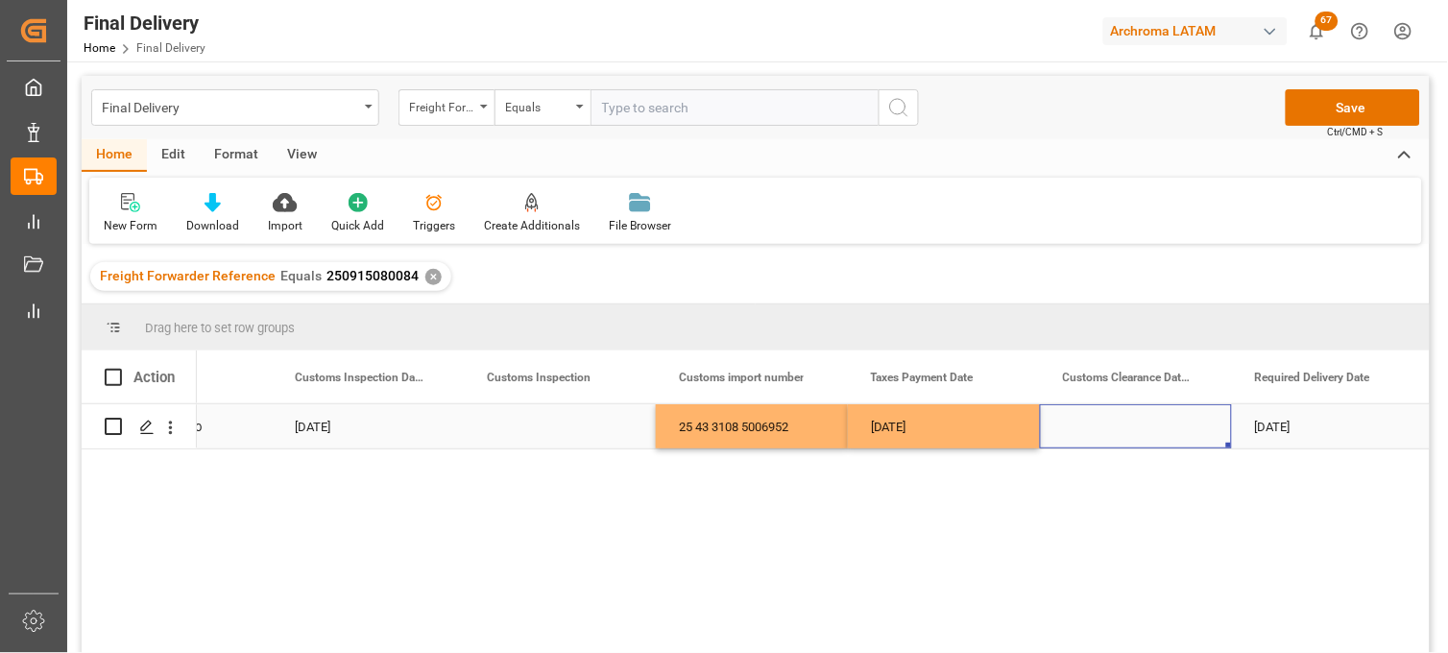
click at [1089, 424] on div "Press SPACE to select this row." at bounding box center [1136, 426] width 192 height 44
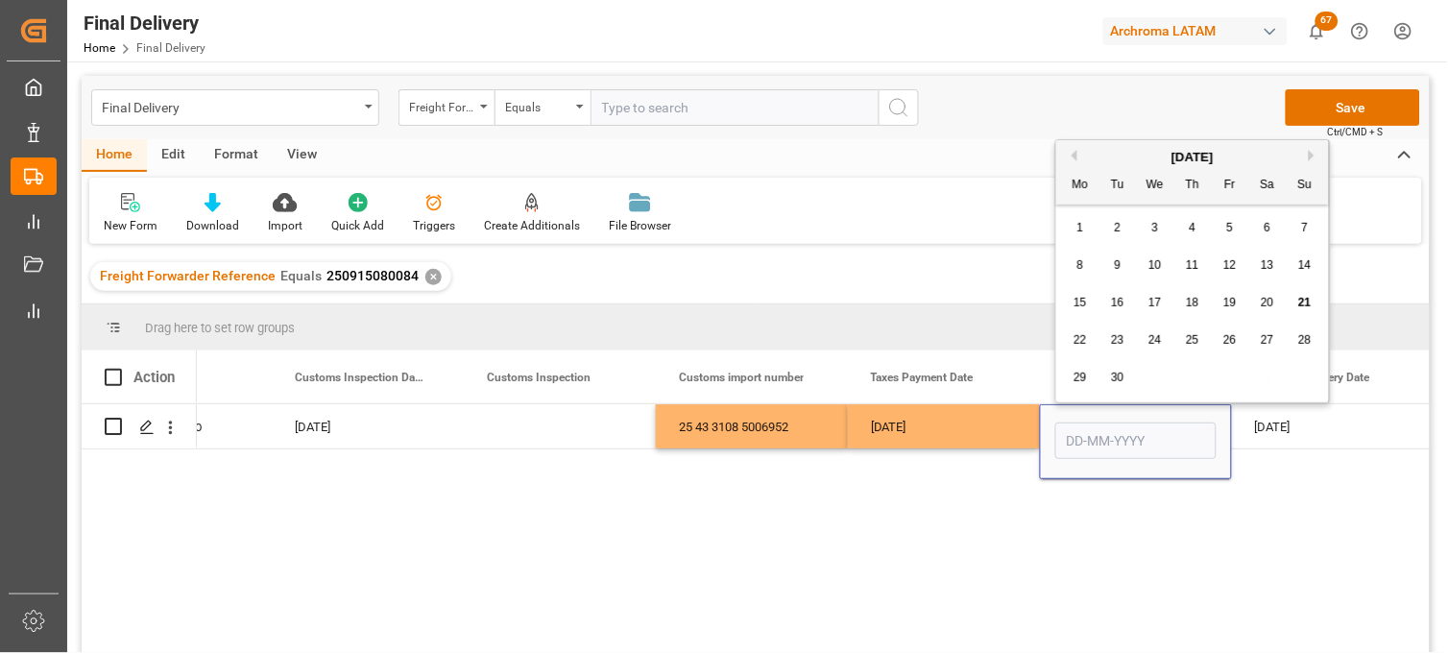
click at [1078, 341] on span "22" at bounding box center [1080, 339] width 12 height 13
type input "[DATE]"
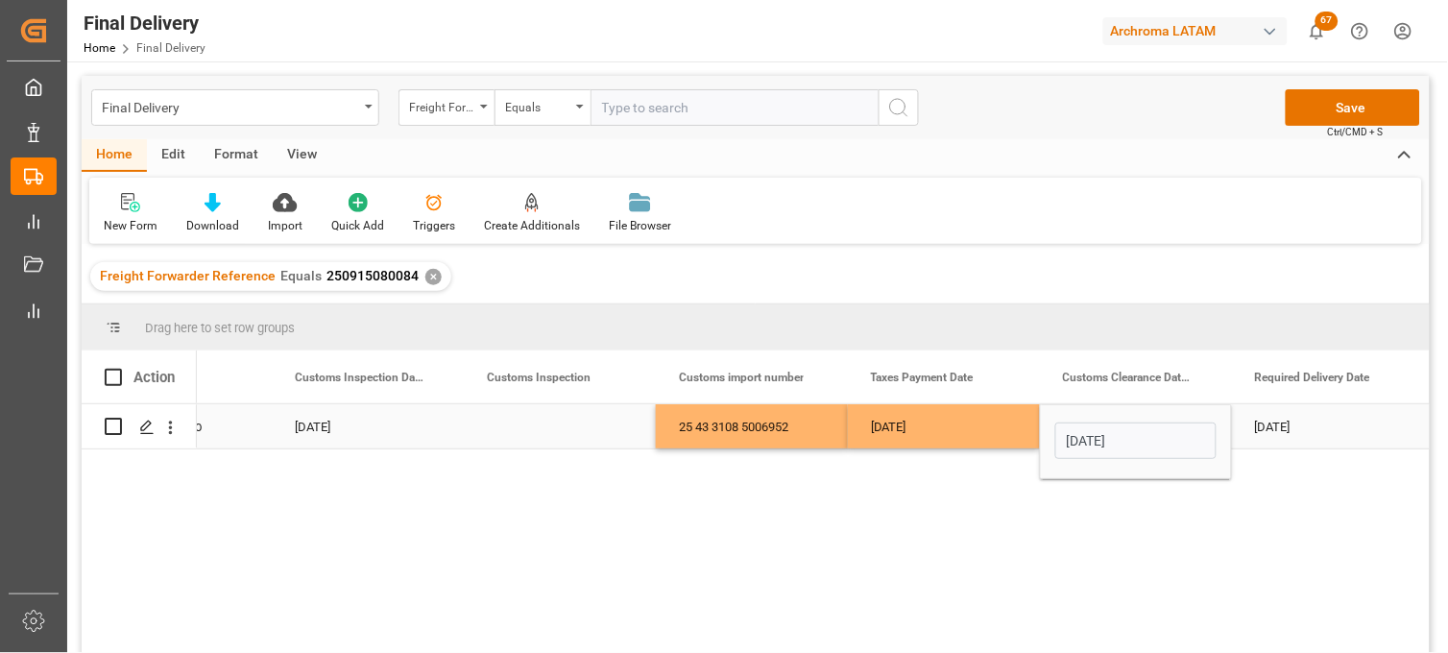
click at [975, 438] on div "[DATE]" at bounding box center [944, 426] width 192 height 44
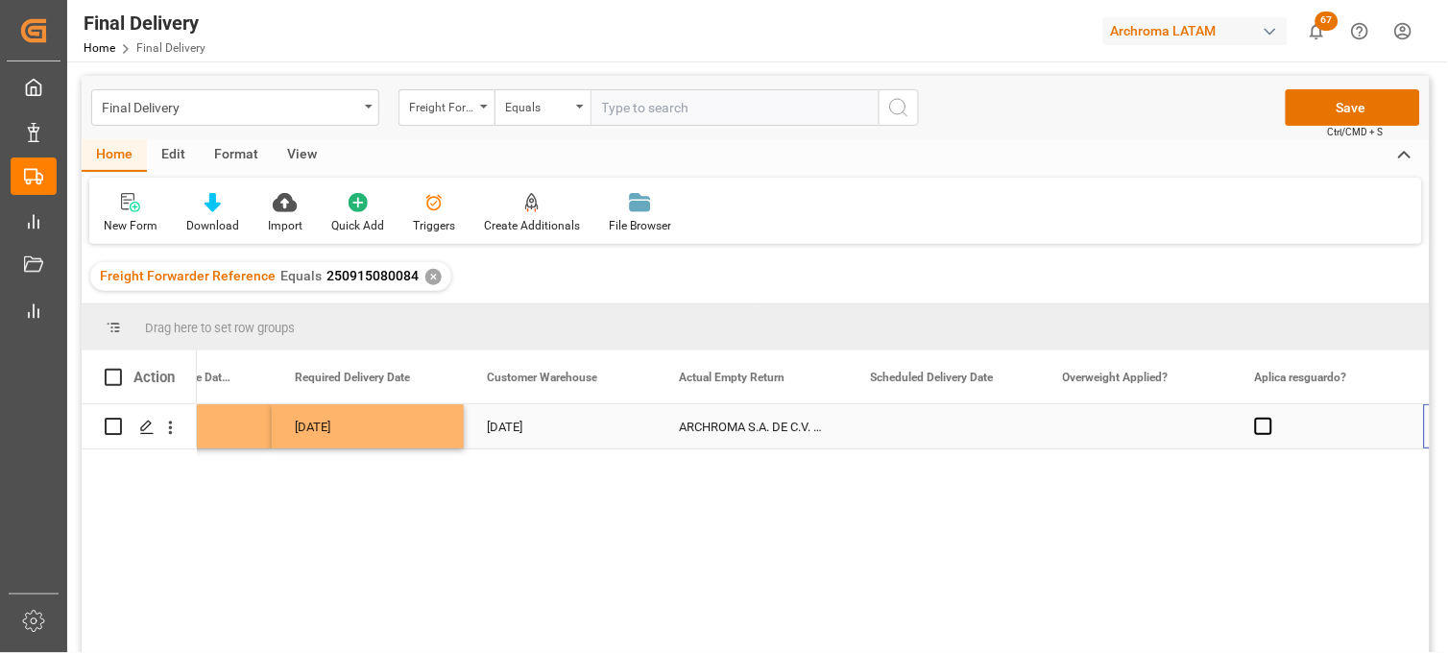
scroll to position [0, 2806]
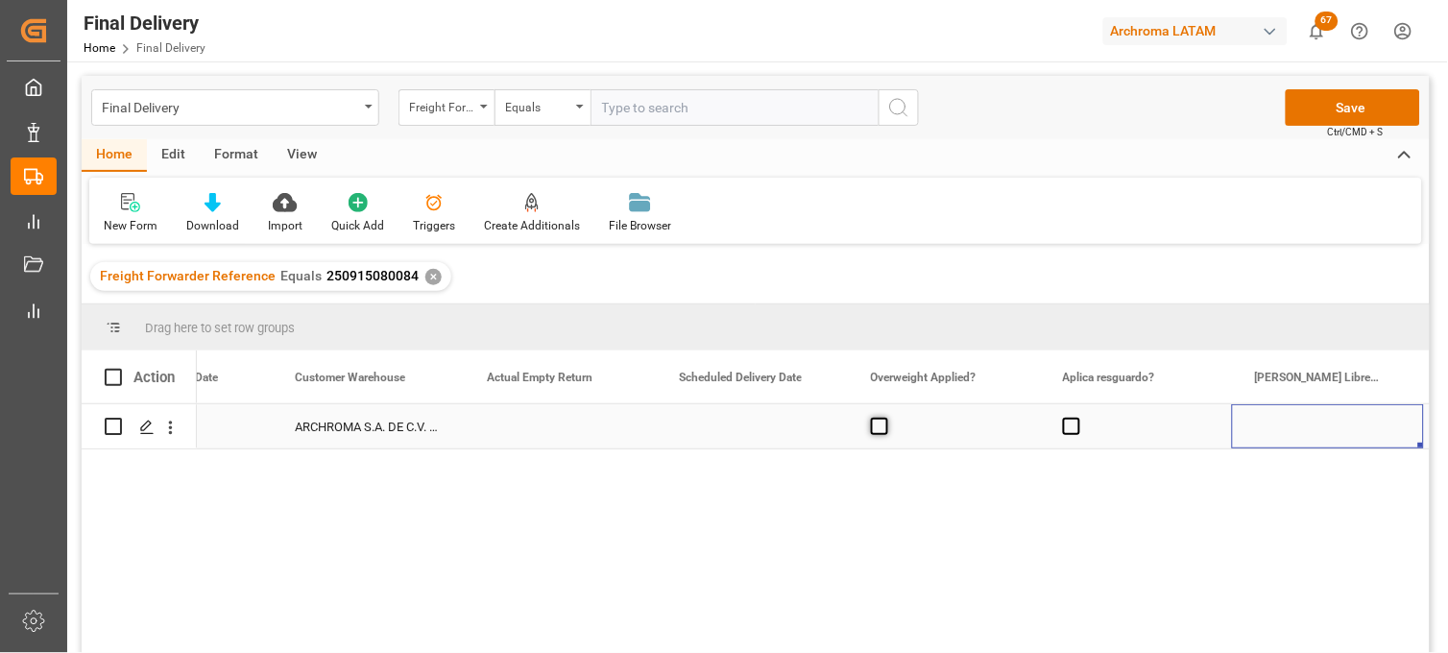
click at [875, 432] on span "Press SPACE to select this row." at bounding box center [879, 426] width 17 height 17
click at [885, 418] on input "Press SPACE to select this row." at bounding box center [885, 418] width 0 height 0
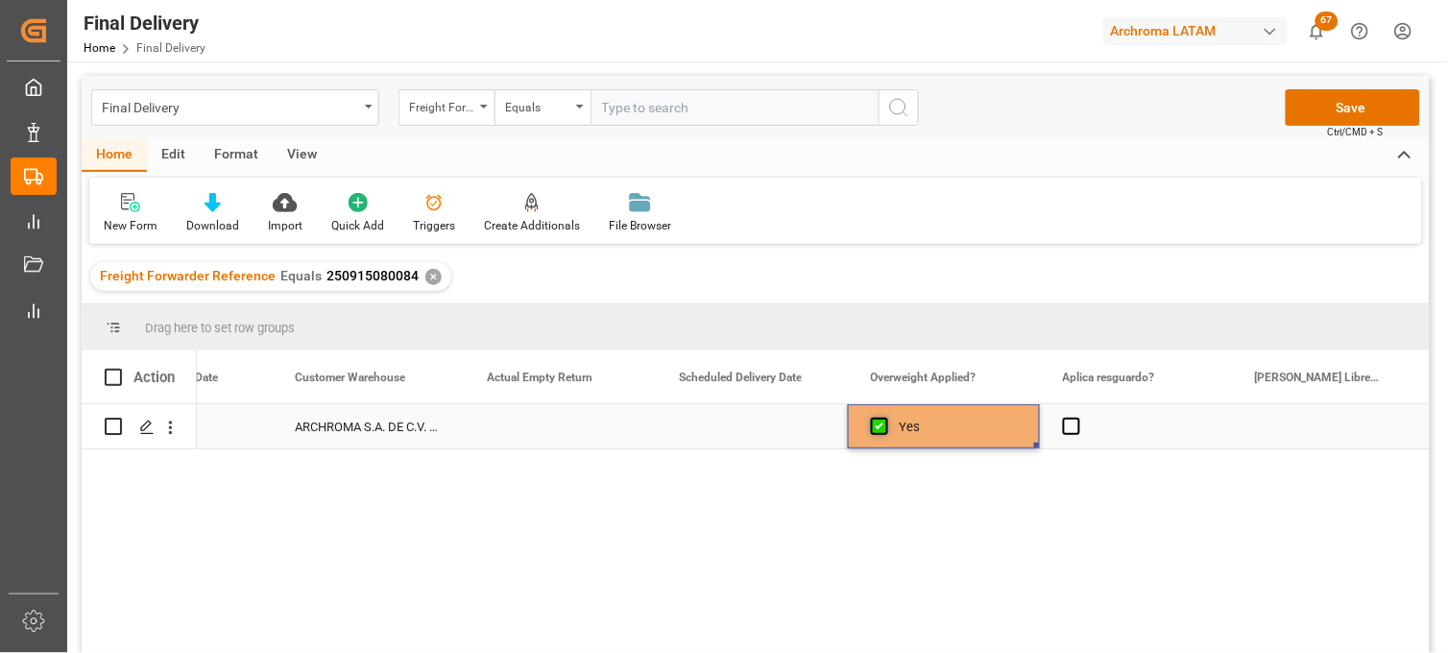
click at [875, 432] on span "Press SPACE to select this row." at bounding box center [879, 426] width 17 height 17
click at [885, 418] on input "Press SPACE to select this row." at bounding box center [885, 418] width 0 height 0
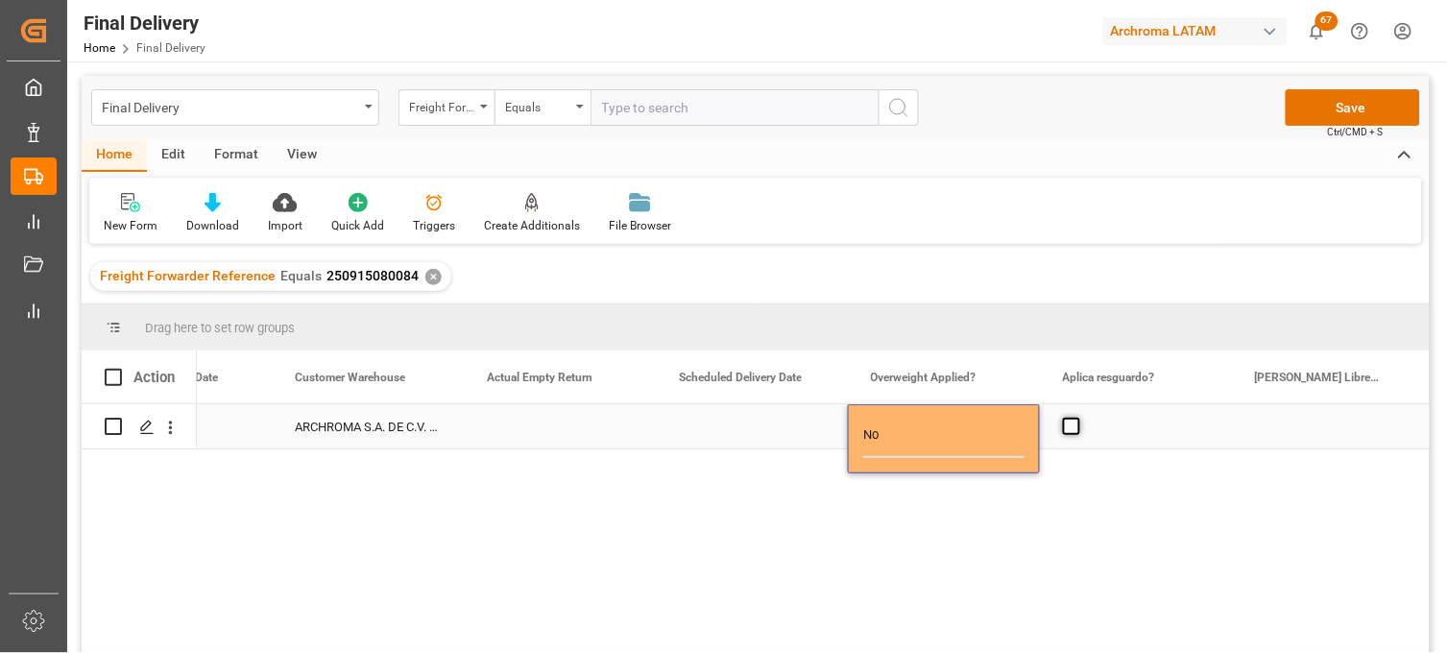
click at [1074, 424] on span "Press SPACE to select this row." at bounding box center [1071, 426] width 17 height 17
click at [1077, 418] on input "Press SPACE to select this row." at bounding box center [1077, 418] width 0 height 0
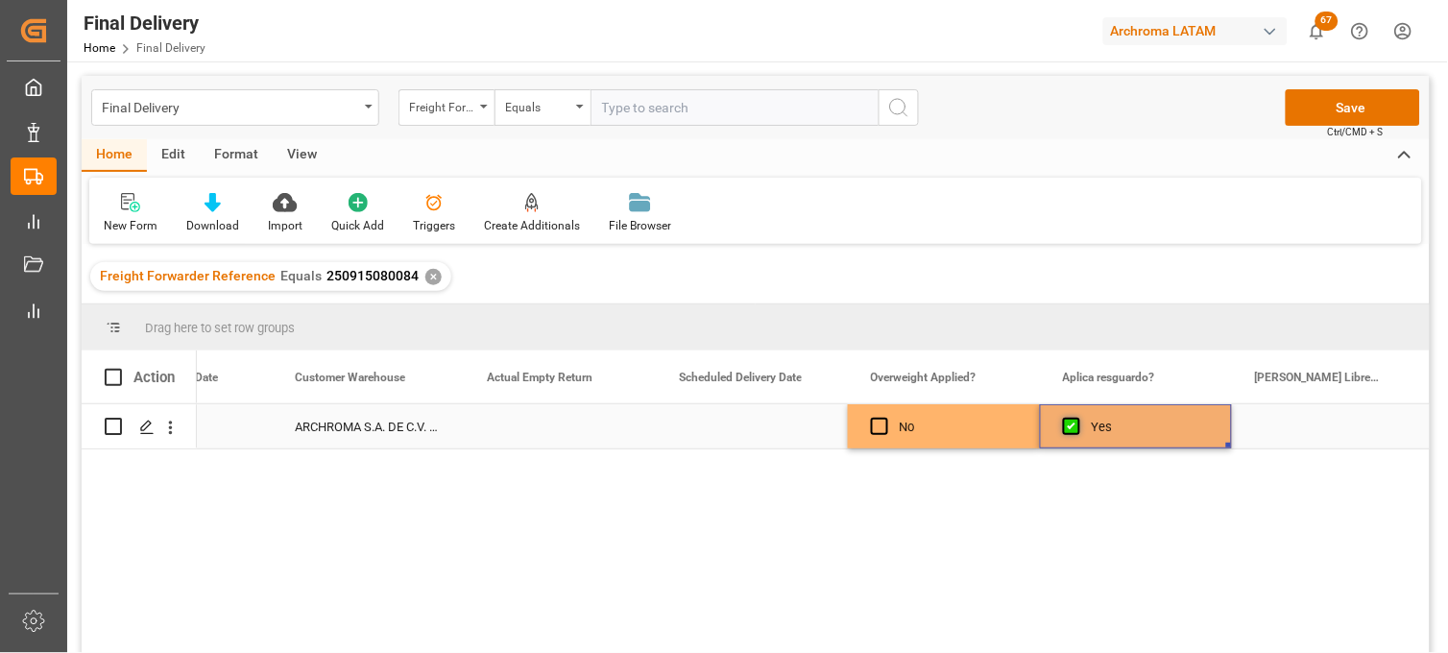
click at [1074, 424] on span "Press SPACE to select this row." at bounding box center [1071, 426] width 17 height 17
click at [1077, 418] on input "Press SPACE to select this row." at bounding box center [1077, 418] width 0 height 0
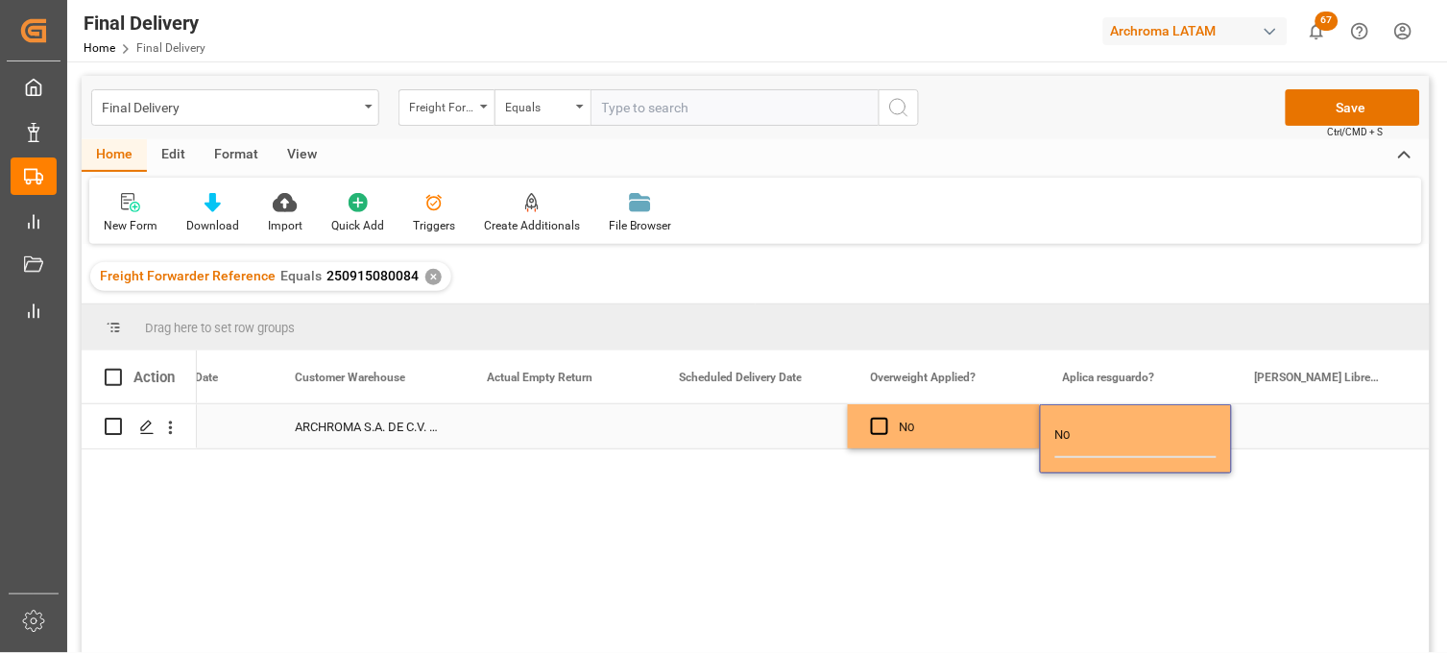
click at [1279, 426] on div "Press SPACE to select this row." at bounding box center [1328, 426] width 192 height 44
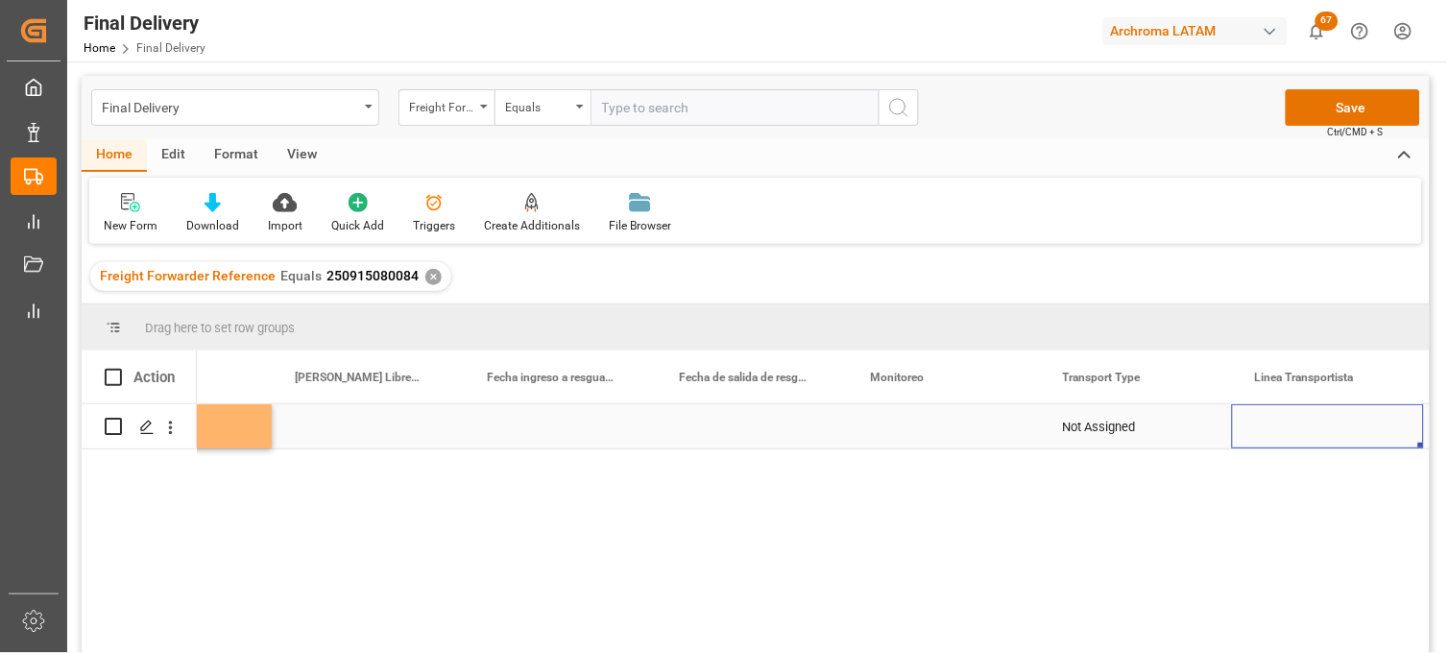
click at [897, 427] on div "Press SPACE to select this row." at bounding box center [944, 426] width 192 height 44
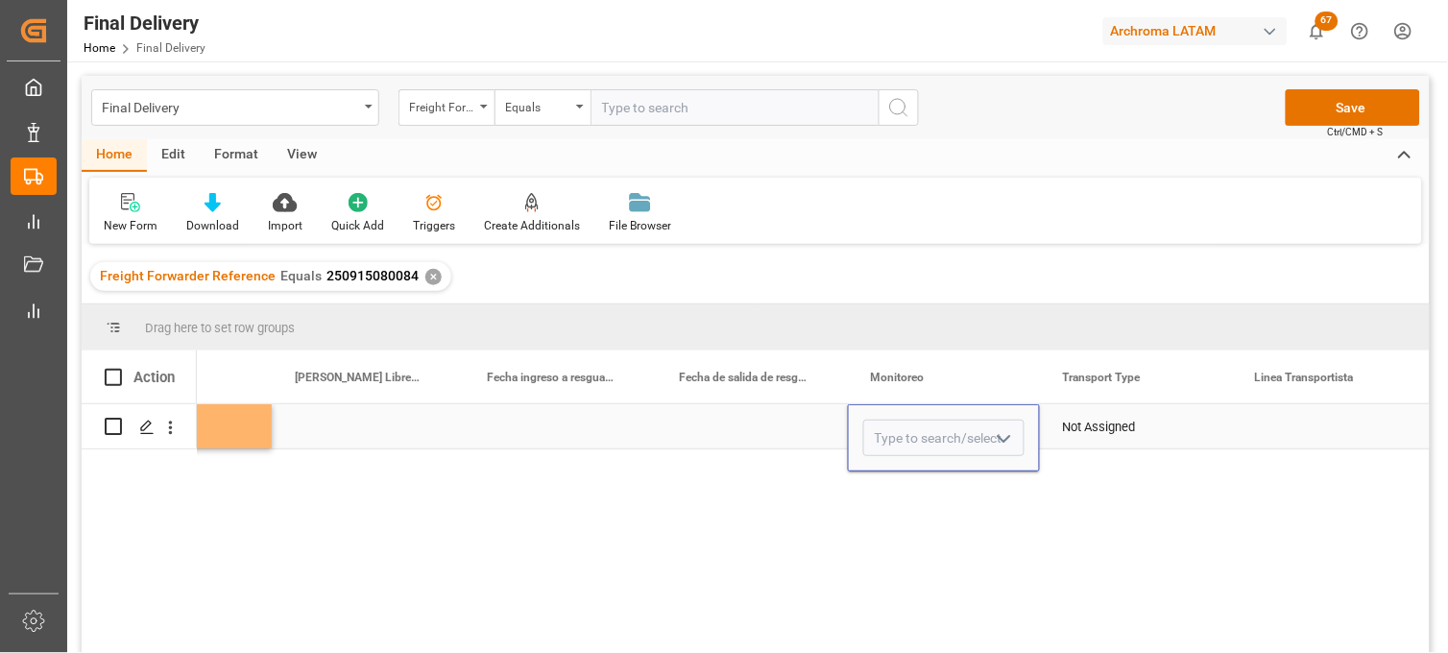
click at [897, 426] on input "Press SPACE to select this row." at bounding box center [943, 438] width 161 height 36
click at [913, 478] on div "Adrian Monroy" at bounding box center [943, 492] width 159 height 67
type input "Adrian Monroy"
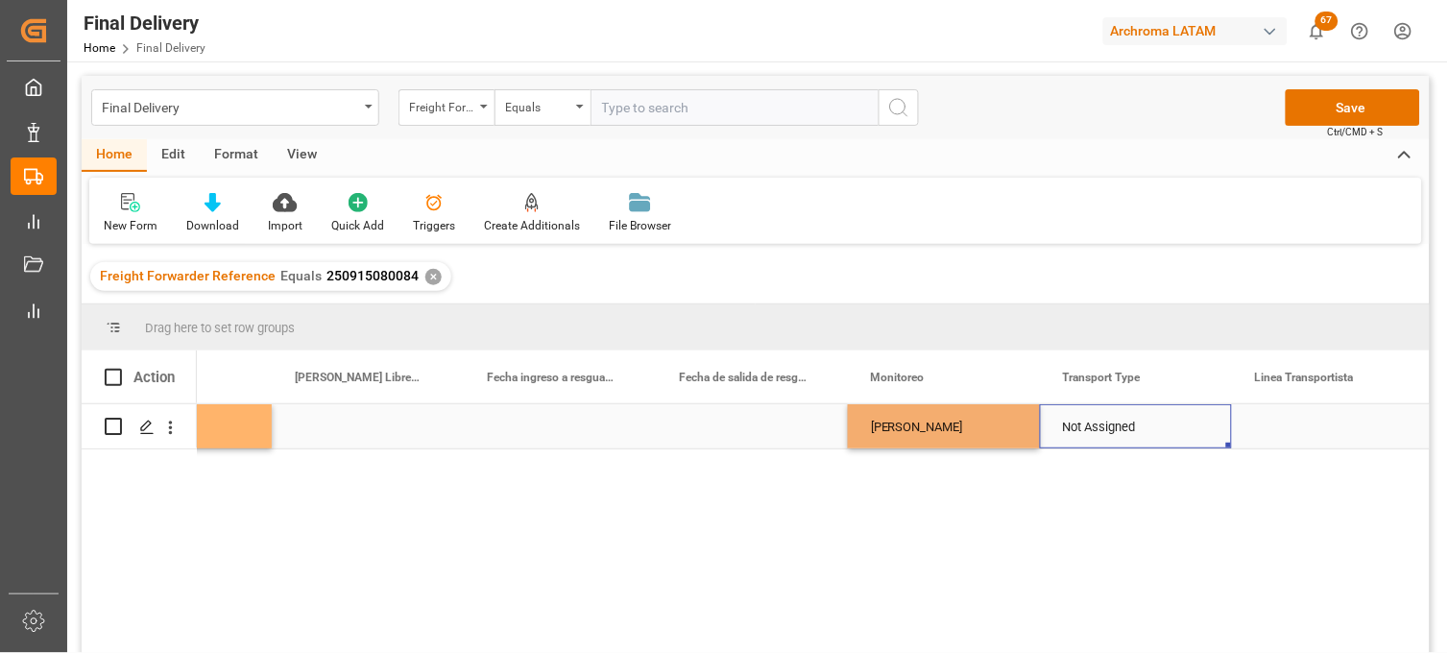
click at [1063, 432] on div "Not Assigned" at bounding box center [1136, 427] width 146 height 44
click at [1155, 428] on div "Not Assigned" at bounding box center [1136, 427] width 146 height 44
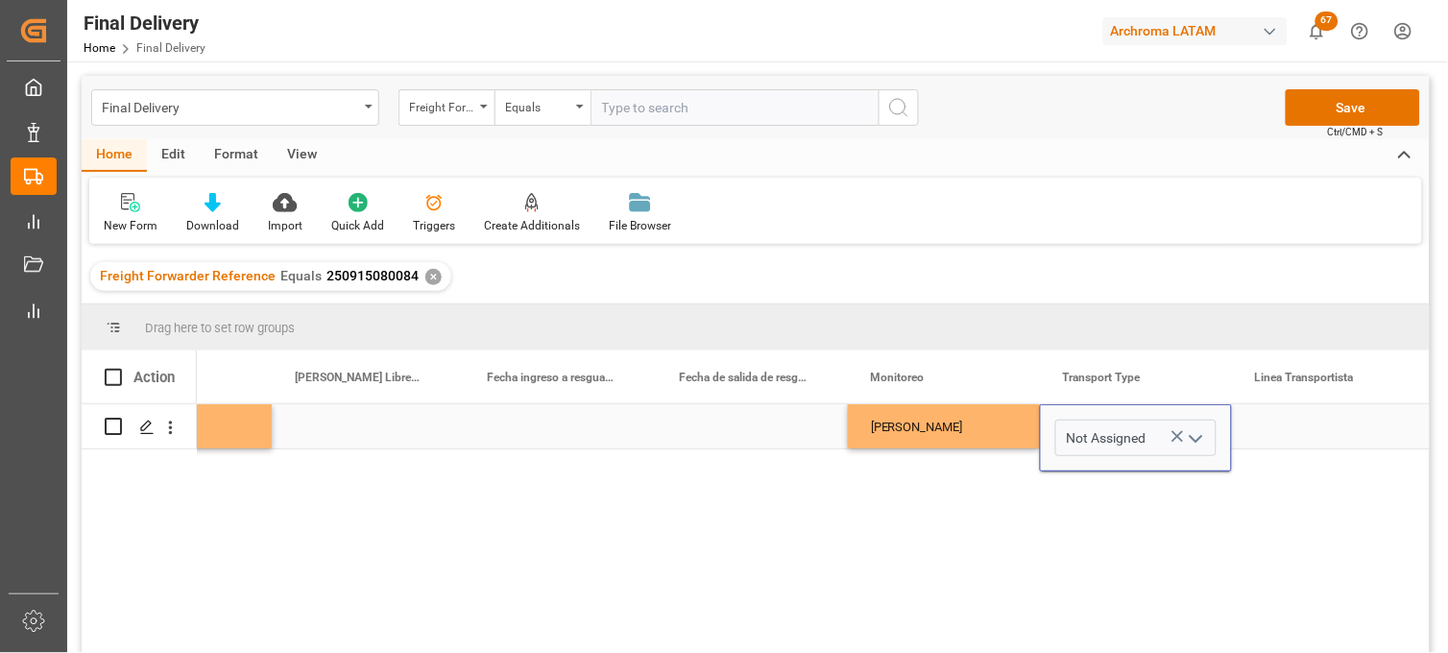
click at [1174, 432] on icon "Press SPACE to select this row." at bounding box center [1178, 436] width 20 height 20
click at [1192, 437] on polyline "open menu" at bounding box center [1197, 439] width 12 height 6
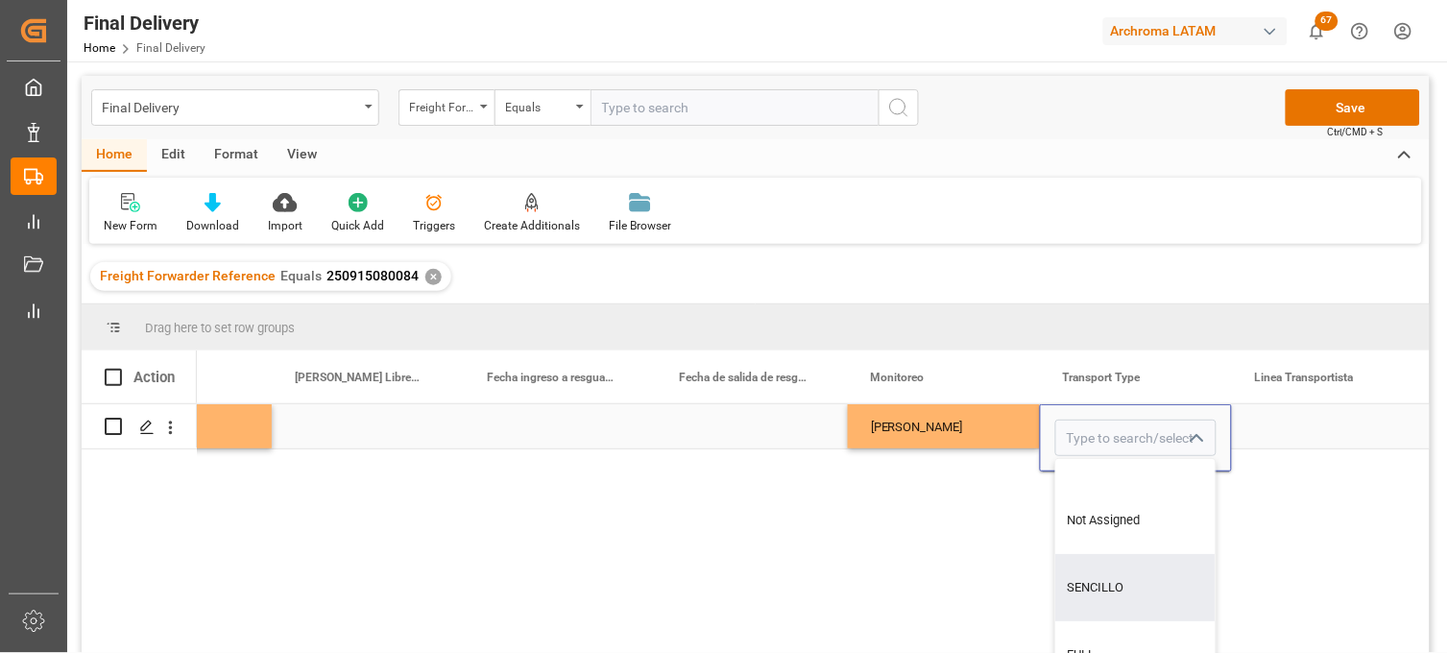
drag, startPoint x: 1100, startPoint y: 568, endPoint x: 1145, endPoint y: 535, distance: 54.9
click at [1101, 568] on div "SENCILLO" at bounding box center [1135, 587] width 159 height 67
type input "SENCILLO"
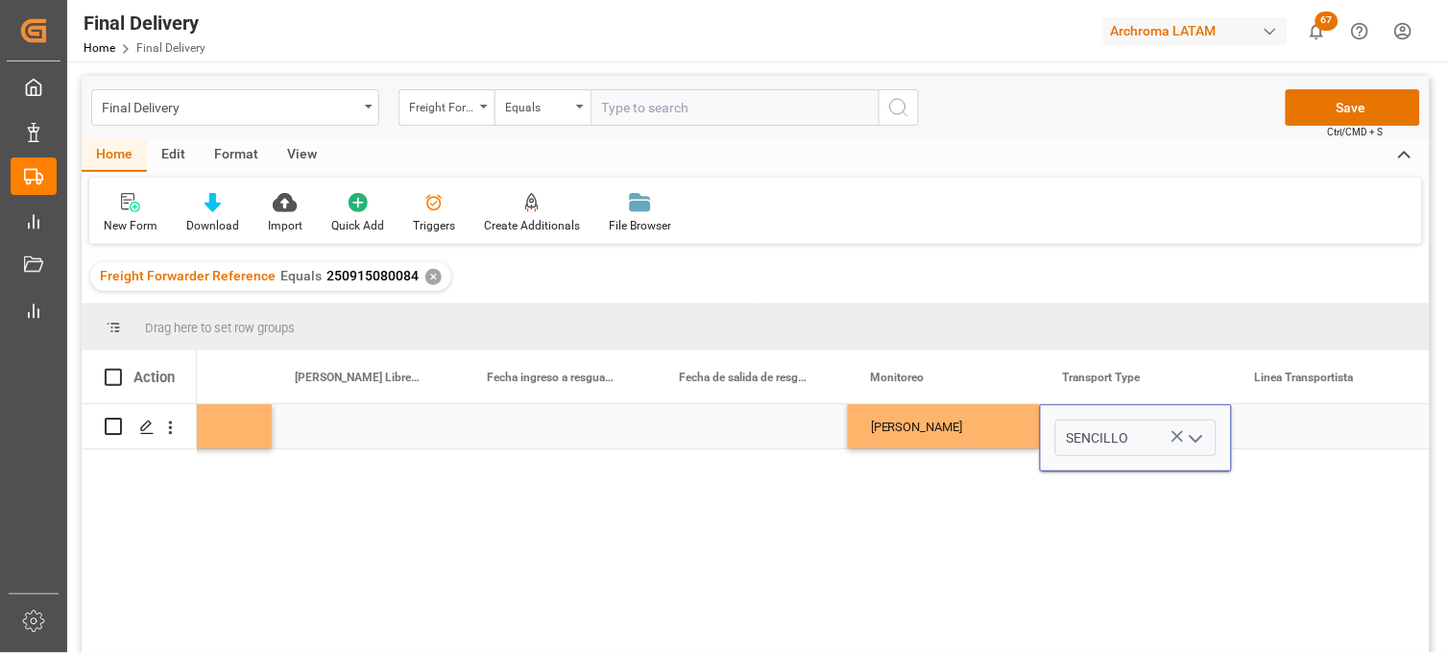
click at [1274, 427] on div "Press SPACE to select this row." at bounding box center [1328, 426] width 192 height 44
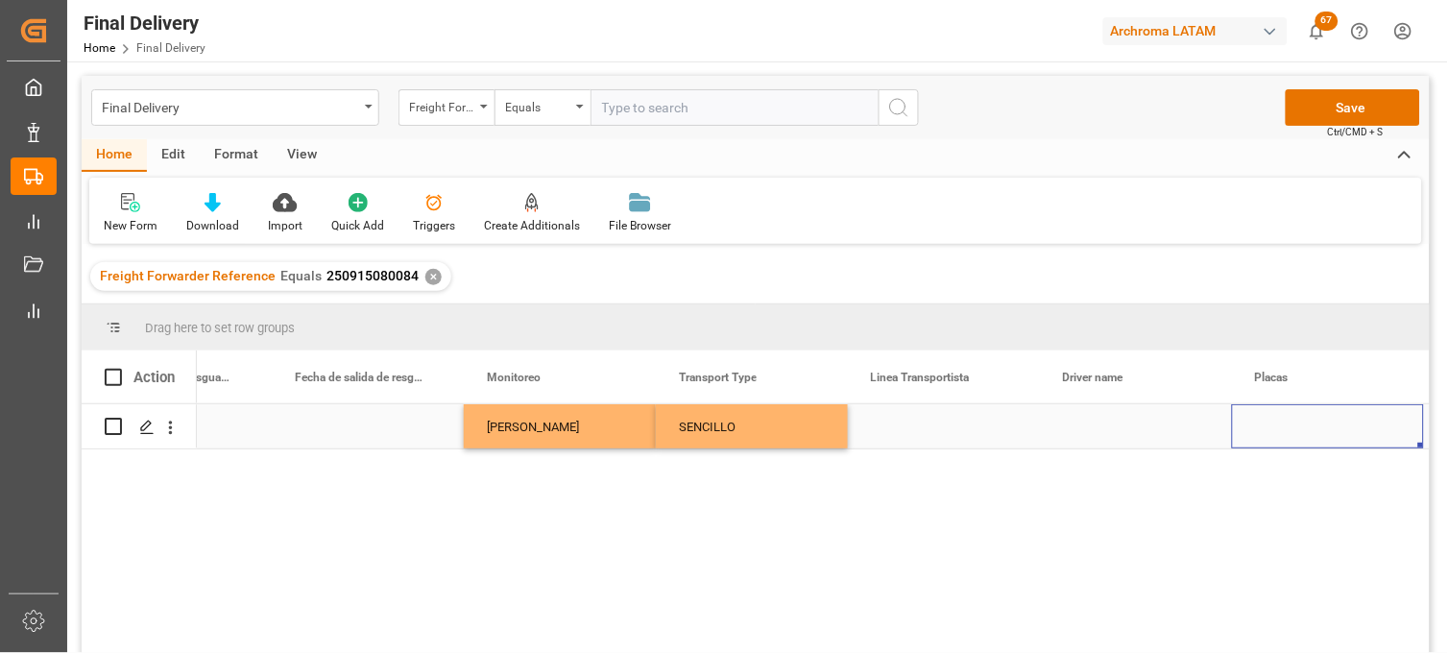
click at [757, 424] on div "SENCILLO" at bounding box center [752, 427] width 146 height 44
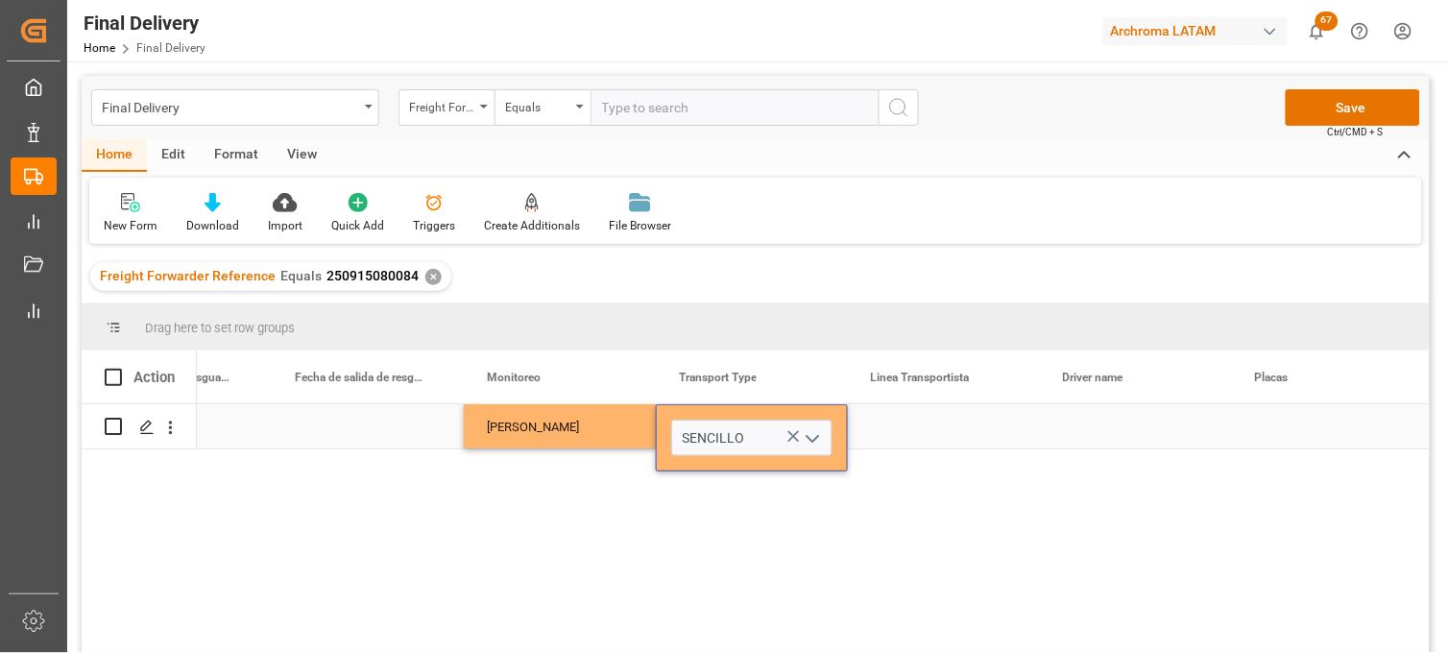
click at [793, 433] on icon "Press SPACE to select this row." at bounding box center [794, 436] width 20 height 20
click at [810, 438] on icon "open menu" at bounding box center [812, 438] width 23 height 23
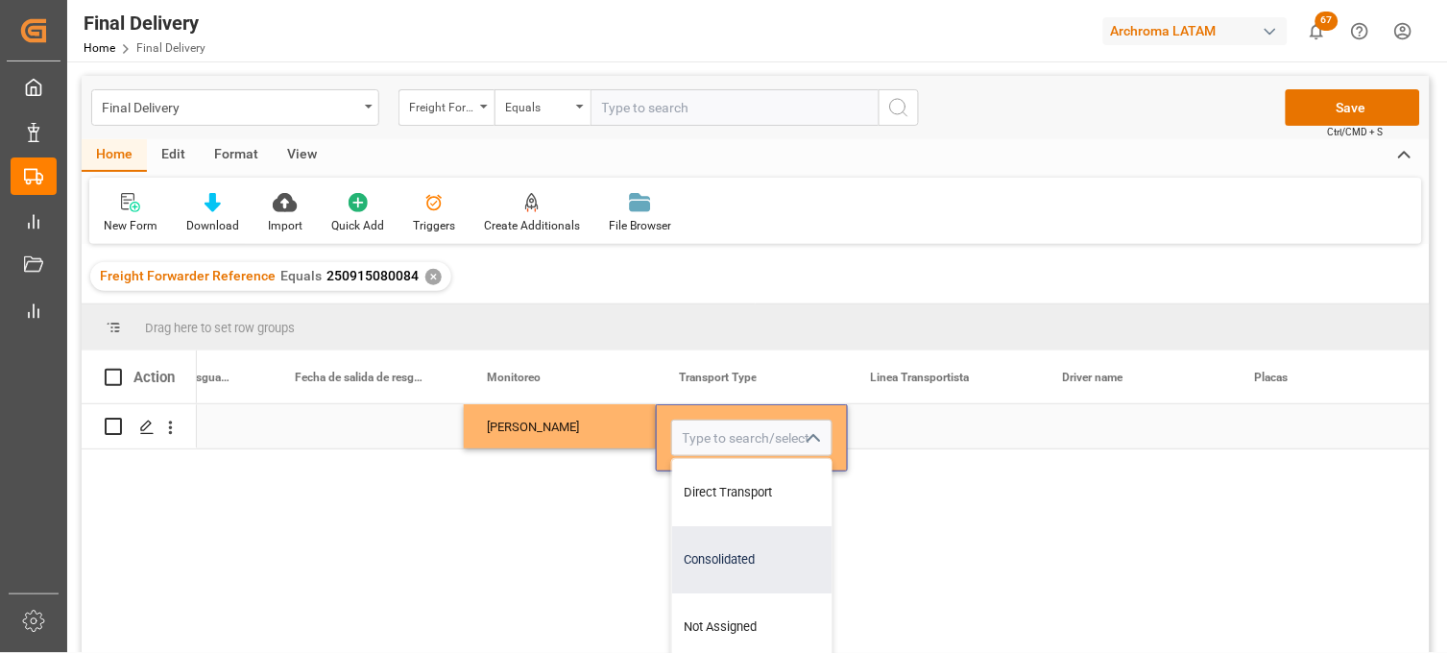
click at [725, 542] on div "Consolidated" at bounding box center [751, 559] width 159 height 67
type input "Consolidated"
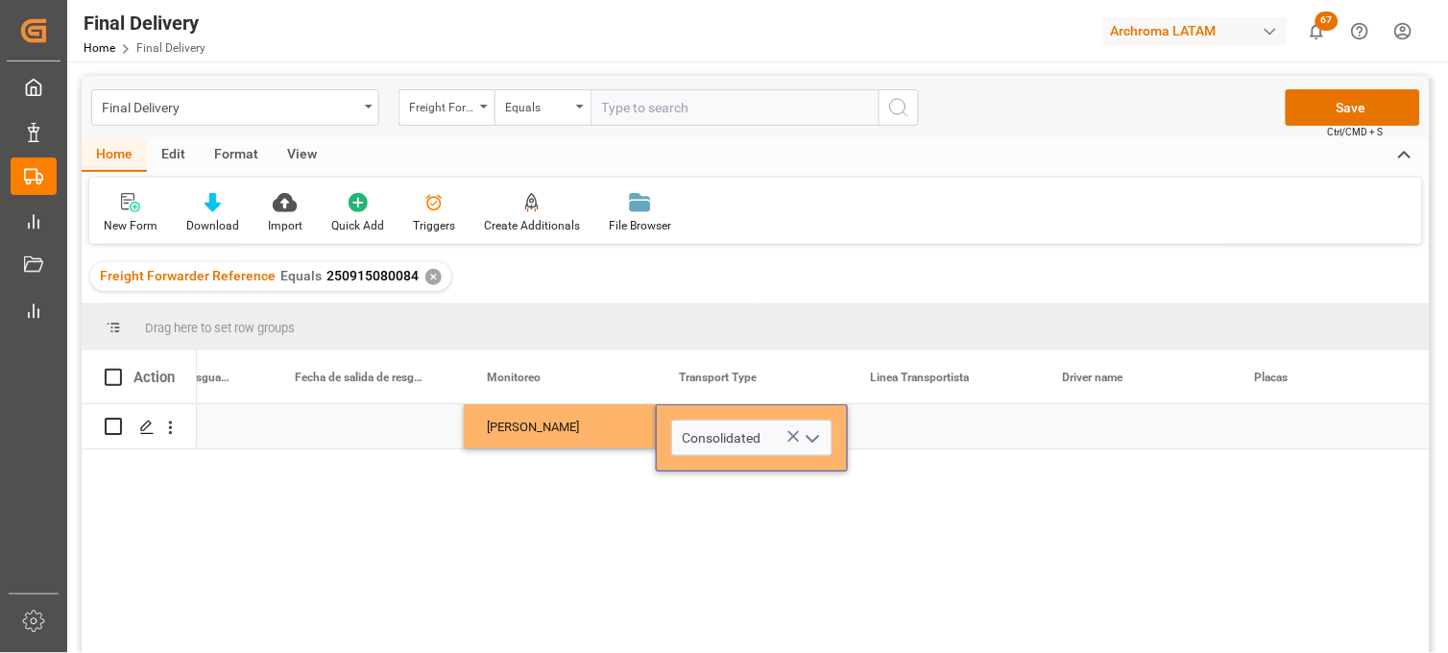
click at [925, 421] on div "Press SPACE to select this row." at bounding box center [944, 426] width 192 height 44
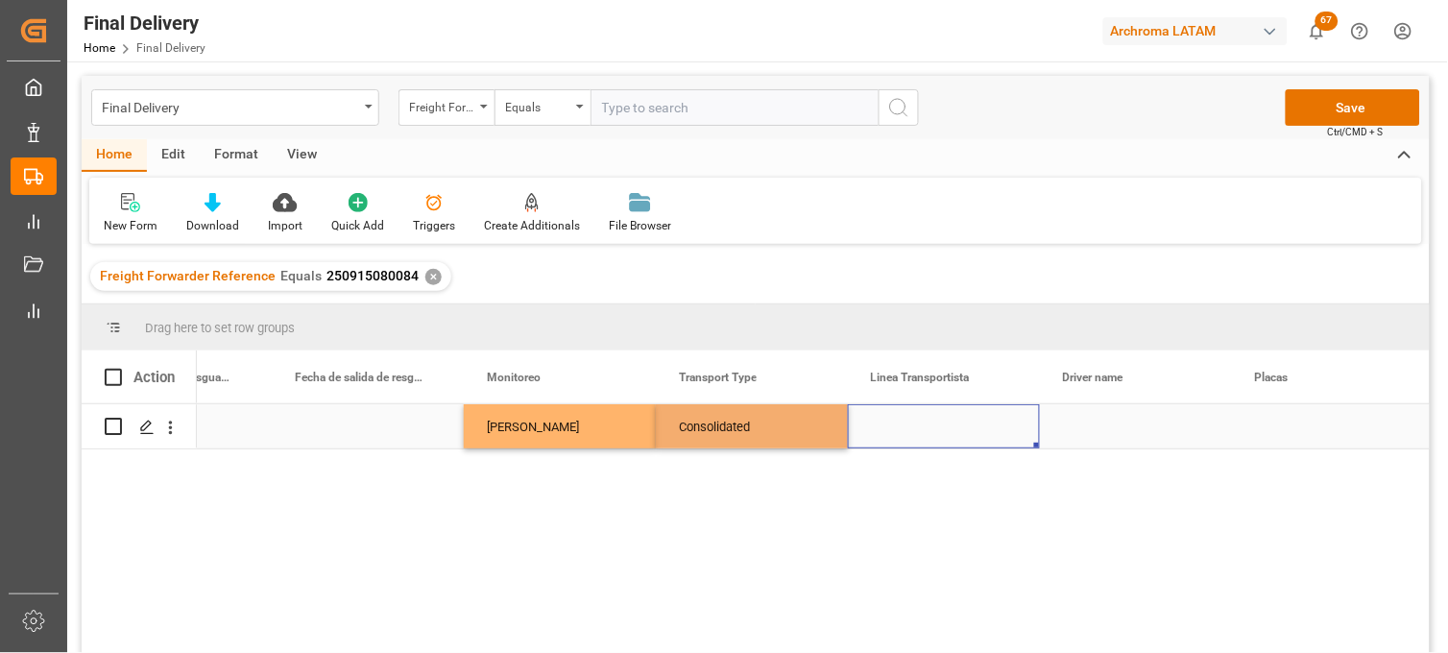
click at [925, 421] on div "Press SPACE to select this row." at bounding box center [944, 426] width 192 height 44
click at [926, 423] on input "Press SPACE to select this row." at bounding box center [943, 438] width 161 height 36
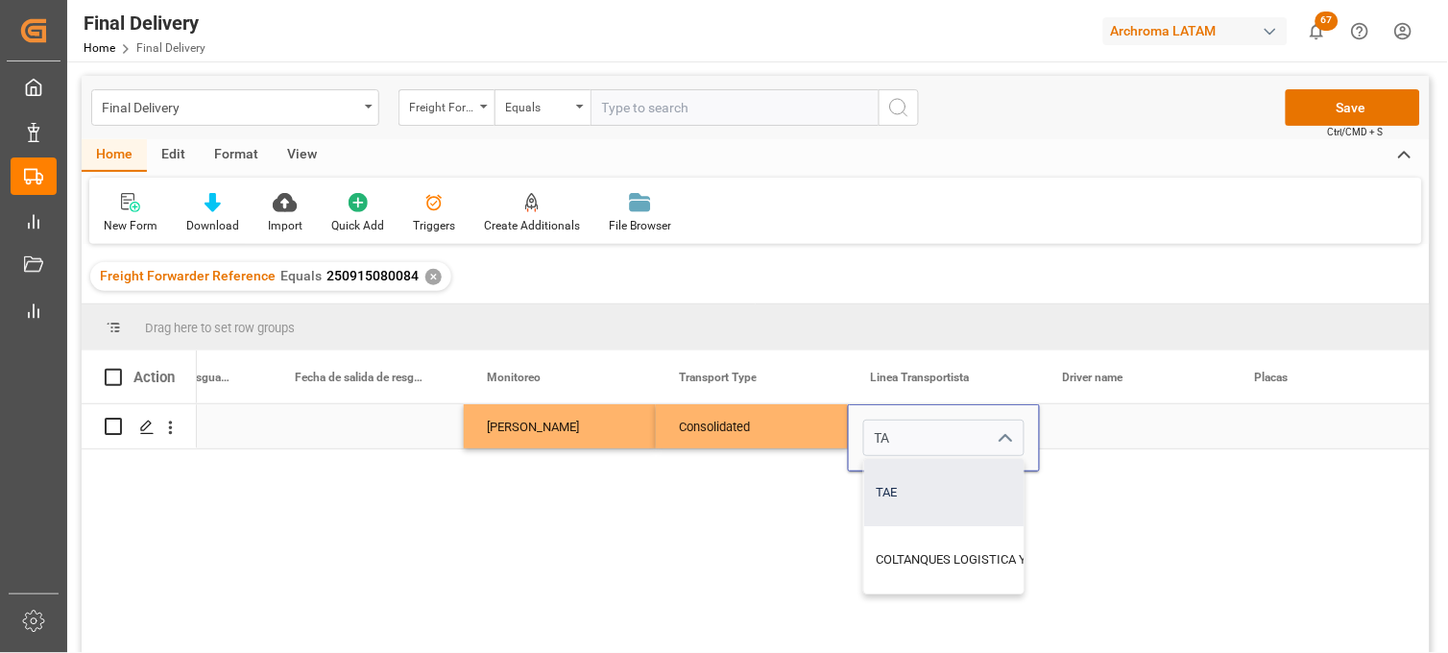
click at [905, 487] on div "TAE" at bounding box center [991, 492] width 254 height 67
type input "TAE"
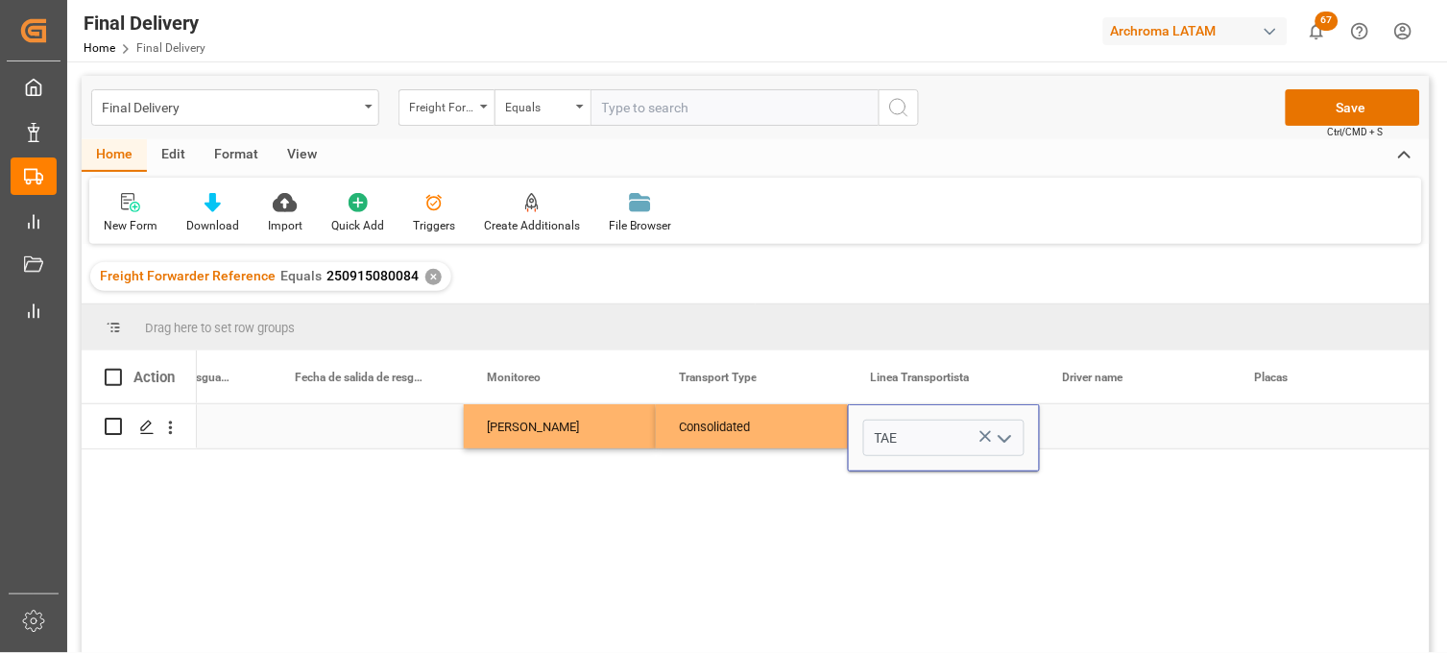
click at [1118, 429] on div "Press SPACE to select this row." at bounding box center [1136, 426] width 192 height 44
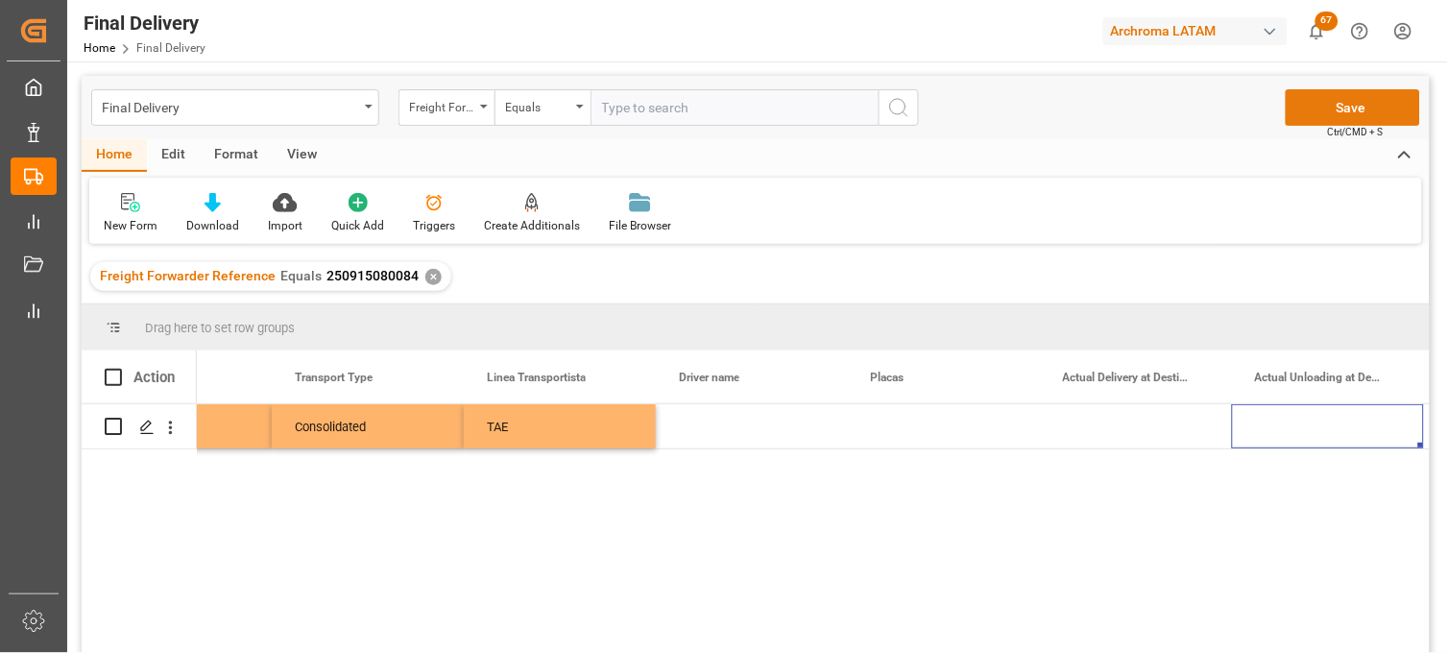
click at [1318, 115] on button "Save" at bounding box center [1353, 107] width 134 height 36
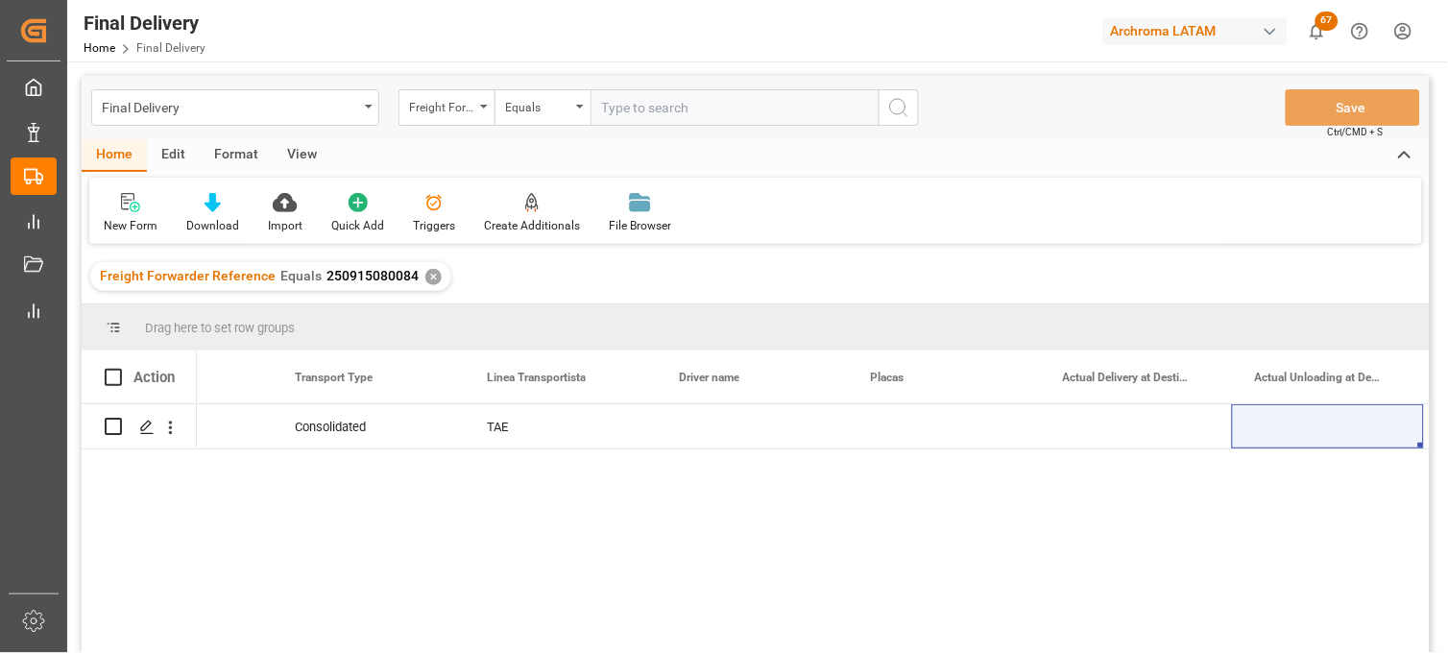
click at [425, 277] on div "✕" at bounding box center [433, 277] width 16 height 16
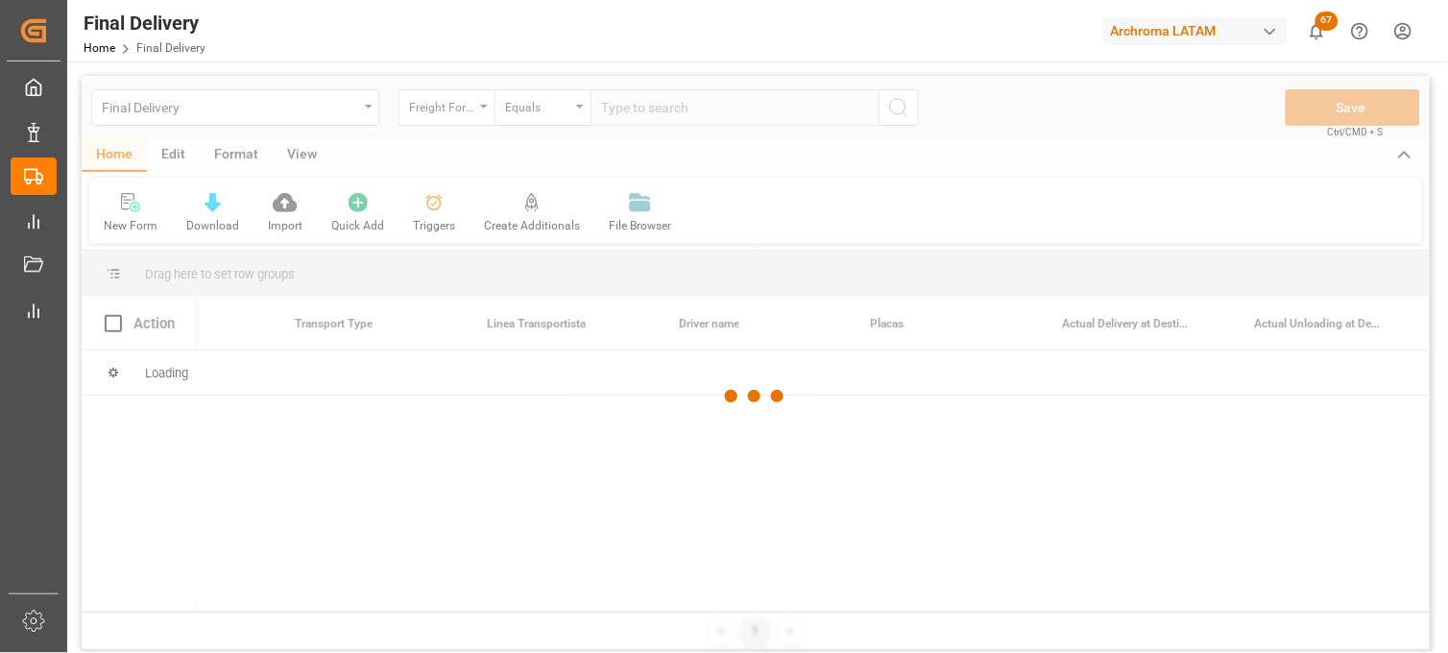
click at [637, 112] on div at bounding box center [756, 396] width 1348 height 641
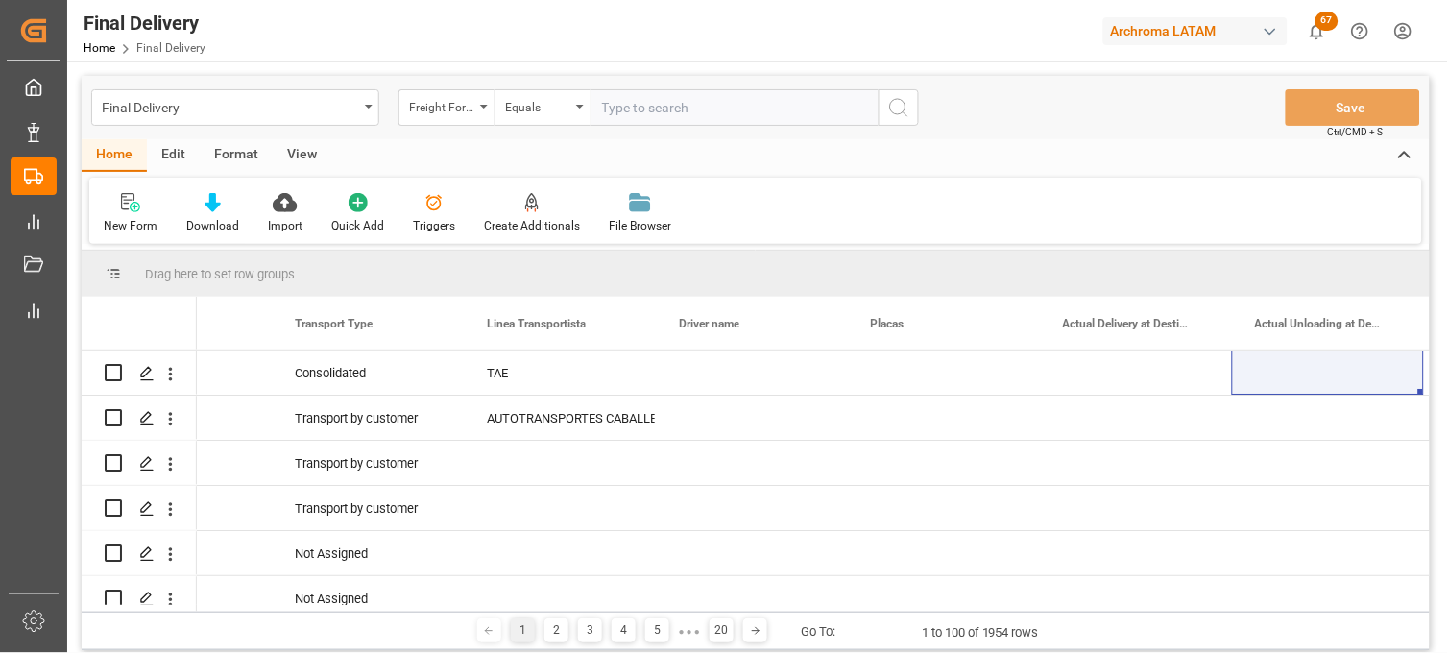
click at [637, 111] on input "text" at bounding box center [735, 107] width 288 height 36
paste input "250915080077"
type input "250915080077"
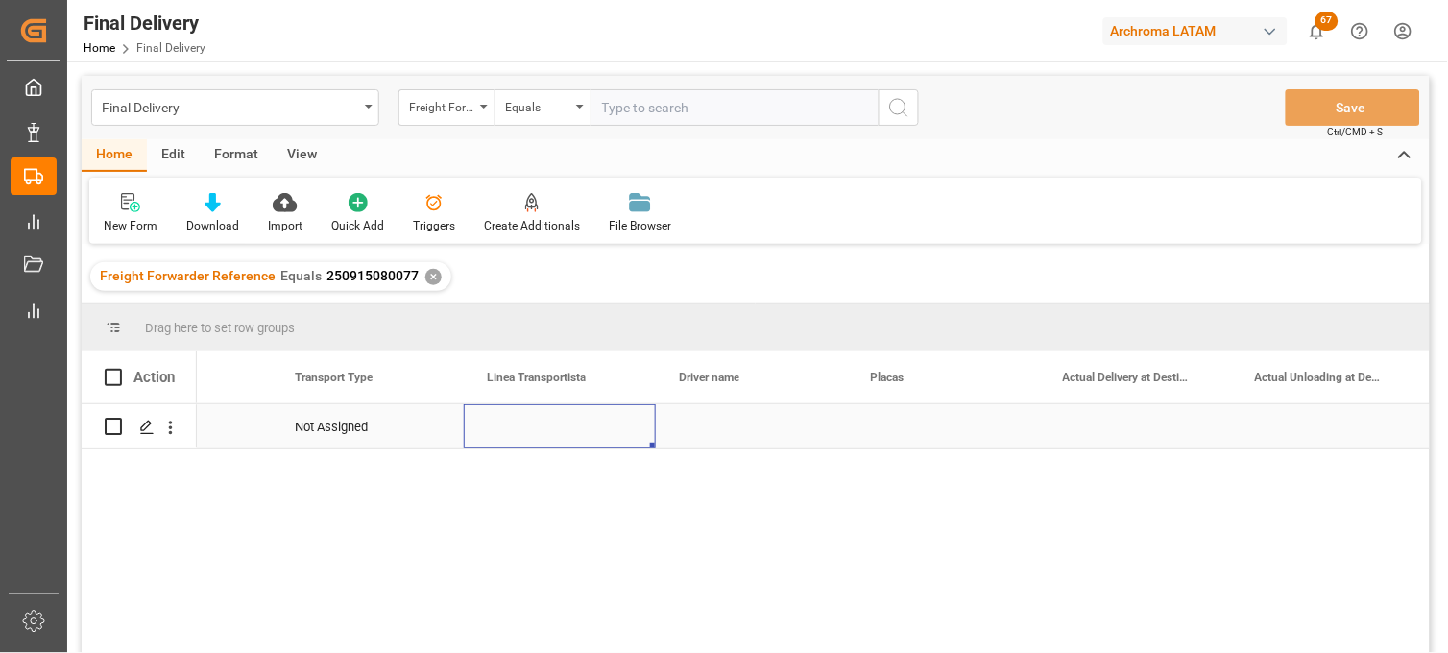
click at [544, 424] on div "Press SPACE to select this row." at bounding box center [560, 426] width 192 height 44
click at [544, 424] on input "Press SPACE to select this row." at bounding box center [559, 438] width 161 height 36
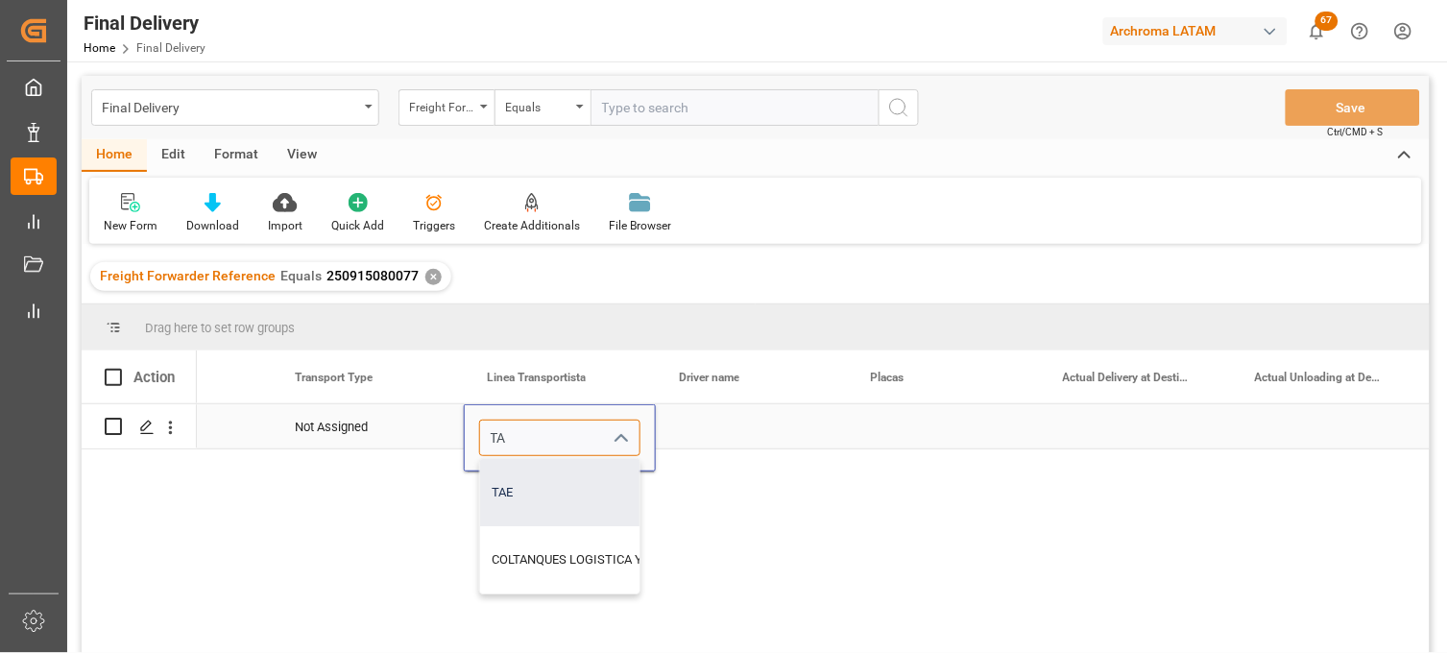
click at [550, 487] on div "TAE" at bounding box center [607, 492] width 254 height 67
type input "TAE"
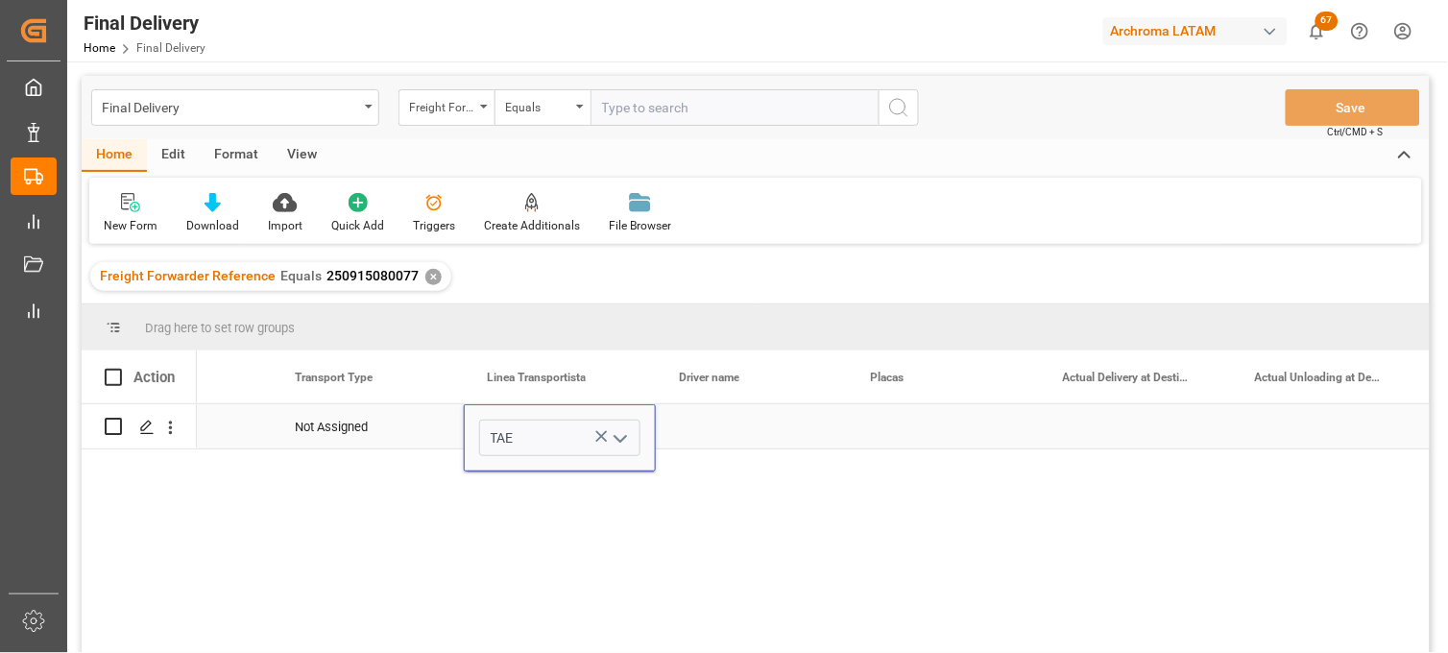
click at [385, 426] on div "Not Assigned" at bounding box center [368, 427] width 146 height 44
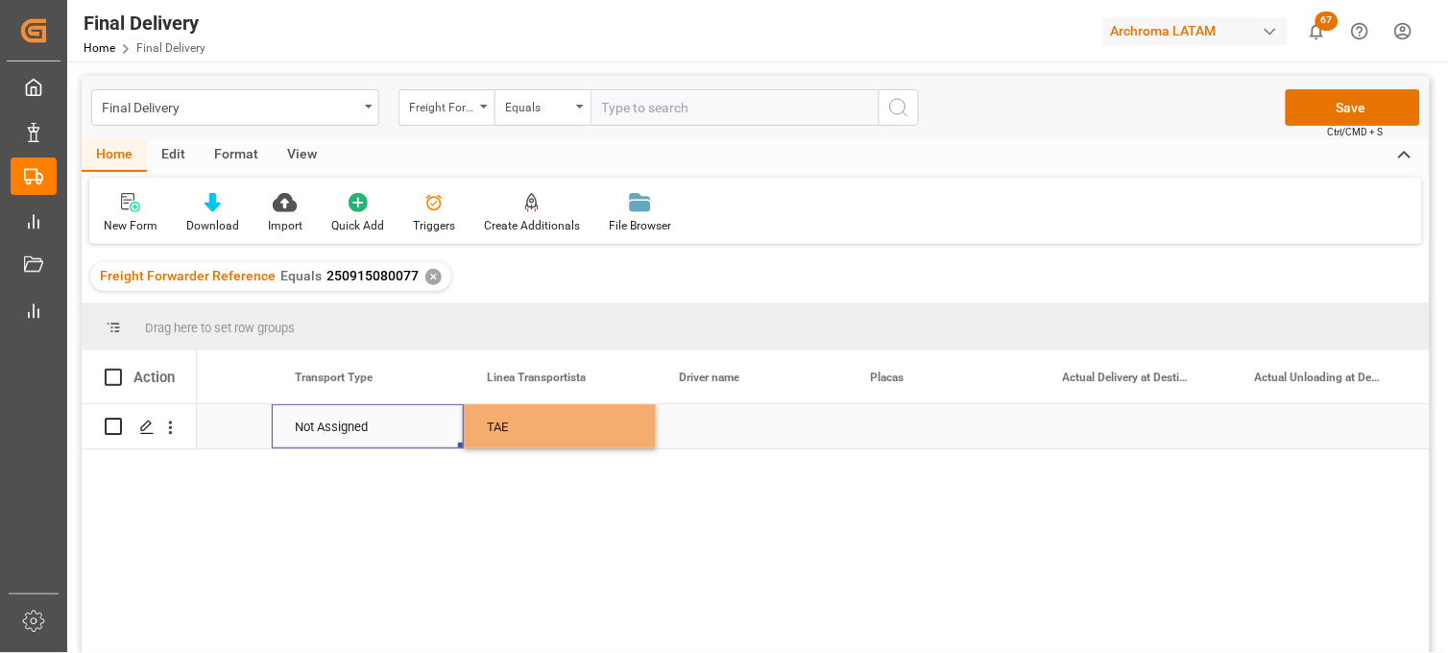
click at [385, 426] on div "Not Assigned" at bounding box center [368, 427] width 146 height 44
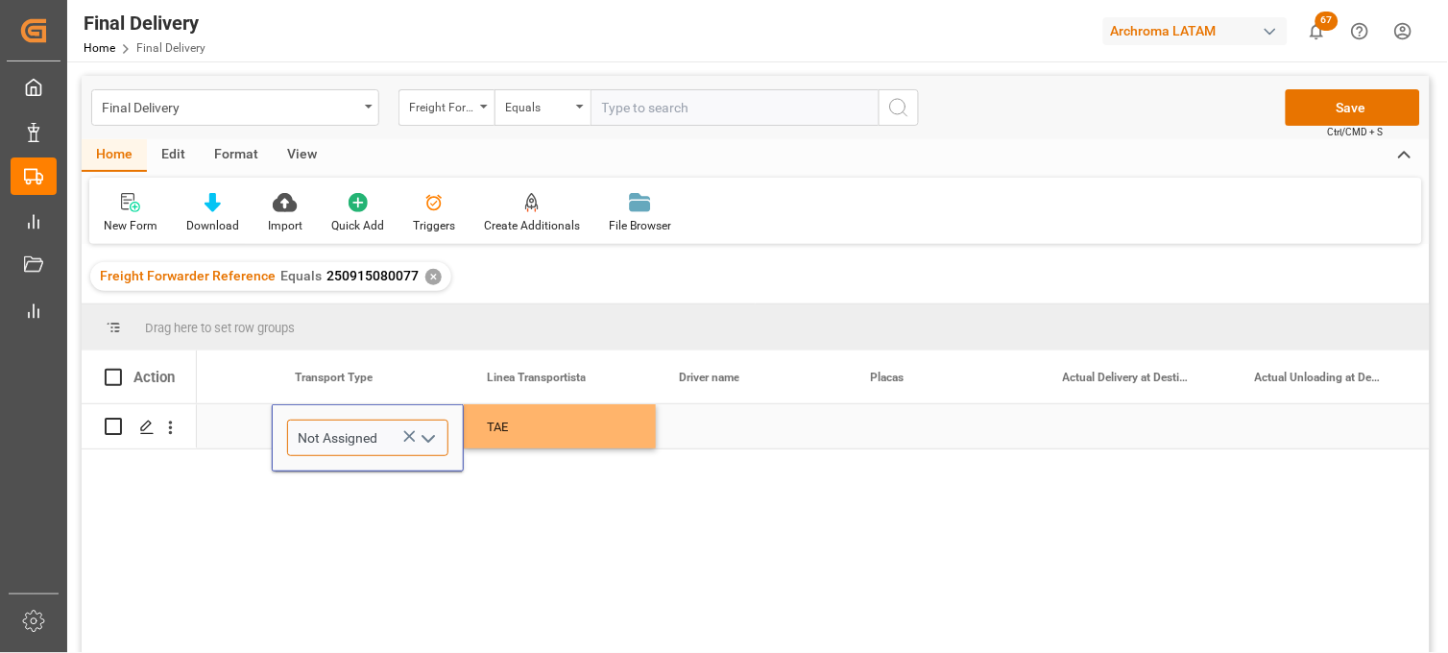
drag, startPoint x: 385, startPoint y: 426, endPoint x: 292, endPoint y: 429, distance: 93.2
click at [292, 432] on input "Not Assigned" at bounding box center [367, 438] width 161 height 36
click at [340, 471] on div "Consolidated" at bounding box center [367, 492] width 159 height 67
type input "Consolidated"
click at [591, 425] on div "TAE" at bounding box center [560, 427] width 146 height 44
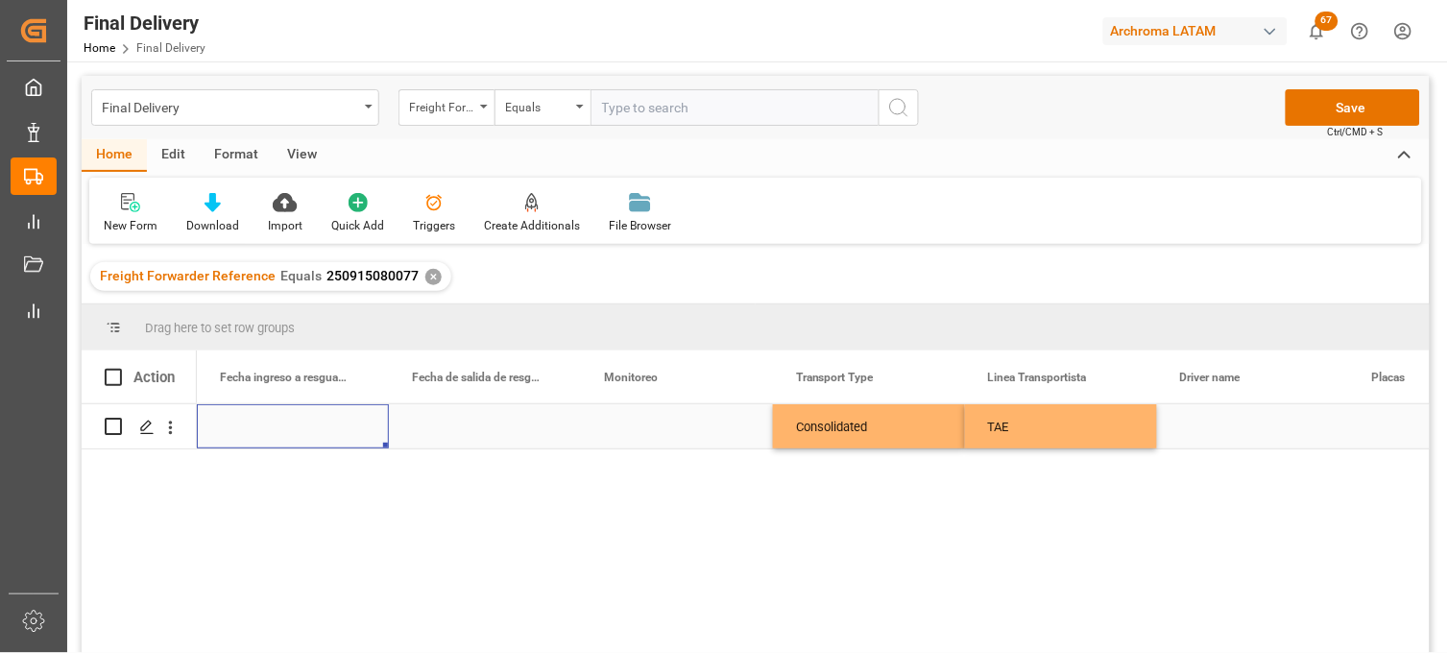
scroll to position [0, 4033]
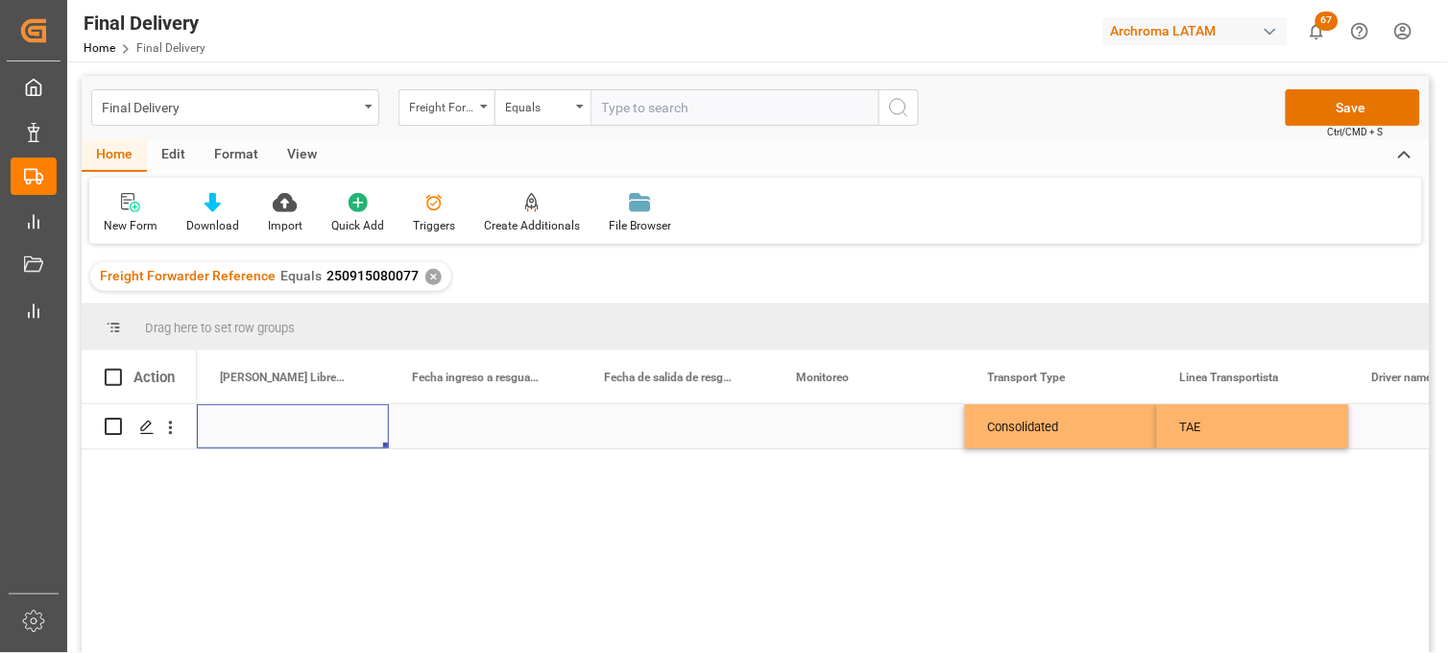
click at [847, 428] on div "Press SPACE to select this row." at bounding box center [869, 426] width 192 height 44
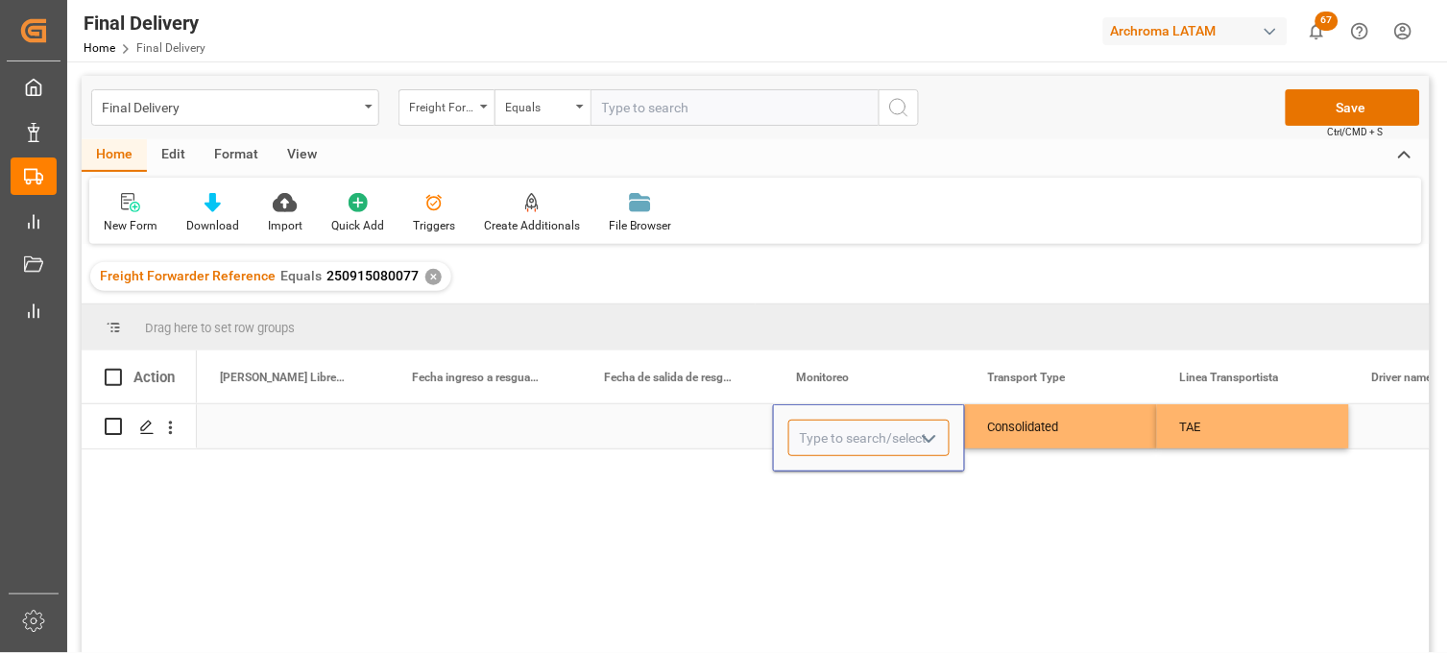
click at [847, 428] on input "Press SPACE to select this row." at bounding box center [868, 438] width 161 height 36
drag, startPoint x: 830, startPoint y: 493, endPoint x: 804, endPoint y: 485, distance: 27.0
click at [826, 493] on div "Adrian Monroy" at bounding box center [868, 492] width 159 height 67
type input "Adrian Monroy"
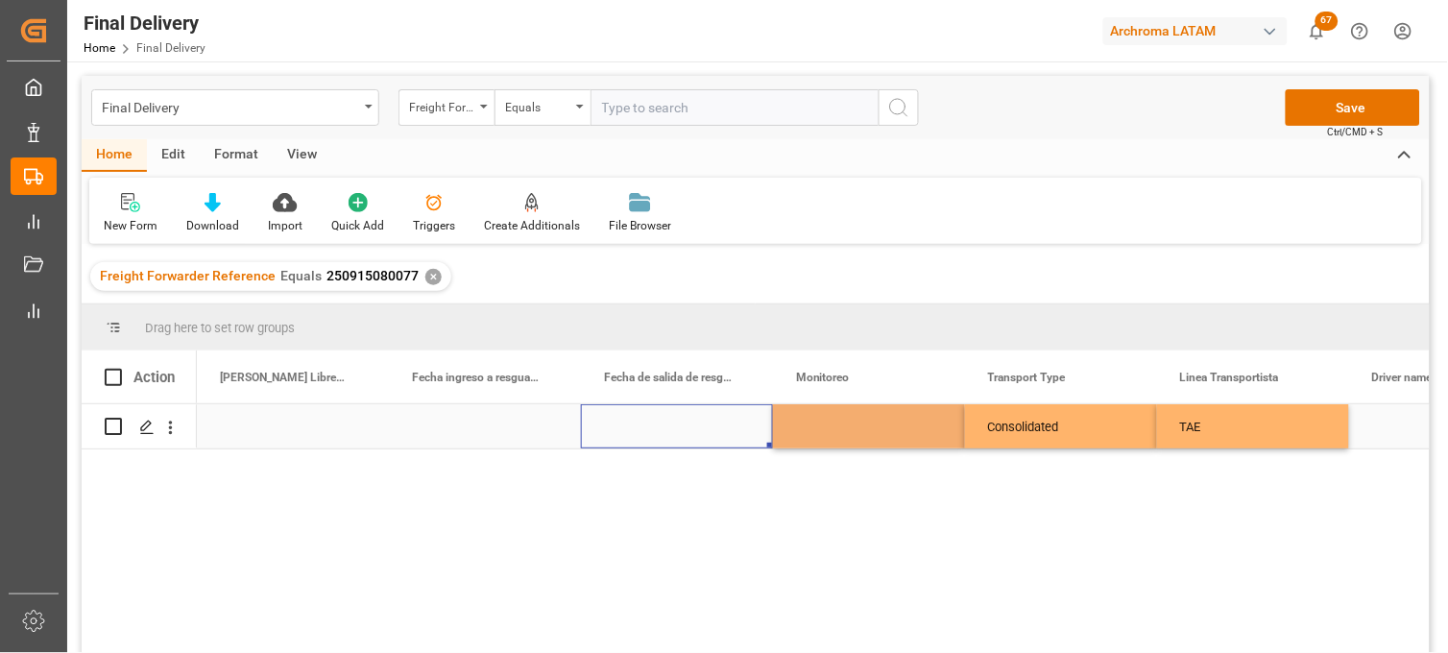
click at [638, 419] on div "Press SPACE to select this row." at bounding box center [677, 426] width 192 height 44
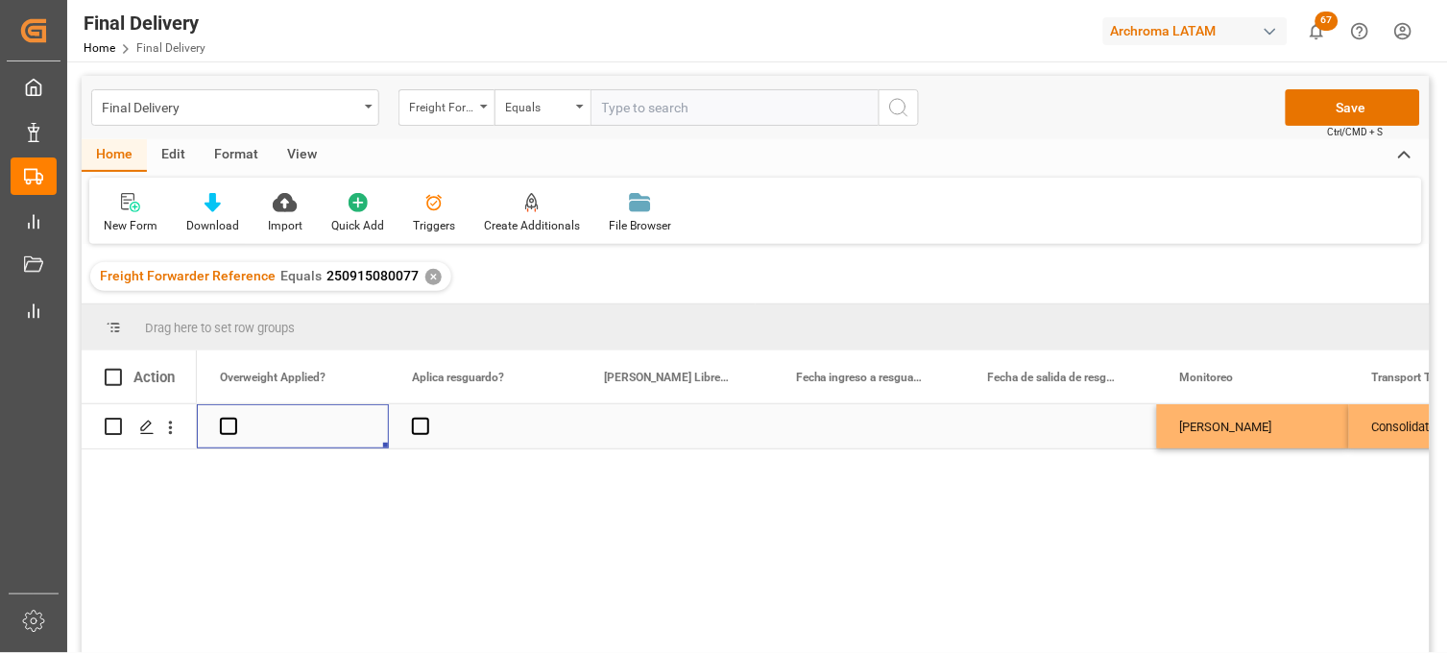
scroll to position [0, 3457]
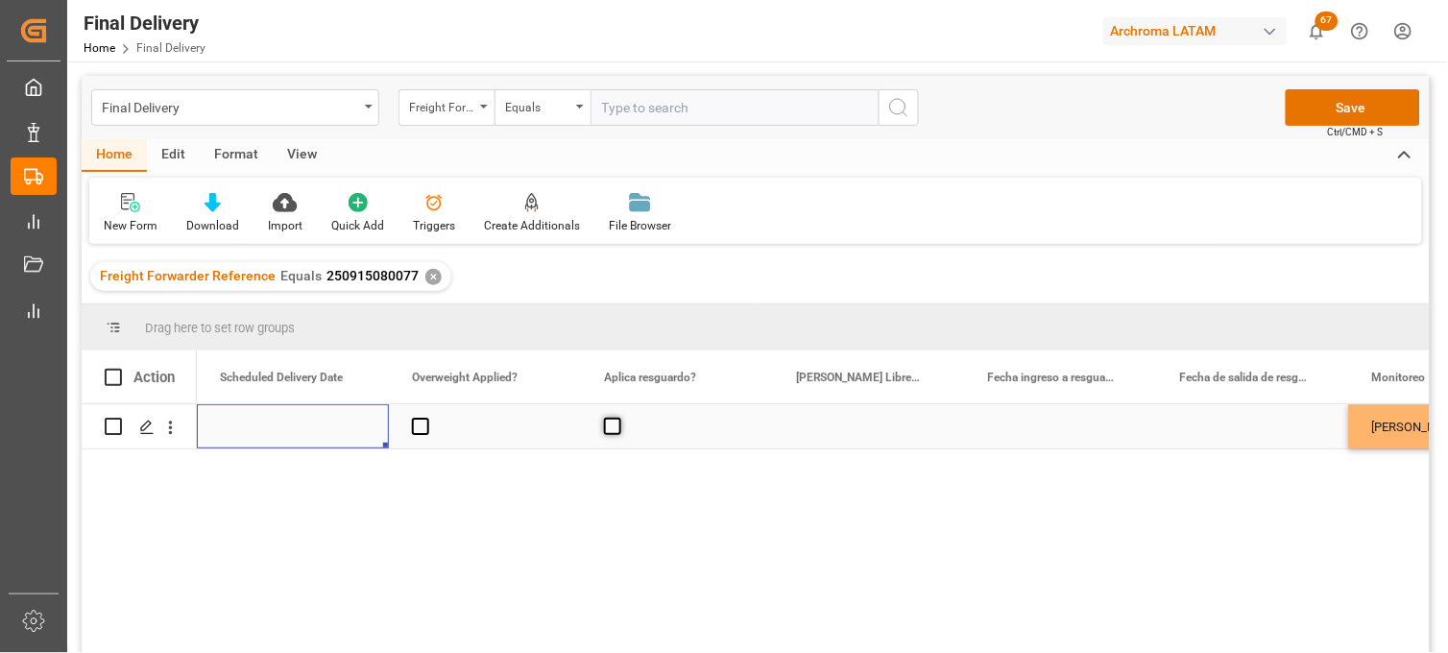
click at [609, 429] on span "Press SPACE to select this row." at bounding box center [612, 426] width 17 height 17
click at [618, 418] on input "Press SPACE to select this row." at bounding box center [618, 418] width 0 height 0
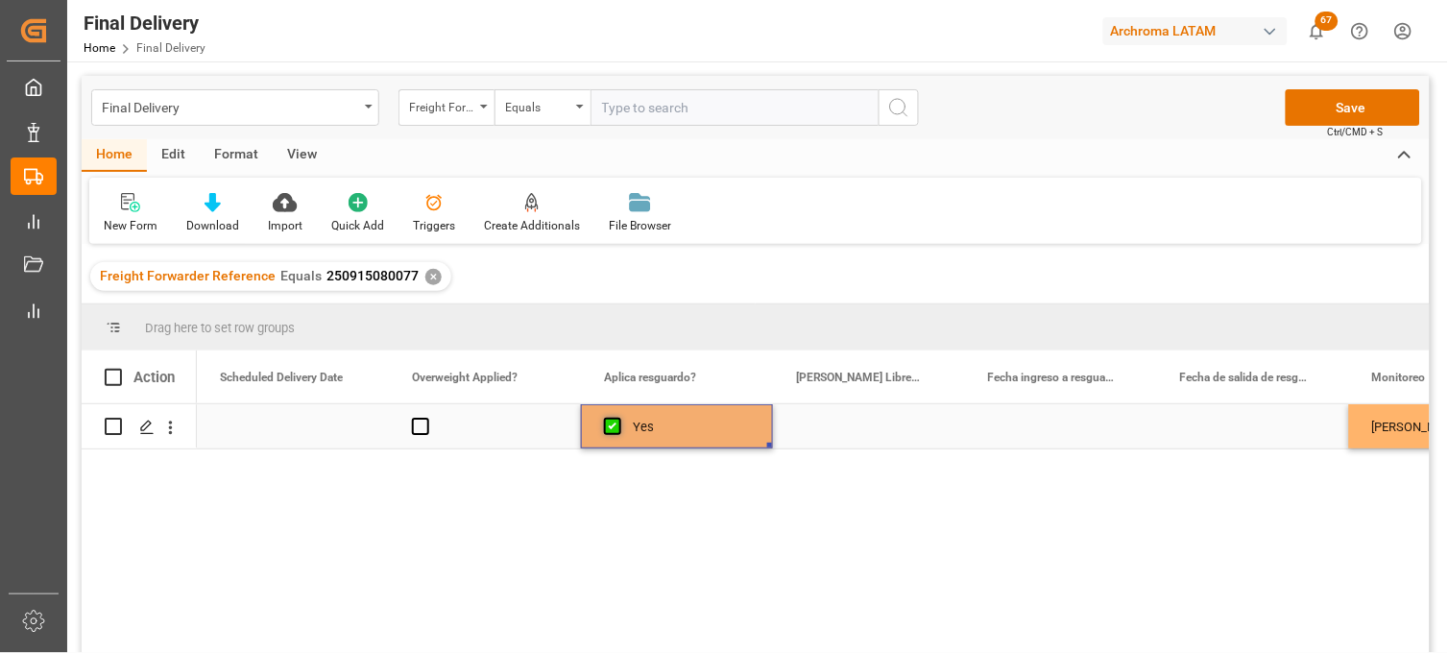
click at [609, 430] on span "Press SPACE to select this row." at bounding box center [612, 426] width 17 height 17
click at [618, 418] on input "Press SPACE to select this row." at bounding box center [618, 418] width 0 height 0
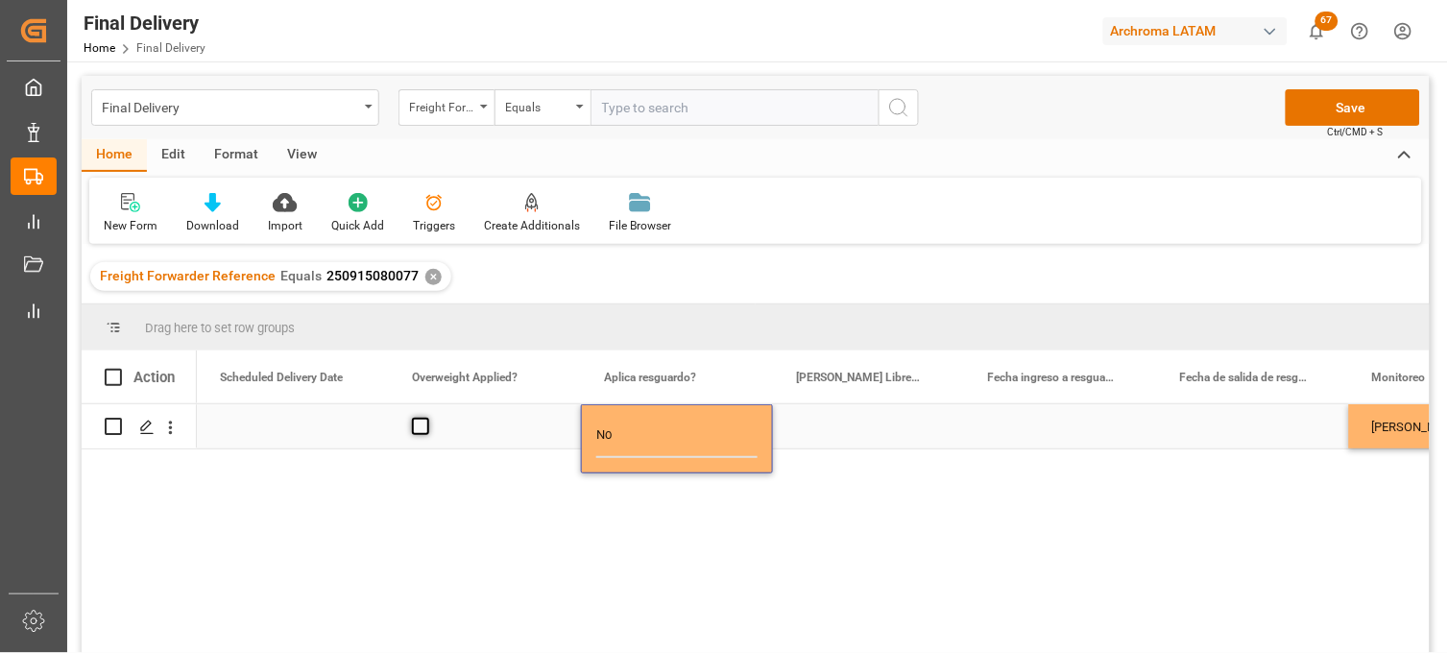
click at [427, 428] on span "Press SPACE to select this row." at bounding box center [420, 426] width 17 height 17
click at [426, 418] on input "Press SPACE to select this row." at bounding box center [426, 418] width 0 height 0
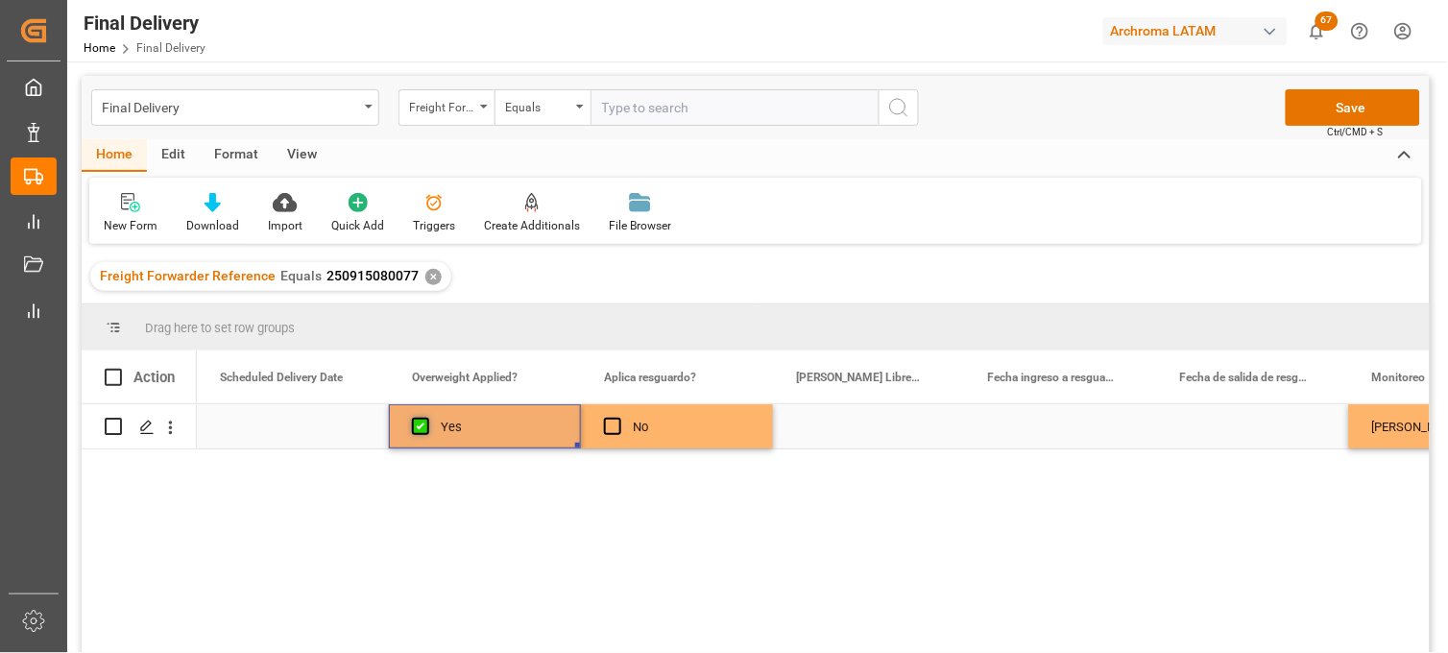
click at [427, 428] on span "Press SPACE to select this row." at bounding box center [420, 426] width 17 height 17
click at [426, 418] on input "Press SPACE to select this row." at bounding box center [426, 418] width 0 height 0
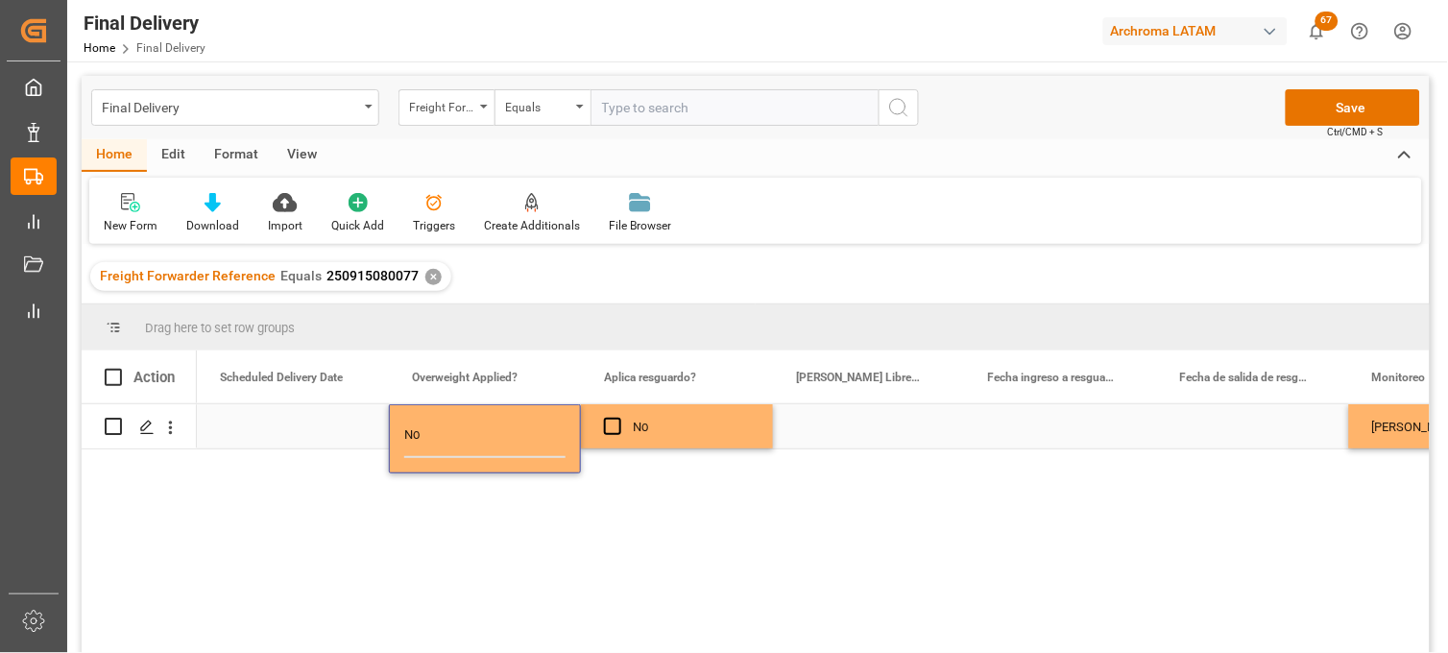
click at [336, 427] on div "Press SPACE to select this row." at bounding box center [293, 426] width 192 height 44
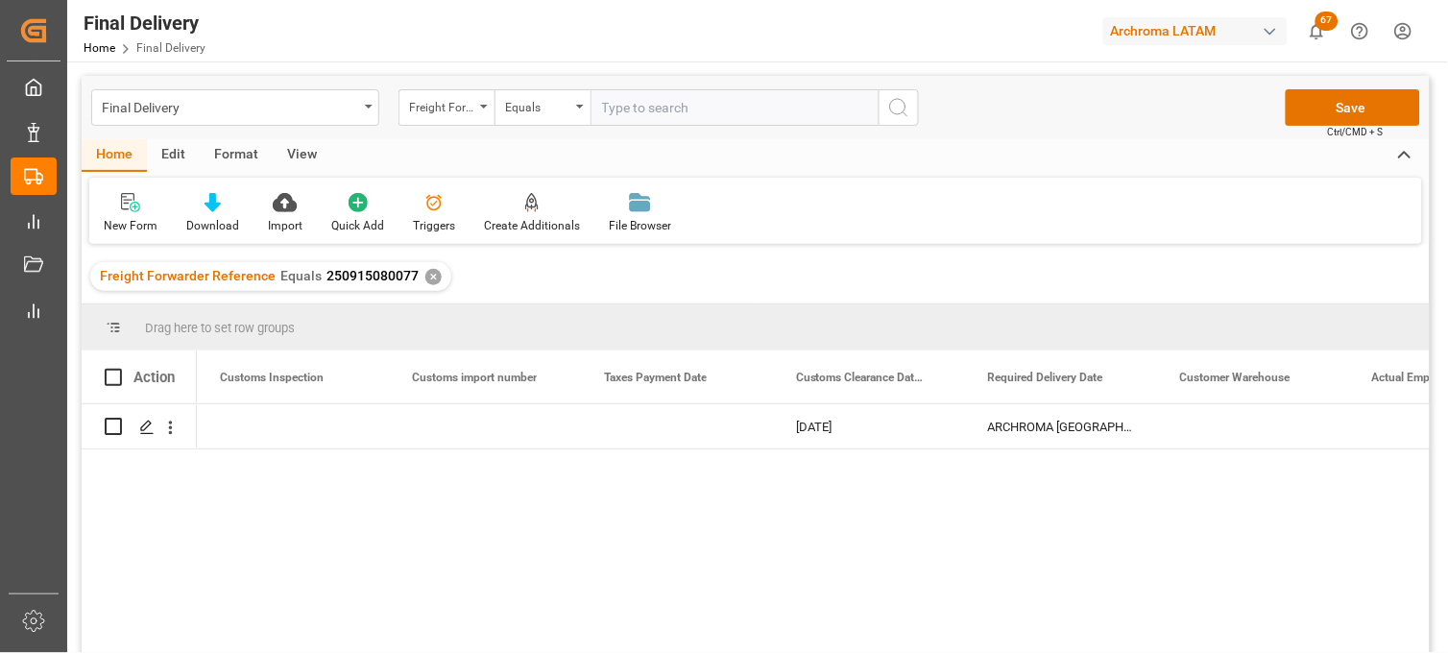
scroll to position [0, 2113]
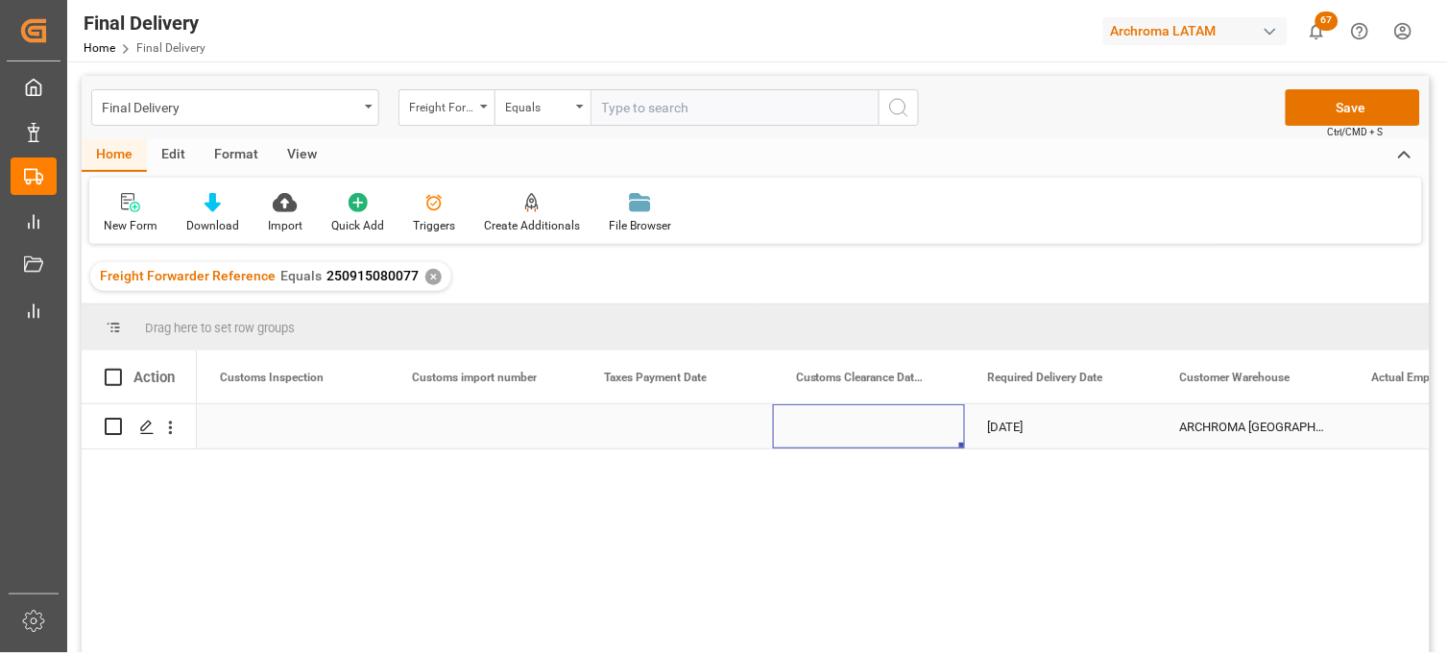
click at [864, 426] on div "Press SPACE to select this row." at bounding box center [869, 426] width 192 height 44
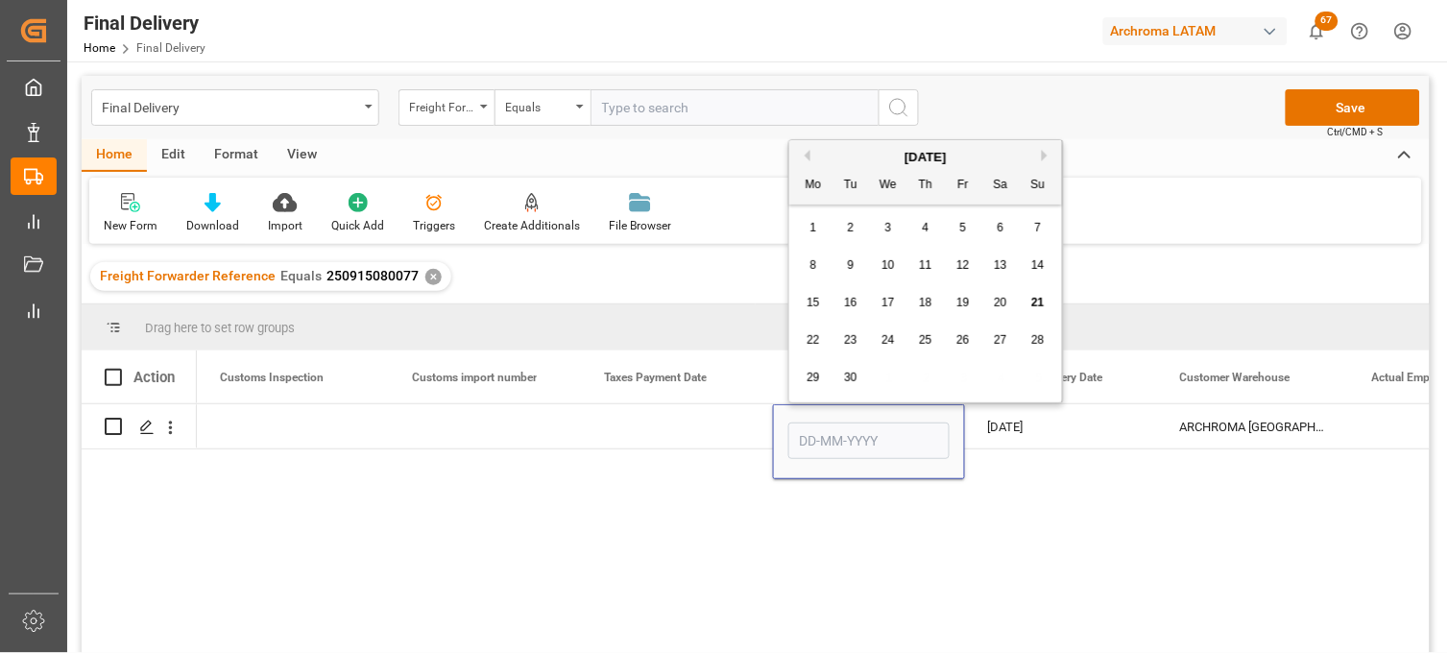
click at [994, 304] on span "20" at bounding box center [1000, 302] width 12 height 13
type input "20-09-2025"
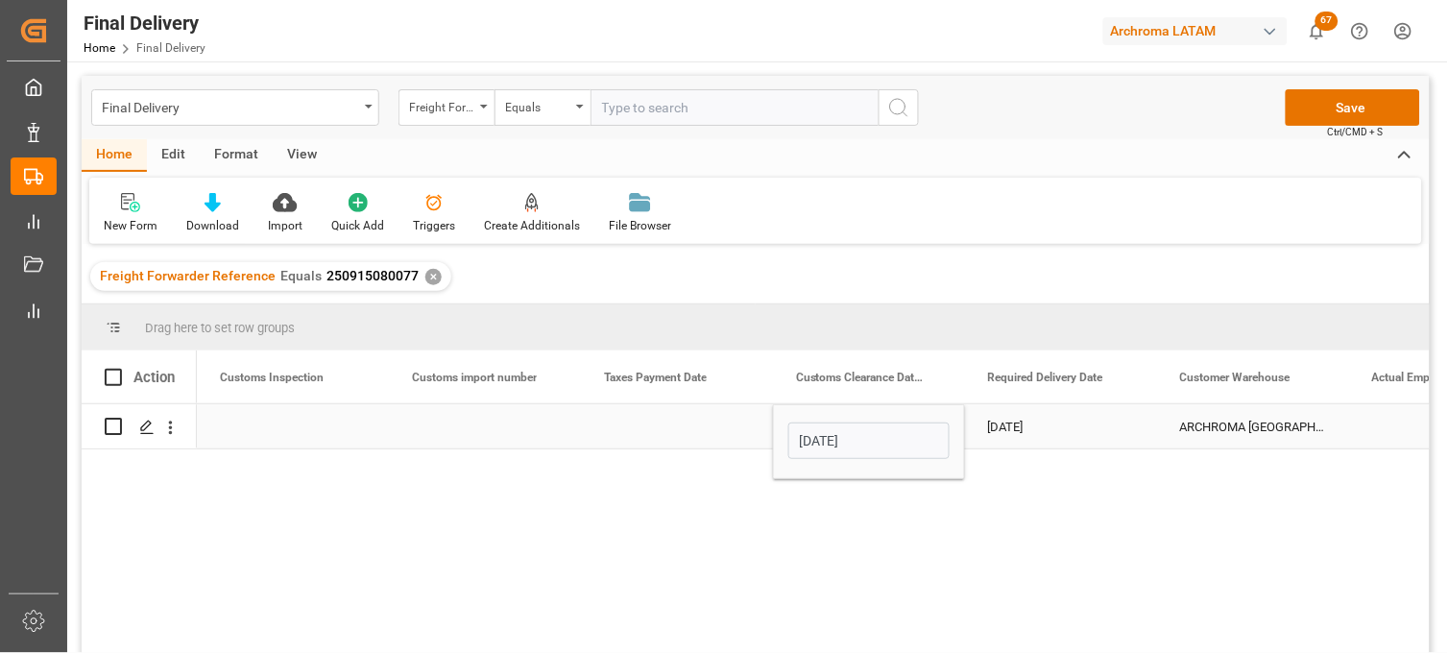
click at [646, 429] on div "Press SPACE to select this row." at bounding box center [677, 426] width 192 height 44
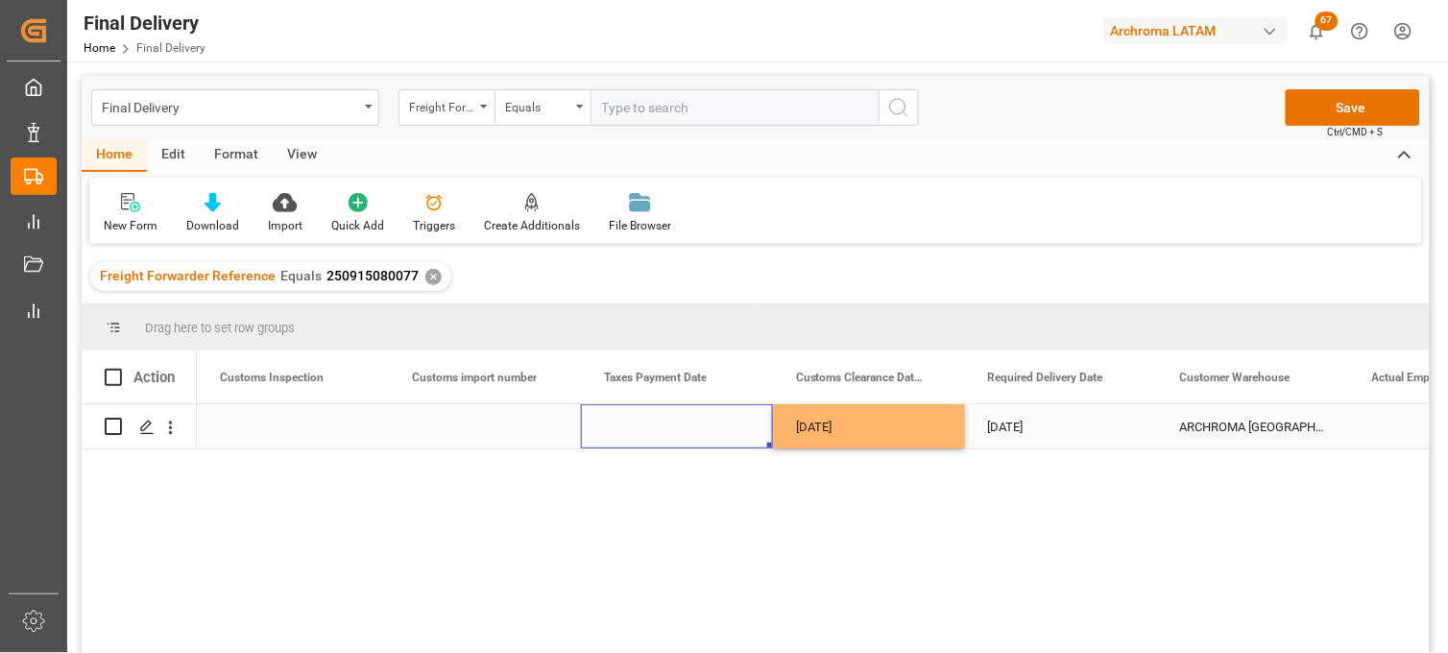
click at [658, 429] on div "Press SPACE to select this row." at bounding box center [677, 426] width 192 height 44
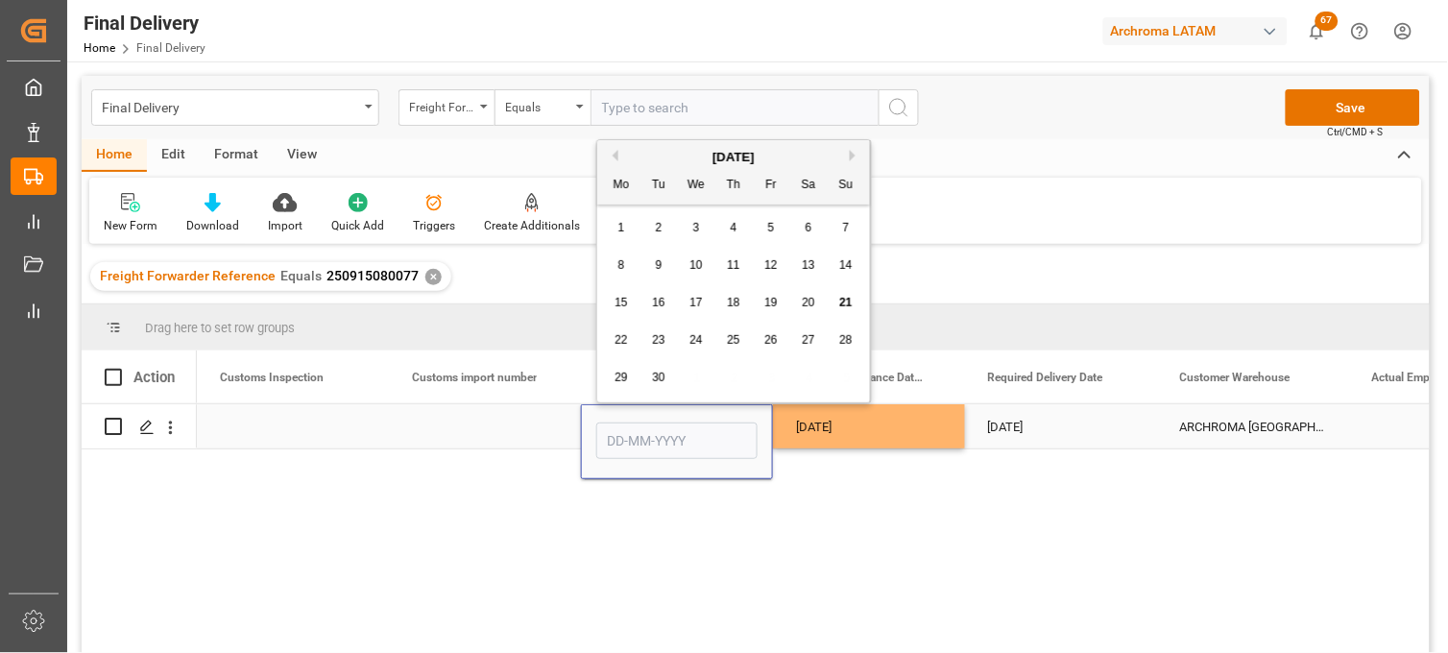
click at [656, 429] on input "Press SPACE to select this row." at bounding box center [676, 441] width 161 height 36
click at [632, 236] on div "1" at bounding box center [622, 228] width 24 height 23
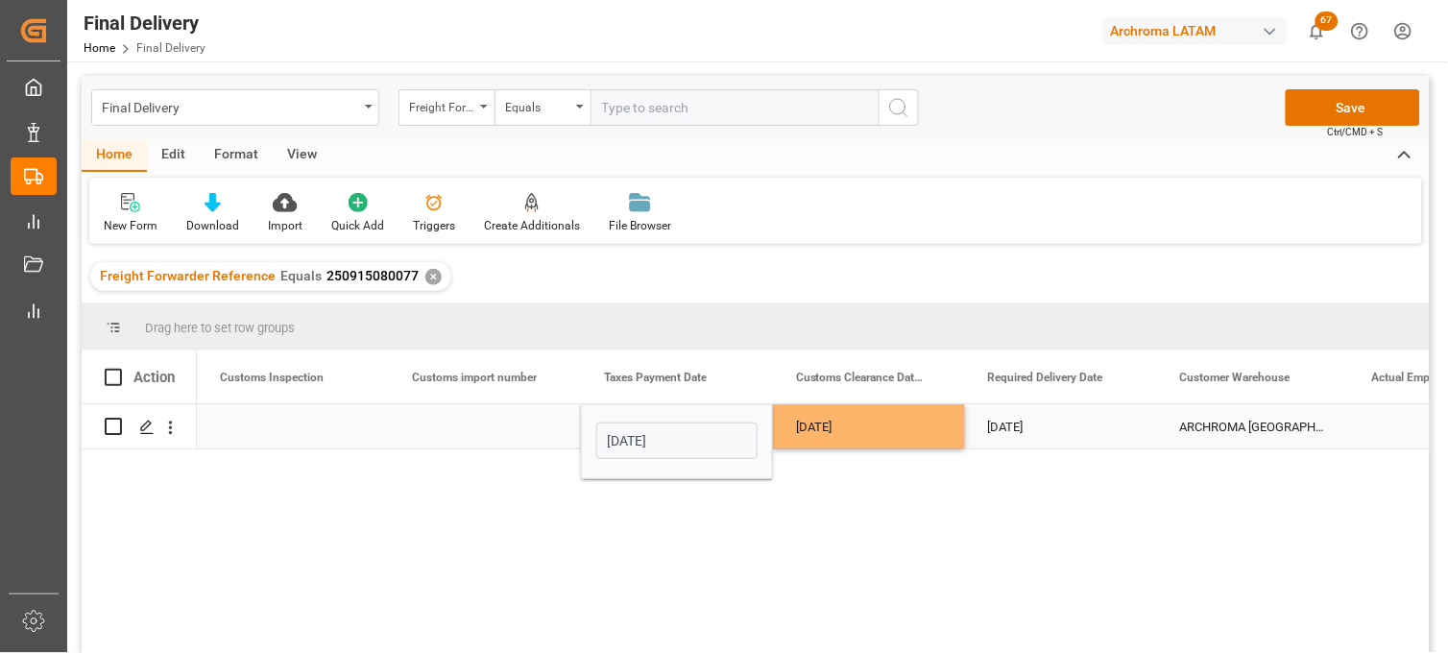
click at [648, 446] on input "01-09-2025" at bounding box center [676, 441] width 161 height 36
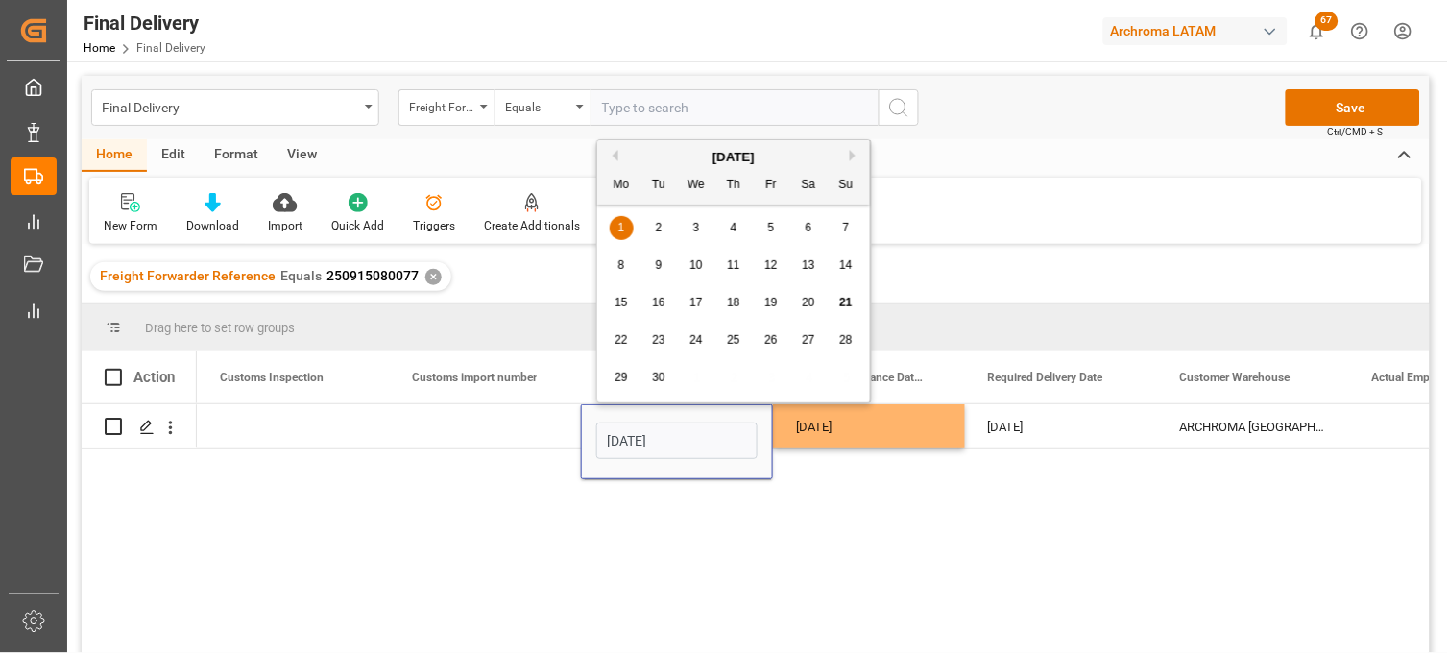
click at [764, 302] on span "19" at bounding box center [770, 302] width 12 height 13
type input "[DATE]"
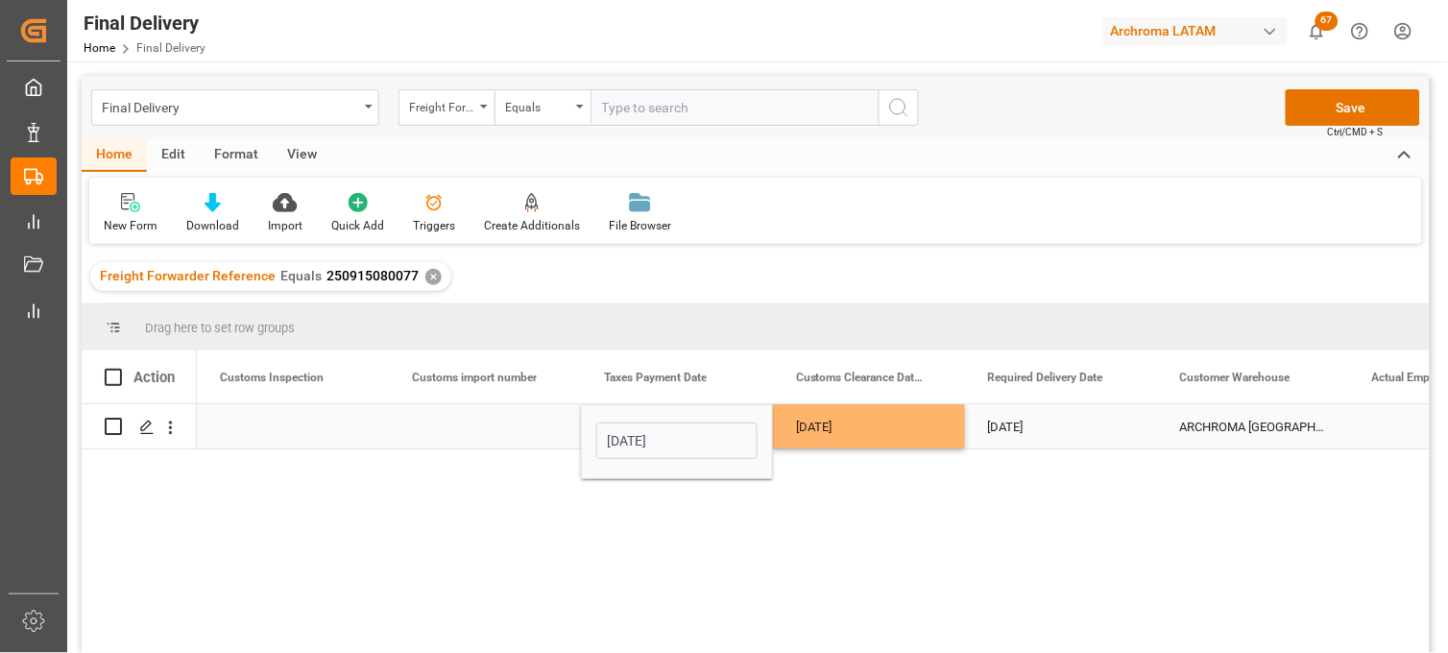
click at [459, 426] on div "Press SPACE to select this row." at bounding box center [485, 426] width 192 height 44
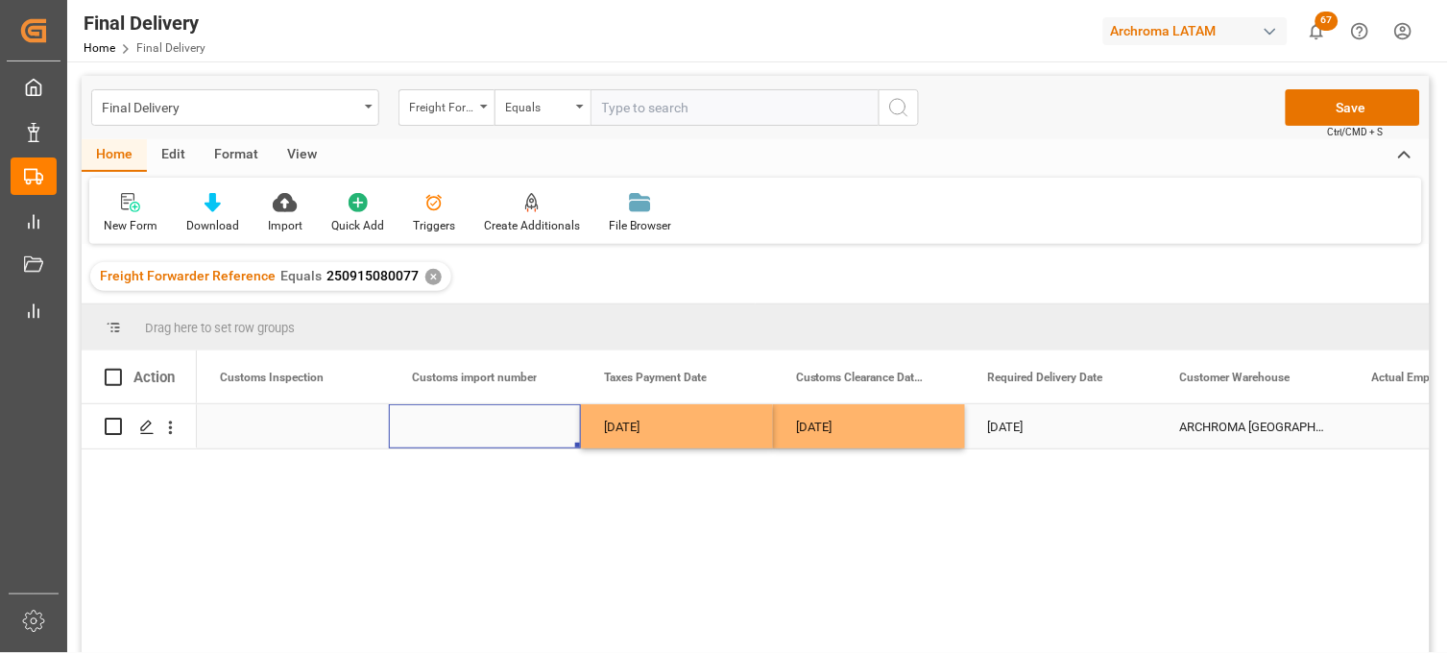
click at [463, 426] on div "Press SPACE to select this row." at bounding box center [485, 426] width 192 height 44
click at [463, 426] on input "Press SPACE to select this row." at bounding box center [484, 438] width 161 height 36
paste input "25 43 3108 5007032"
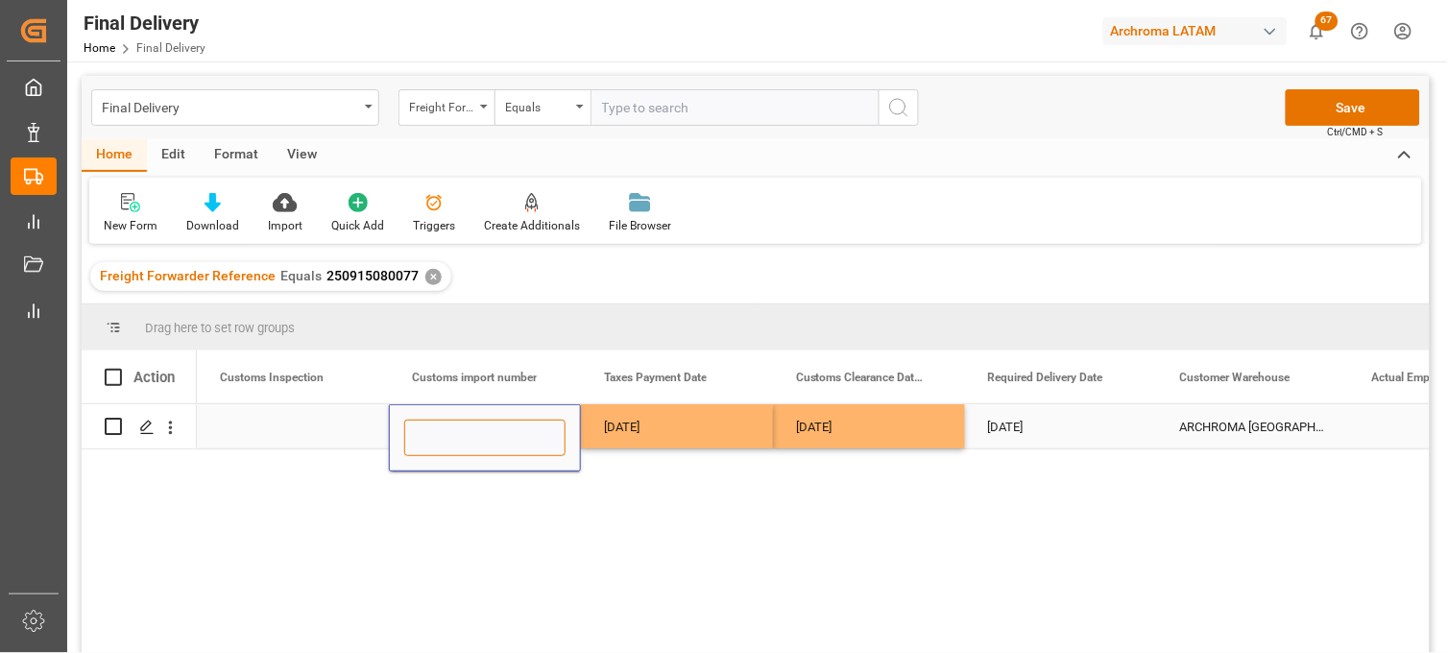
type input "25 43 3108 5007032"
click at [310, 436] on div "Press SPACE to select this row." at bounding box center [293, 426] width 192 height 44
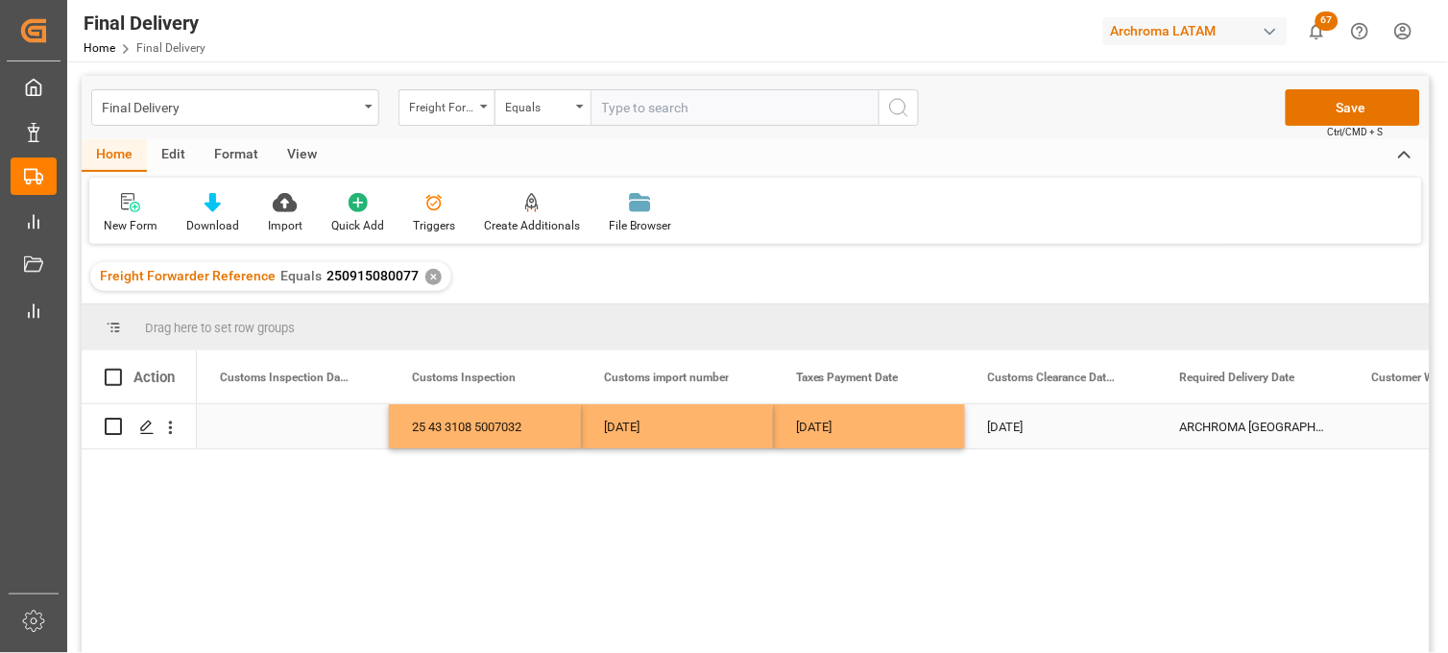
scroll to position [0, 1921]
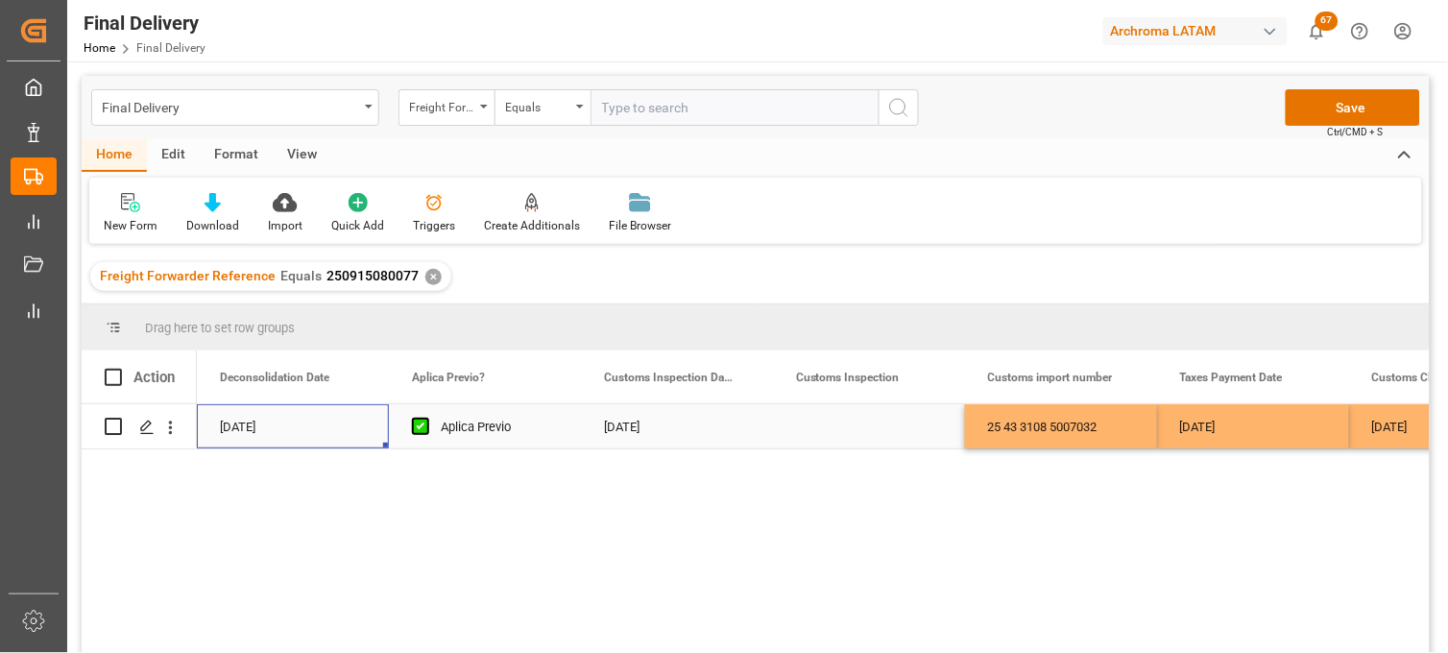
click at [776, 421] on div "Press SPACE to select this row." at bounding box center [869, 426] width 192 height 44
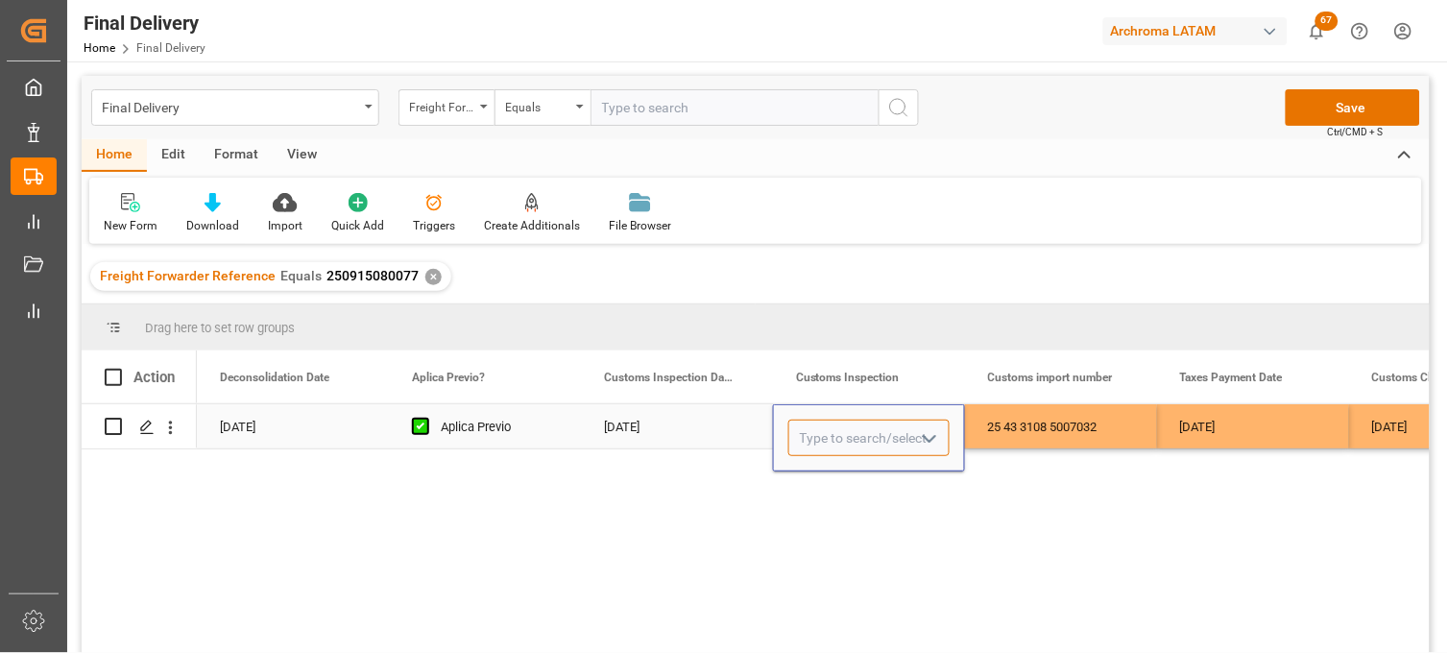
click at [816, 425] on input "Press SPACE to select this row." at bounding box center [868, 438] width 161 height 36
click at [820, 476] on div "VERDE" at bounding box center [868, 492] width 159 height 67
type input "VERDE"
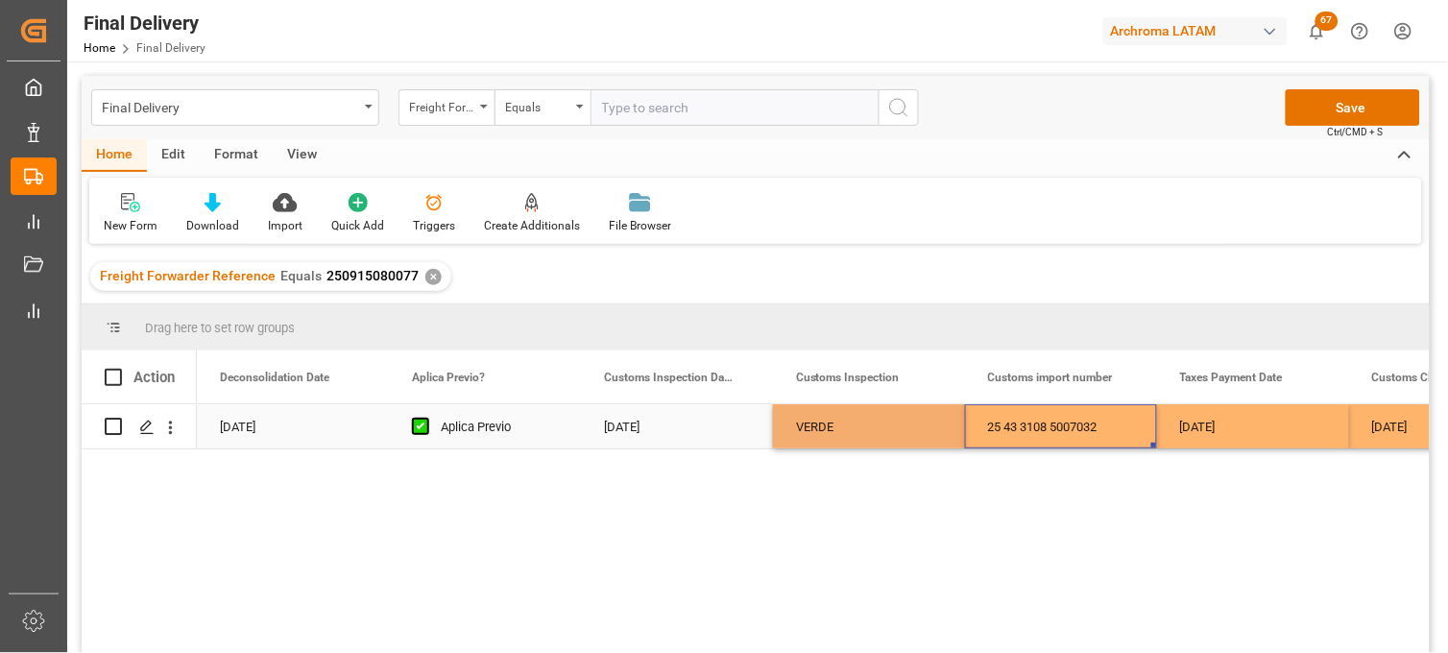
click at [1011, 433] on div "25 43 3108 5007032" at bounding box center [1061, 426] width 192 height 44
click at [1314, 111] on button "Save" at bounding box center [1353, 107] width 134 height 36
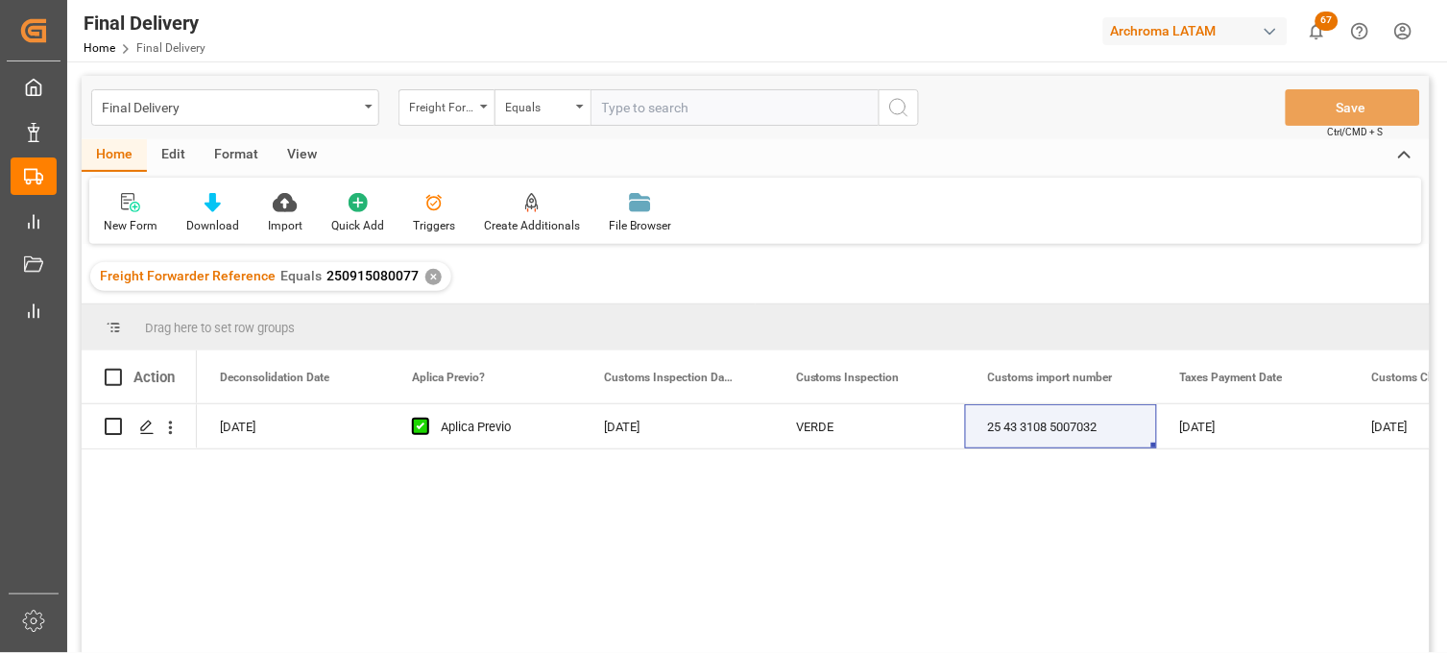
drag, startPoint x: 1009, startPoint y: 560, endPoint x: 966, endPoint y: 510, distance: 66.0
click at [1009, 560] on div "17-09-2025 12-09-2025 Aplica Previo 19-09-2025 VERDE 25 43 3108 5007032 19-09-2…" at bounding box center [813, 534] width 1233 height 261
click at [425, 274] on div "✕" at bounding box center [433, 277] width 16 height 16
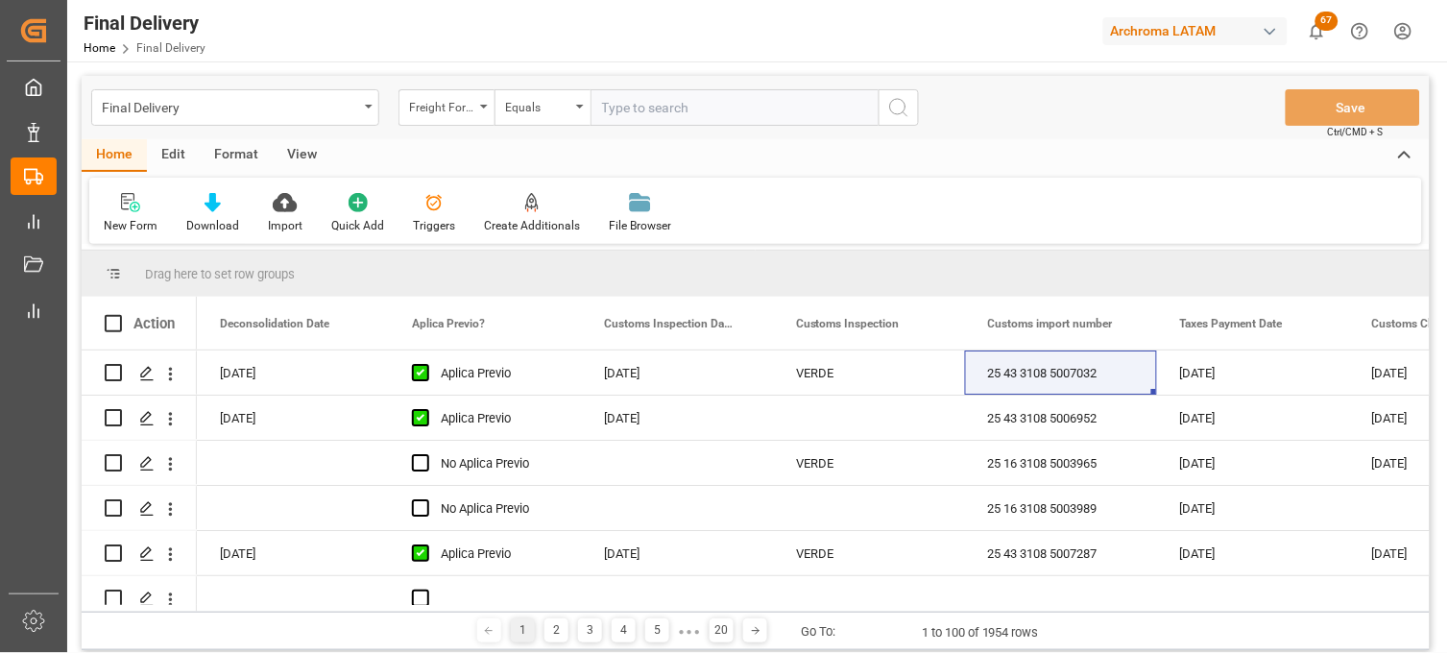
click at [627, 107] on input "text" at bounding box center [735, 107] width 288 height 36
paste input "250915080075"
type input "250915080075"
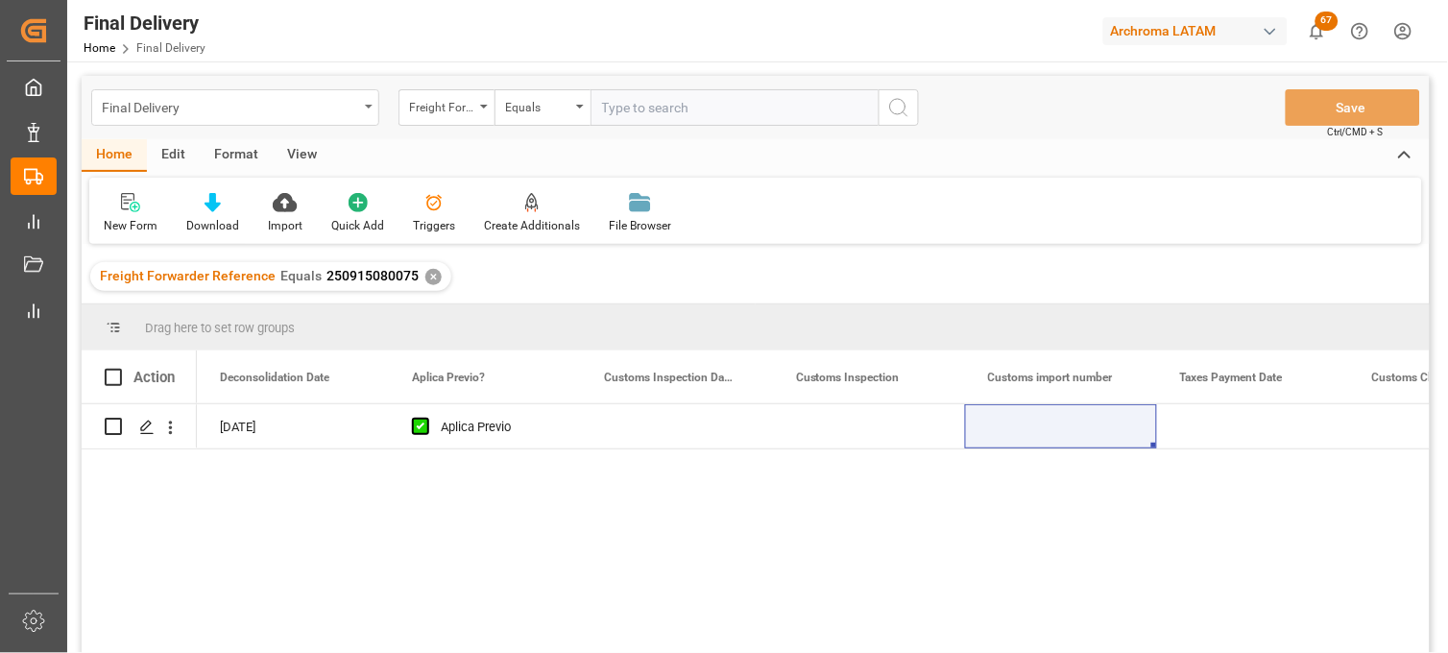
click at [363, 112] on div "Final Delivery" at bounding box center [235, 107] width 288 height 36
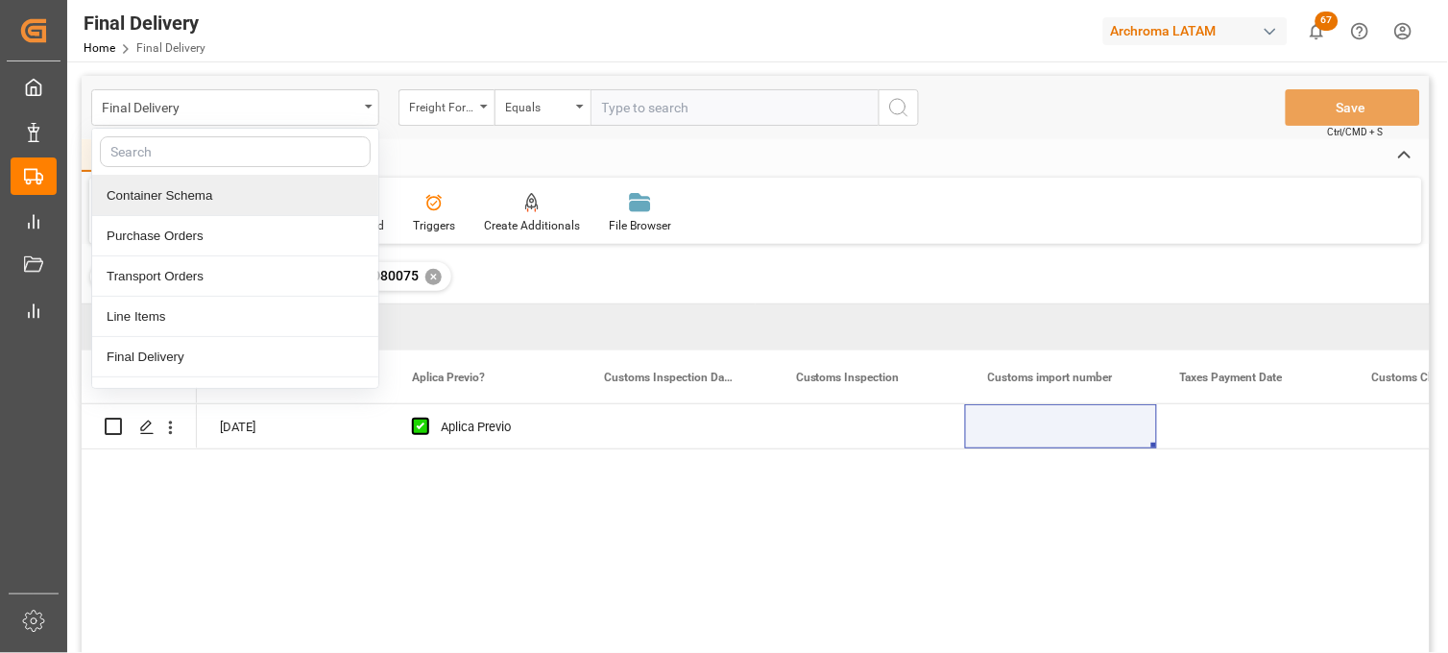
click at [497, 500] on div "15-09-2025 14-09-2025 Aplica Previo" at bounding box center [813, 534] width 1233 height 261
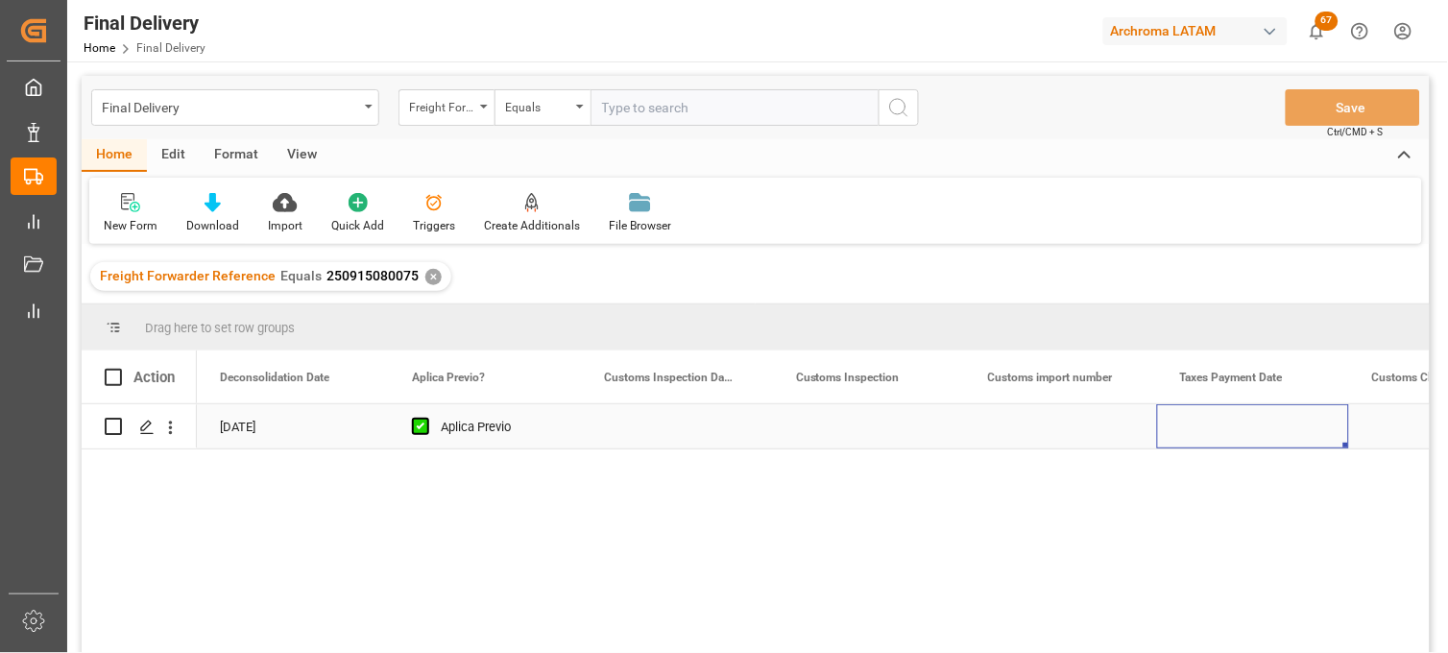
click at [1221, 424] on div "Press SPACE to select this row." at bounding box center [1253, 426] width 192 height 44
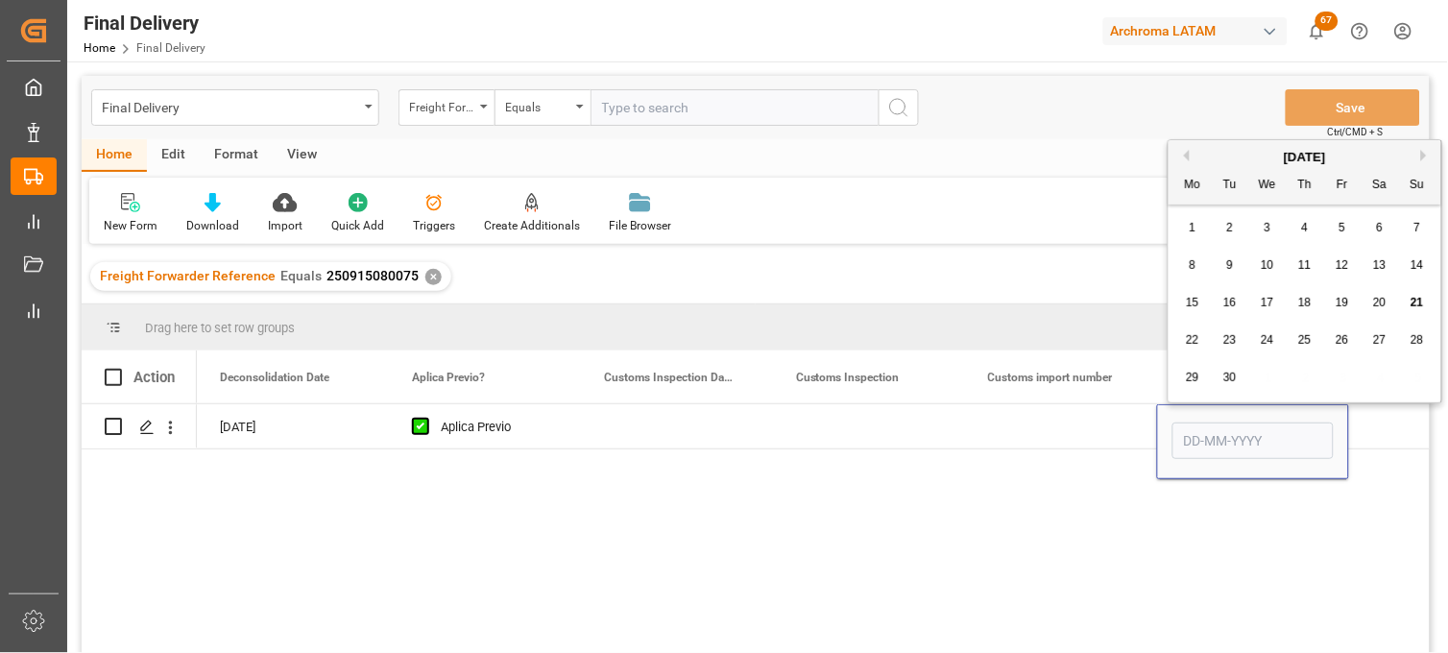
click at [1344, 308] on span "19" at bounding box center [1342, 302] width 12 height 13
type input "[DATE]"
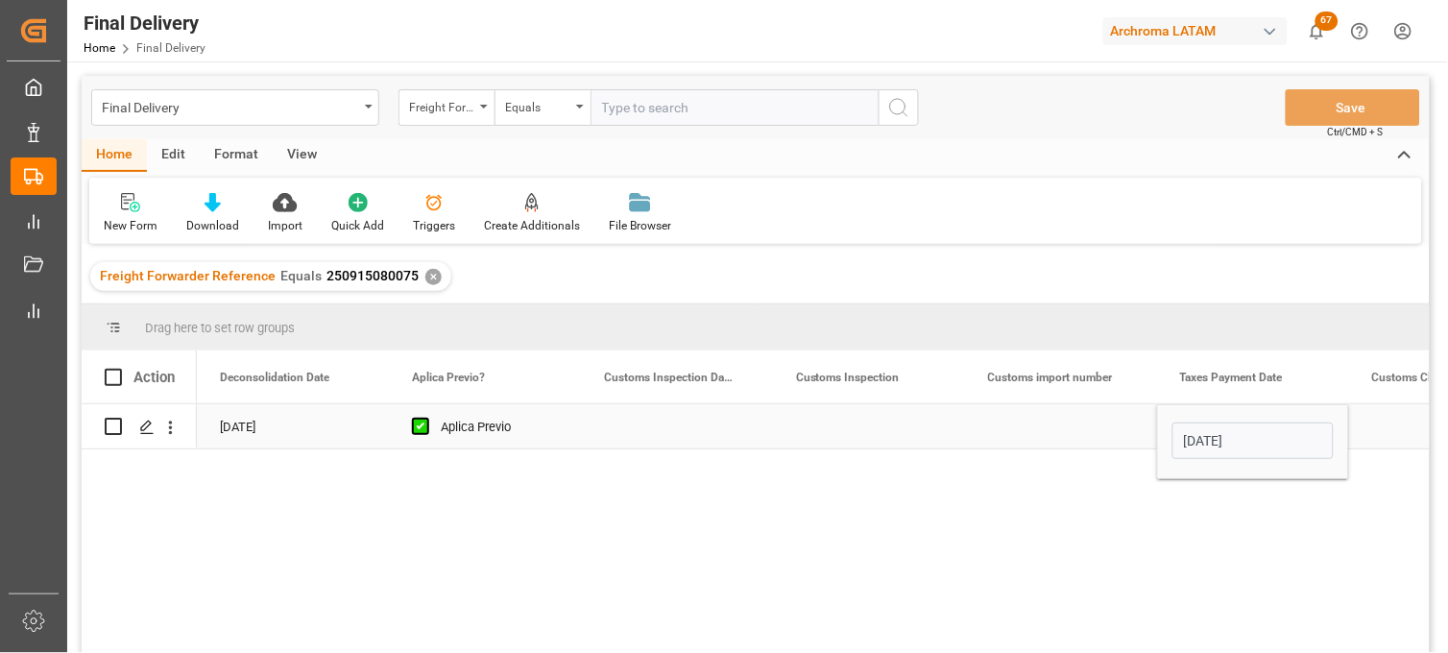
click at [1049, 429] on div "Press SPACE to select this row." at bounding box center [1061, 426] width 192 height 44
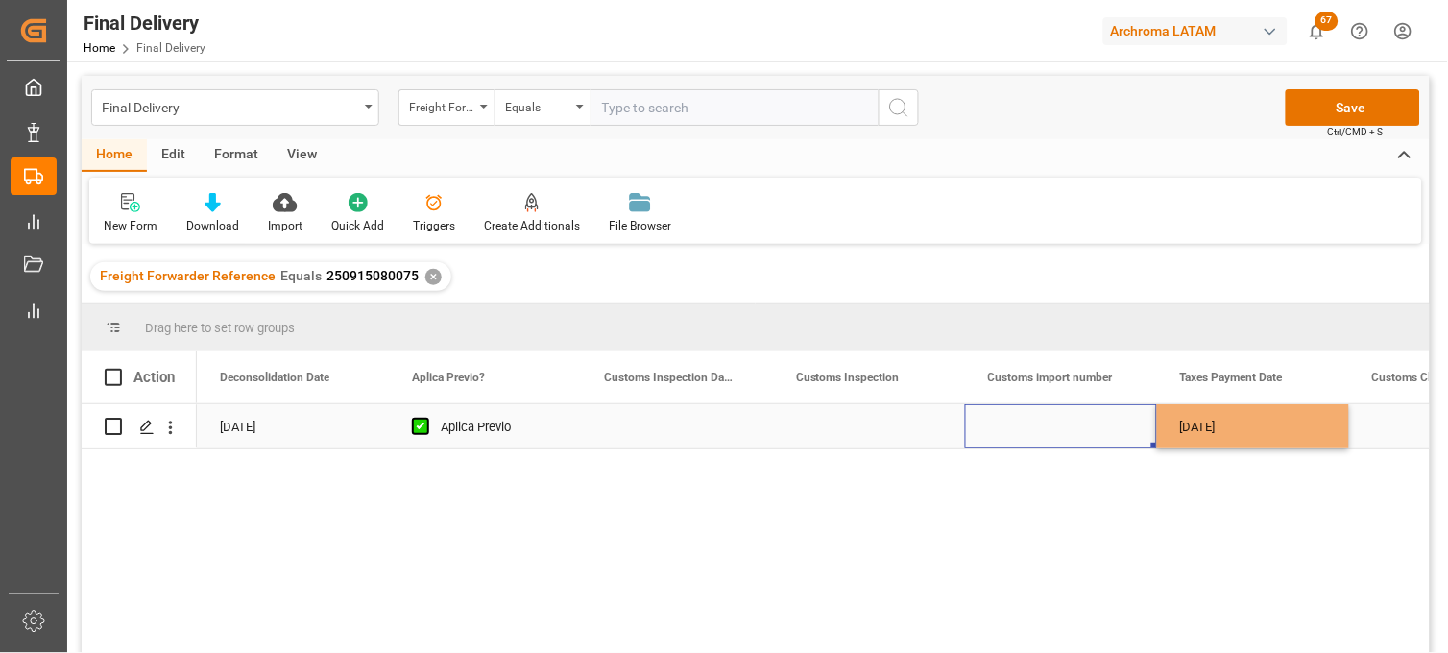
click at [1049, 429] on div "Press SPACE to select this row." at bounding box center [1061, 426] width 192 height 44
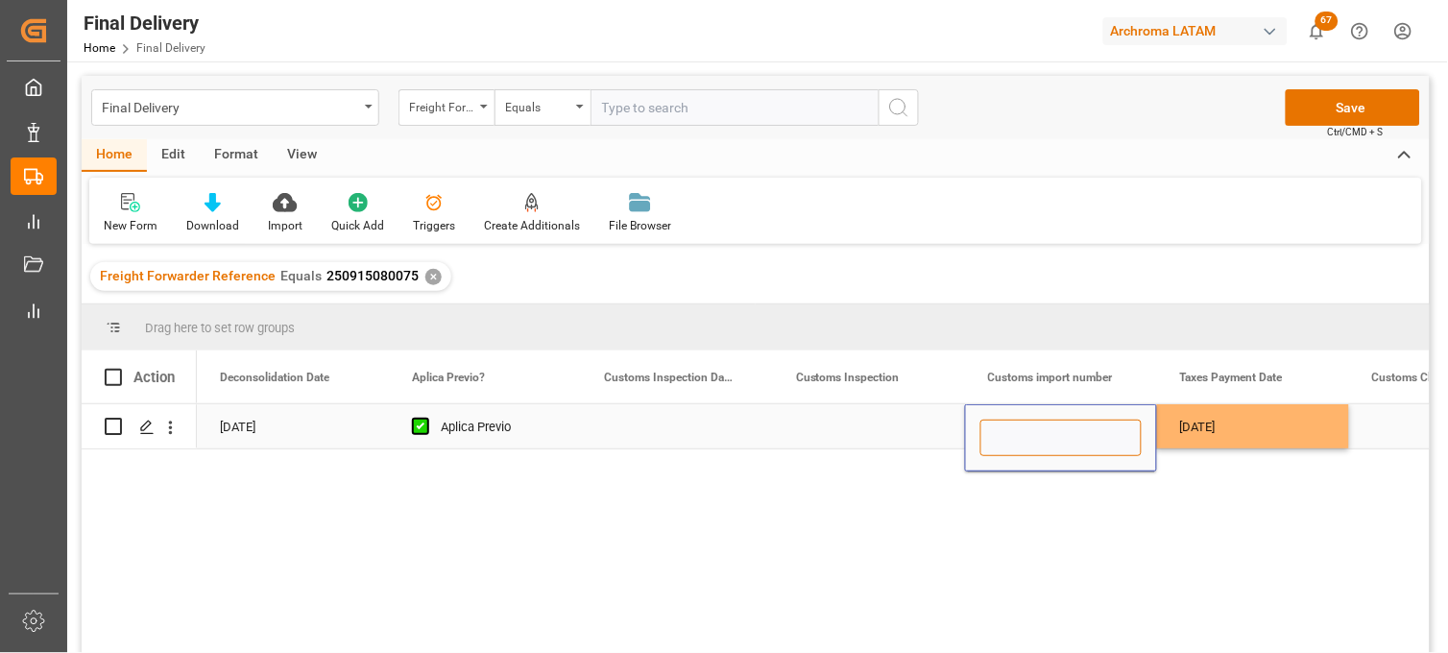
click at [1018, 432] on input "Press SPACE to select this row." at bounding box center [1060, 438] width 161 height 36
paste input "25 16 3108 5003843"
type input "25 16 3108 5003843"
click at [895, 428] on div "Press SPACE to select this row." at bounding box center [869, 426] width 192 height 44
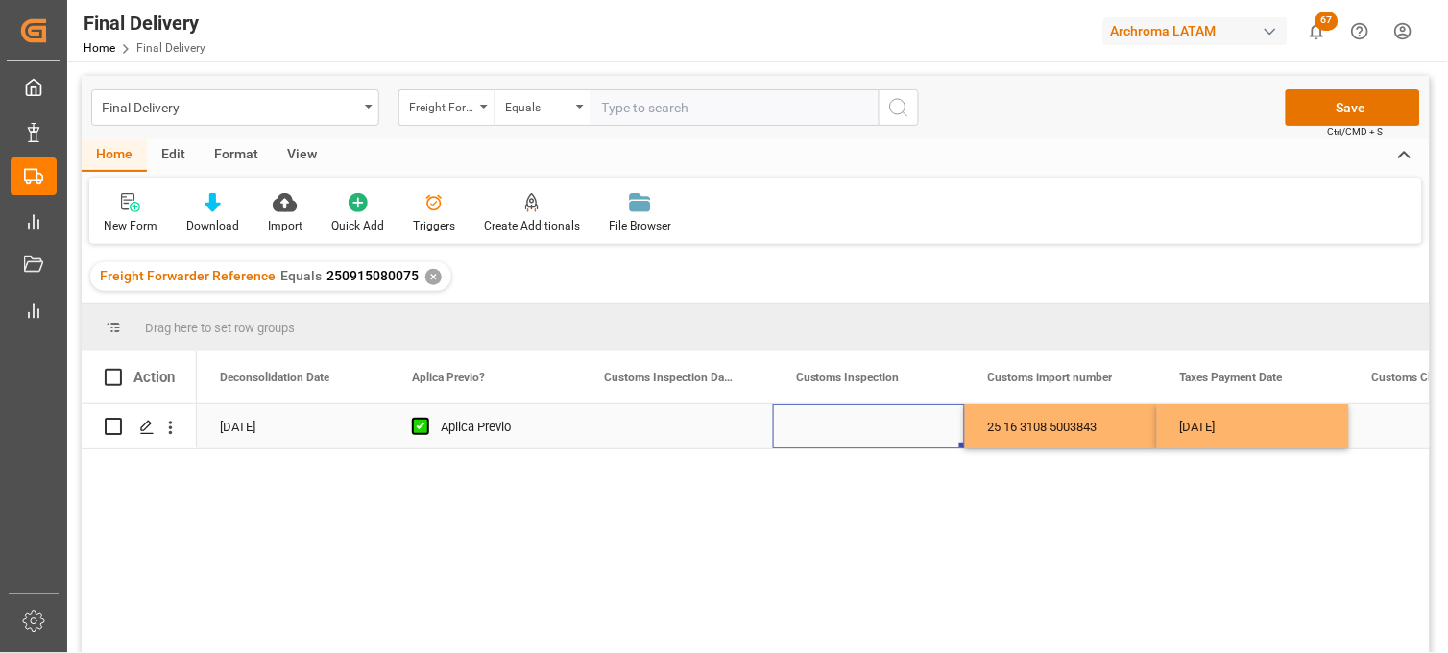
click at [1059, 439] on div "25 16 3108 5003843" at bounding box center [1061, 426] width 192 height 44
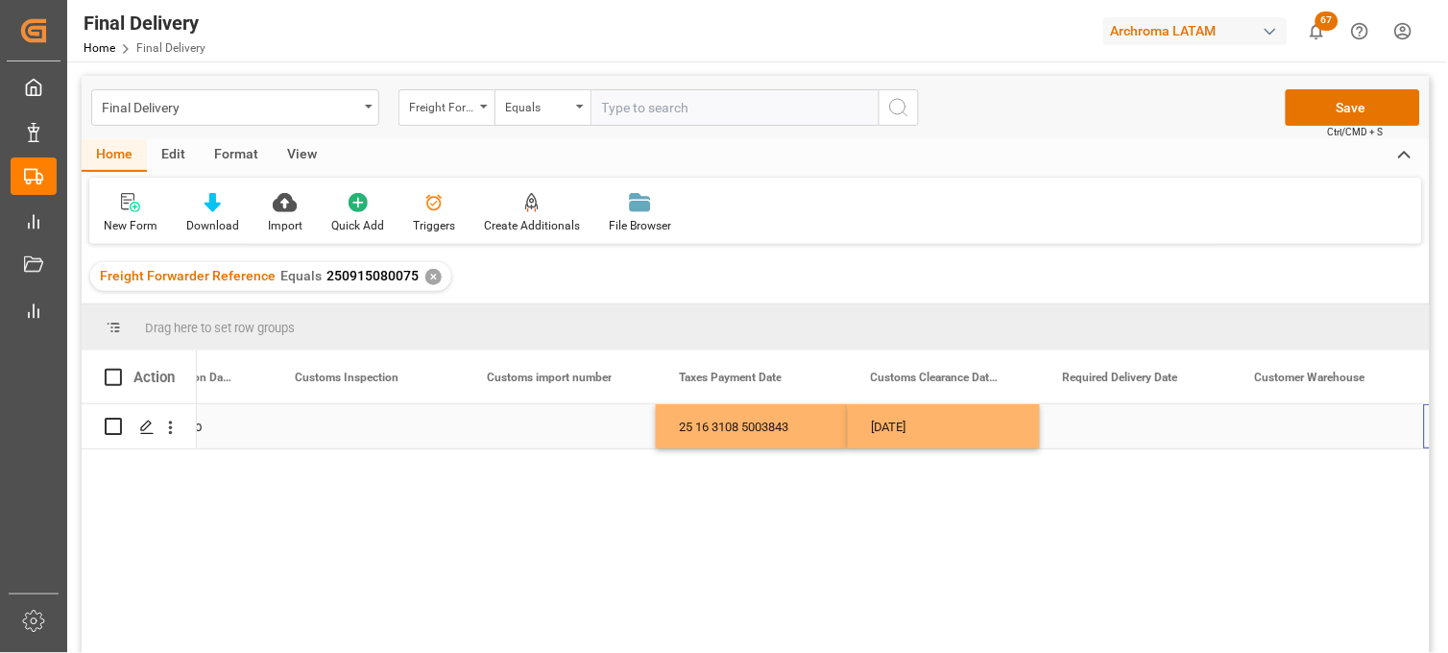
scroll to position [0, 2038]
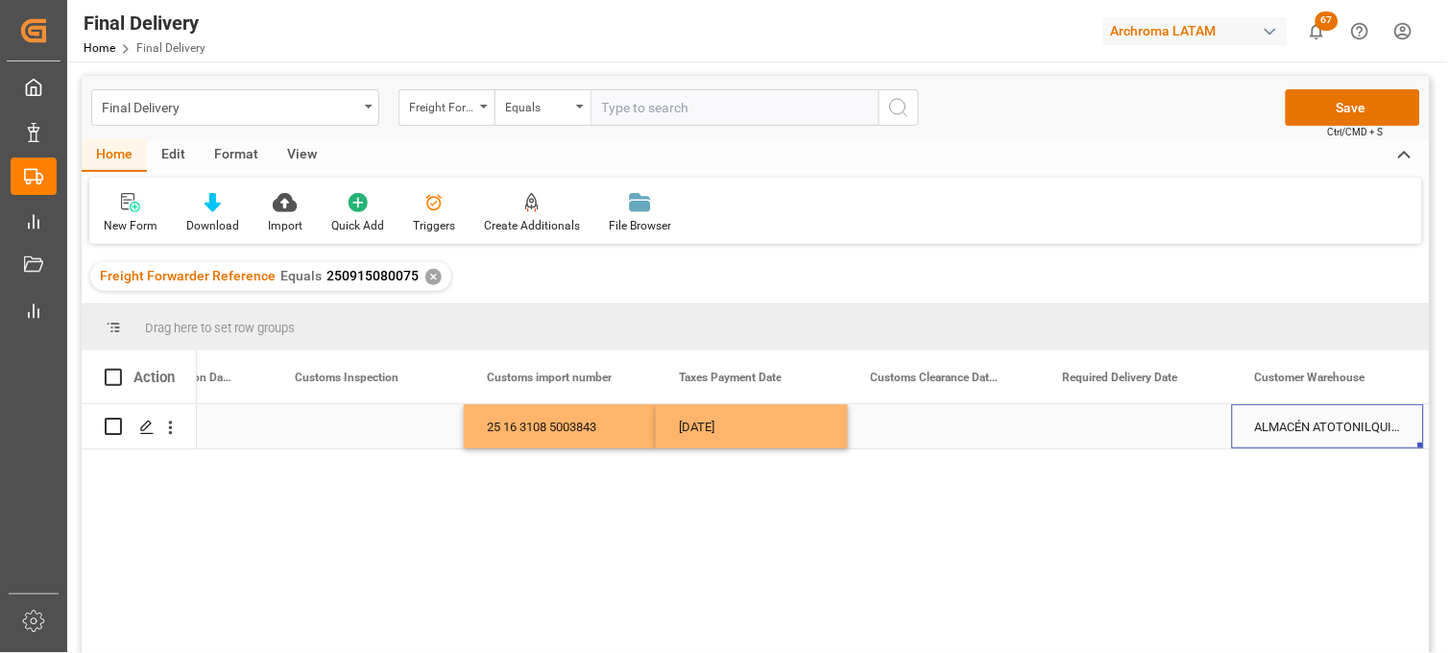
click at [1093, 424] on div "Press SPACE to select this row." at bounding box center [1136, 426] width 192 height 44
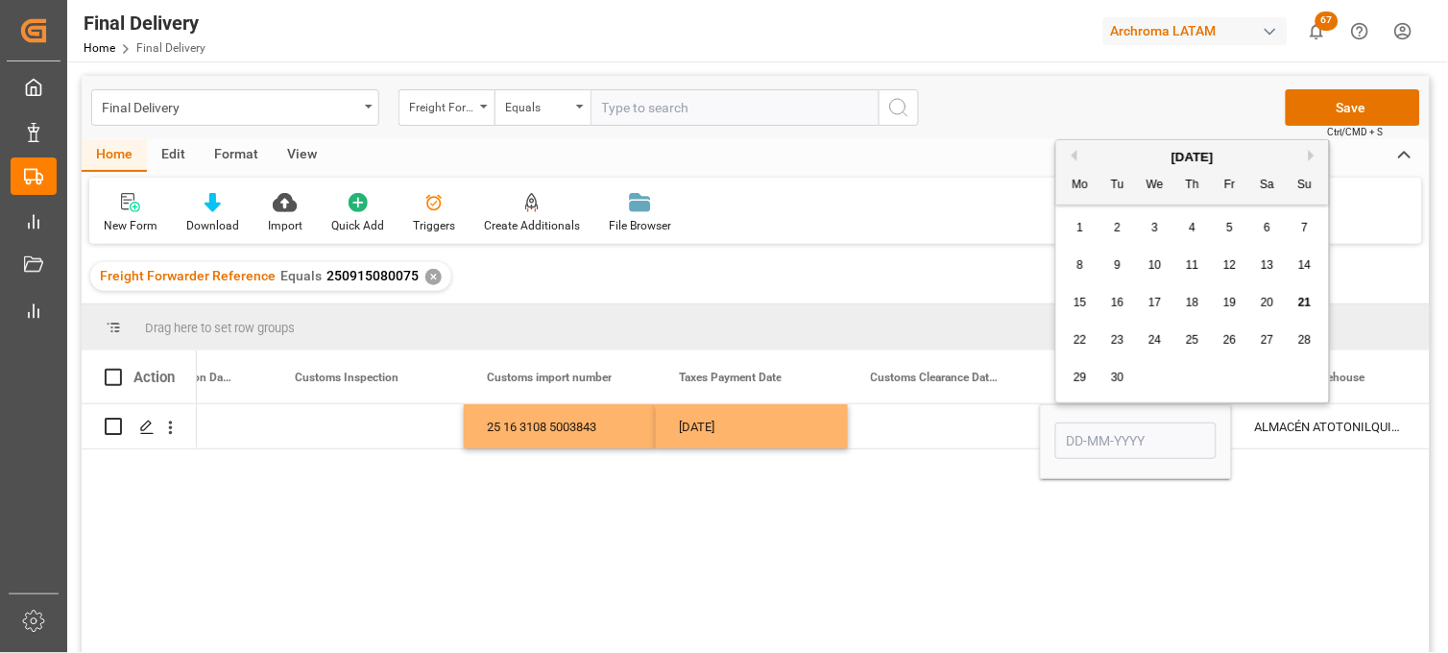
click at [1088, 395] on div "29 30 1 2 3 4 5" at bounding box center [1193, 377] width 262 height 37
click at [1155, 348] on div "24" at bounding box center [1156, 340] width 24 height 23
type input "[DATE]"
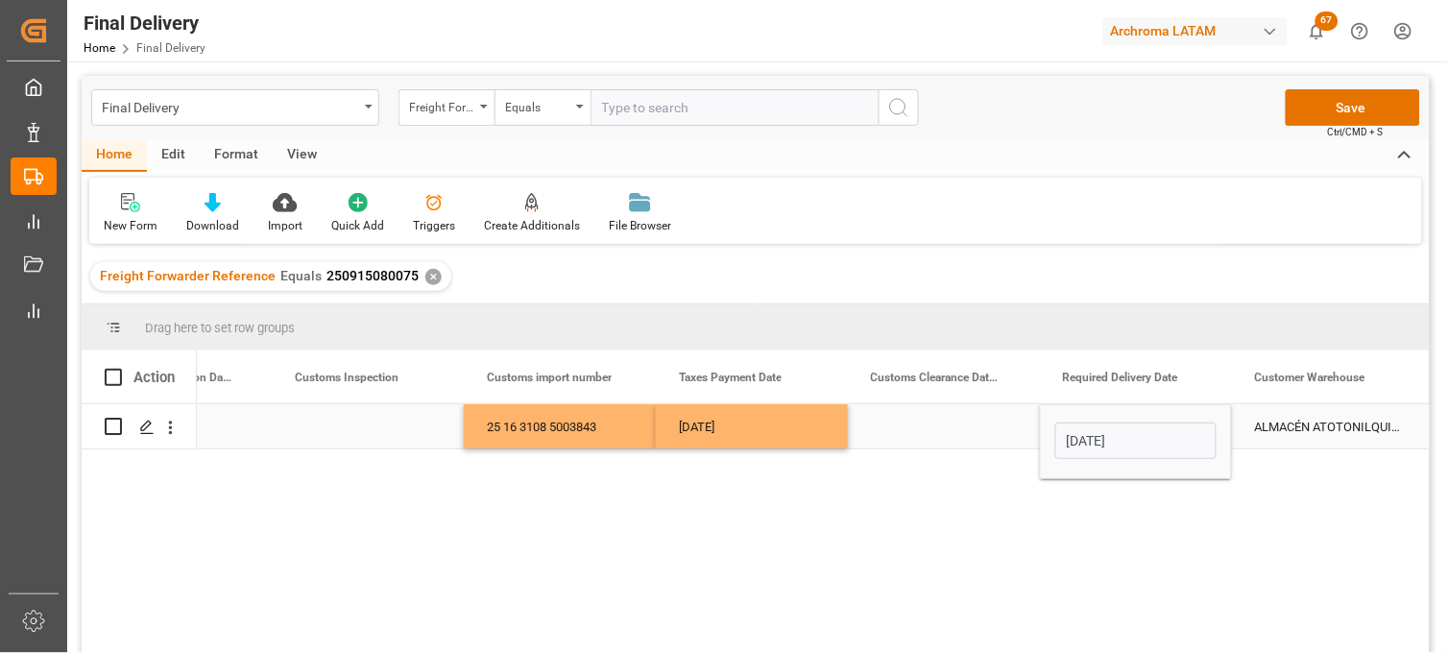
click at [957, 434] on div "Press SPACE to select this row." at bounding box center [944, 426] width 192 height 44
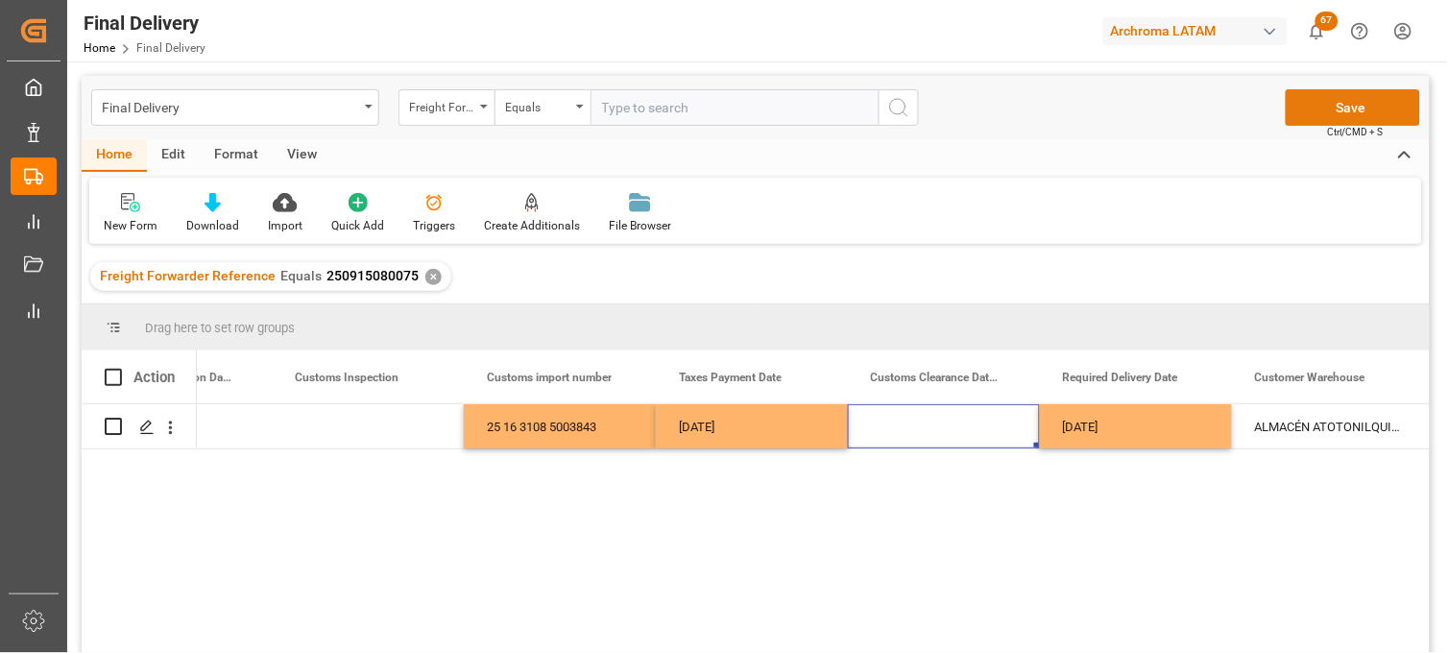
click at [1307, 107] on button "Save" at bounding box center [1353, 107] width 134 height 36
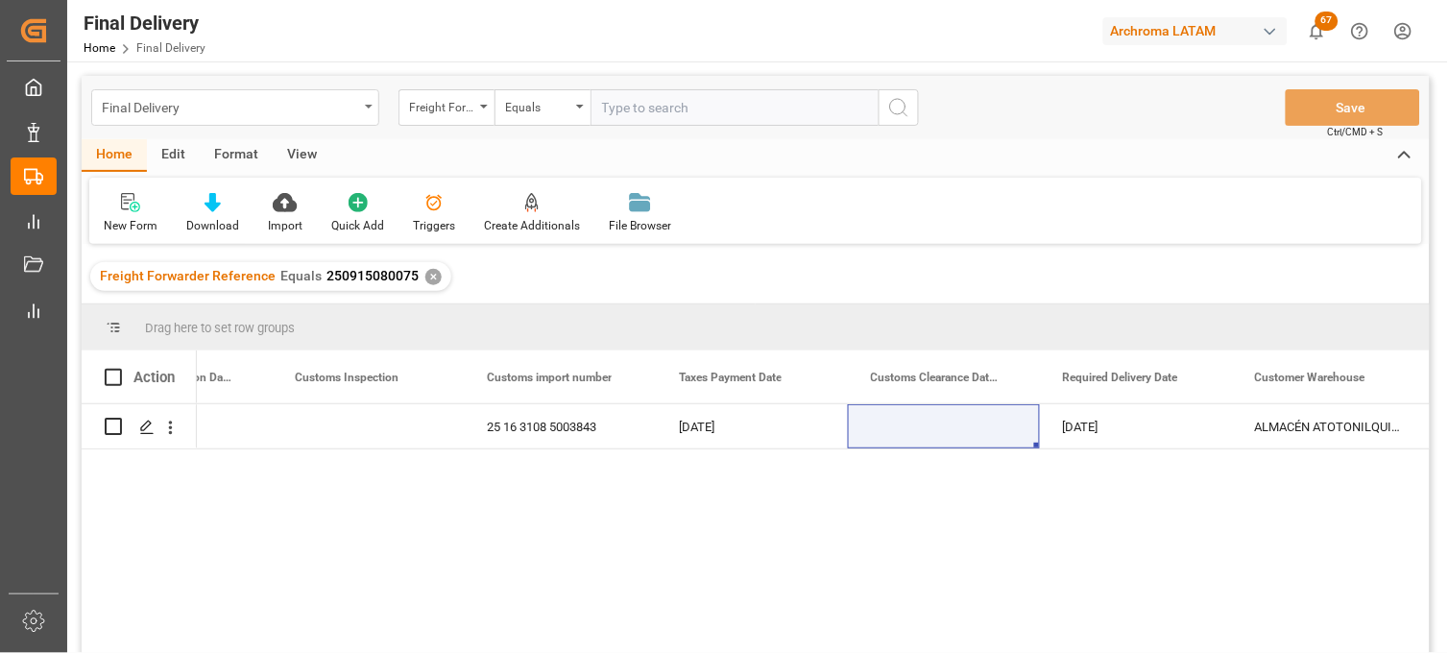
click at [313, 115] on div "Final Delivery" at bounding box center [230, 106] width 256 height 24
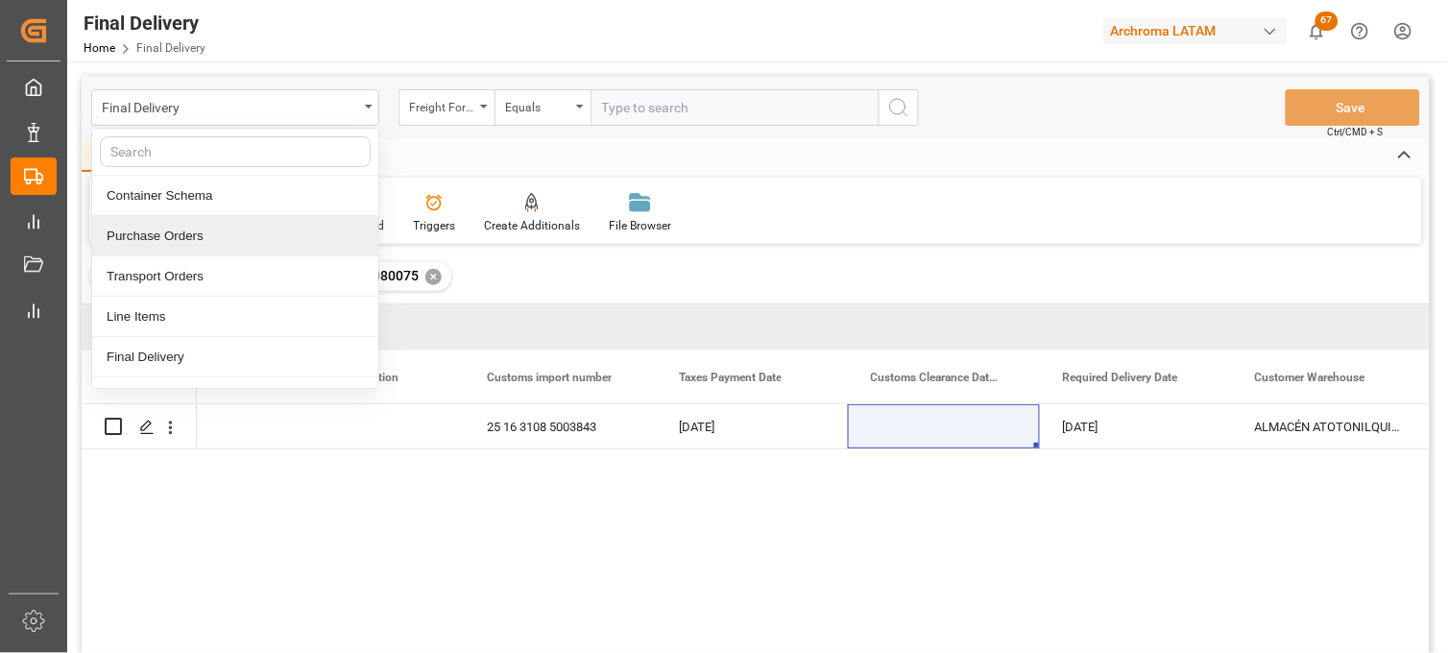
click at [200, 234] on div "Purchase Orders" at bounding box center [235, 236] width 286 height 40
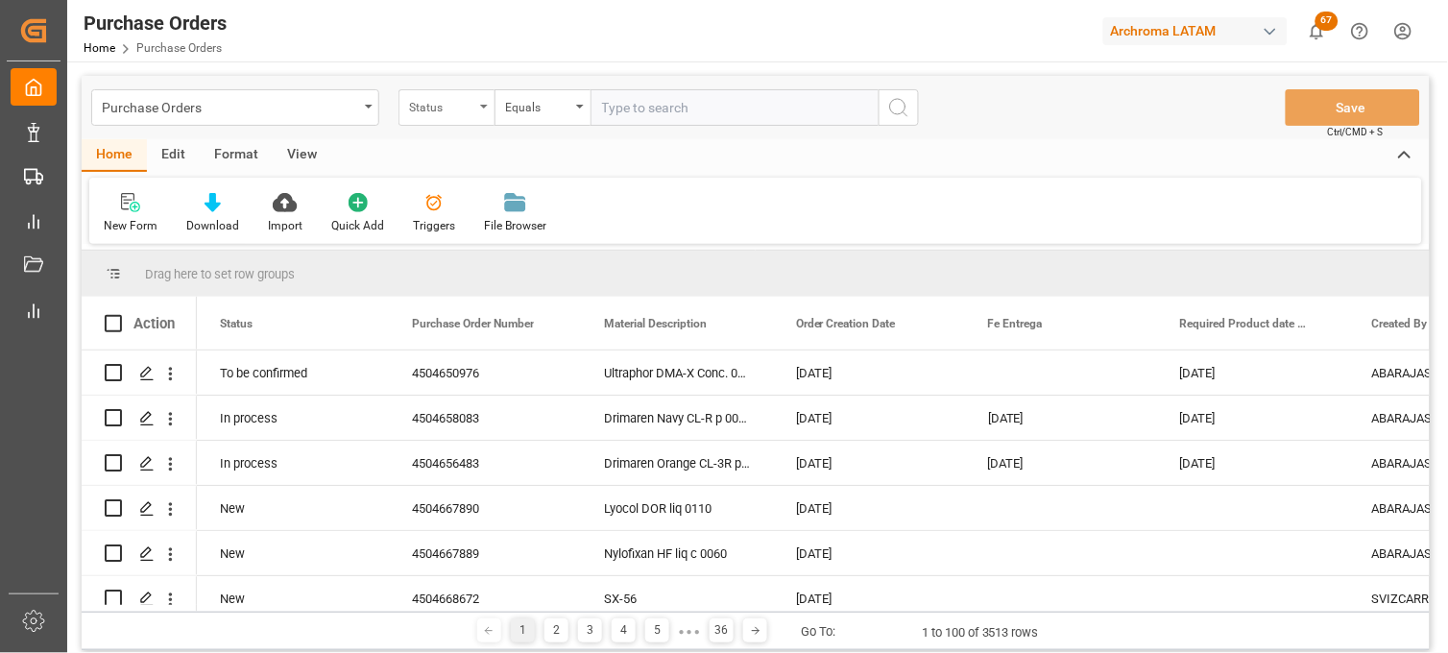
click at [433, 102] on div "Status" at bounding box center [441, 105] width 65 height 22
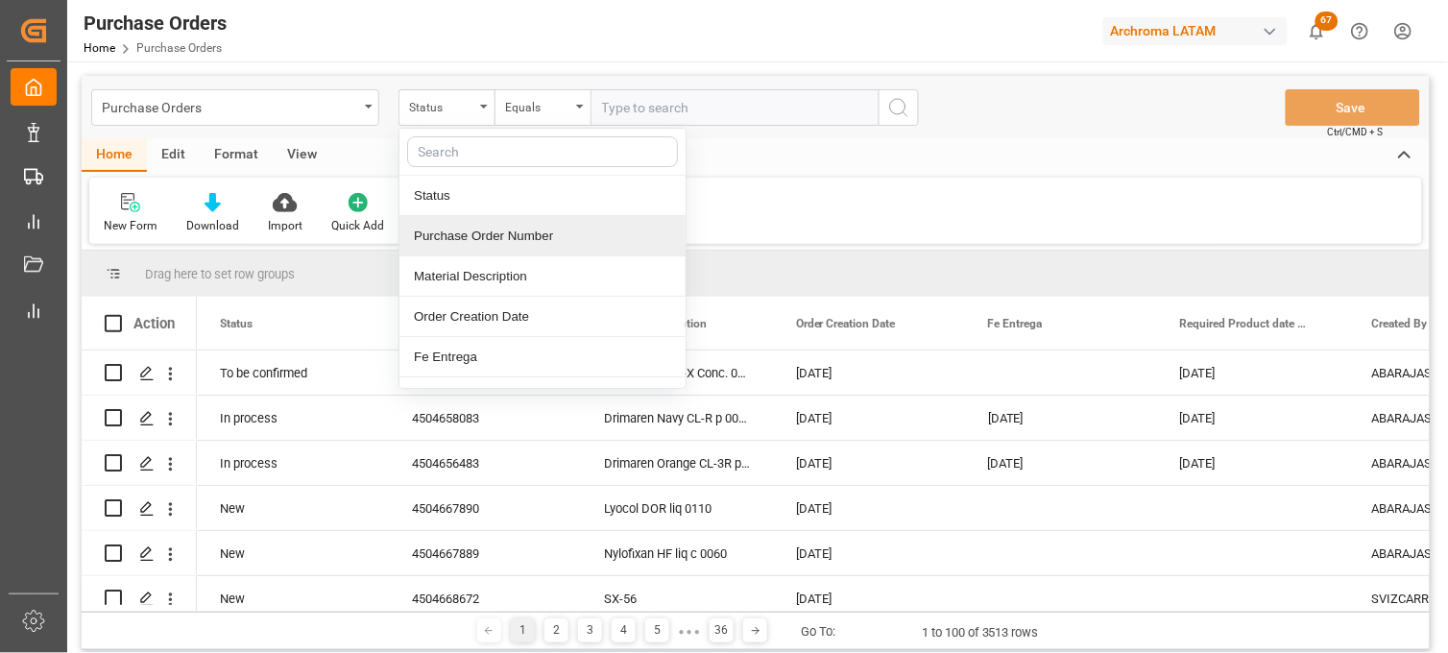
click at [465, 238] on div "Purchase Order Number" at bounding box center [542, 236] width 286 height 40
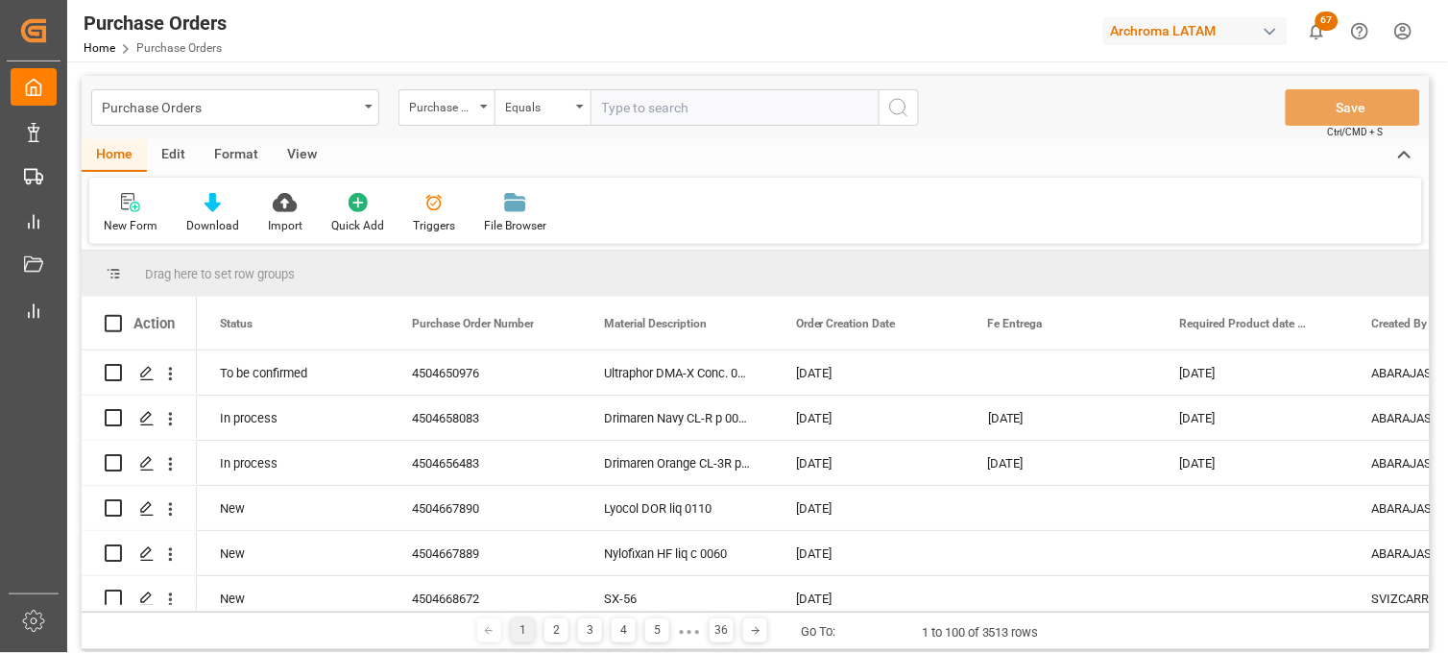
click at [627, 107] on input "text" at bounding box center [735, 107] width 288 height 36
paste input "4504650938"
type input "4504650938"
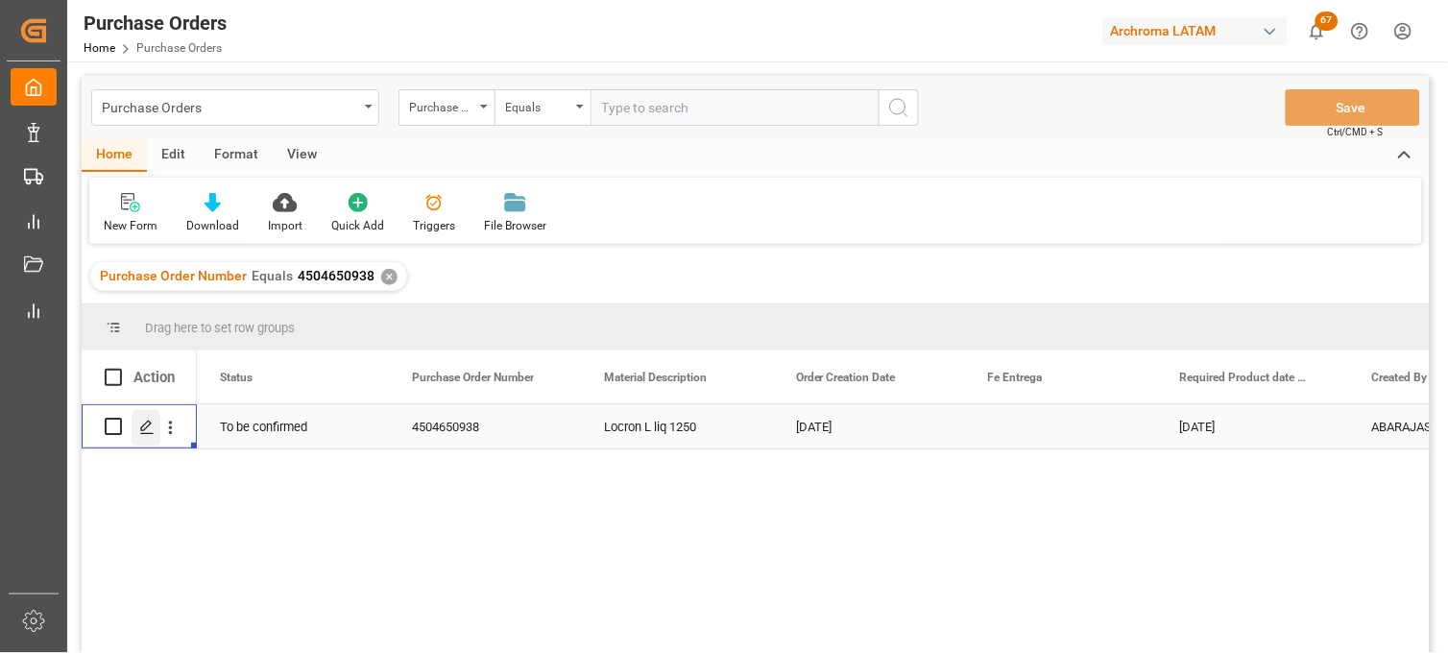
click at [146, 427] on polygon "Press SPACE to select this row." at bounding box center [146, 426] width 10 height 10
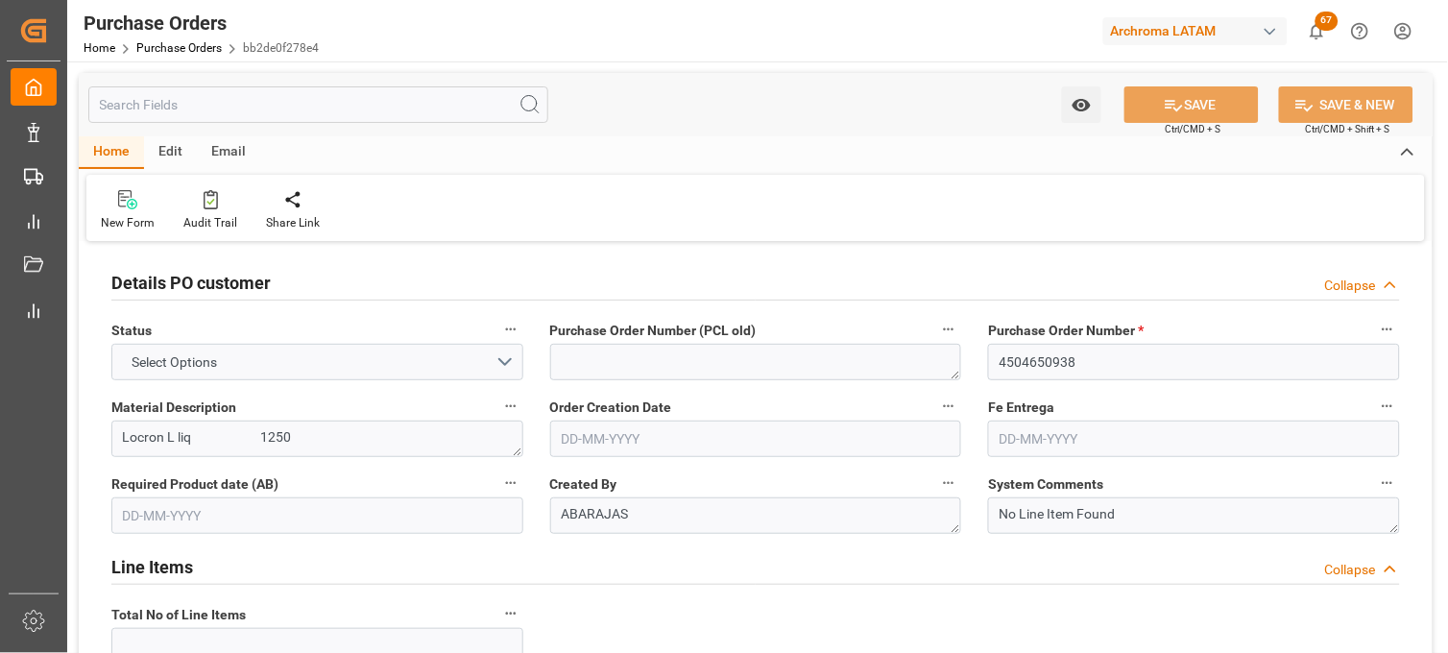
type input "1"
type input "[DATE]"
type input "07-10-2025"
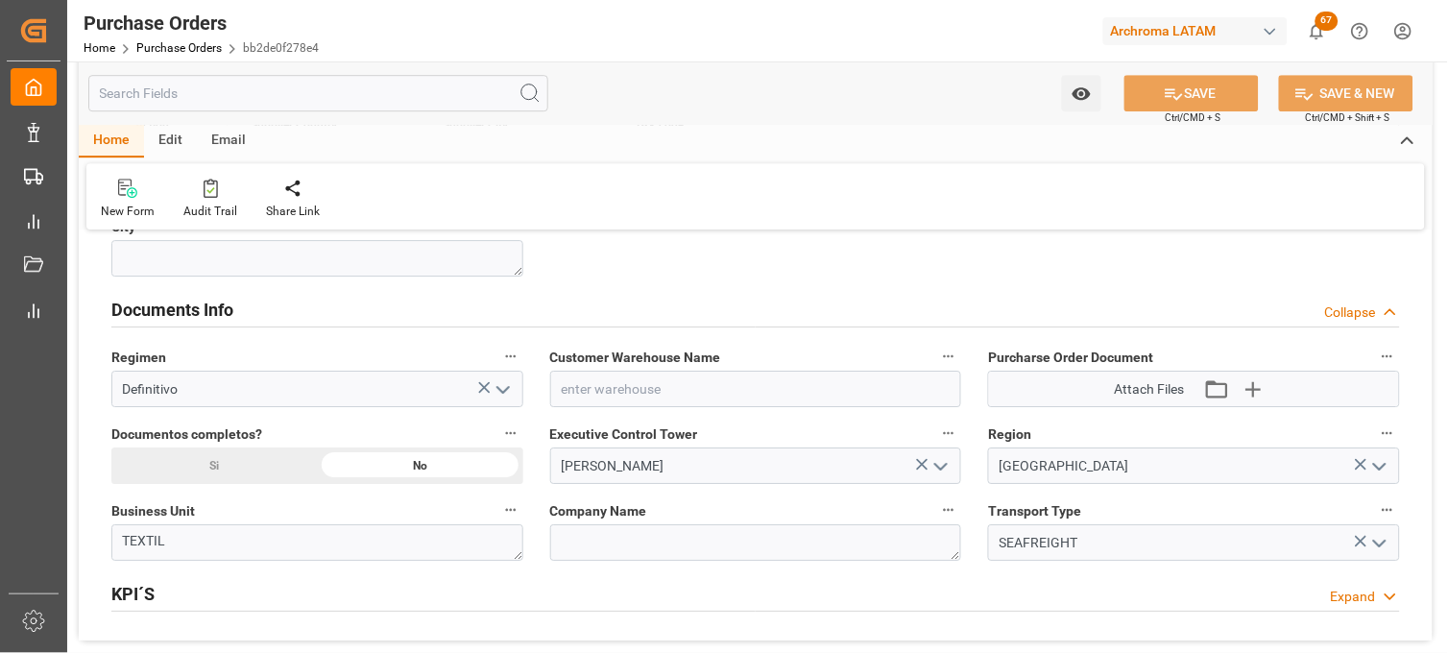
scroll to position [1280, 0]
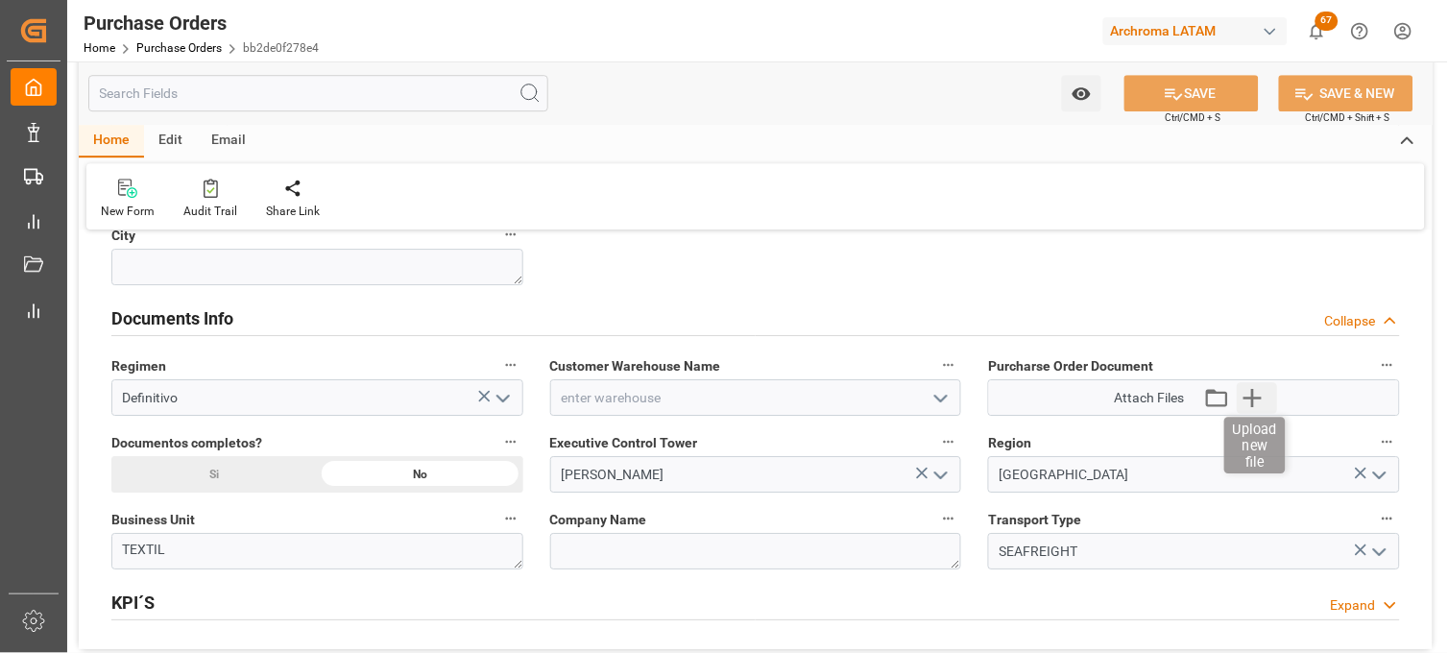
click at [1251, 399] on icon "button" at bounding box center [1252, 397] width 31 height 31
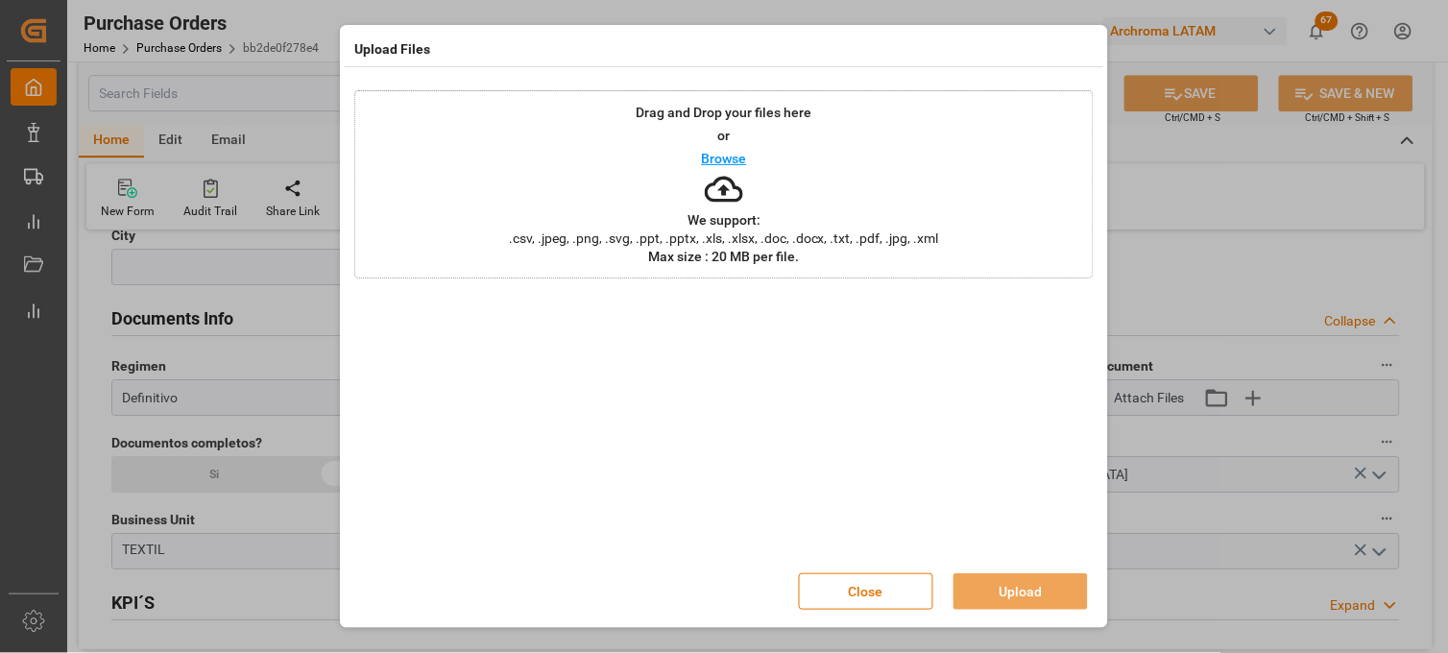
click at [735, 240] on span ".csv, .jpeg, .png, .svg, .ppt, .pptx, .xls, .xlsx, .doc, .docx, .txt, .pdf, .jp…" at bounding box center [723, 237] width 455 height 13
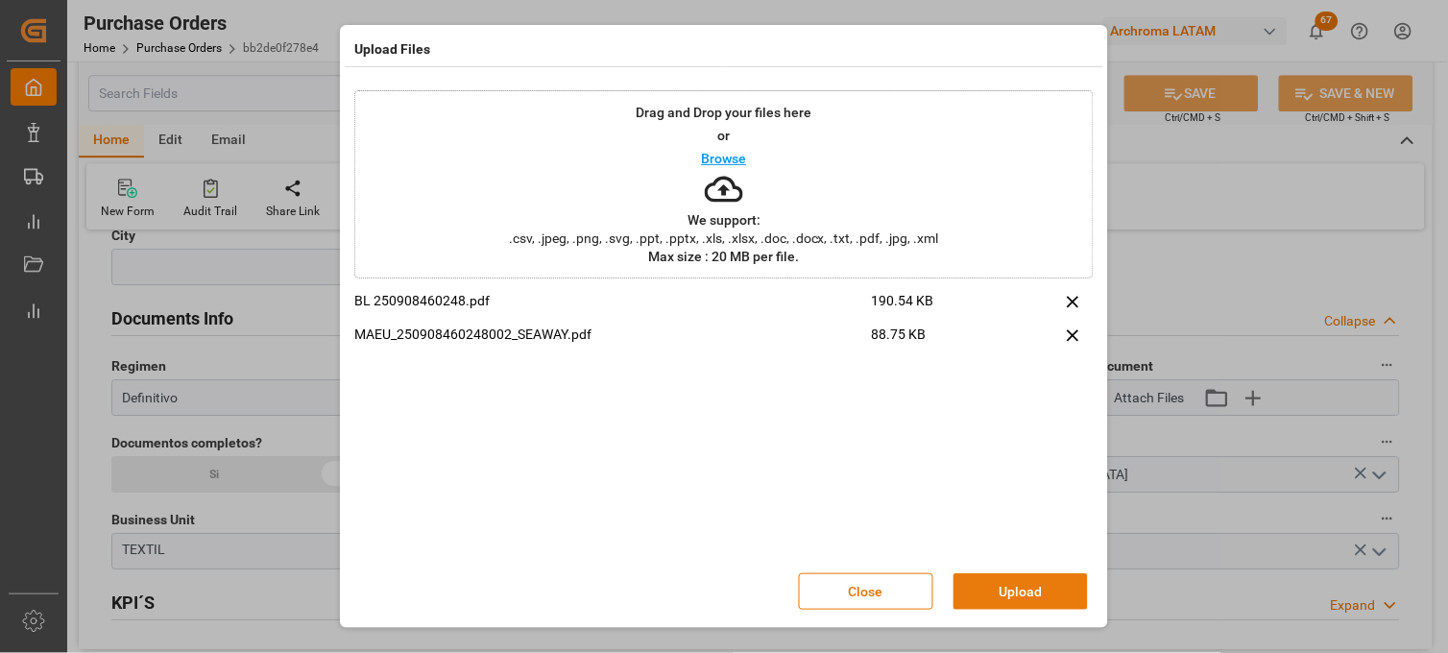
click at [1045, 584] on button "Upload" at bounding box center [1021, 591] width 134 height 36
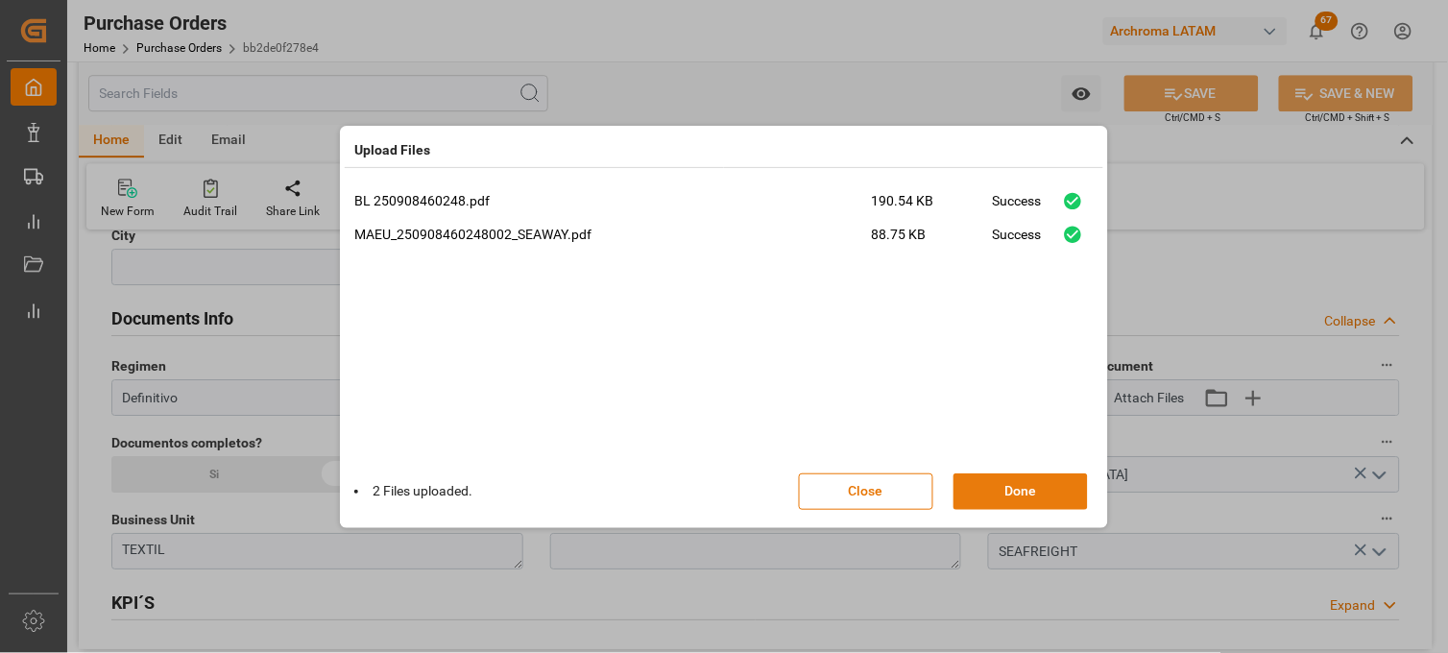
click at [1035, 492] on button "Done" at bounding box center [1021, 491] width 134 height 36
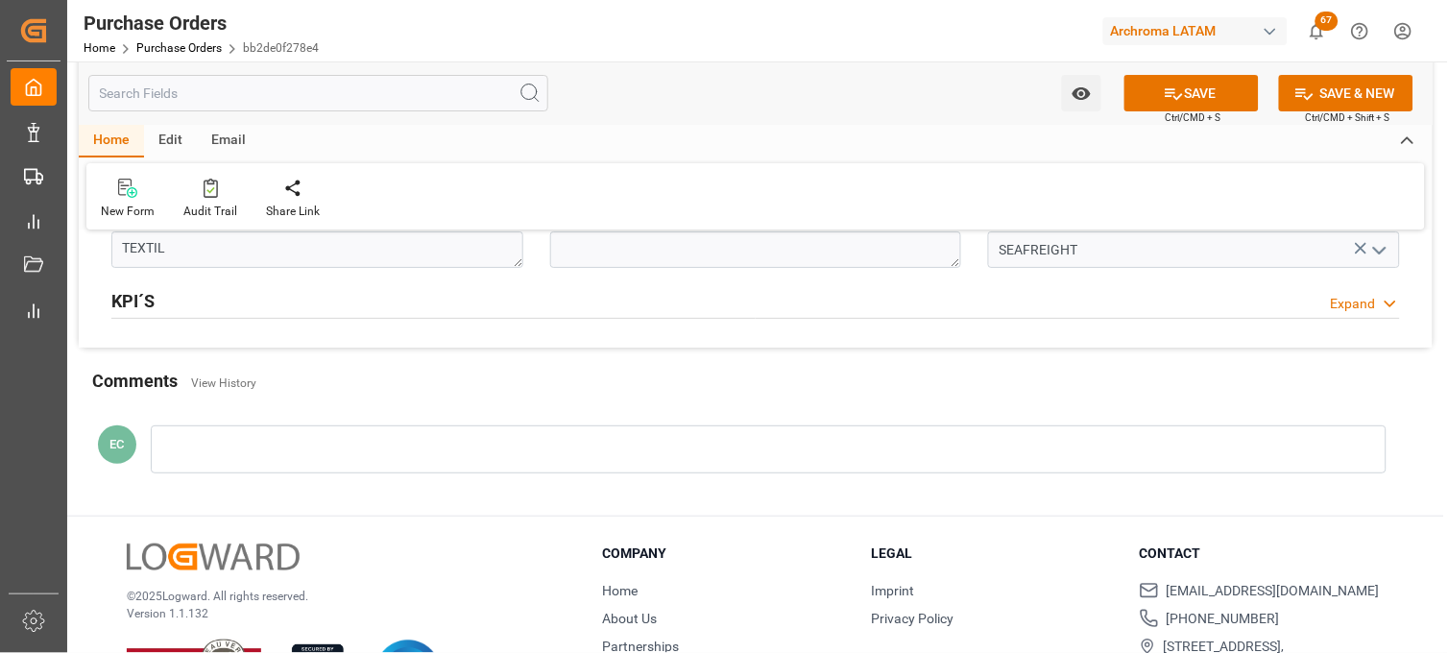
scroll to position [1600, 0]
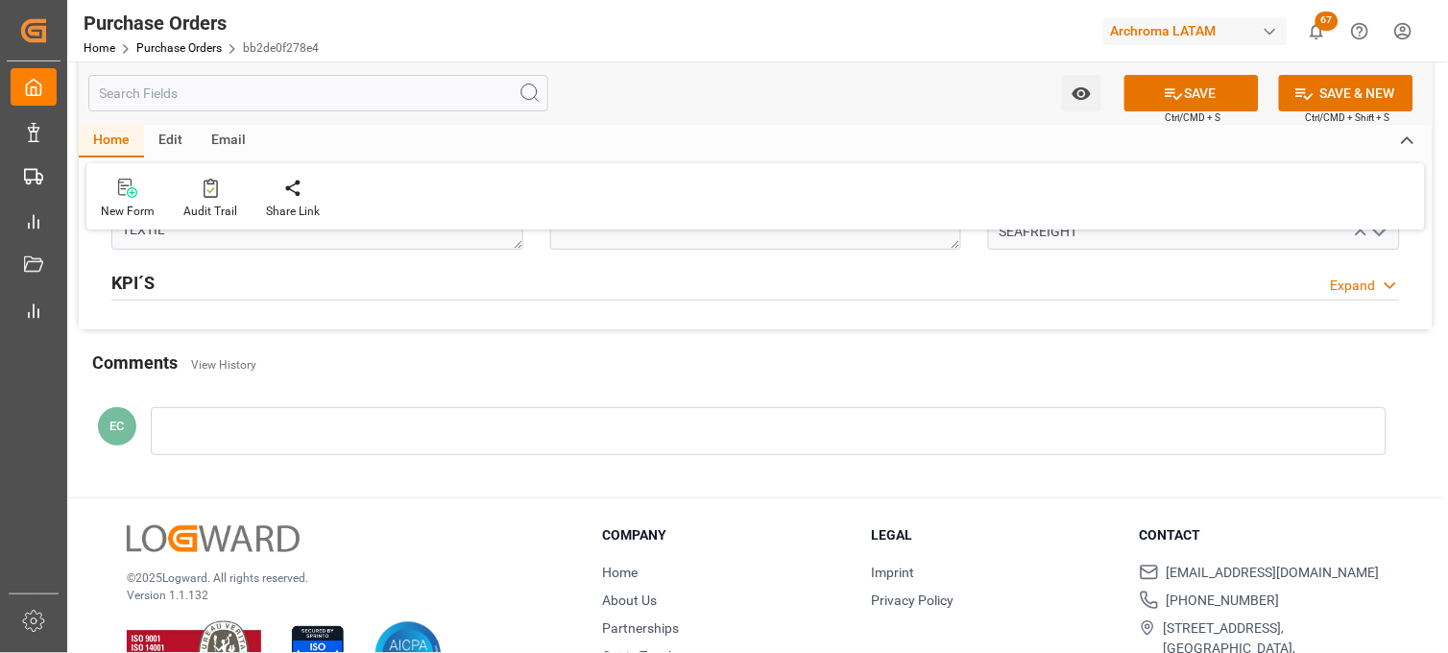
click at [219, 437] on div at bounding box center [769, 431] width 1236 height 48
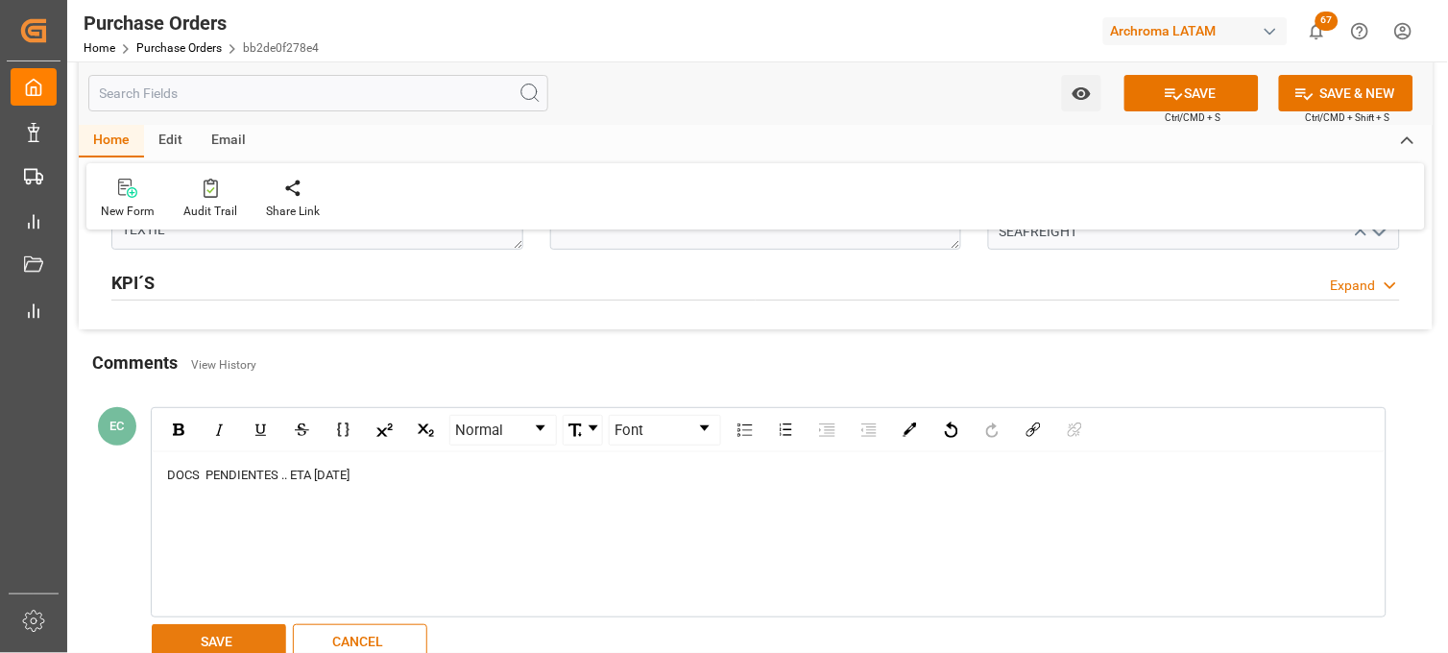
click at [233, 648] on button "SAVE" at bounding box center [219, 642] width 134 height 36
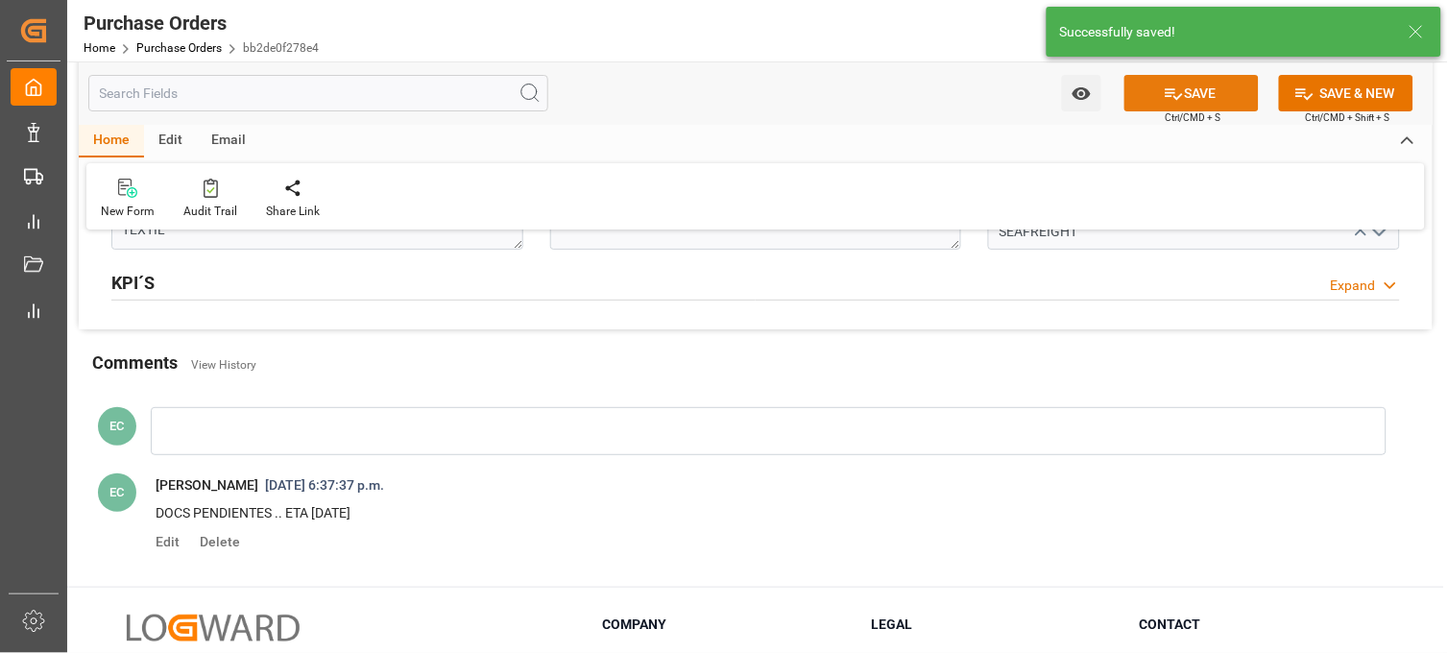
click at [1164, 97] on icon at bounding box center [1174, 94] width 20 height 20
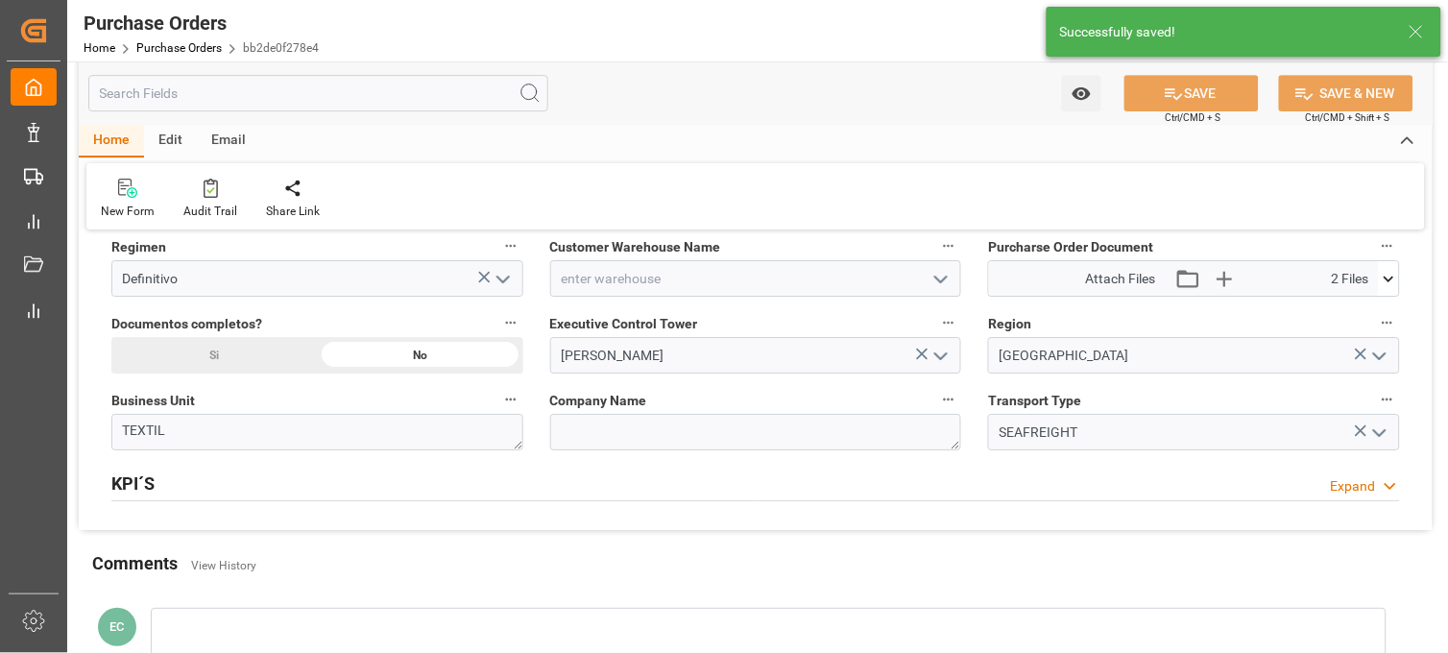
scroll to position [1387, 0]
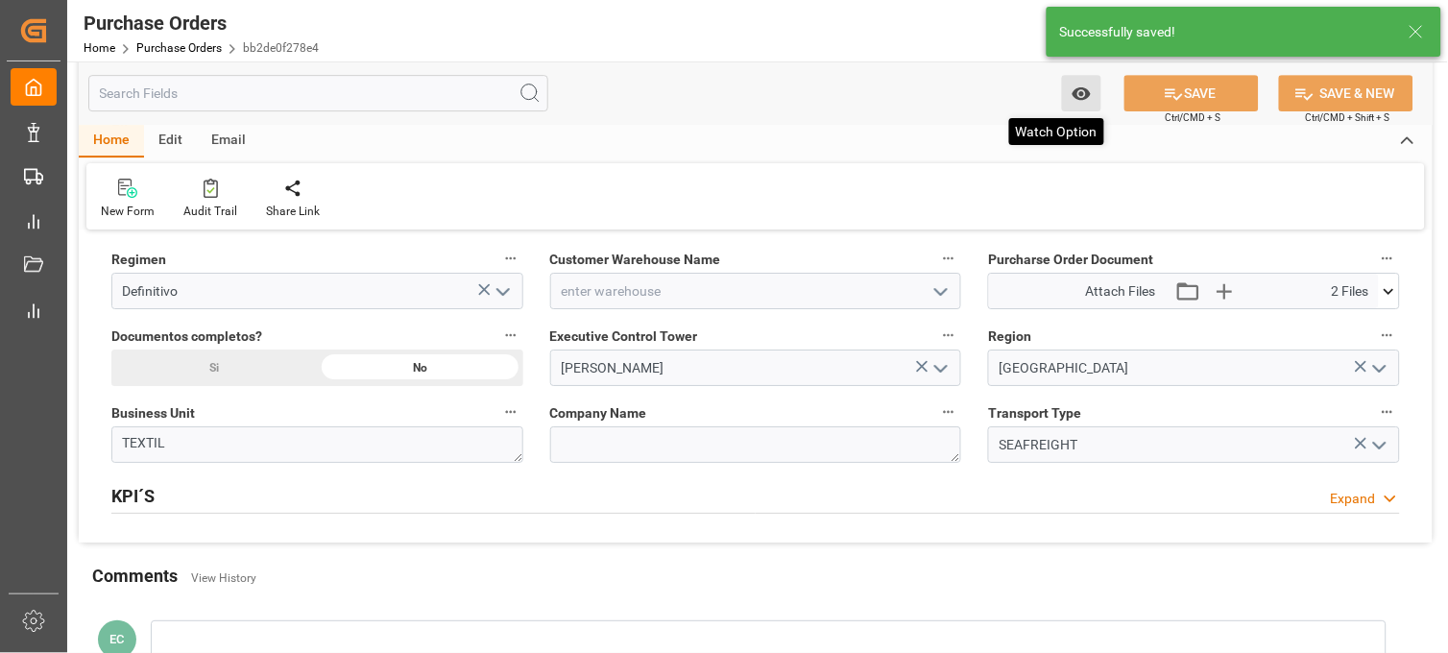
click at [1083, 88] on icon "open menu" at bounding box center [1081, 93] width 18 height 12
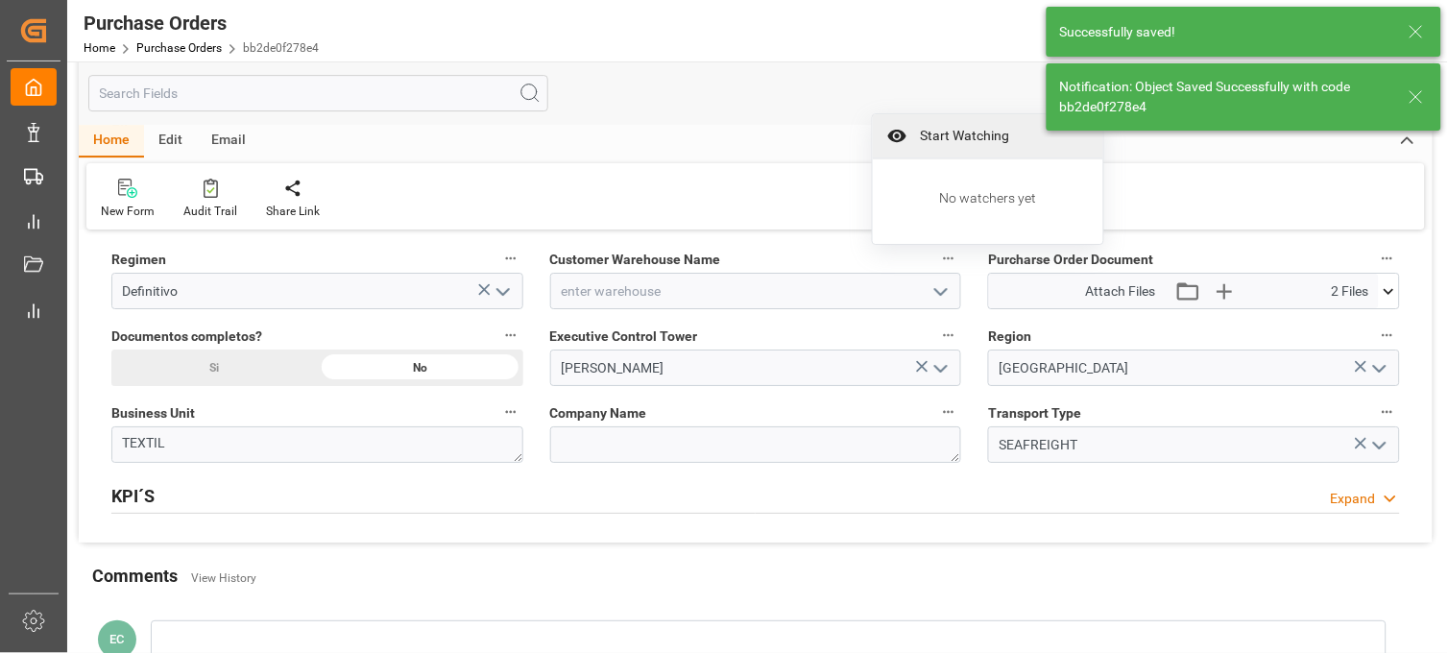
click at [1001, 135] on span "Start Watching" at bounding box center [1001, 136] width 175 height 20
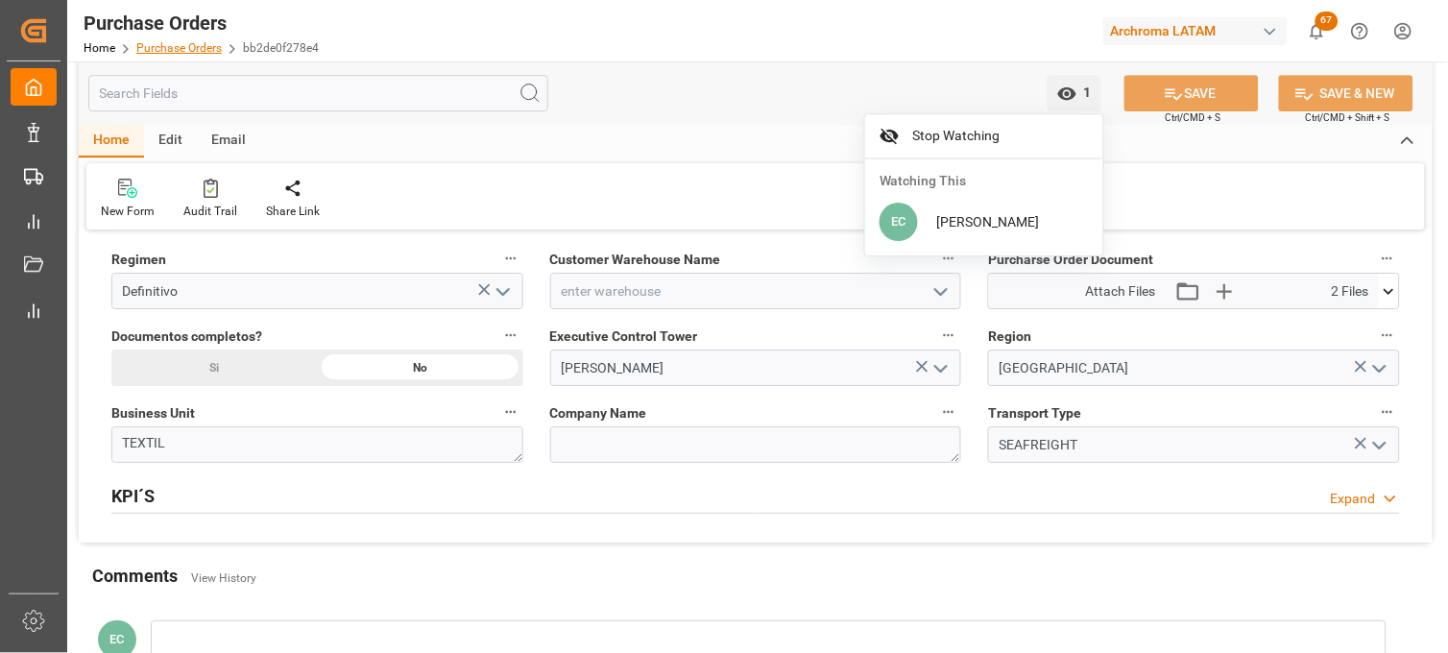
click at [169, 45] on link "Purchase Orders" at bounding box center [178, 47] width 85 height 13
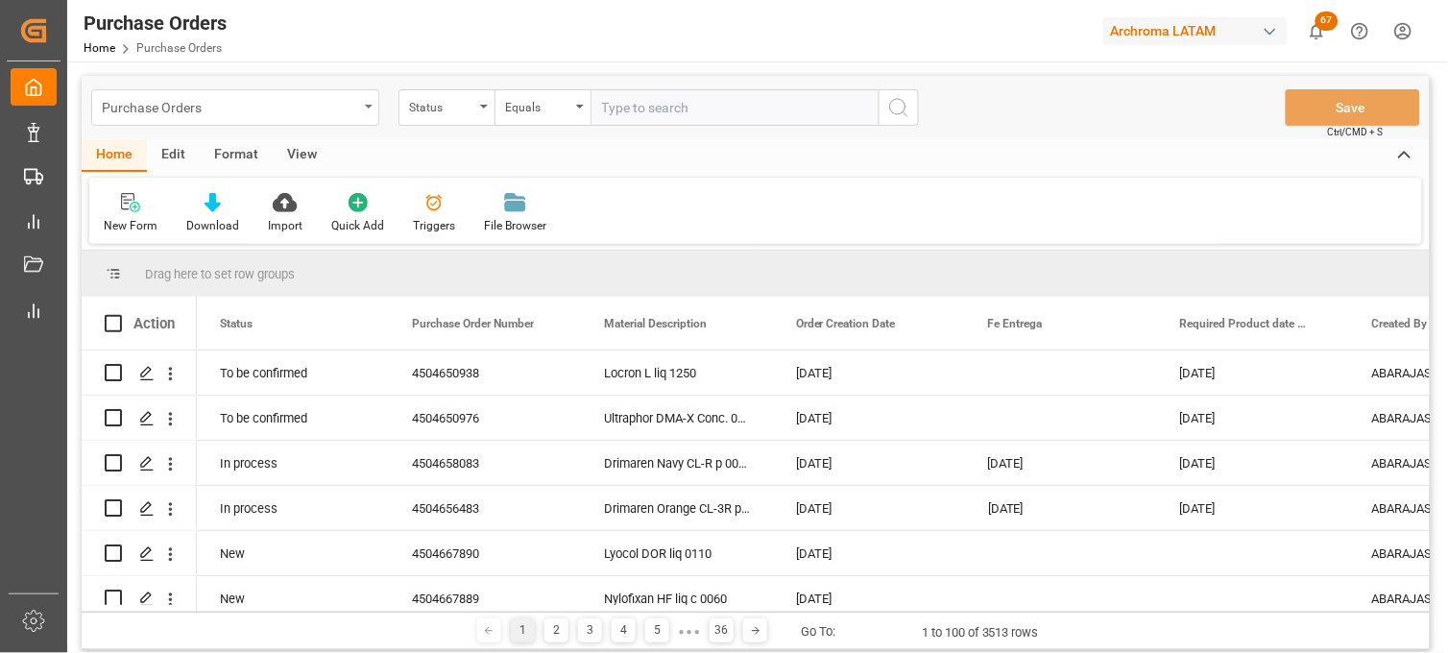
click at [368, 109] on div "Purchase Orders" at bounding box center [235, 107] width 288 height 36
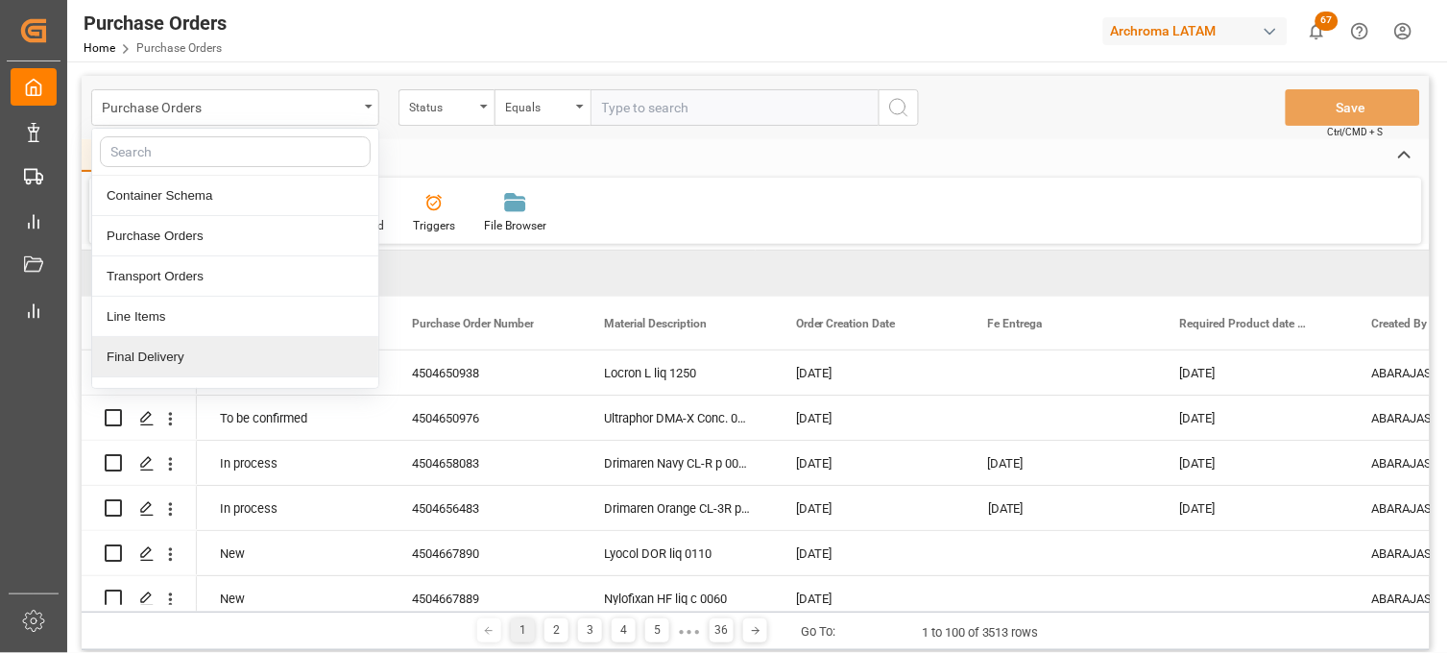
click at [247, 360] on div "Final Delivery" at bounding box center [235, 357] width 286 height 40
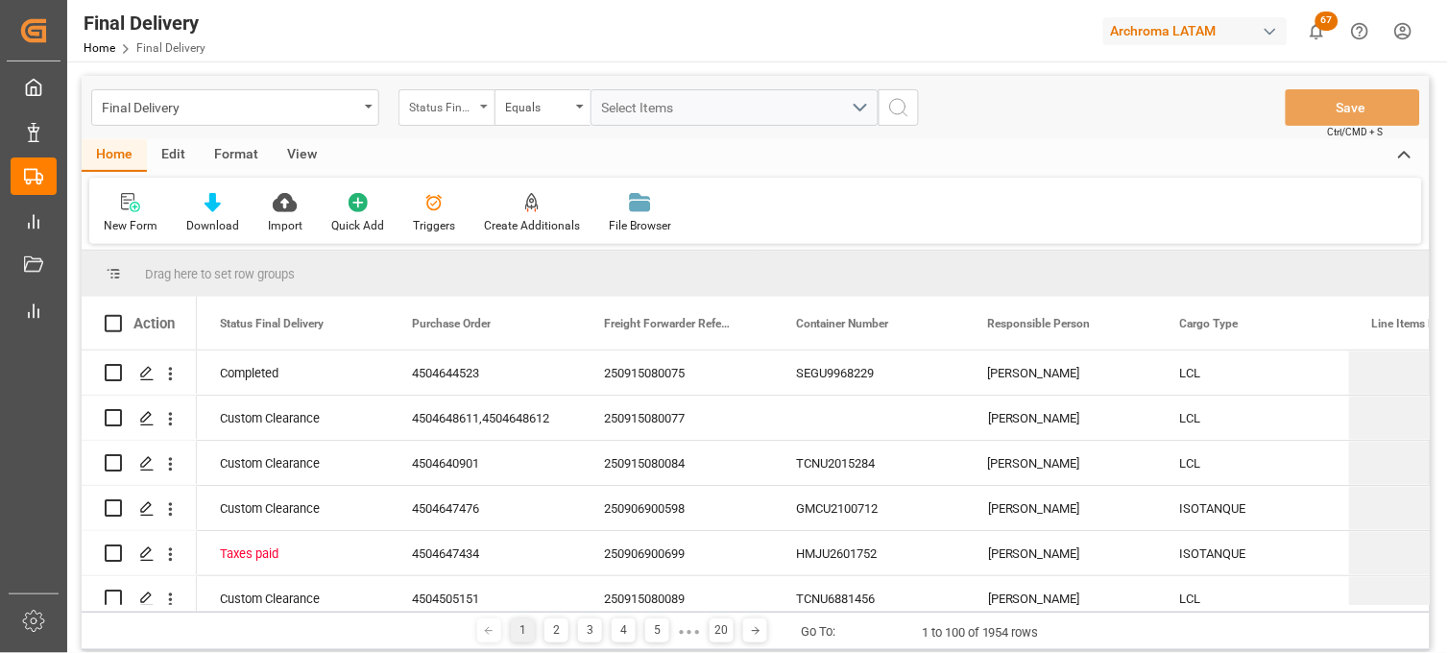
click at [482, 108] on icon "open menu" at bounding box center [484, 107] width 8 height 4
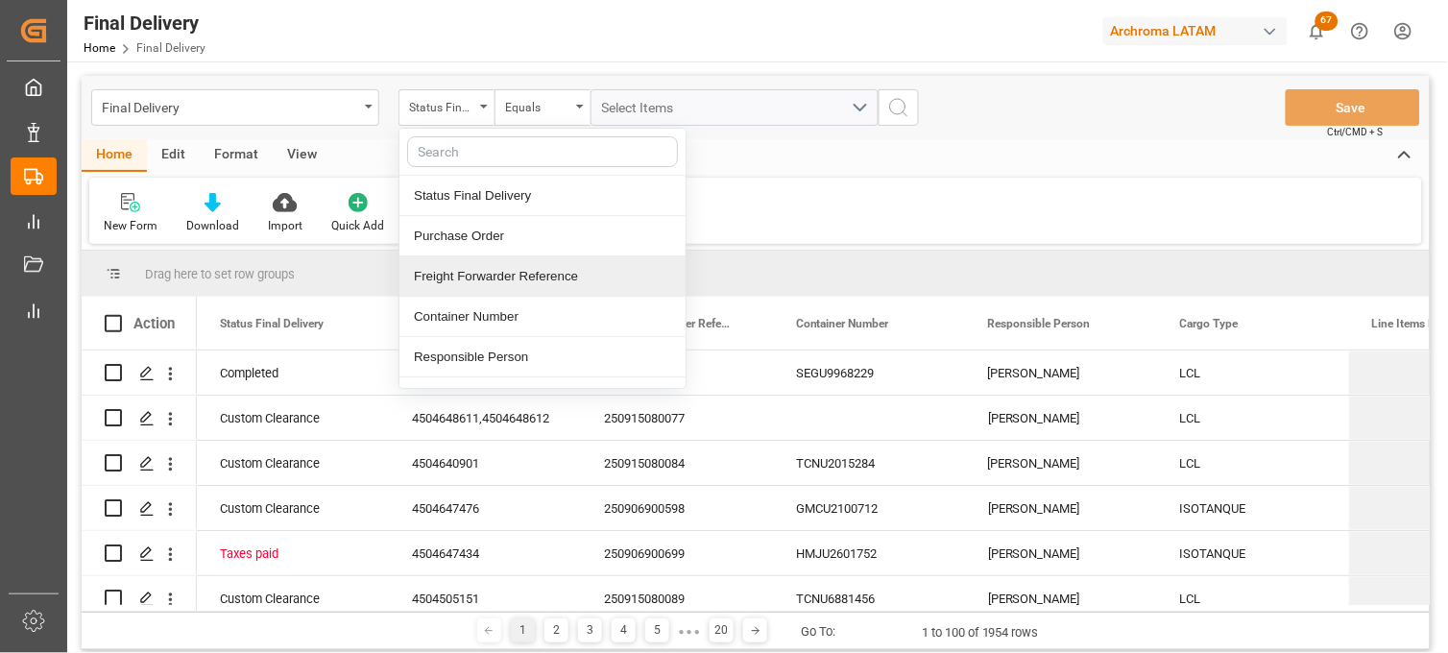
drag, startPoint x: 496, startPoint y: 269, endPoint x: 616, endPoint y: 154, distance: 166.4
click at [496, 267] on div "Freight Forwarder Reference" at bounding box center [542, 276] width 286 height 40
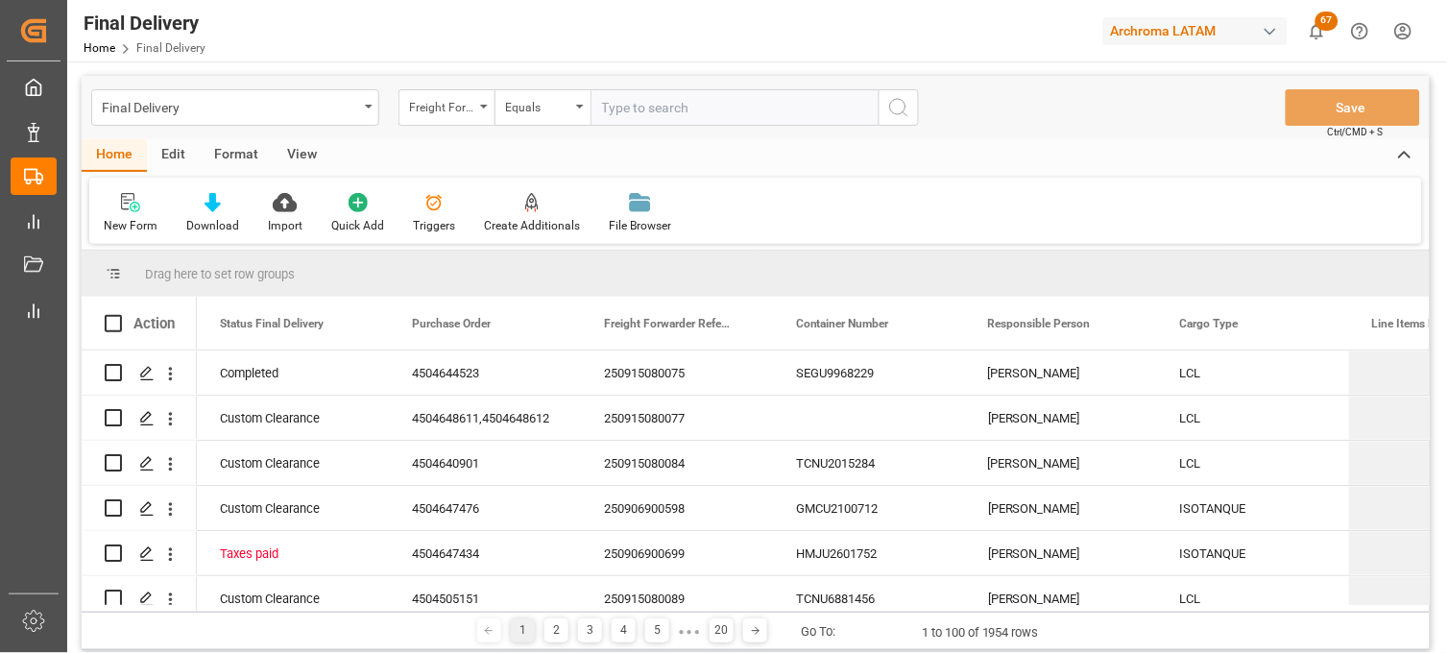
click at [608, 108] on input "text" at bounding box center [735, 107] width 288 height 36
type input "250915080069"
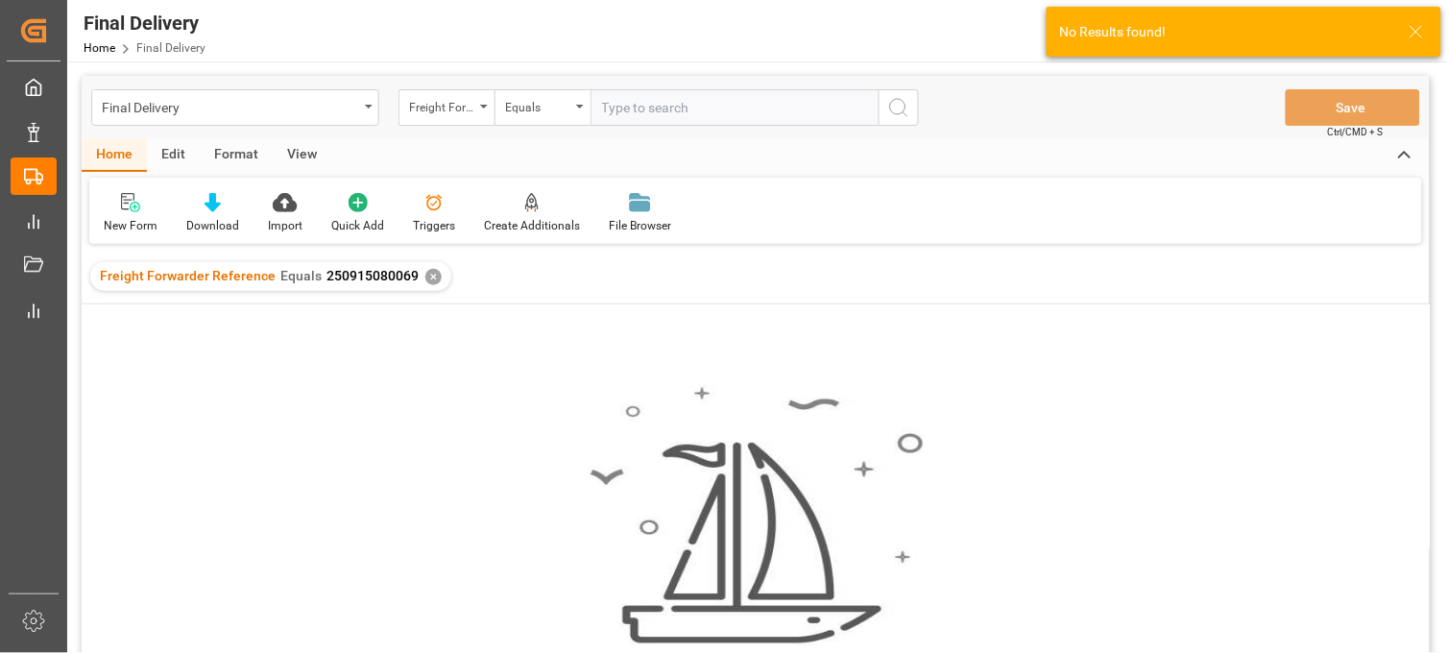
click at [426, 278] on div "✕" at bounding box center [433, 277] width 16 height 16
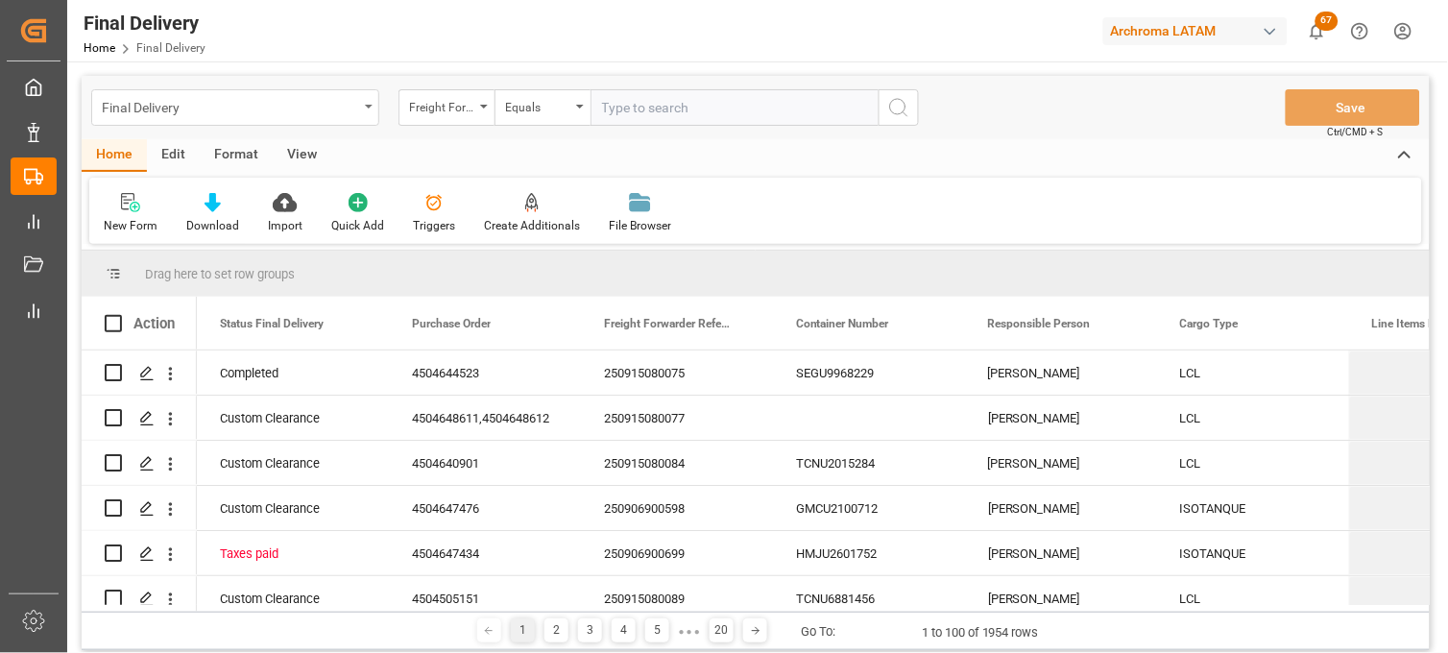
click at [371, 110] on div "Final Delivery" at bounding box center [235, 107] width 288 height 36
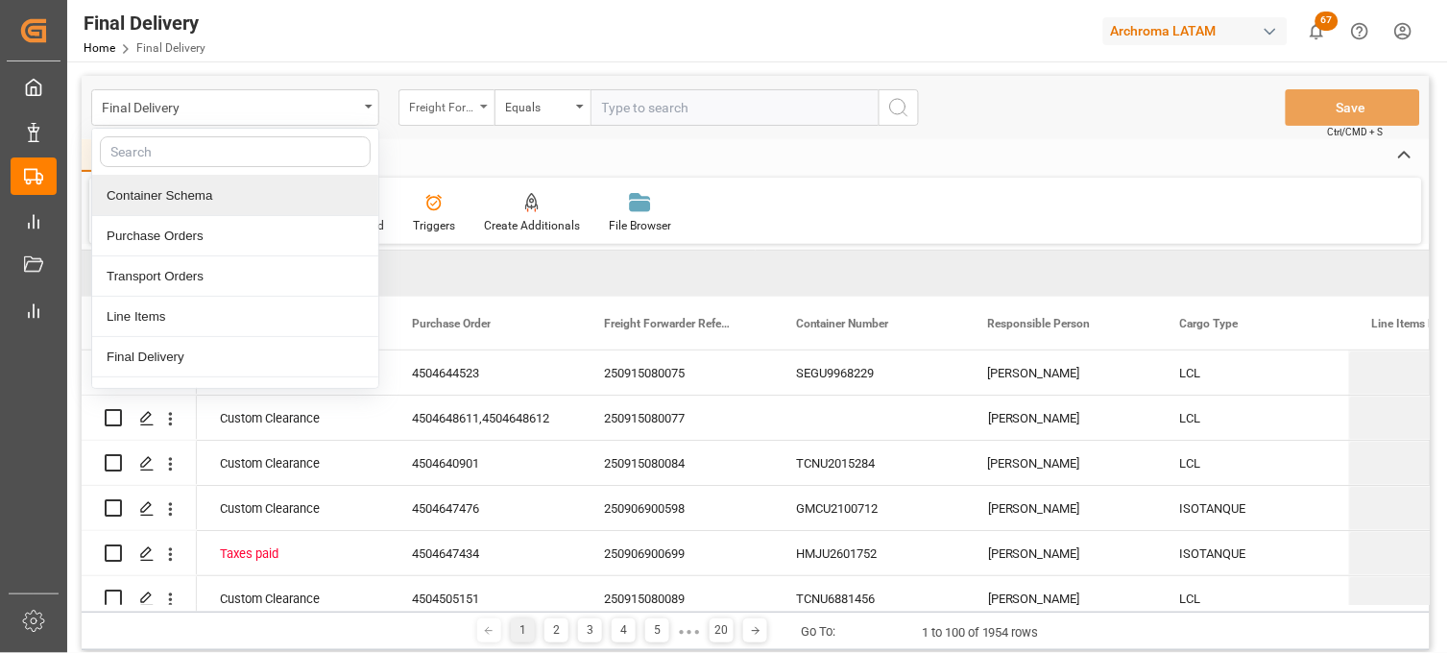
click at [444, 118] on div "Freight Forwarder Reference" at bounding box center [447, 107] width 96 height 36
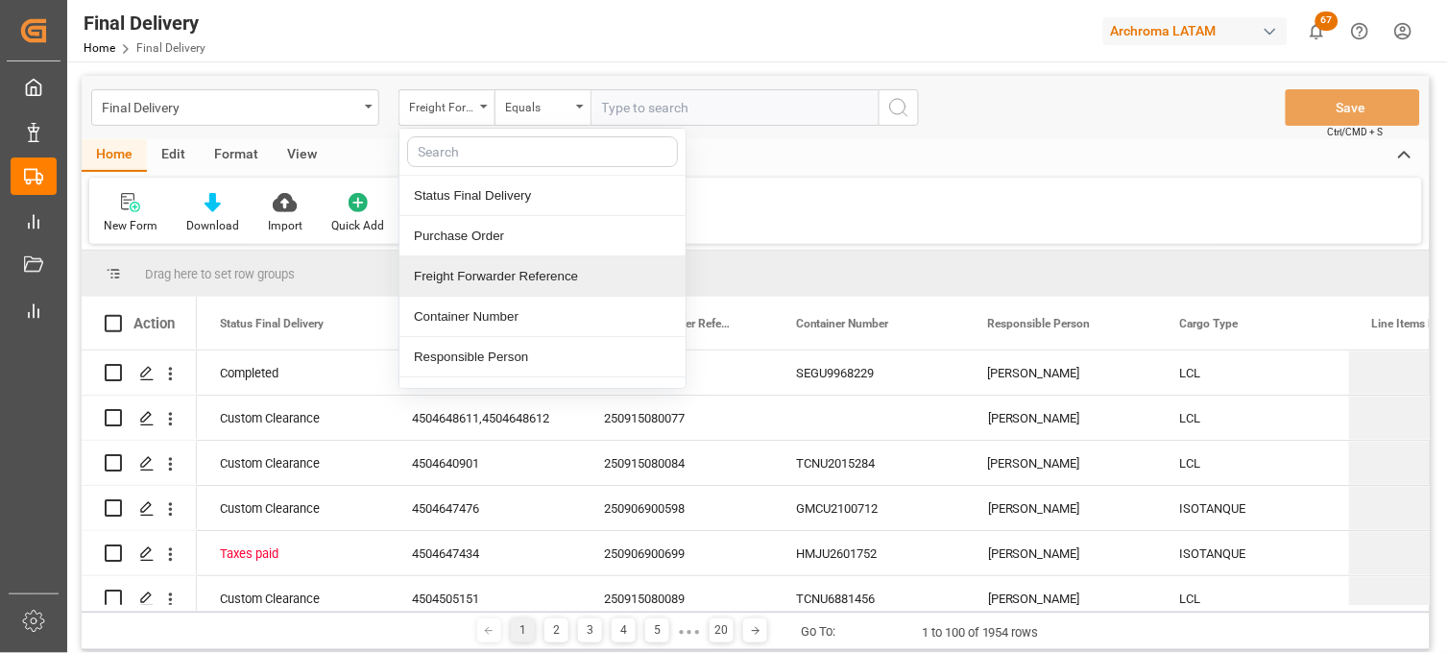
click at [463, 257] on div "Freight Forwarder Reference" at bounding box center [542, 276] width 286 height 40
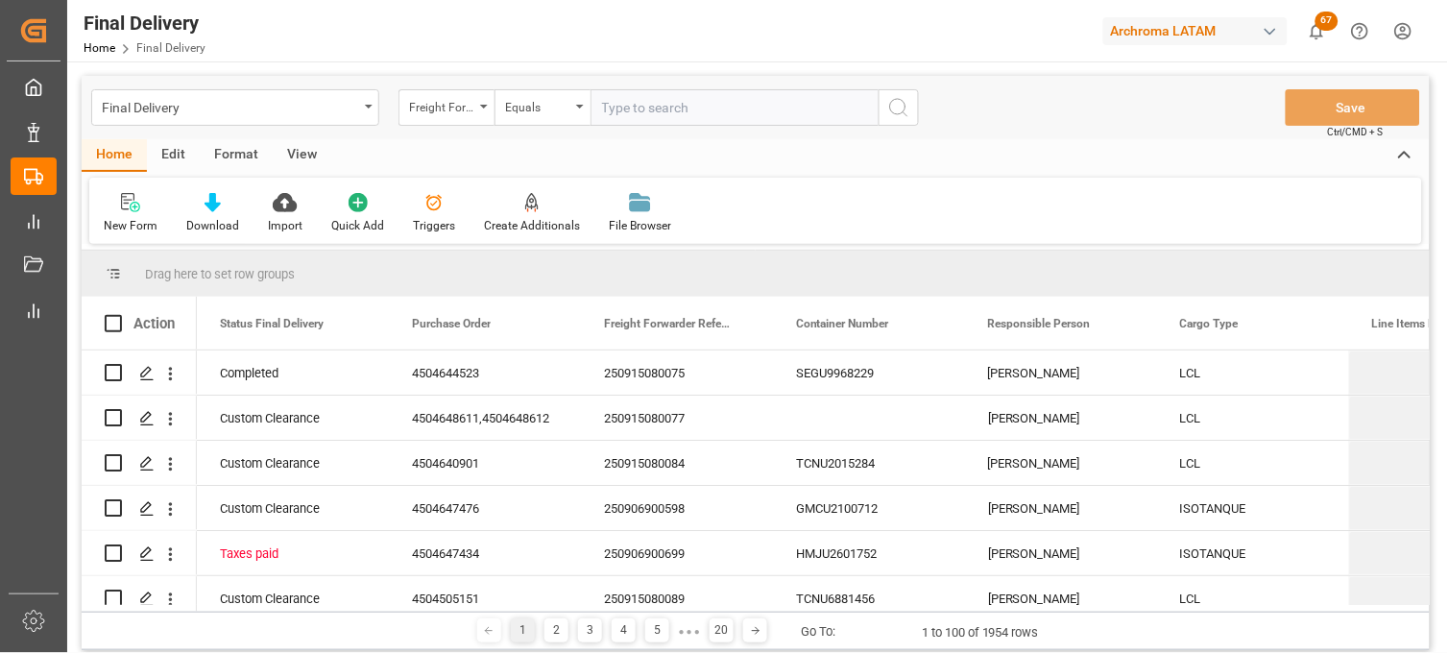
click at [624, 93] on input "text" at bounding box center [735, 107] width 288 height 36
click at [627, 103] on input "text" at bounding box center [735, 107] width 288 height 36
paste input "250915080069"
type input "250915080069"
click at [717, 107] on input "250915080069" at bounding box center [735, 107] width 288 height 36
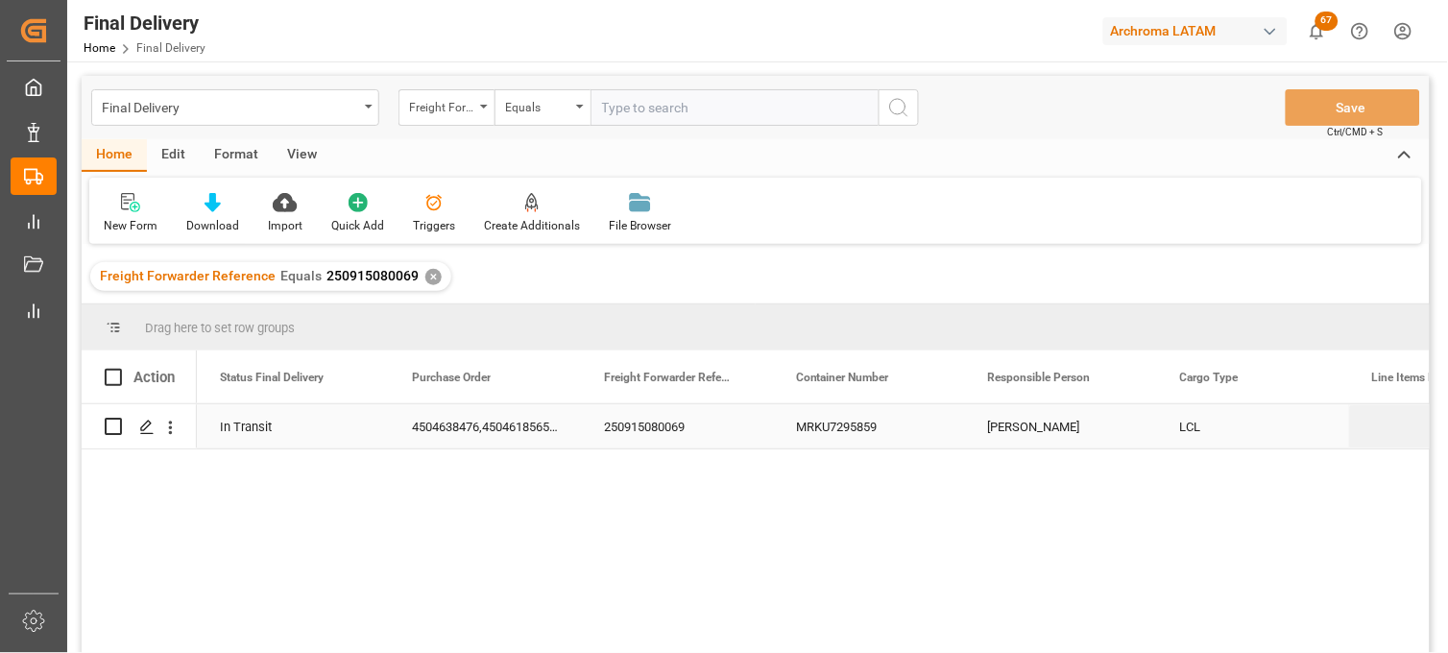
click at [832, 429] on div "MRKU7295859" at bounding box center [869, 426] width 192 height 44
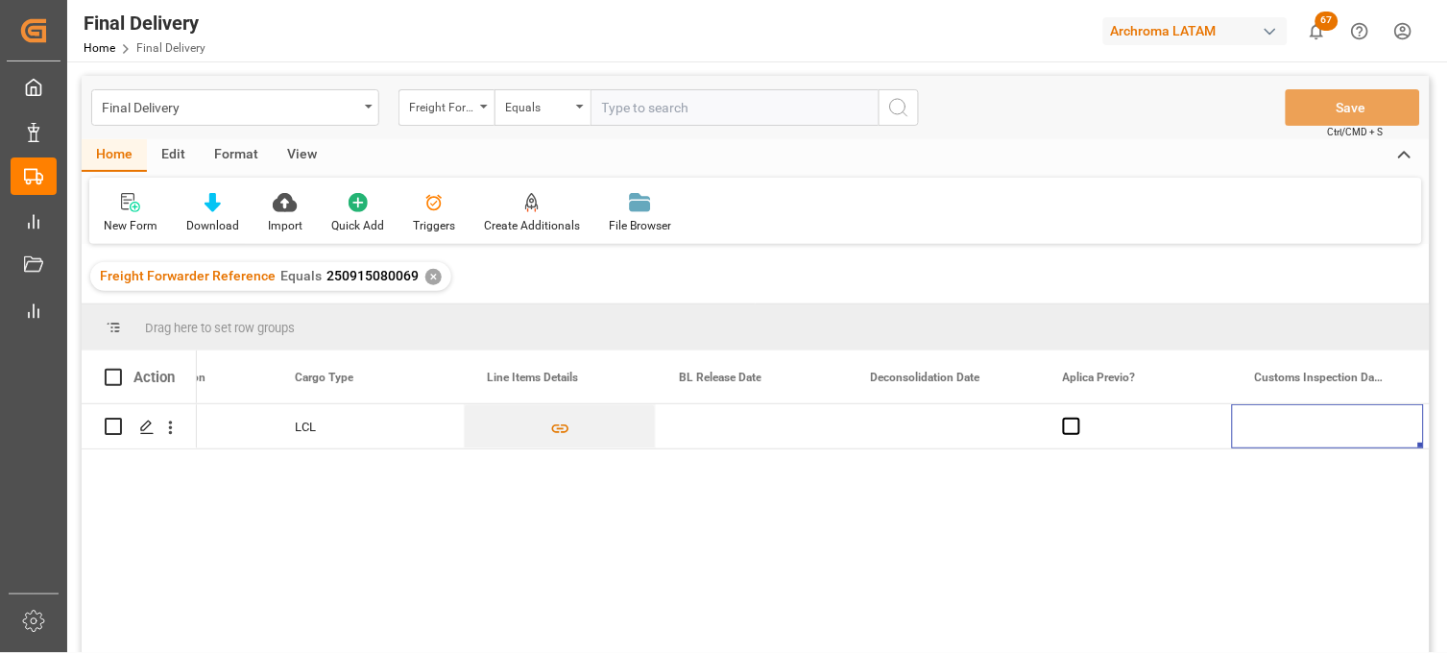
scroll to position [0, 1077]
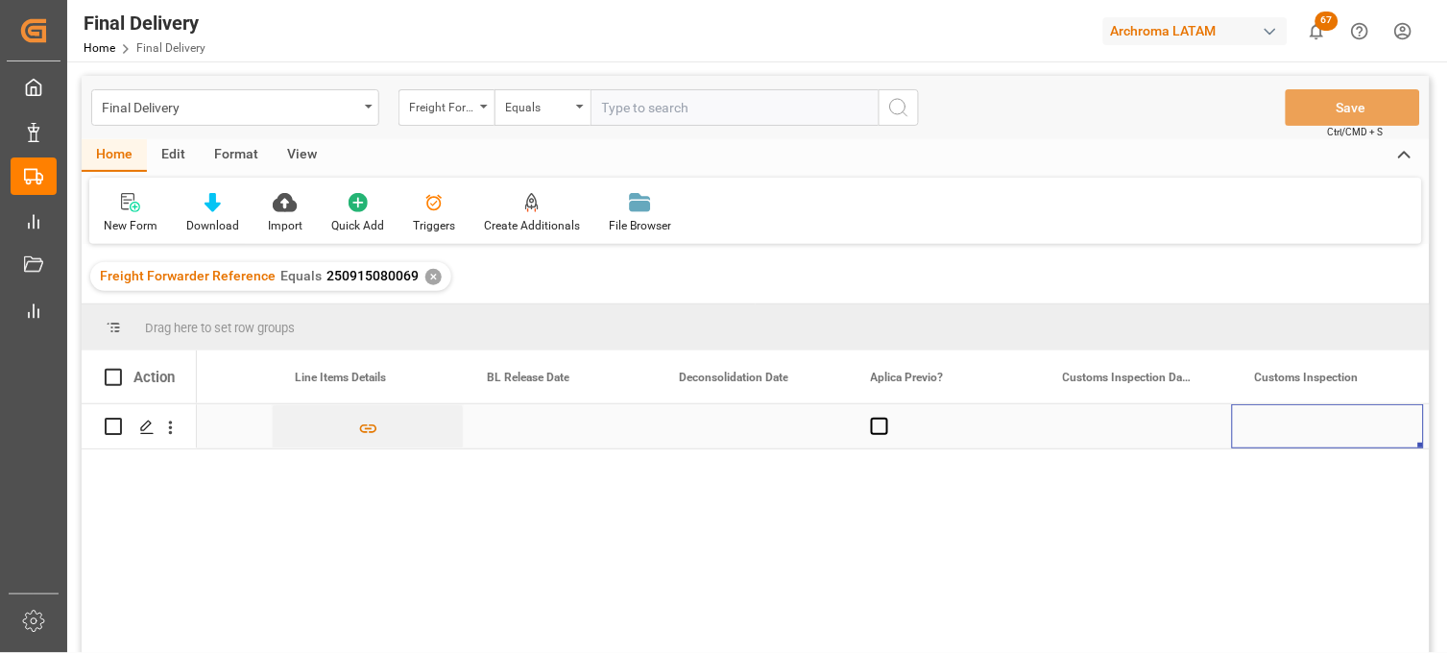
click at [736, 427] on div "Press SPACE to select this row." at bounding box center [752, 426] width 192 height 44
click at [737, 427] on div "Press SPACE to select this row." at bounding box center [752, 426] width 192 height 44
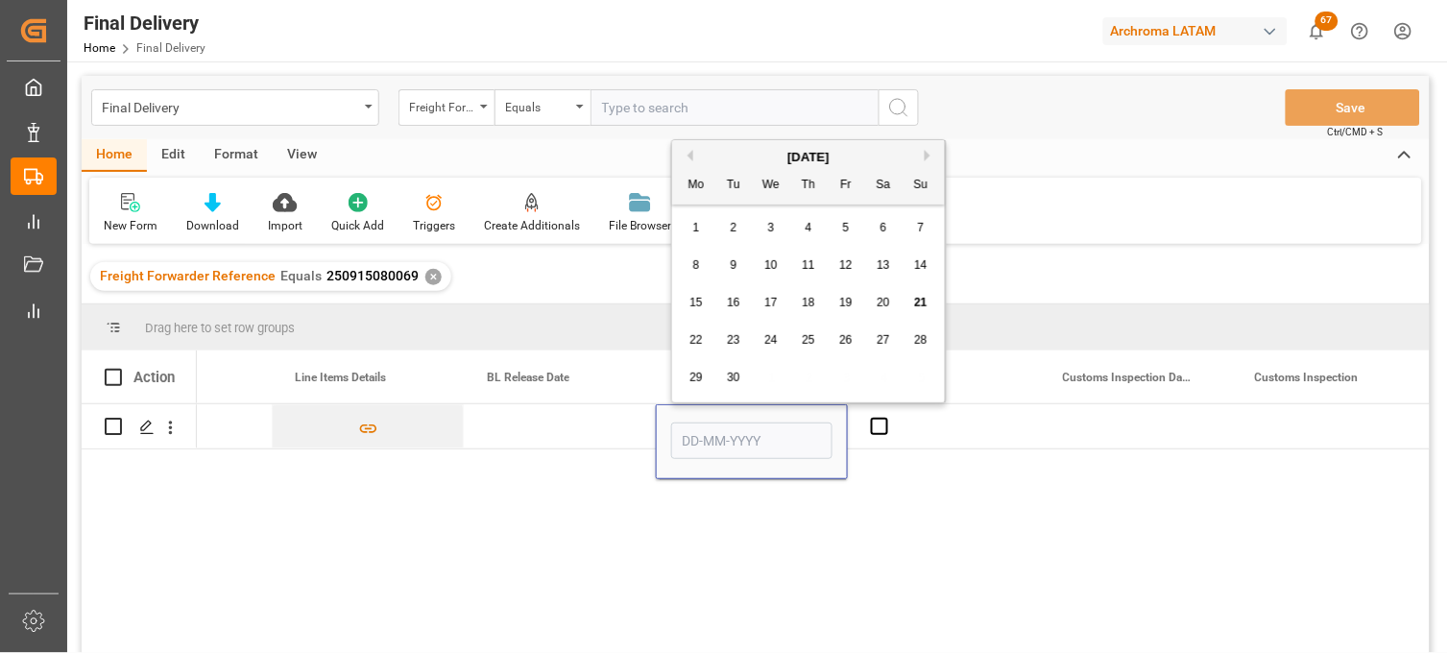
click at [843, 303] on span "19" at bounding box center [845, 302] width 12 height 13
type input "[DATE]"
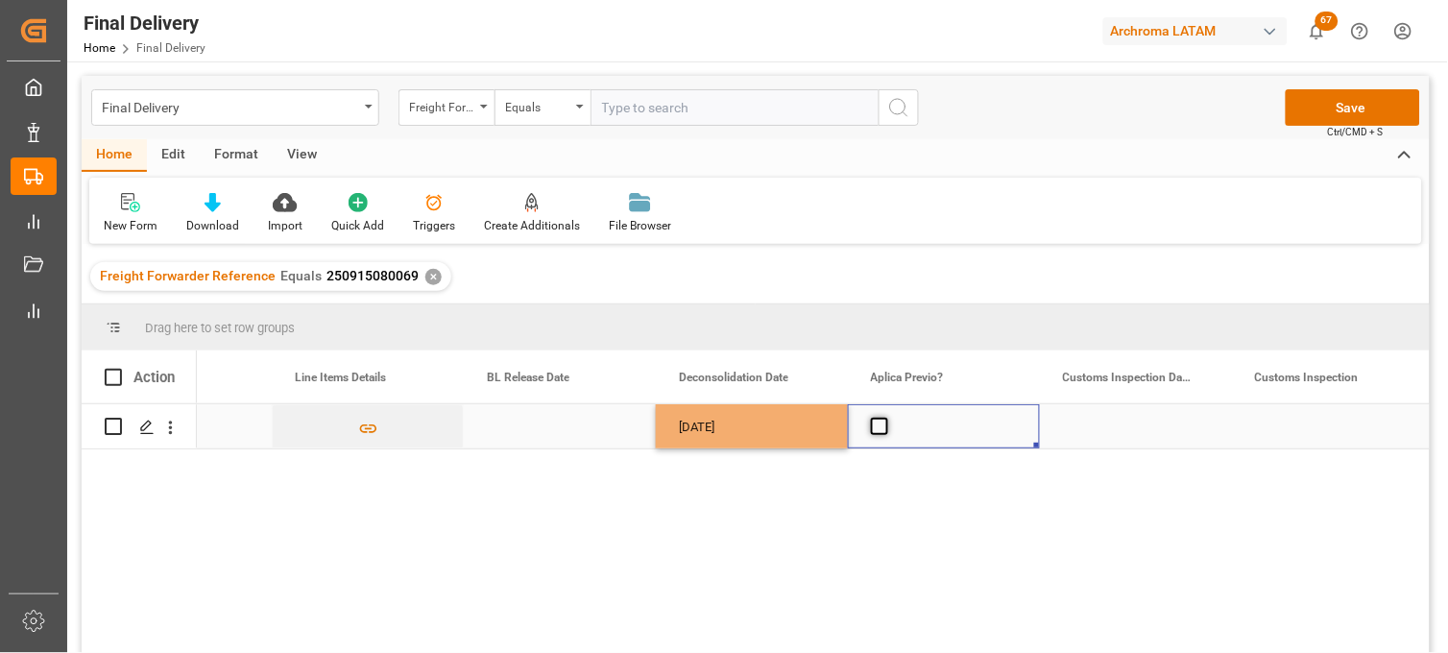
click at [880, 428] on span "Press SPACE to select this row." at bounding box center [879, 426] width 17 height 17
click at [885, 418] on input "Press SPACE to select this row." at bounding box center [885, 418] width 0 height 0
click at [1125, 425] on div "Press SPACE to select this row." at bounding box center [1136, 426] width 192 height 44
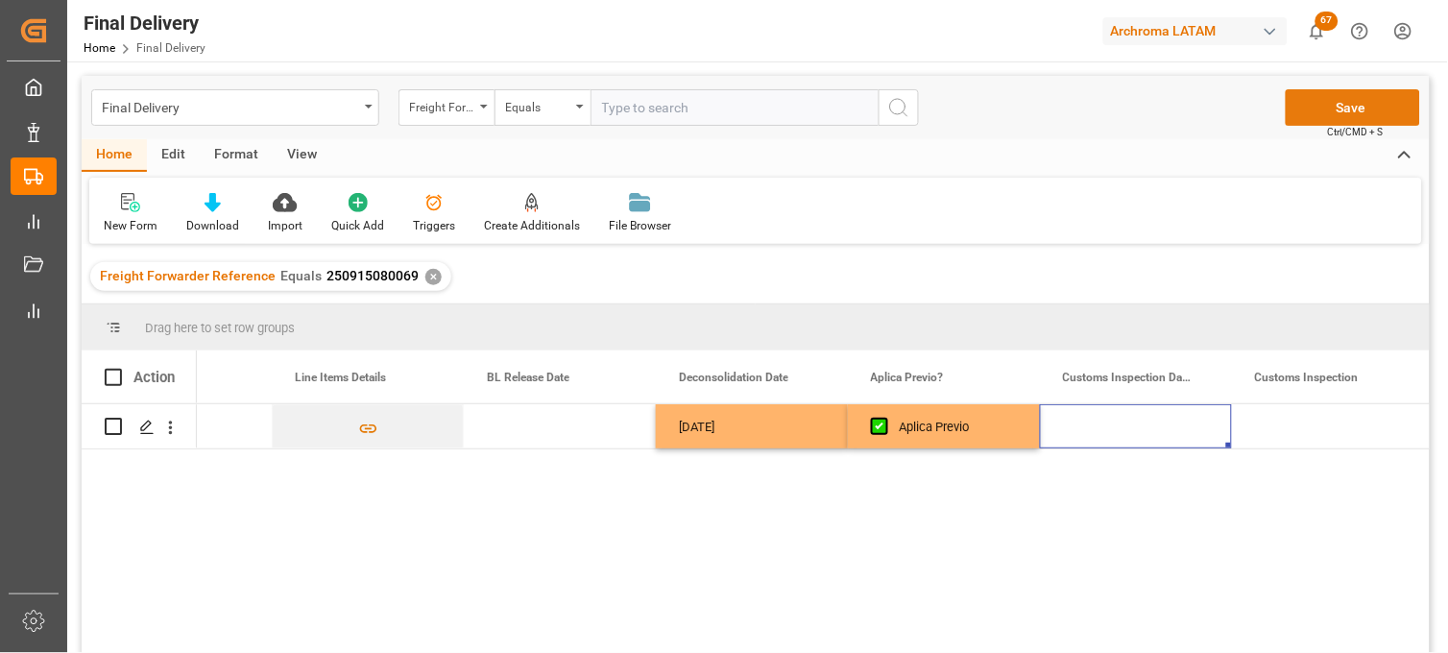
click at [1331, 106] on button "Save" at bounding box center [1353, 107] width 134 height 36
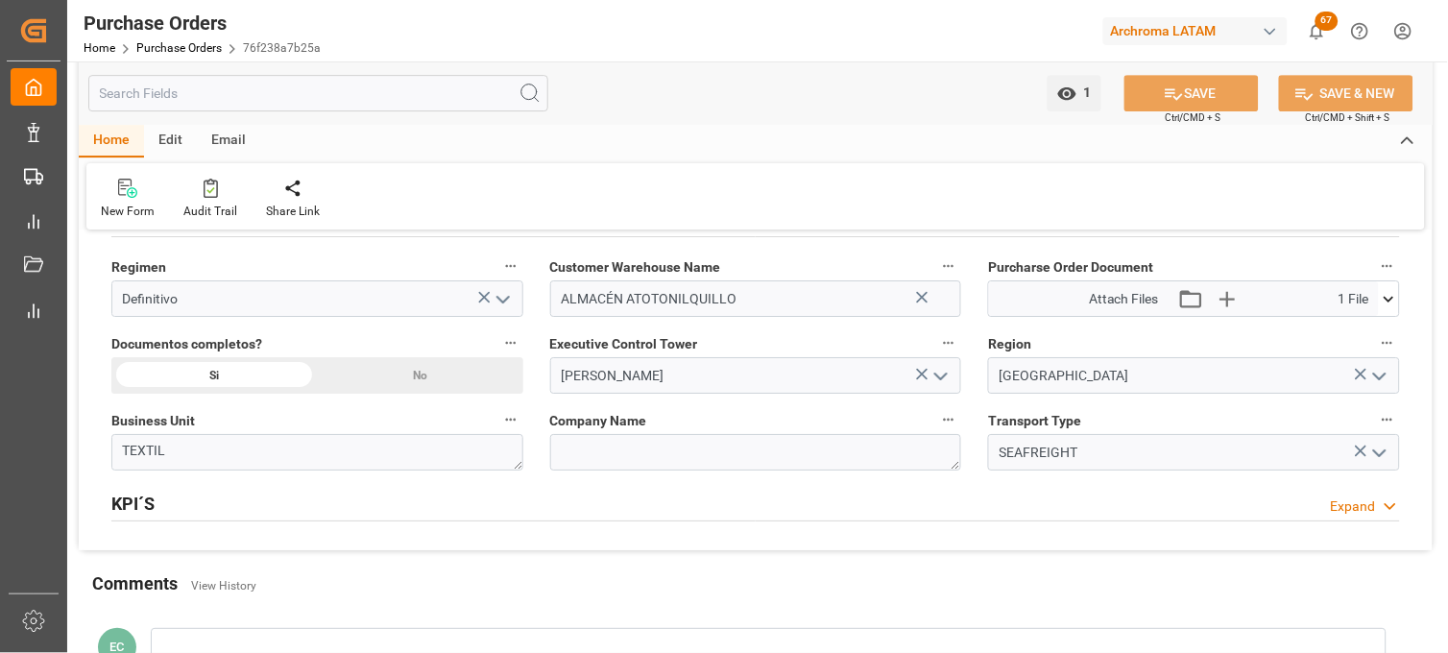
scroll to position [1387, 0]
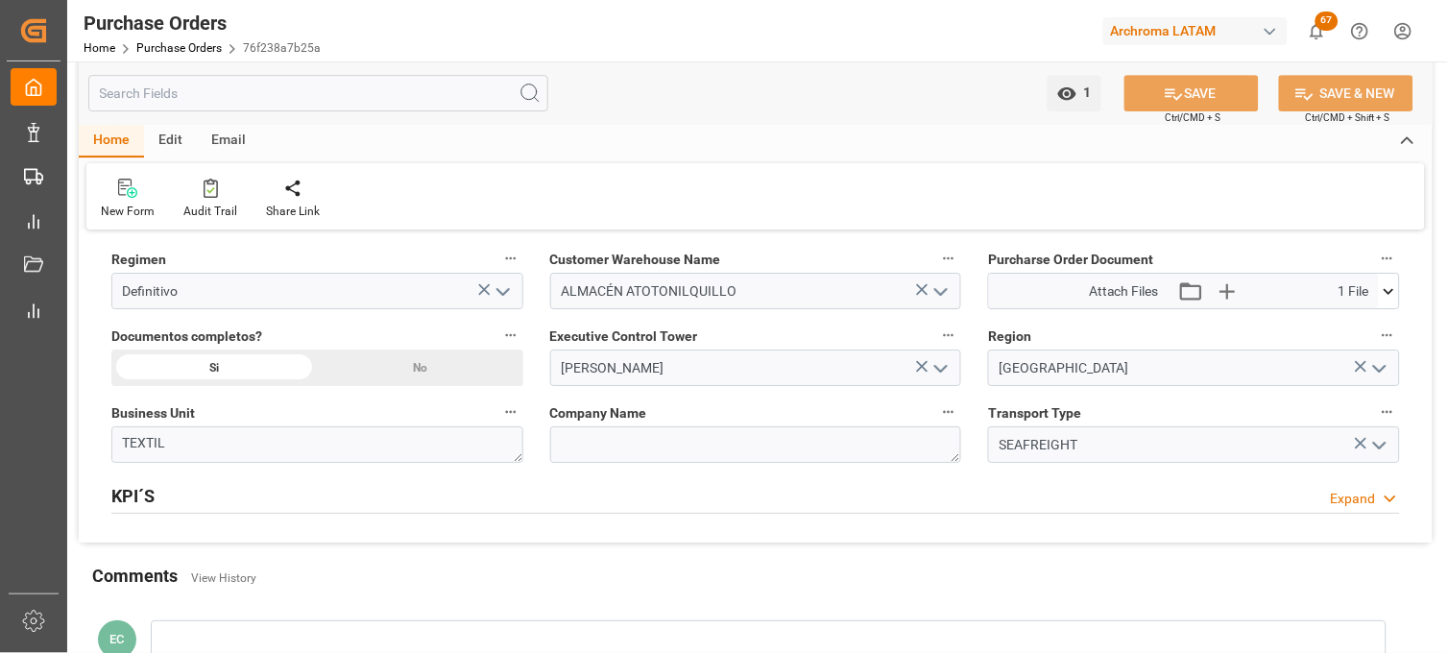
click at [1392, 291] on icon at bounding box center [1389, 291] width 11 height 6
click at [1374, 324] on icon at bounding box center [1378, 327] width 20 height 20
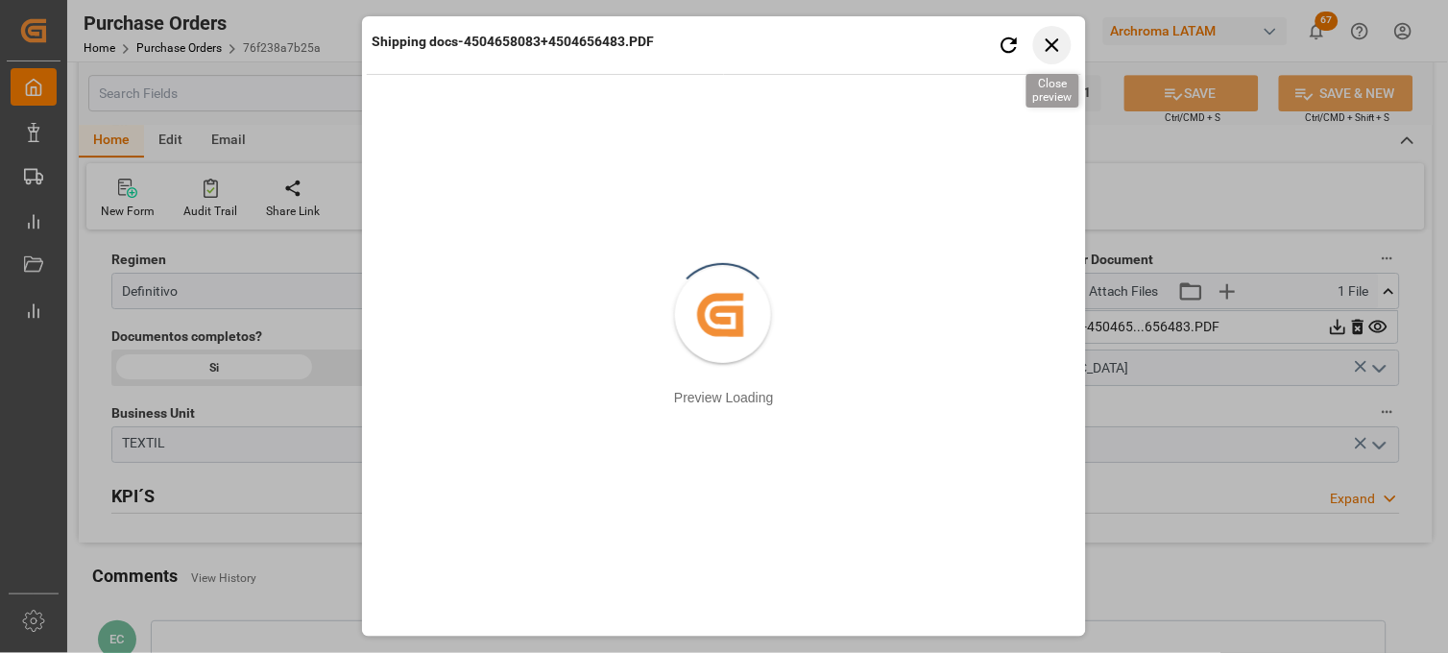
click at [1052, 42] on icon "button" at bounding box center [1053, 45] width 24 height 24
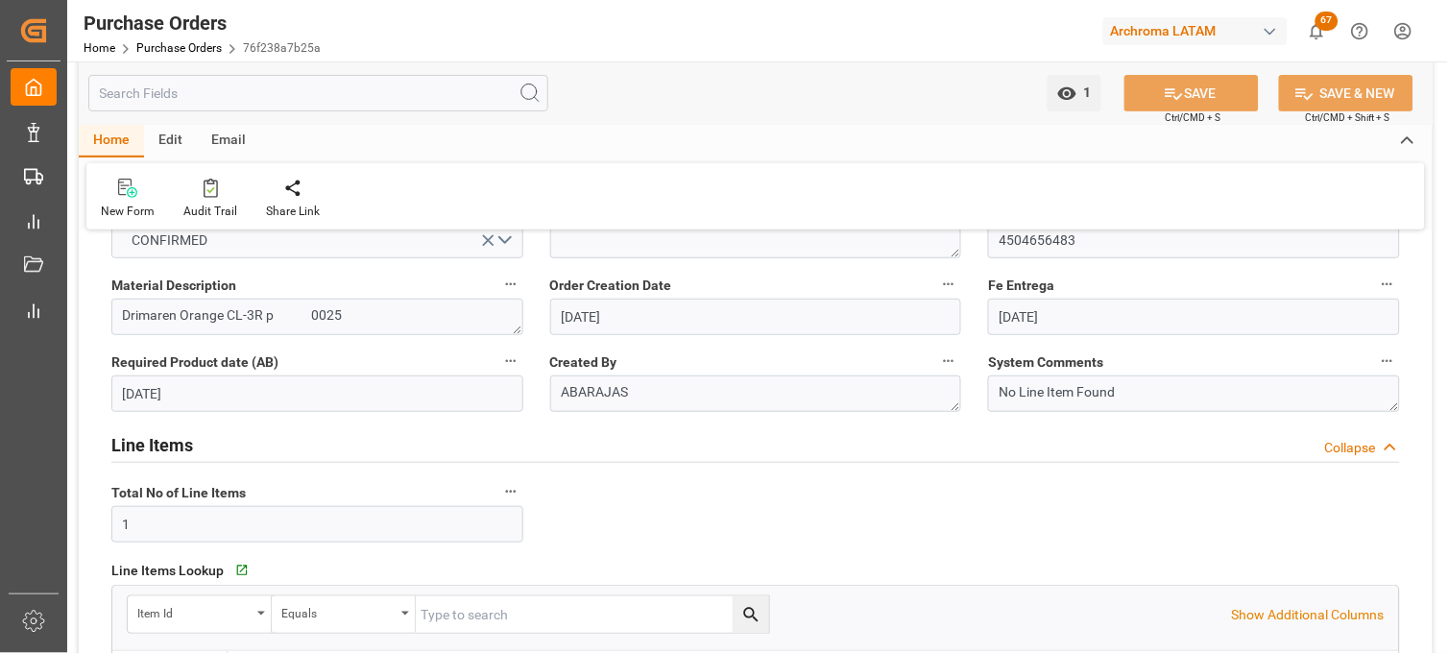
scroll to position [107, 0]
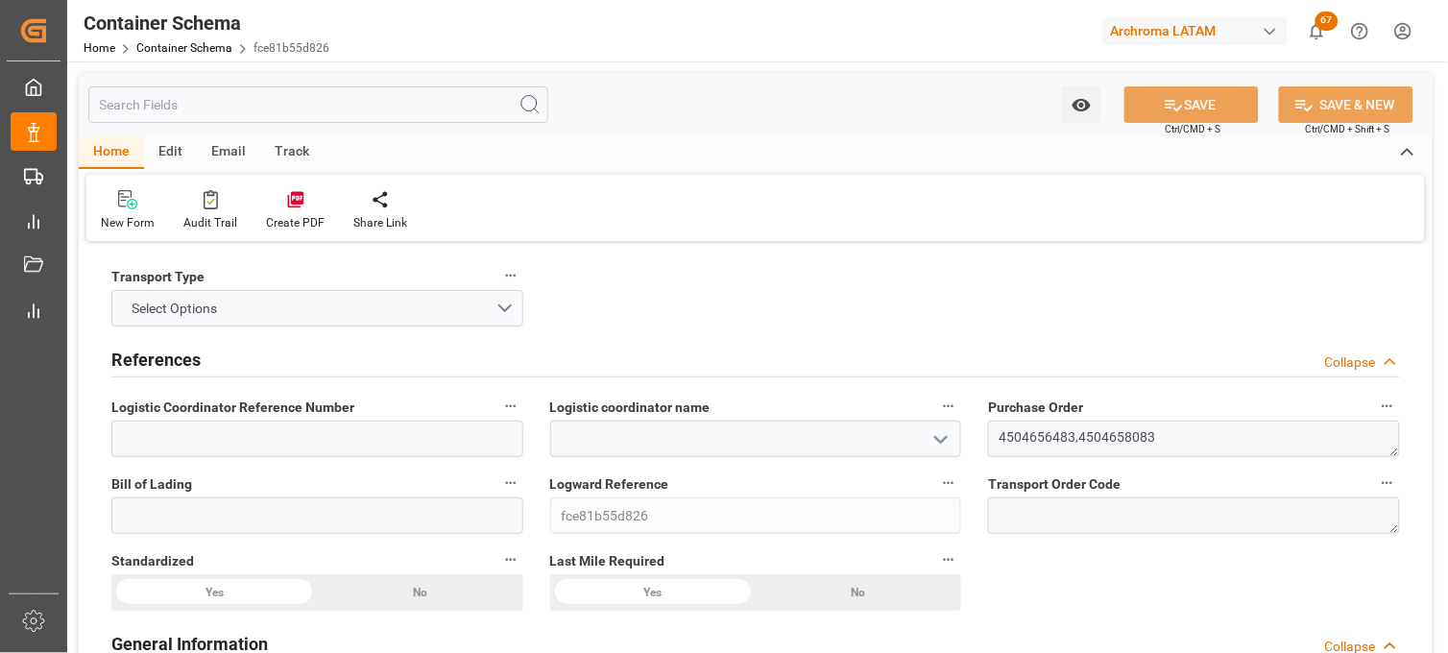
type input "0"
type input "2"
type input "218"
type input "5450"
type input "5864.2"
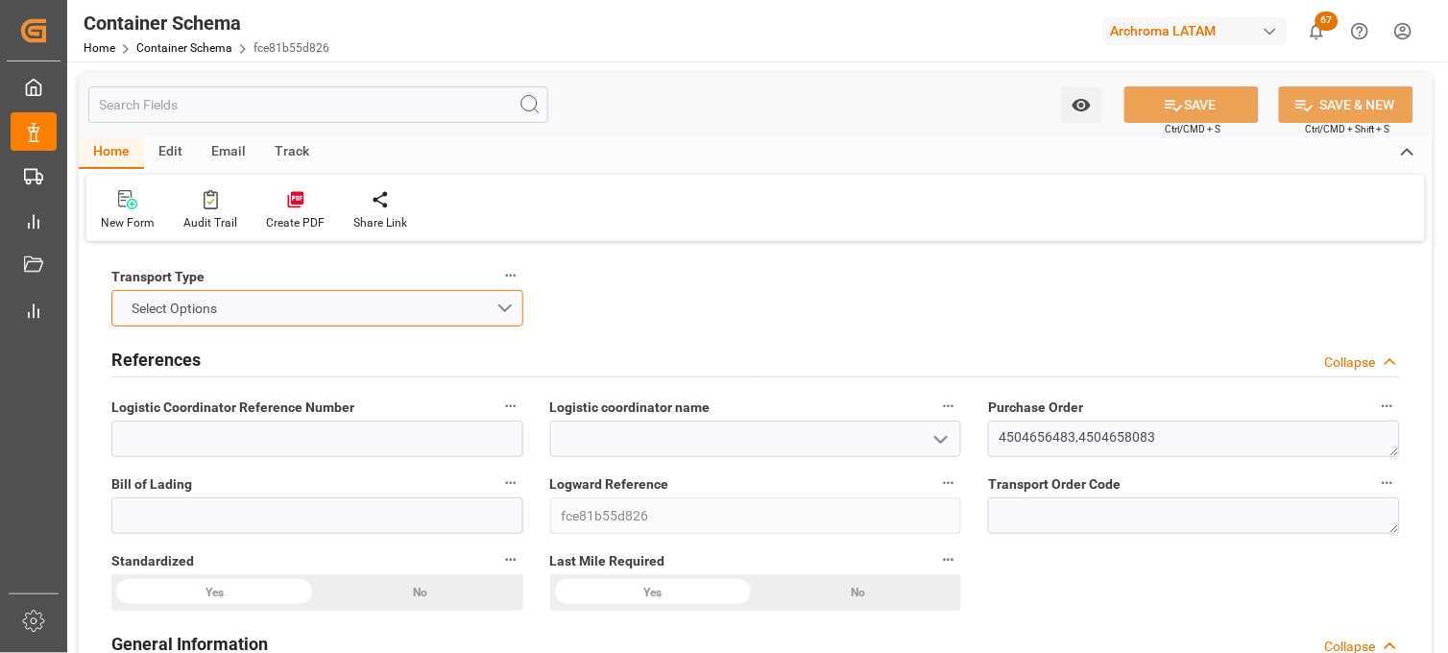
click at [499, 311] on button "Select Options" at bounding box center [317, 308] width 412 height 36
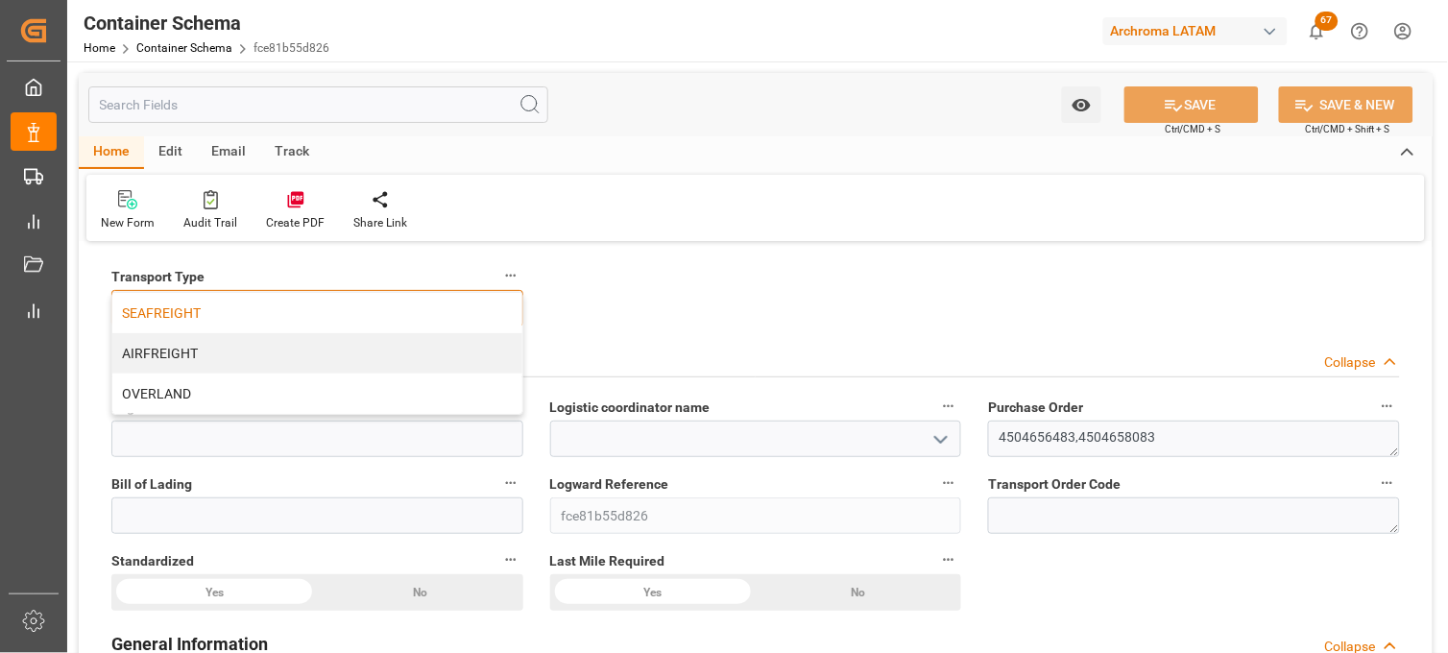
click at [184, 307] on div "SEAFREIGHT" at bounding box center [317, 313] width 410 height 40
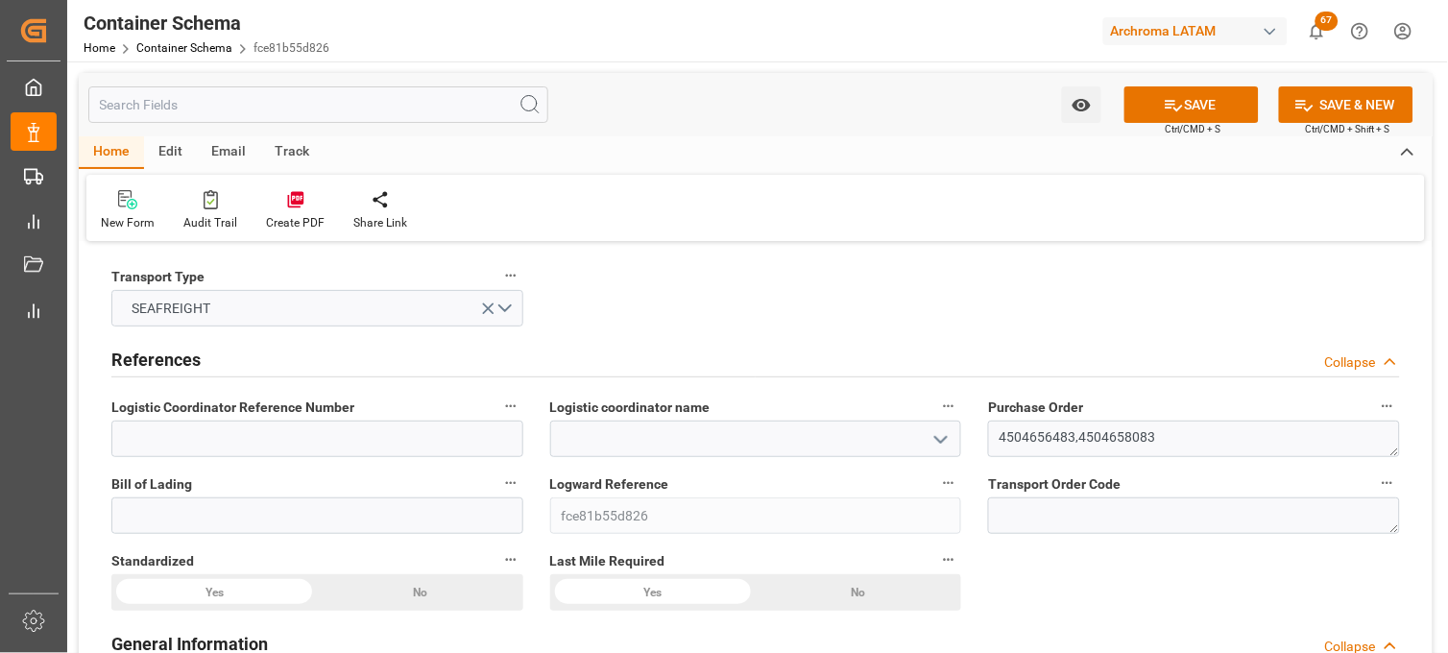
click at [939, 442] on icon "open menu" at bounding box center [941, 439] width 23 height 23
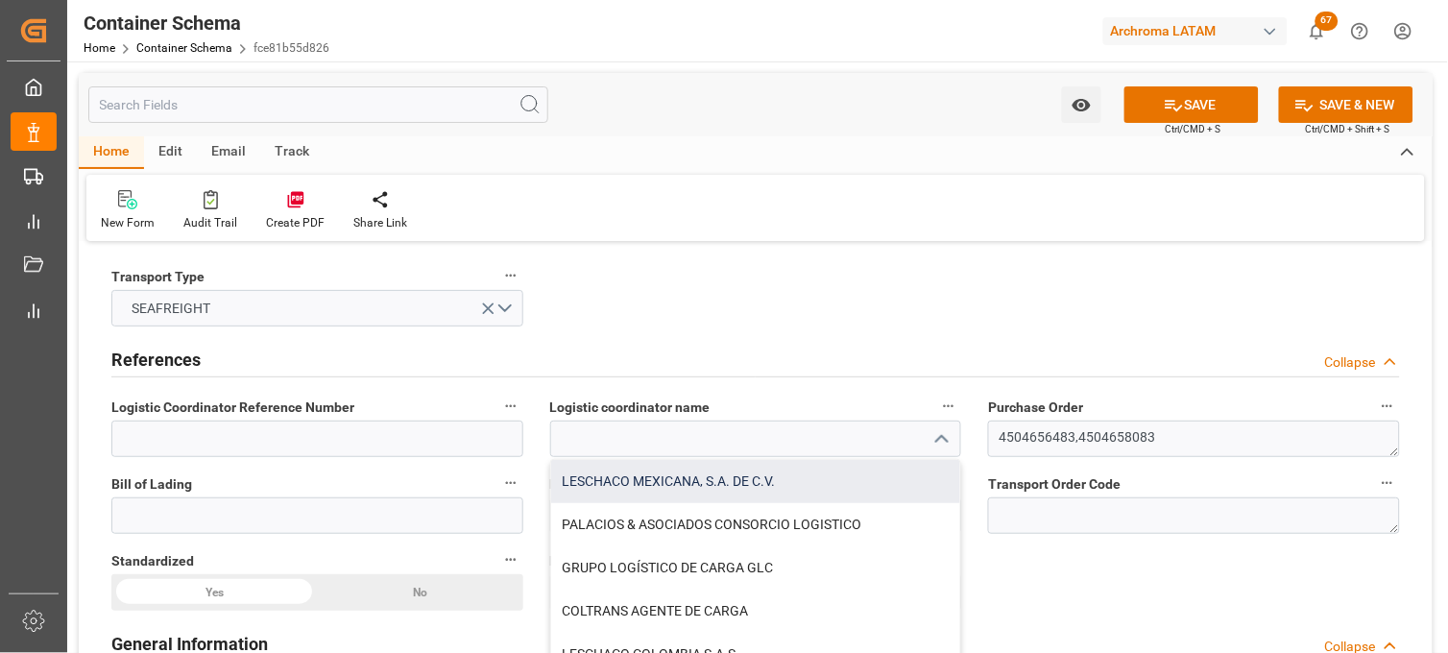
click at [636, 477] on div "LESCHACO MEXICANA, S.A. DE C.V." at bounding box center [756, 481] width 410 height 43
type input "LESCHACO MEXICANA, S.A. DE C.V."
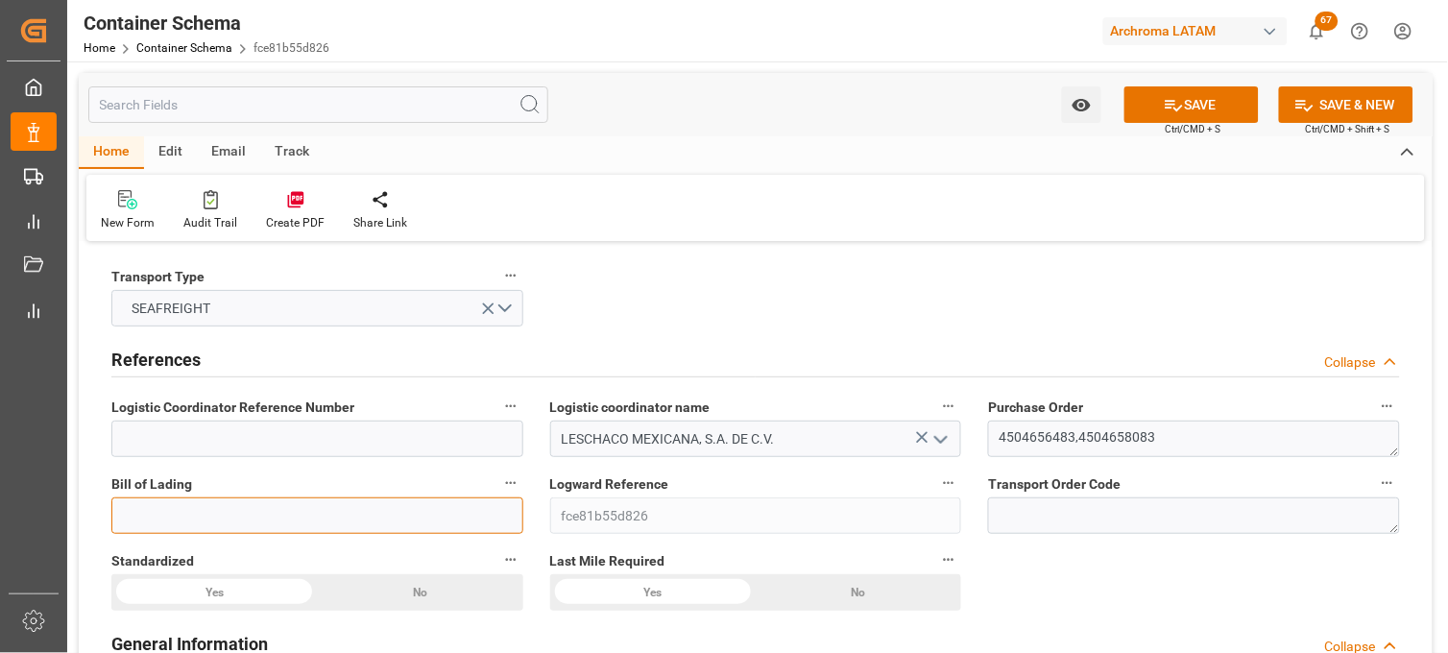
click at [262, 510] on input at bounding box center [317, 515] width 412 height 36
paste input "258684632"
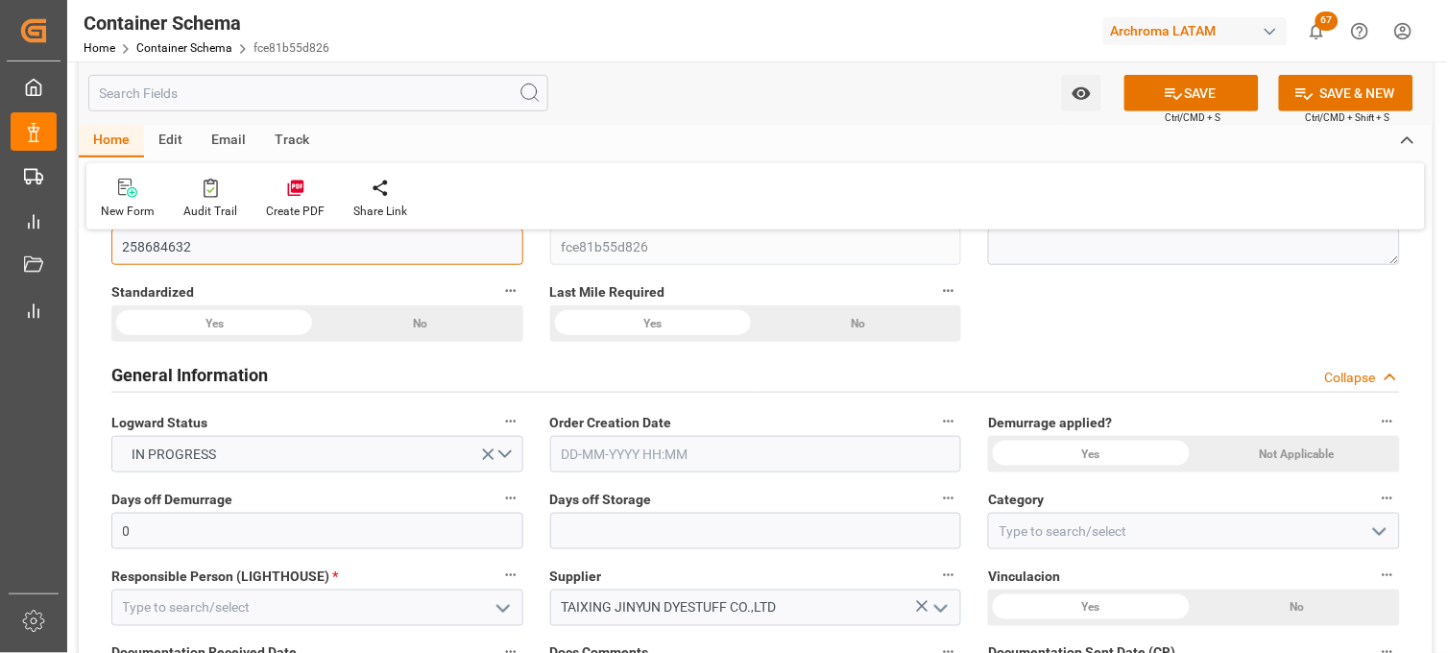
scroll to position [320, 0]
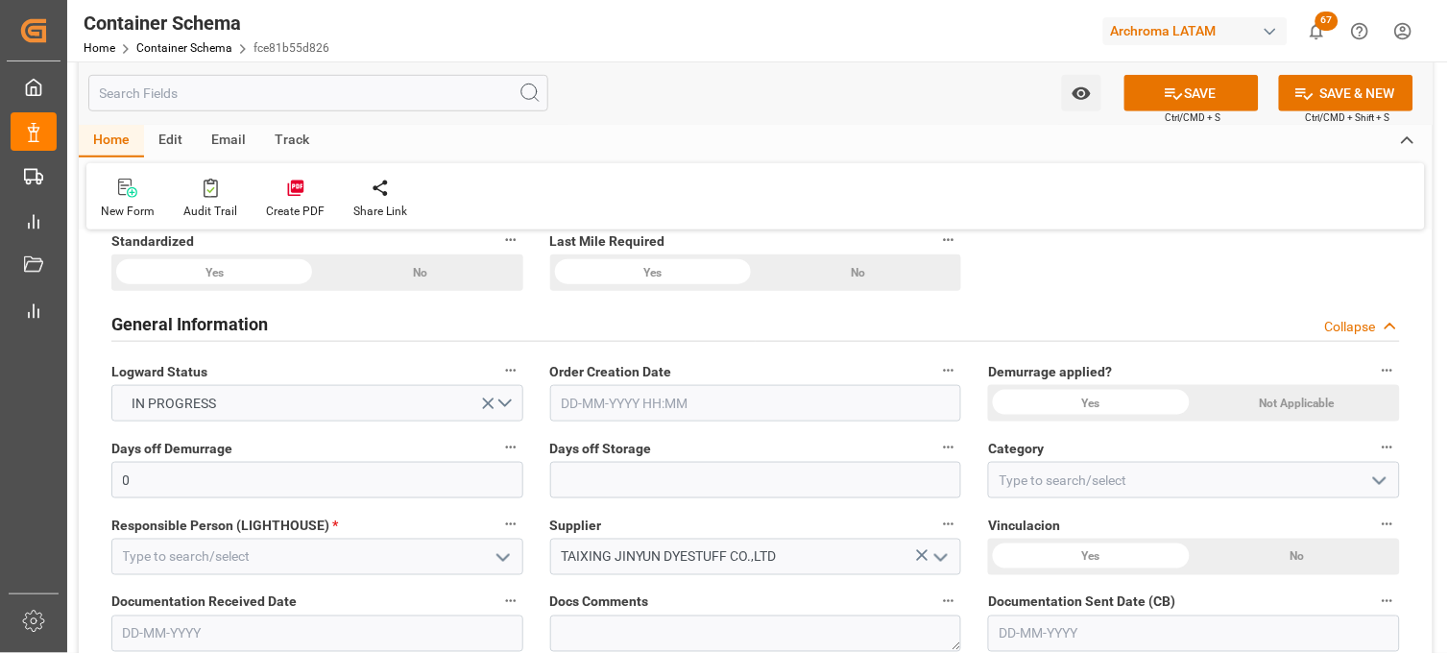
type input "258684632"
click at [627, 400] on input "text" at bounding box center [756, 403] width 412 height 36
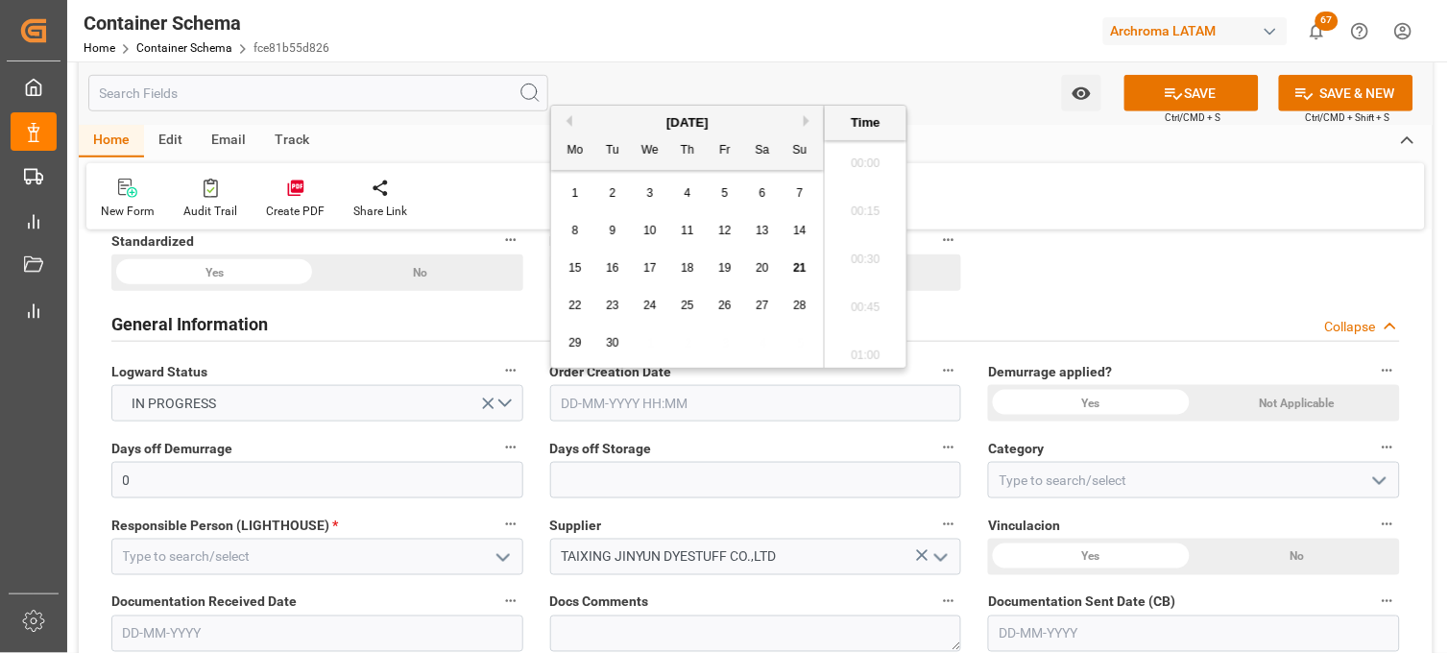
scroll to position [3223, 0]
click at [589, 199] on div "1 2 3 4 5 6 7" at bounding box center [688, 193] width 262 height 37
click at [797, 264] on span "21" at bounding box center [799, 267] width 12 height 13
click at [859, 205] on li "17:00" at bounding box center [866, 206] width 82 height 48
type input "[DATE] 17:00"
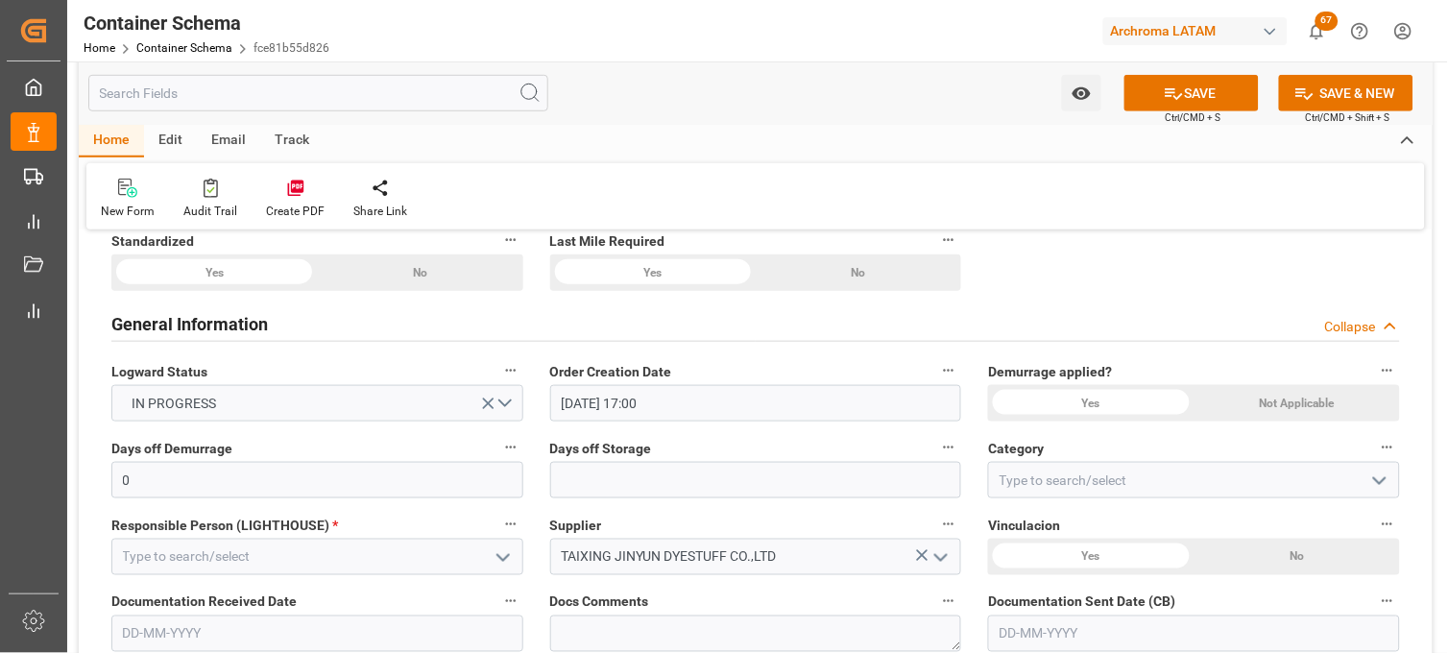
click at [1066, 404] on div "Yes" at bounding box center [1090, 403] width 205 height 36
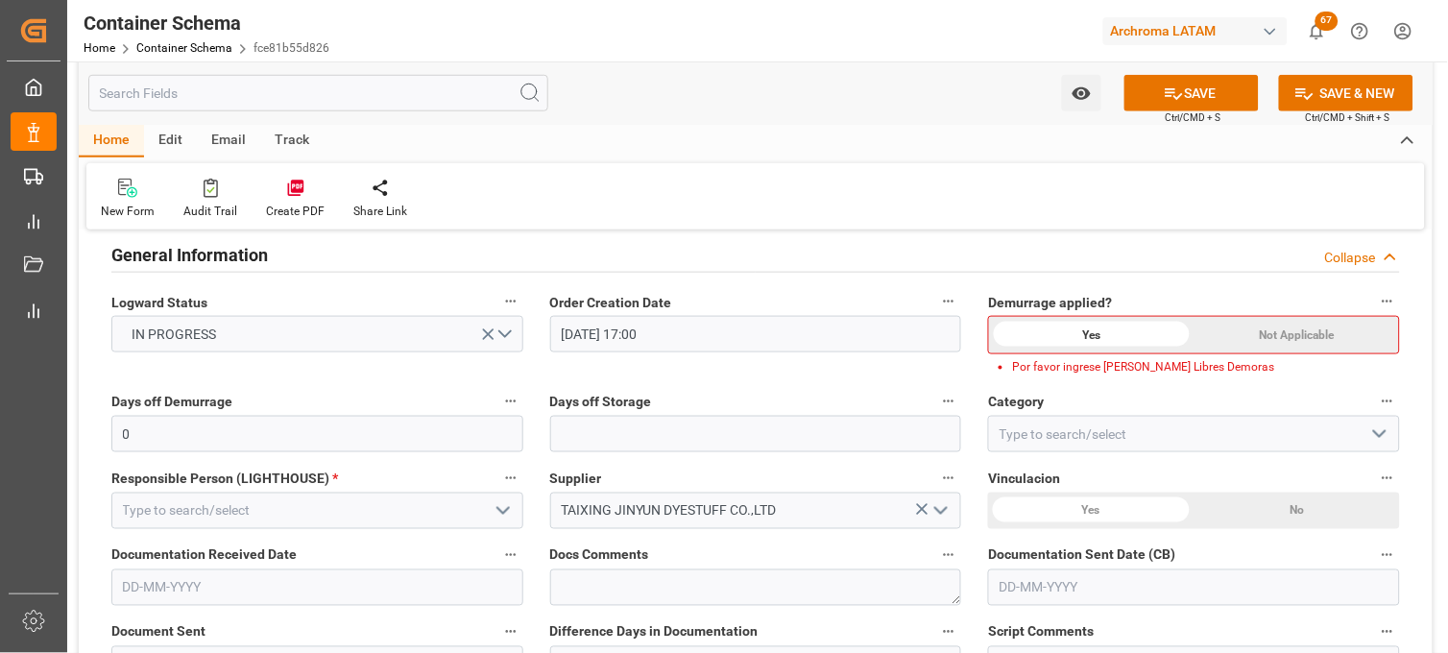
scroll to position [426, 0]
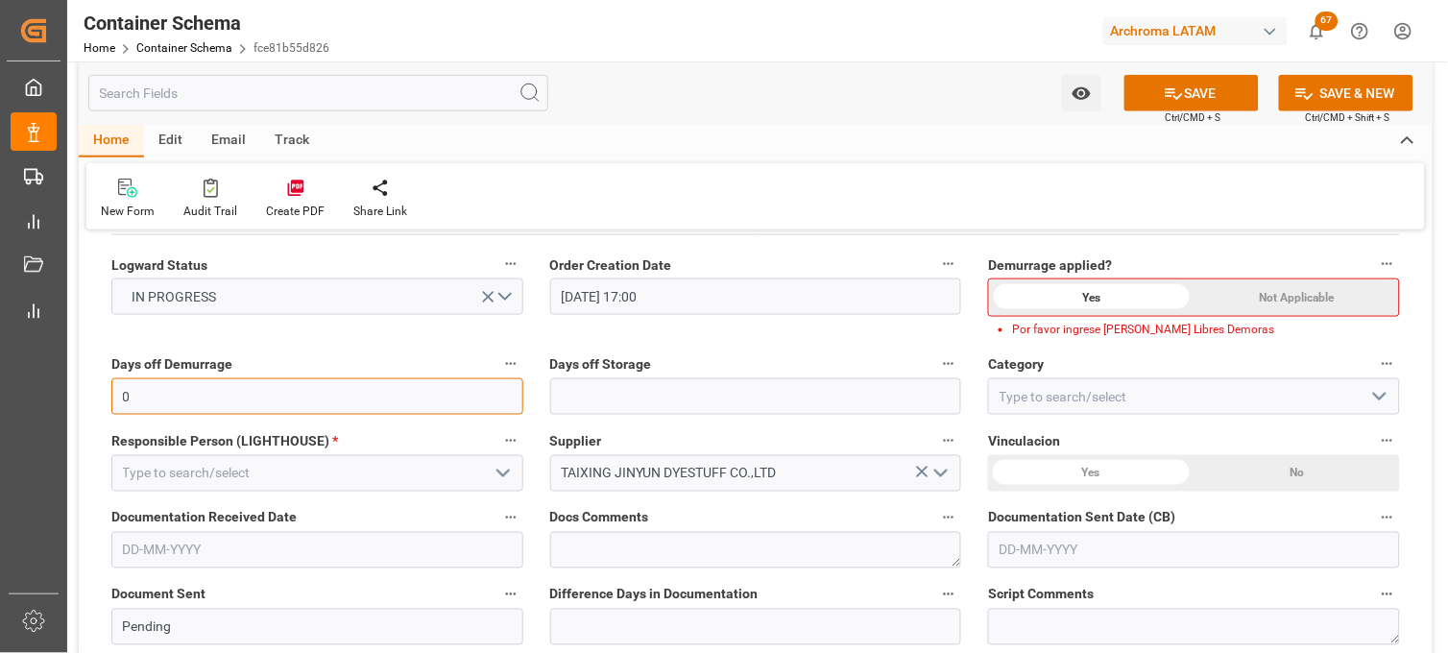
click at [432, 404] on input "0" at bounding box center [317, 396] width 412 height 36
drag, startPoint x: 408, startPoint y: 391, endPoint x: 211, endPoint y: 391, distance: 196.9
click at [211, 391] on input "0" at bounding box center [317, 396] width 412 height 36
type input "10"
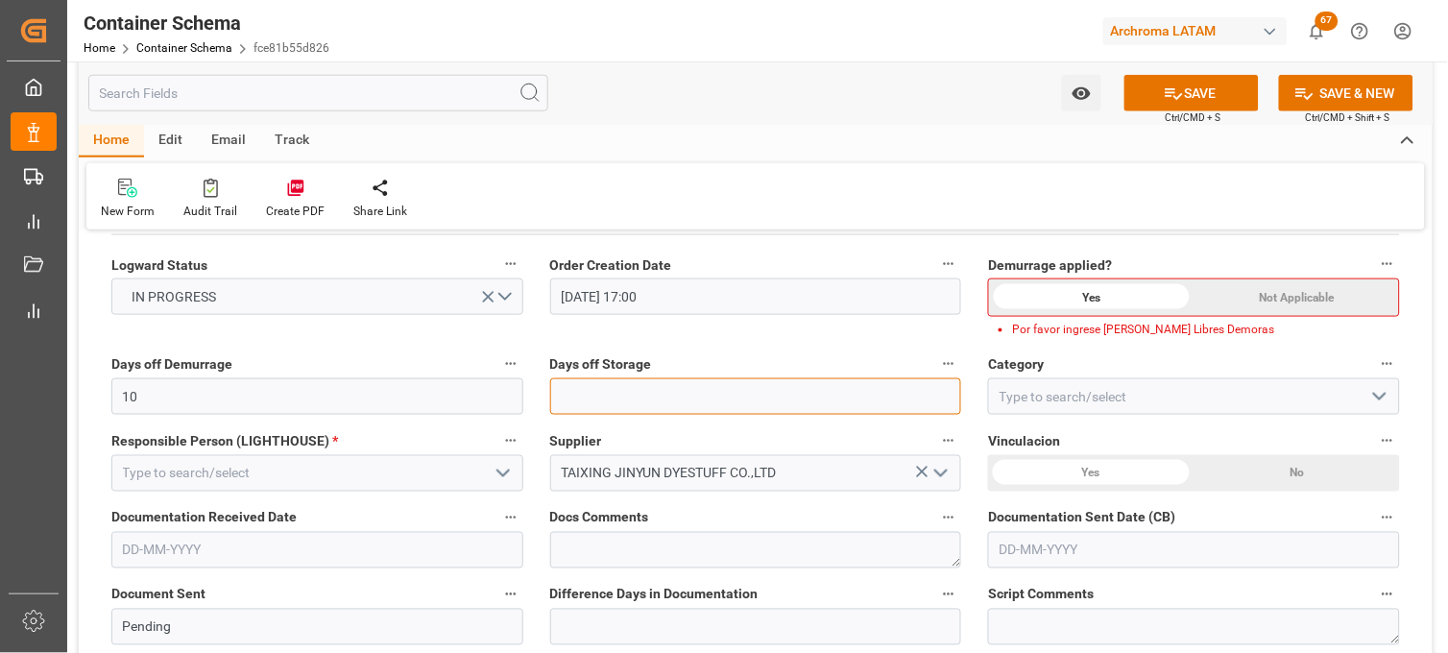
click at [663, 399] on input "text" at bounding box center [756, 396] width 412 height 36
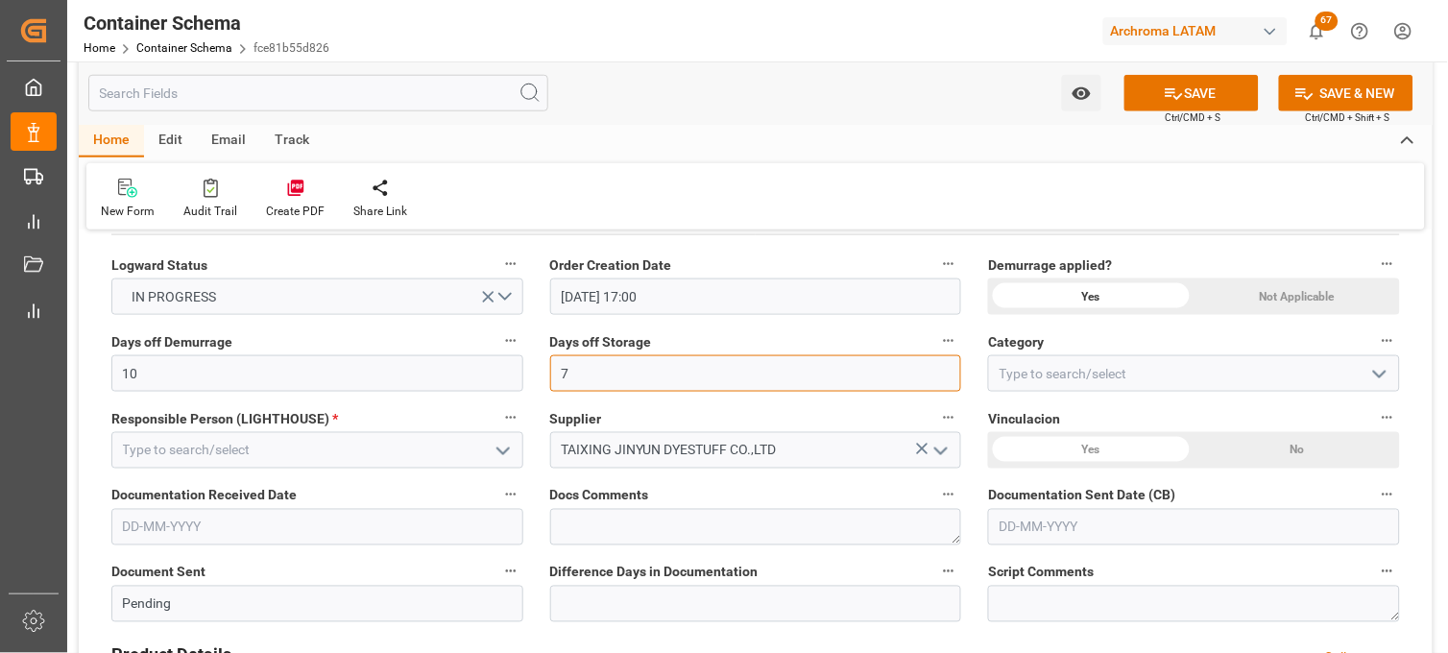
type input "7"
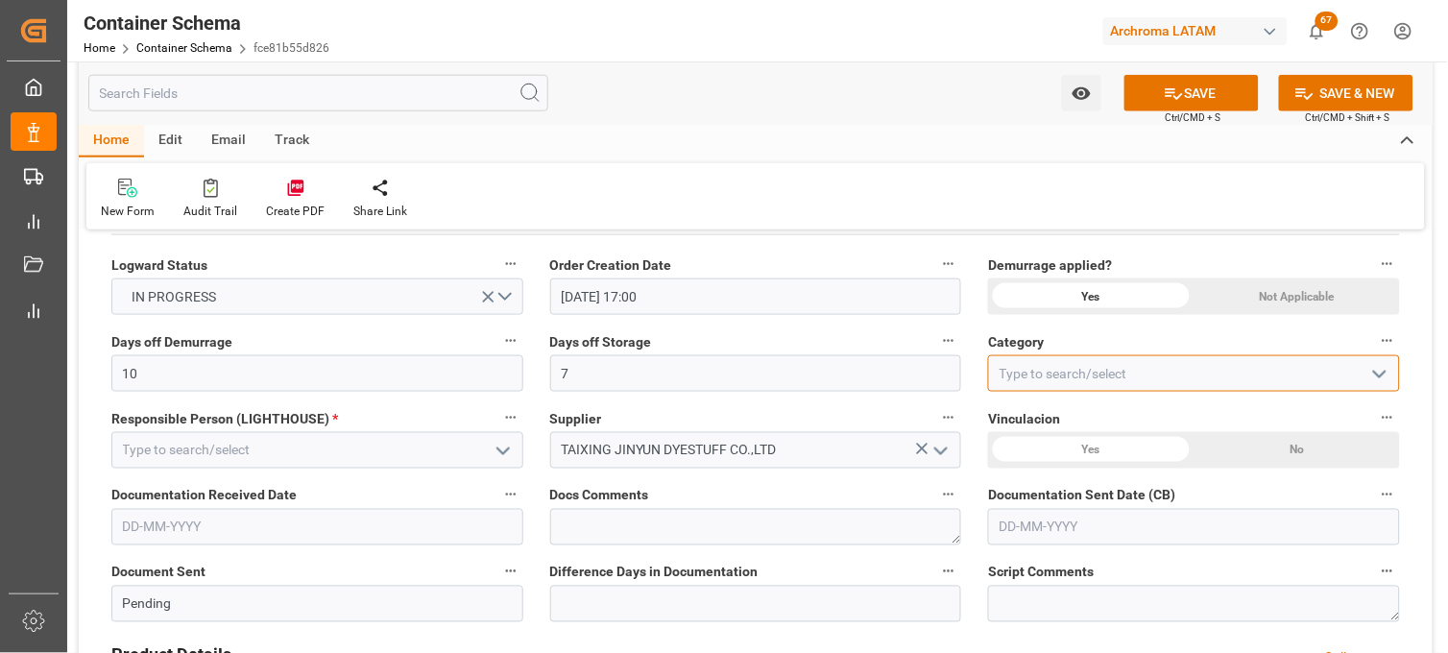
click at [1026, 373] on input at bounding box center [1194, 373] width 412 height 36
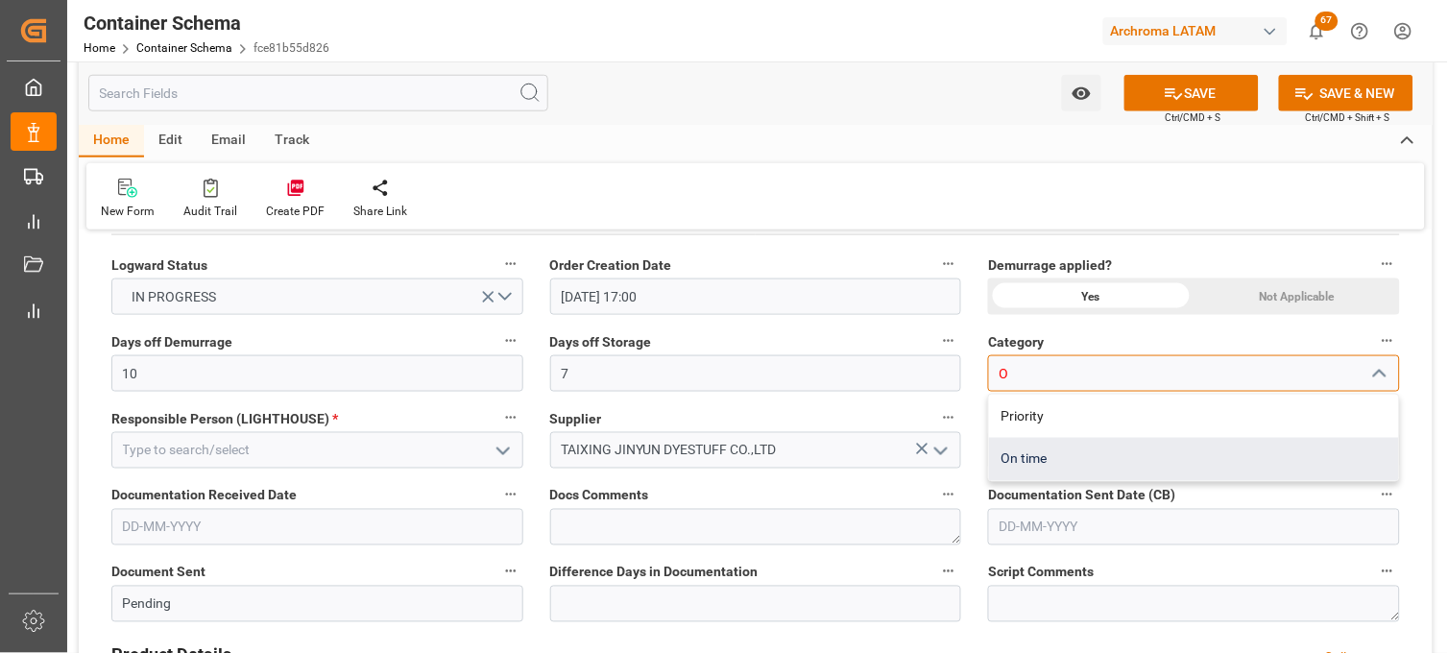
drag, startPoint x: 1051, startPoint y: 419, endPoint x: 1048, endPoint y: 449, distance: 30.9
click at [1048, 449] on div "Priority On time" at bounding box center [1194, 438] width 410 height 86
click at [1043, 451] on div "On time" at bounding box center [1194, 459] width 410 height 43
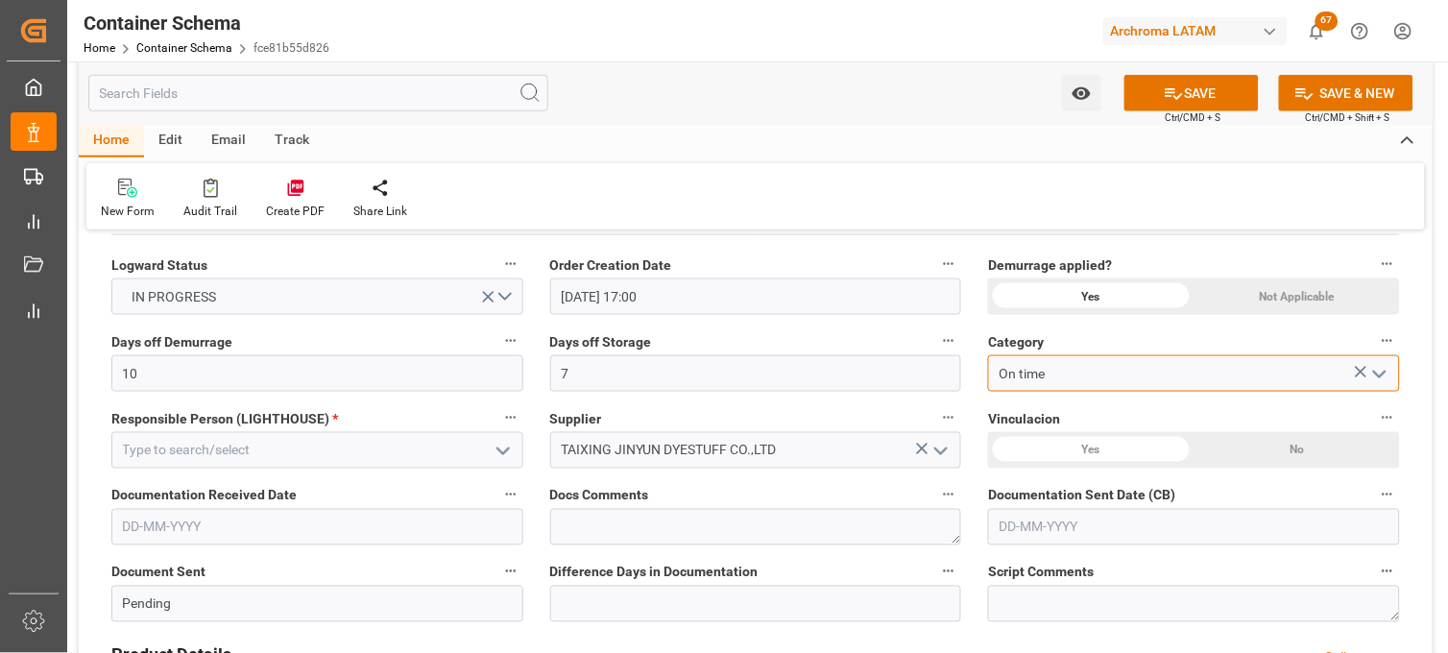
type input "On time"
click at [495, 444] on icon "open menu" at bounding box center [503, 451] width 23 height 23
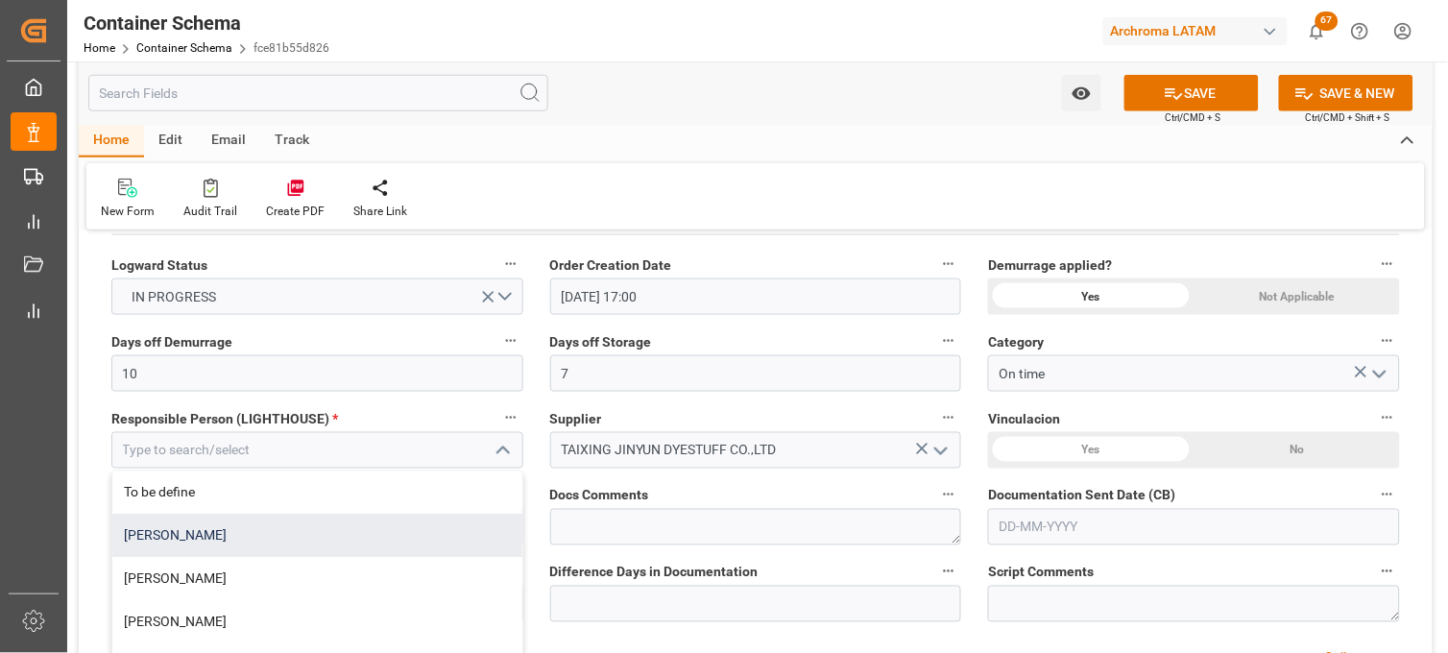
click at [292, 543] on div "[PERSON_NAME]" at bounding box center [317, 536] width 410 height 43
type input "[PERSON_NAME]"
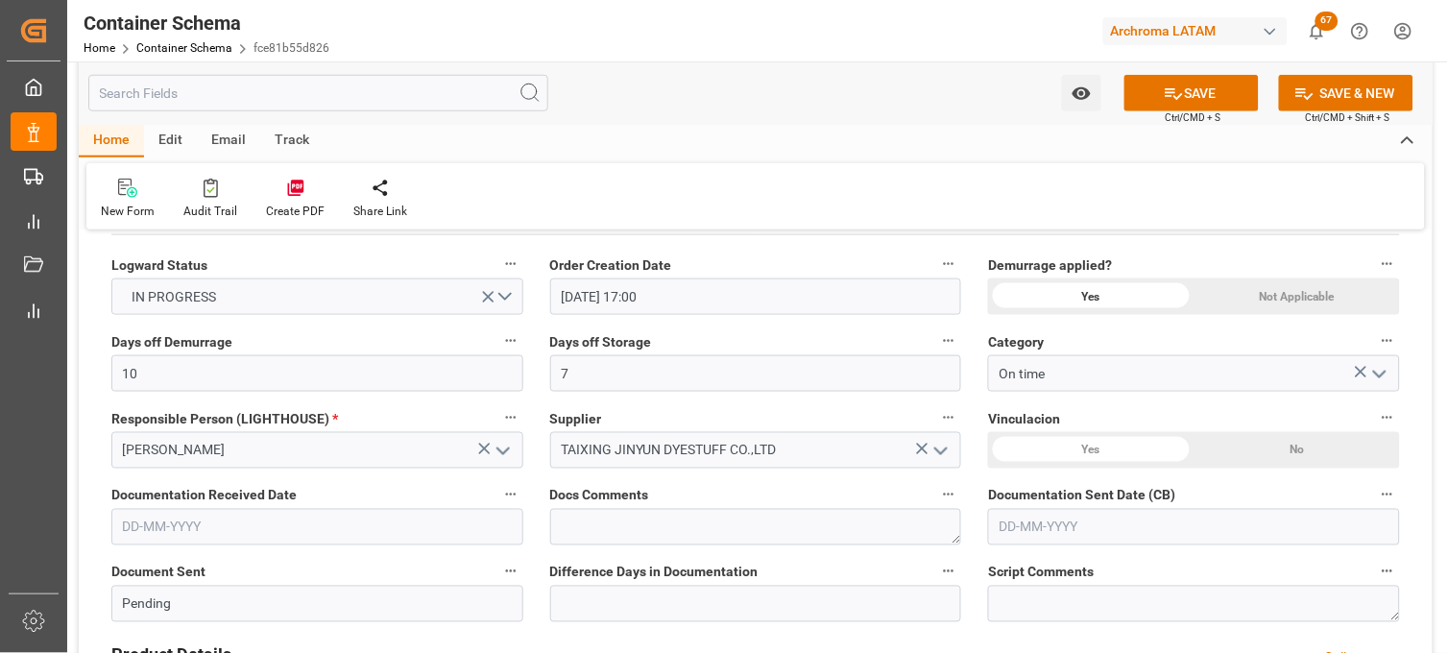
click at [1261, 447] on div "No" at bounding box center [1297, 450] width 205 height 36
click at [202, 531] on input "text" at bounding box center [317, 527] width 412 height 36
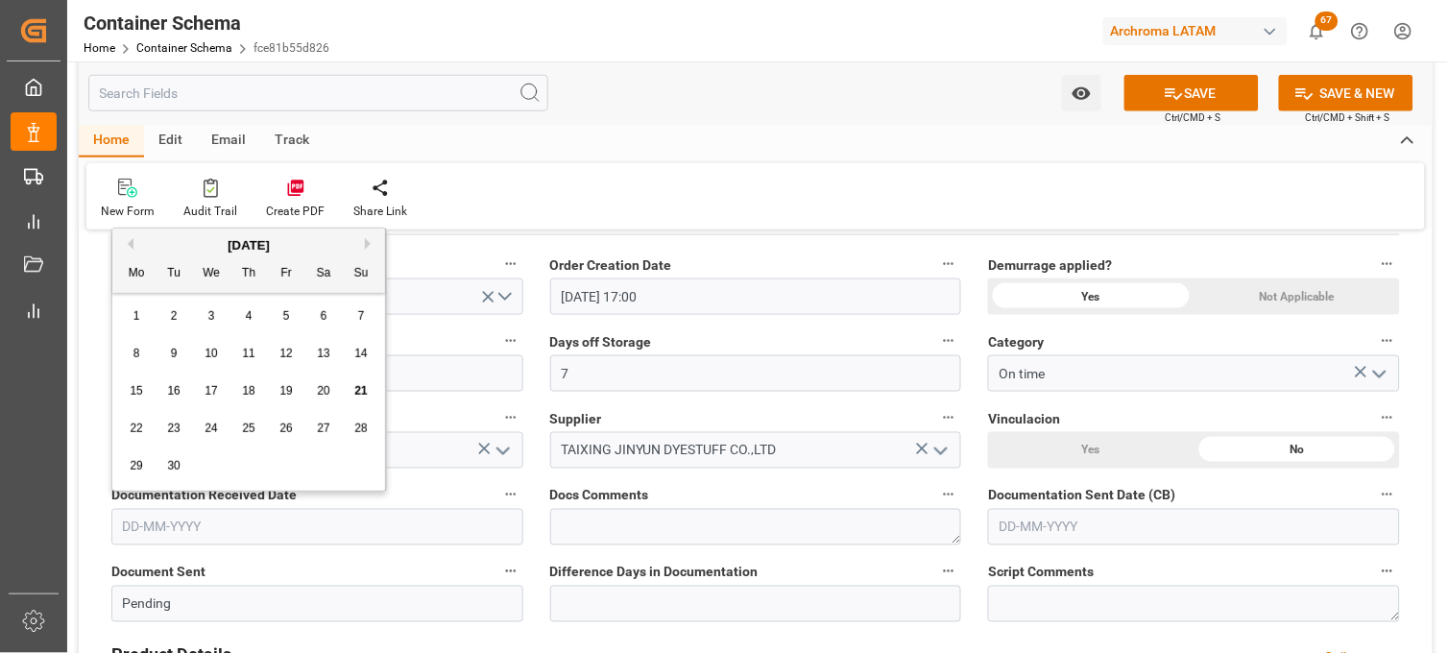
click at [146, 335] on div "8 9 10 11 12 13 14" at bounding box center [249, 353] width 262 height 37
click at [254, 399] on div "18" at bounding box center [249, 391] width 24 height 23
type input "[DATE]"
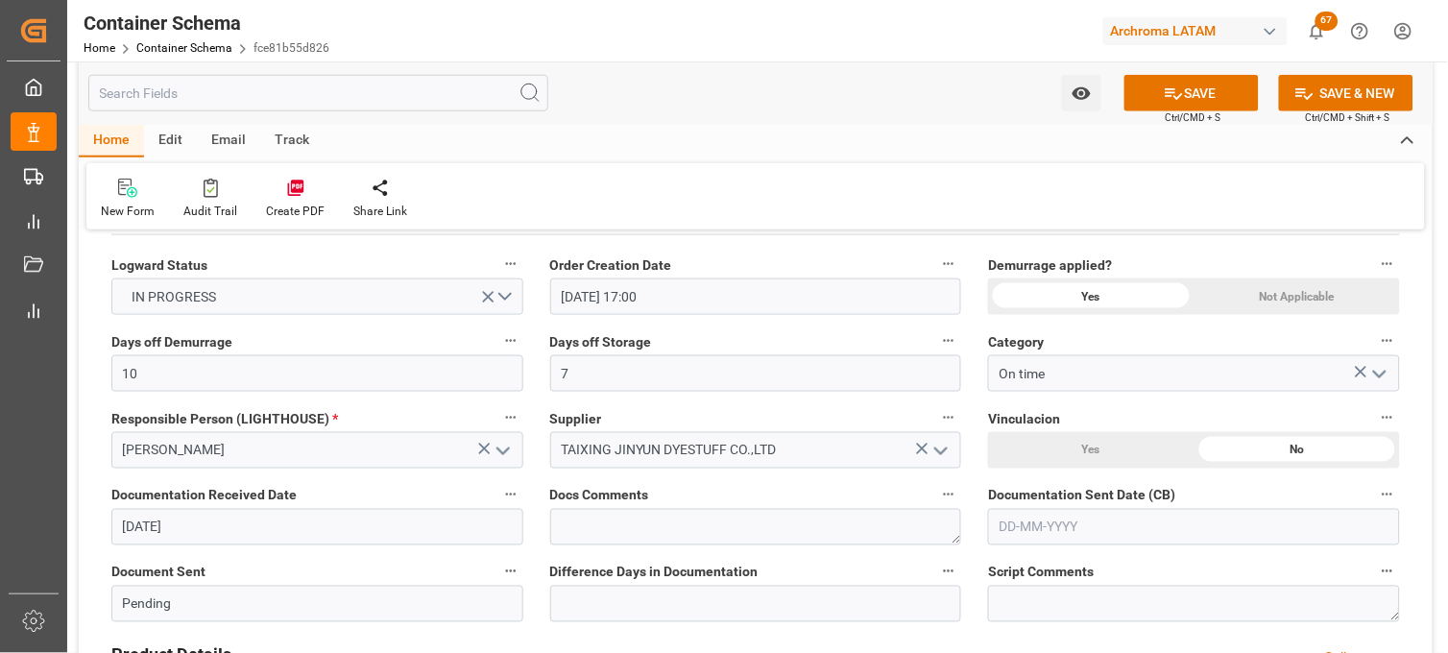
click at [1039, 525] on input "text" at bounding box center [1194, 527] width 412 height 36
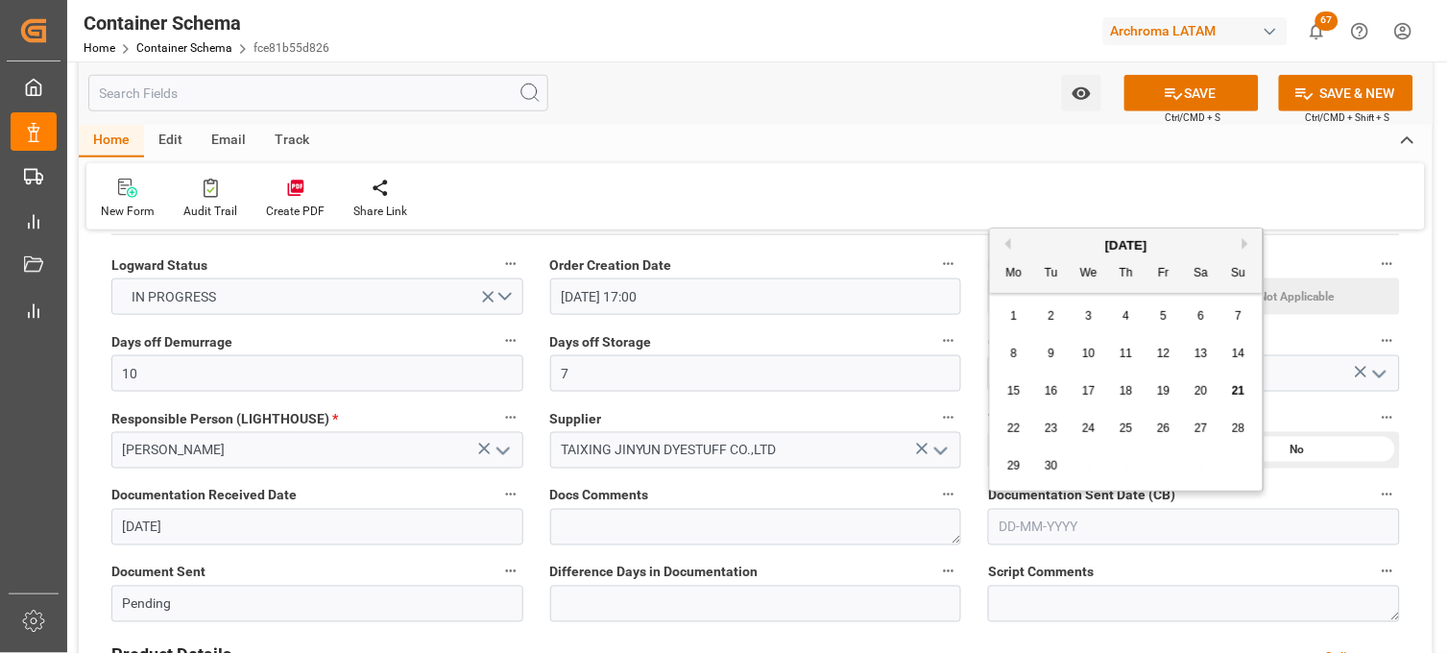
click at [1024, 482] on div "29 30 1 2 3 4 5" at bounding box center [1127, 465] width 262 height 37
click at [1241, 395] on span "21" at bounding box center [1238, 390] width 12 height 13
type input "[DATE]"
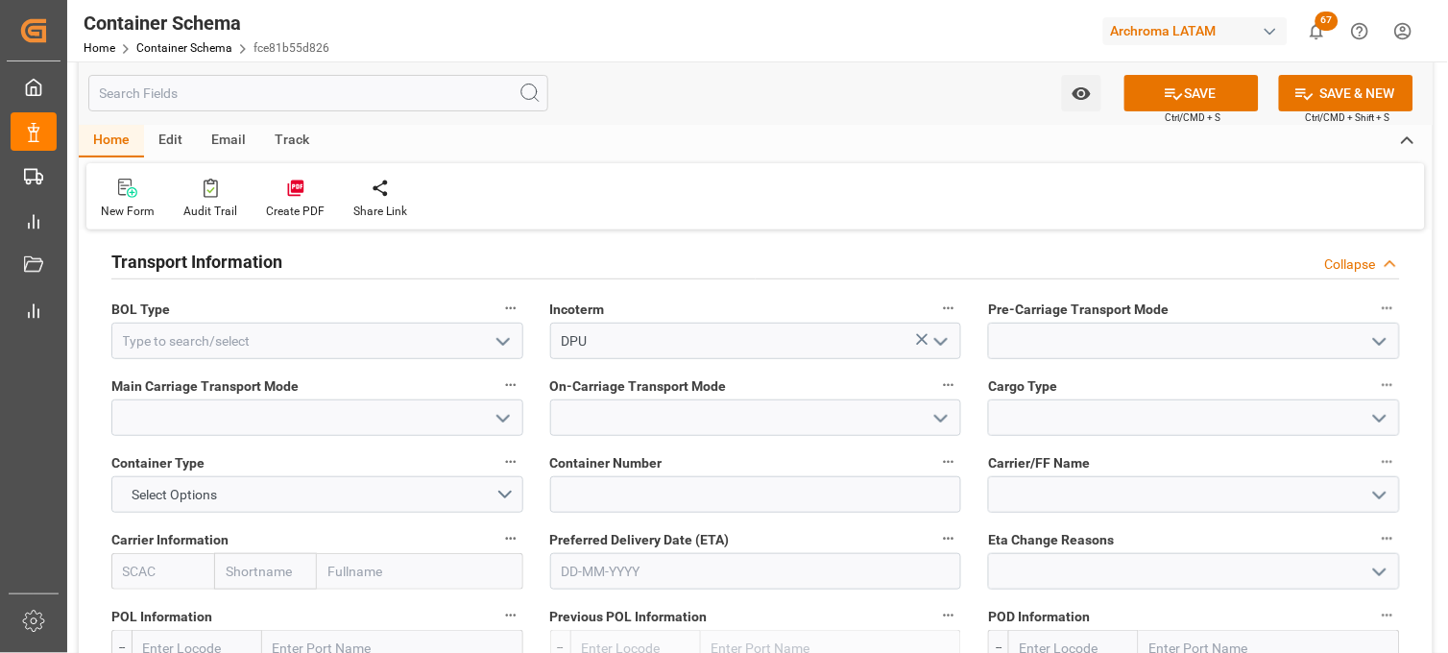
scroll to position [1706, 0]
click at [507, 332] on icon "open menu" at bounding box center [503, 340] width 23 height 23
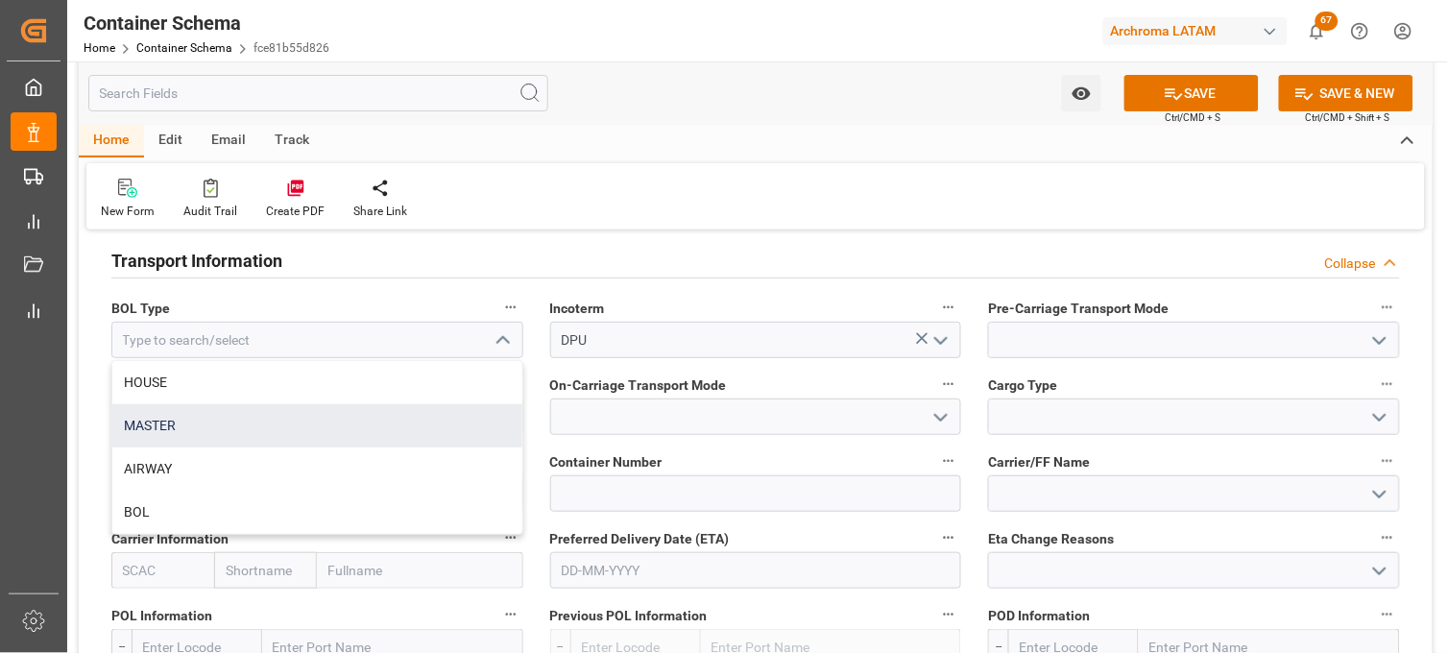
click at [205, 427] on div "MASTER" at bounding box center [317, 425] width 410 height 43
type input "MASTER"
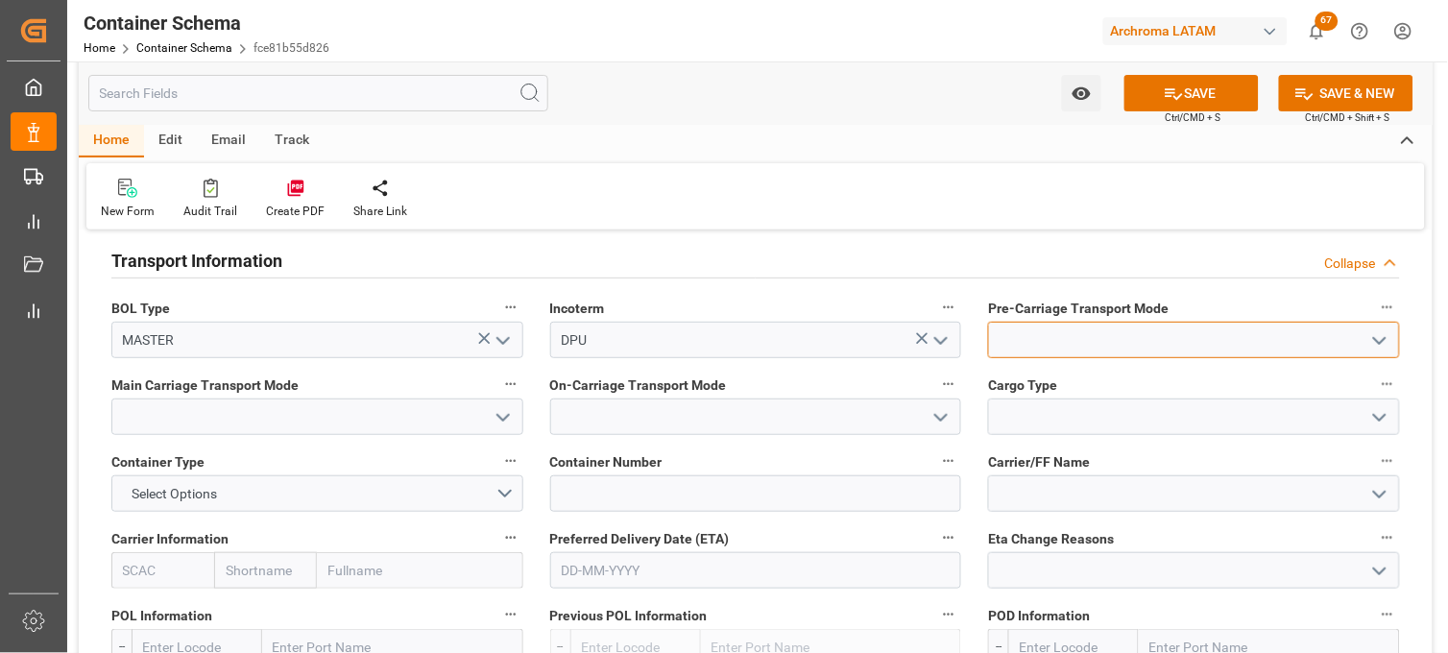
click at [1019, 348] on input at bounding box center [1194, 340] width 412 height 36
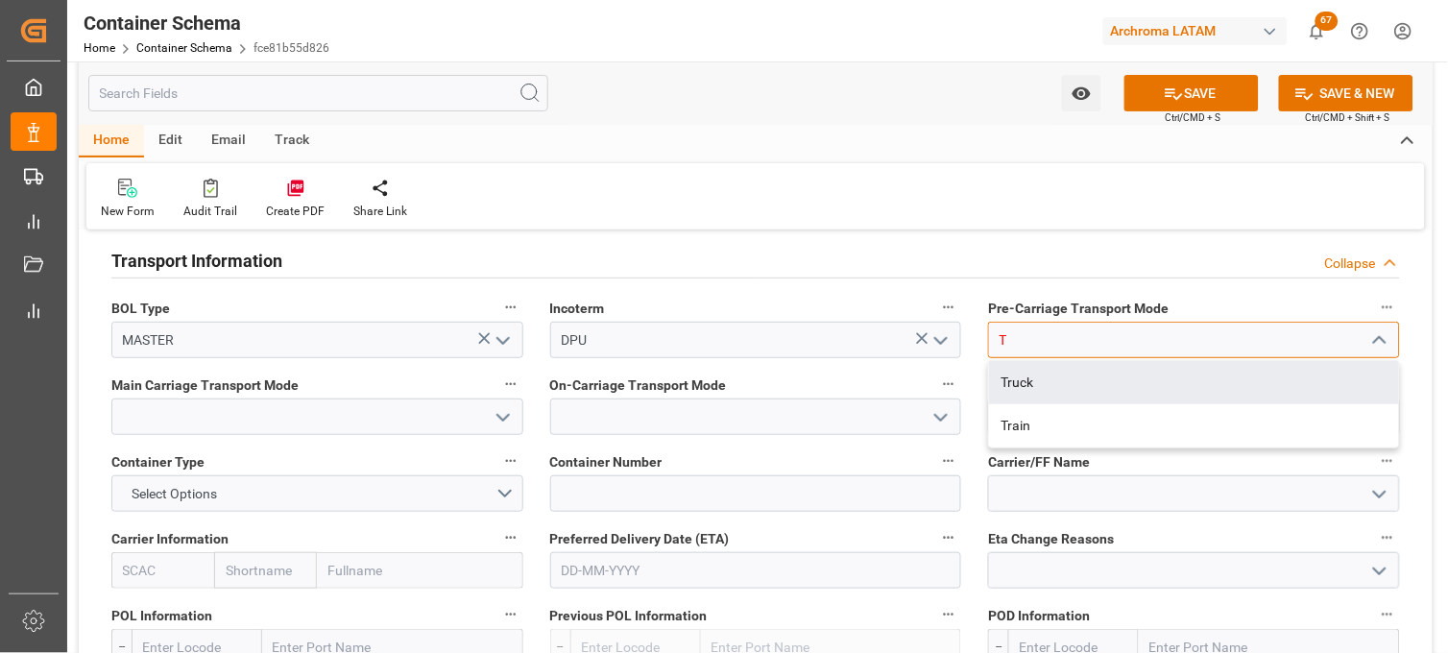
click at [1016, 372] on div "Truck" at bounding box center [1194, 382] width 410 height 43
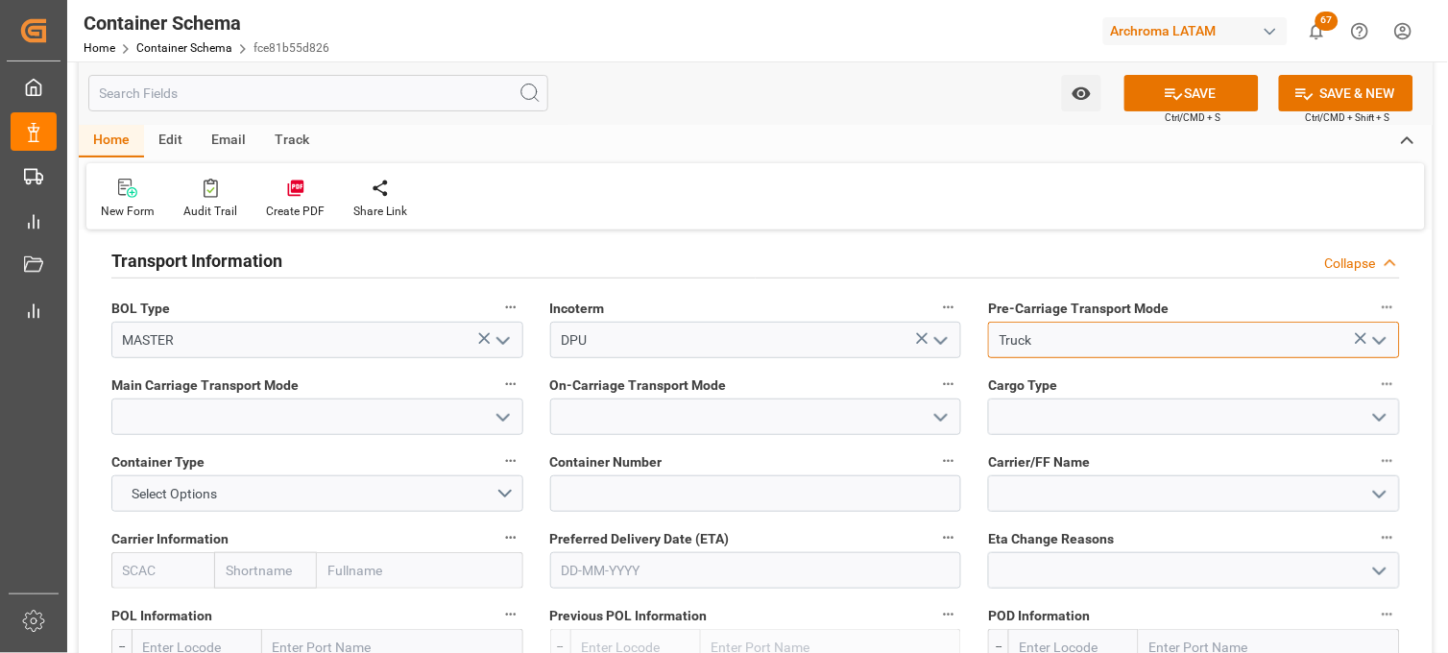
type input "Truck"
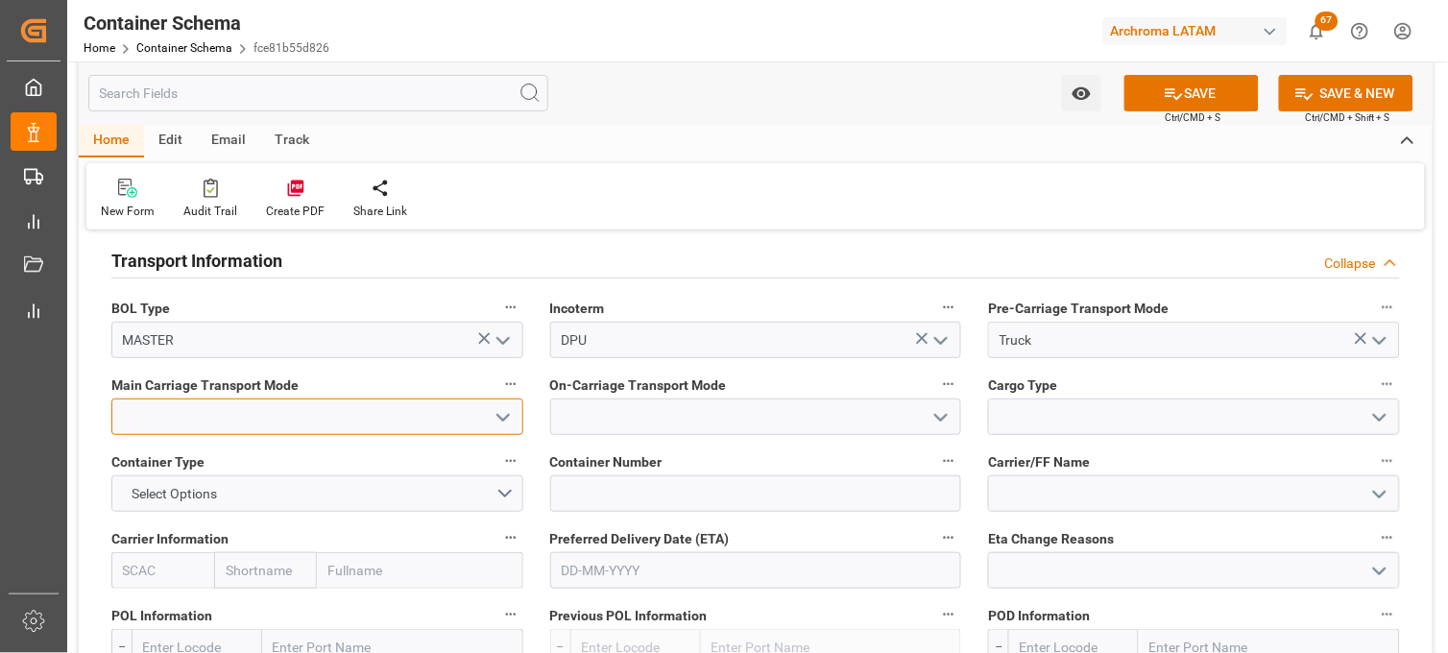
click at [339, 404] on input at bounding box center [317, 417] width 412 height 36
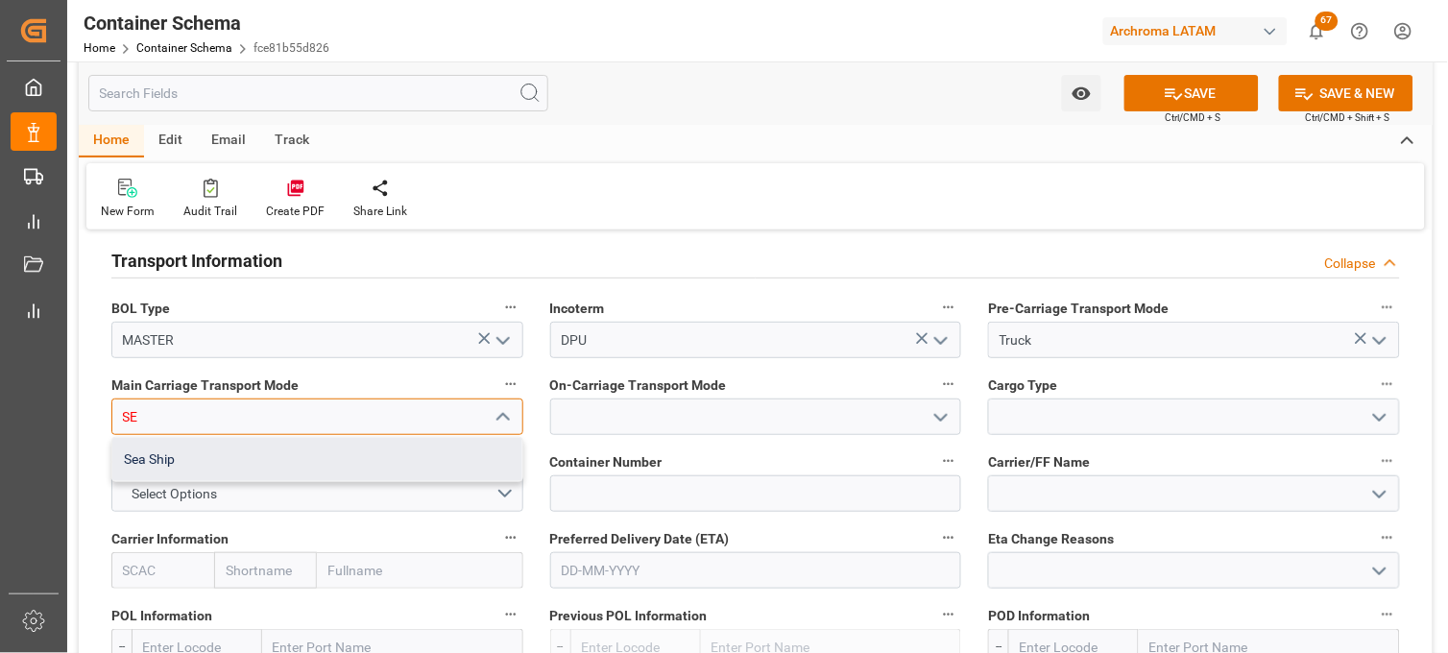
click at [340, 447] on div "Sea Ship" at bounding box center [317, 459] width 410 height 43
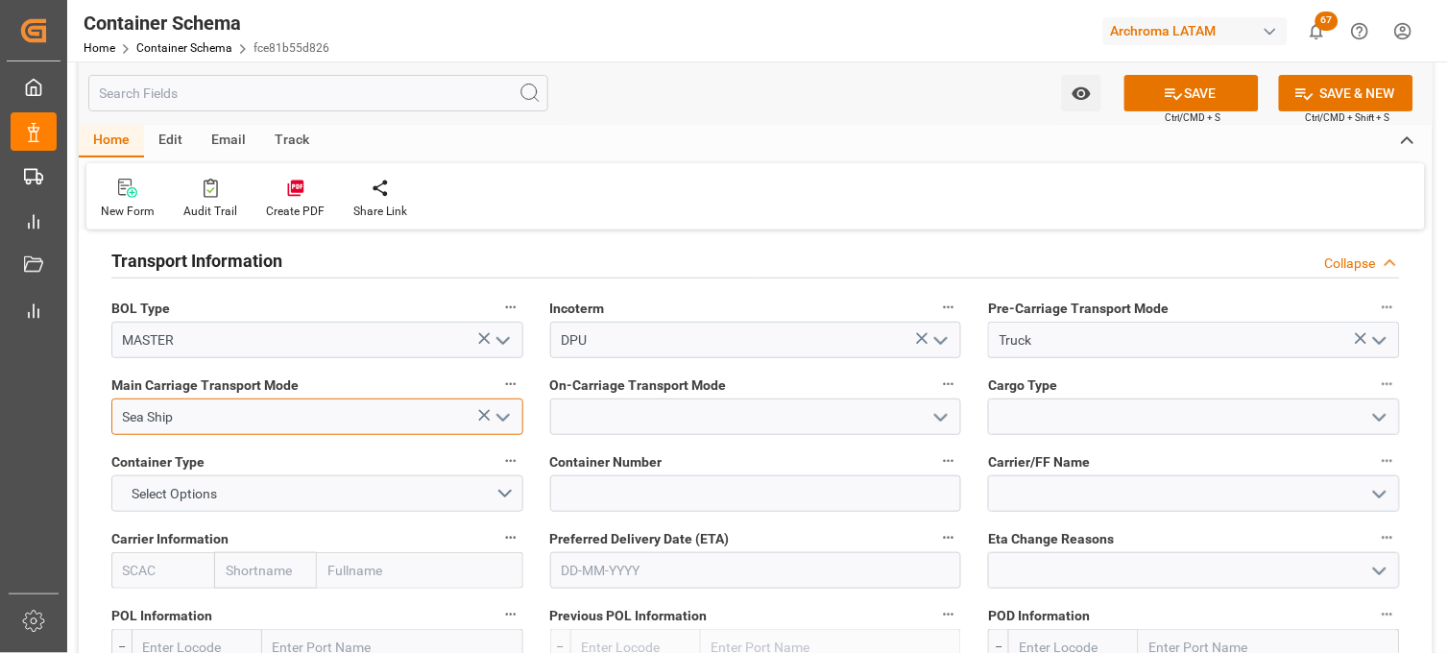
type input "Sea Ship"
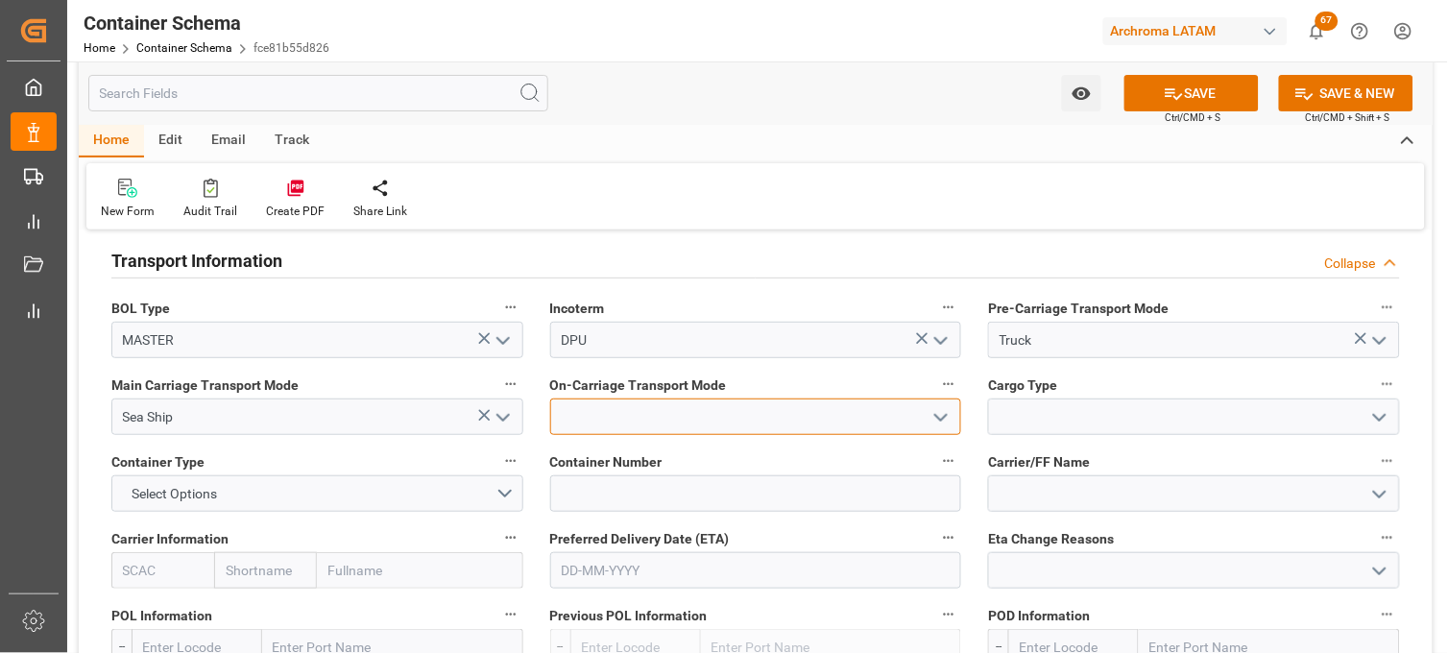
click at [631, 420] on input at bounding box center [756, 417] width 412 height 36
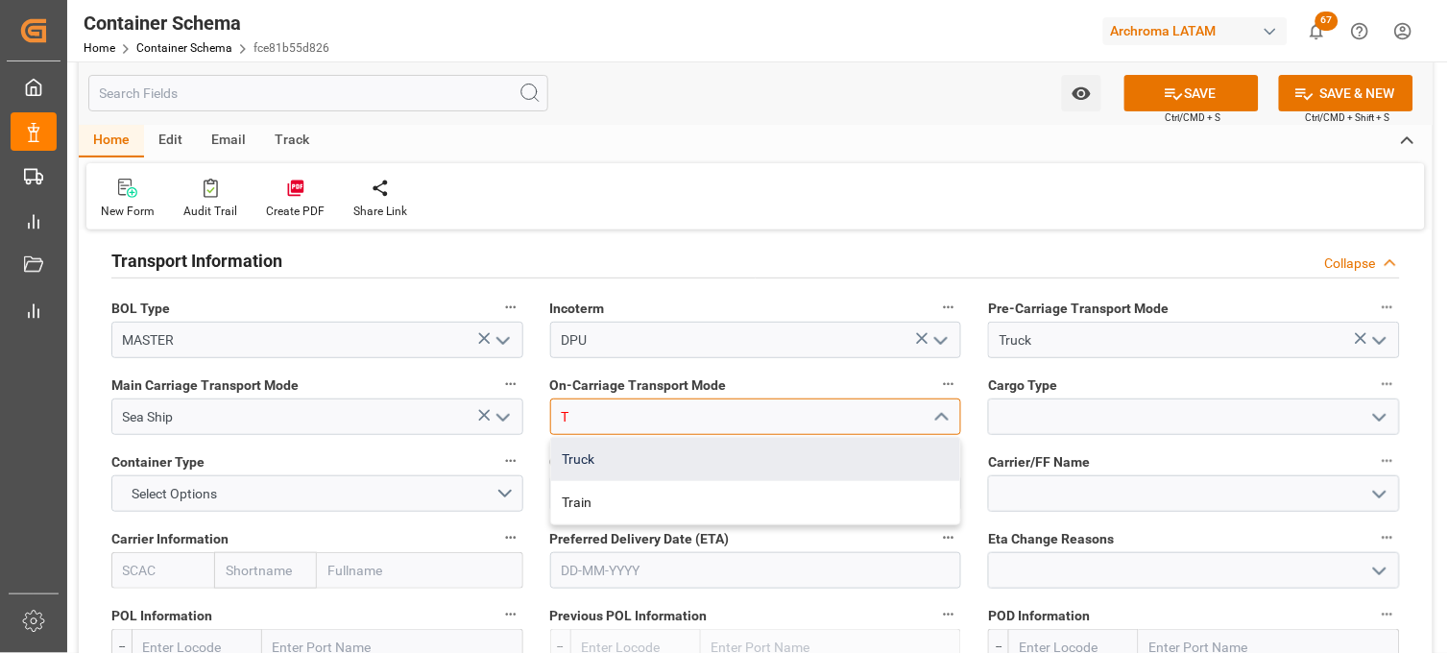
click at [638, 455] on div "Truck" at bounding box center [756, 459] width 410 height 43
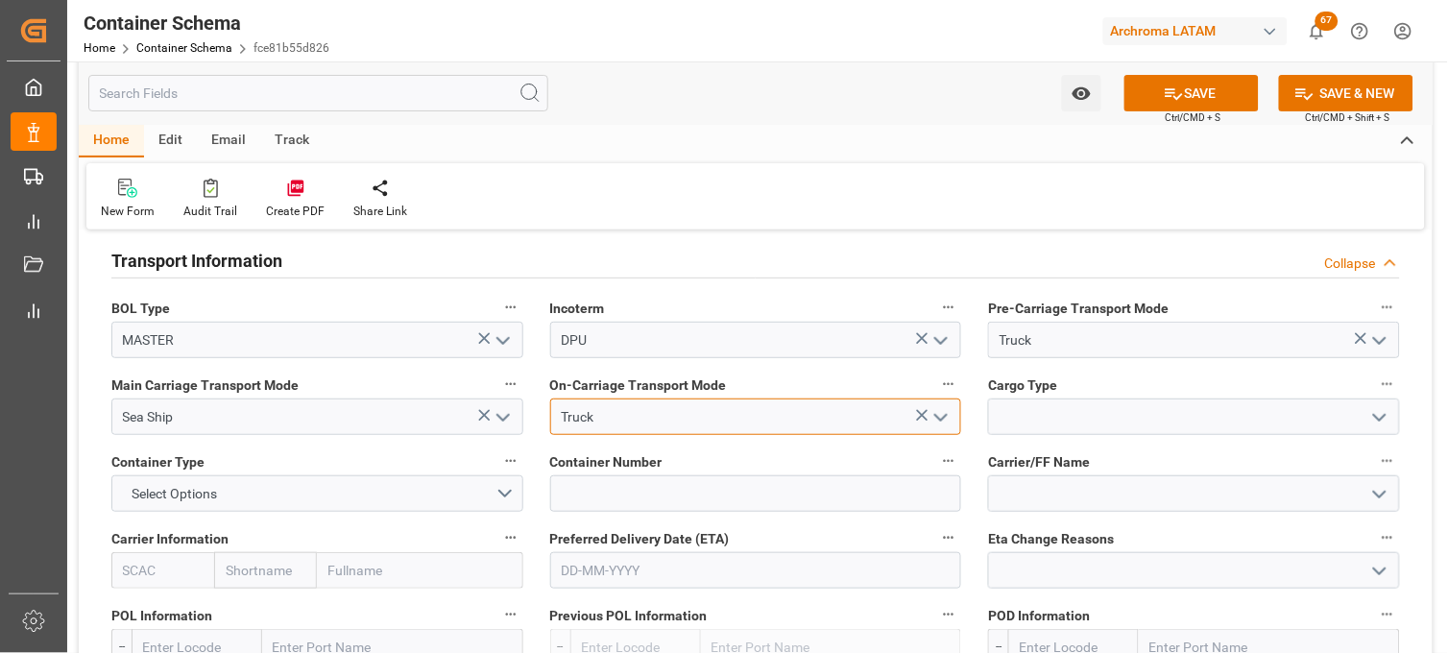
type input "Truck"
click at [1028, 435] on div "Cargo Type" at bounding box center [1194, 403] width 439 height 77
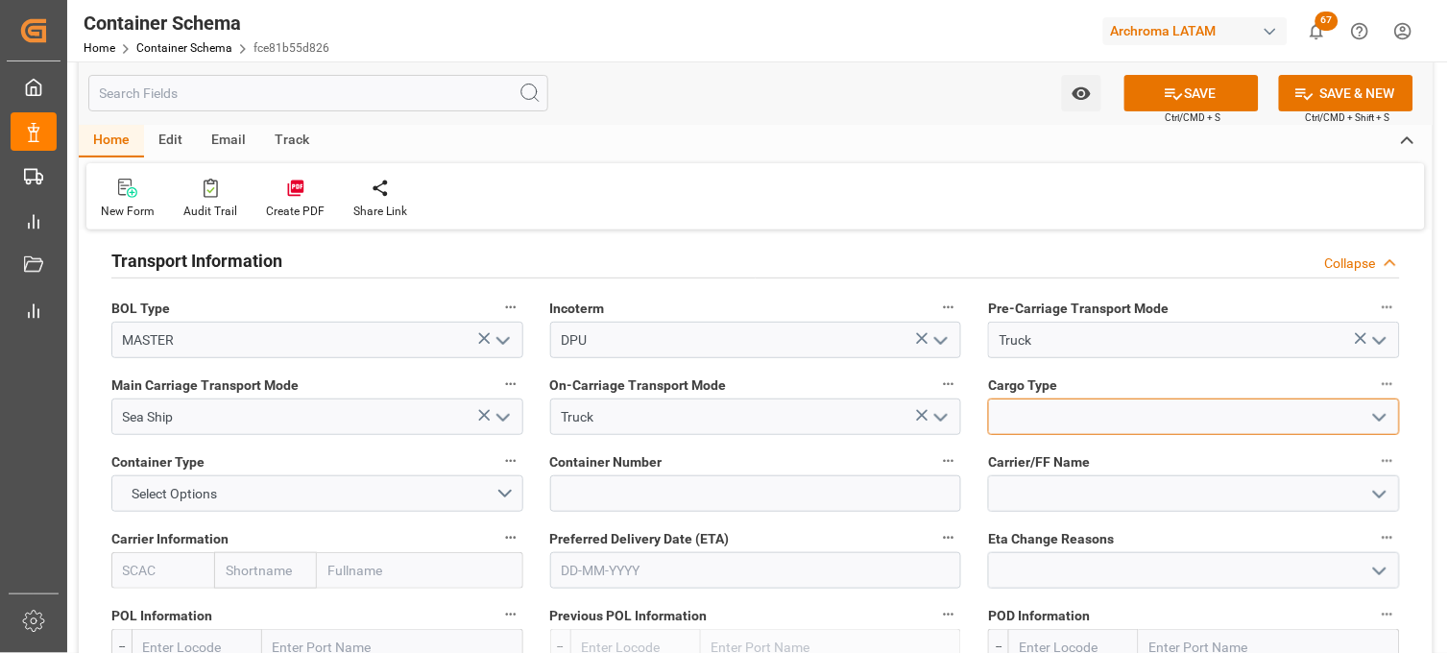
click at [1023, 423] on input at bounding box center [1194, 417] width 412 height 36
click at [1384, 415] on icon "open menu" at bounding box center [1379, 417] width 23 height 23
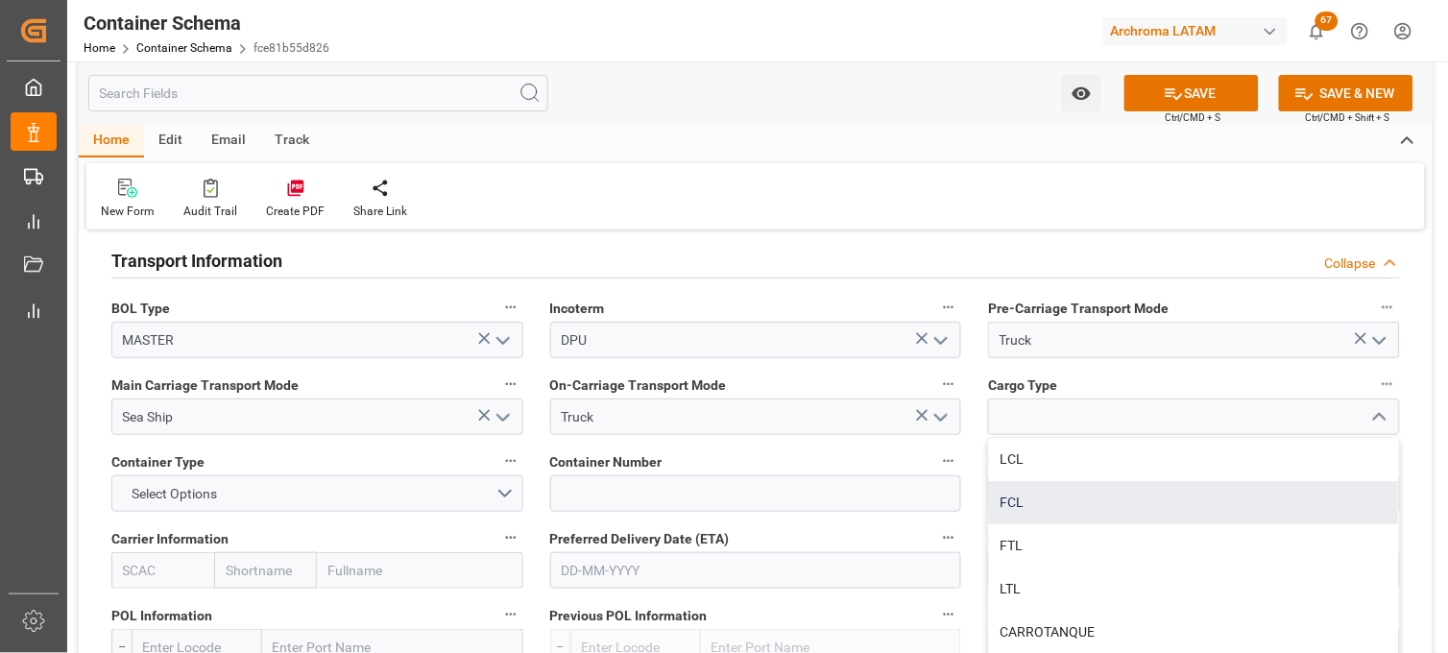
click at [1020, 483] on div "FCL" at bounding box center [1194, 502] width 410 height 43
type input "FCL"
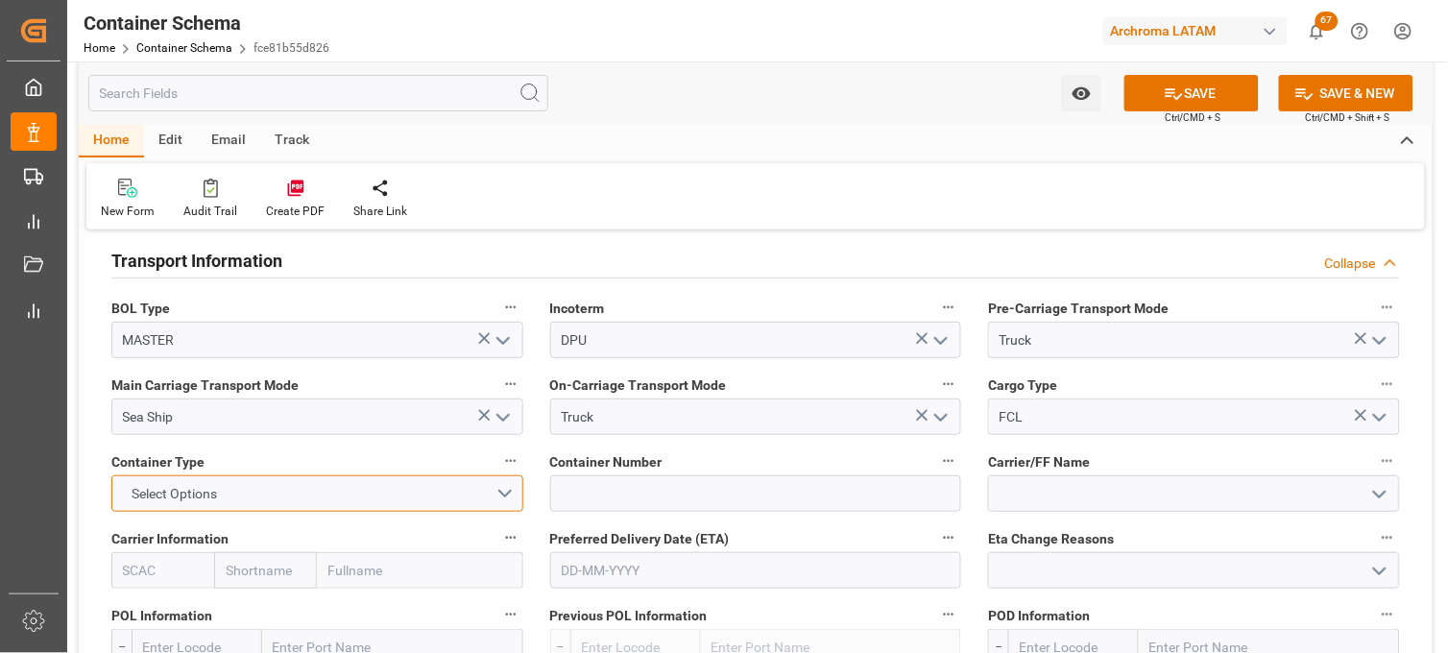
click at [506, 491] on button "Select Options" at bounding box center [317, 493] width 412 height 36
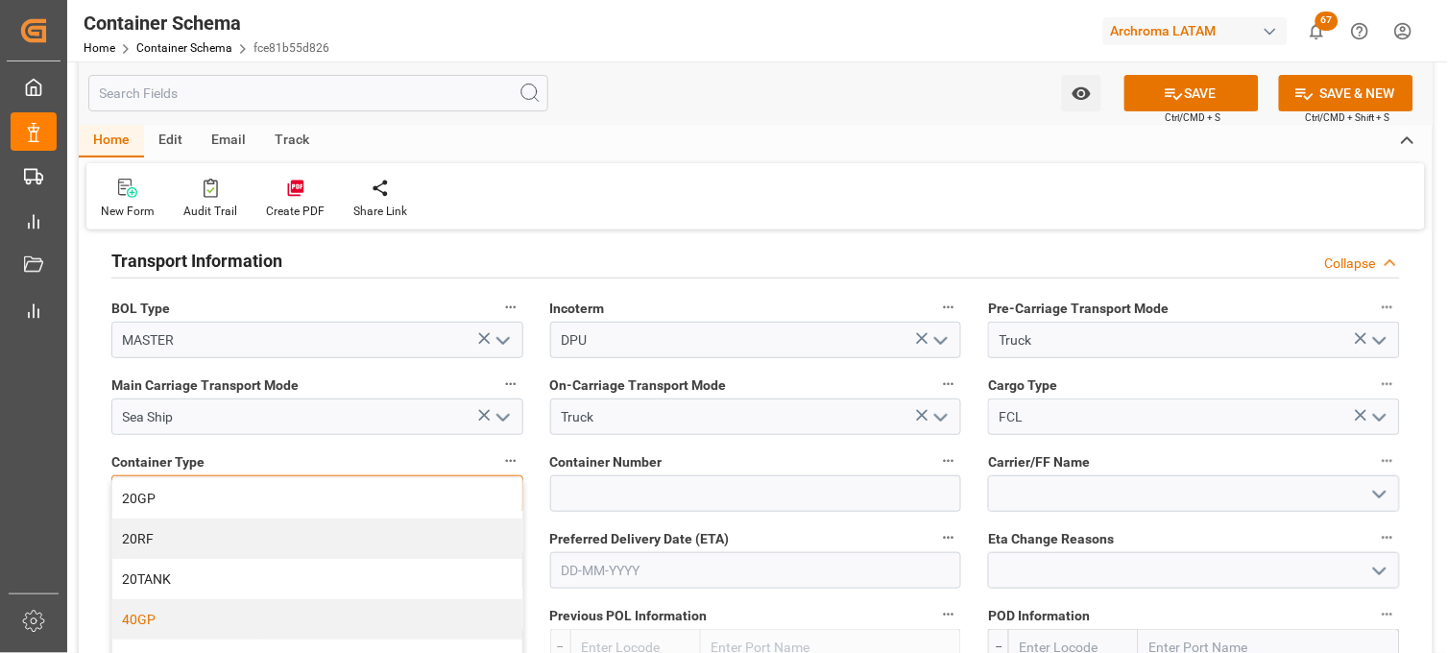
click at [200, 611] on div "40GP" at bounding box center [317, 619] width 410 height 40
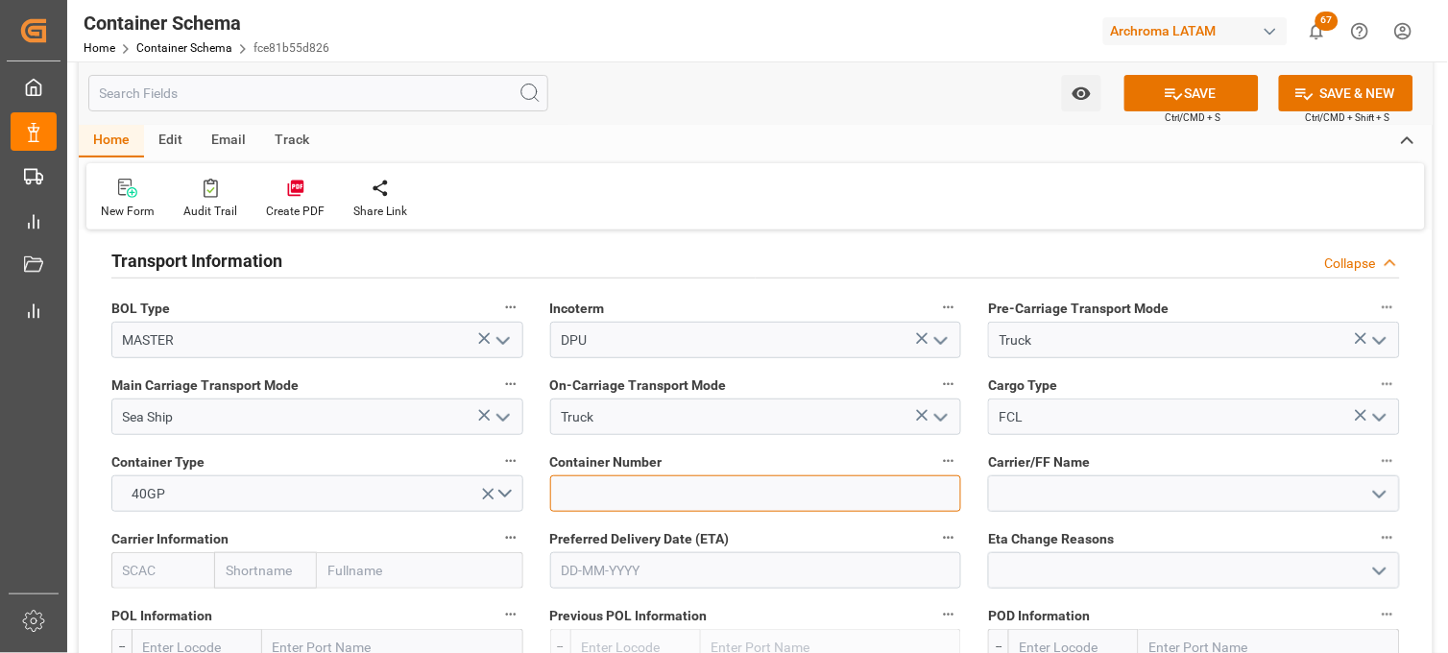
click at [597, 499] on input at bounding box center [756, 493] width 412 height 36
paste input "MRSU6603630"
type input "MRSU6603630"
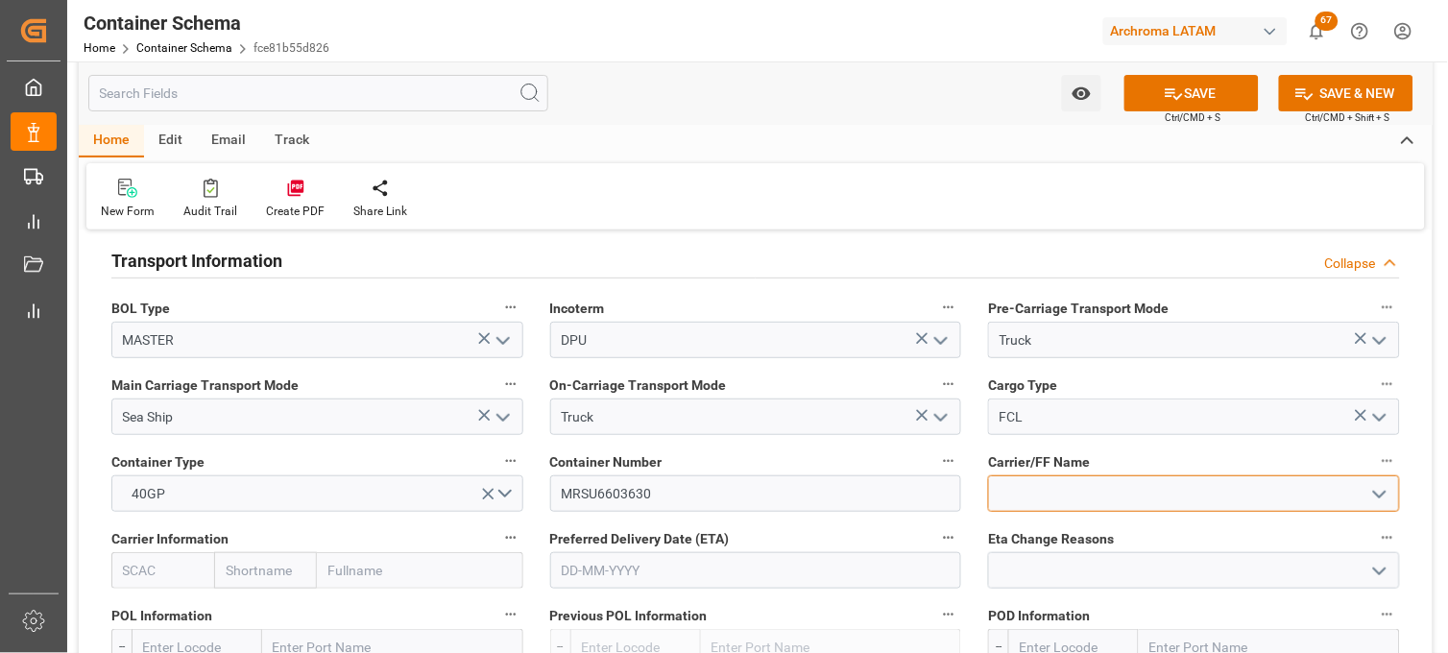
click at [1016, 494] on input at bounding box center [1194, 493] width 412 height 36
click at [269, 559] on input "text" at bounding box center [265, 570] width 103 height 36
type input "MAERS"
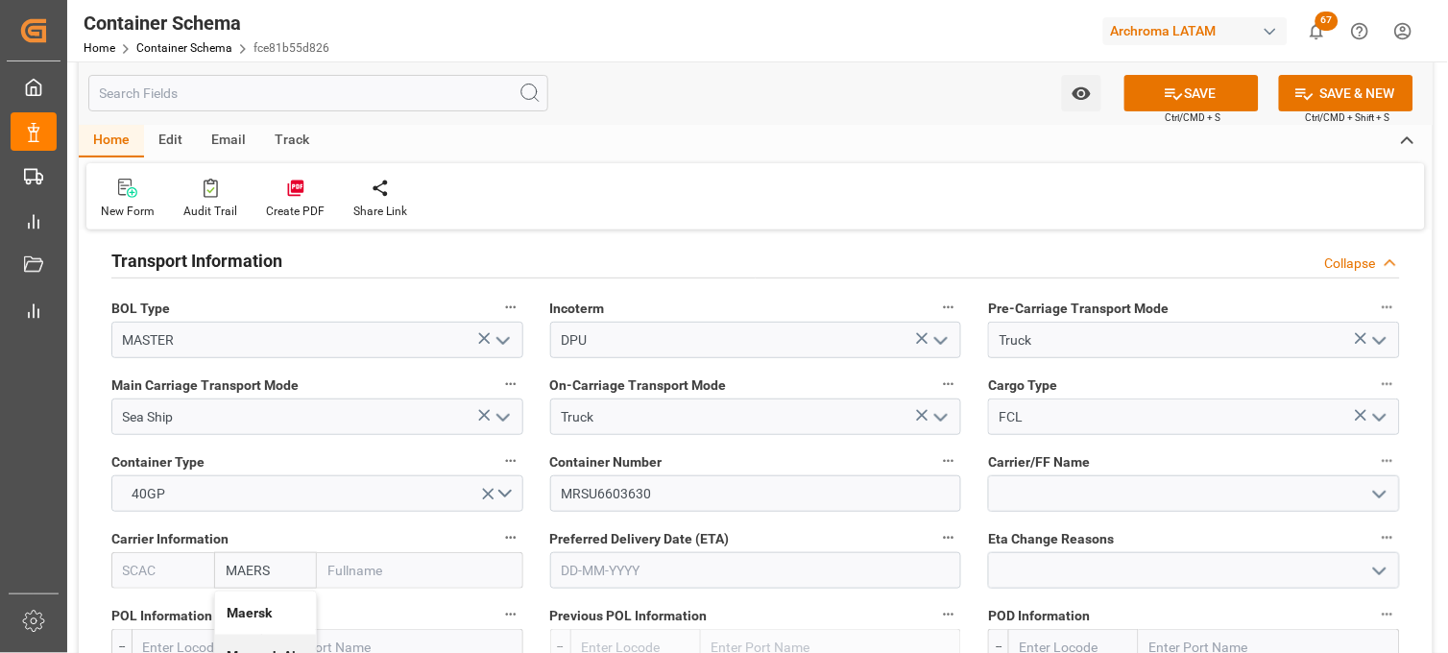
click at [257, 613] on b "Maersk" at bounding box center [249, 612] width 45 height 15
type input "MAEU"
type input "Maersk"
type input "Maersk Line AS"
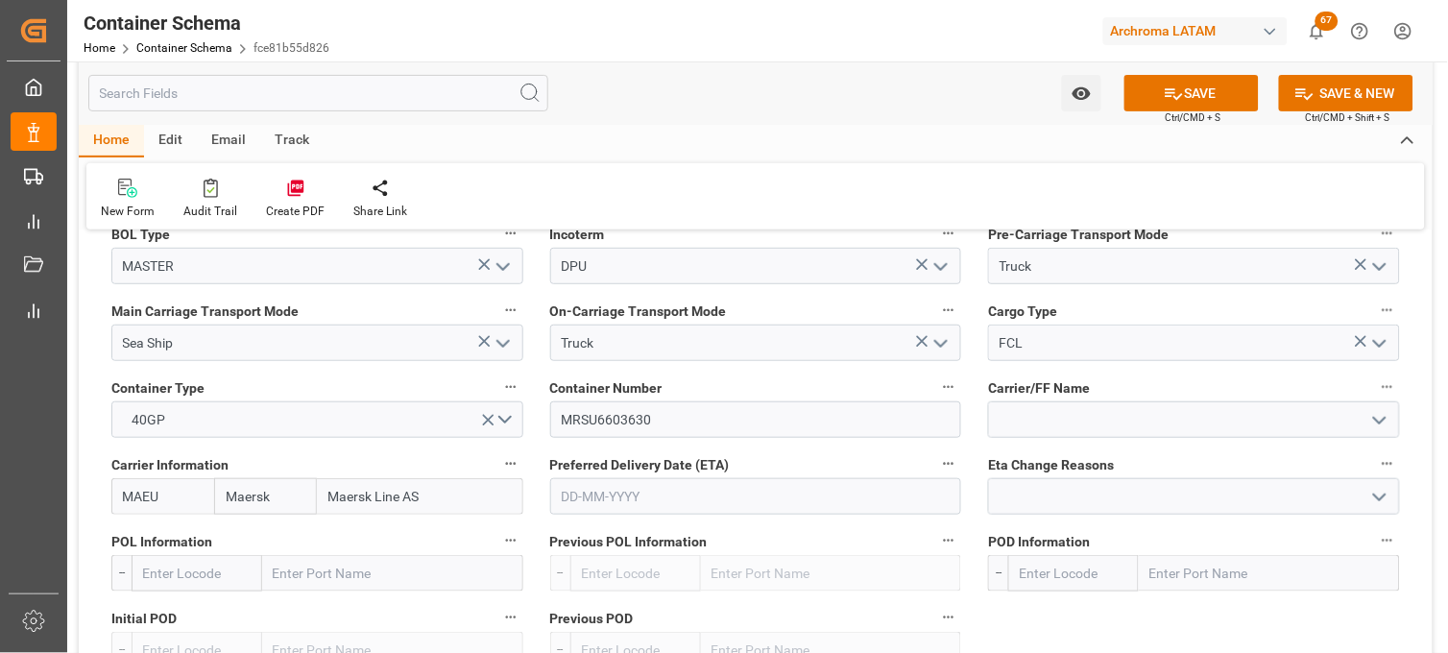
scroll to position [1813, 0]
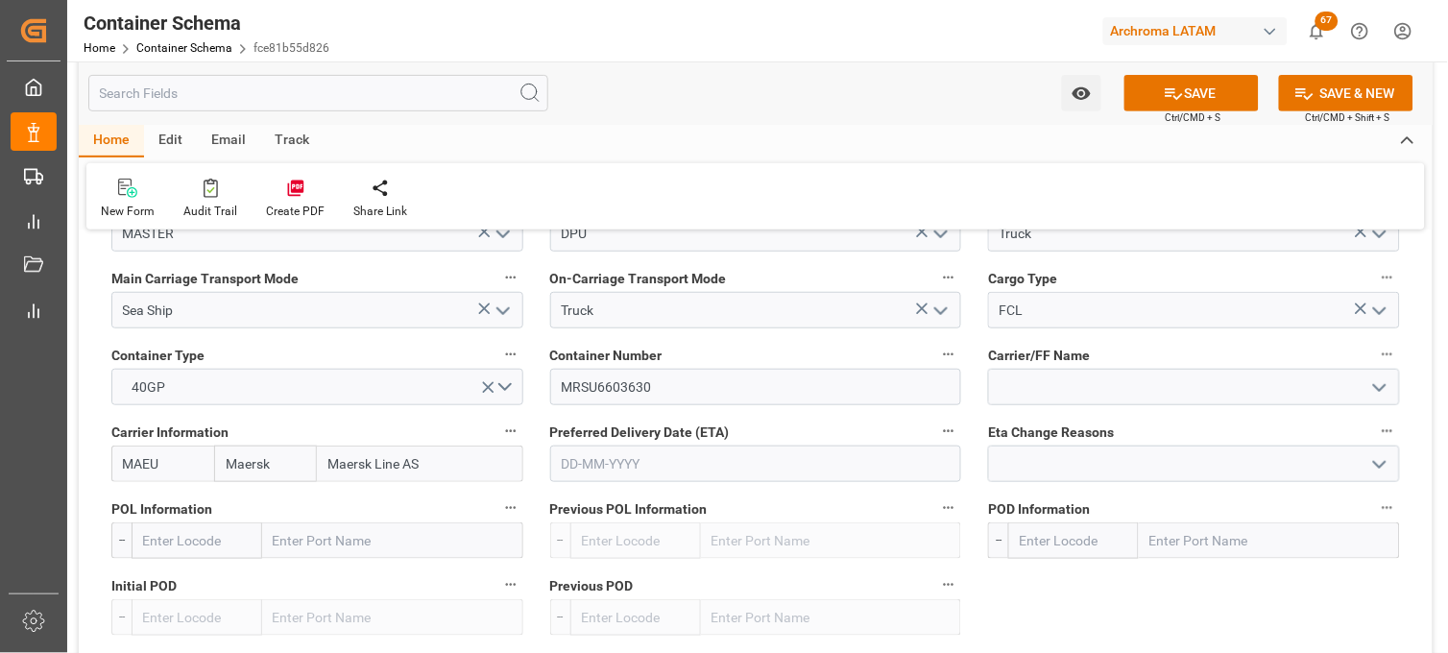
type input "Maersk"
click at [590, 463] on input "text" at bounding box center [756, 464] width 412 height 36
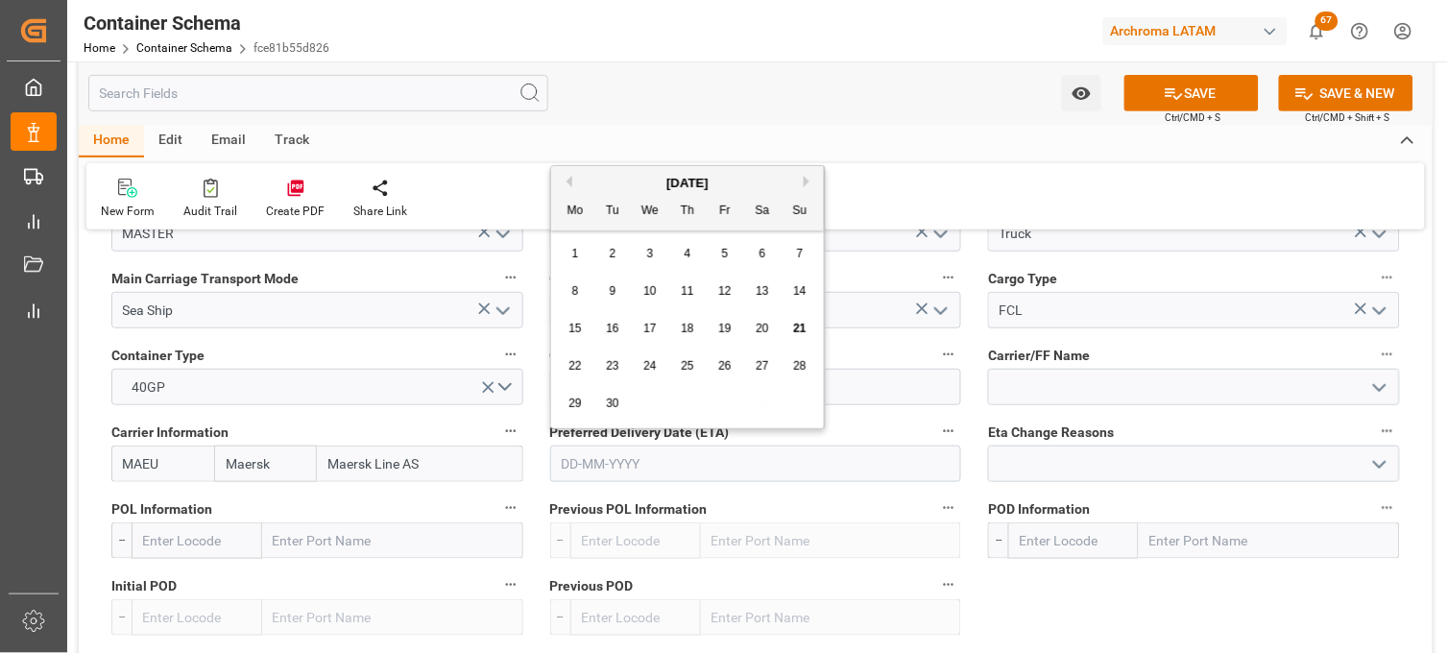
click at [807, 179] on button "Next Month" at bounding box center [810, 182] width 12 height 12
click at [762, 257] on span "4" at bounding box center [763, 253] width 7 height 13
type input "[DATE]"
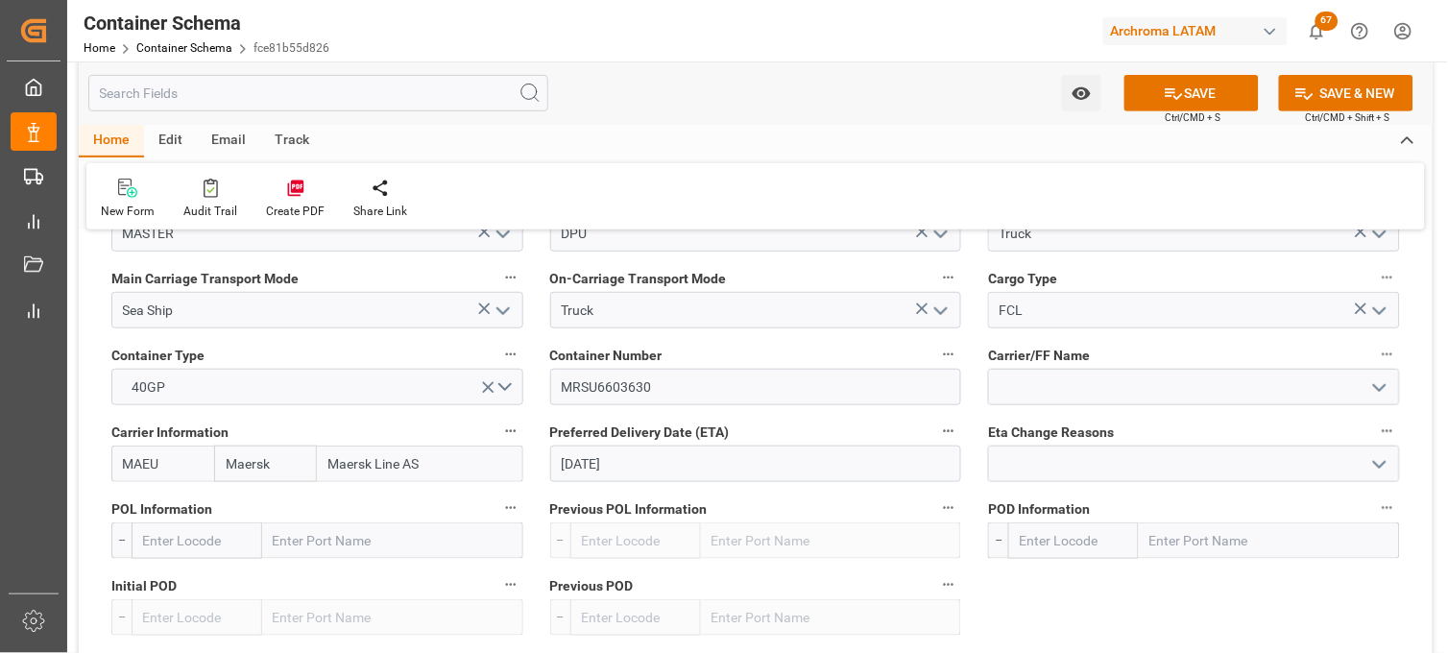
click at [339, 533] on input "text" at bounding box center [392, 540] width 261 height 36
type input "SHANG"
click at [293, 615] on div "Shanghai Pt - CNSHG" at bounding box center [392, 626] width 259 height 43
type input "CNSHG"
type input "Shanghai Pt"
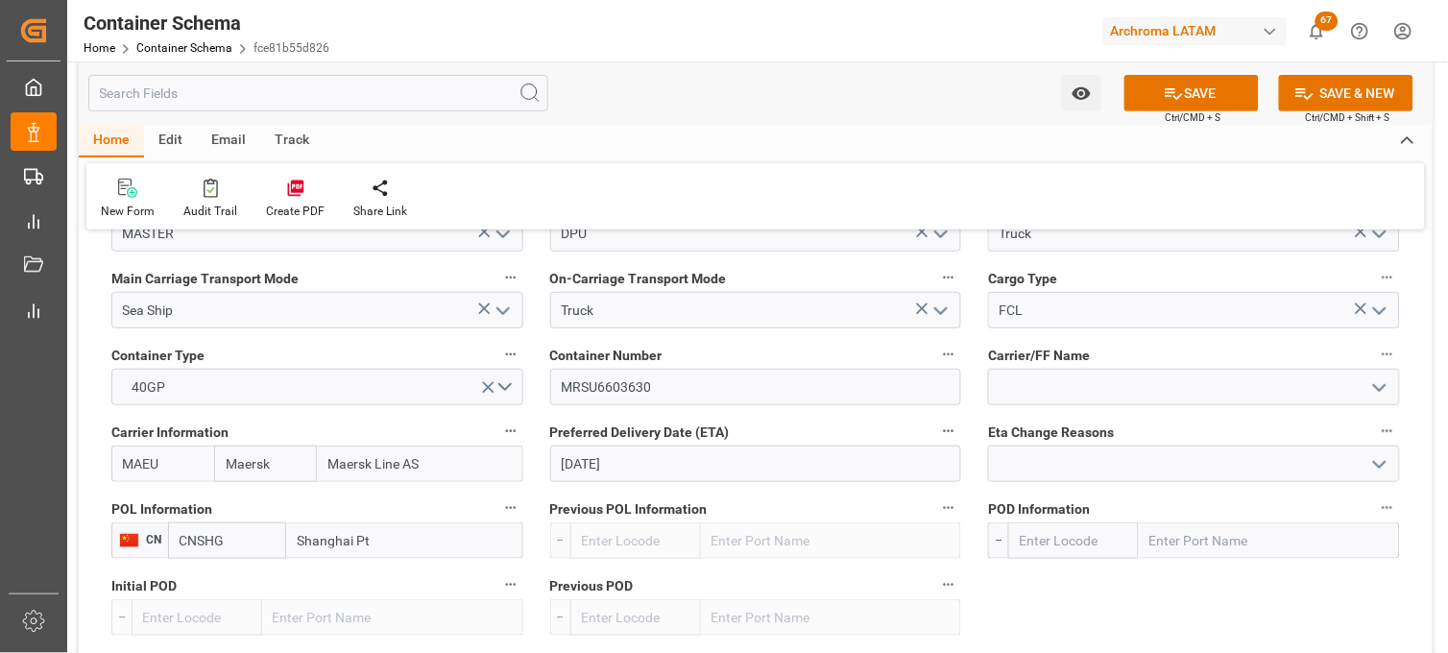
click at [1187, 536] on input "text" at bounding box center [1269, 540] width 261 height 36
type input "MANZA"
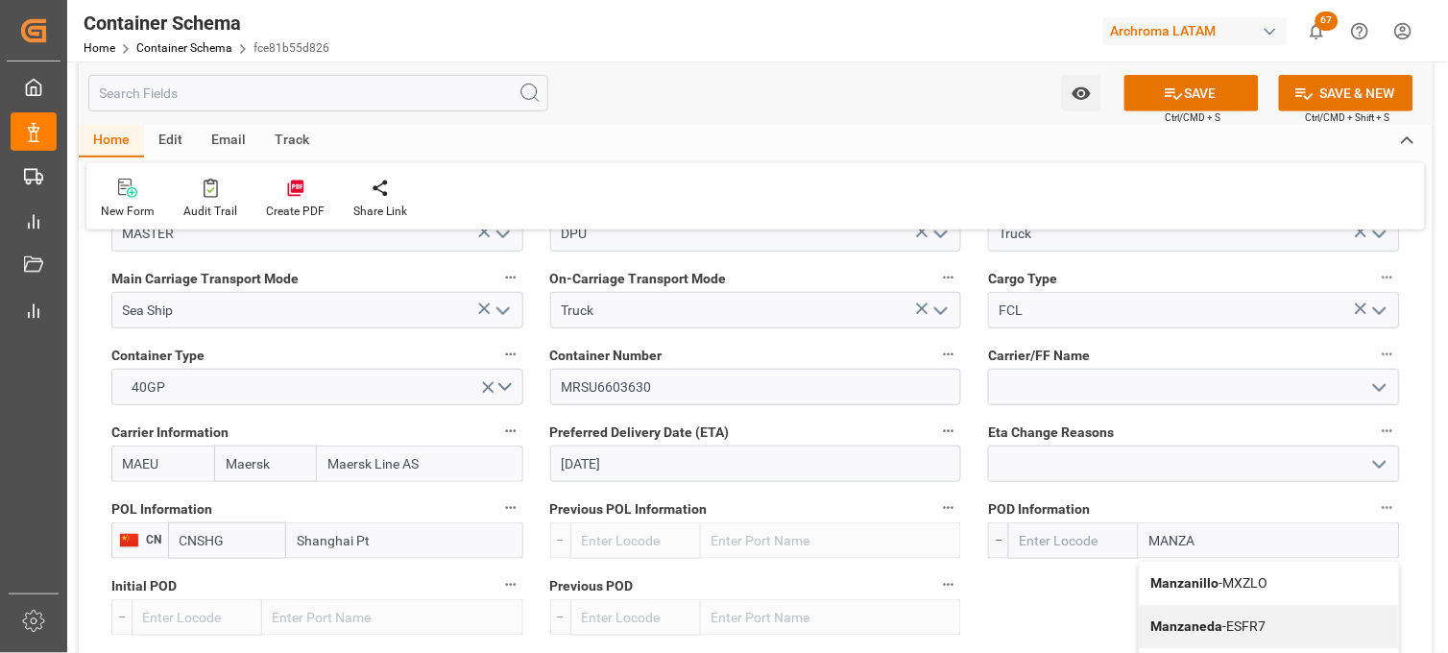
click at [1167, 575] on b "Manzanillo" at bounding box center [1185, 582] width 68 height 15
type input "MXZLO"
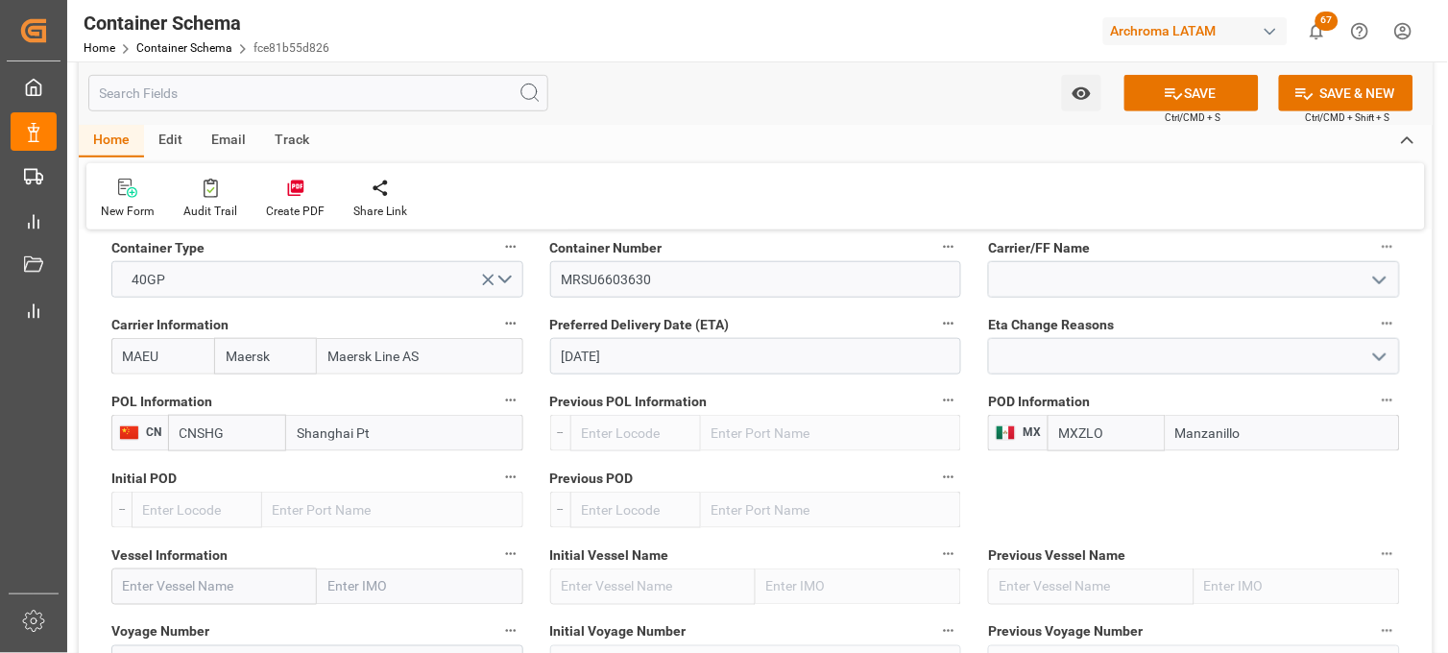
scroll to position [2027, 0]
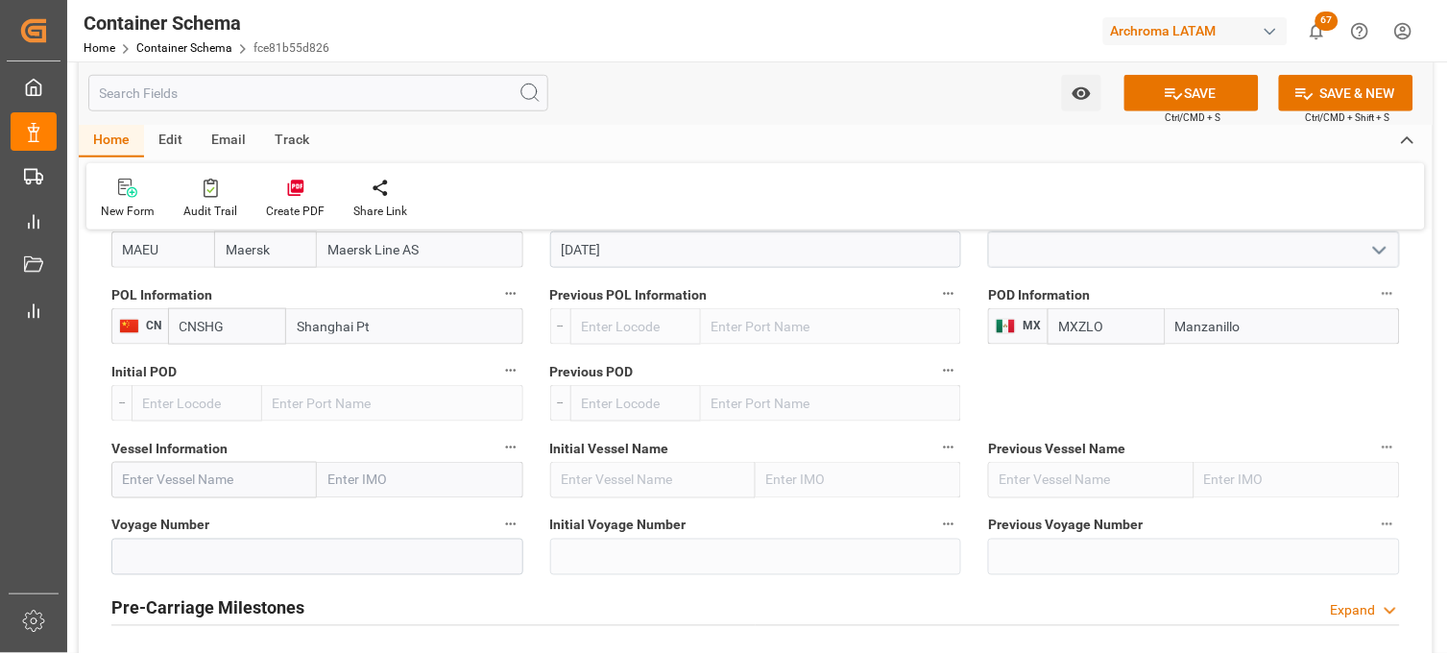
type input "Manzanillo"
click at [164, 476] on input "text" at bounding box center [213, 480] width 205 height 36
paste input "MAERSK EUREKA"
type input "MAERSK EUREKA"
click at [170, 529] on b "MAERSK EUREKA" at bounding box center [177, 522] width 107 height 15
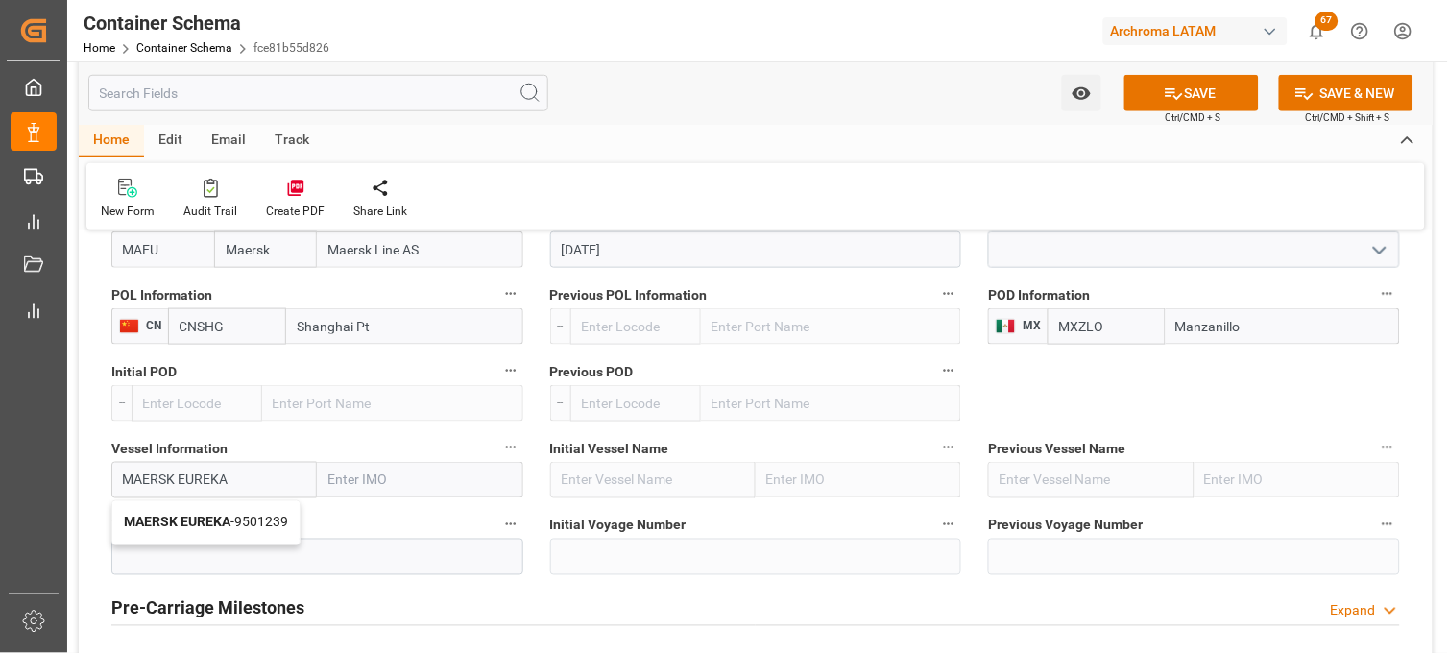
type input "9501239"
type input "MAERSK EUREKA"
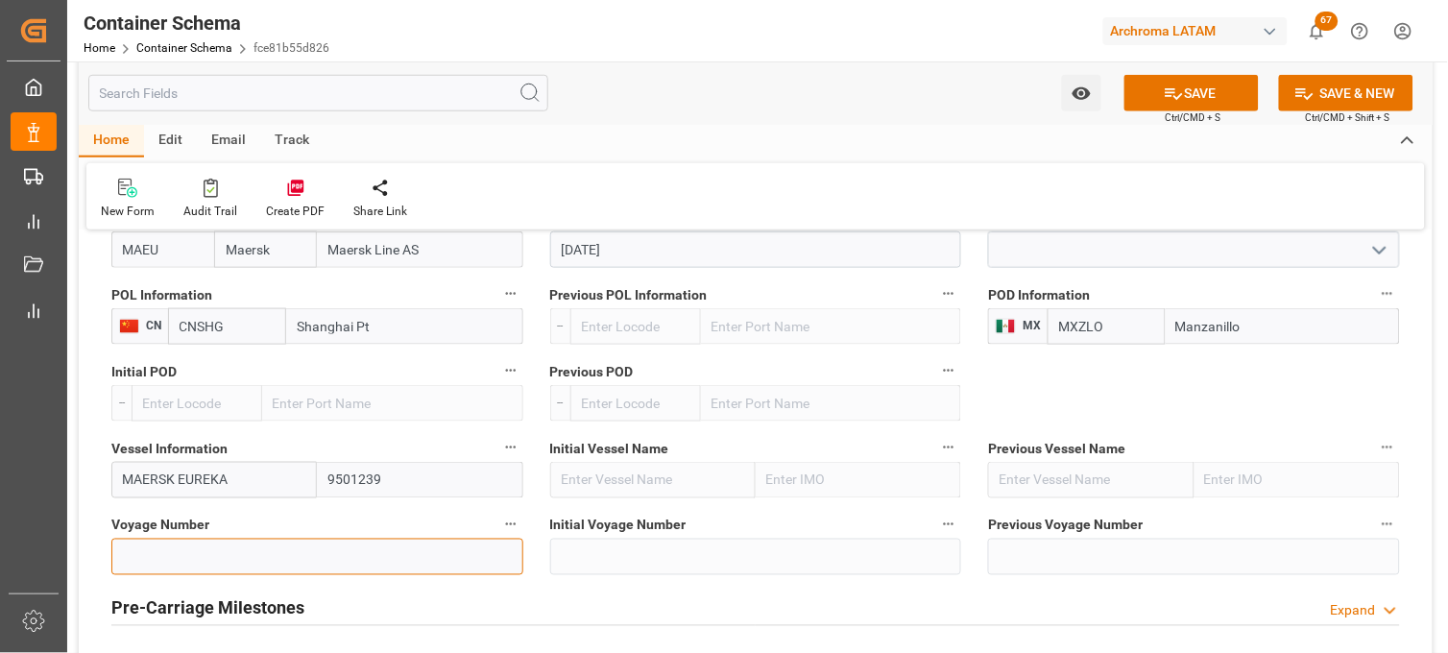
click at [219, 568] on input at bounding box center [317, 557] width 412 height 36
paste input "536E"
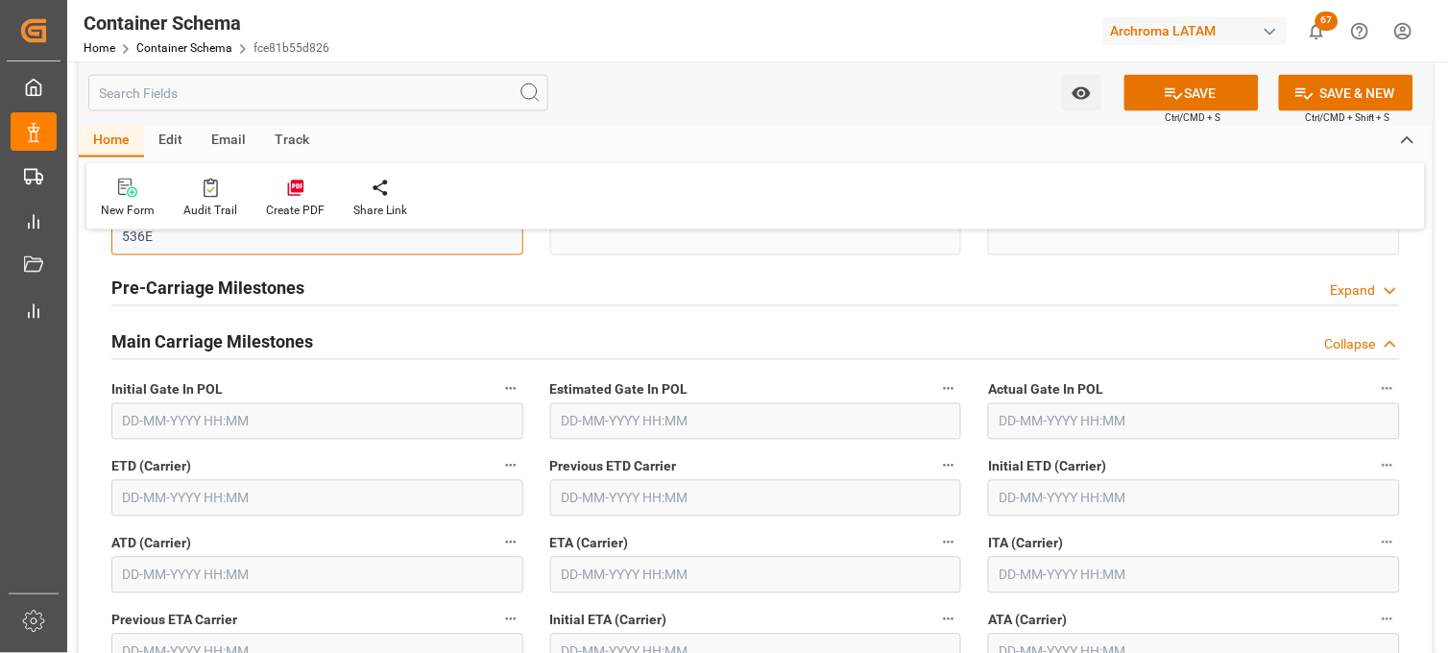
scroll to position [2454, 0]
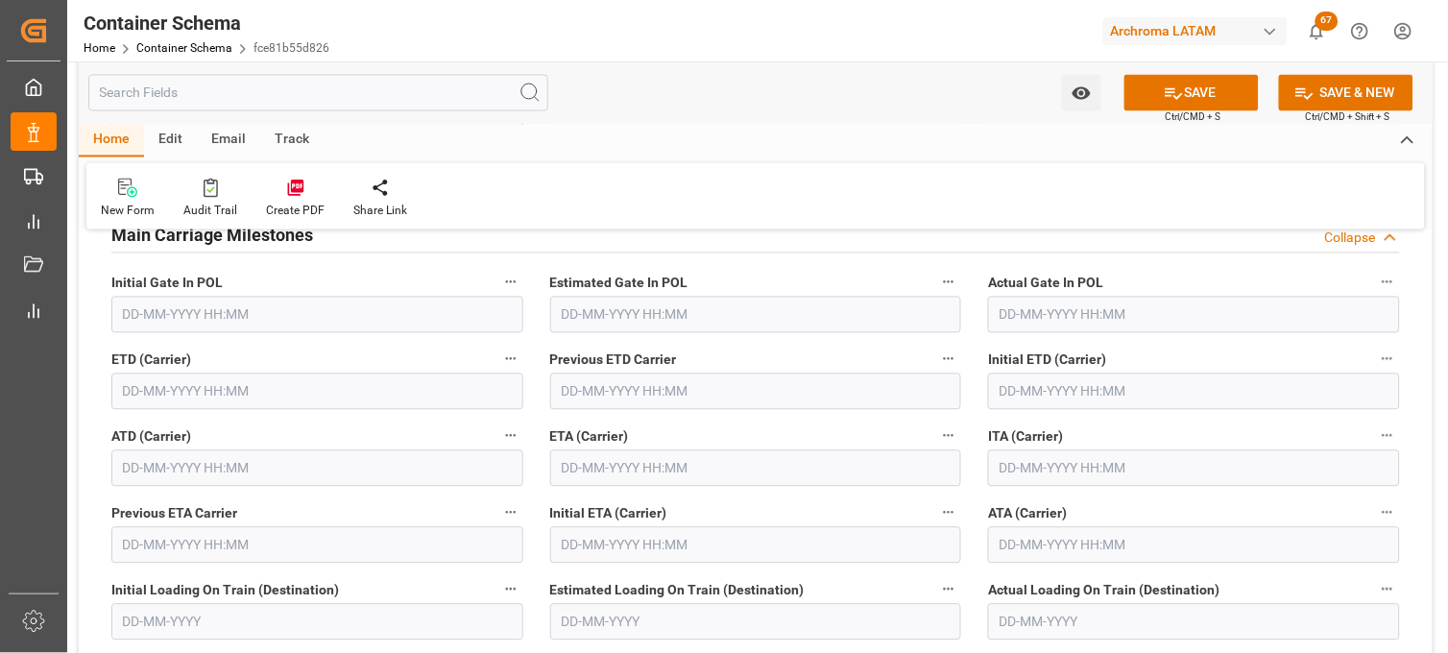
type input "536E"
click at [591, 459] on input "text" at bounding box center [756, 468] width 412 height 36
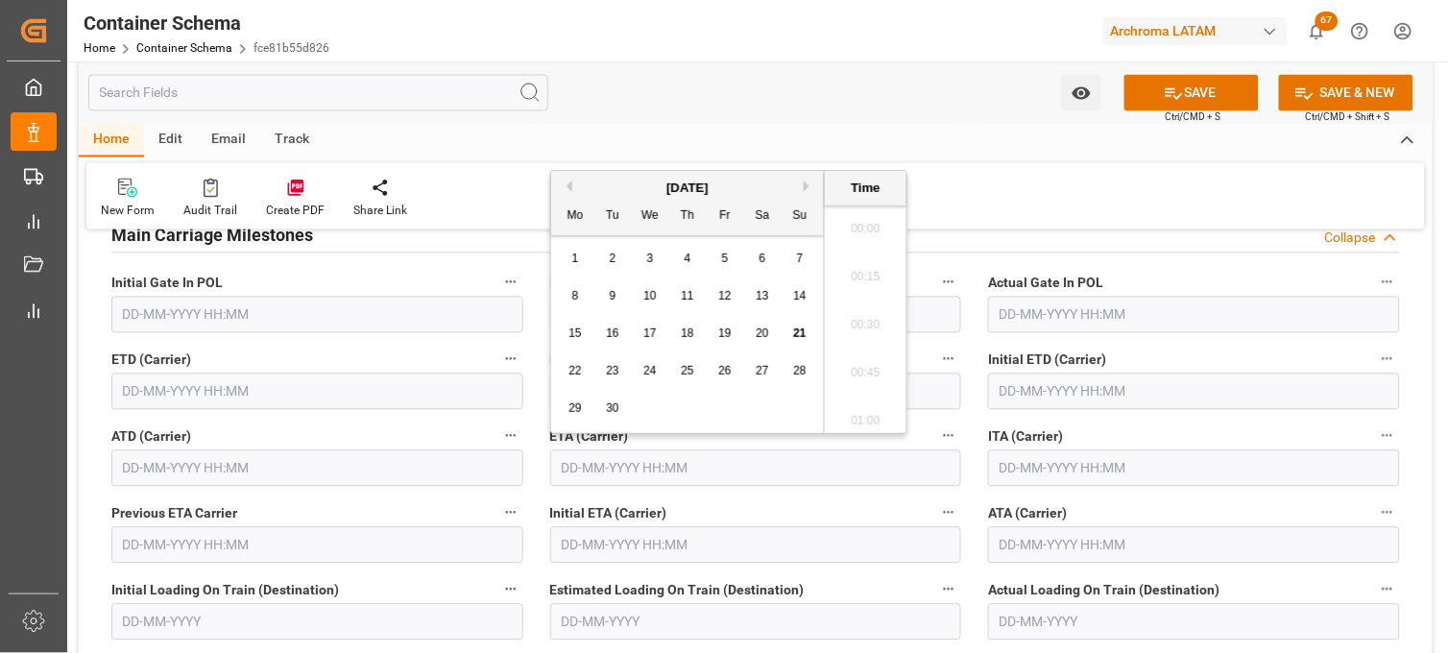
scroll to position [3223, 0]
click at [804, 186] on button "Next Month" at bounding box center [810, 187] width 12 height 12
click at [761, 256] on span "4" at bounding box center [763, 258] width 7 height 13
click at [868, 369] on li "17:30" at bounding box center [866, 368] width 82 height 48
type input "[DATE] 17:30"
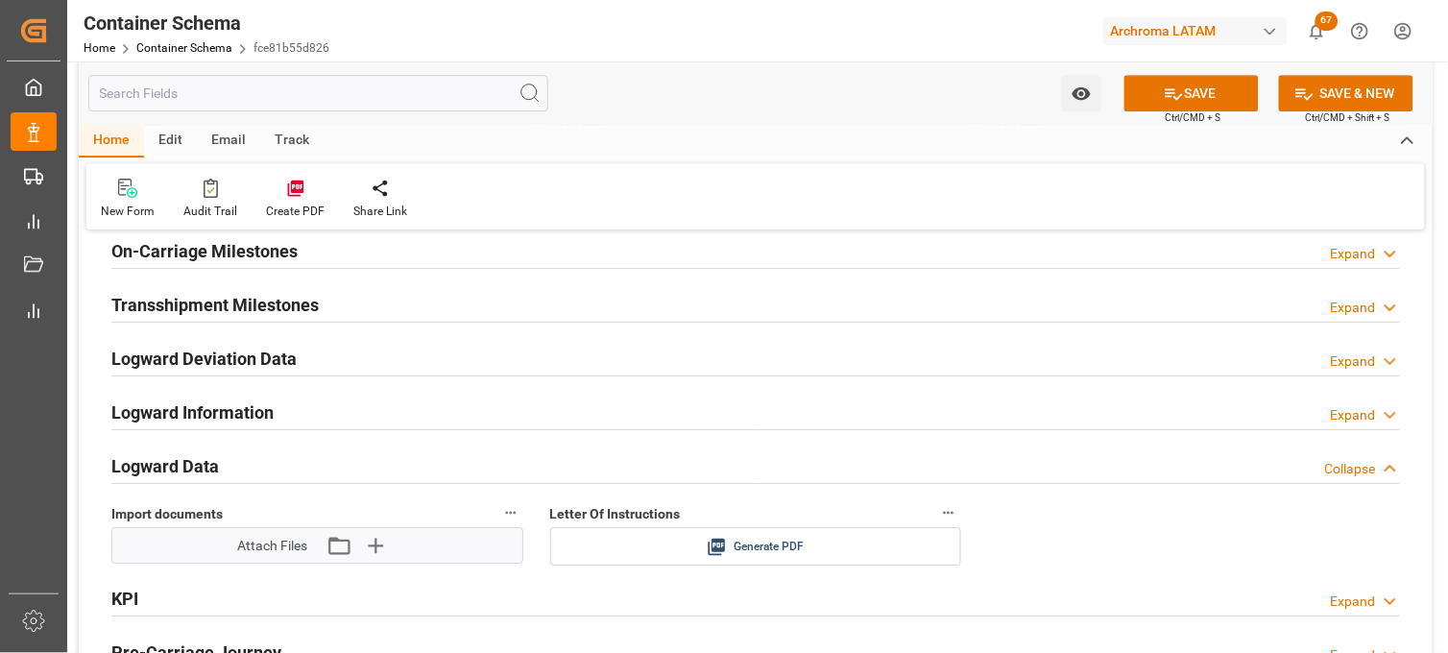
scroll to position [2987, 0]
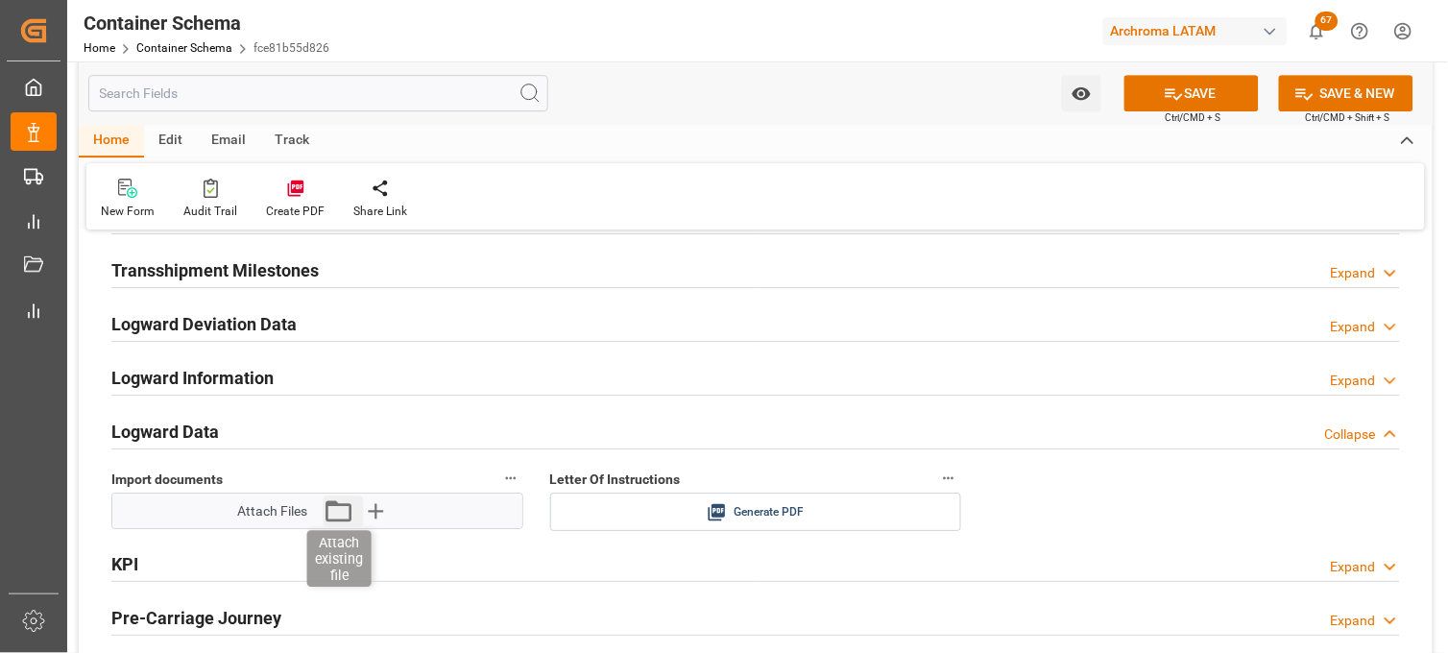
click at [340, 504] on icon "button" at bounding box center [339, 510] width 26 height 21
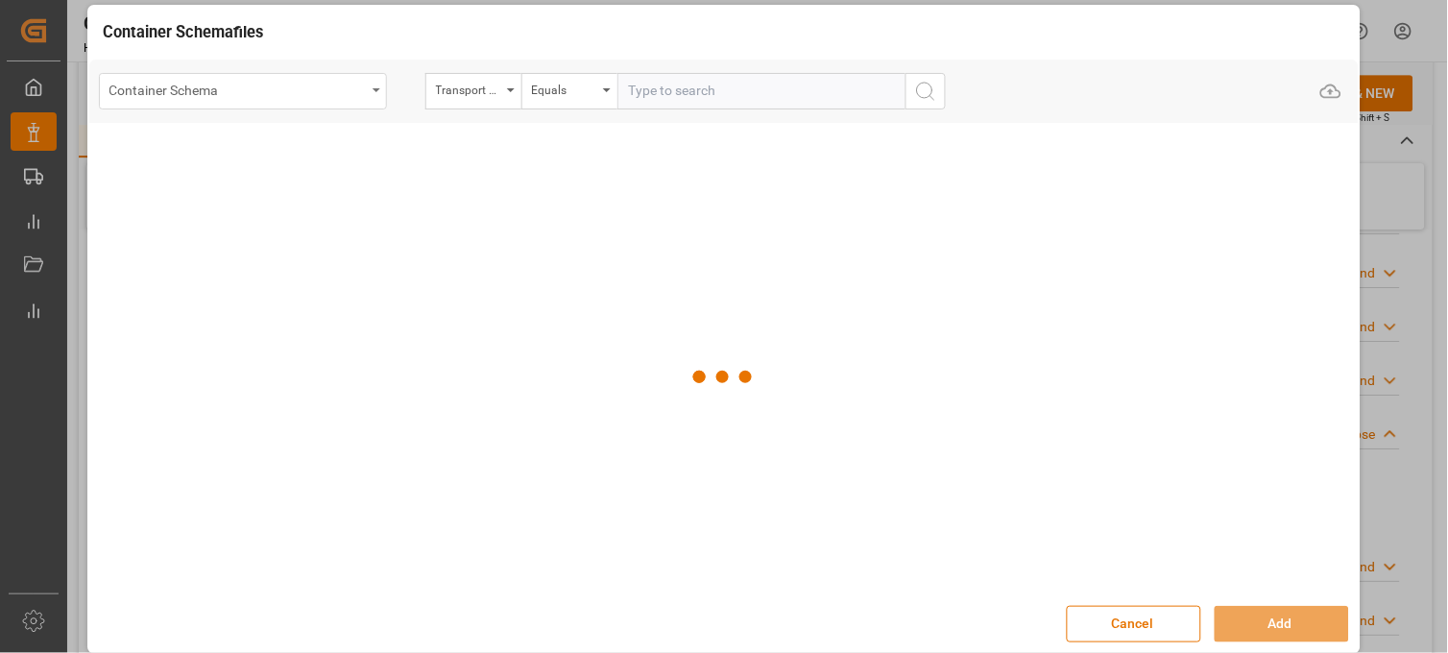
drag, startPoint x: 355, startPoint y: 75, endPoint x: 348, endPoint y: 89, distance: 16.3
click at [355, 77] on div "Container Schema" at bounding box center [243, 91] width 288 height 36
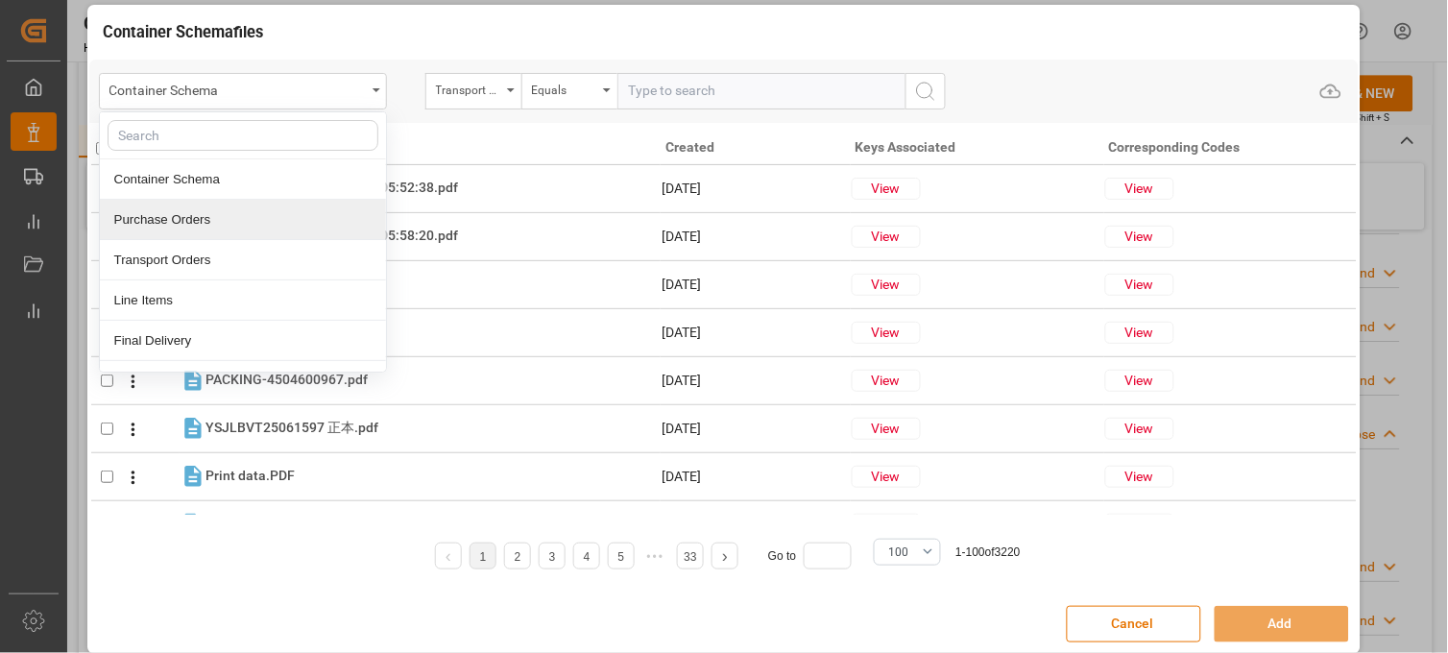
click at [189, 208] on div "Purchase Orders" at bounding box center [243, 220] width 286 height 40
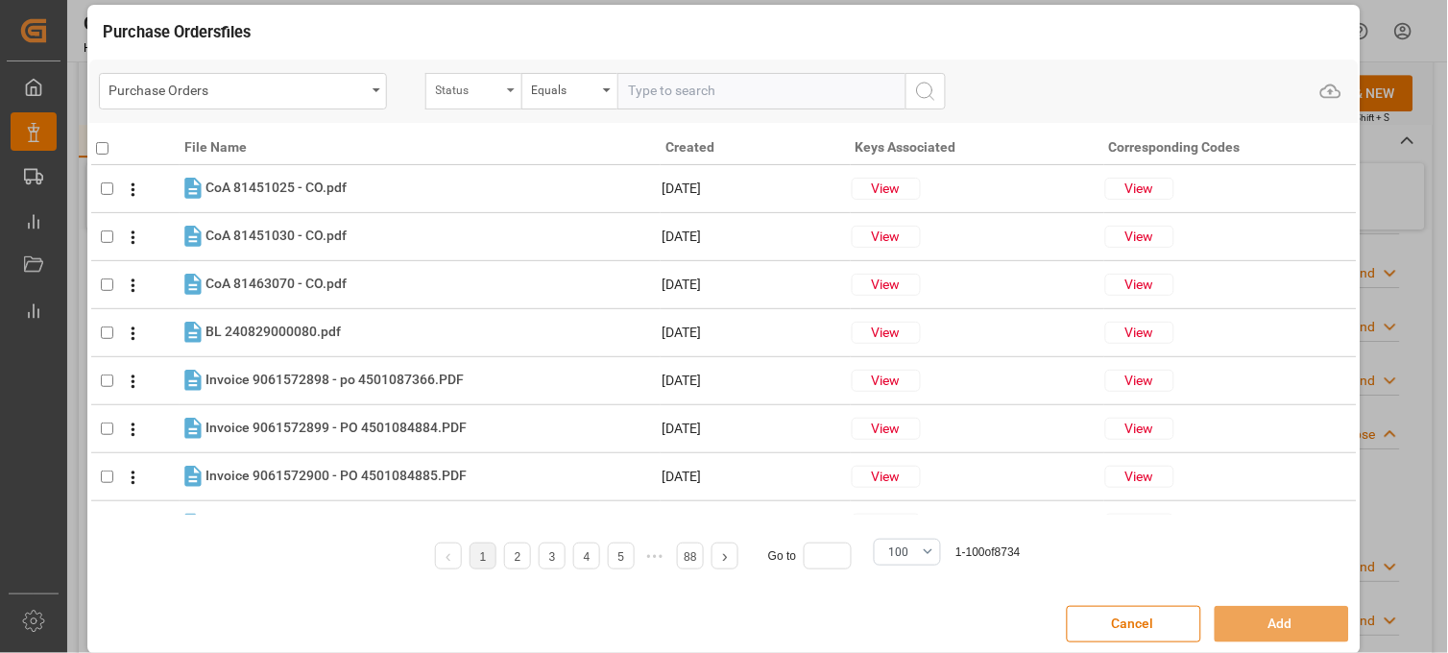
click at [472, 85] on div "Status" at bounding box center [468, 88] width 65 height 22
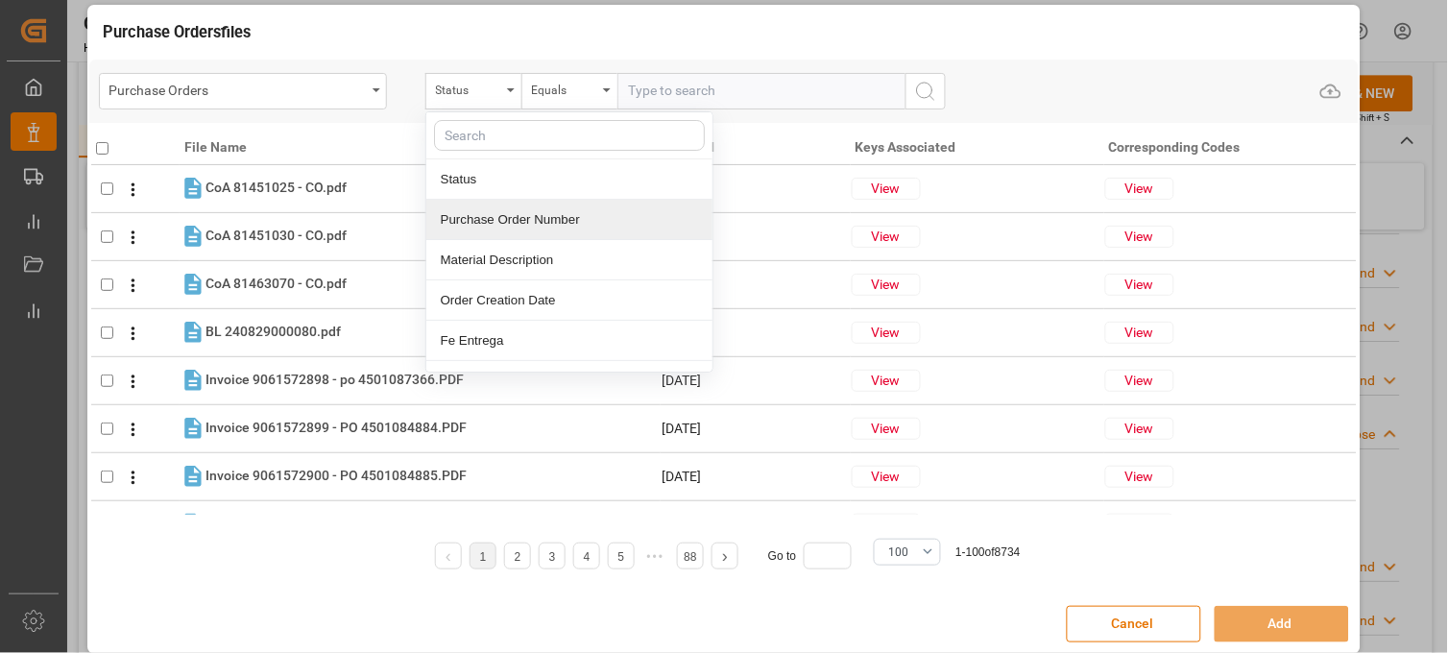
click at [501, 214] on div "Purchase Order Number" at bounding box center [569, 220] width 286 height 40
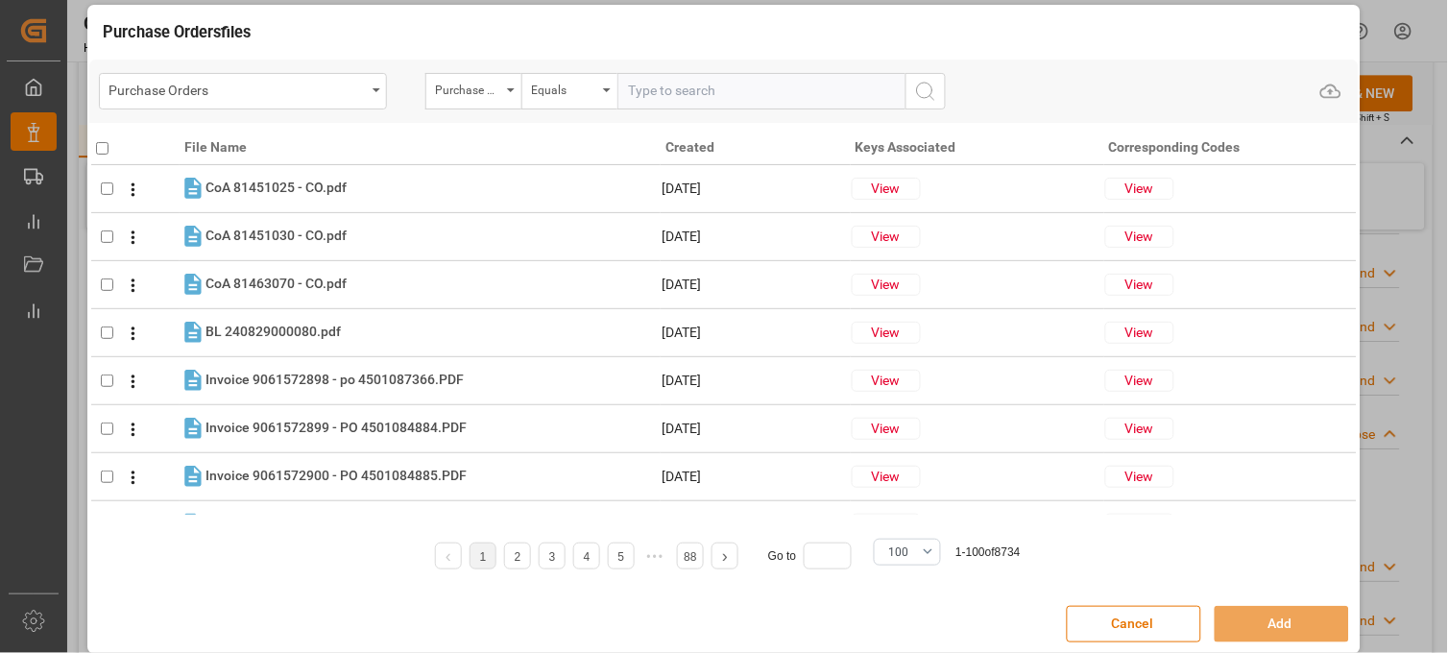
click at [634, 90] on input "text" at bounding box center [761, 91] width 288 height 36
paste input "4504656483"
type input "4504656483"
click at [932, 92] on icon "search button" at bounding box center [925, 91] width 23 height 23
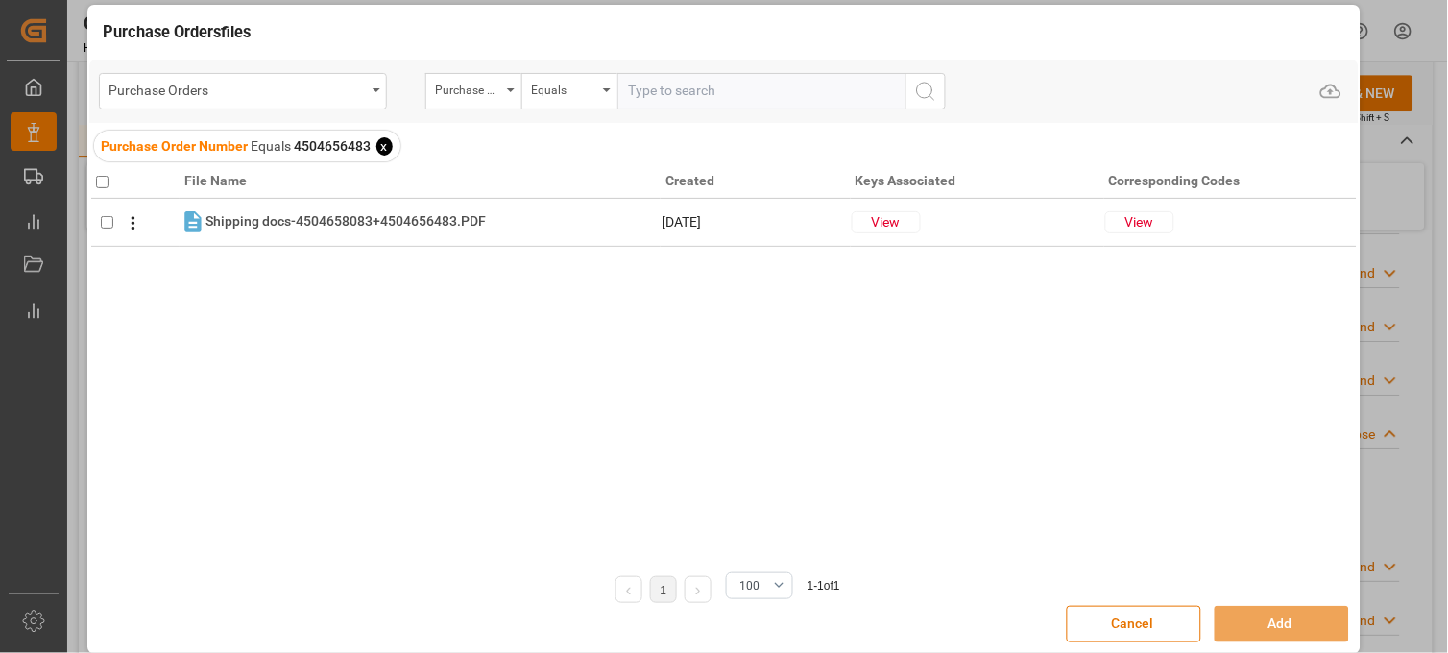
click at [97, 181] on input "checkbox" at bounding box center [102, 182] width 12 height 12
checkbox input "true"
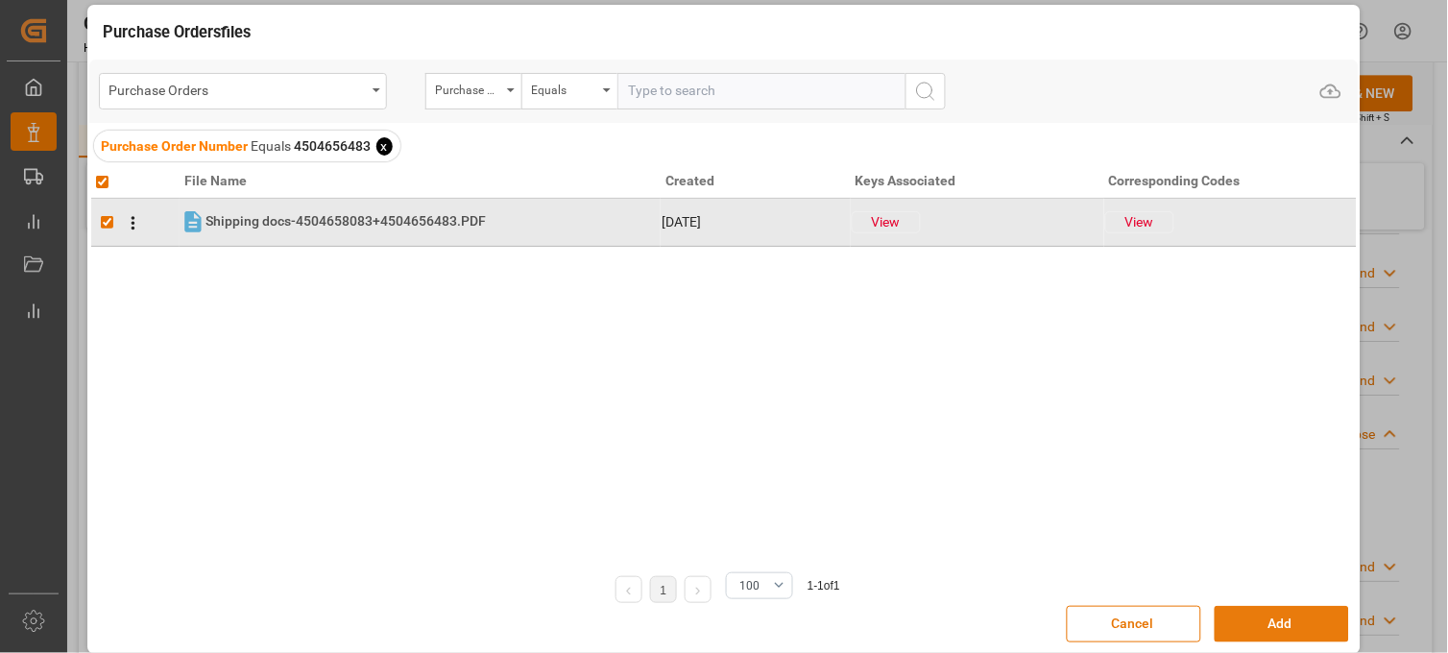
click at [1250, 625] on button "Add" at bounding box center [1282, 624] width 134 height 36
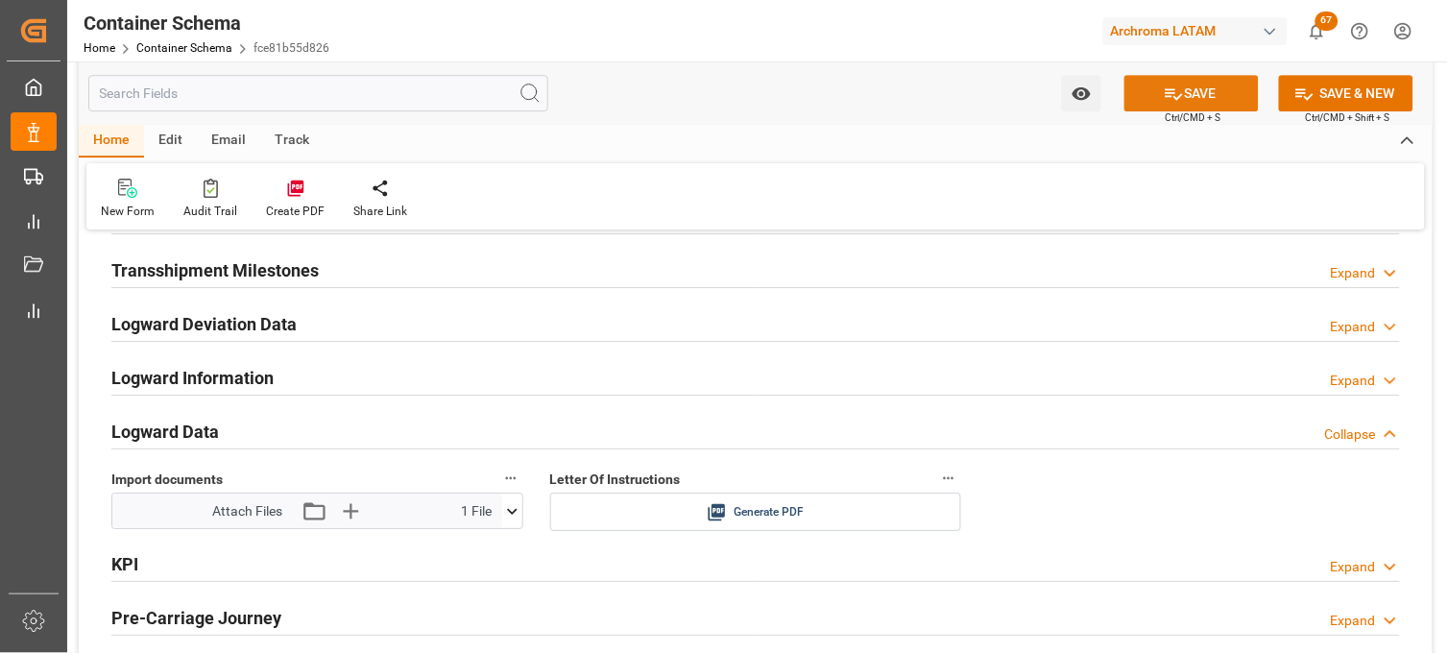
click at [1170, 101] on icon at bounding box center [1174, 94] width 20 height 20
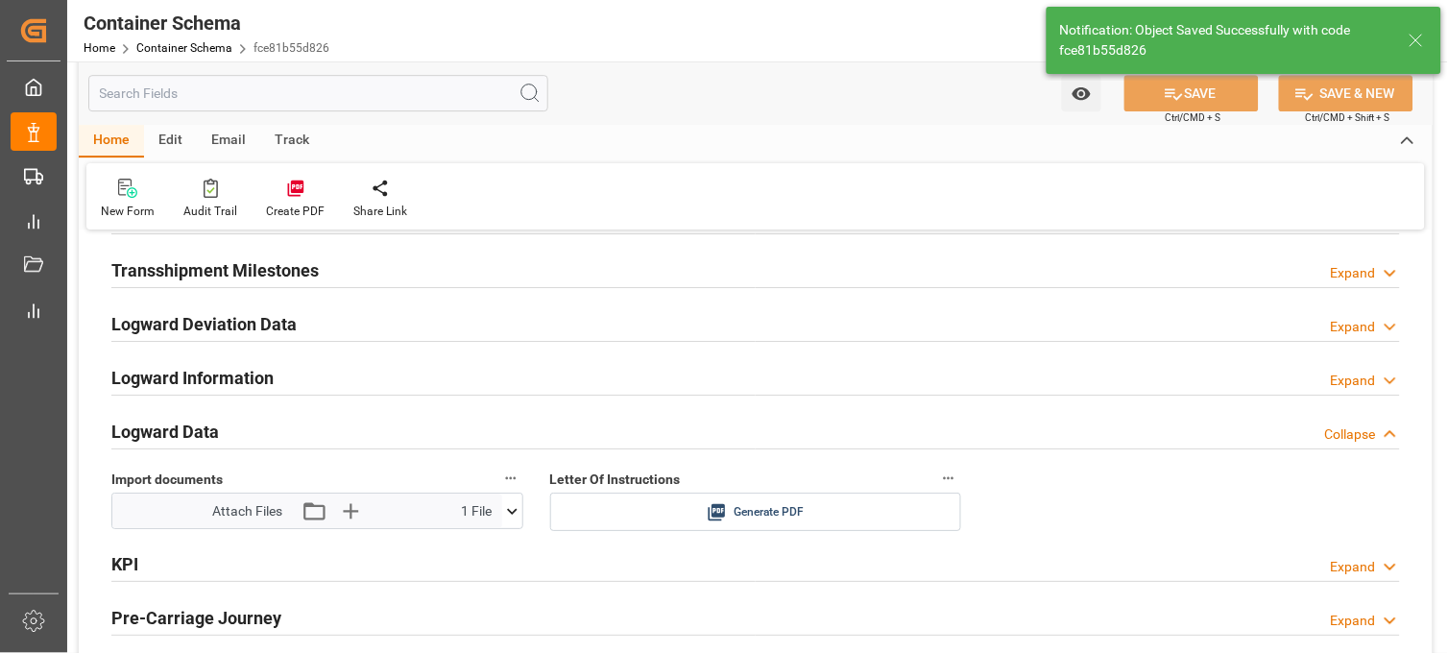
type input "Document Sent"
type input "MXZLO"
type input "Manzanillo"
type input "MAERSK EUREKA"
type input "9501239"
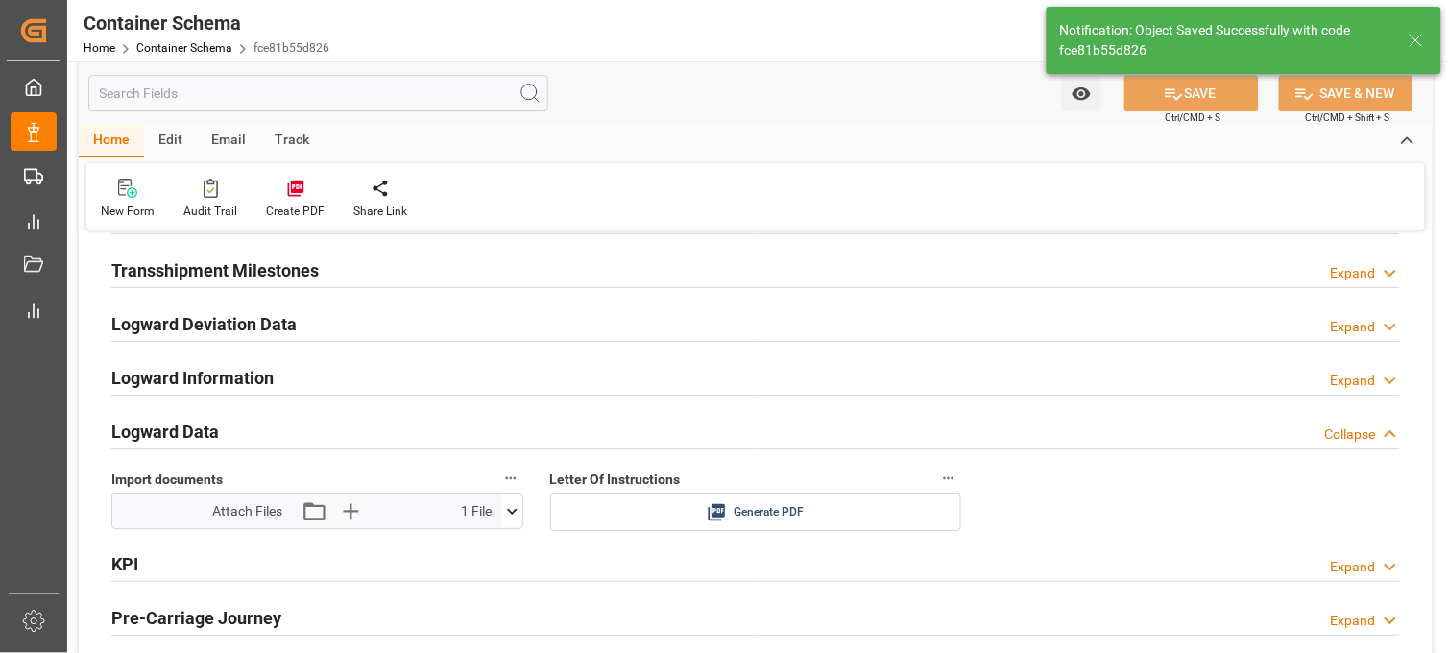
type input "536E"
type input "[DATE] 17:30"
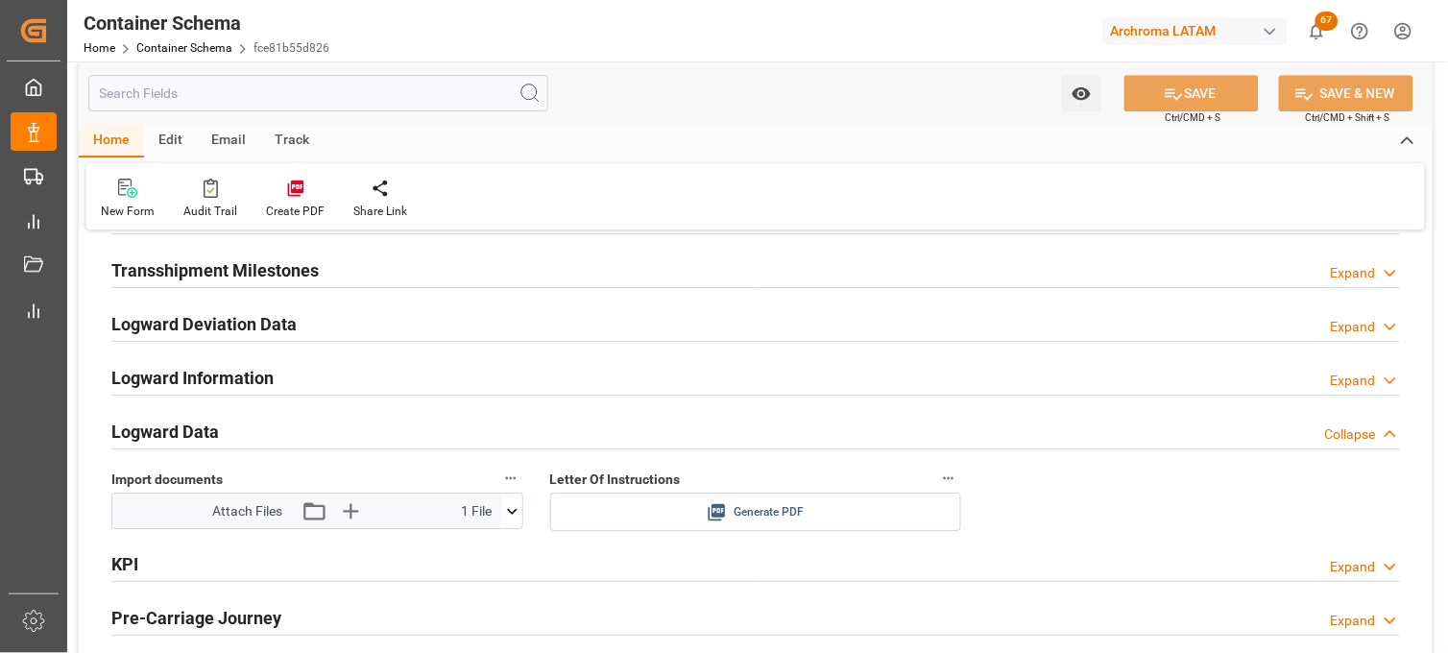
click at [717, 506] on icon at bounding box center [717, 512] width 17 height 17
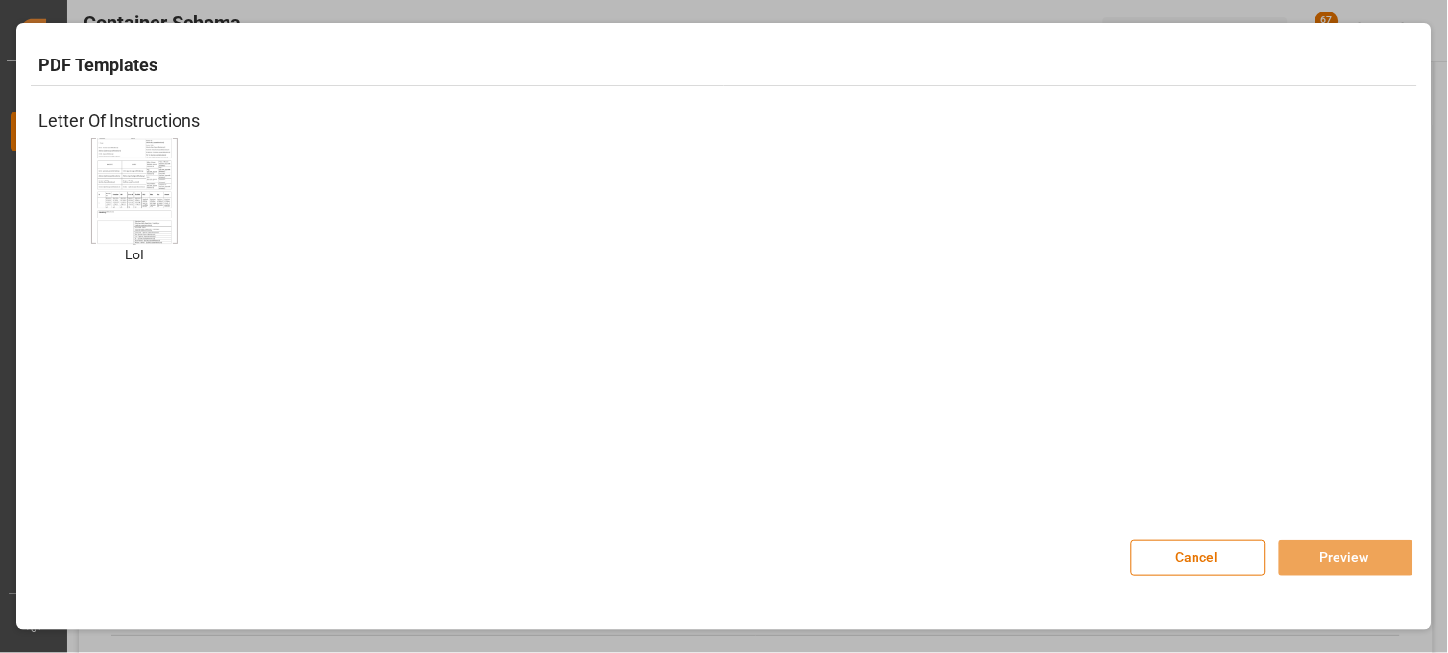
click at [149, 197] on img at bounding box center [134, 190] width 77 height 109
click at [1313, 559] on button "Preview" at bounding box center [1346, 558] width 134 height 36
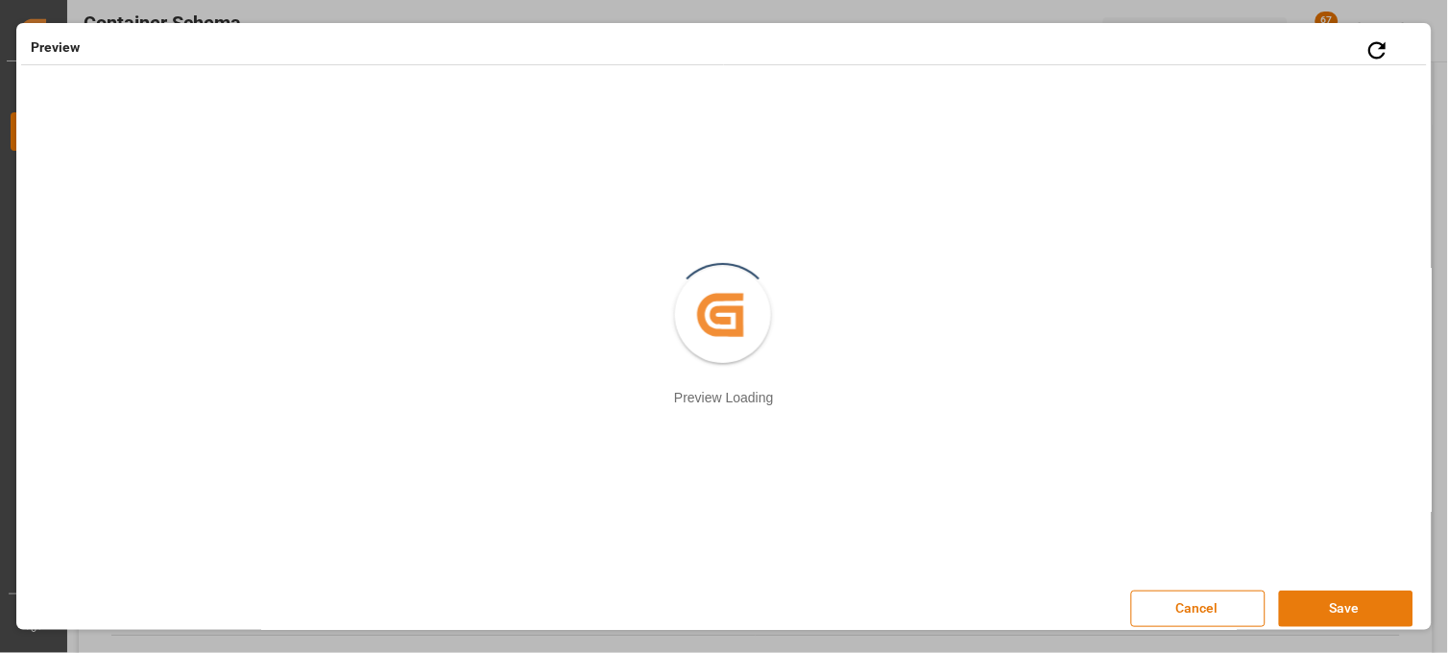
click at [1321, 603] on button "Save" at bounding box center [1346, 609] width 134 height 36
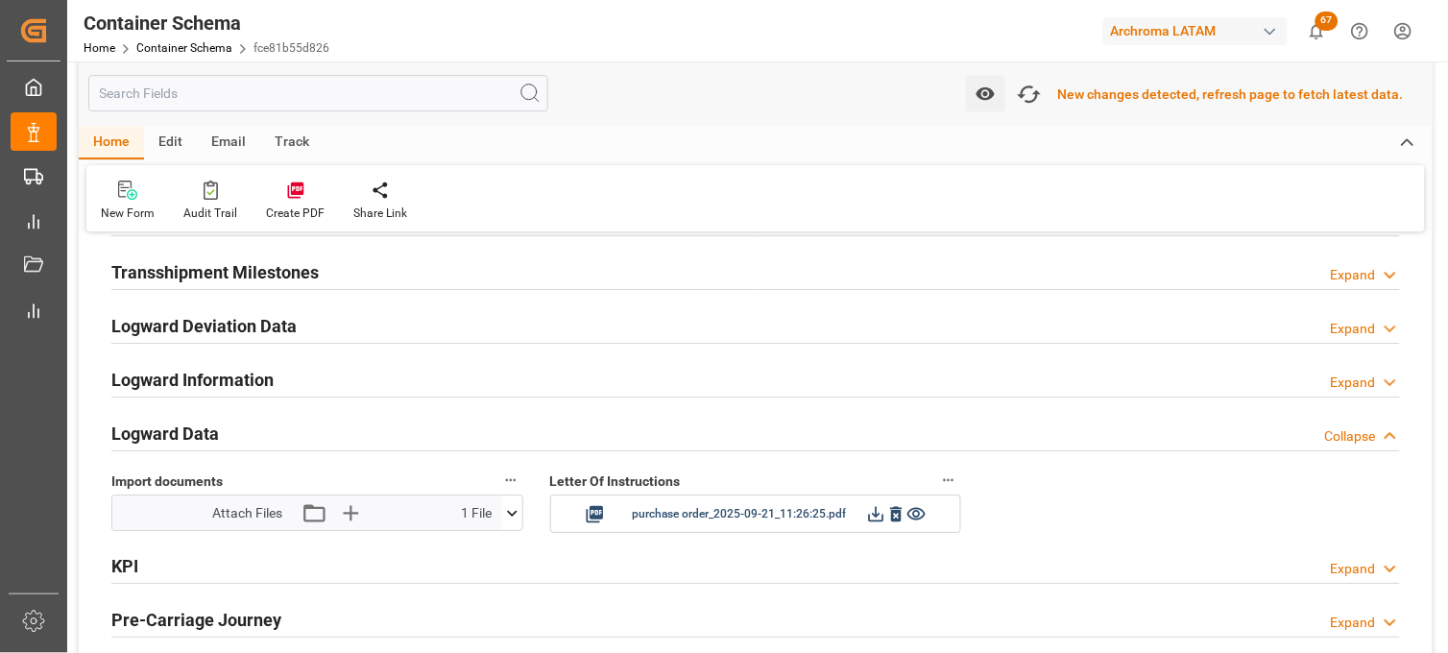
scroll to position [2989, 0]
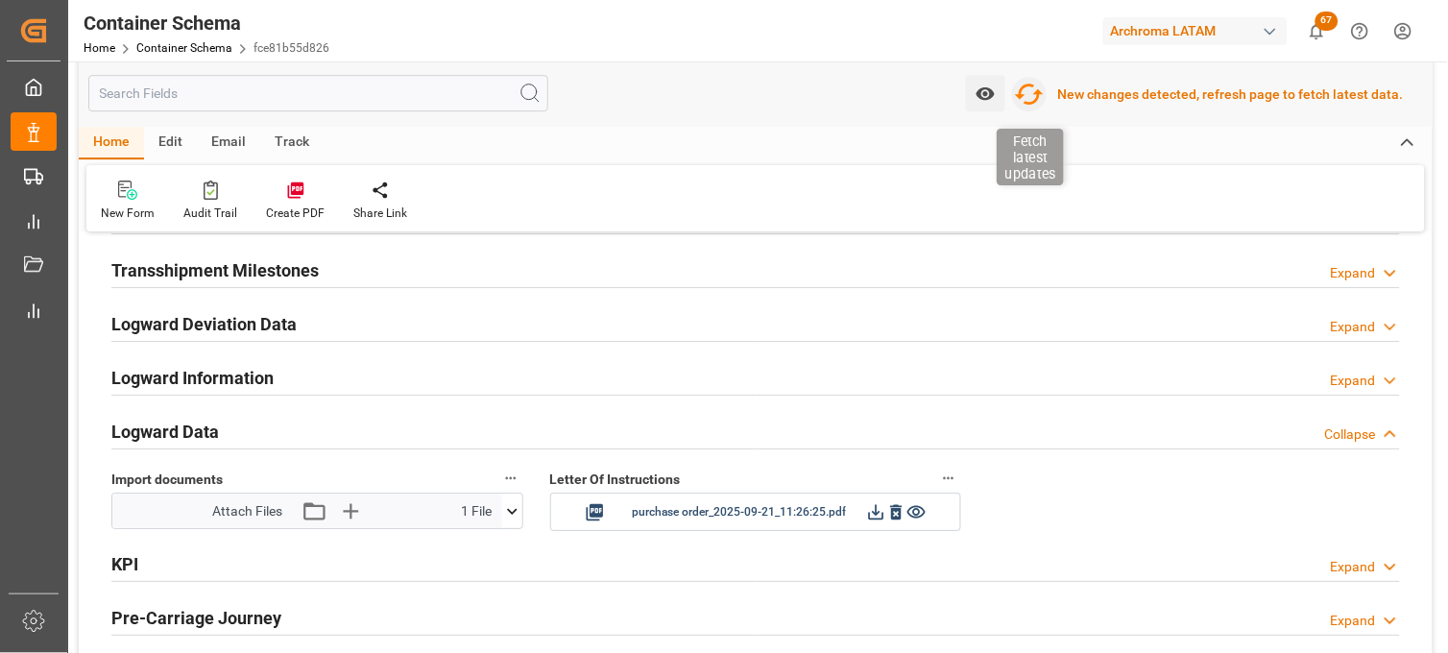
click at [1027, 103] on icon "button" at bounding box center [1029, 94] width 31 height 31
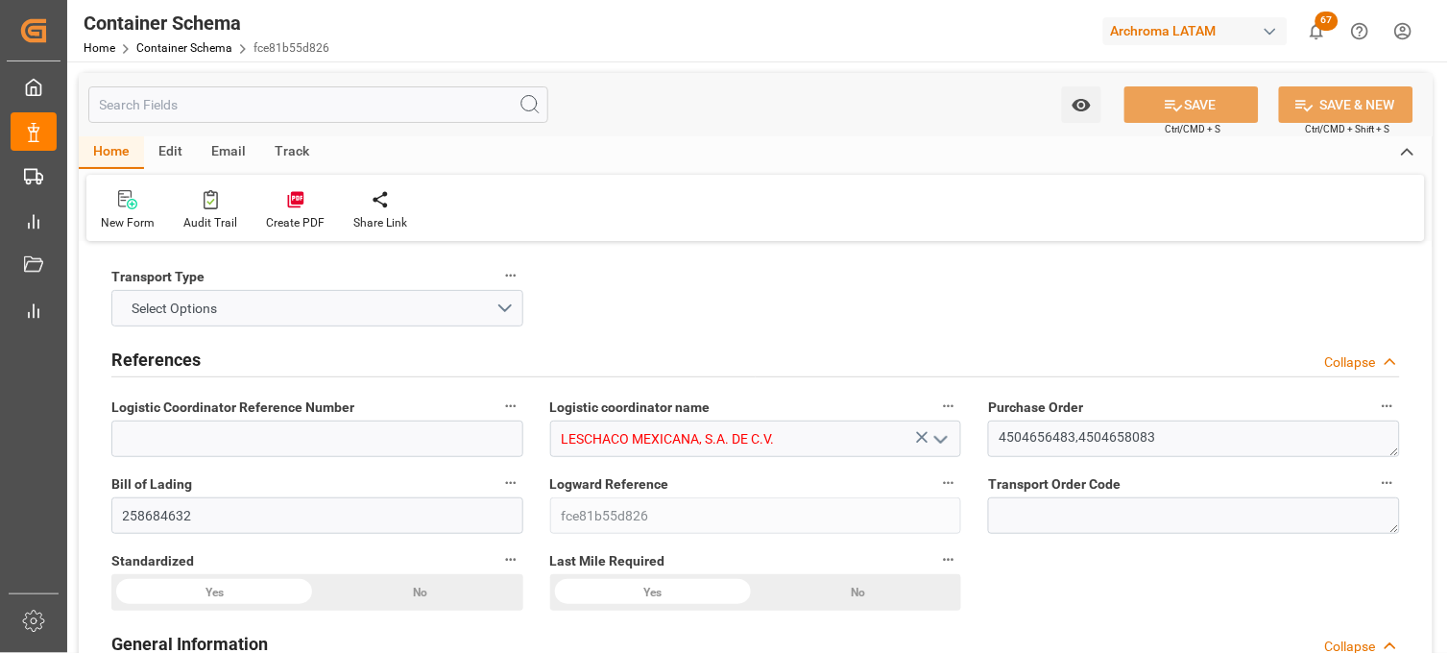
type input "LESCHACO MEXICANA, S.A. DE C.V."
type textarea "4504656483,4504658083"
type input "258684632"
type input "fce81b55d826"
type input "On time"
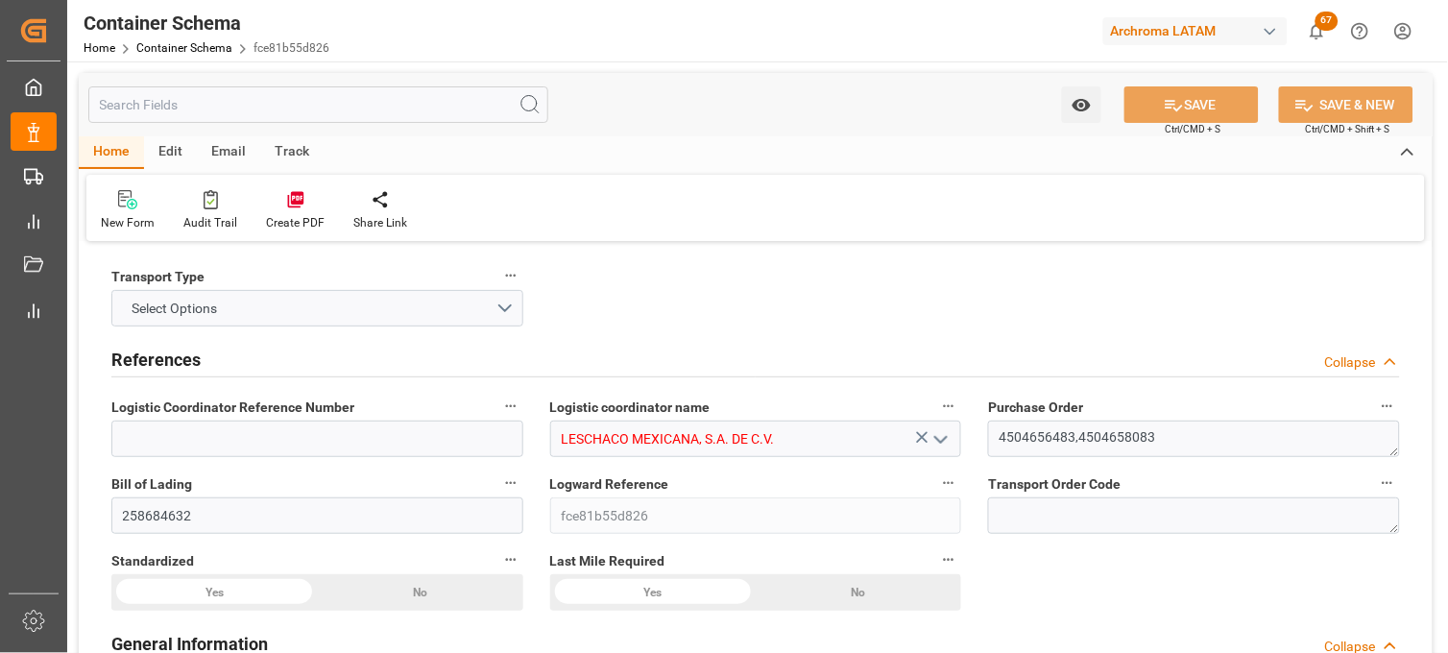
type input "[PERSON_NAME]"
type input "TAIXING JINYUN DYESTUFF CO.,LTD"
type input "Document Sent"
type input "MANZANILLO"
type input "TEXTIL"
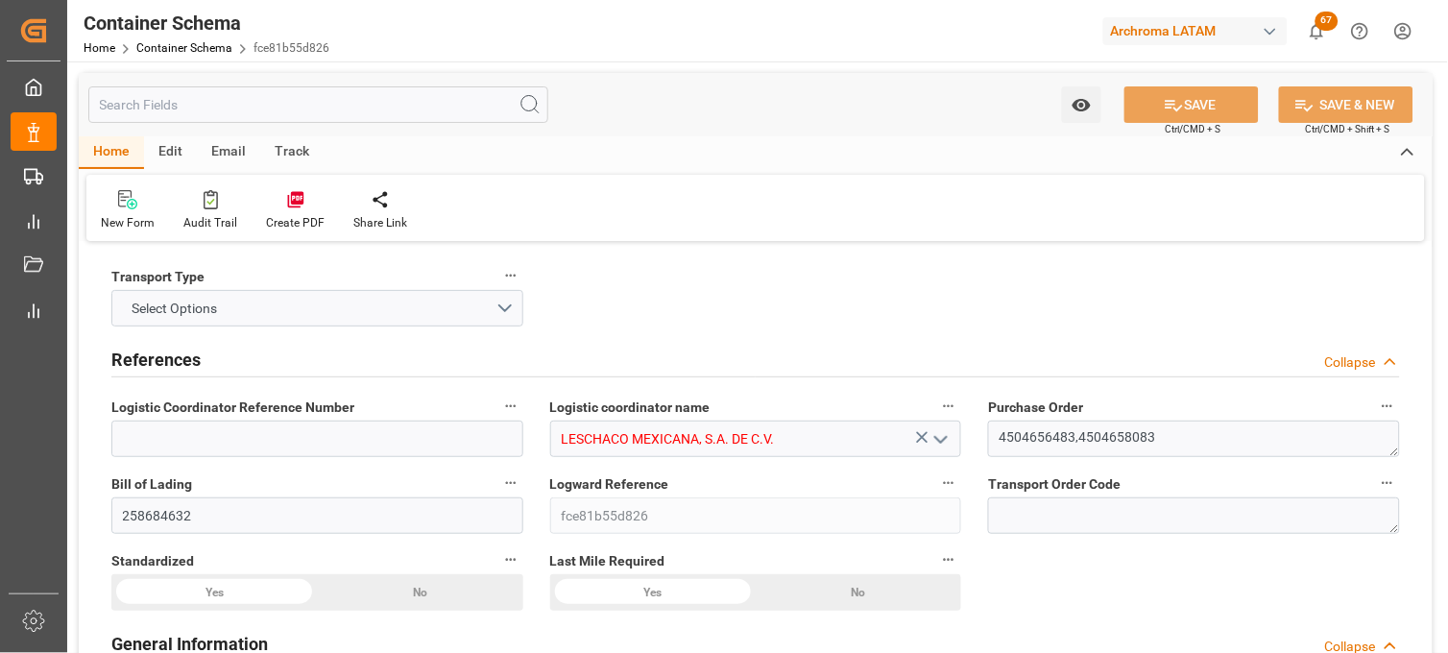
type textarea "BOX"
type input "218 BOX"
type input "ALMACÉN ATOTONILQUILLO"
type textarea "CARRETERA [GEOGRAPHIC_DATA] OCOTLAN ATOTONILQUILLO, [GEOGRAPHIC_DATA], [GEOGRAP…"
type input "MASTER"
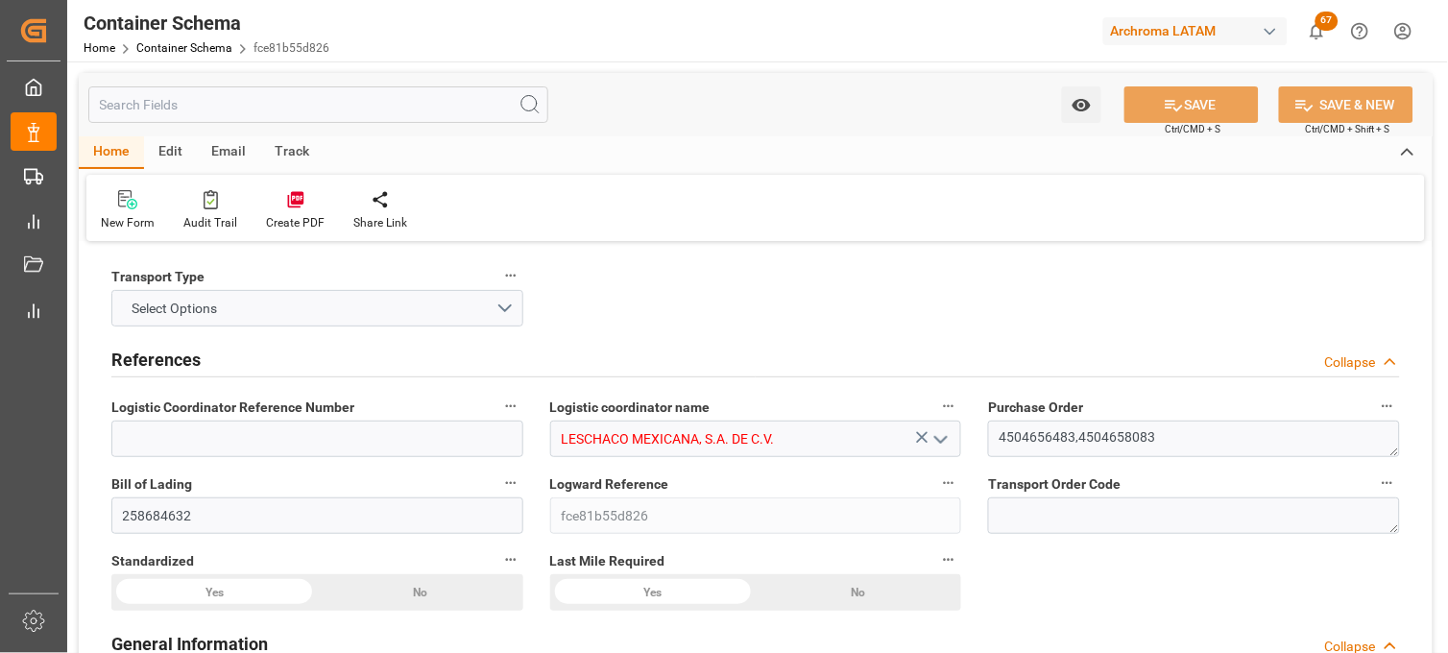
type input "DPU"
type input "Truck"
type input "Sea Ship"
type input "Truck"
type input "FCL"
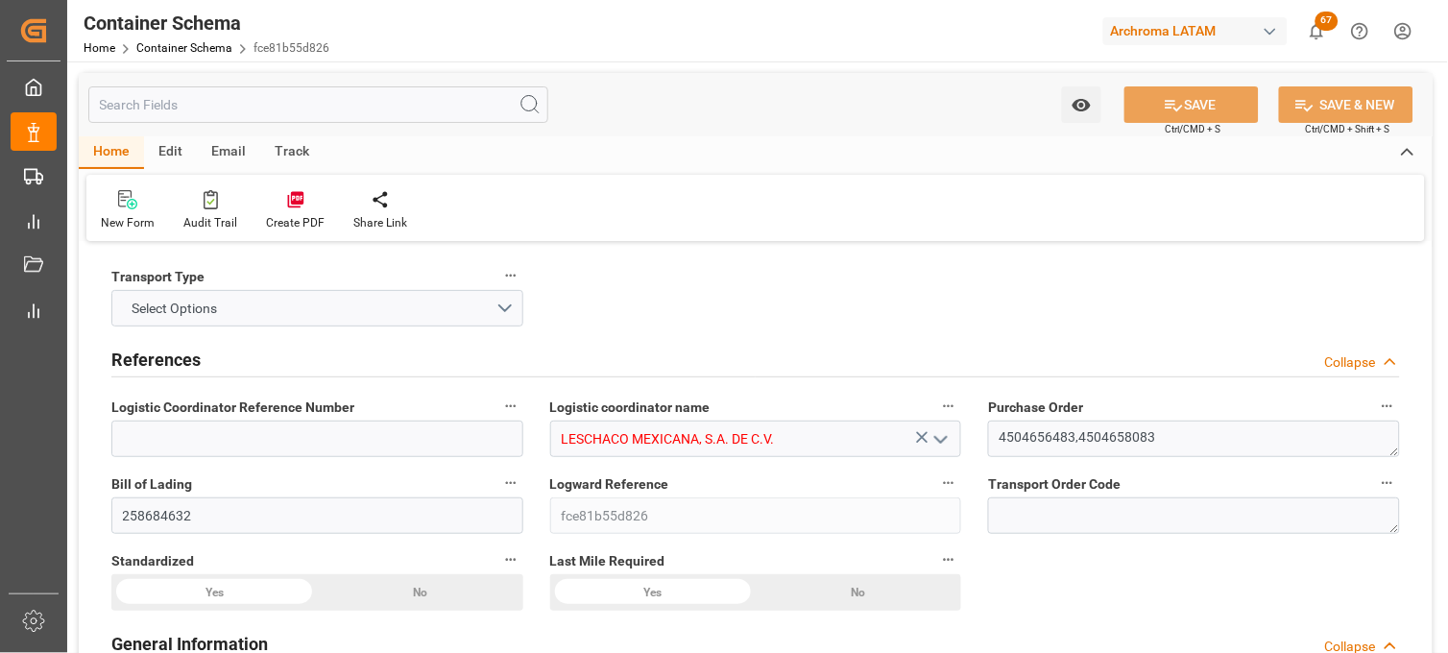
type input "MRSU6603630"
type input "MAEU"
type input "Shanghai Pt"
type input "Manzanillo"
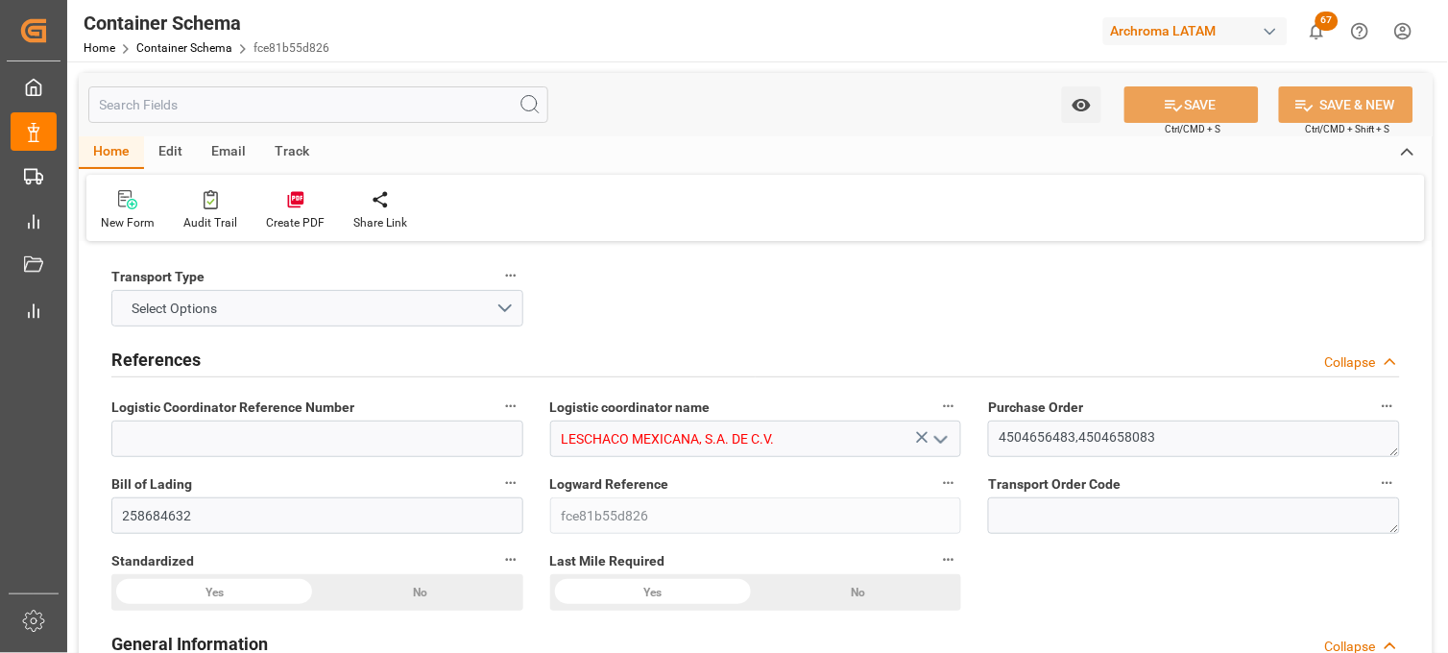
type input "Manzanillo"
type input "MAERSK EUREKA"
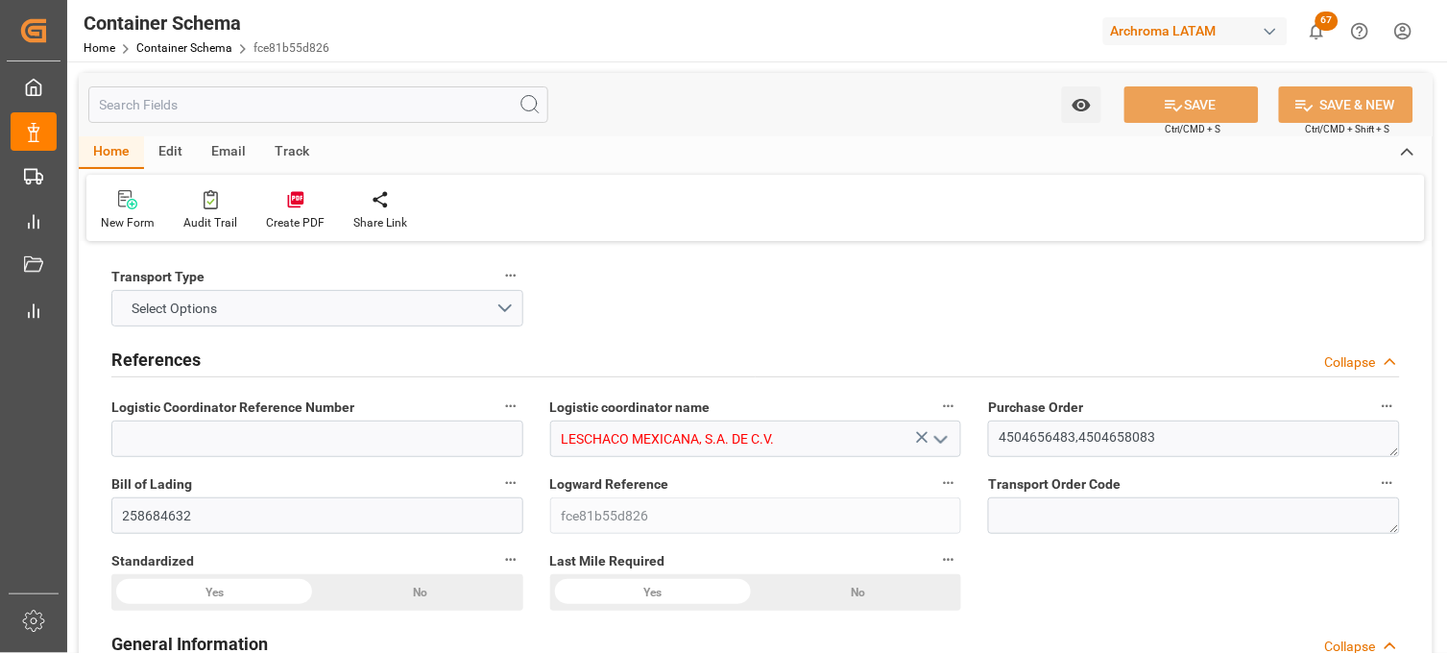
type input "536E"
type input "10"
type input "7"
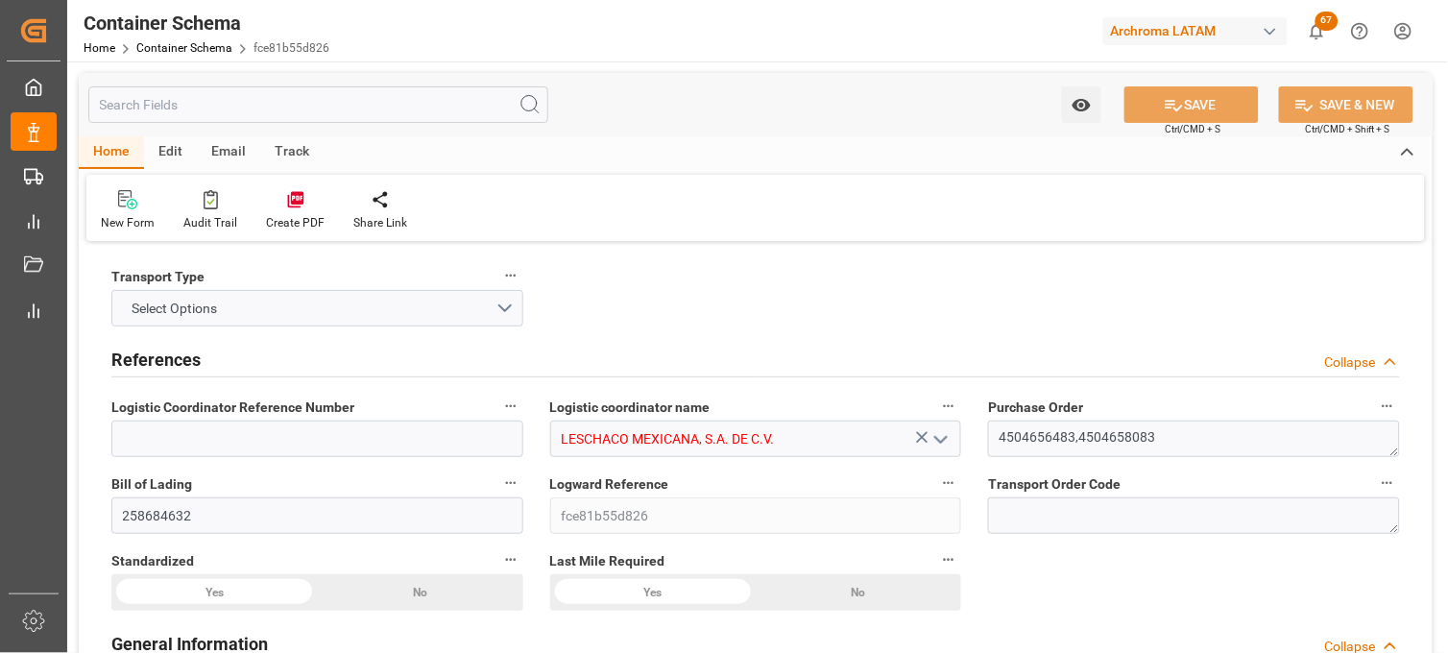
type input "2"
type input "218"
type input "5450"
type input "5864.2"
type input "Maersk"
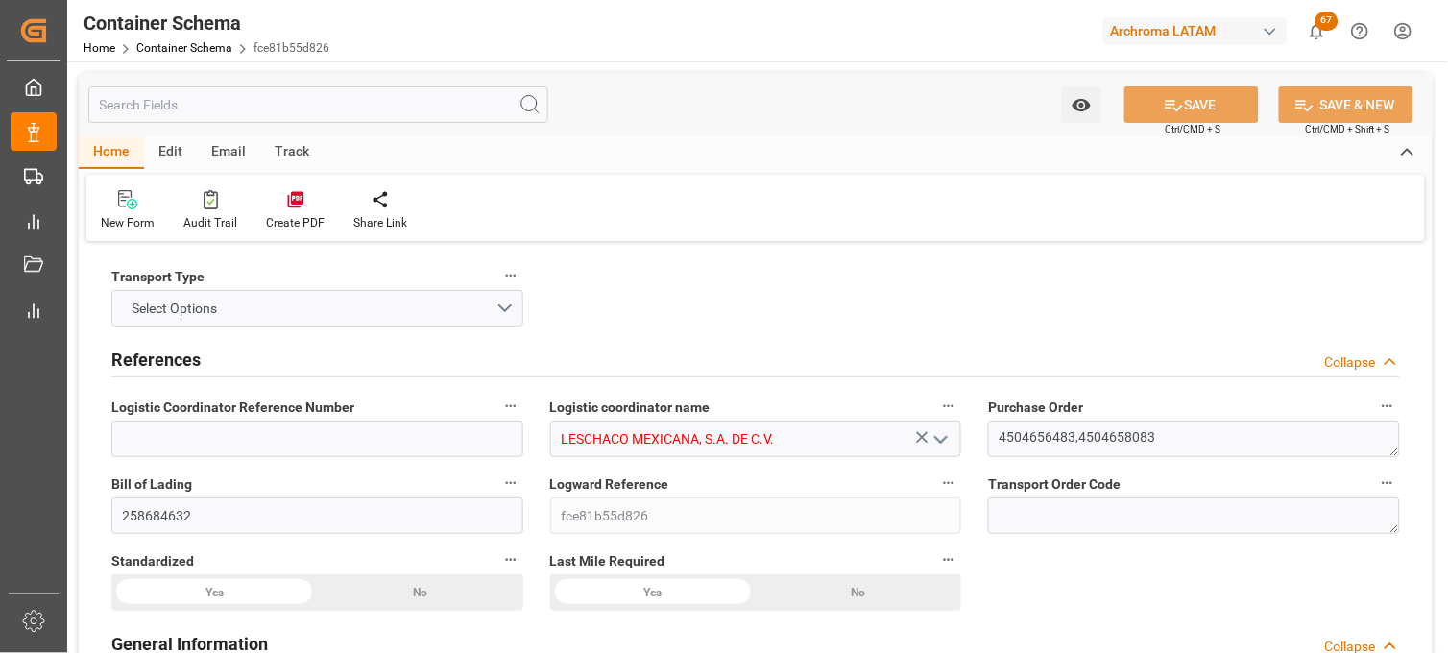
type input "Maersk Line AS"
type input "CNSHG"
type input "MXZLO"
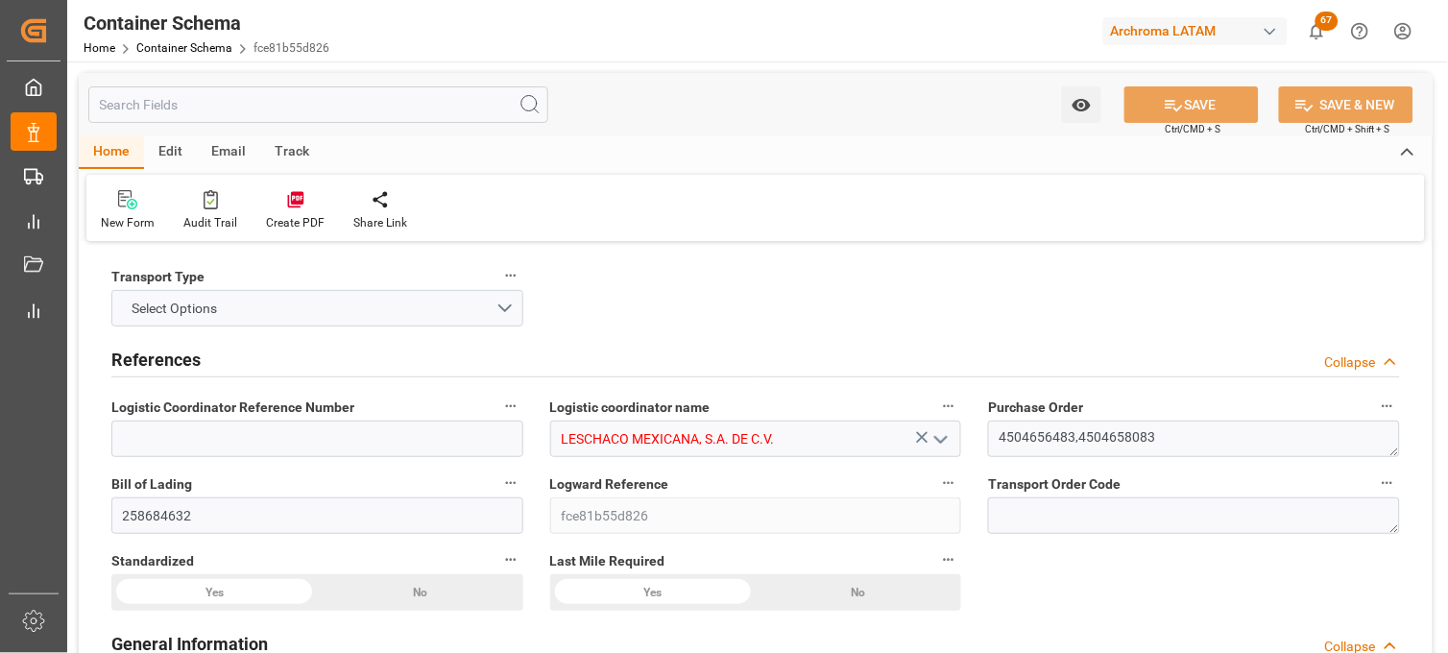
type input "MXZLO"
type input "9501239"
type input "[DATE] 17:00"
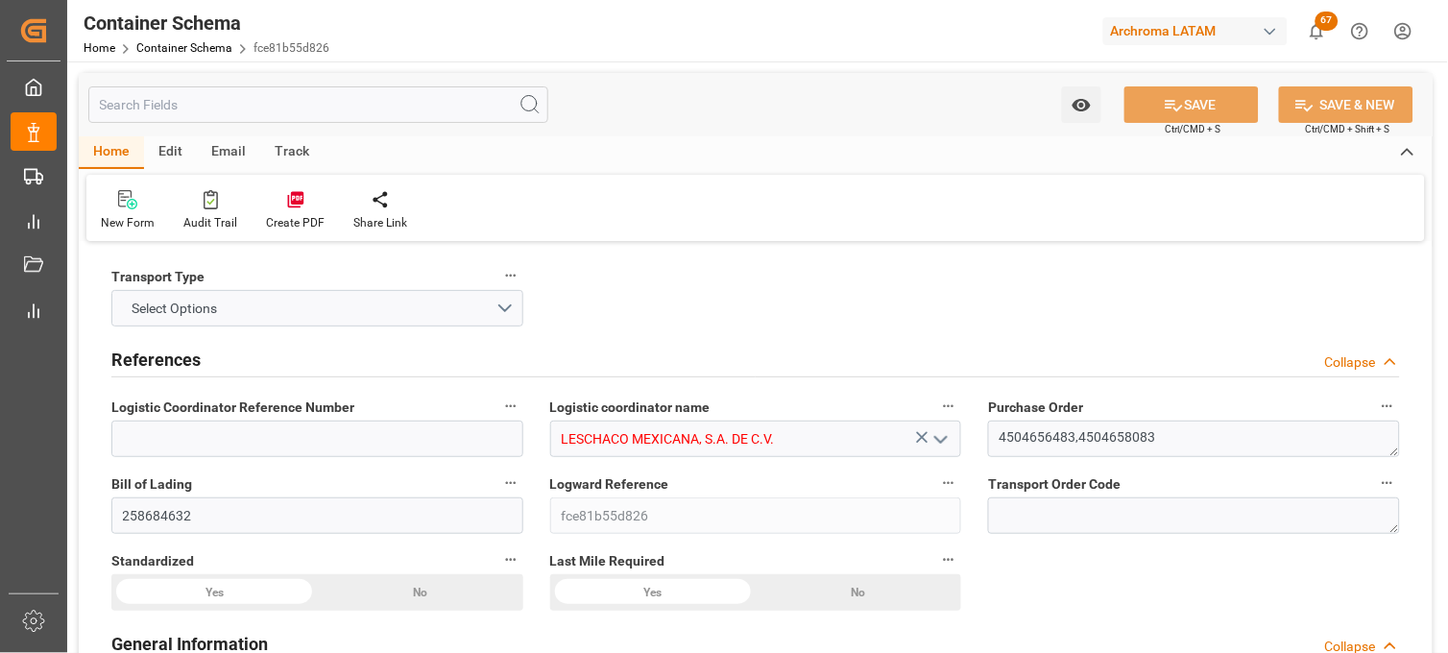
type input "[DATE]"
type input "[DATE] 17:30"
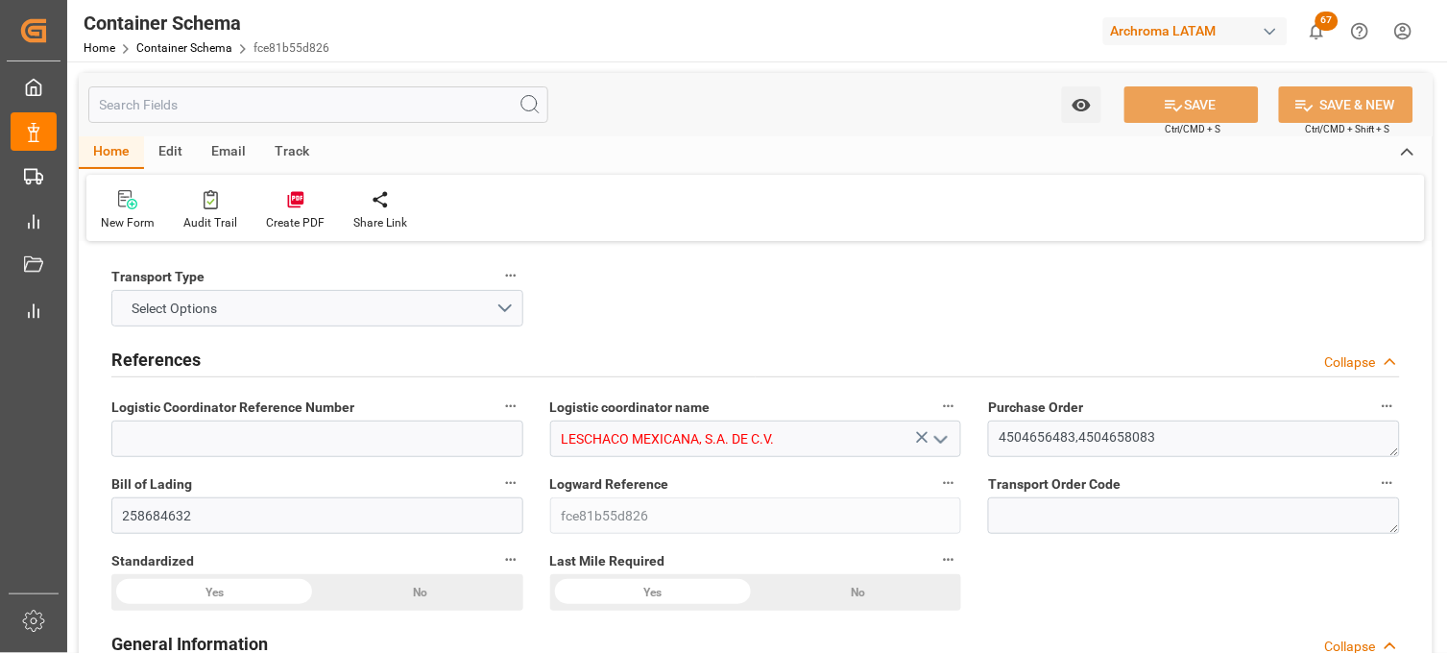
type input "[DATE] 17:30"
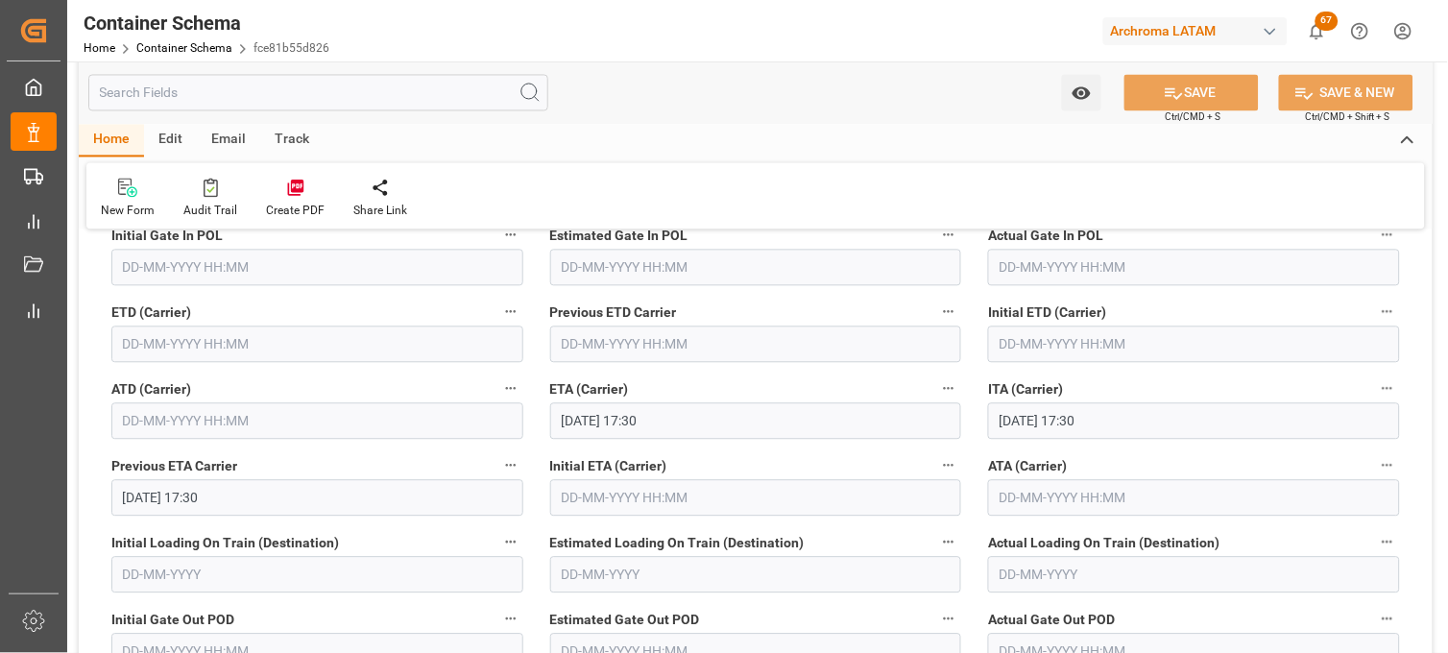
scroll to position [2454, 0]
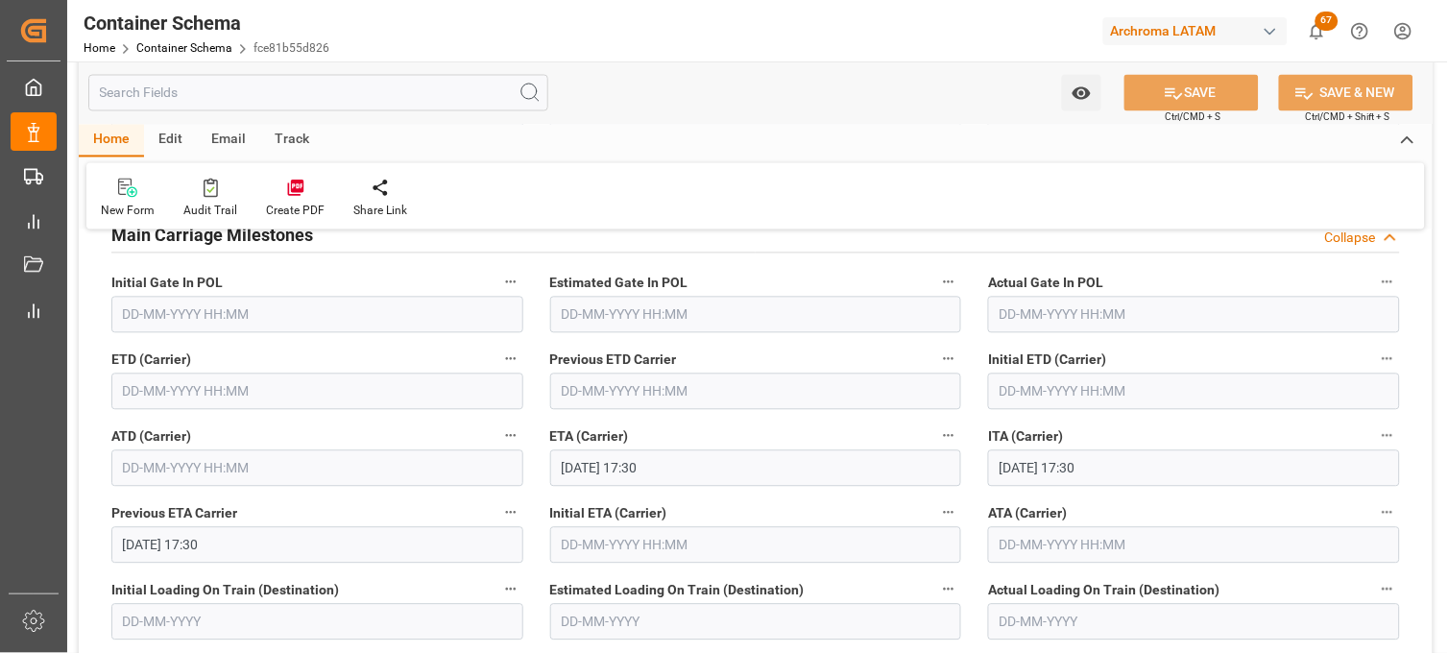
click at [161, 392] on input "text" at bounding box center [317, 392] width 412 height 36
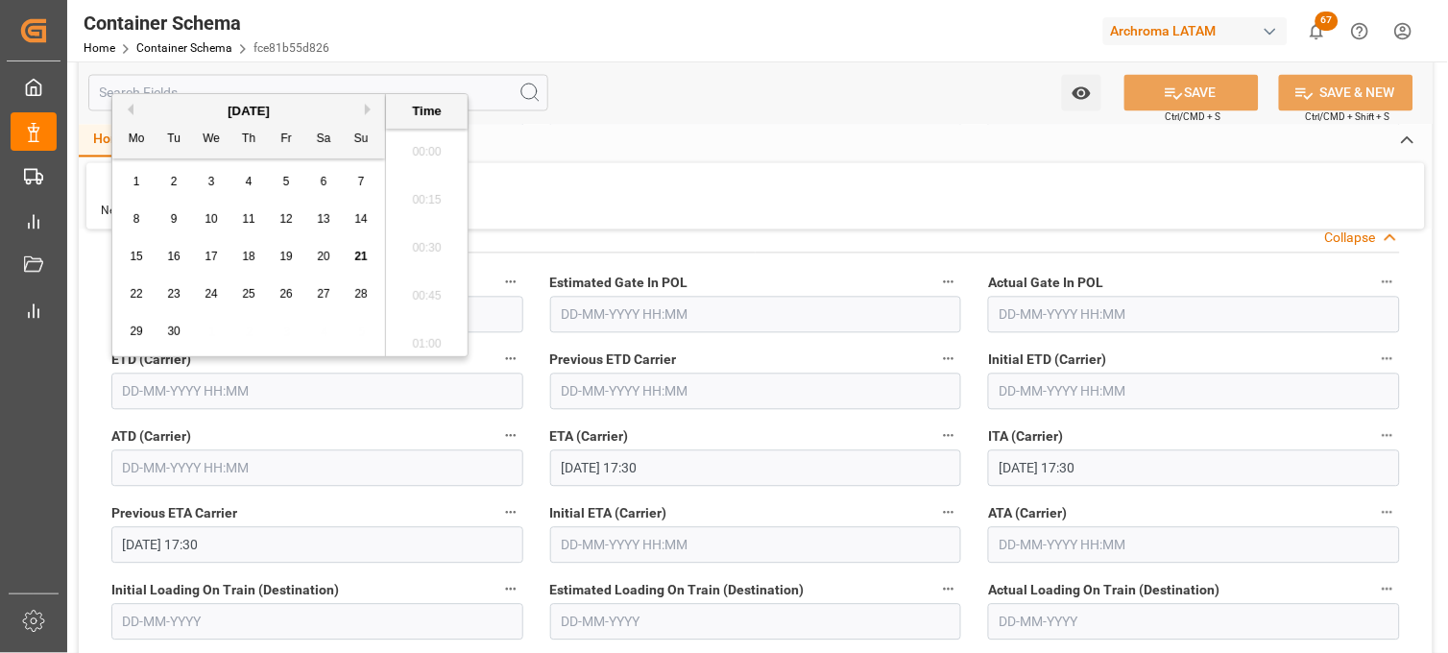
scroll to position [3223, 0]
click at [283, 219] on span "12" at bounding box center [285, 218] width 12 height 13
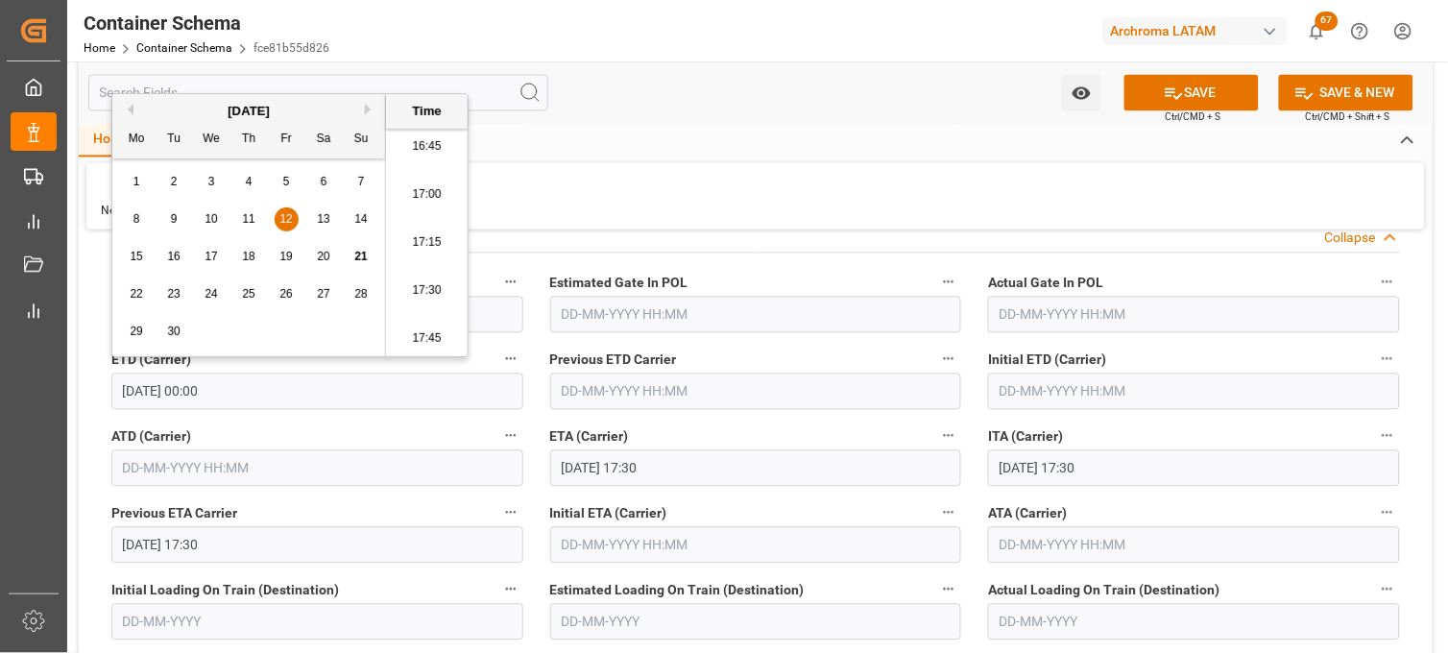
click at [420, 256] on li "17:15" at bounding box center [427, 243] width 82 height 48
type input "[DATE] 17:15"
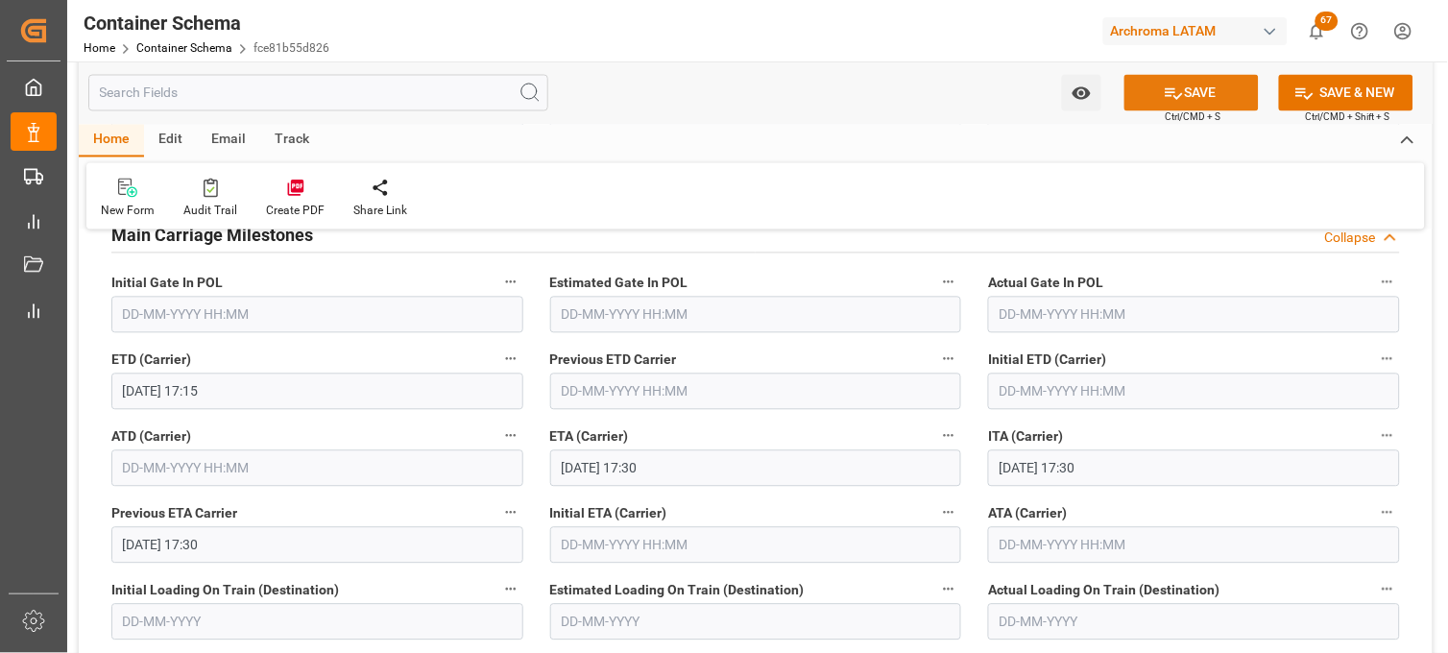
click at [1194, 101] on button "SAVE" at bounding box center [1191, 93] width 134 height 36
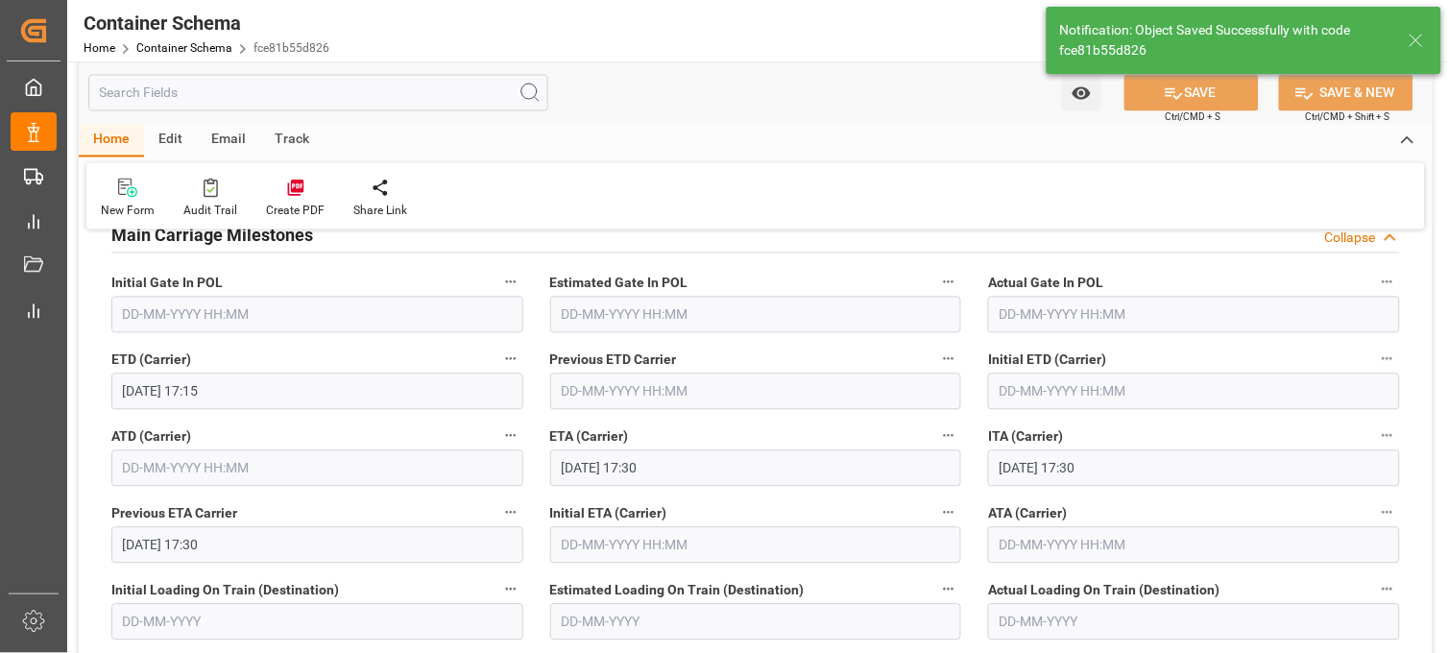
type input "[DATE] 00:00"
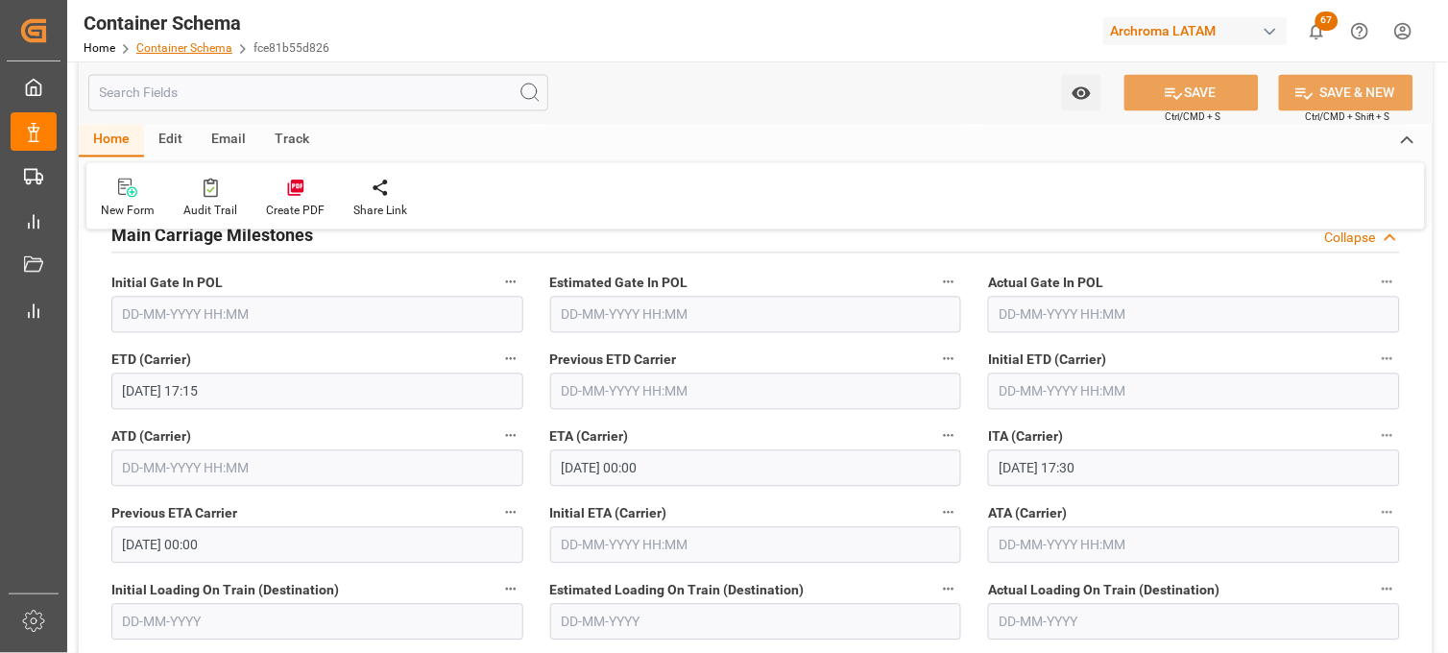
click at [194, 51] on link "Container Schema" at bounding box center [184, 47] width 96 height 13
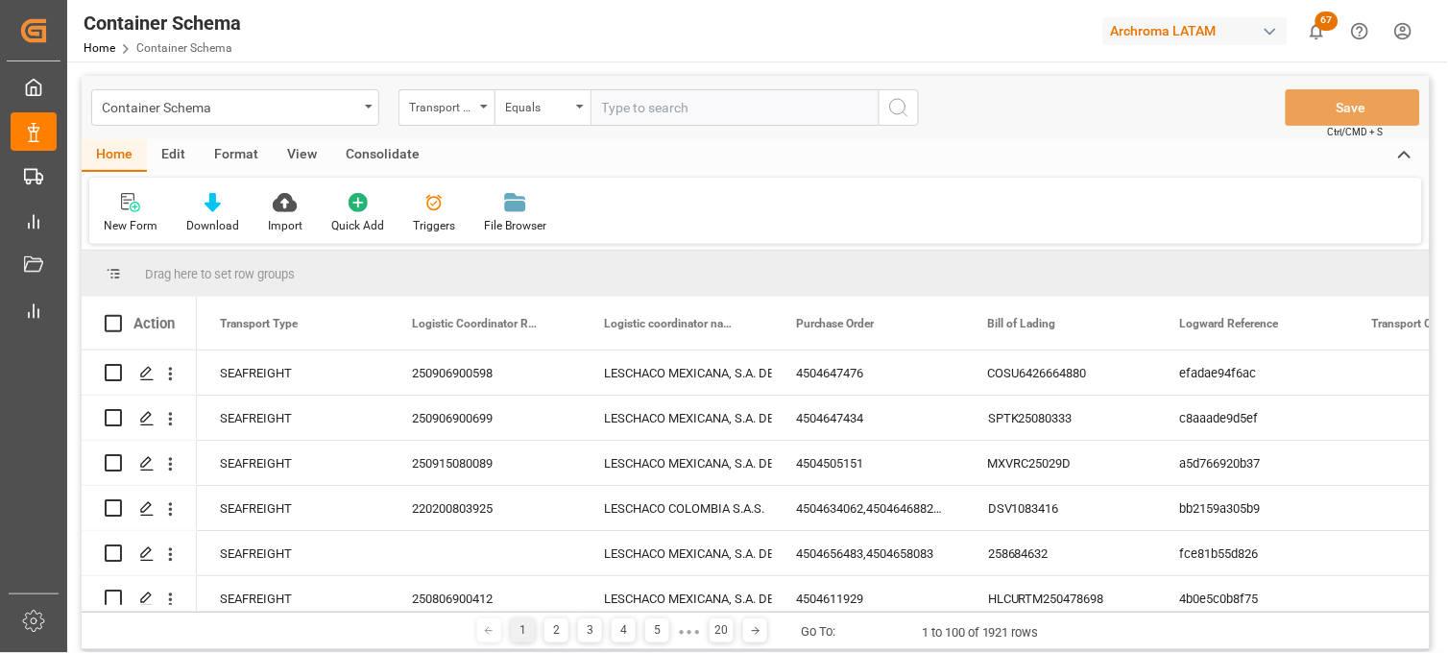
click at [367, 110] on div "Container Schema" at bounding box center [235, 107] width 288 height 36
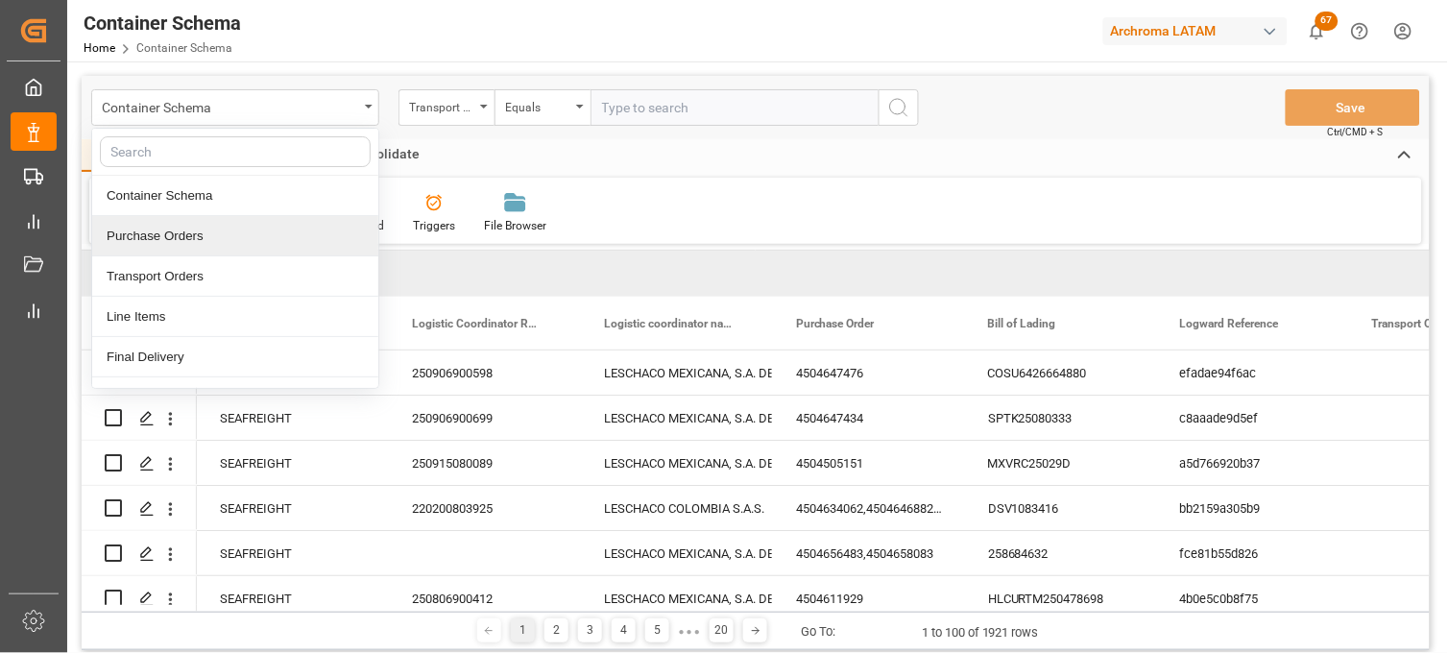
click at [197, 228] on div "Purchase Orders" at bounding box center [235, 236] width 286 height 40
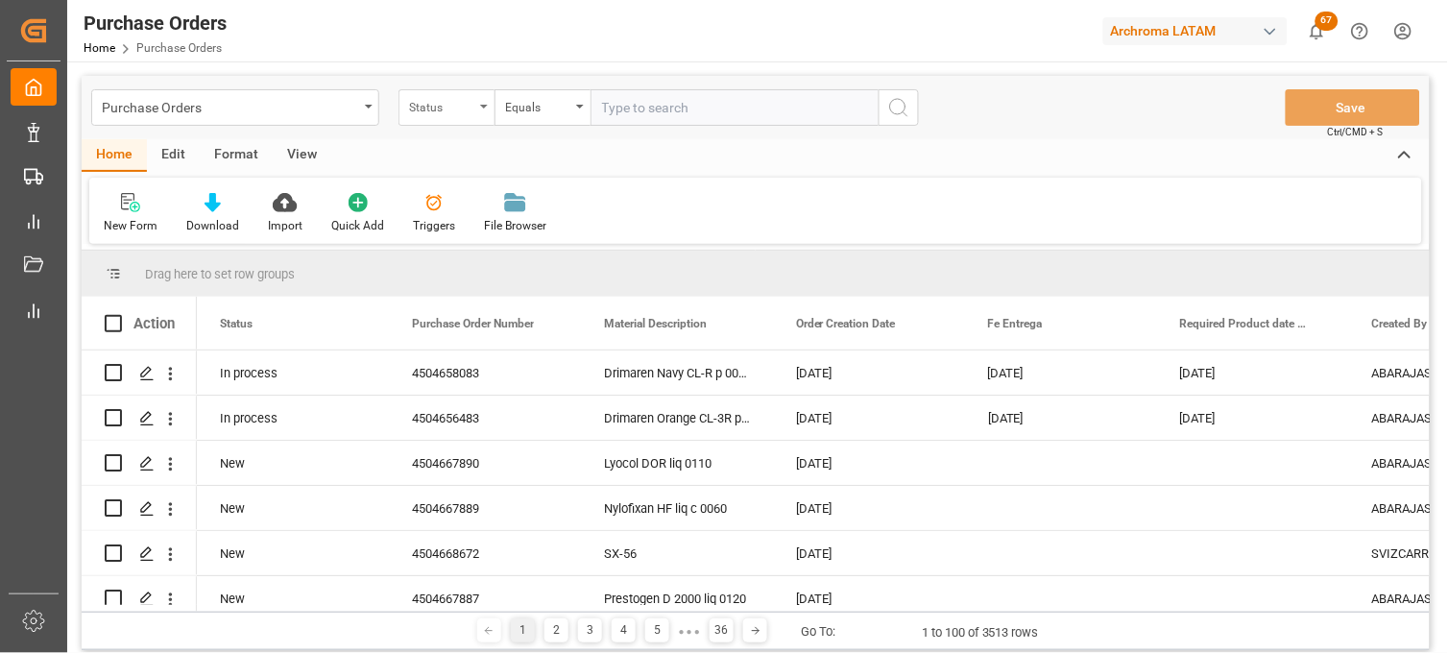
click at [476, 112] on div "Status" at bounding box center [447, 107] width 96 height 36
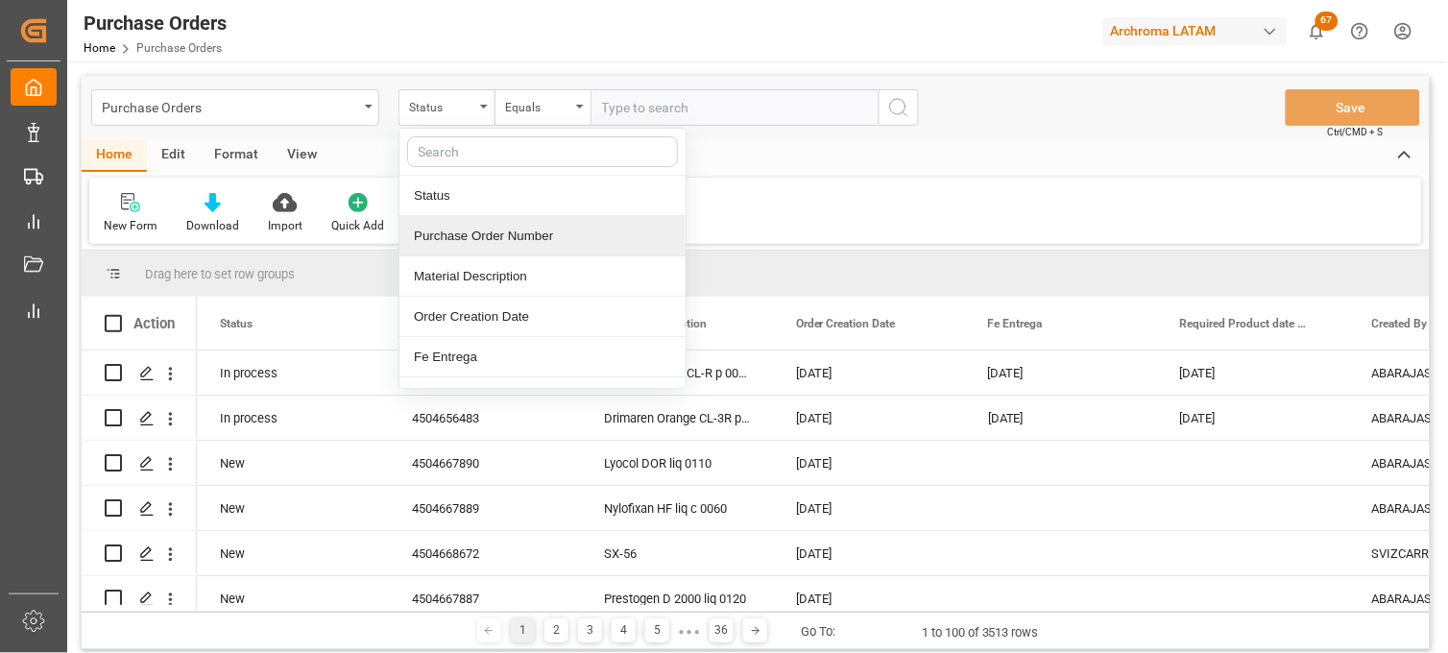
click at [447, 237] on div "Purchase Order Number" at bounding box center [542, 236] width 286 height 40
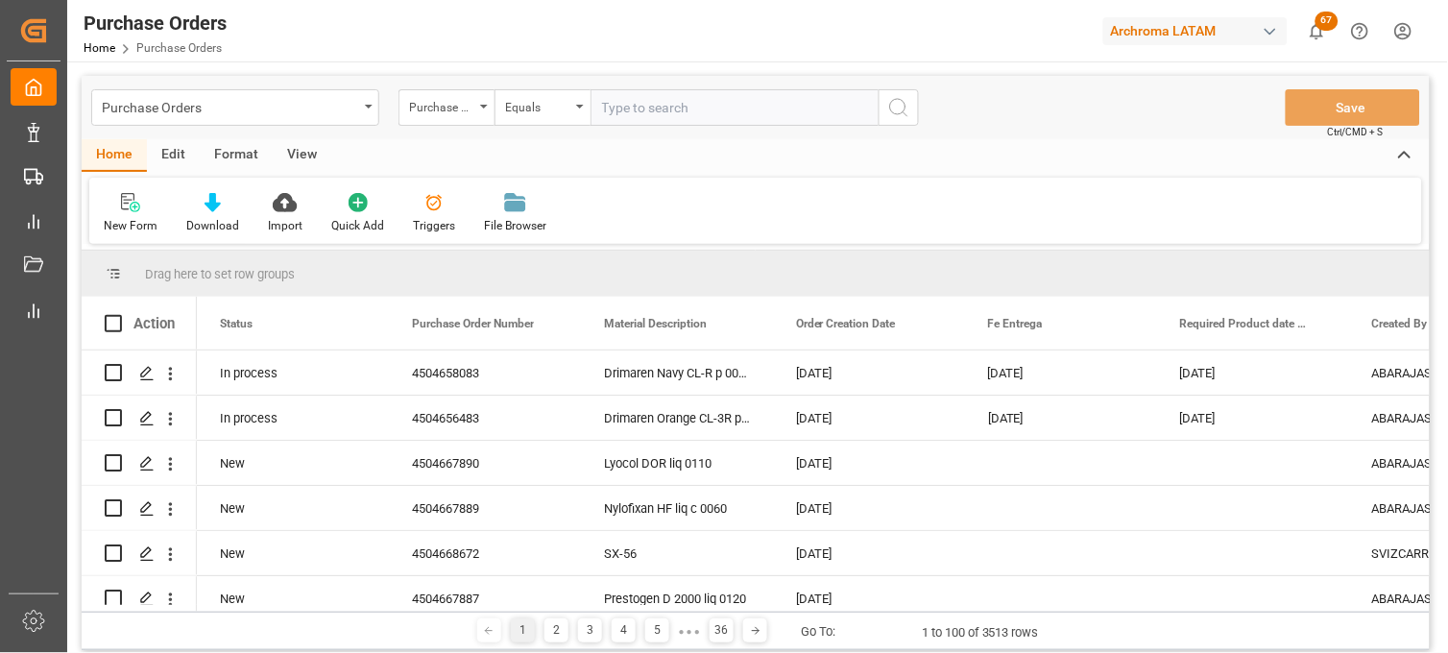
click at [627, 108] on input "text" at bounding box center [735, 107] width 288 height 36
paste input "4504650976"
type input "4504650976"
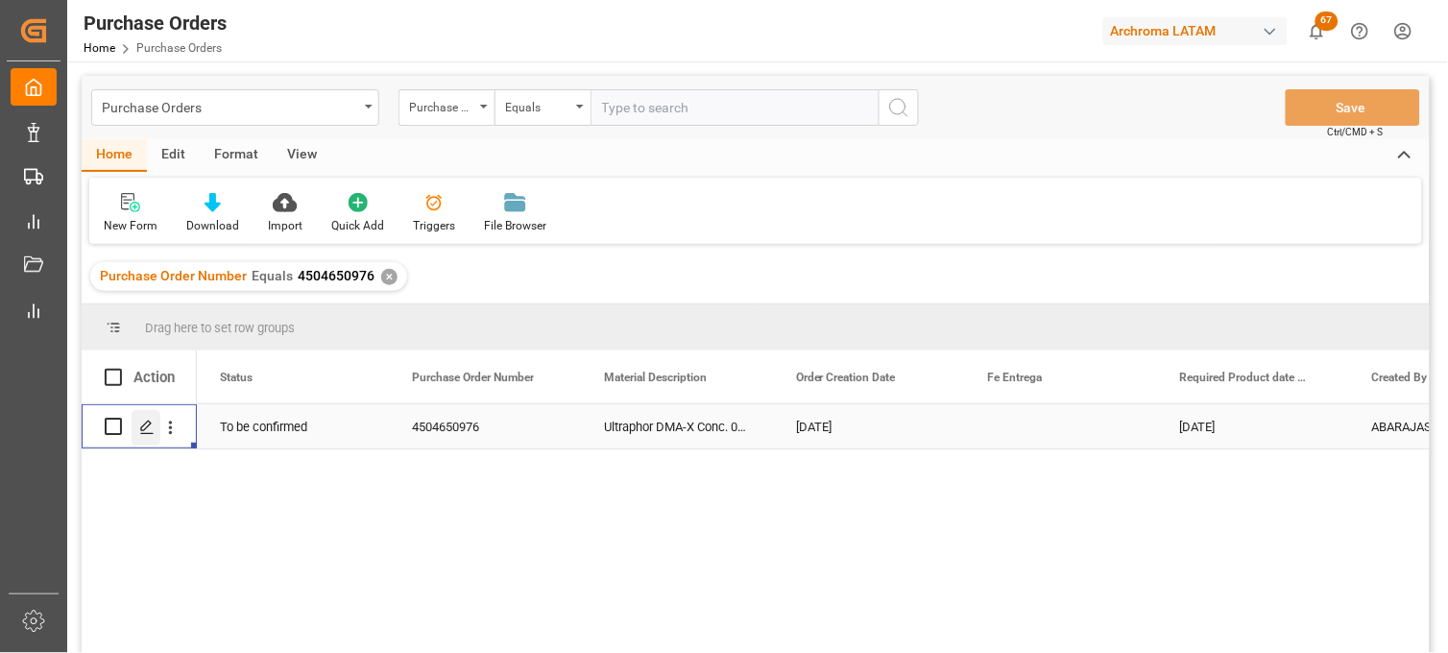
click at [147, 433] on line "Press SPACE to select this row." at bounding box center [147, 433] width 12 height 0
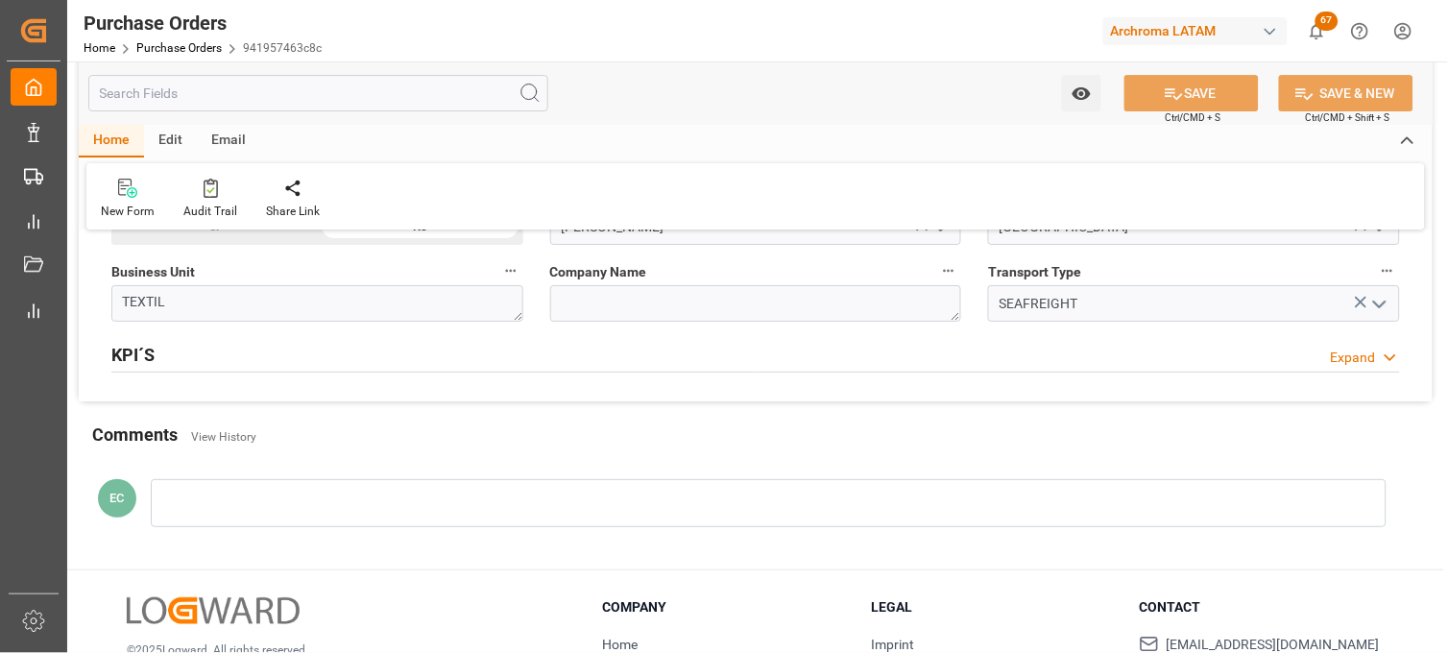
scroll to position [1493, 0]
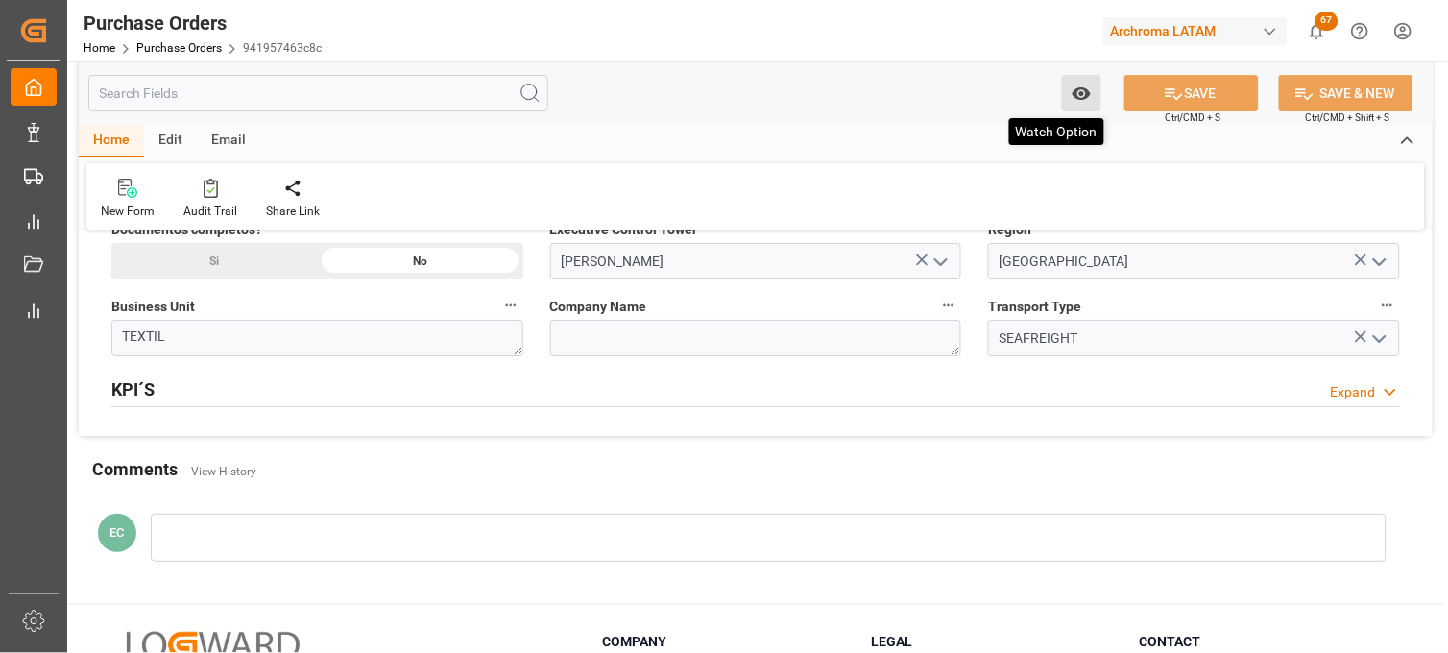
click at [1079, 93] on icon "open menu" at bounding box center [1081, 93] width 18 height 12
click at [912, 132] on div "Start Watching" at bounding box center [988, 136] width 230 height 44
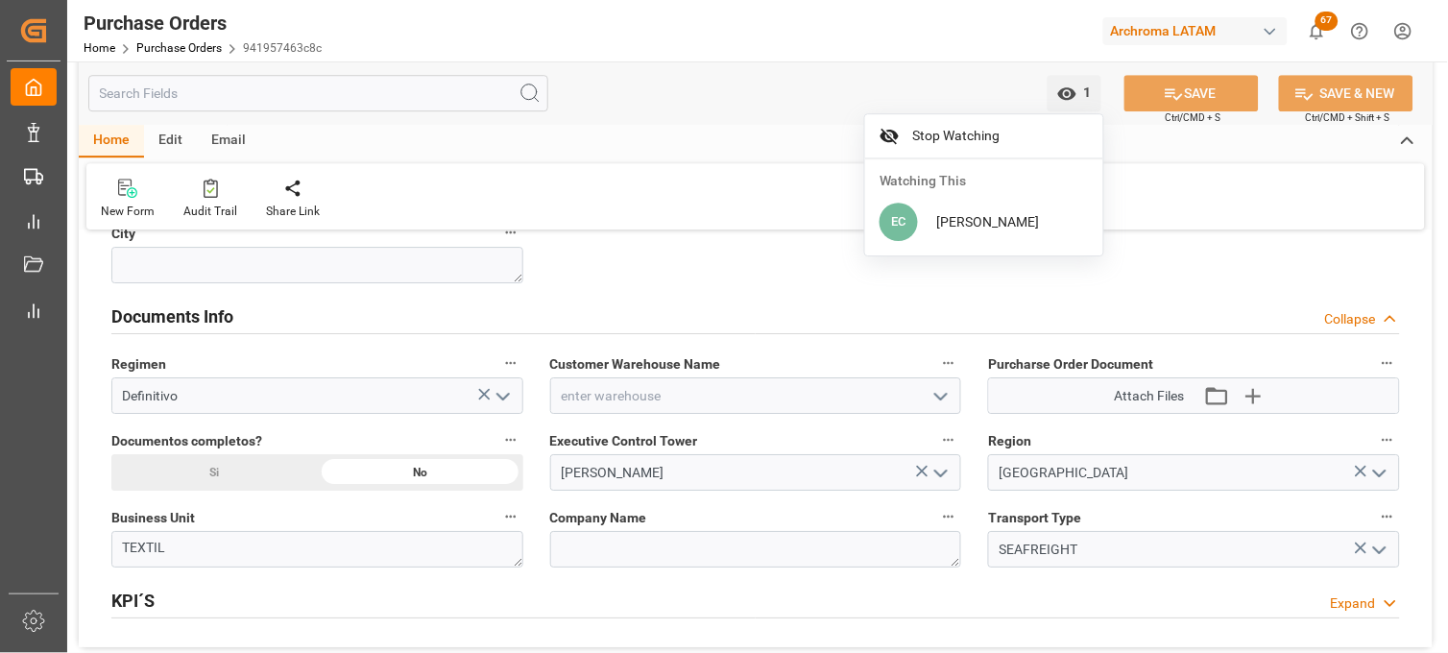
scroll to position [1280, 0]
click at [1259, 396] on icon "button" at bounding box center [1252, 397] width 31 height 31
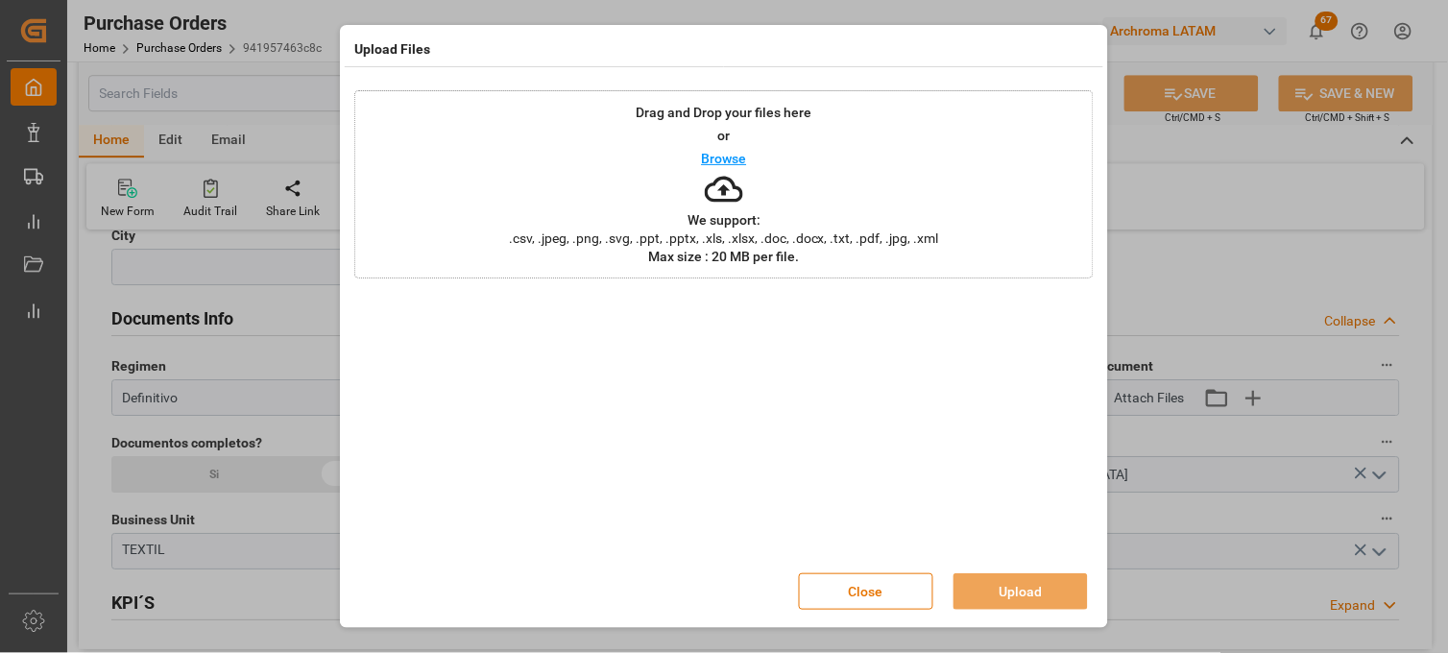
click at [859, 219] on div "Drag and Drop your files here or Browse We support: .csv, .jpeg, .png, .svg, .p…" at bounding box center [723, 184] width 739 height 188
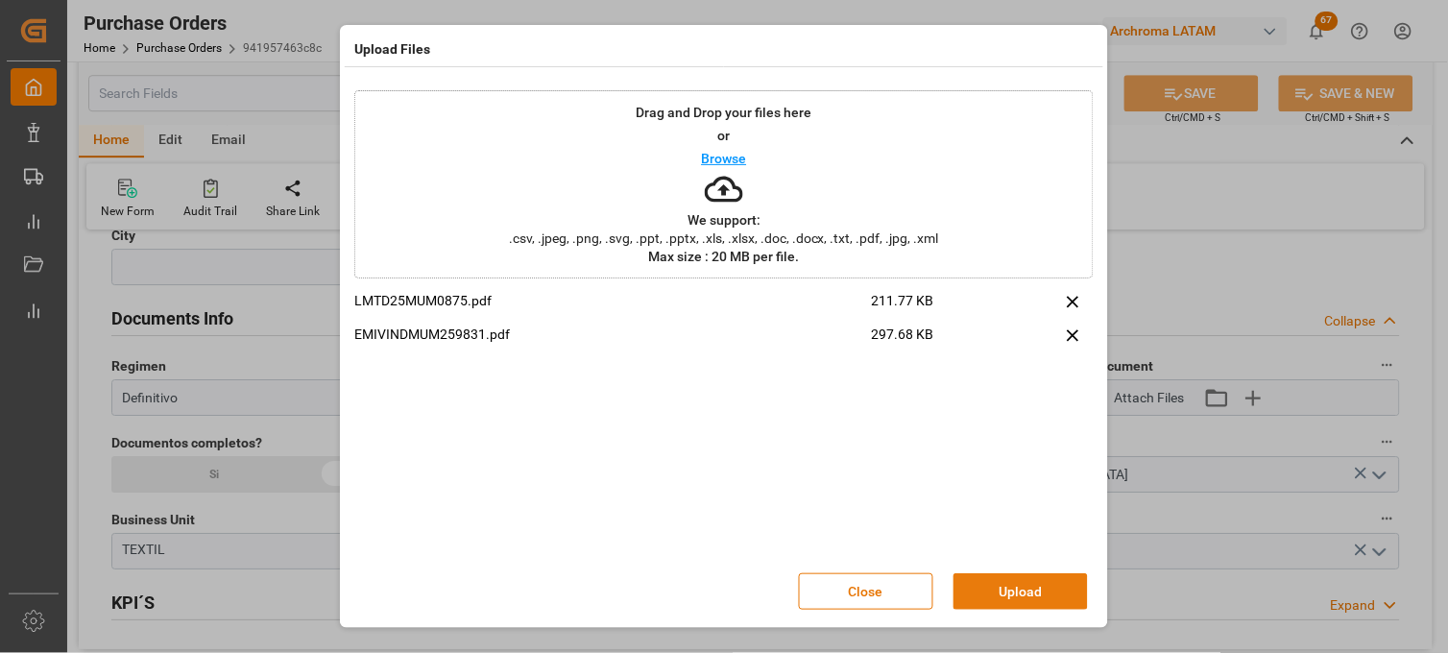
click at [995, 588] on button "Upload" at bounding box center [1021, 591] width 134 height 36
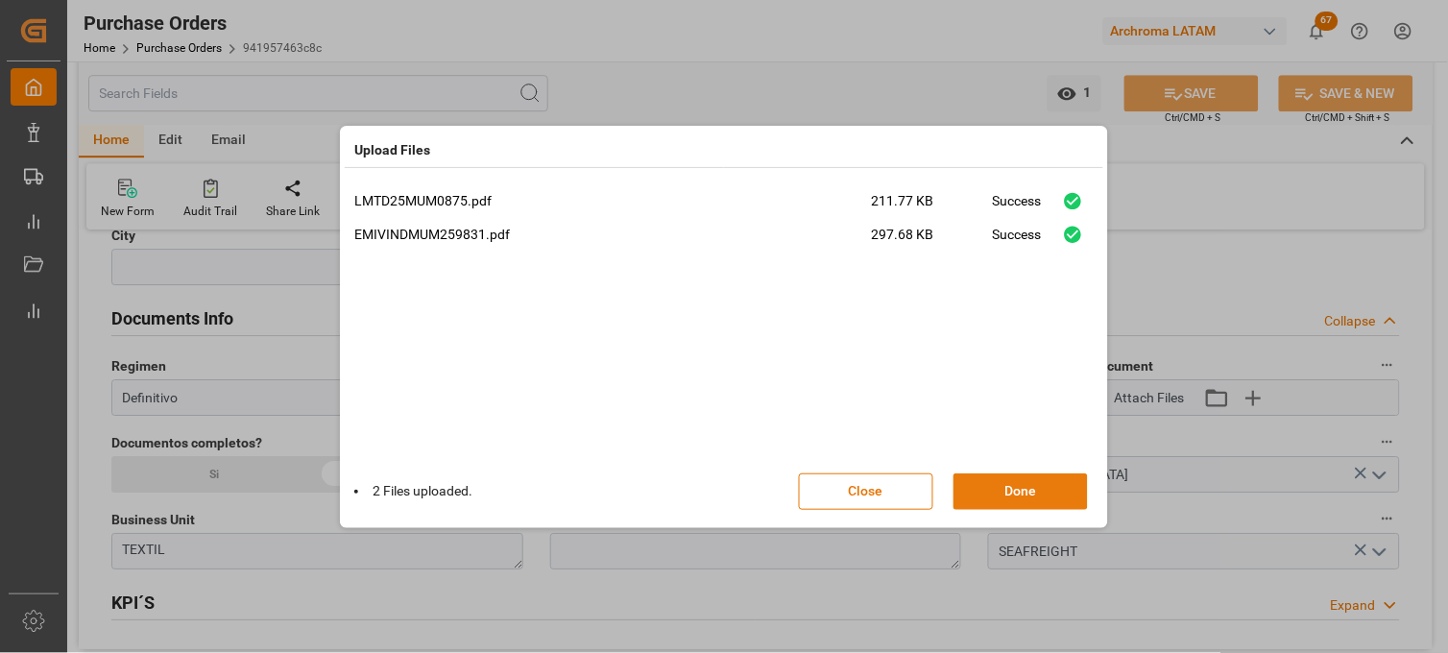
click at [995, 486] on button "Done" at bounding box center [1021, 491] width 134 height 36
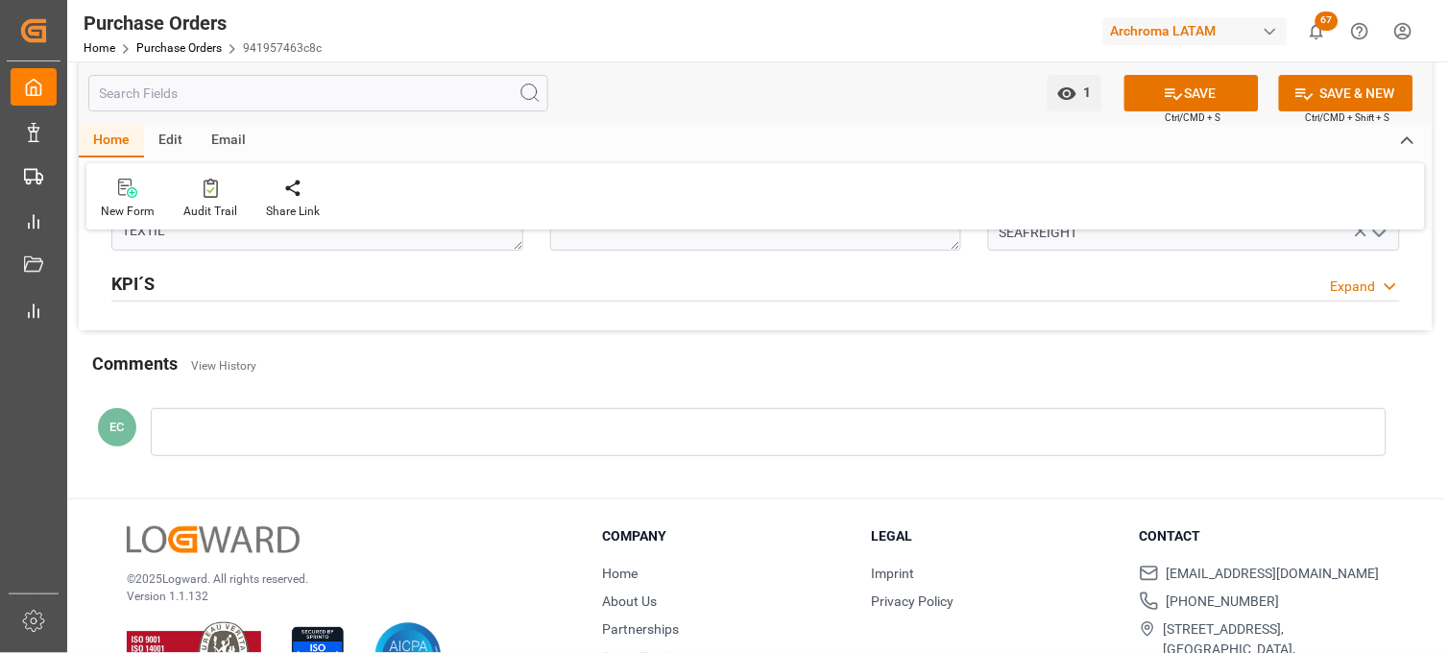
scroll to position [1600, 0]
click at [329, 430] on div at bounding box center [769, 431] width 1236 height 48
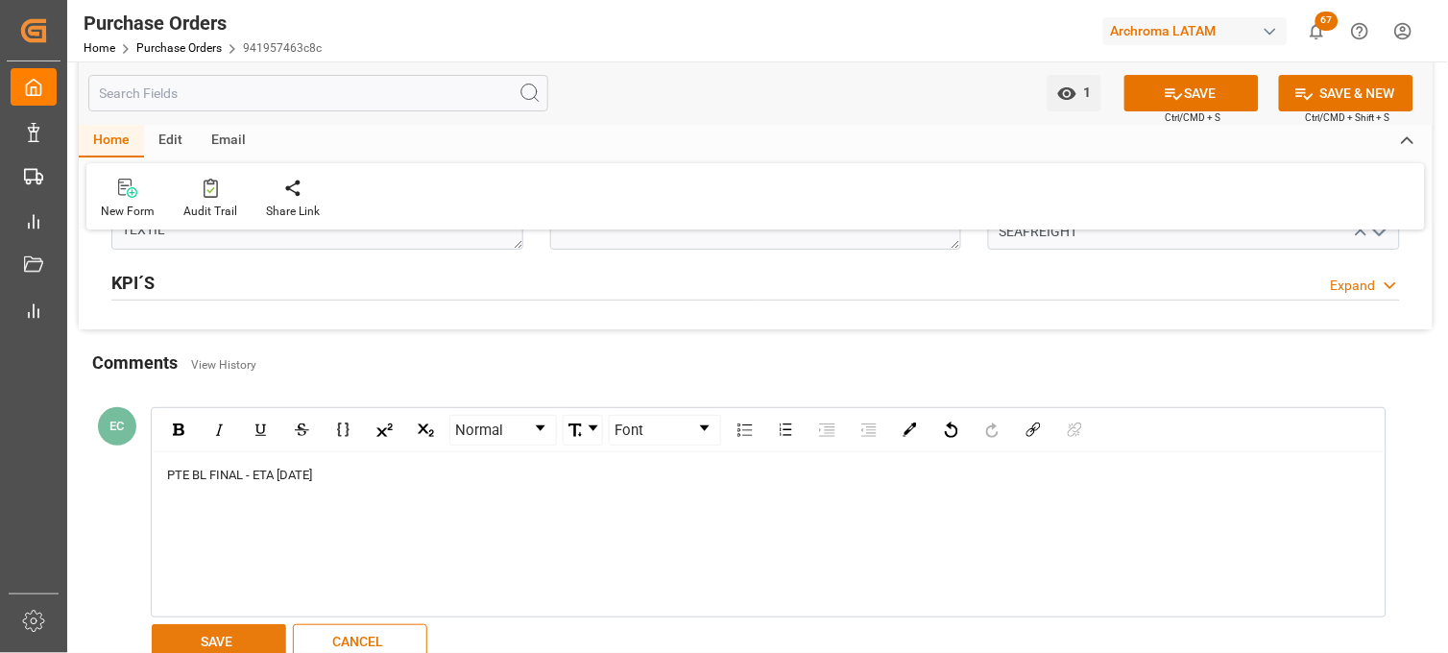
click at [243, 634] on button "SAVE" at bounding box center [219, 642] width 134 height 36
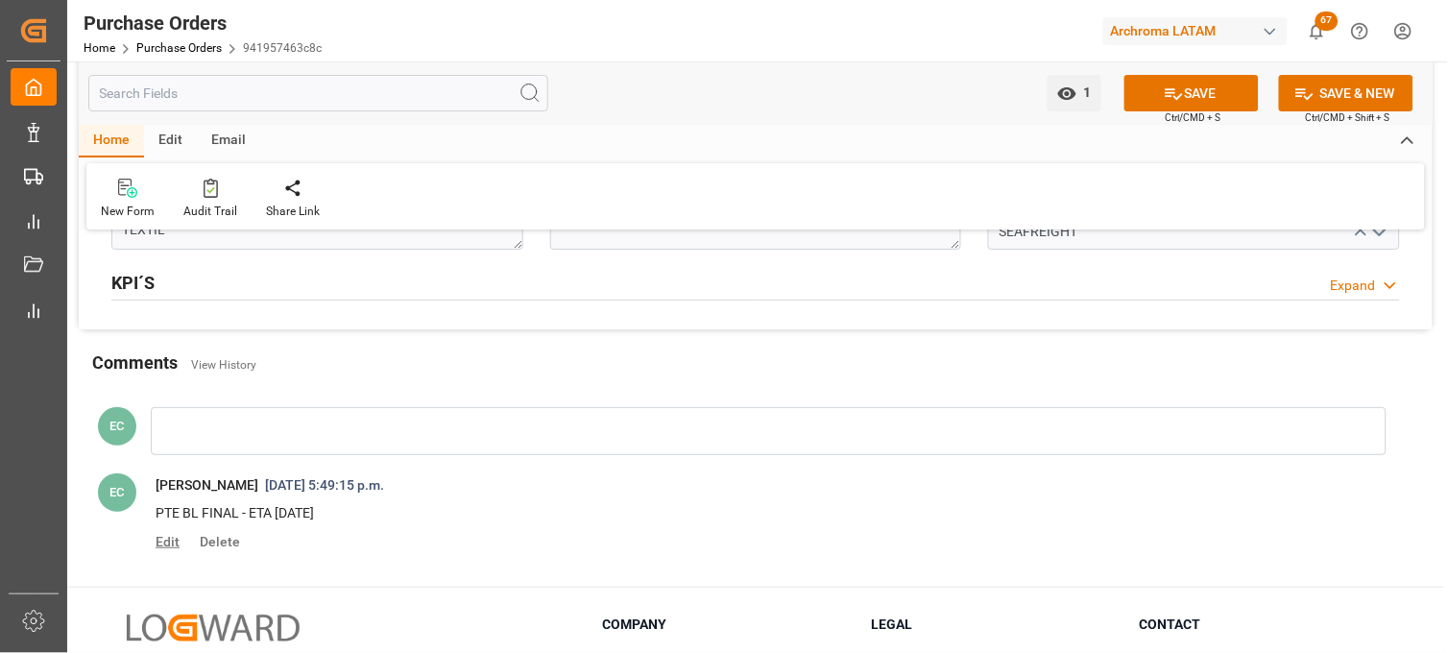
click at [170, 539] on span "Edit" at bounding box center [174, 541] width 37 height 15
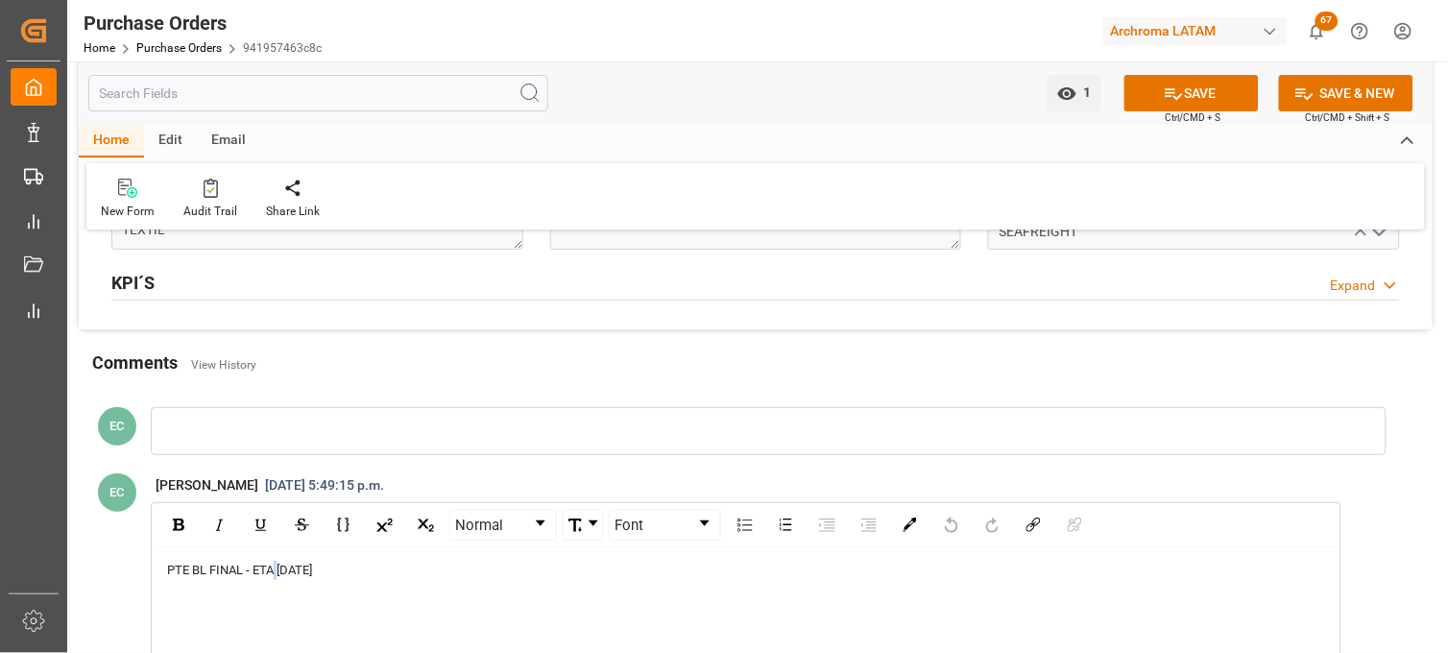
click at [279, 568] on span "PTE BL FINAL - ETA [DATE]" at bounding box center [239, 570] width 145 height 14
click at [290, 573] on span "PTE BL FINAL - ETA [DATE]" at bounding box center [239, 570] width 145 height 14
drag, startPoint x: 292, startPoint y: 573, endPoint x: 280, endPoint y: 577, distance: 12.1
click at [280, 577] on div "PTE BL FINAL - ETA [DATE]" at bounding box center [746, 570] width 1159 height 19
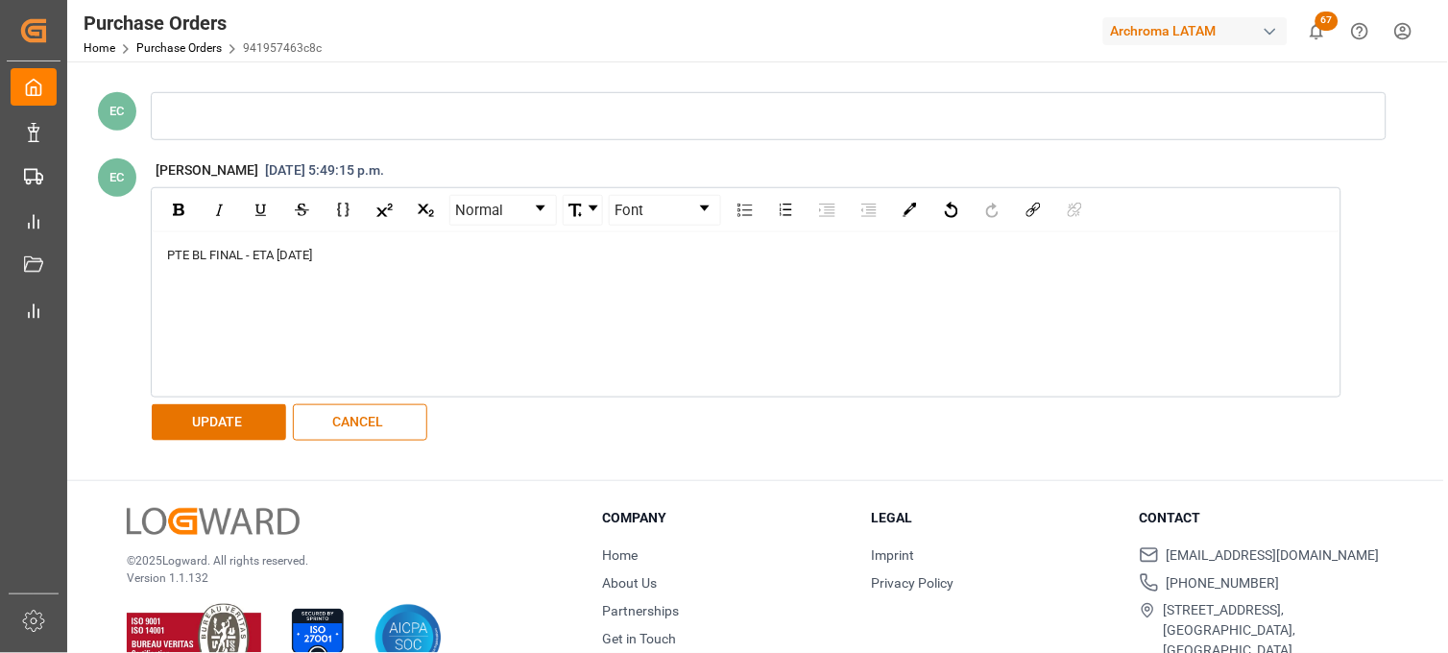
scroll to position [1921, 0]
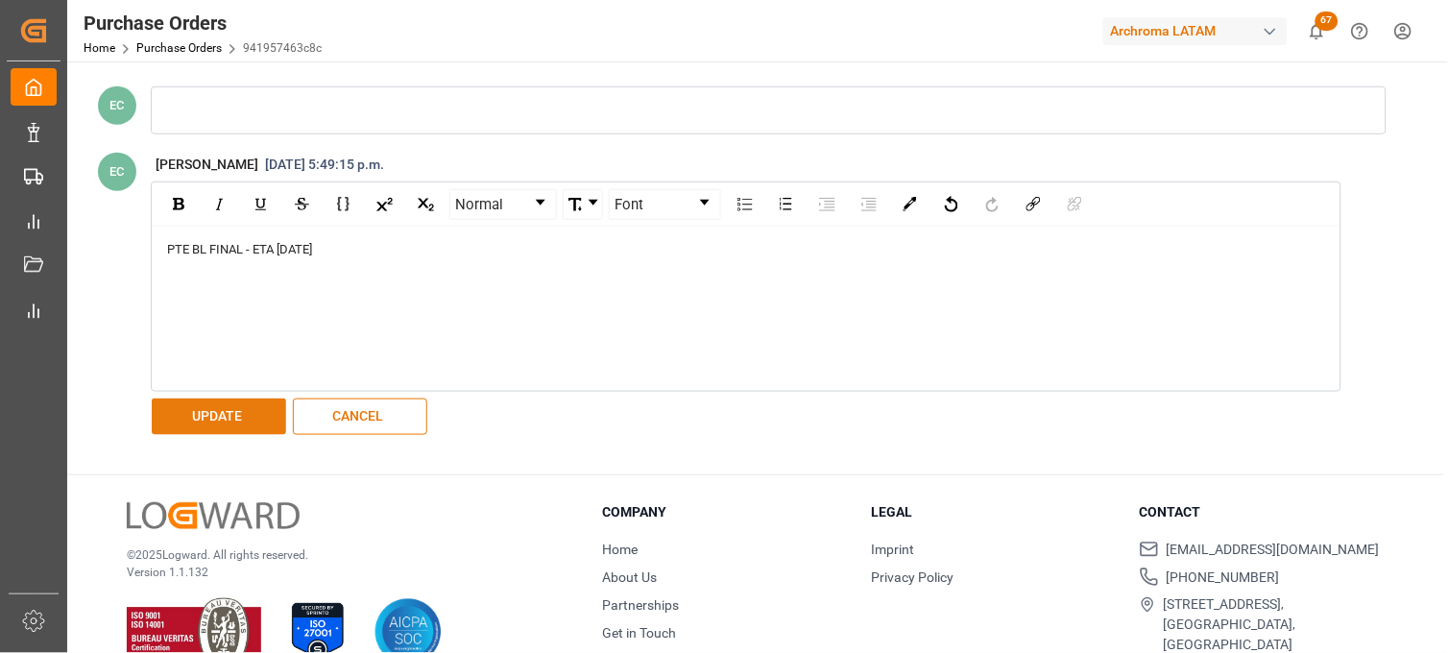
click at [200, 426] on button "UPDATE" at bounding box center [219, 417] width 134 height 36
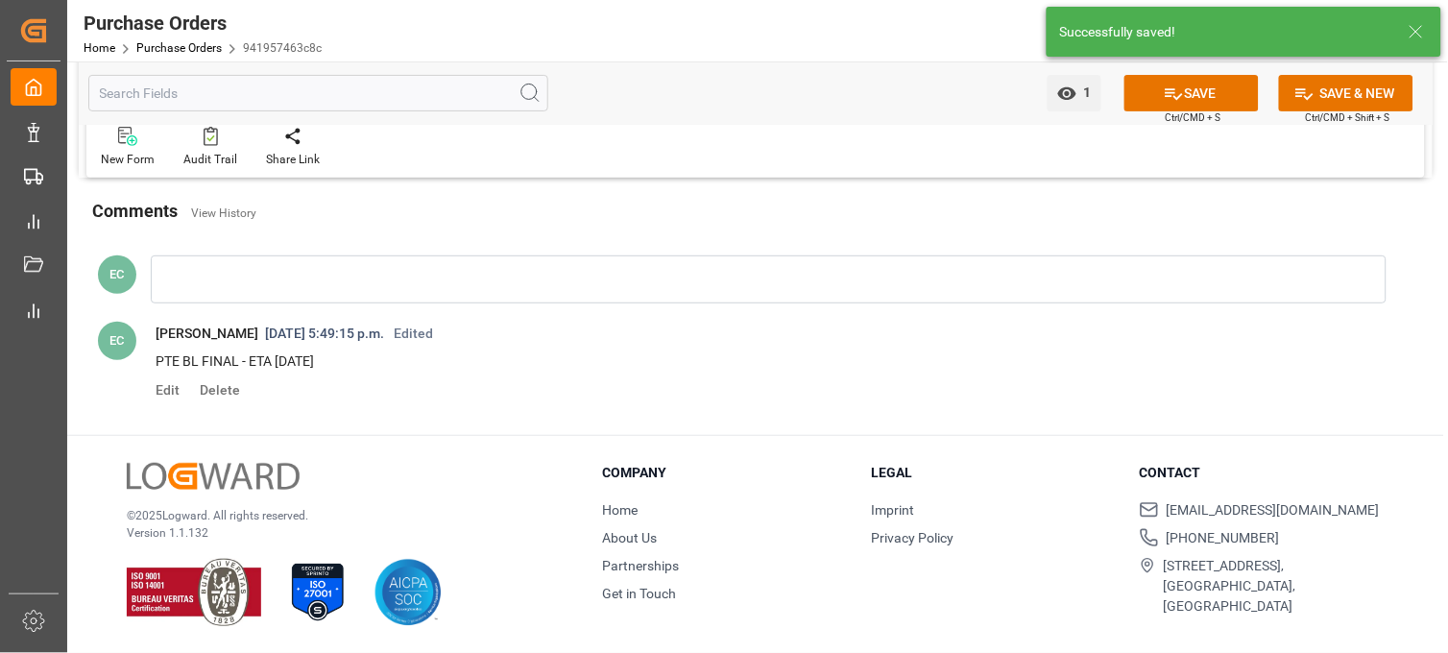
scroll to position [1753, 0]
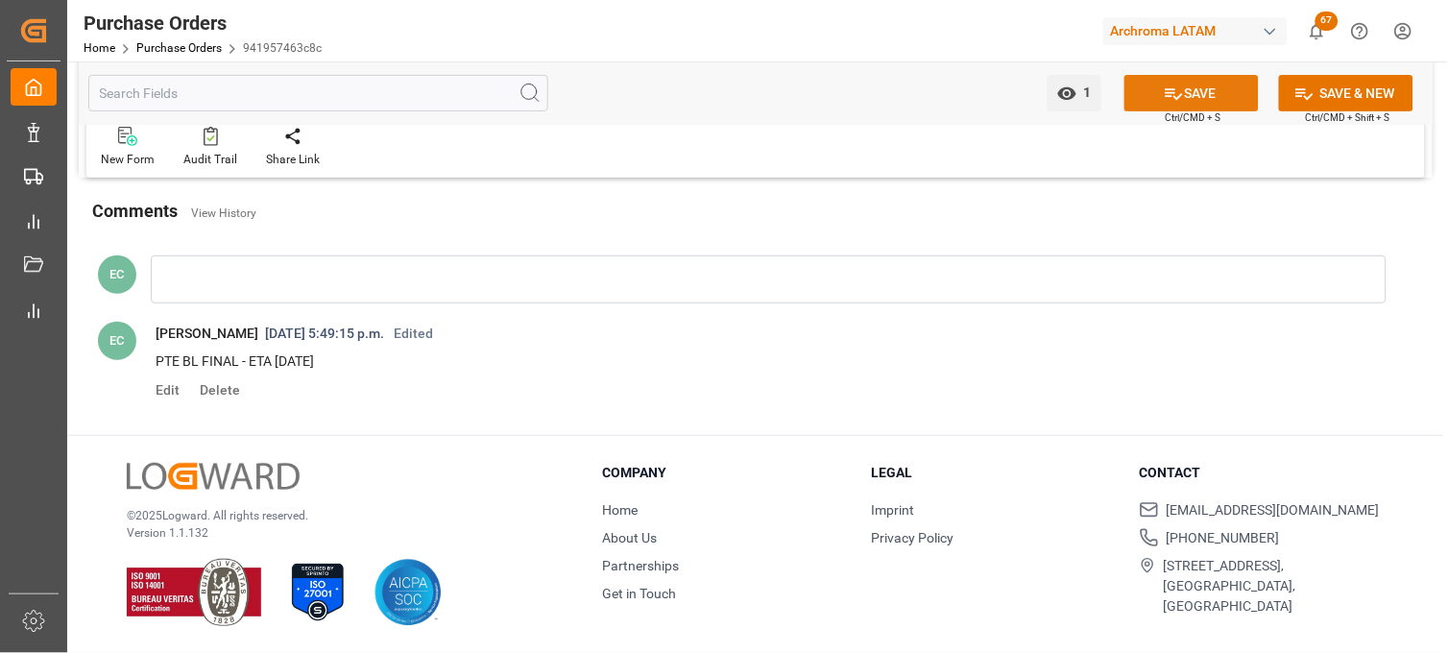
click at [1221, 91] on button "SAVE" at bounding box center [1191, 93] width 134 height 36
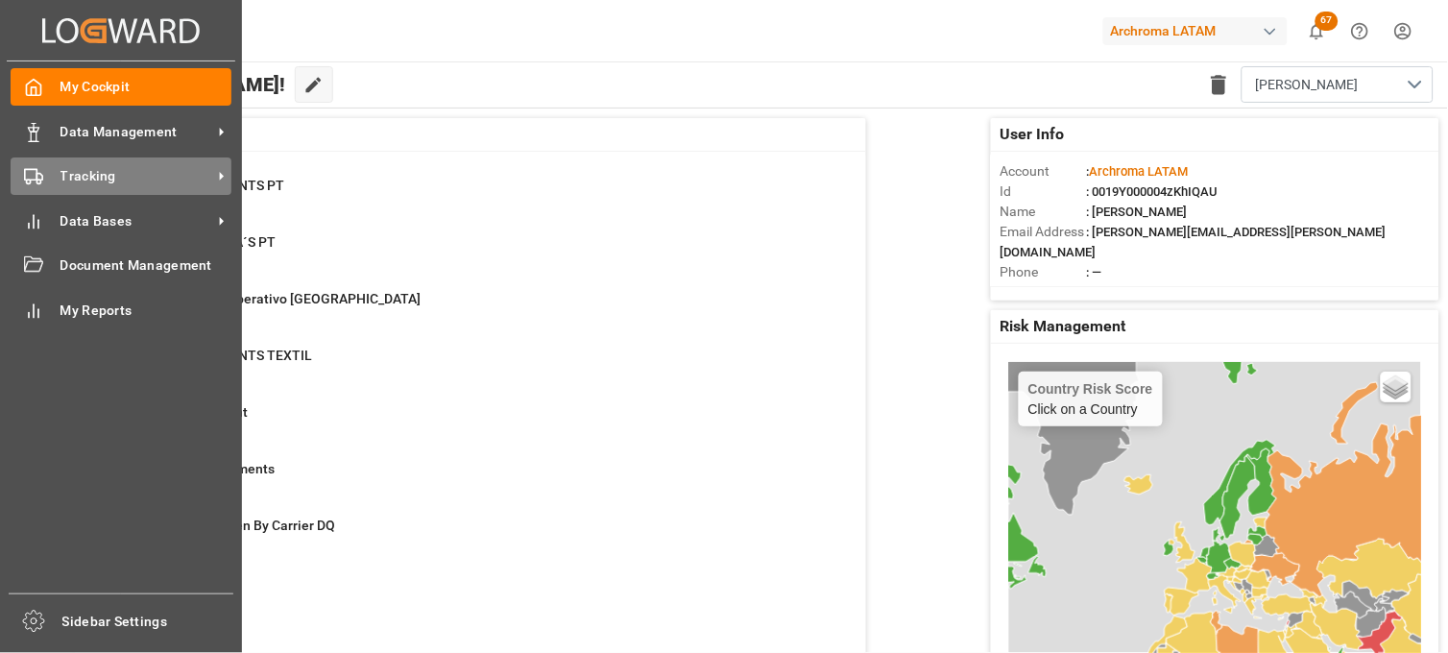
click at [40, 181] on circle at bounding box center [38, 183] width 4 height 4
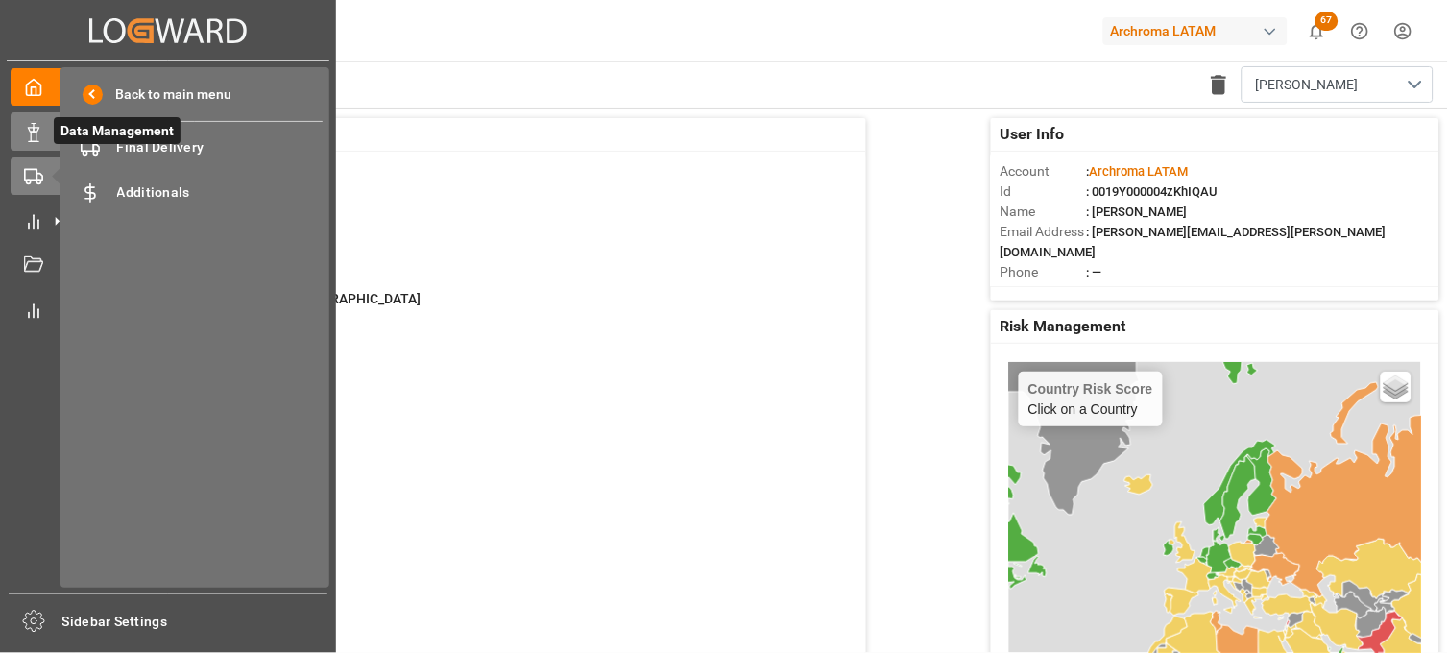
click at [26, 137] on icon at bounding box center [33, 132] width 19 height 19
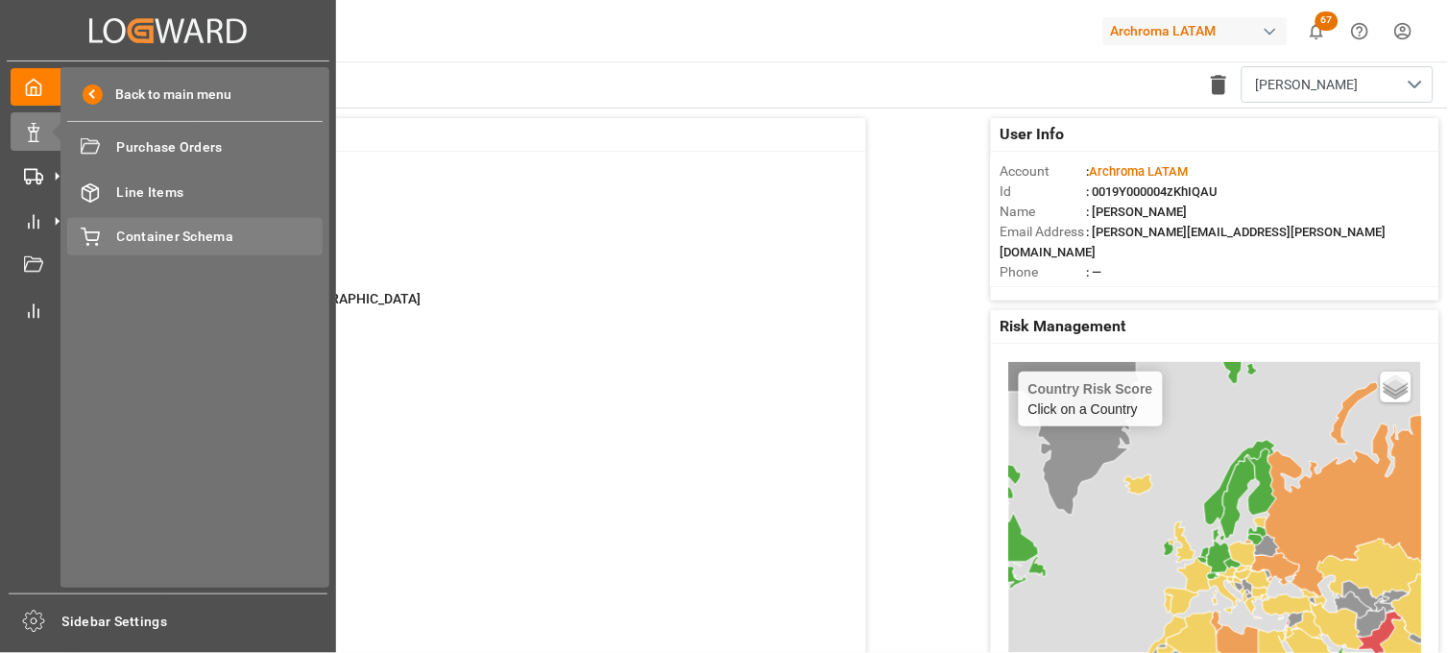
click at [140, 233] on span "Container Schema" at bounding box center [220, 237] width 206 height 20
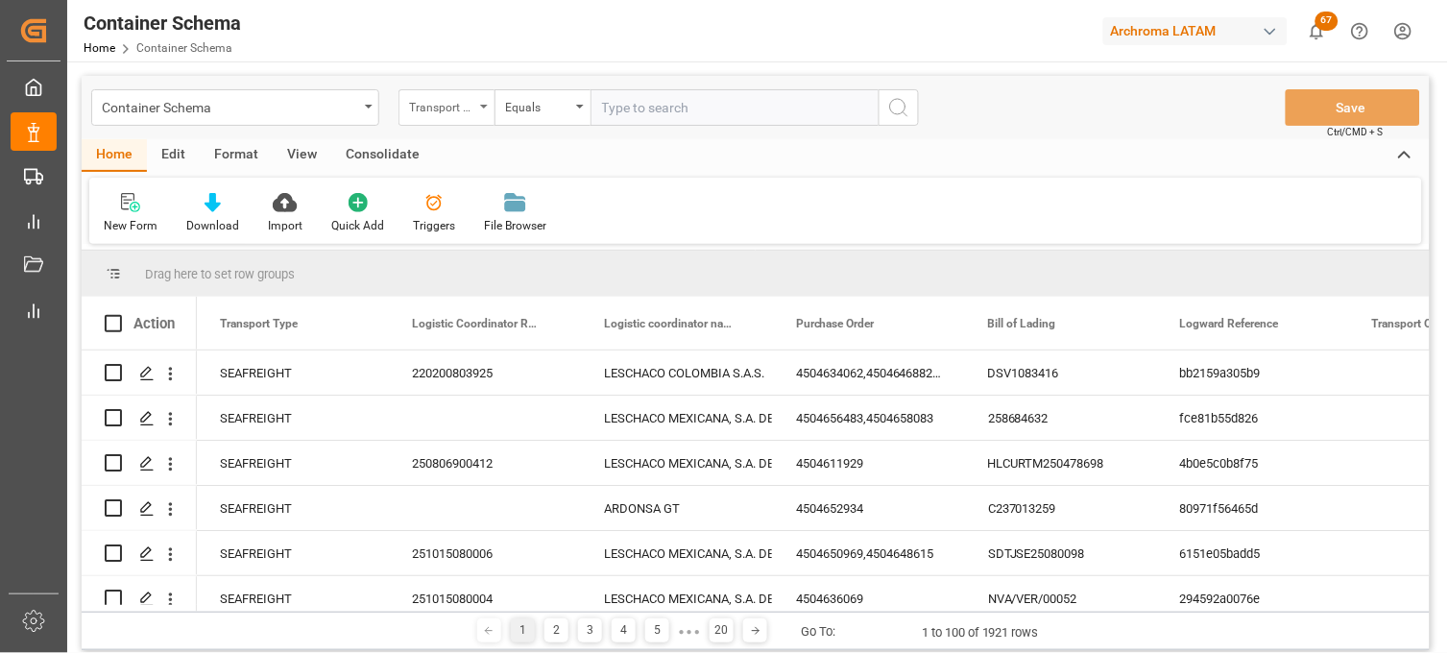
click at [446, 113] on div "Transport Type" at bounding box center [441, 105] width 65 height 22
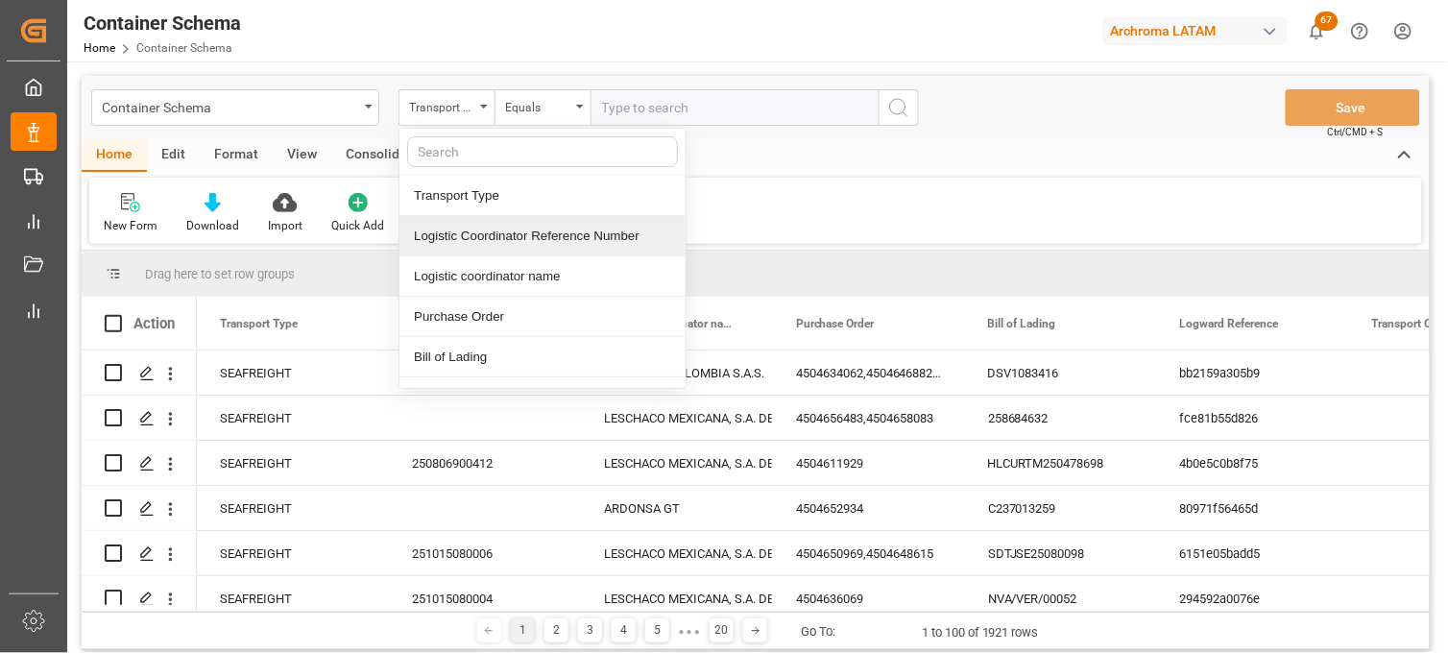
click at [443, 237] on div "Logistic Coordinator Reference Number" at bounding box center [542, 236] width 286 height 40
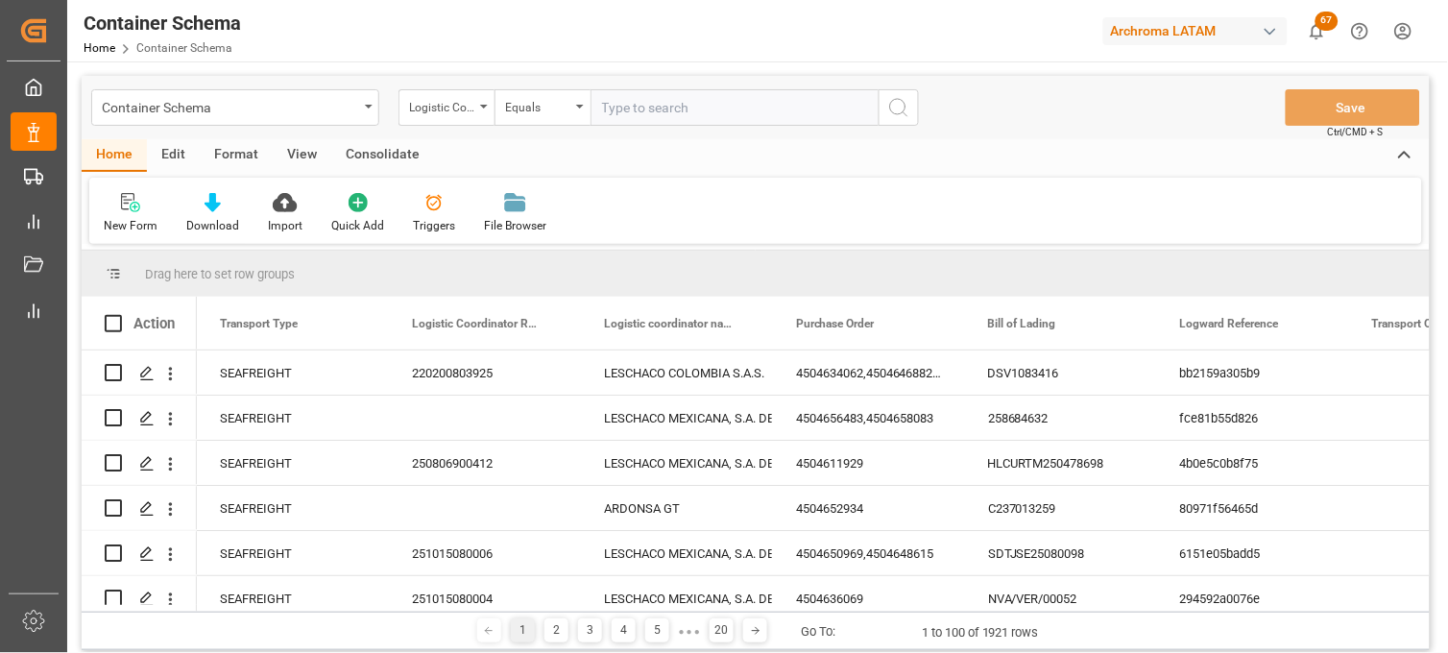
click at [612, 110] on input "text" at bounding box center [735, 107] width 288 height 36
paste input "250915080089"
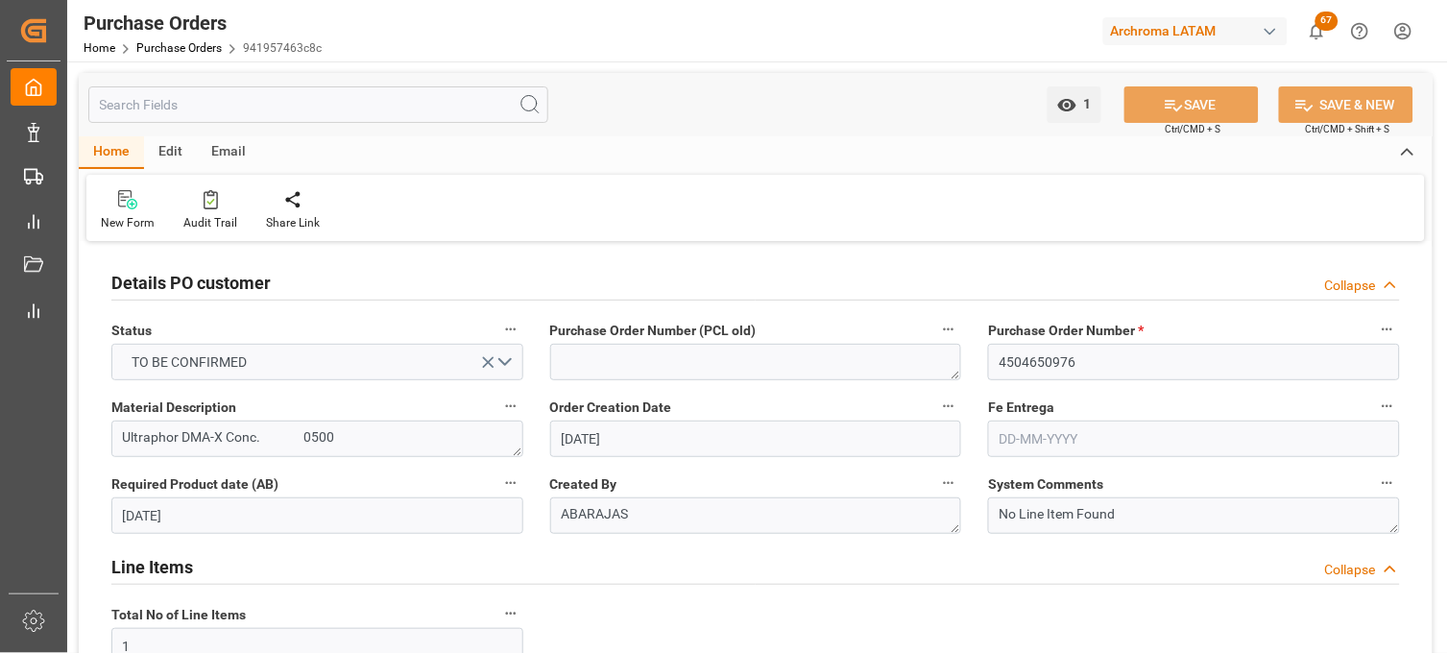
scroll to position [1753, 0]
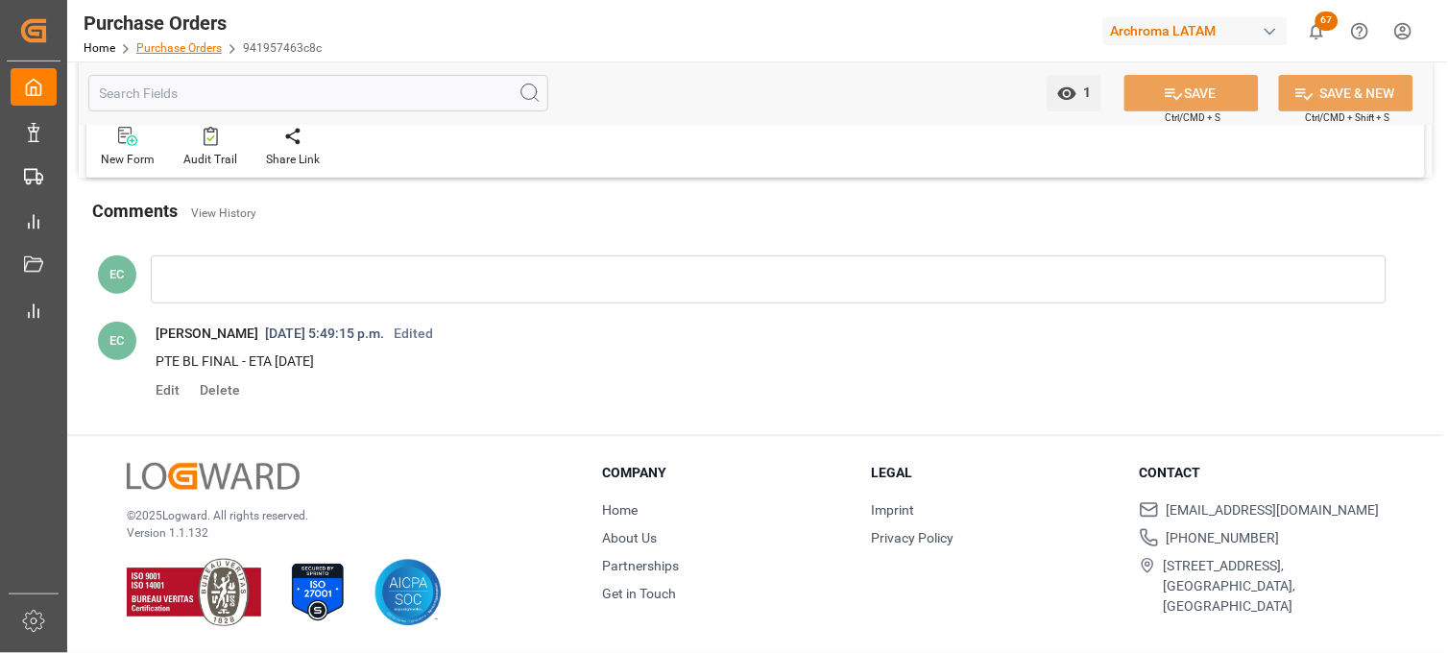
drag, startPoint x: 0, startPoint y: 0, endPoint x: 171, endPoint y: 40, distance: 175.6
click at [171, 41] on link "Purchase Orders" at bounding box center [178, 47] width 85 height 13
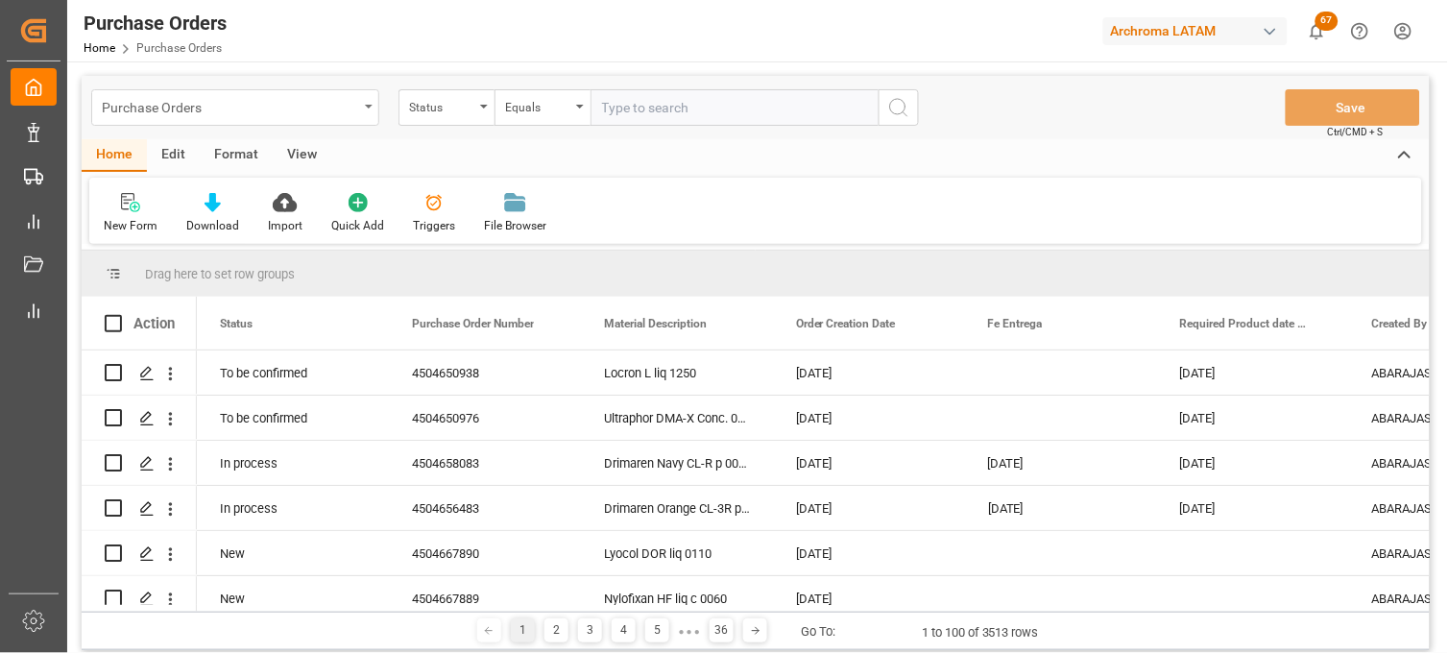
click at [213, 109] on div "Purchase Orders" at bounding box center [230, 106] width 256 height 24
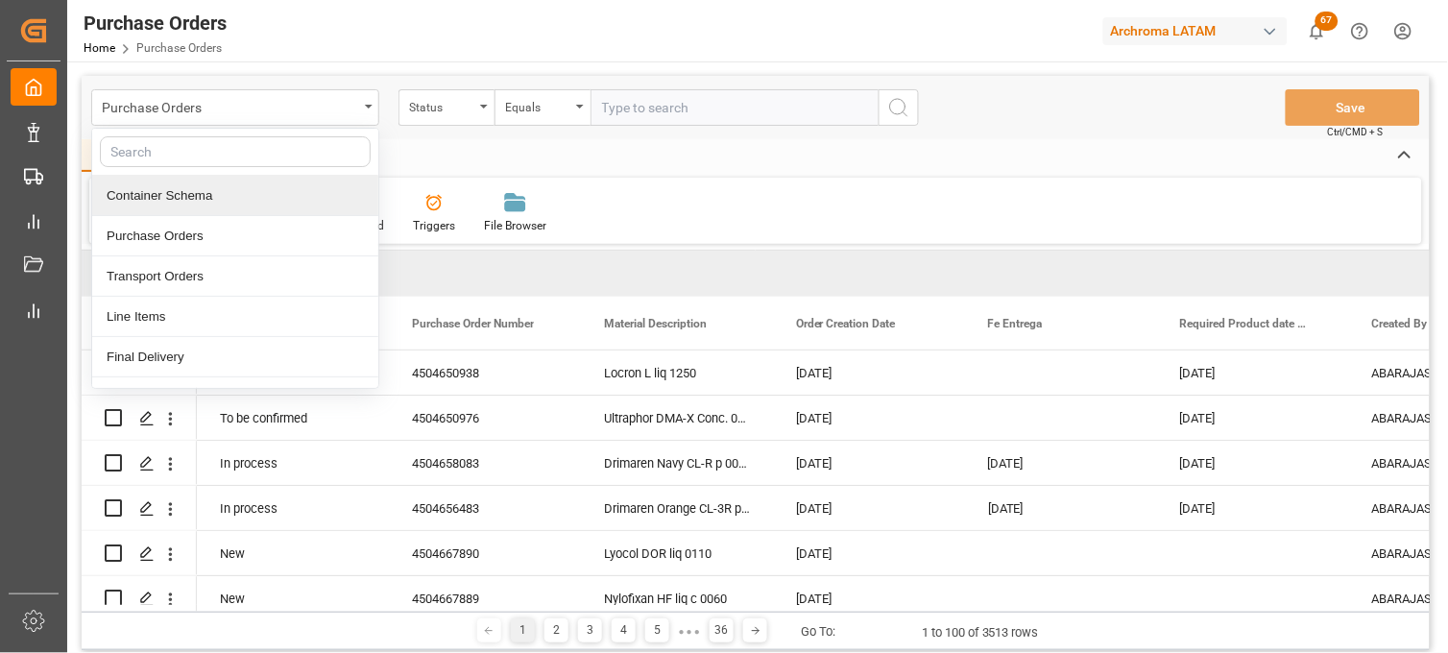
click at [204, 200] on div "Container Schema" at bounding box center [235, 196] width 286 height 40
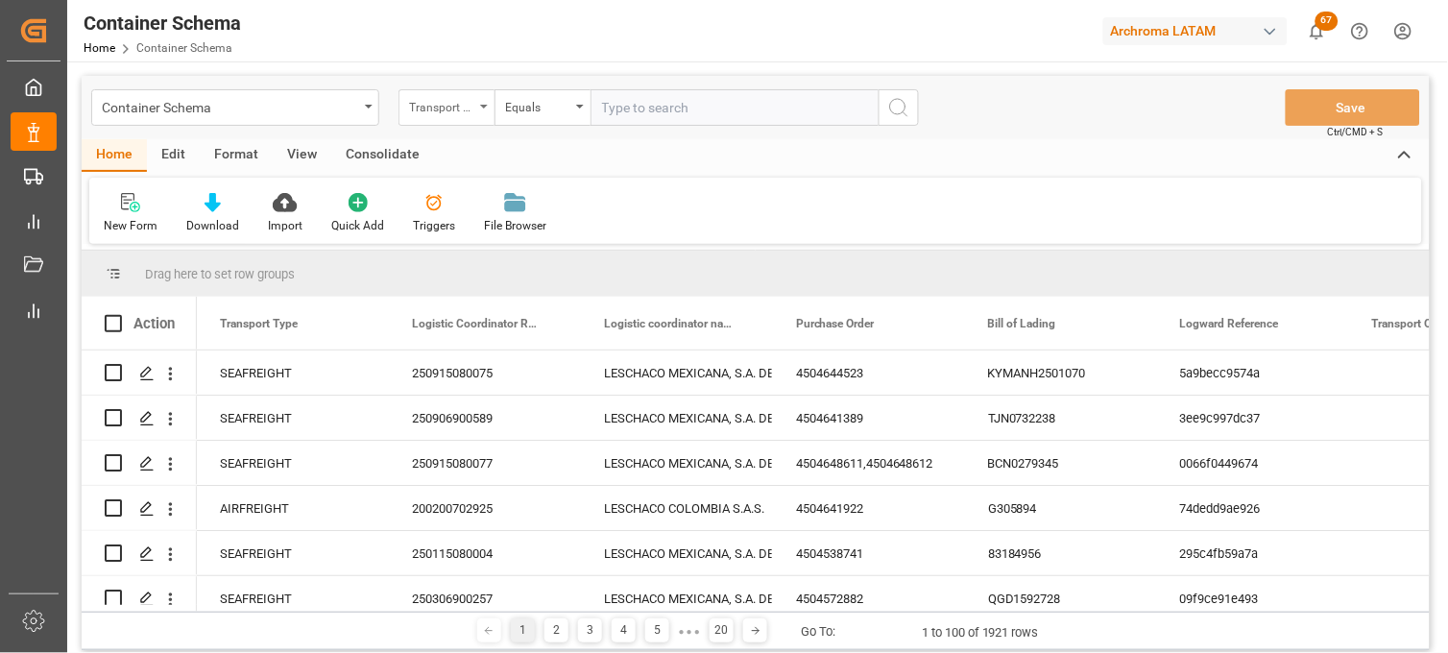
click at [483, 111] on div "Transport Type" at bounding box center [447, 107] width 96 height 36
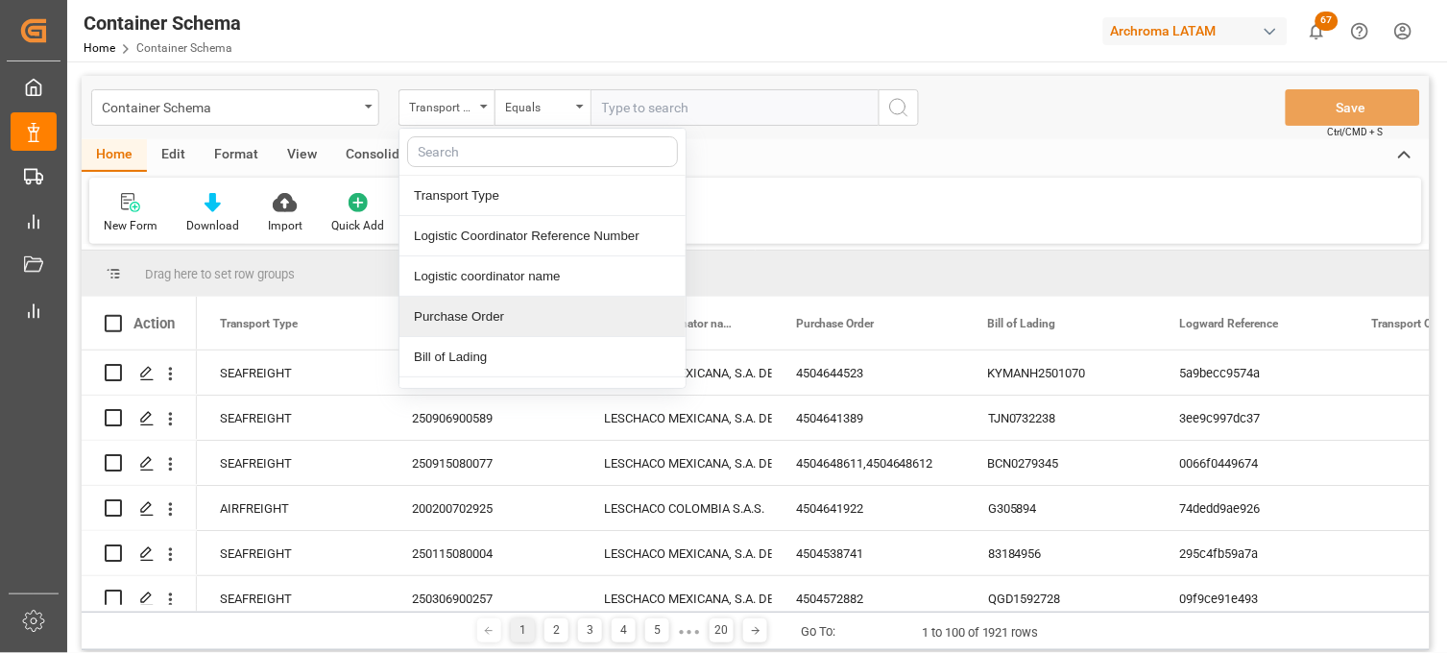
click at [497, 319] on div "Purchase Order" at bounding box center [542, 317] width 286 height 40
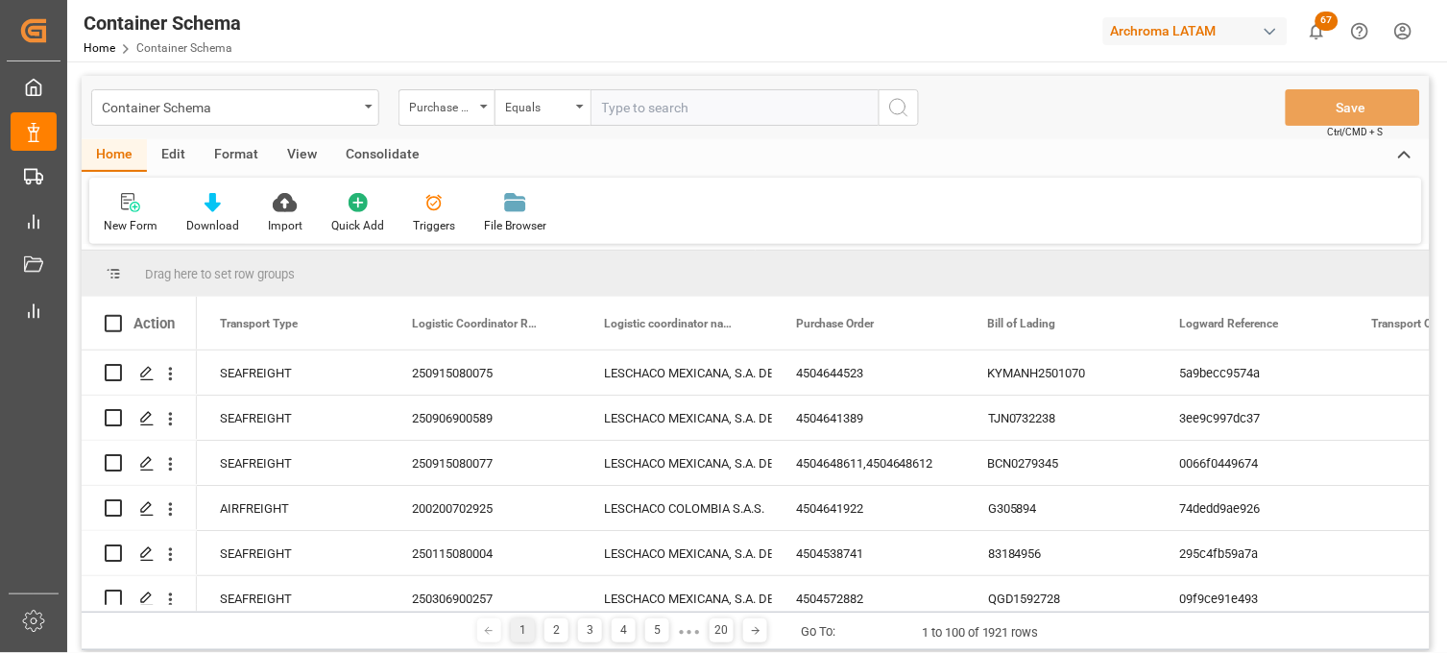
click at [619, 104] on input "text" at bounding box center [735, 107] width 288 height 36
paste input "4504618565"
type input "4504618565"
click at [543, 113] on div "Equals" at bounding box center [537, 105] width 65 height 22
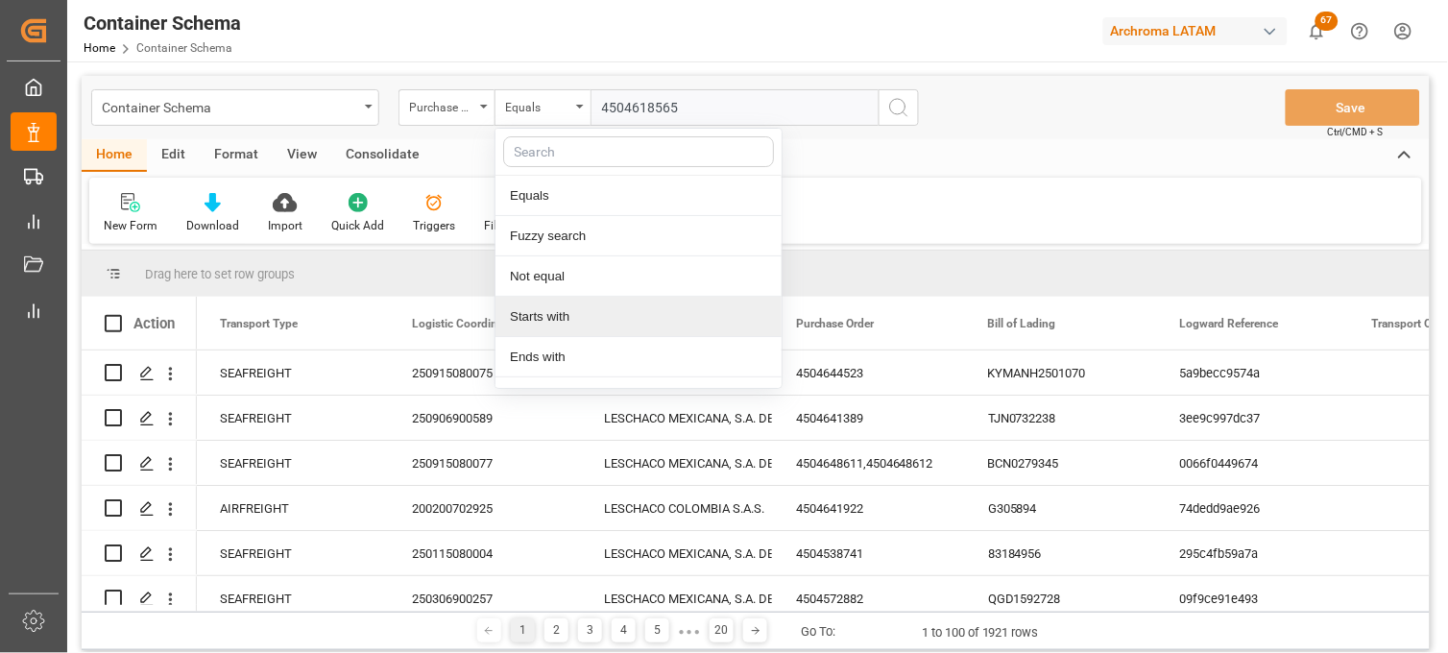
click at [572, 303] on div "Starts with" at bounding box center [639, 317] width 286 height 40
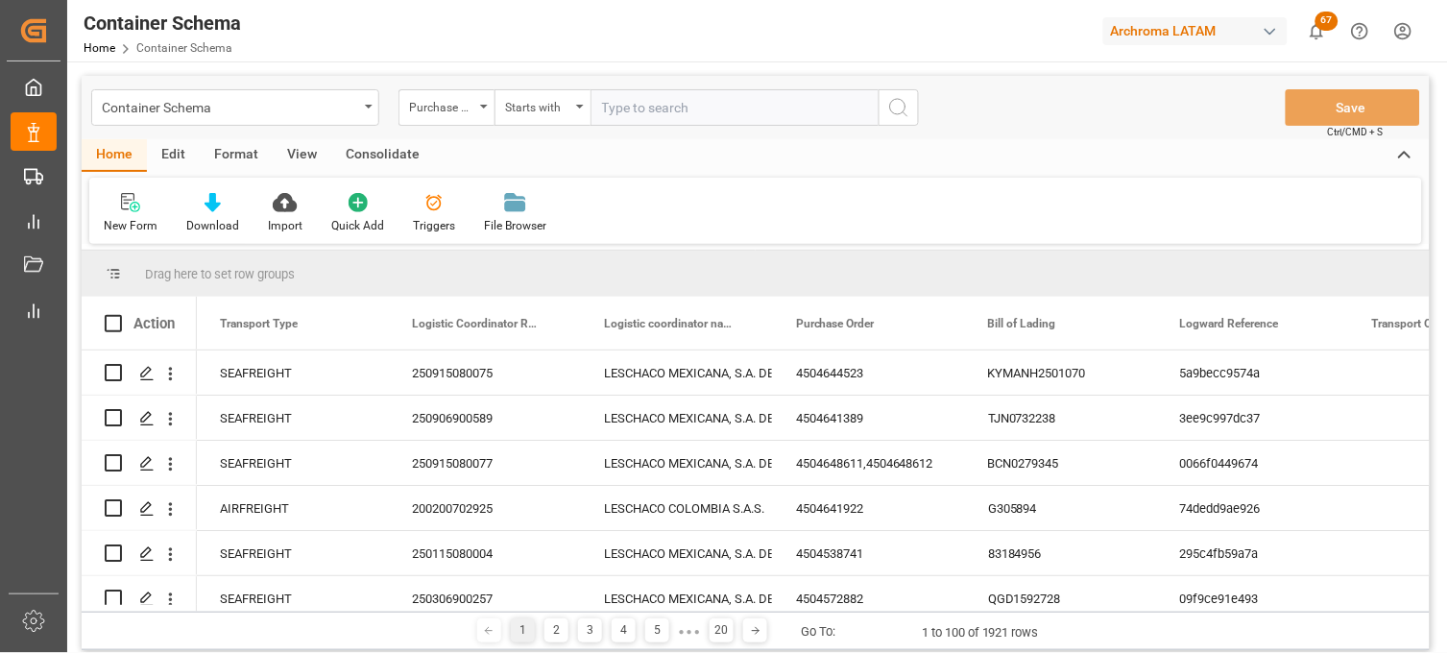
click at [646, 104] on input "text" at bounding box center [735, 107] width 288 height 36
paste input "4504618565"
type input "4504618565"
click at [884, 112] on button "search button" at bounding box center [899, 107] width 40 height 36
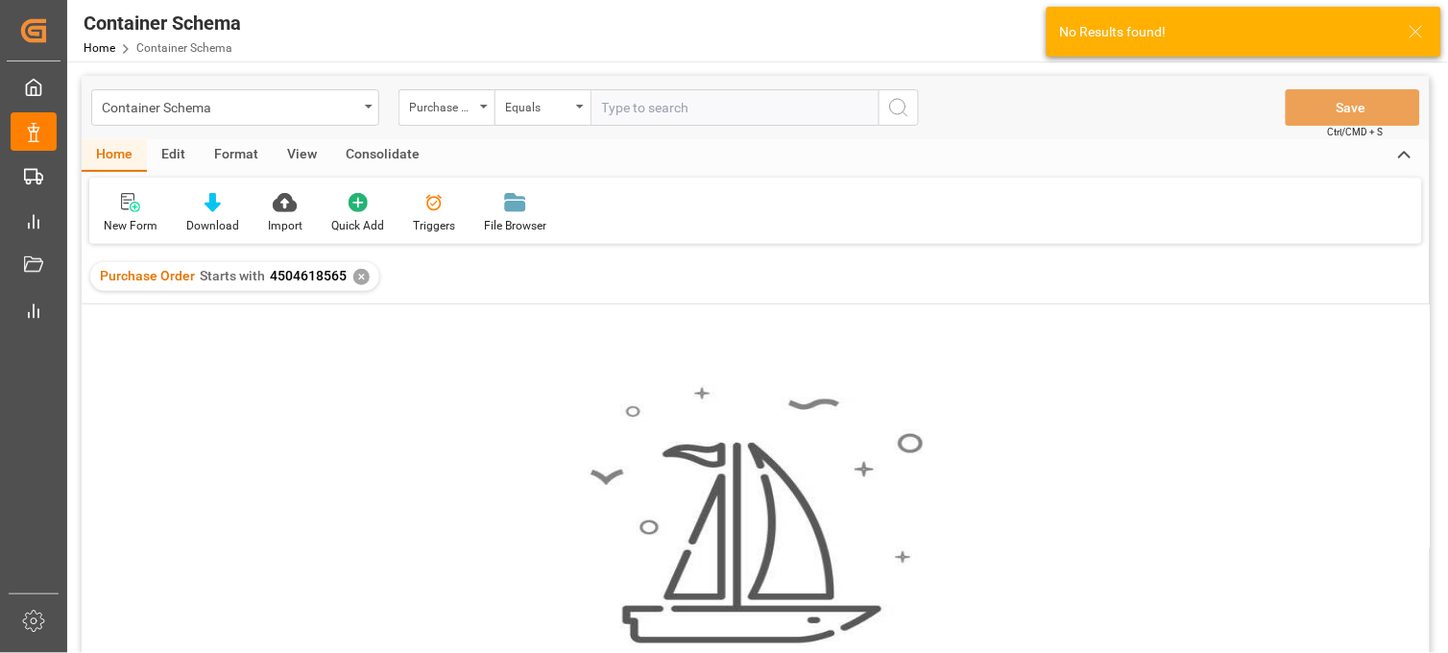
click at [356, 276] on div "✕" at bounding box center [361, 277] width 16 height 16
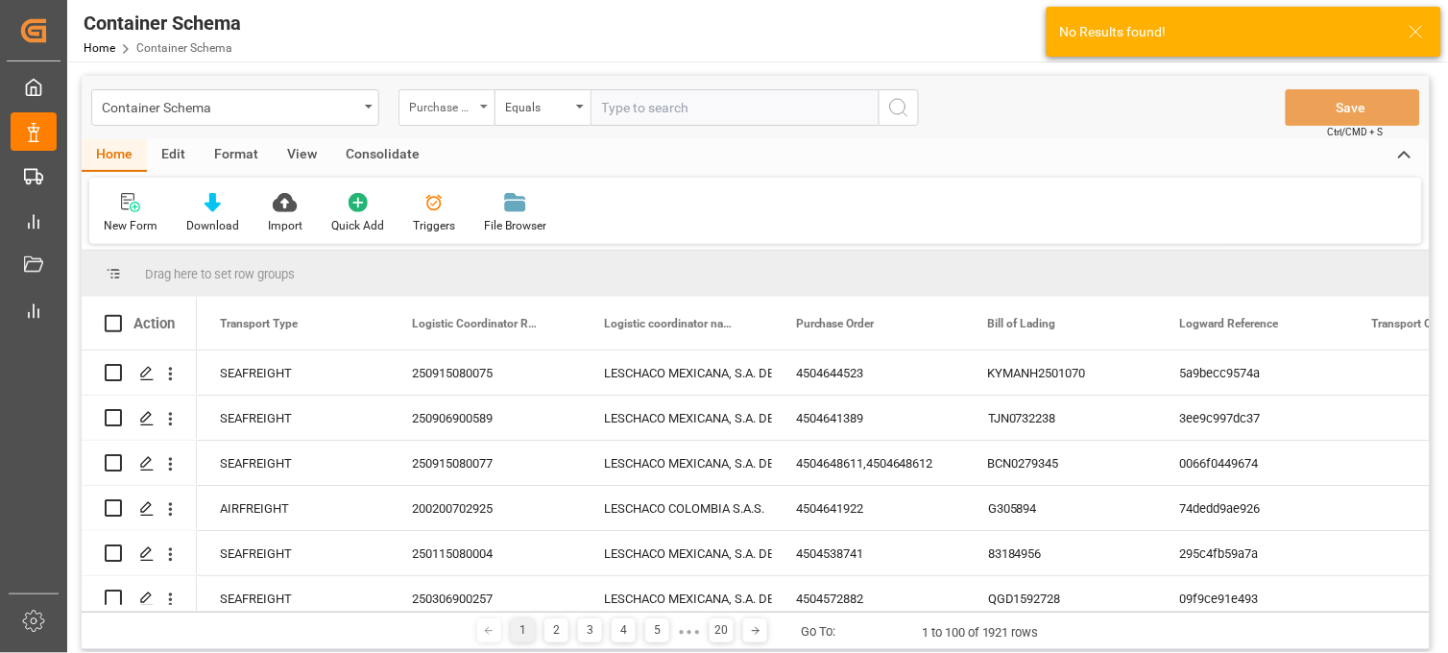
click at [480, 110] on div "Purchase Order" at bounding box center [447, 107] width 96 height 36
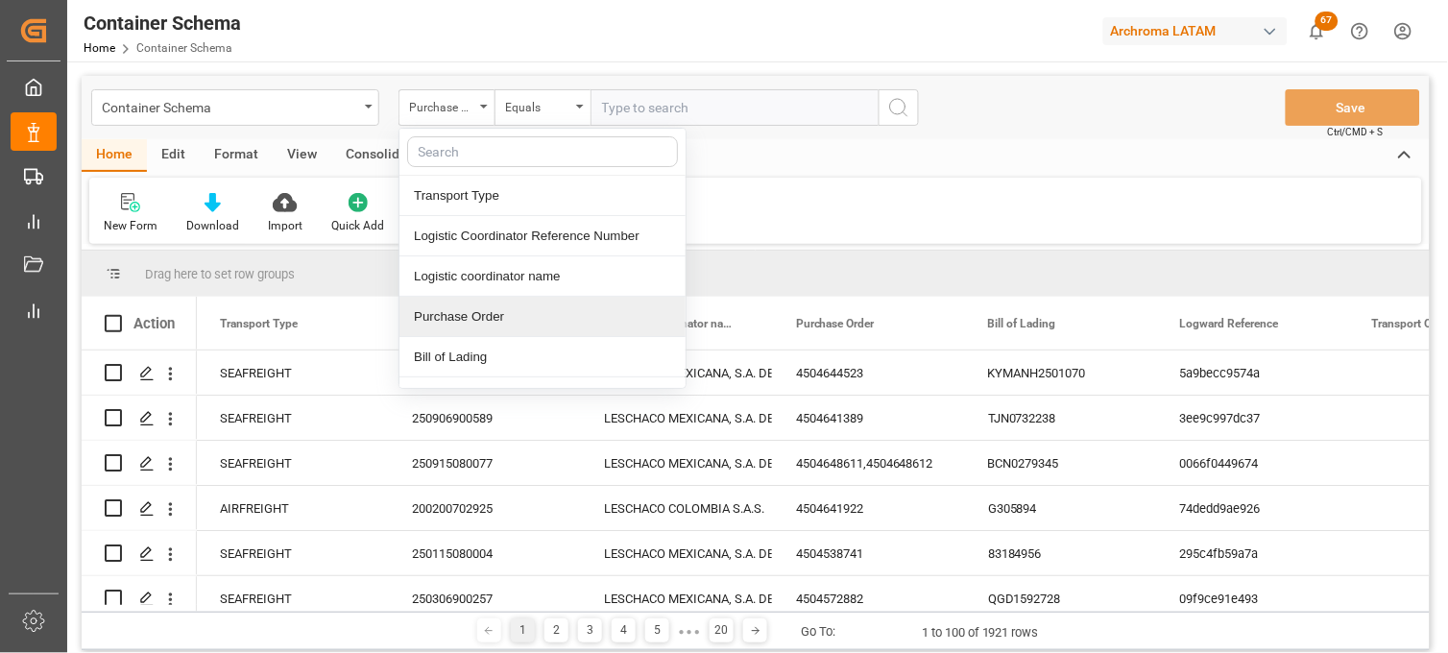
click at [443, 323] on div "Purchase Order" at bounding box center [542, 317] width 286 height 40
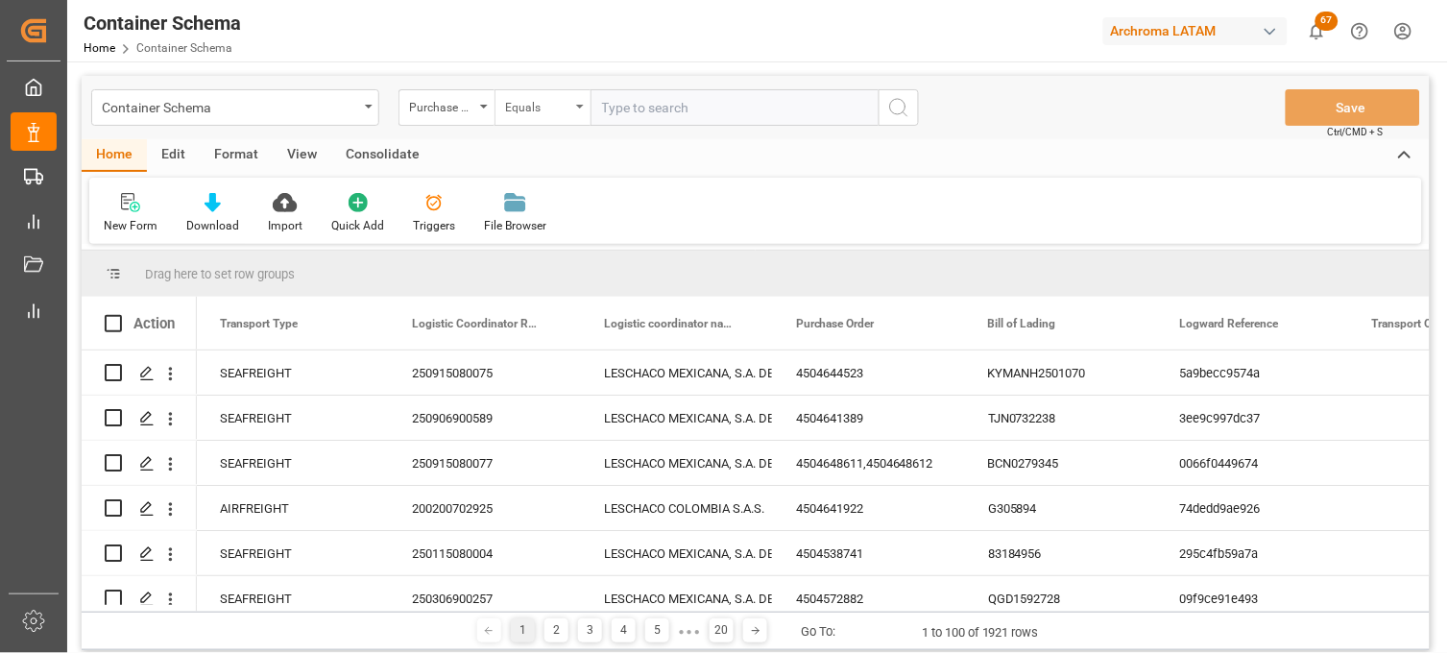
click at [549, 104] on div "Equals" at bounding box center [537, 105] width 65 height 22
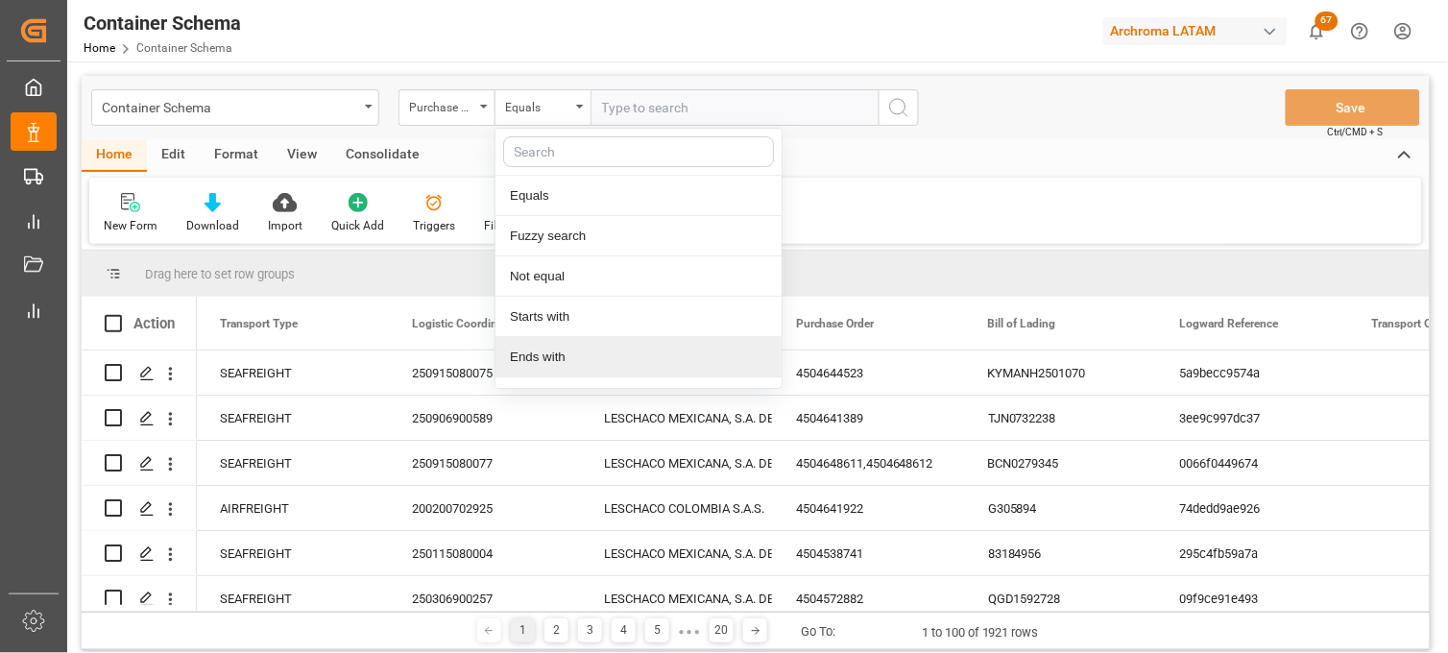
click at [524, 355] on div "Ends with" at bounding box center [639, 357] width 286 height 40
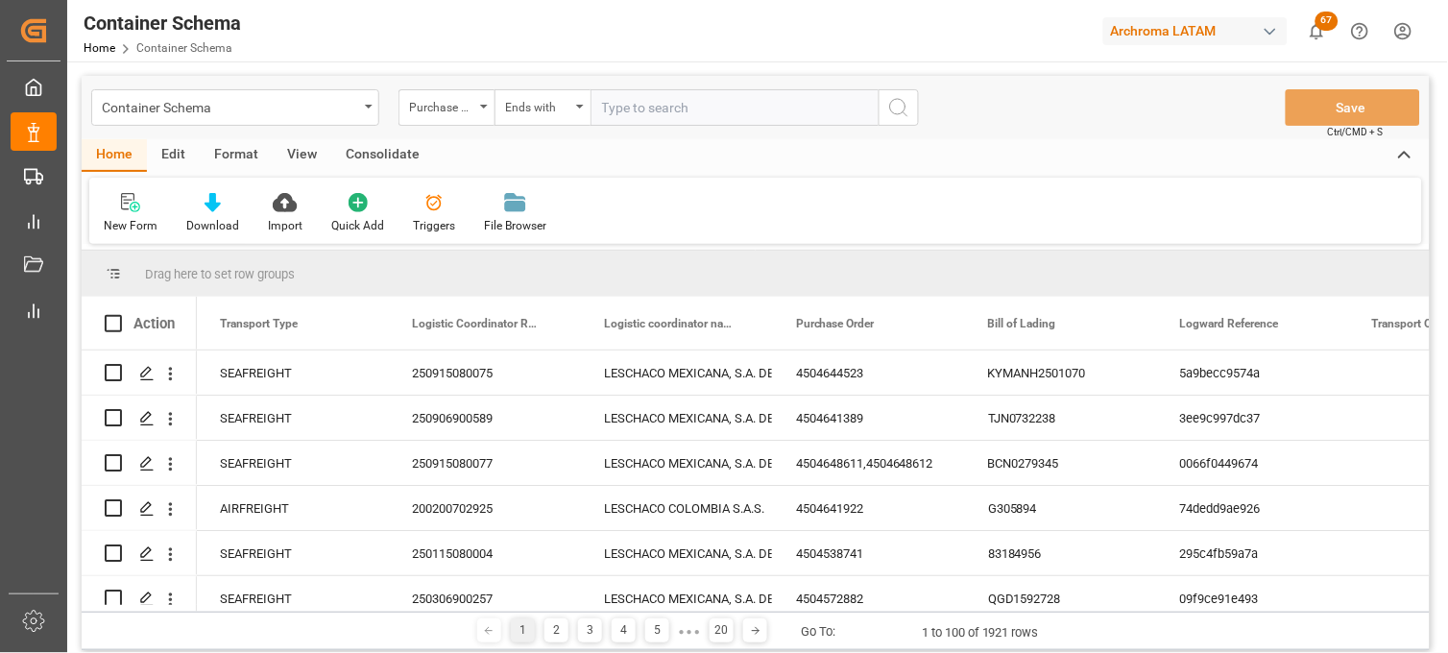
click at [625, 121] on input "text" at bounding box center [735, 107] width 288 height 36
paste input "4504618565"
type input "4504618565"
click at [890, 109] on circle "search button" at bounding box center [897, 106] width 15 height 15
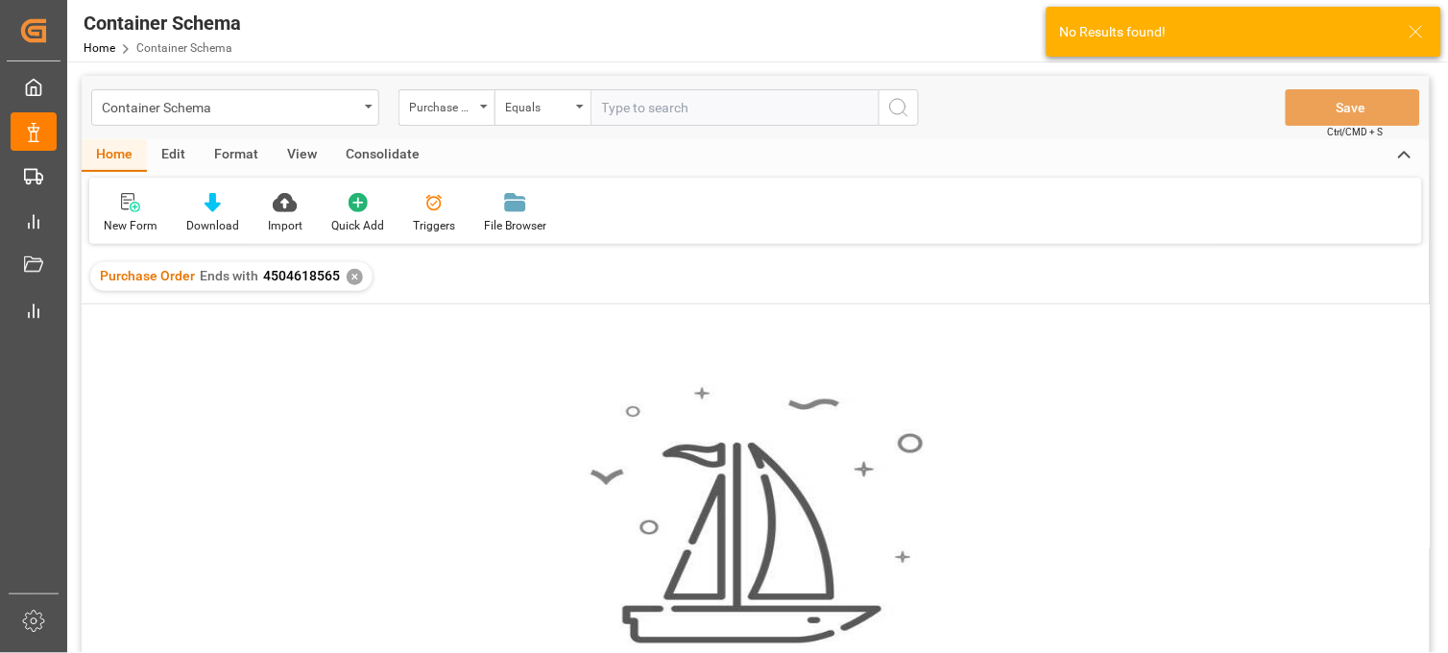
click at [351, 277] on div "✕" at bounding box center [355, 277] width 16 height 16
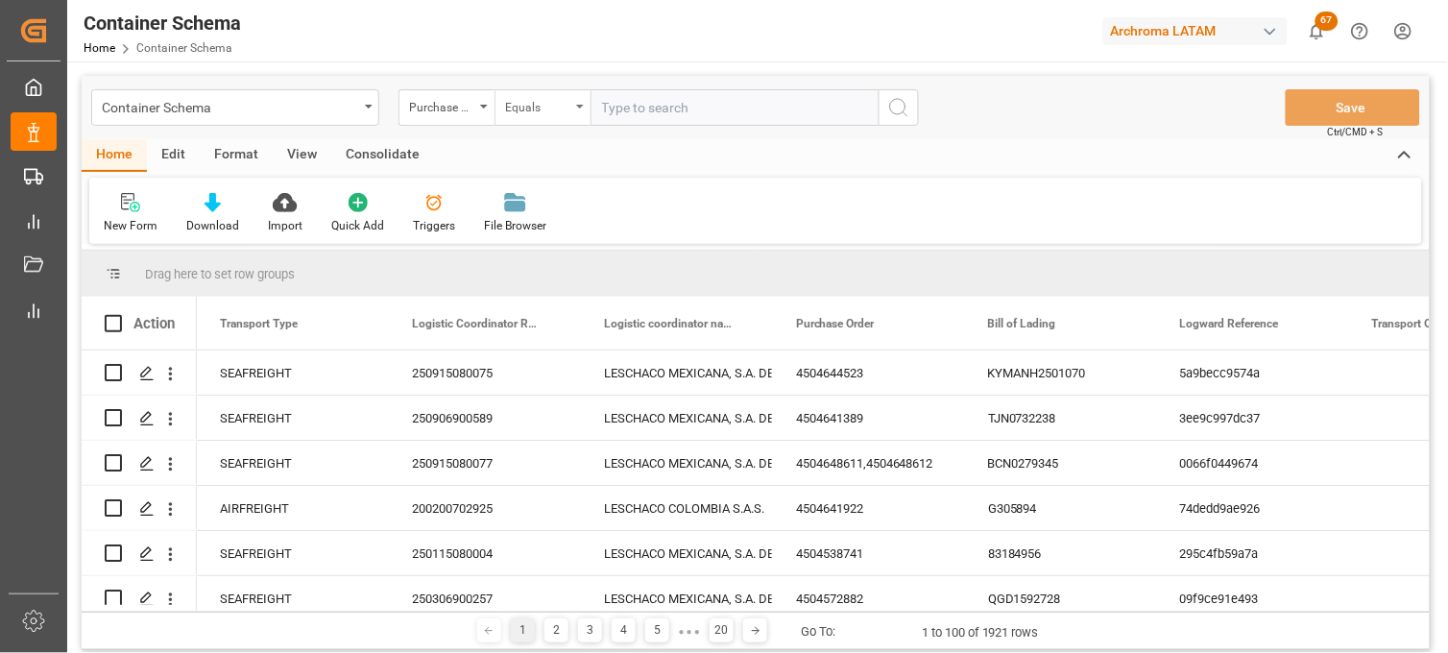
click at [495, 110] on div "Equals" at bounding box center [543, 107] width 96 height 36
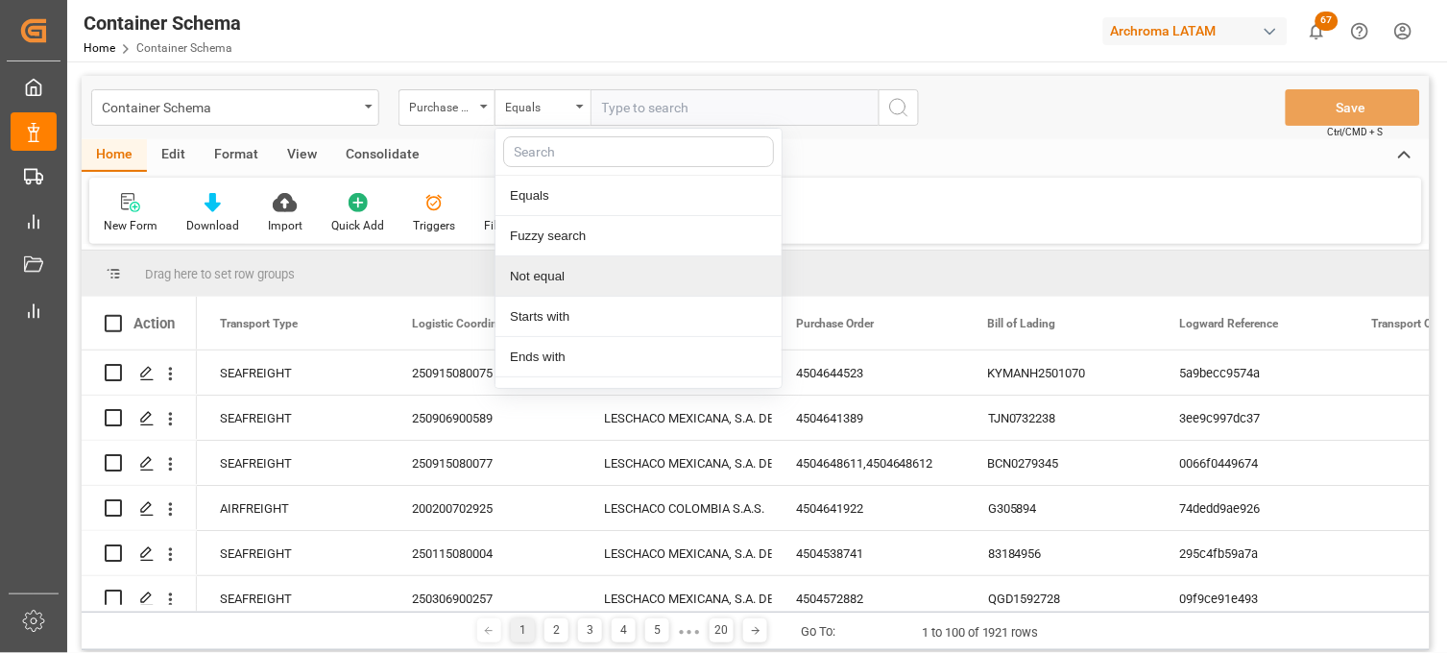
scroll to position [107, 0]
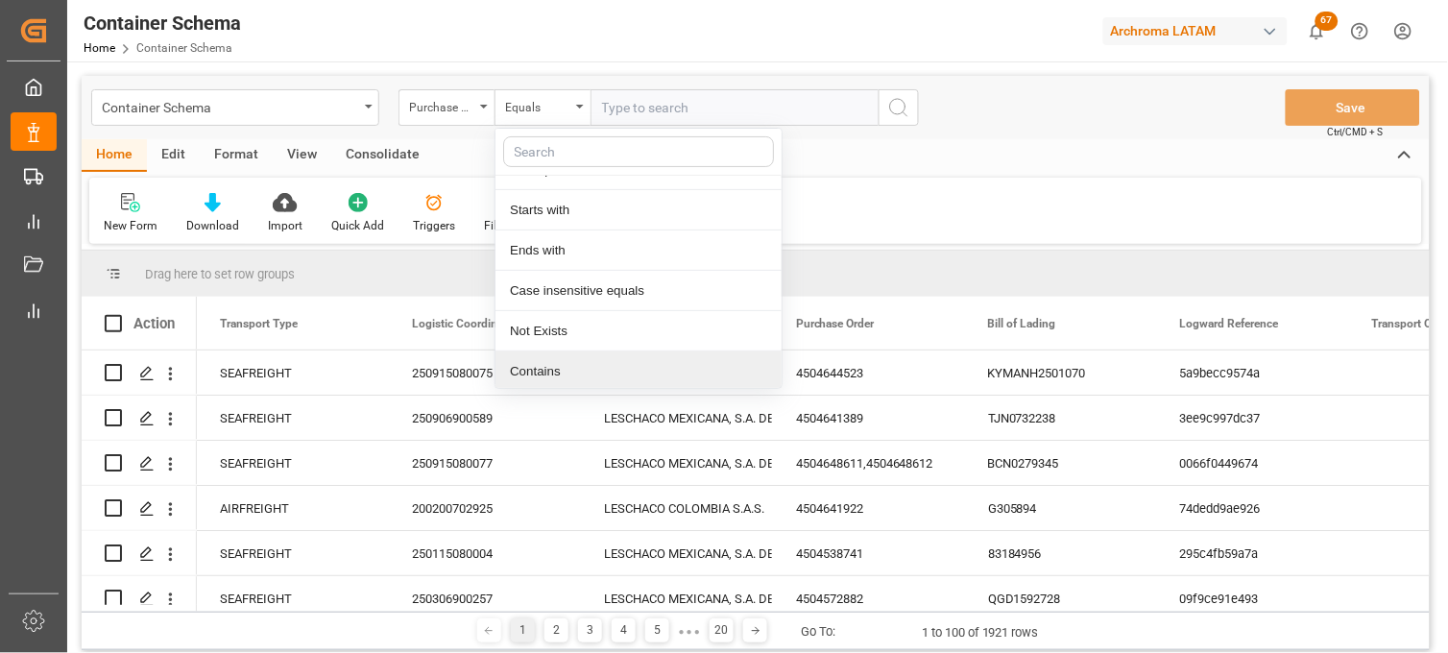
click at [536, 375] on div "Contains" at bounding box center [639, 371] width 286 height 40
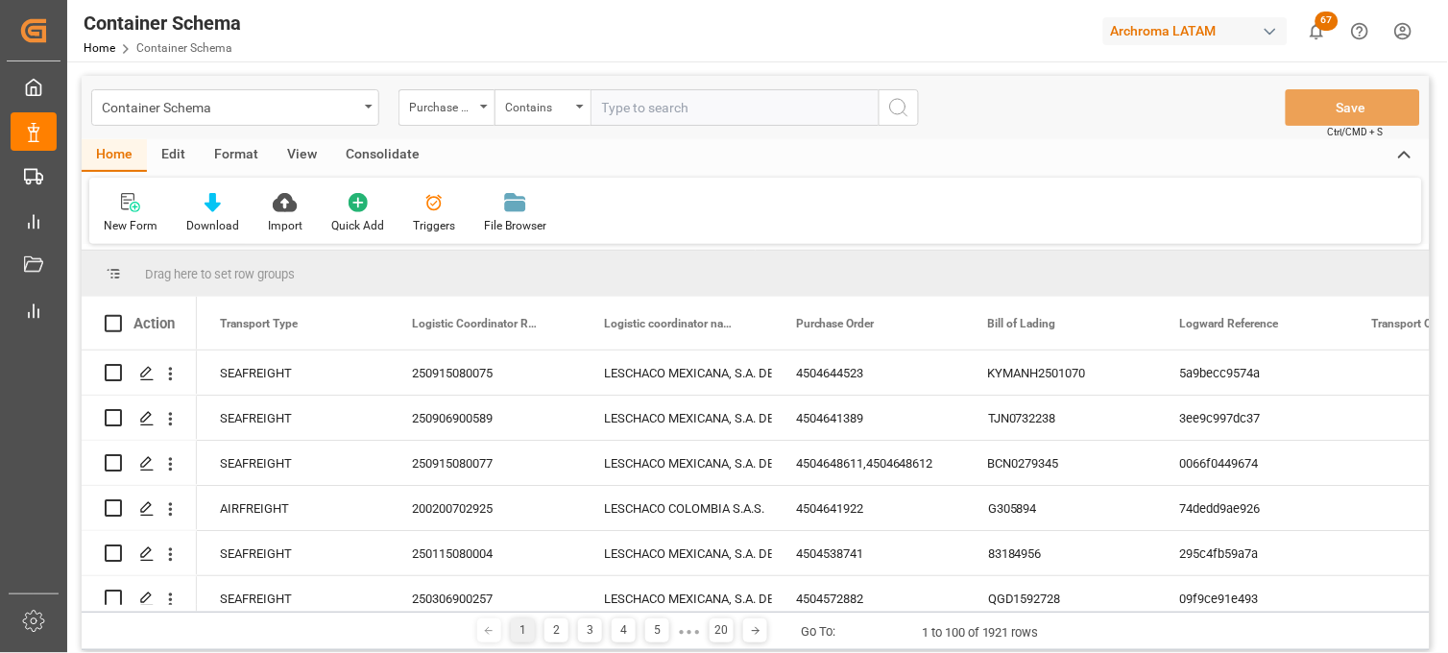
click at [616, 107] on input "text" at bounding box center [735, 107] width 288 height 36
paste input "4504624530"
paste input "4504618565"
type input "4504624530,4504618565"
click at [894, 108] on icon "search button" at bounding box center [898, 107] width 23 height 23
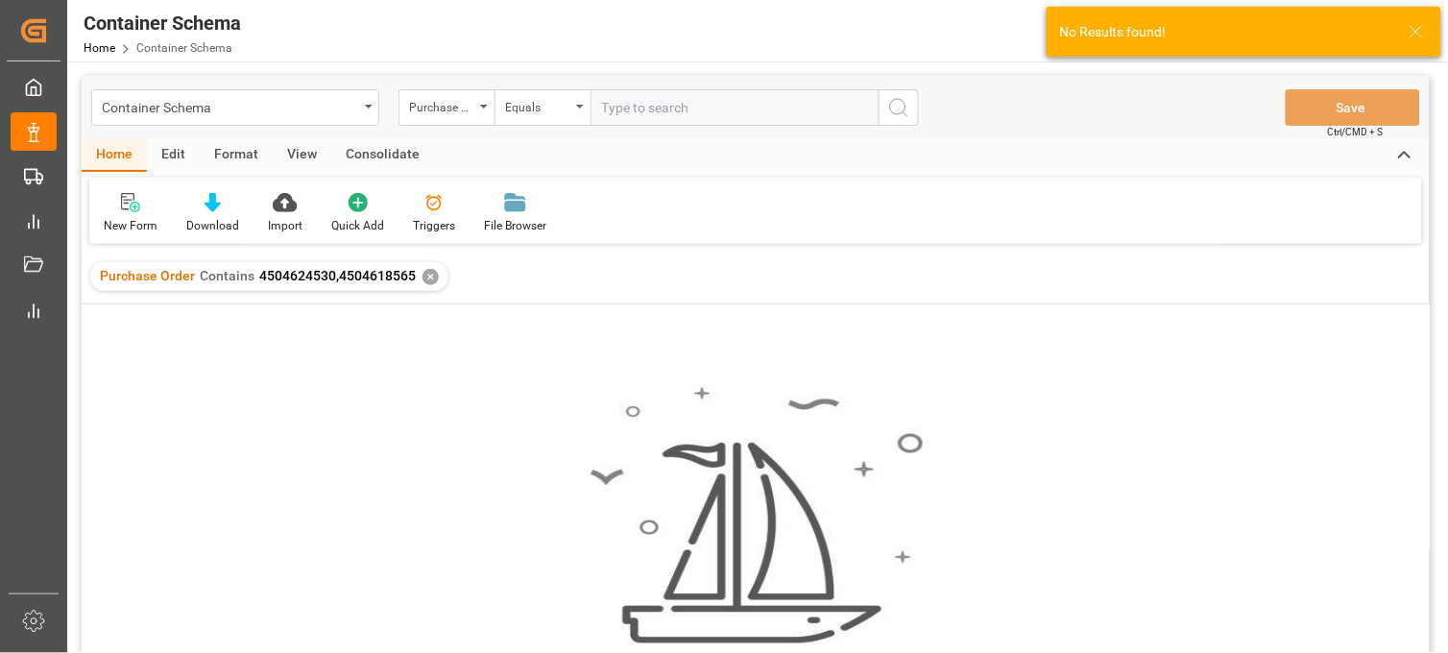
click at [426, 275] on div "✕" at bounding box center [431, 277] width 16 height 16
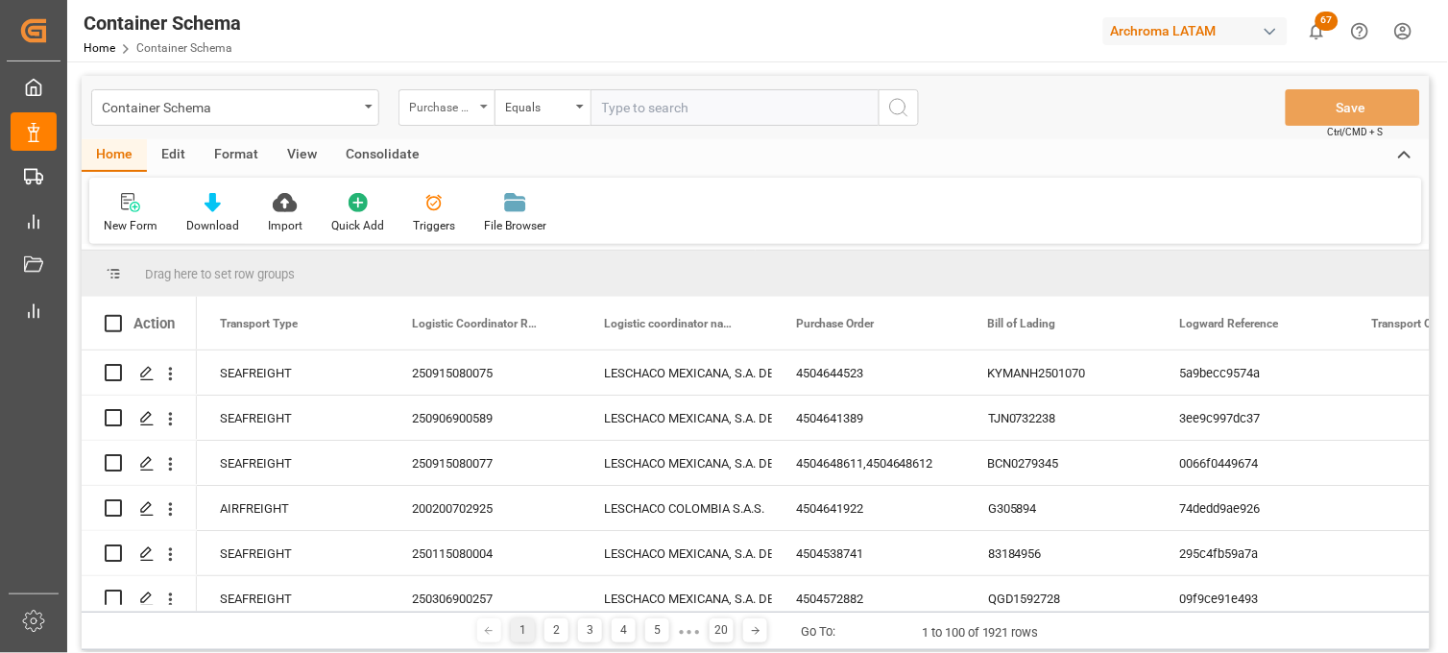
click at [464, 106] on div "Purchase Order" at bounding box center [441, 105] width 65 height 22
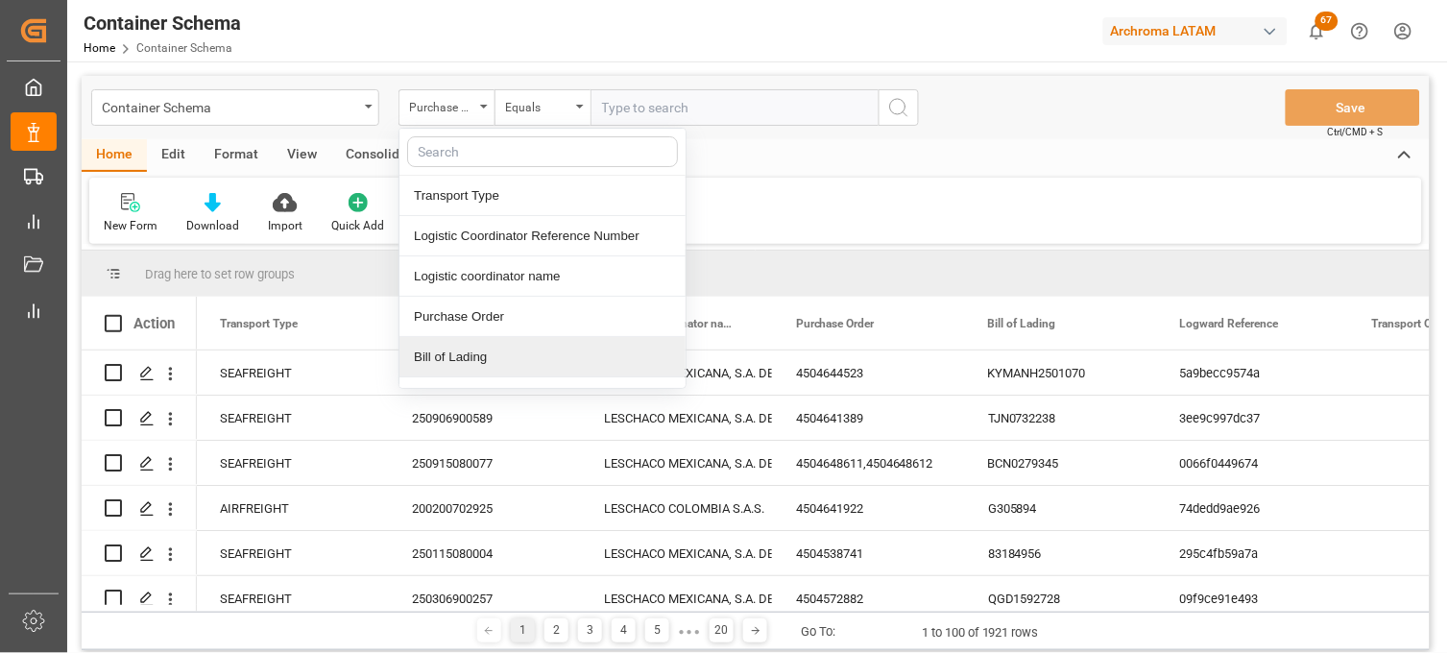
click at [496, 349] on div "Bill of Lading" at bounding box center [542, 357] width 286 height 40
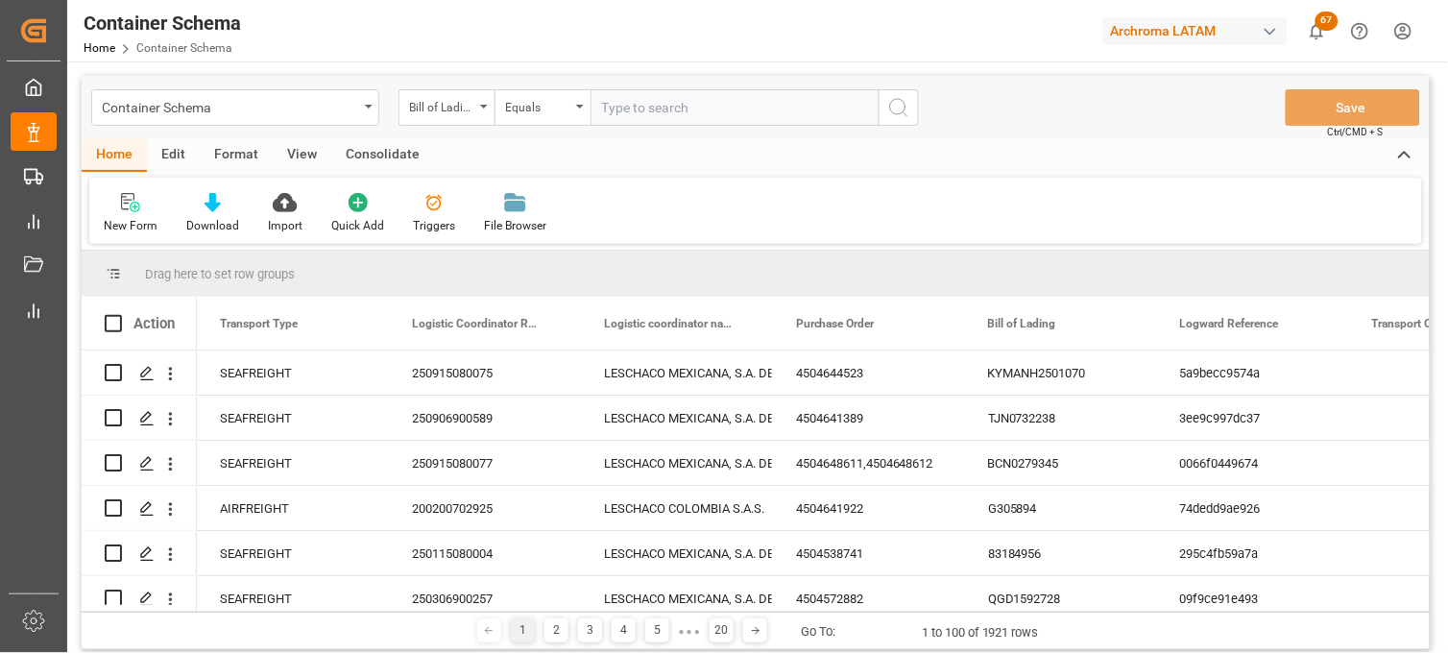
click at [627, 128] on div "Container Schema Bill of Lading Equals Save Ctrl/CMD + S" at bounding box center [756, 107] width 1348 height 63
click at [624, 115] on input "text" at bounding box center [735, 107] width 288 height 36
paste input "16408268"
click at [591, 106] on input "16408268" at bounding box center [735, 107] width 288 height 36
click at [732, 109] on input "16408268" at bounding box center [735, 107] width 288 height 36
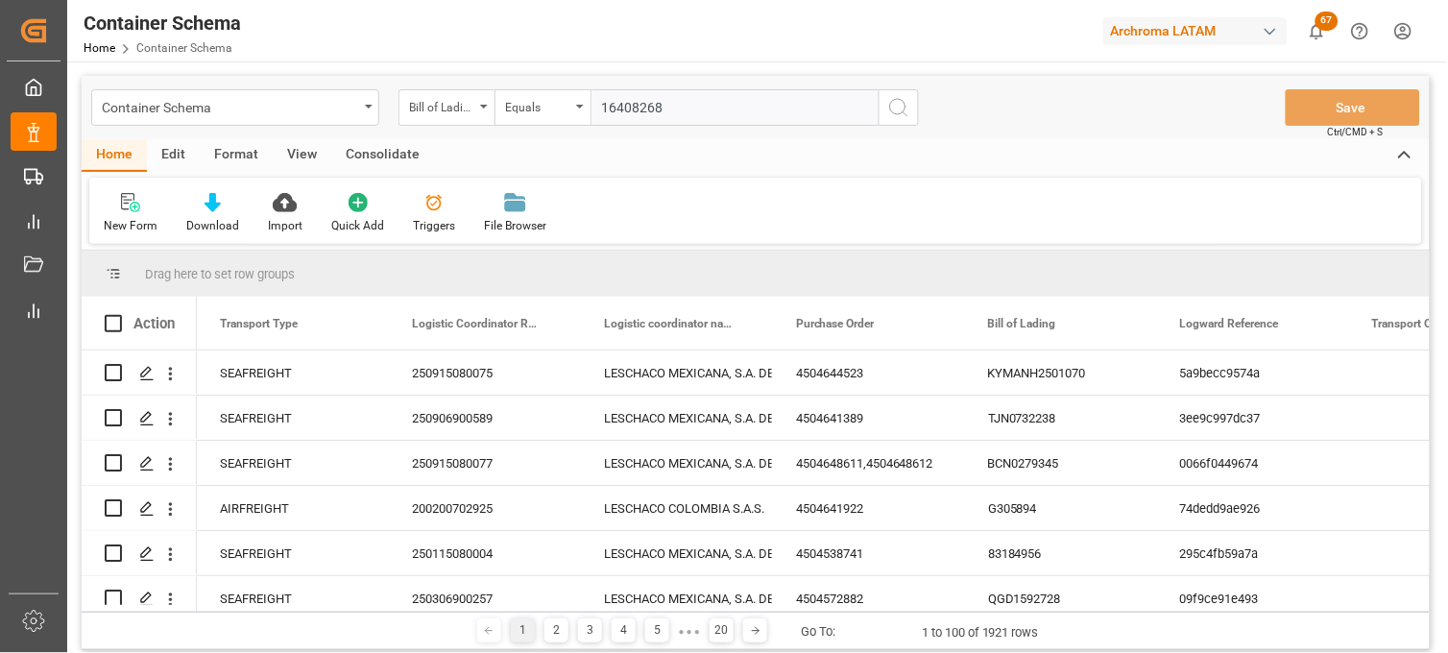
type input "16408268"
click at [905, 108] on icon "search button" at bounding box center [898, 107] width 23 height 23
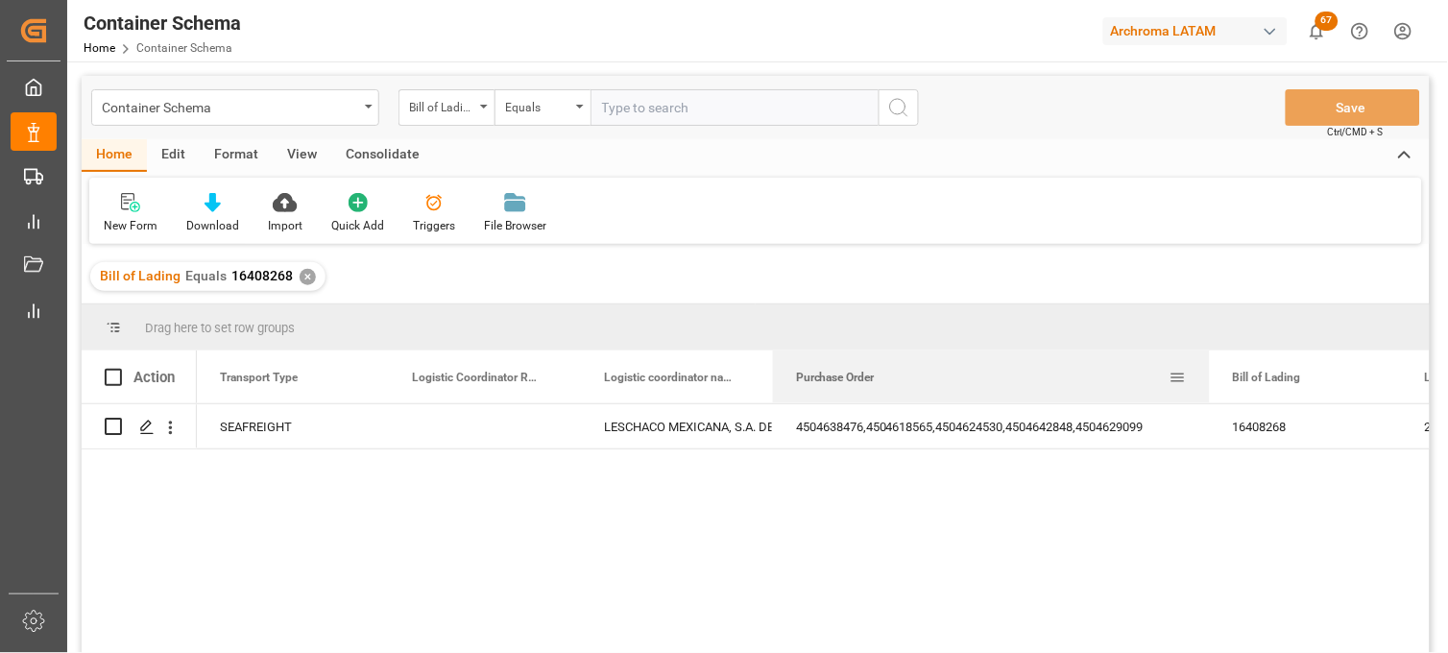
drag, startPoint x: 962, startPoint y: 358, endPoint x: 1207, endPoint y: 366, distance: 245.0
click at [1207, 366] on div at bounding box center [1210, 377] width 8 height 53
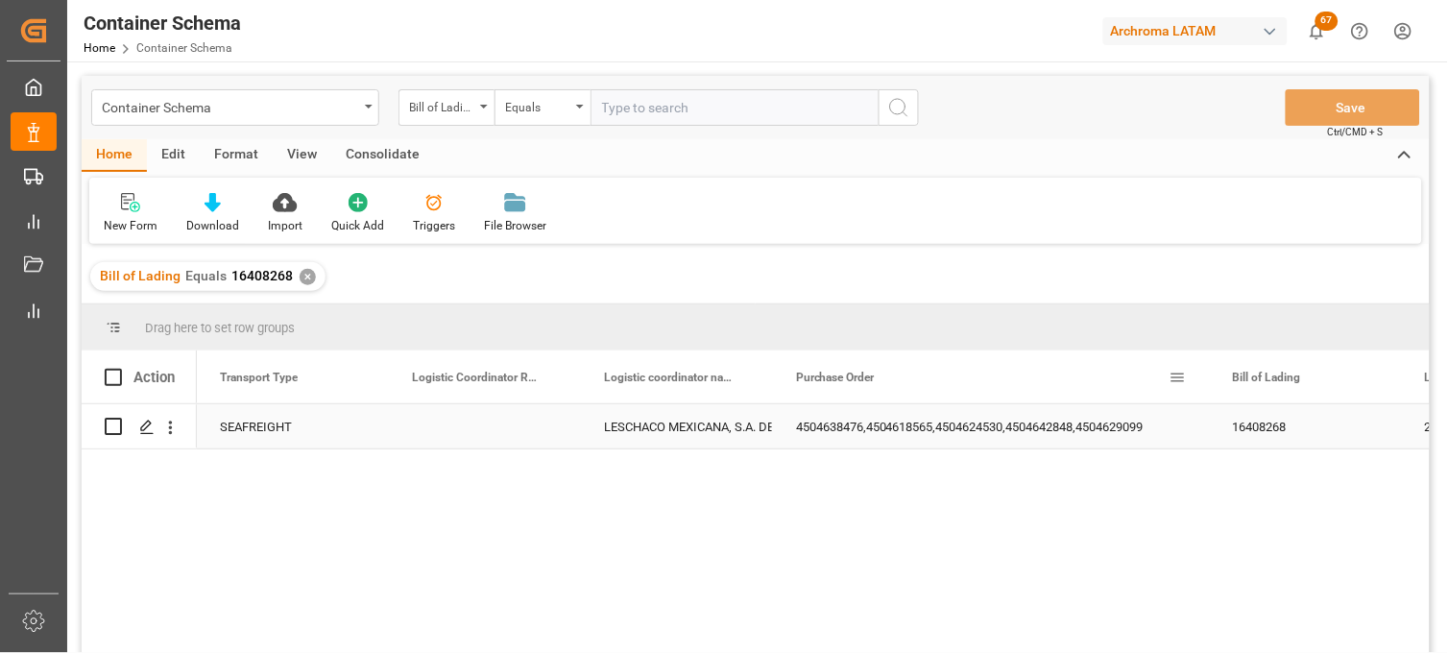
click at [480, 427] on div "Press SPACE to select this row." at bounding box center [485, 426] width 192 height 44
click at [478, 427] on div "Press SPACE to select this row." at bounding box center [485, 426] width 192 height 44
type input "250915080069"
click at [670, 432] on div "LESCHACO MEXICANA, S.A. DE C.V." at bounding box center [677, 427] width 146 height 44
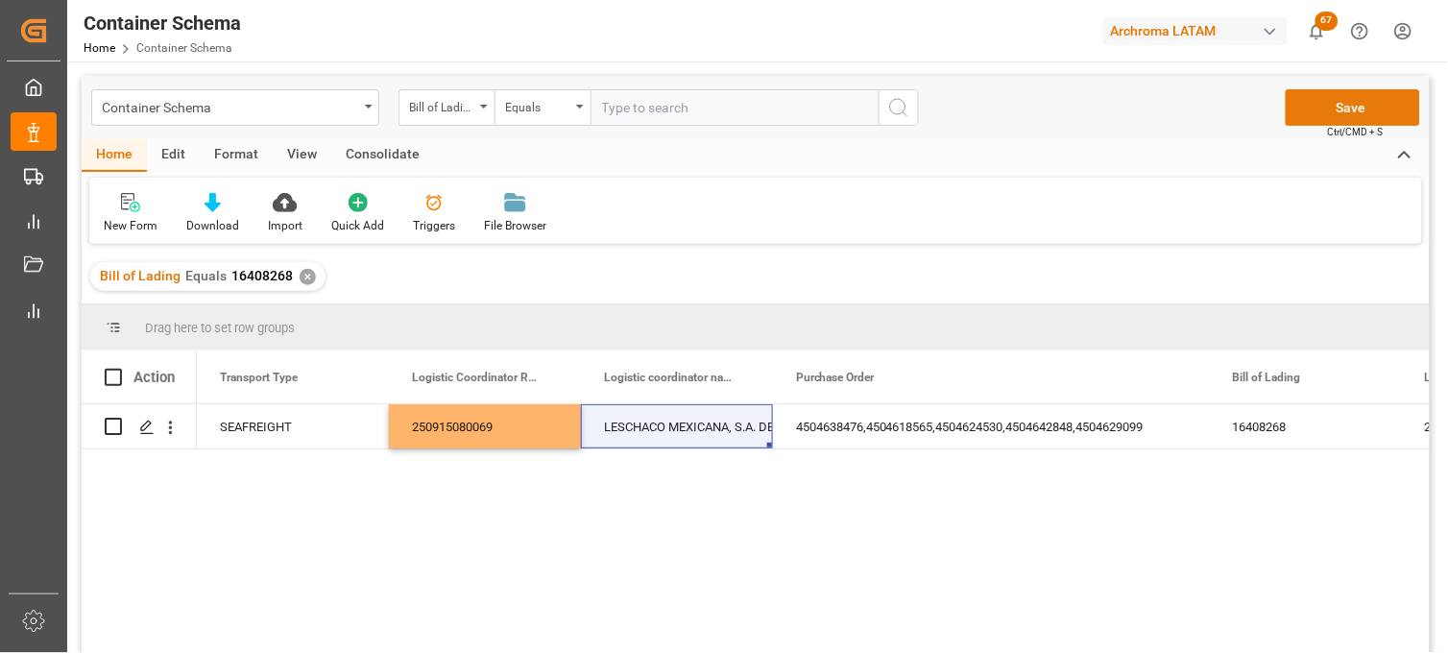
click at [1326, 111] on button "Save" at bounding box center [1353, 107] width 134 height 36
